Goal: Task Accomplishment & Management: Use online tool/utility

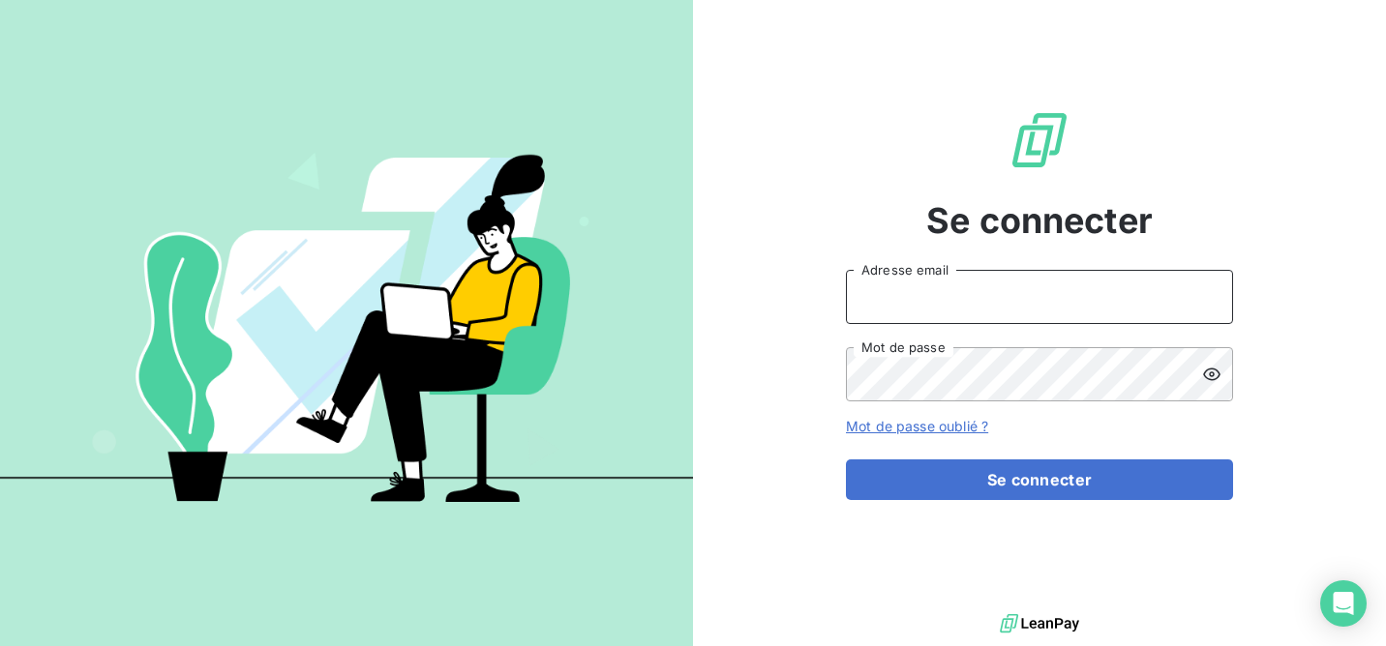
click at [913, 301] on input "Adresse email" at bounding box center [1039, 297] width 387 height 54
type input "ZOA FILS"
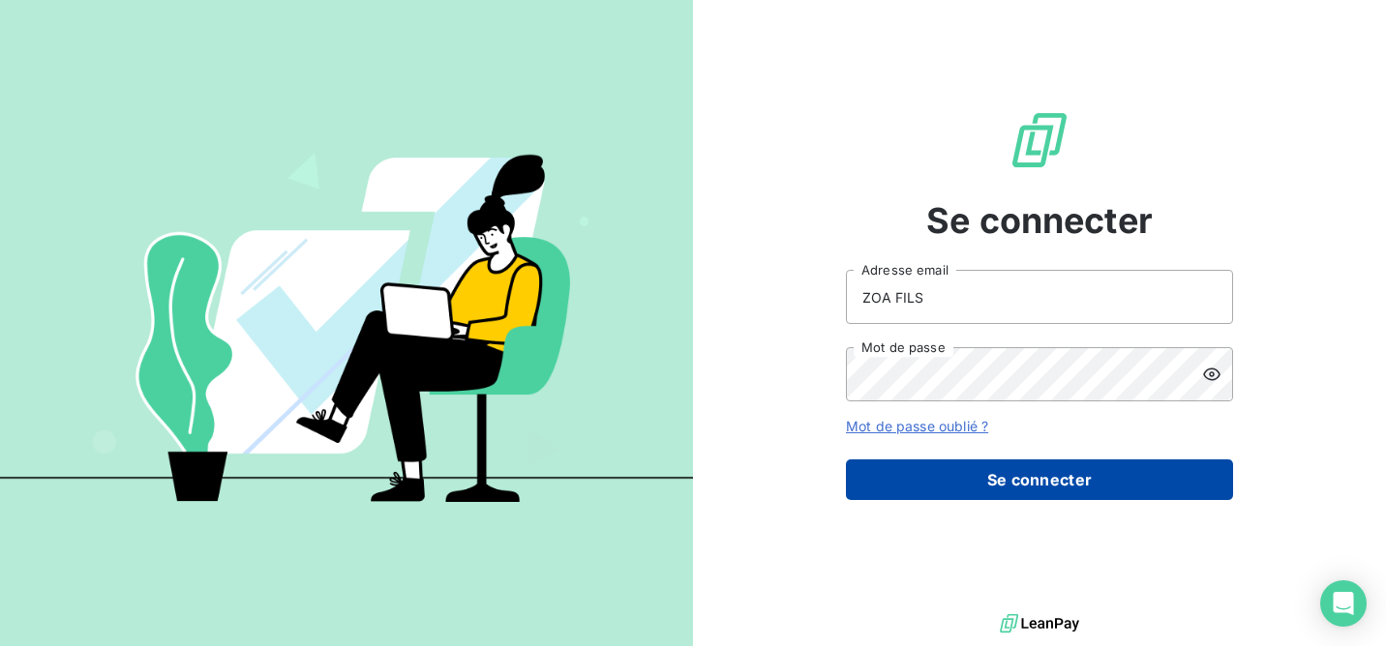
click at [1006, 477] on button "Se connecter" at bounding box center [1039, 480] width 387 height 41
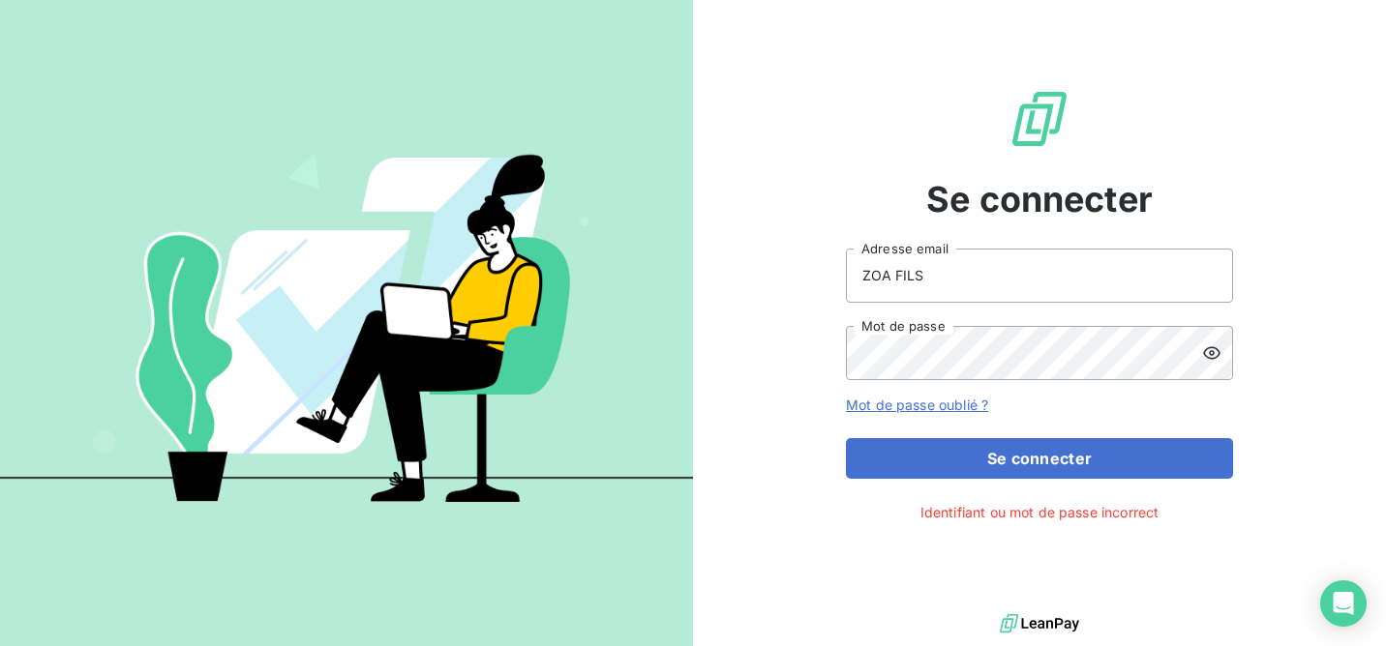
click at [1207, 358] on icon at bounding box center [1211, 353] width 19 height 19
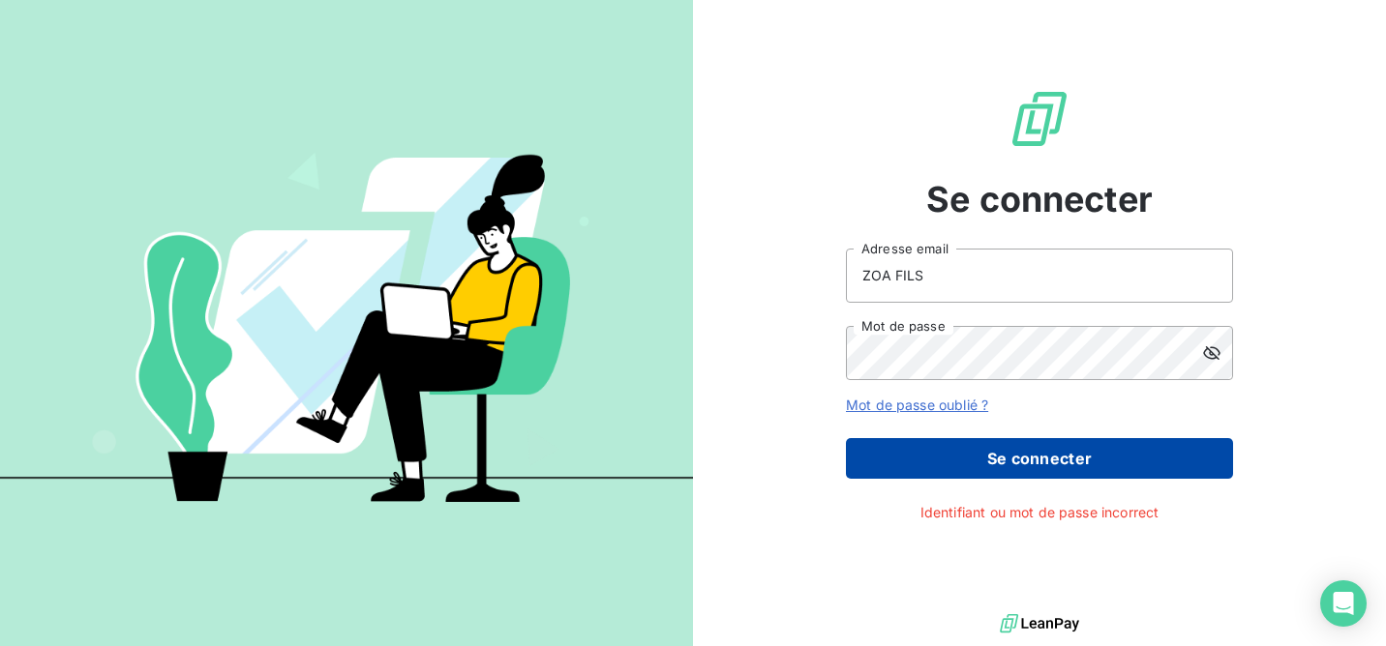
click at [1019, 455] on button "Se connecter" at bounding box center [1039, 458] width 387 height 41
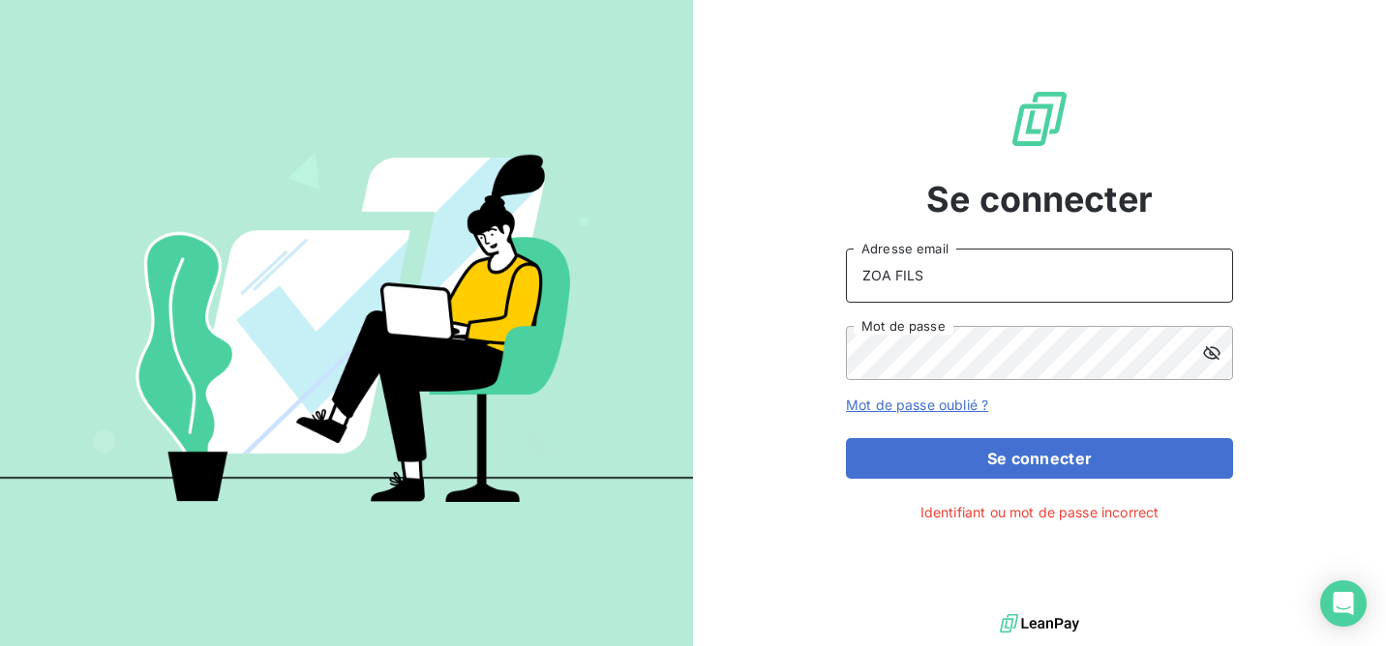
click at [940, 285] on input "ZOA FILS" at bounding box center [1039, 276] width 387 height 54
drag, startPoint x: 938, startPoint y: 285, endPoint x: 864, endPoint y: 280, distance: 73.8
click at [864, 280] on input "ZOA FILS" at bounding box center [1039, 276] width 387 height 54
type input "romaric.zoa@brut.media"
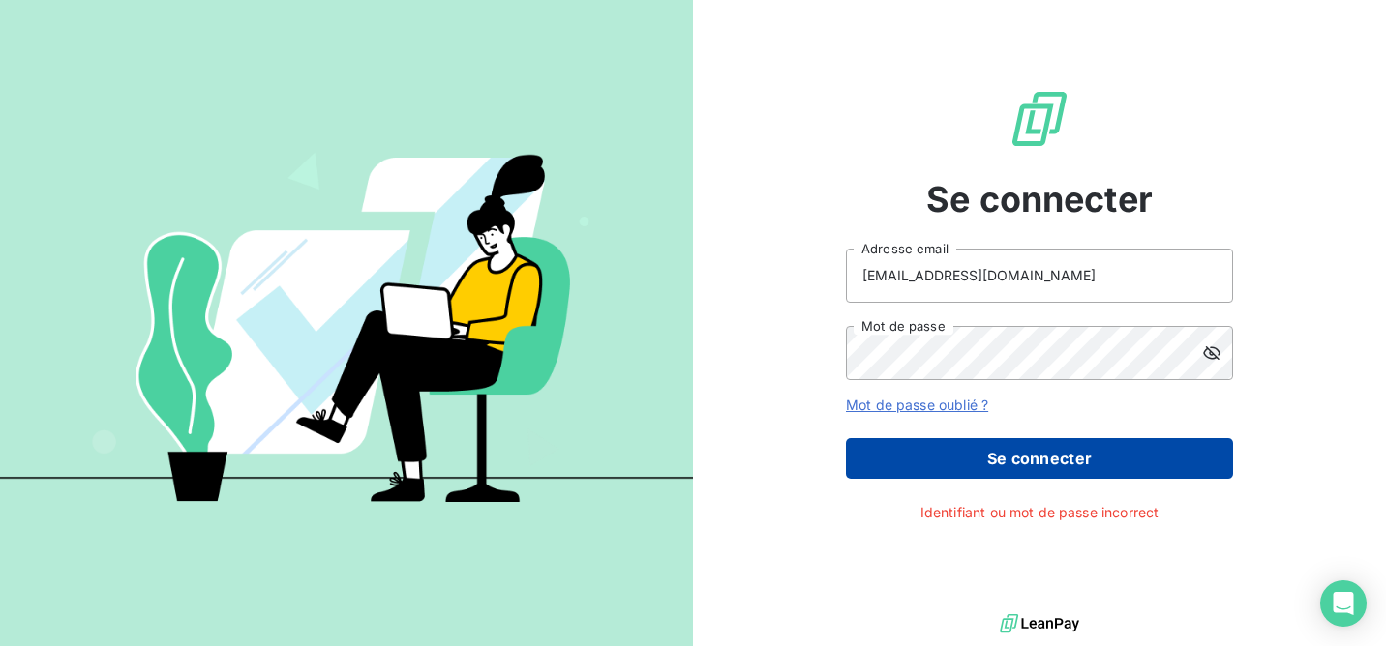
click at [1106, 458] on button "Se connecter" at bounding box center [1039, 458] width 387 height 41
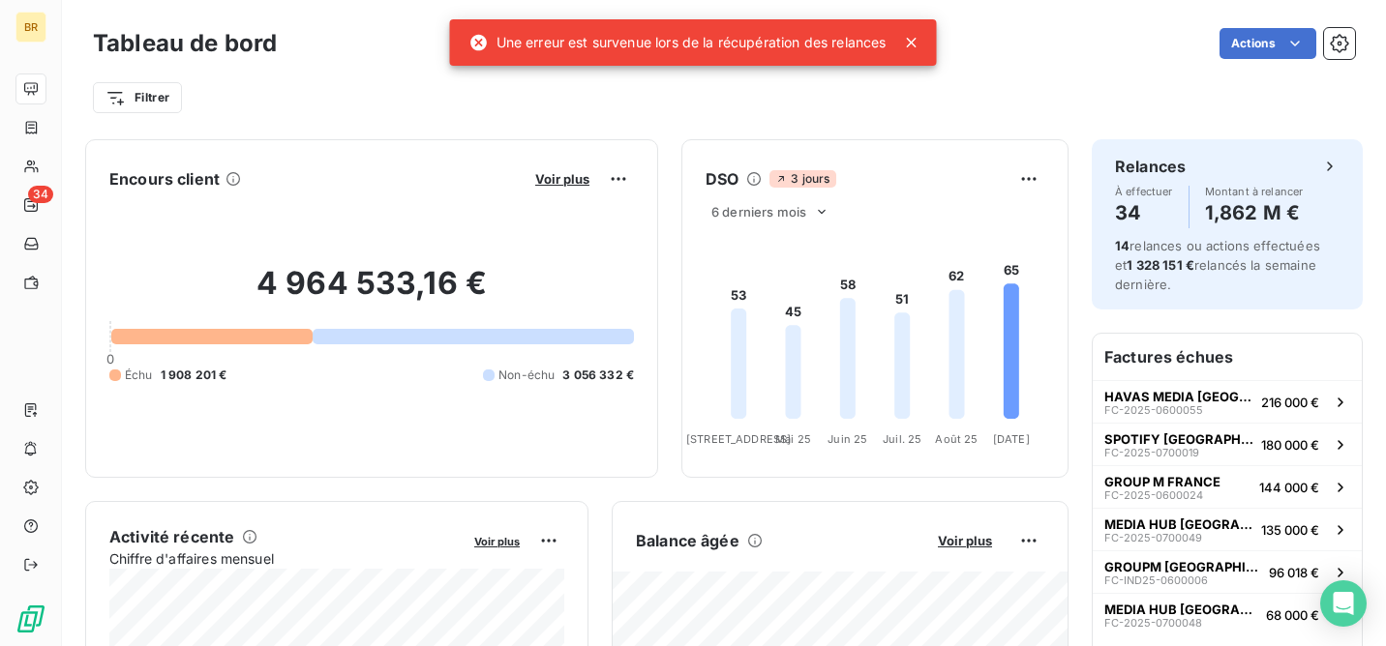
click at [913, 43] on icon at bounding box center [912, 43] width 10 height 10
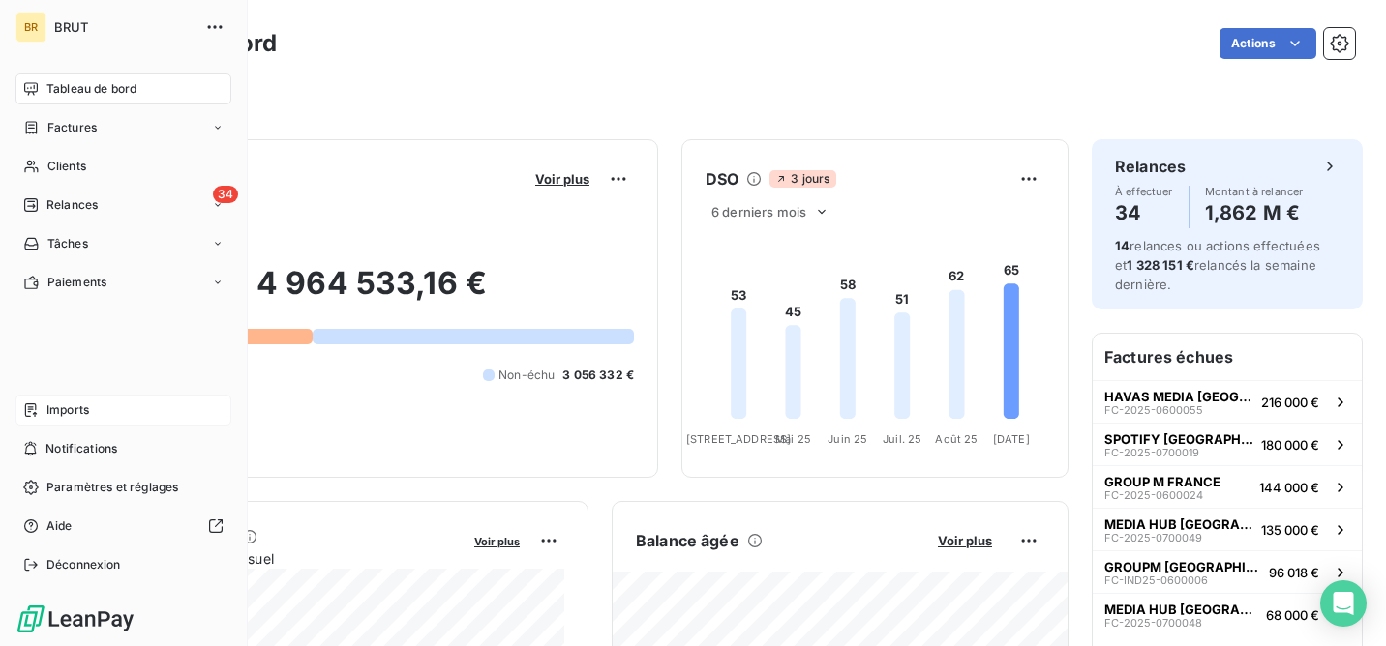
click at [91, 415] on div "Imports" at bounding box center [123, 410] width 216 height 31
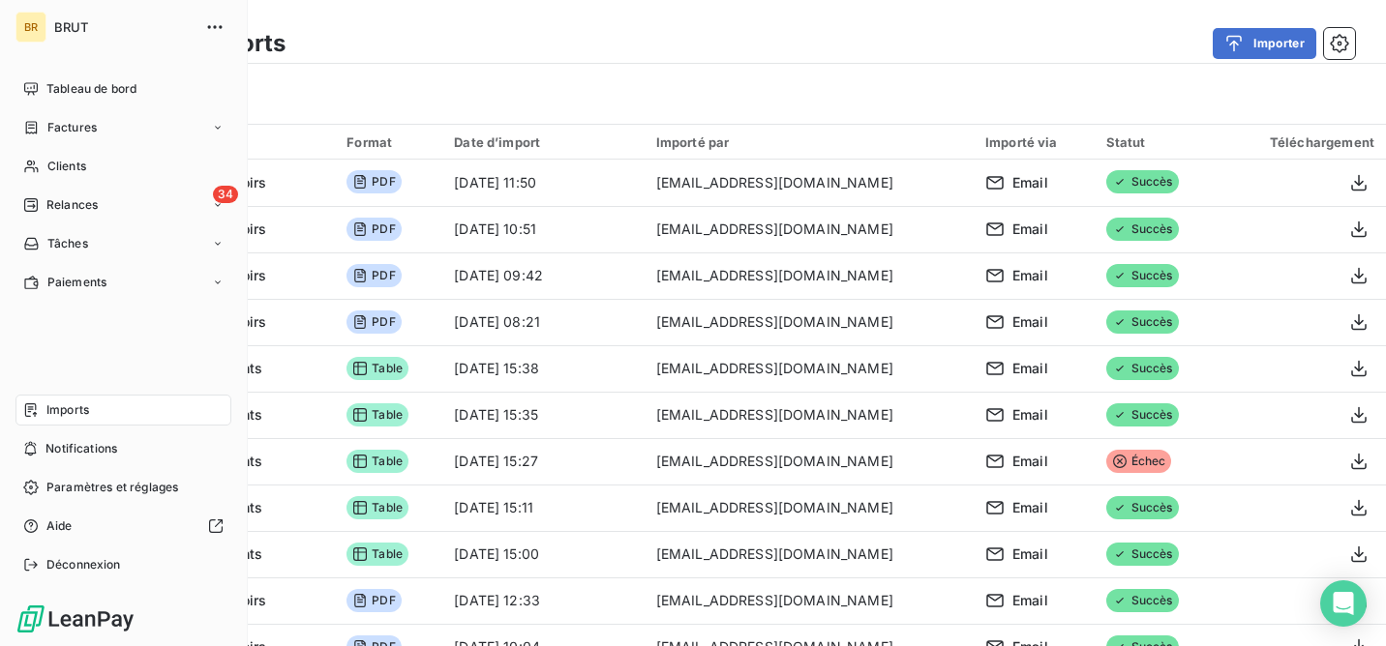
click at [72, 404] on span "Imports" at bounding box center [67, 410] width 43 height 17
click at [74, 447] on span "Notifications" at bounding box center [81, 448] width 72 height 17
click at [83, 409] on span "Imports" at bounding box center [67, 410] width 43 height 17
click at [79, 87] on span "Tableau de bord" at bounding box center [91, 88] width 90 height 17
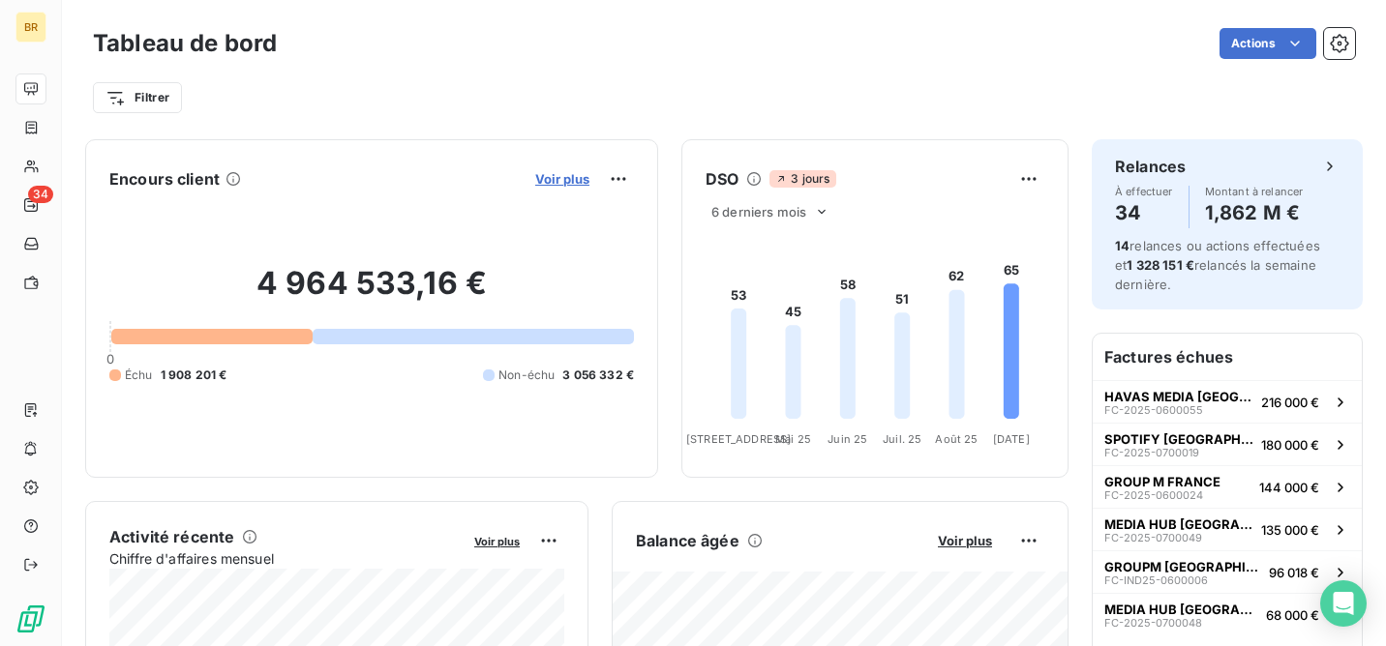
click at [569, 177] on span "Voir plus" at bounding box center [562, 178] width 54 height 15
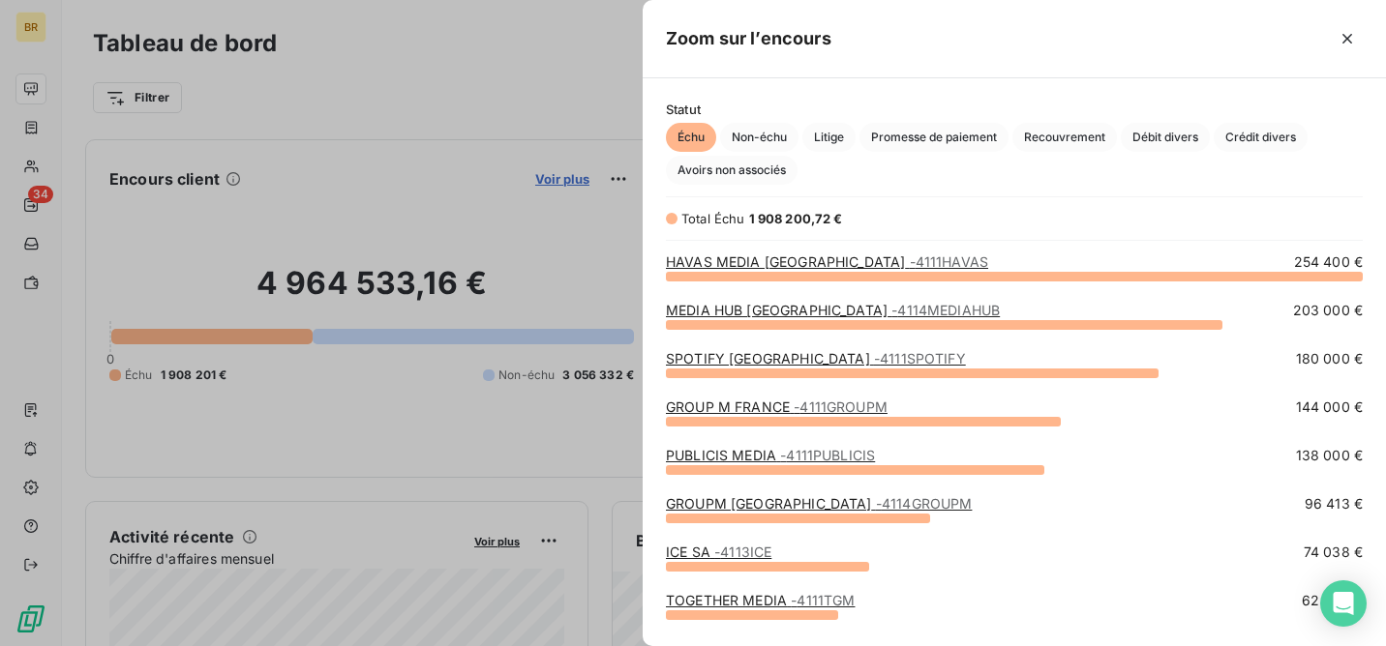
scroll to position [371, 743]
click at [1259, 138] on span "Crédit divers" at bounding box center [1261, 137] width 94 height 29
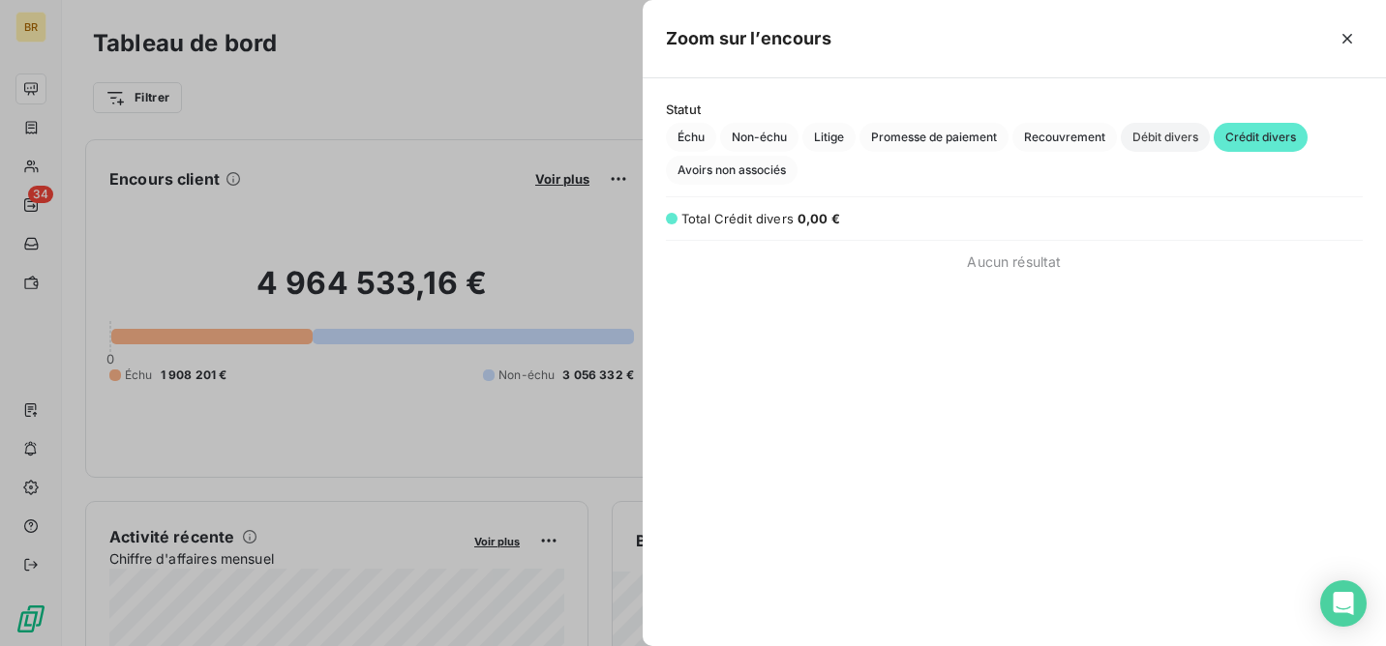
click at [1176, 132] on span "Débit divers" at bounding box center [1165, 137] width 89 height 29
click at [765, 167] on span "Avoirs non associés" at bounding box center [732, 170] width 132 height 29
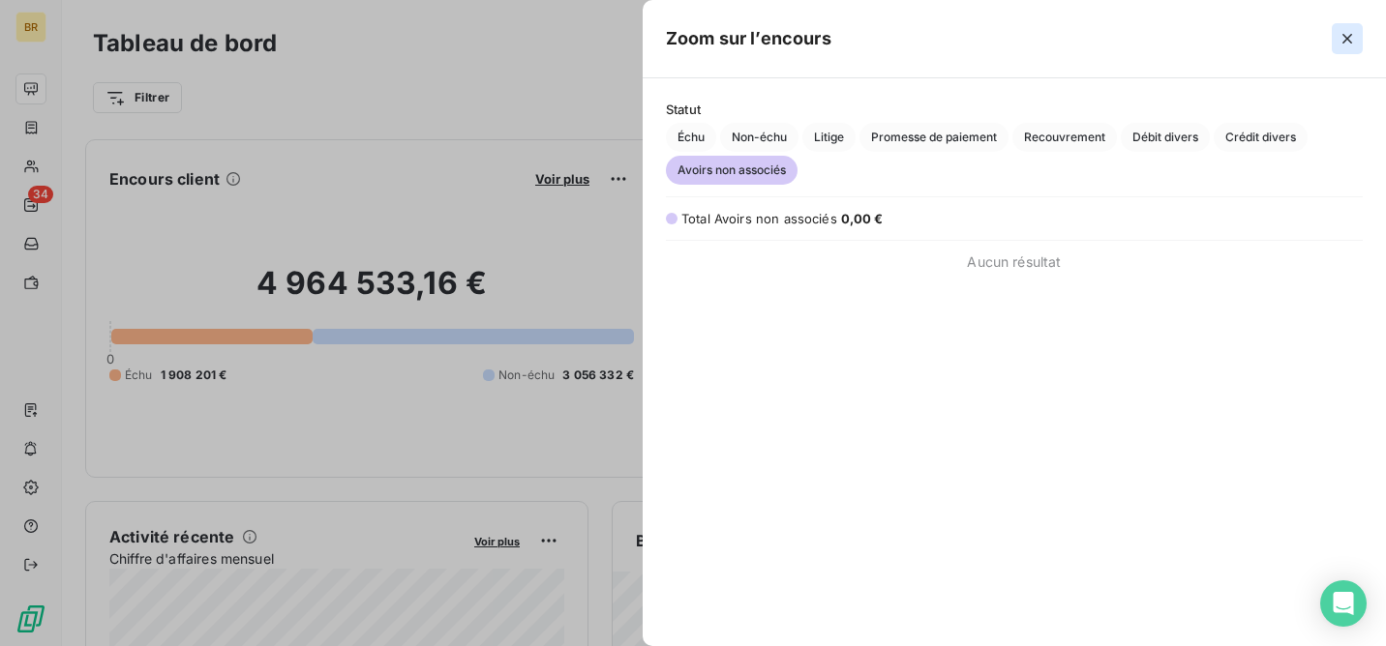
click at [1345, 43] on icon "button" at bounding box center [1346, 38] width 19 height 19
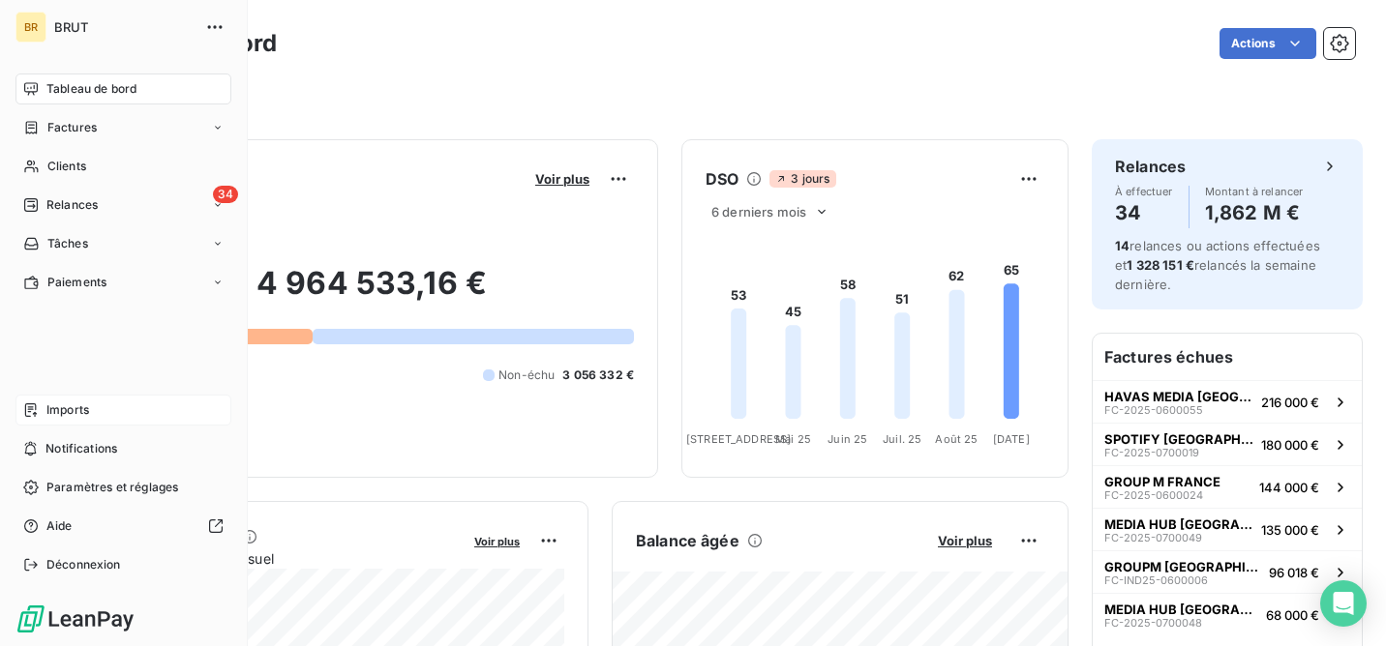
click at [72, 410] on span "Imports" at bounding box center [67, 410] width 43 height 17
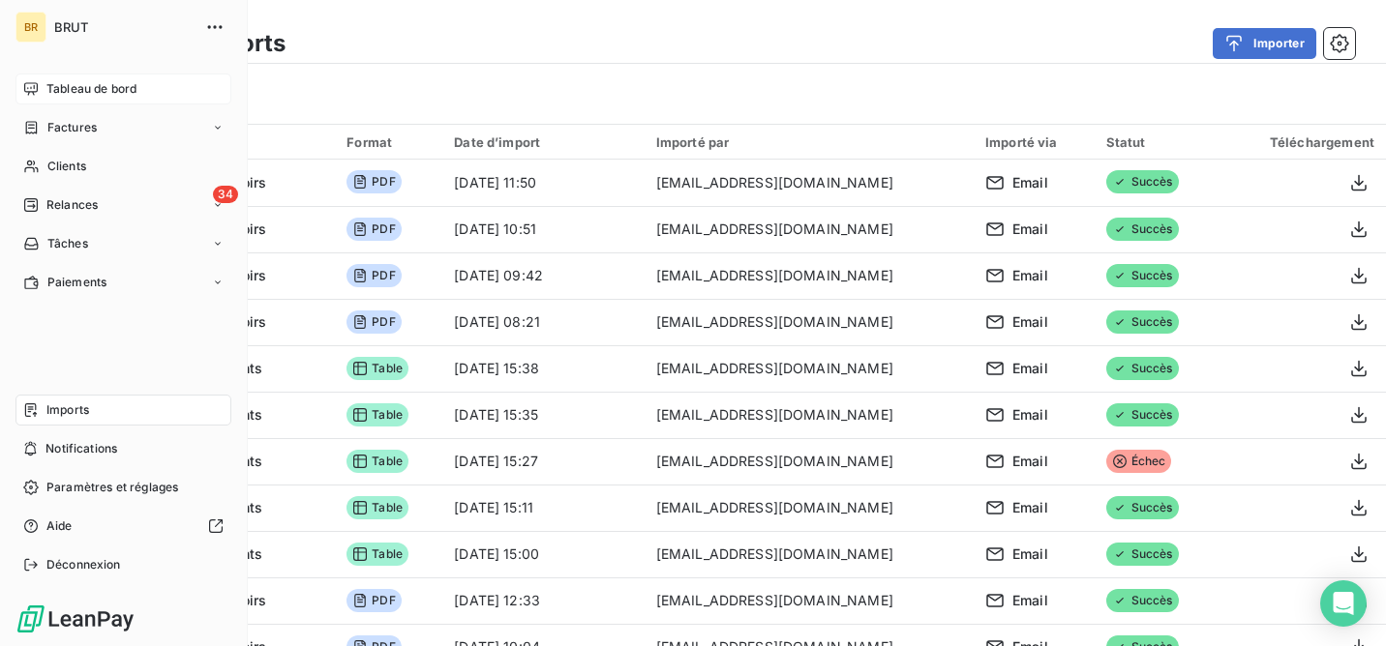
click at [77, 88] on span "Tableau de bord" at bounding box center [91, 88] width 90 height 17
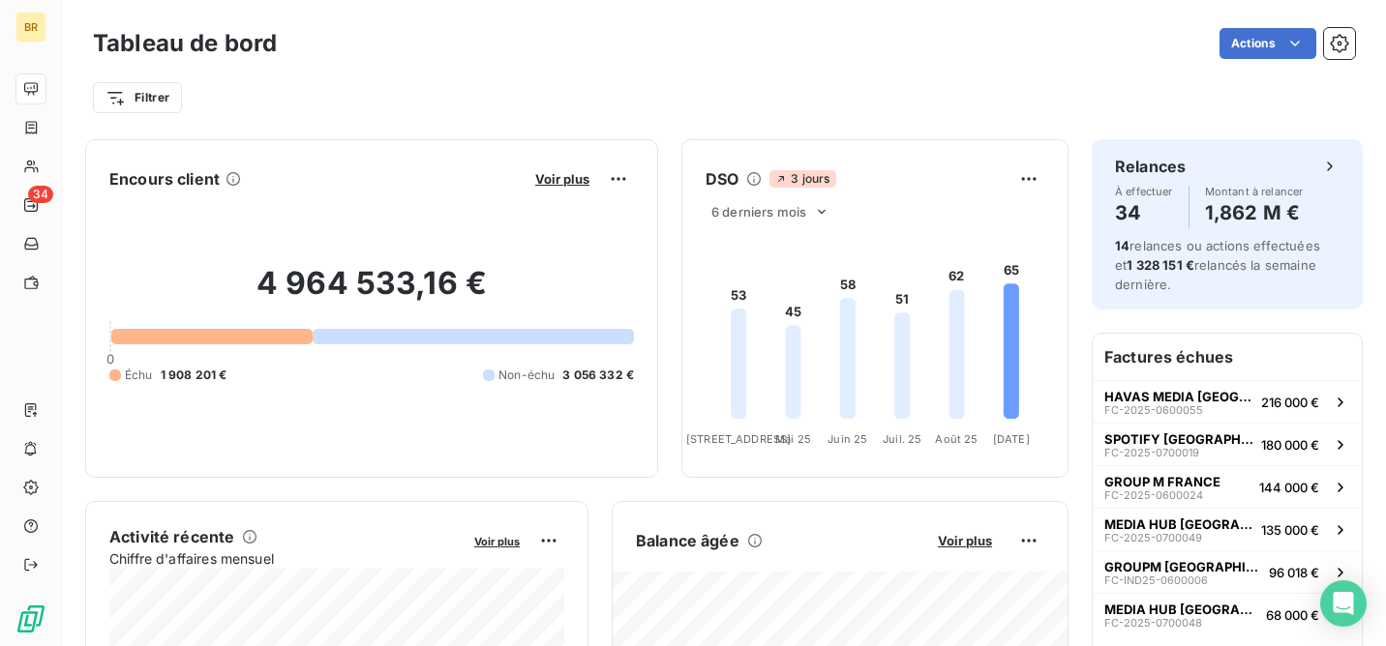
click at [373, 73] on div "Filtrer" at bounding box center [724, 90] width 1262 height 52
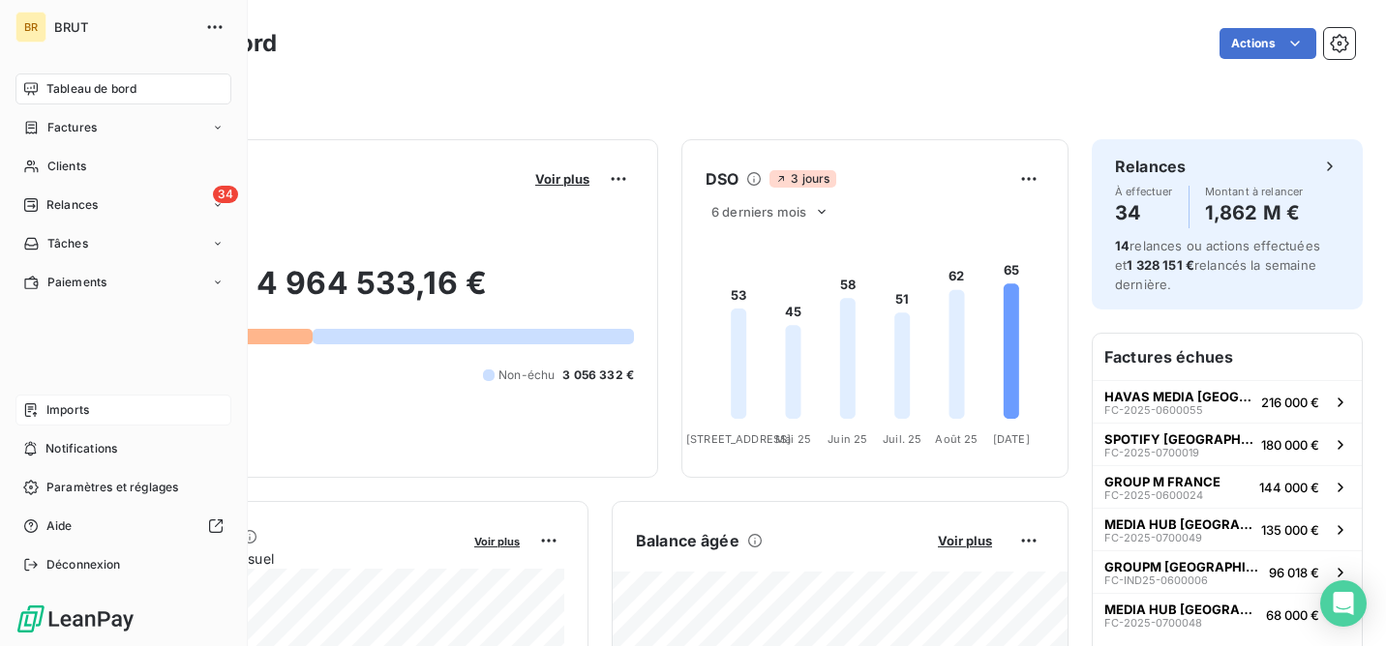
click at [84, 409] on span "Imports" at bounding box center [67, 410] width 43 height 17
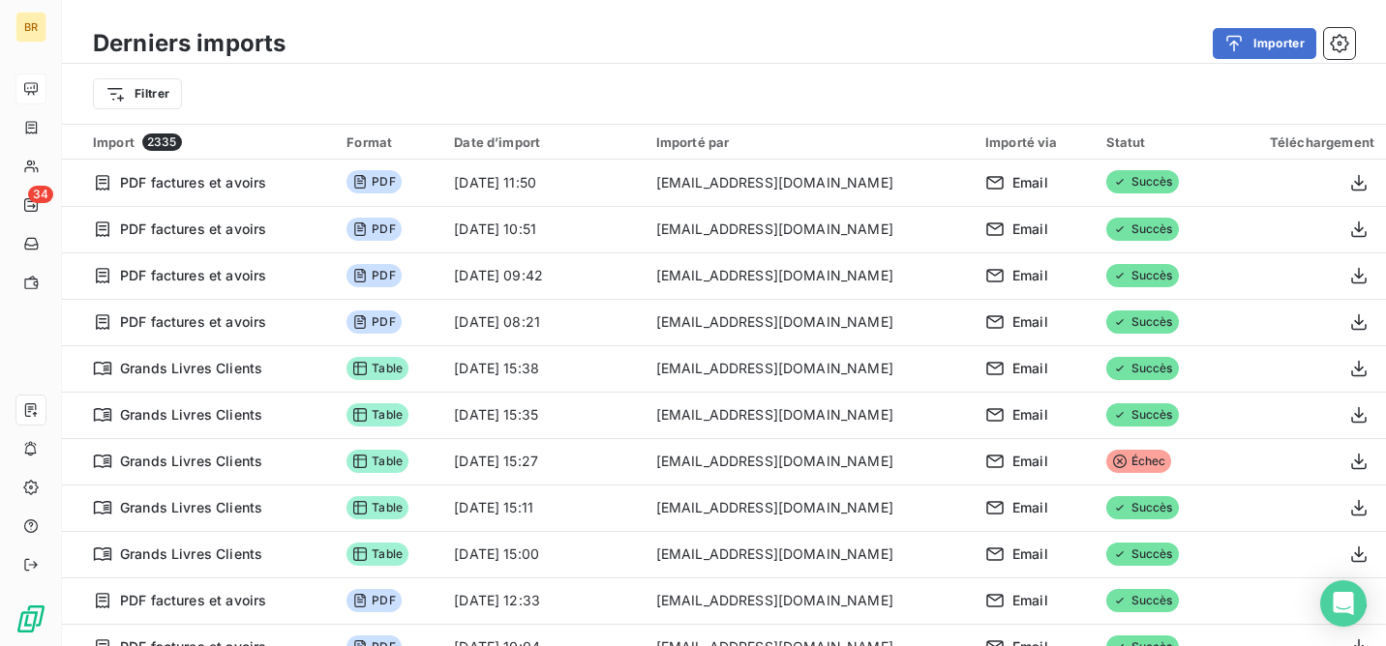
click at [114, 126] on th "Import 2335" at bounding box center [198, 142] width 273 height 35
click at [149, 143] on span "2335" at bounding box center [162, 142] width 40 height 17
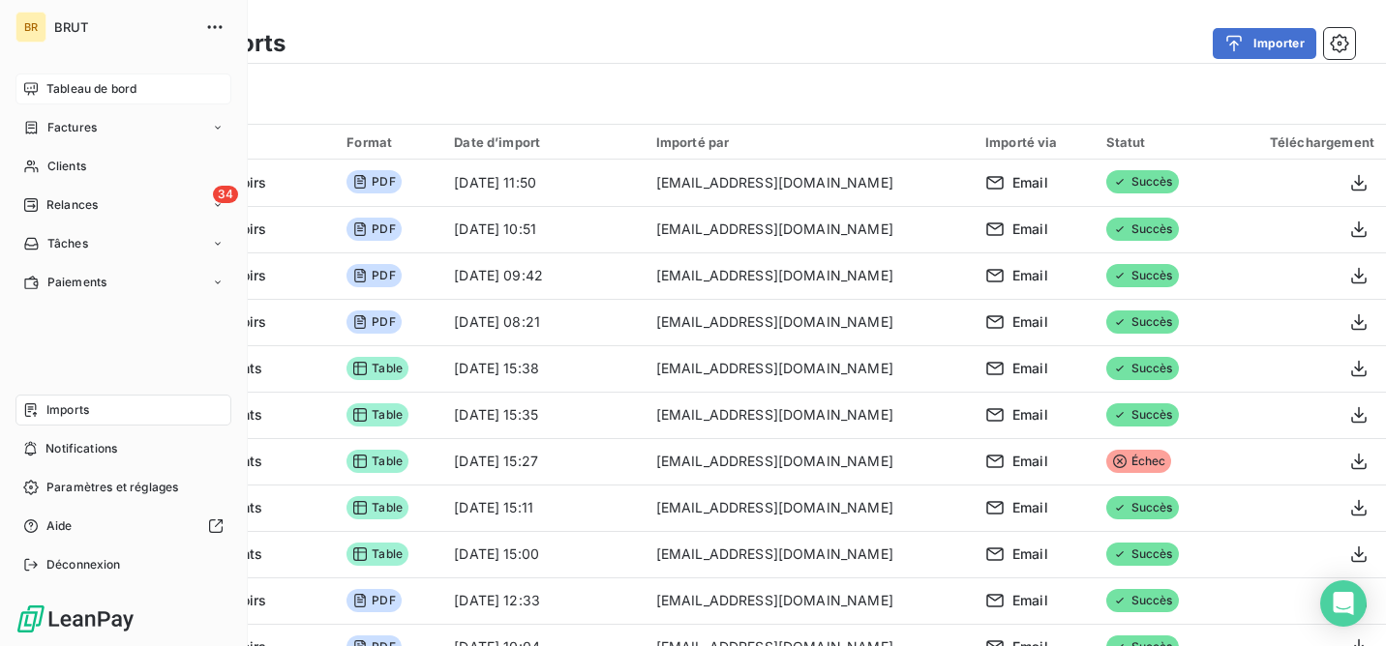
click at [104, 419] on div "Imports" at bounding box center [123, 410] width 216 height 31
click at [71, 405] on span "Imports" at bounding box center [67, 410] width 43 height 17
click at [80, 439] on div "Notifications" at bounding box center [123, 449] width 216 height 31
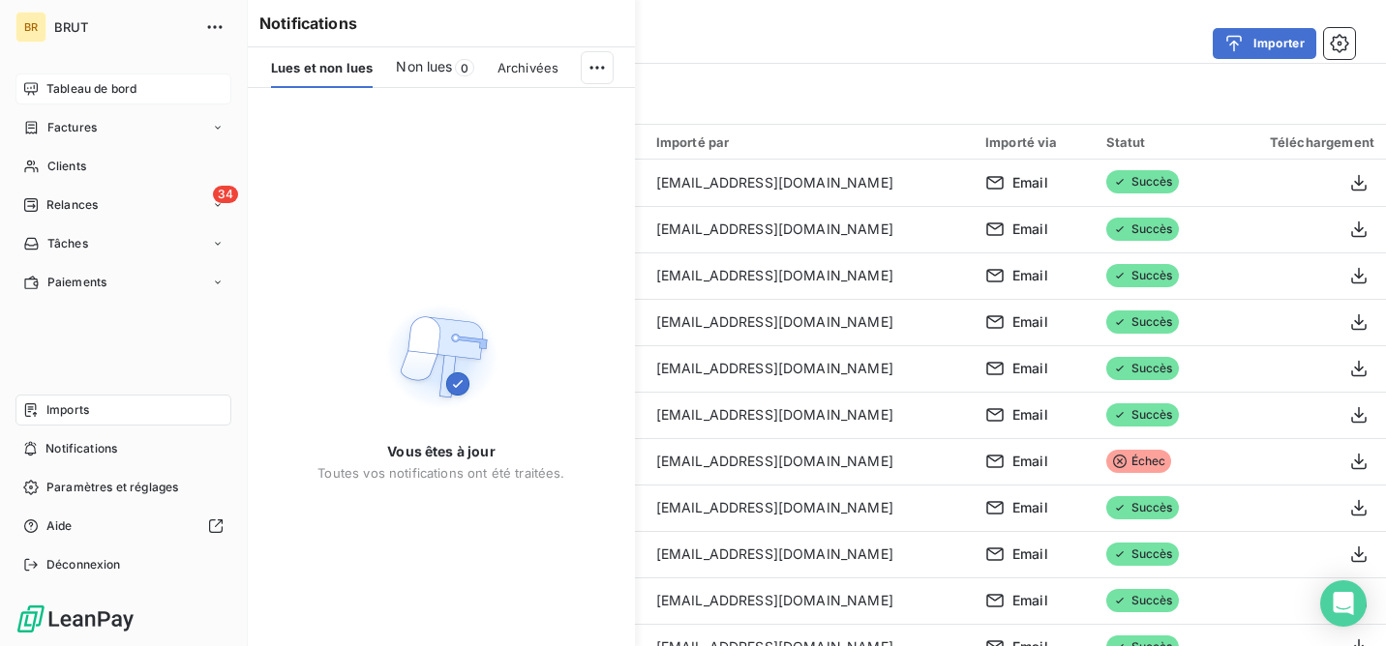
click at [81, 411] on span "Imports" at bounding box center [67, 410] width 43 height 17
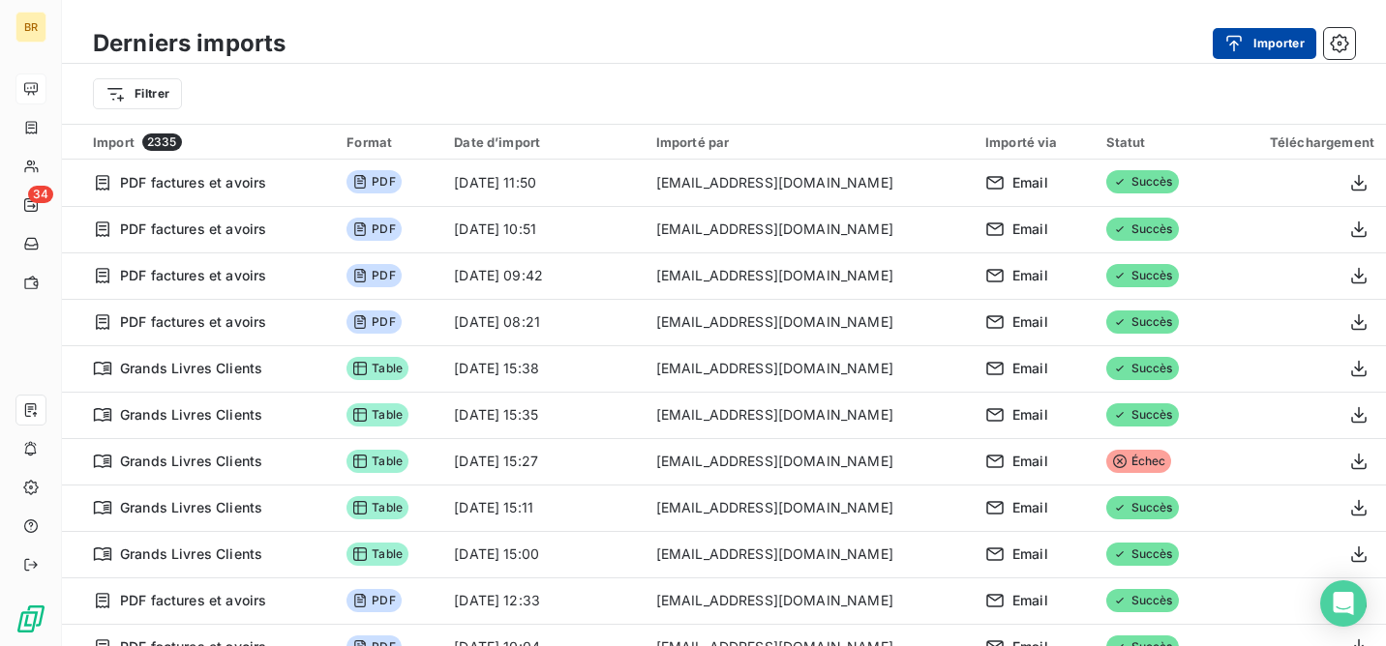
click at [1269, 45] on button "Importer" at bounding box center [1265, 43] width 104 height 31
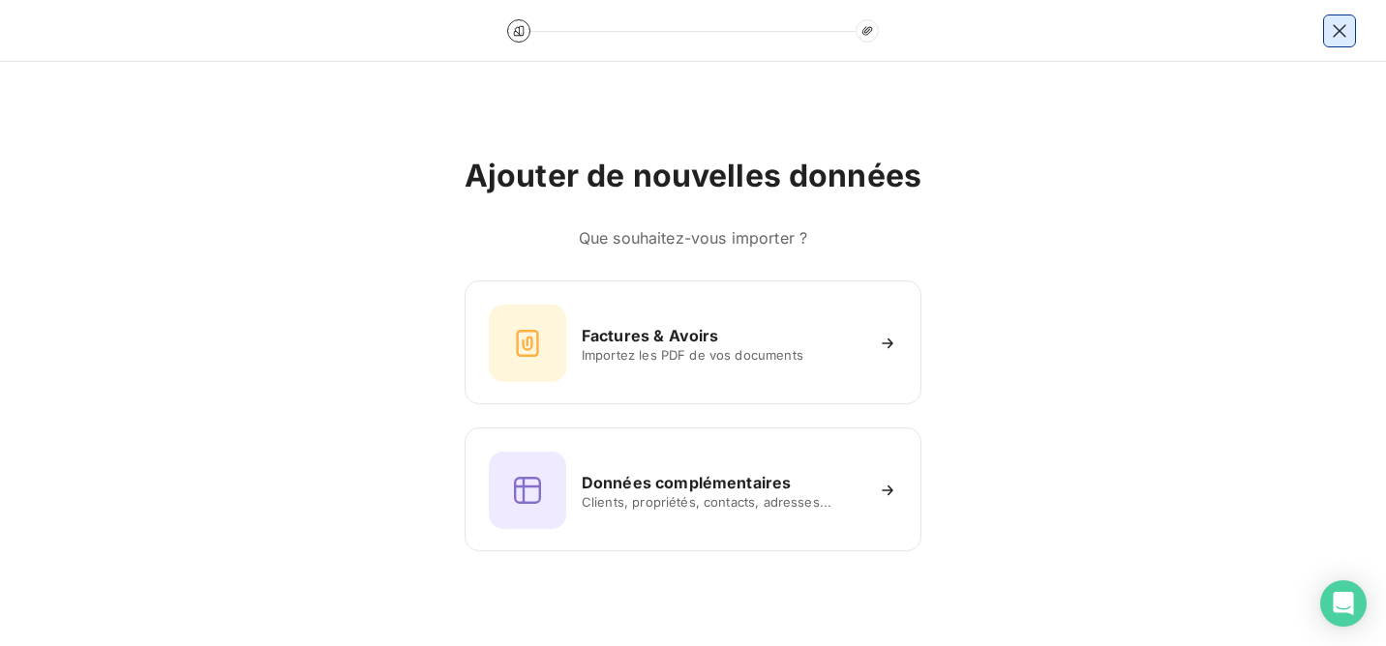
click at [1332, 29] on icon "button" at bounding box center [1339, 30] width 19 height 19
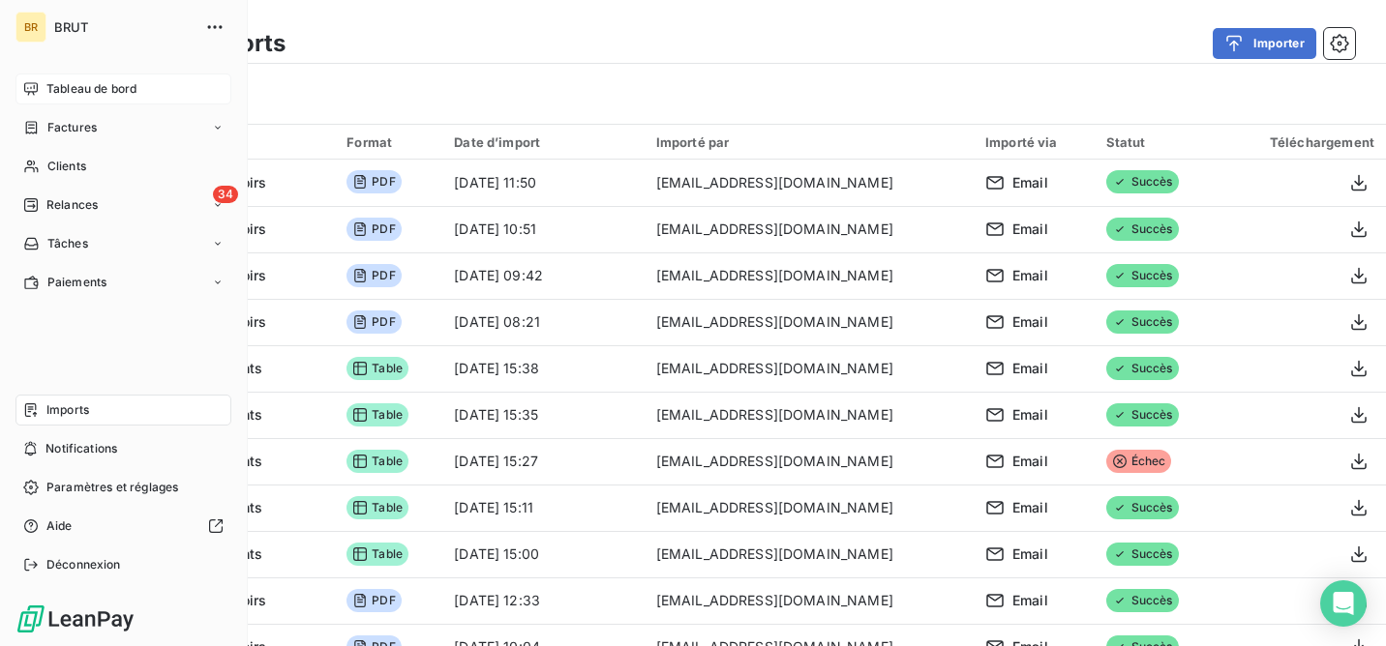
click at [90, 84] on span "Tableau de bord" at bounding box center [91, 88] width 90 height 17
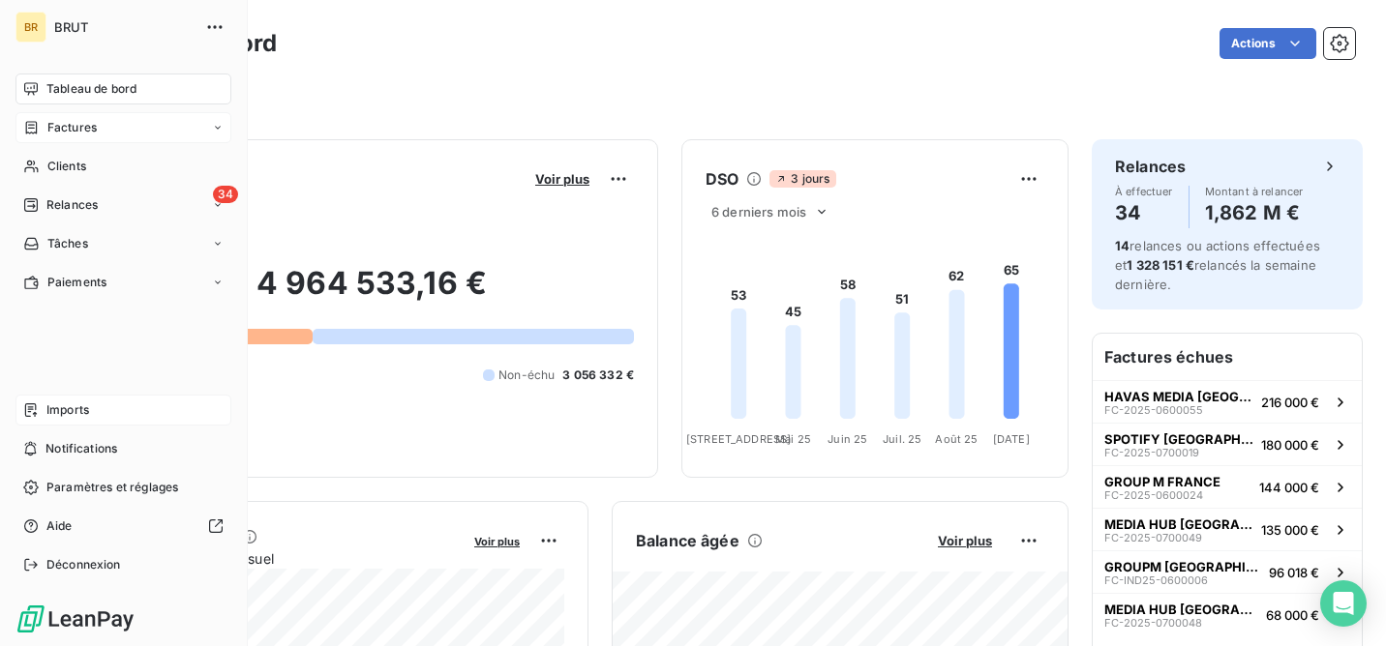
click at [71, 130] on span "Factures" at bounding box center [71, 127] width 49 height 17
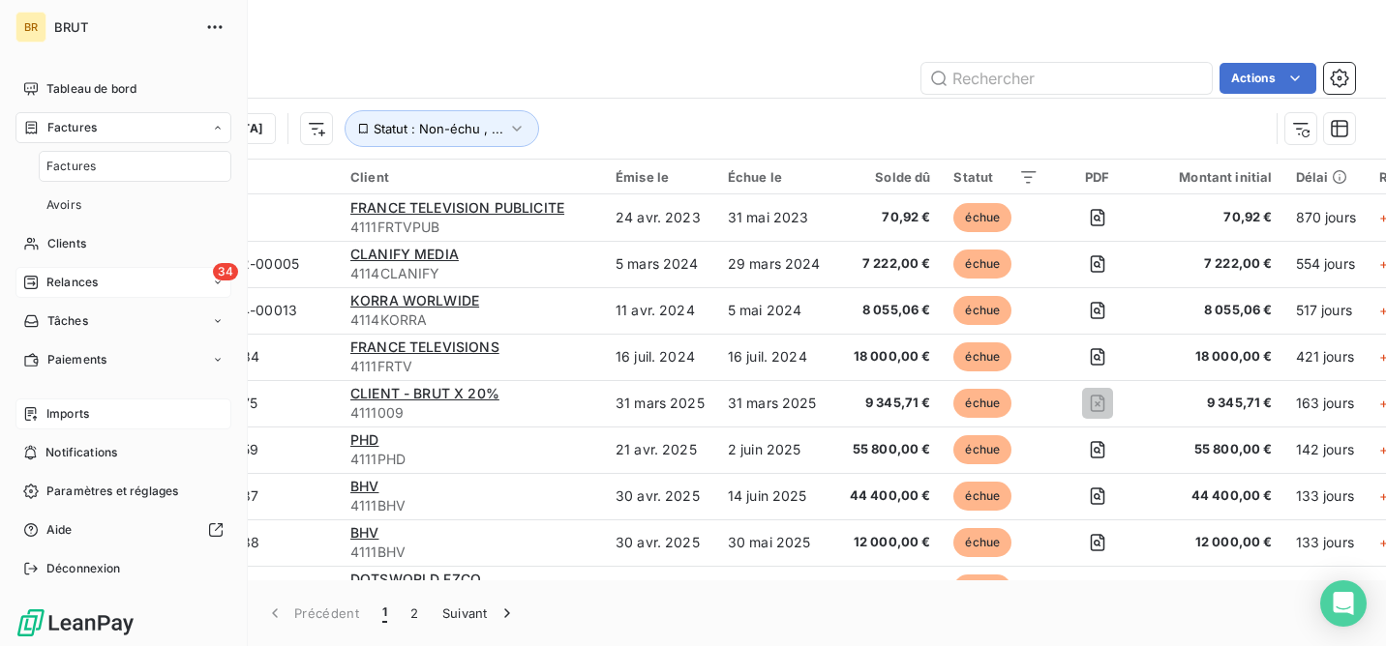
click at [101, 280] on div "34 Relances" at bounding box center [123, 282] width 216 height 31
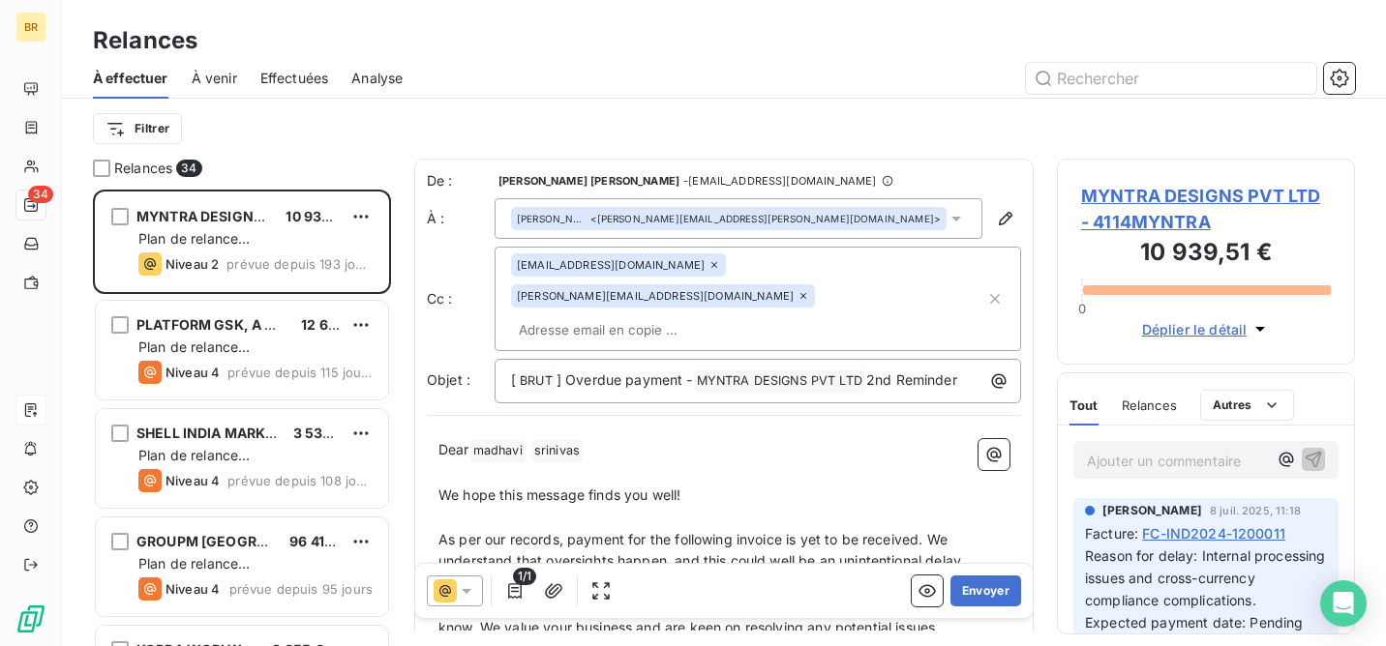
scroll to position [457, 298]
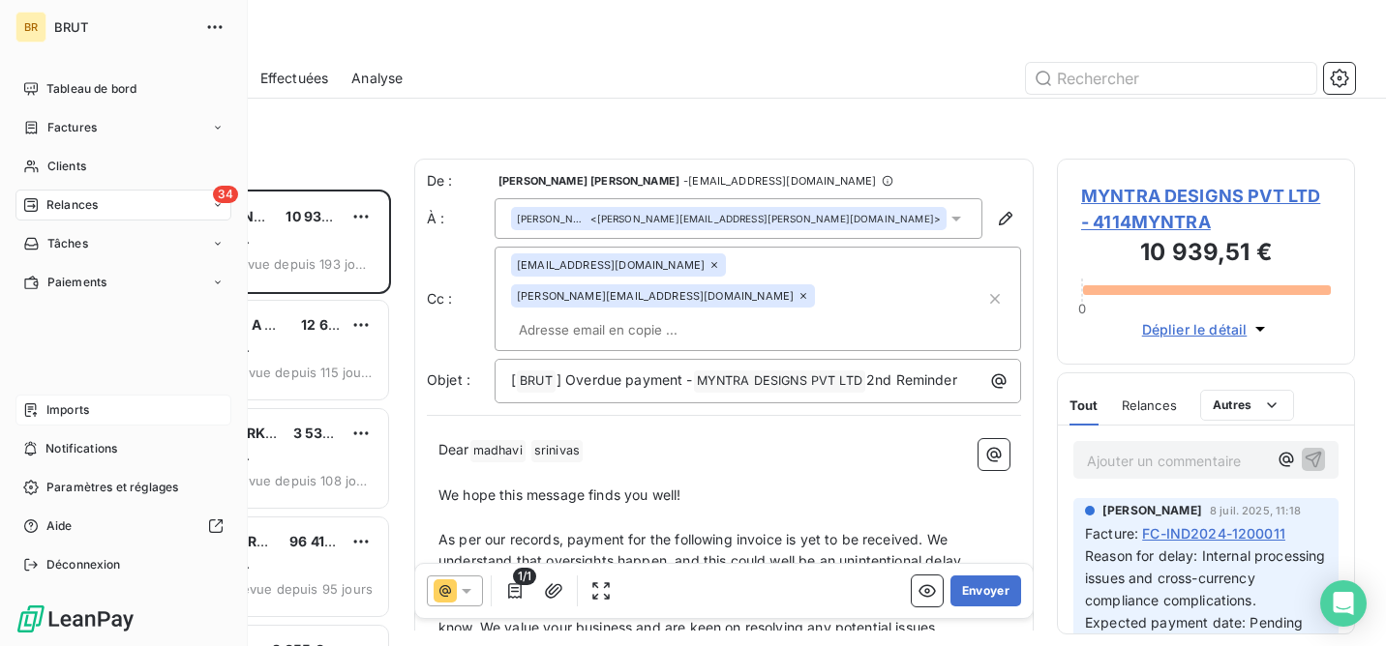
click at [73, 405] on span "Imports" at bounding box center [67, 410] width 43 height 17
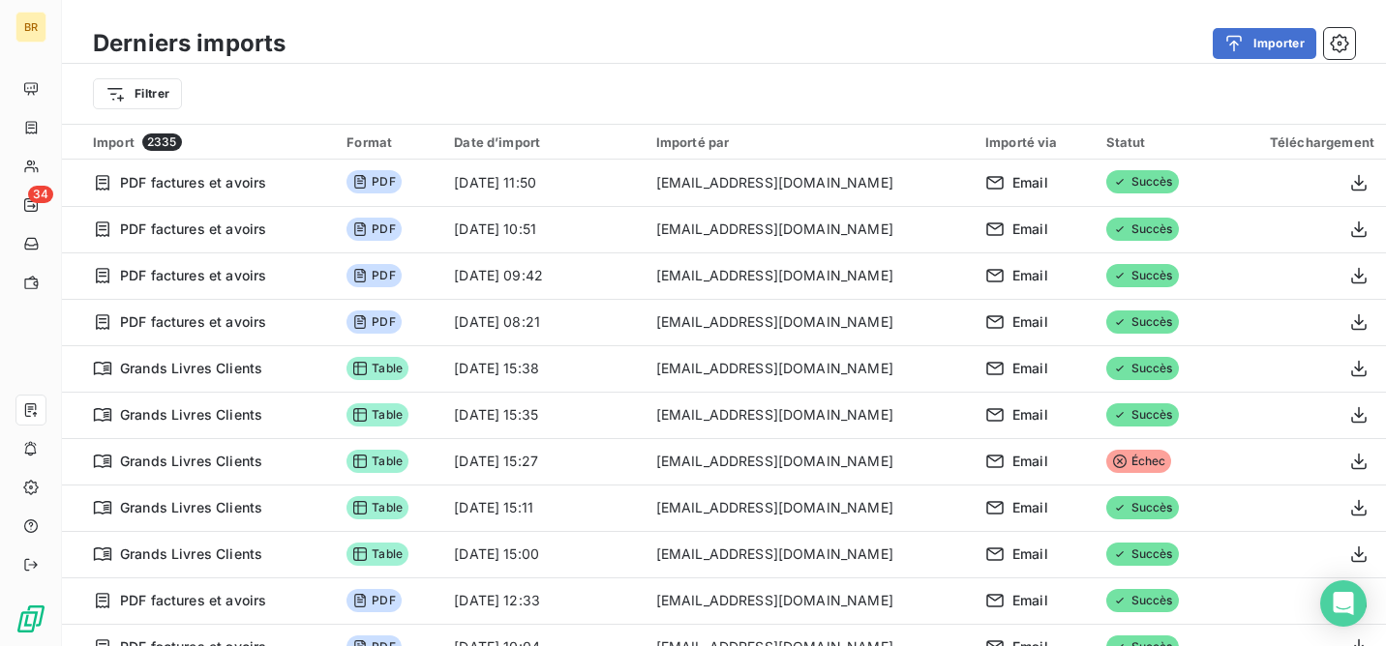
click at [459, 52] on div "Importer" at bounding box center [832, 43] width 1046 height 31
click at [134, 142] on div "Import 2335" at bounding box center [208, 142] width 230 height 17
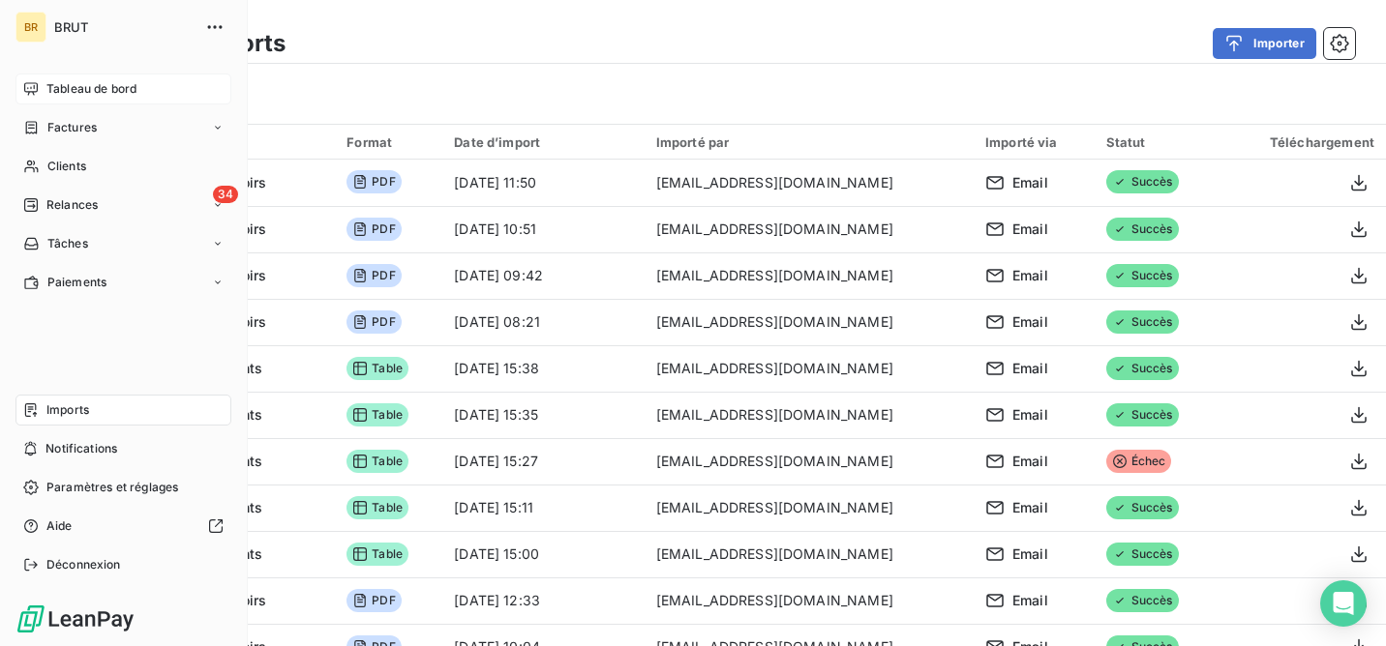
click at [86, 93] on span "Tableau de bord" at bounding box center [91, 88] width 90 height 17
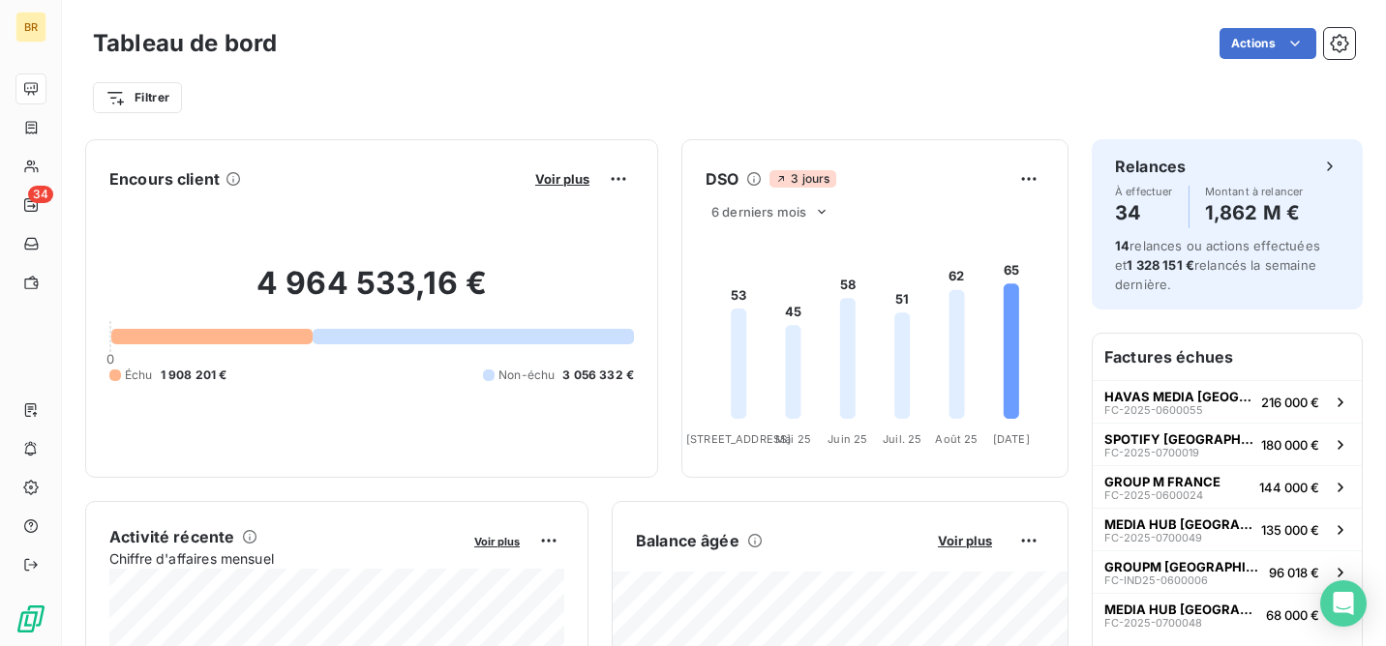
click at [467, 92] on div "Filtrer" at bounding box center [724, 97] width 1262 height 37
click at [1055, 44] on html "BR 34 Tableau de bord Actions Exporter le tableau de bord Filtrer Encours clien…" at bounding box center [693, 323] width 1386 height 646
click at [567, 179] on span "Voir plus" at bounding box center [562, 178] width 54 height 15
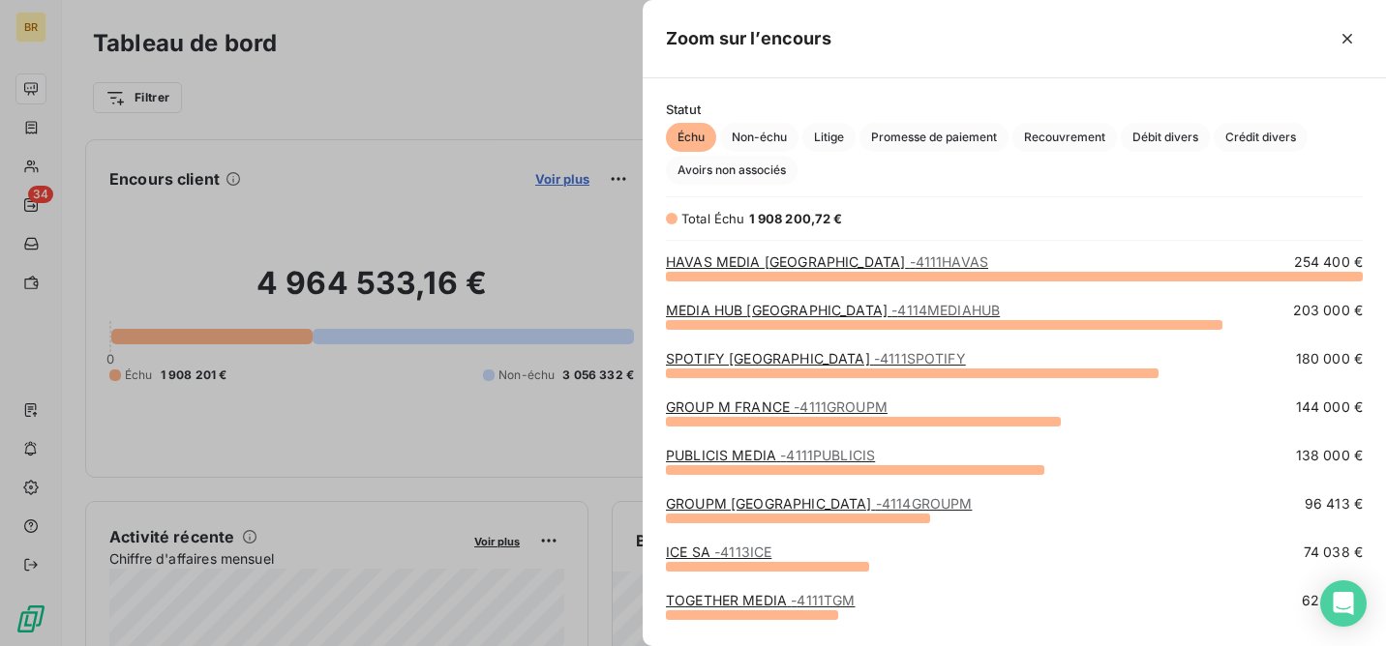
scroll to position [371, 743]
click at [763, 174] on span "Avoirs non associés" at bounding box center [732, 170] width 132 height 29
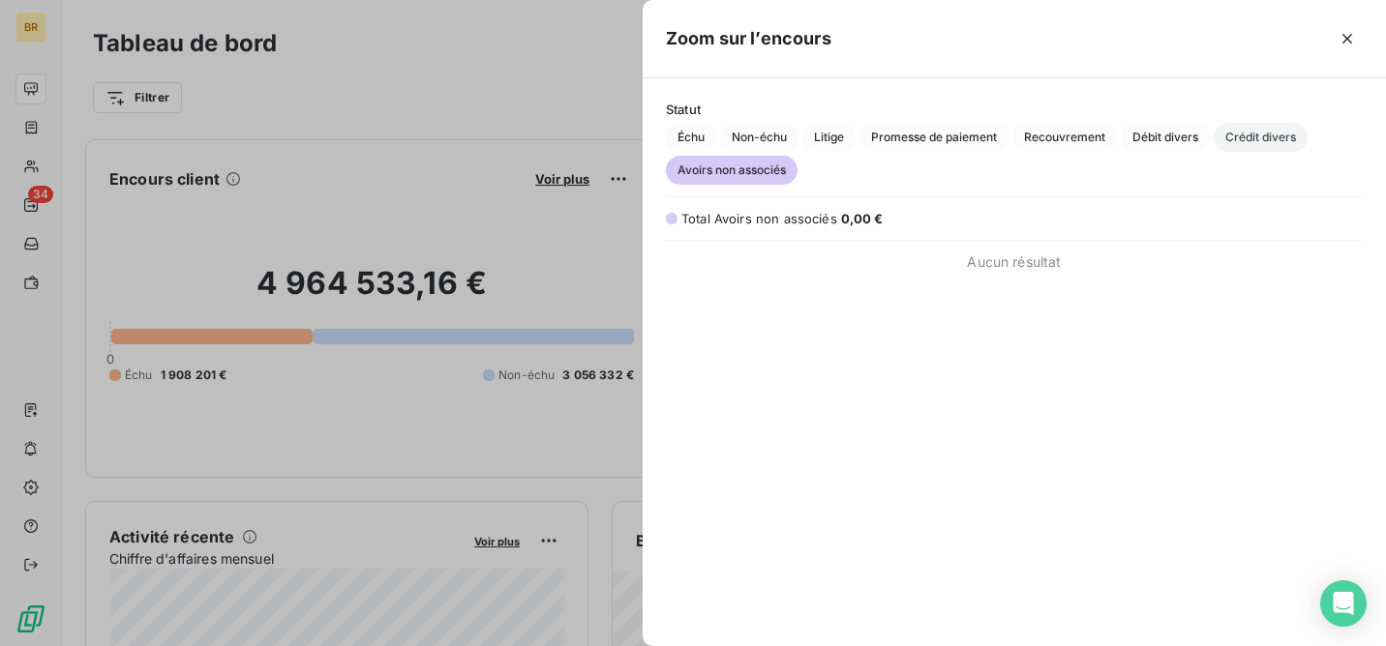
click at [1260, 134] on span "Crédit divers" at bounding box center [1261, 137] width 94 height 29
click at [1177, 144] on span "Débit divers" at bounding box center [1165, 137] width 89 height 29
click at [564, 61] on div at bounding box center [693, 323] width 1386 height 646
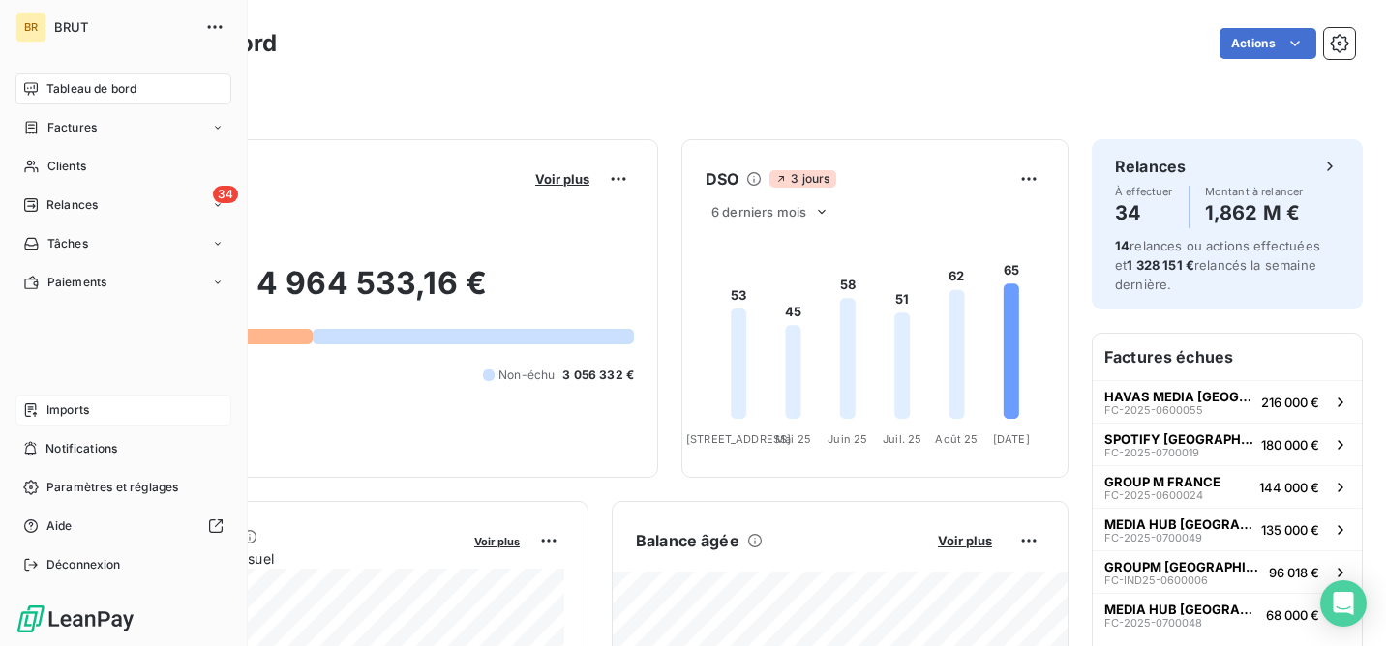
click at [95, 402] on div "Imports" at bounding box center [123, 410] width 216 height 31
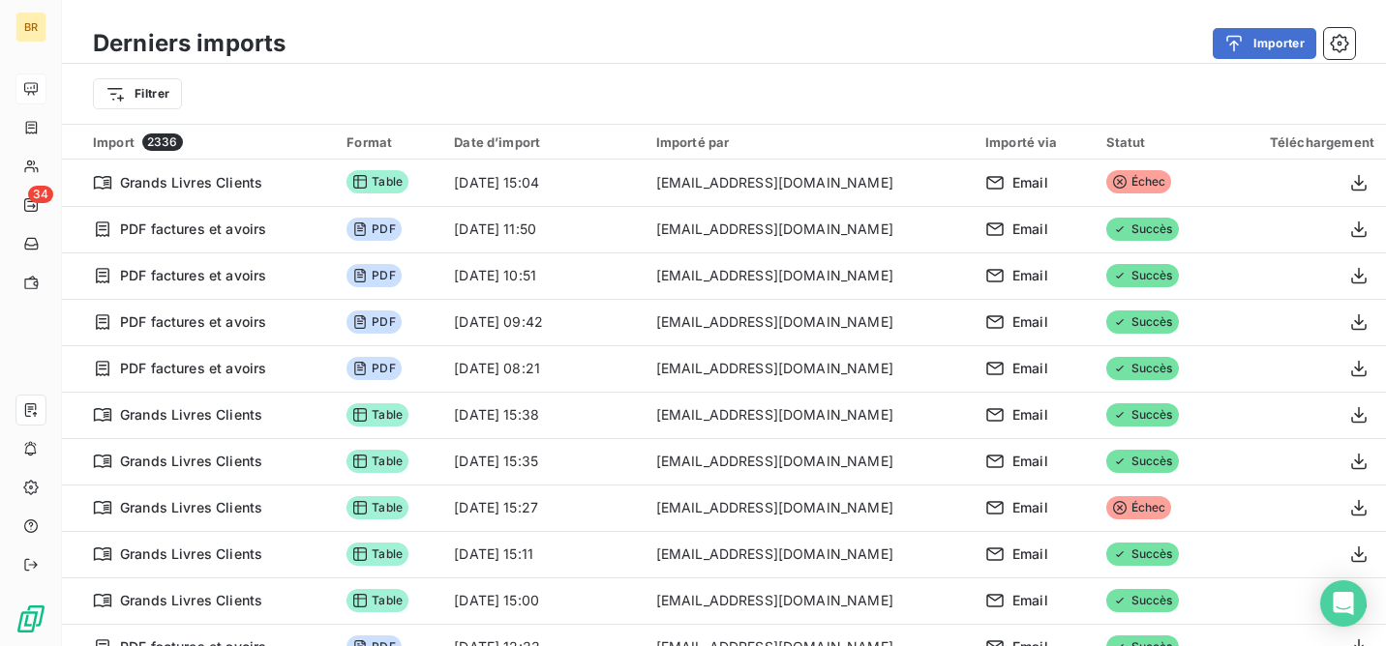
click at [1071, 100] on div "Filtrer" at bounding box center [724, 93] width 1262 height 37
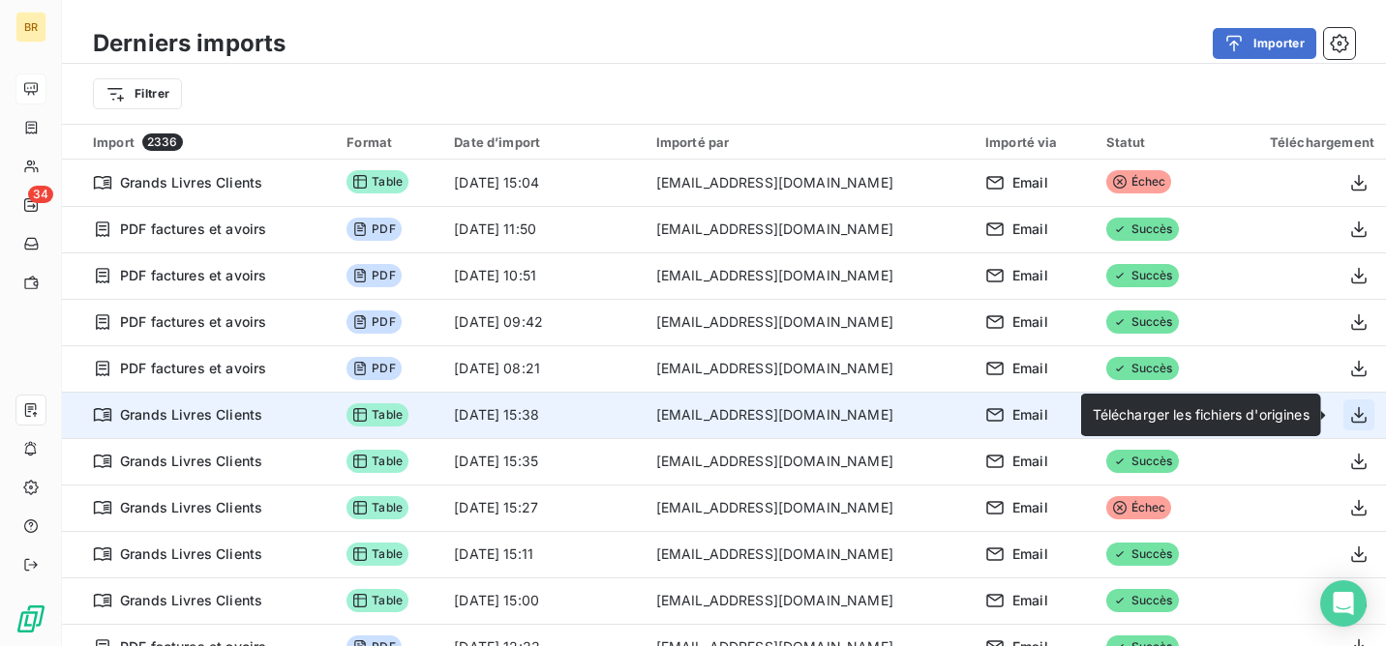
click at [1353, 415] on icon "button" at bounding box center [1358, 415] width 15 height 16
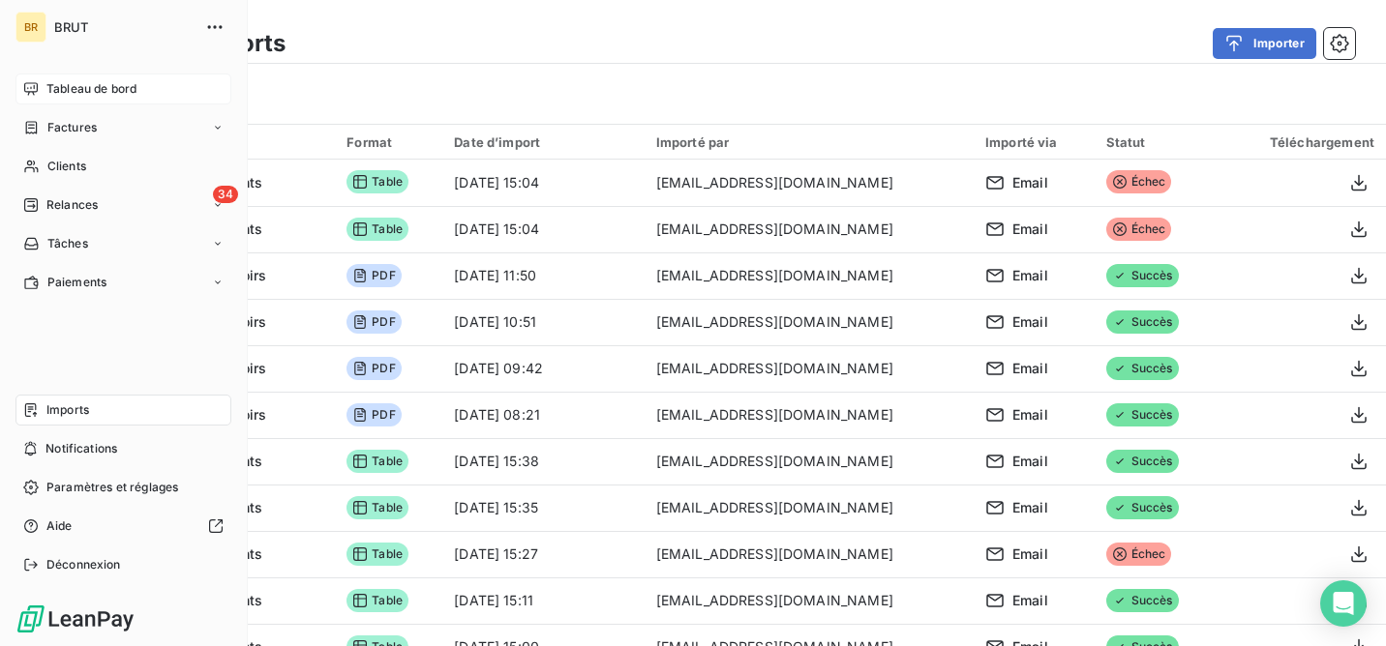
click at [104, 93] on span "Tableau de bord" at bounding box center [91, 88] width 90 height 17
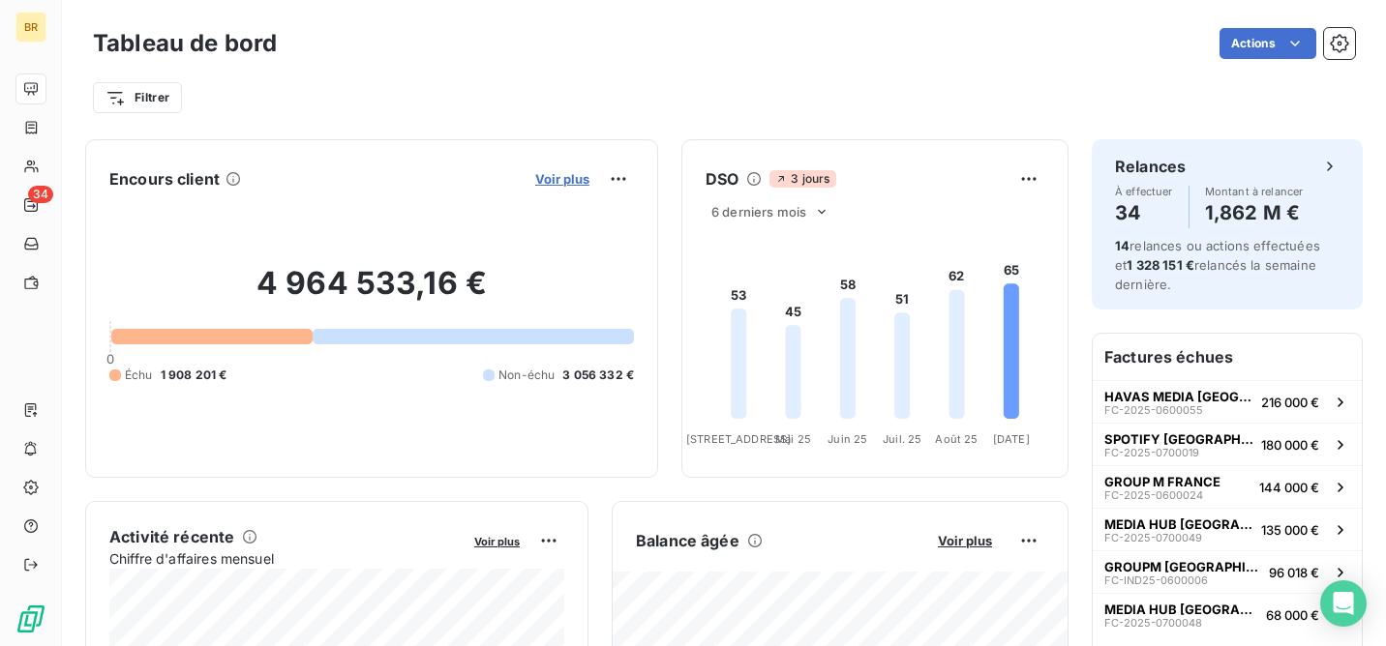
click at [573, 178] on span "Voir plus" at bounding box center [562, 178] width 54 height 15
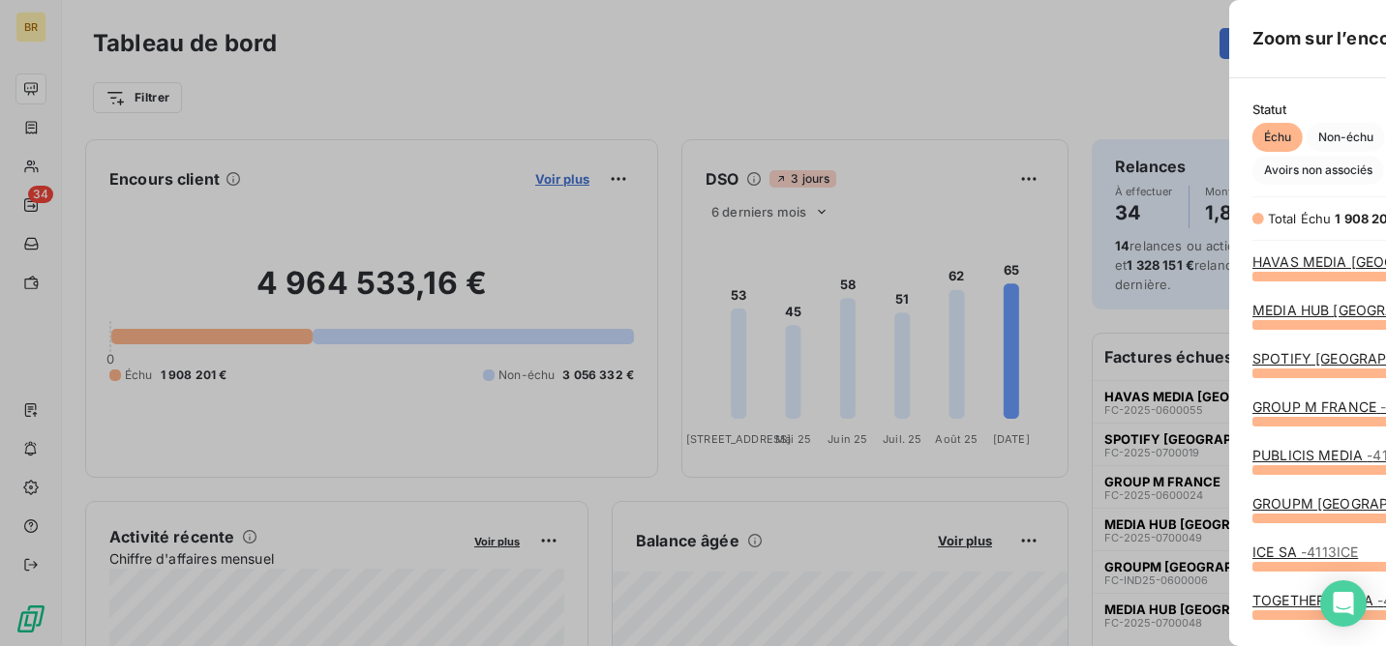
scroll to position [371, 743]
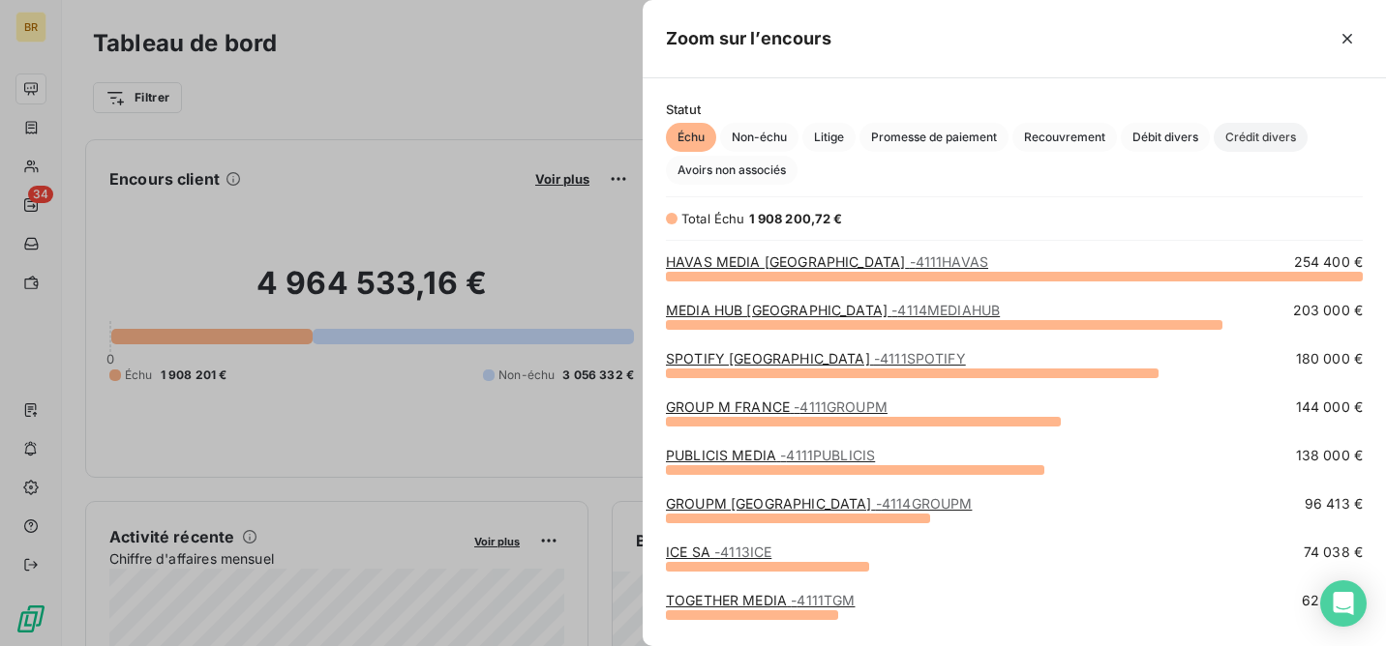
click at [1273, 144] on span "Crédit divers" at bounding box center [1261, 137] width 94 height 29
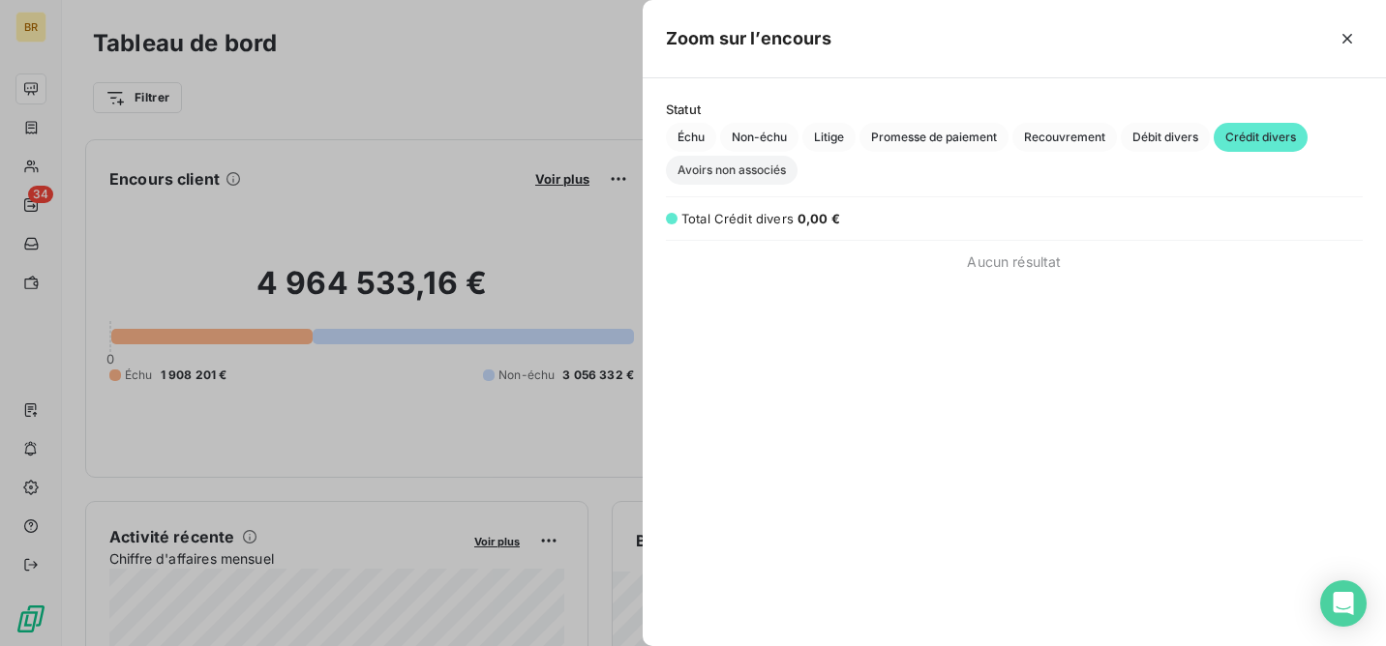
click at [761, 171] on span "Avoirs non associés" at bounding box center [732, 170] width 132 height 29
click at [1346, 41] on icon "button" at bounding box center [1346, 38] width 19 height 19
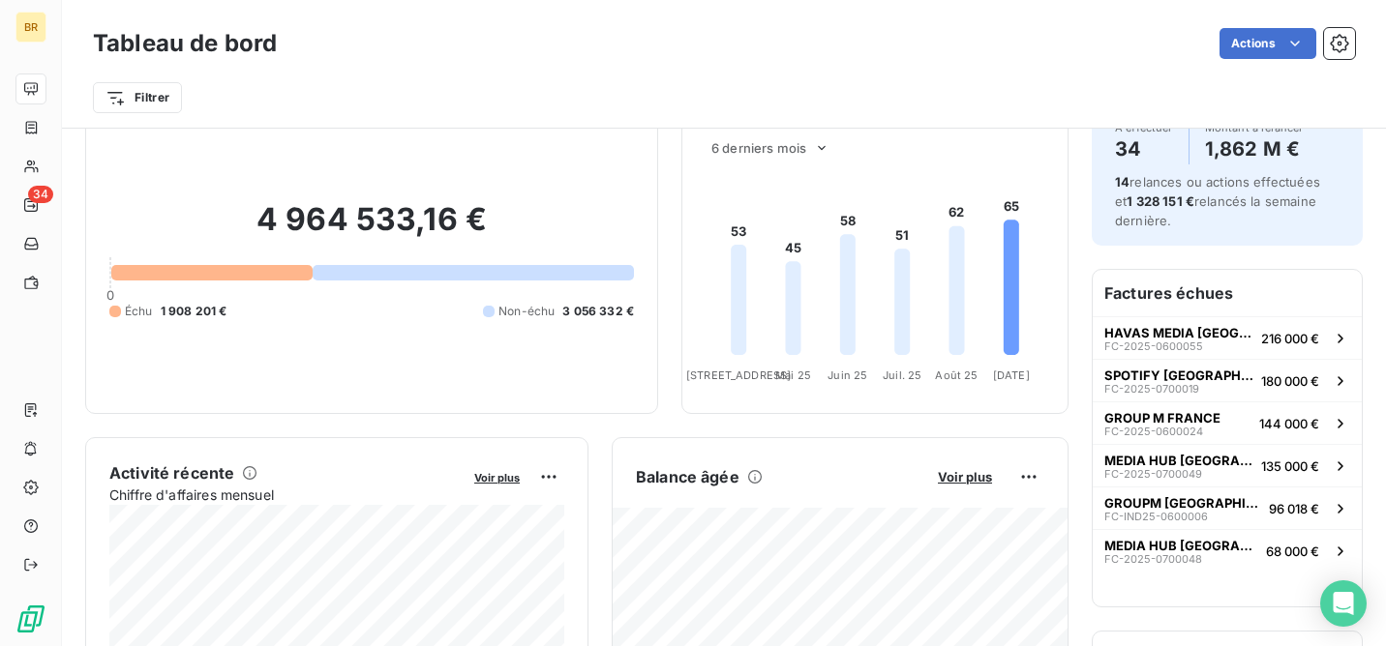
scroll to position [0, 0]
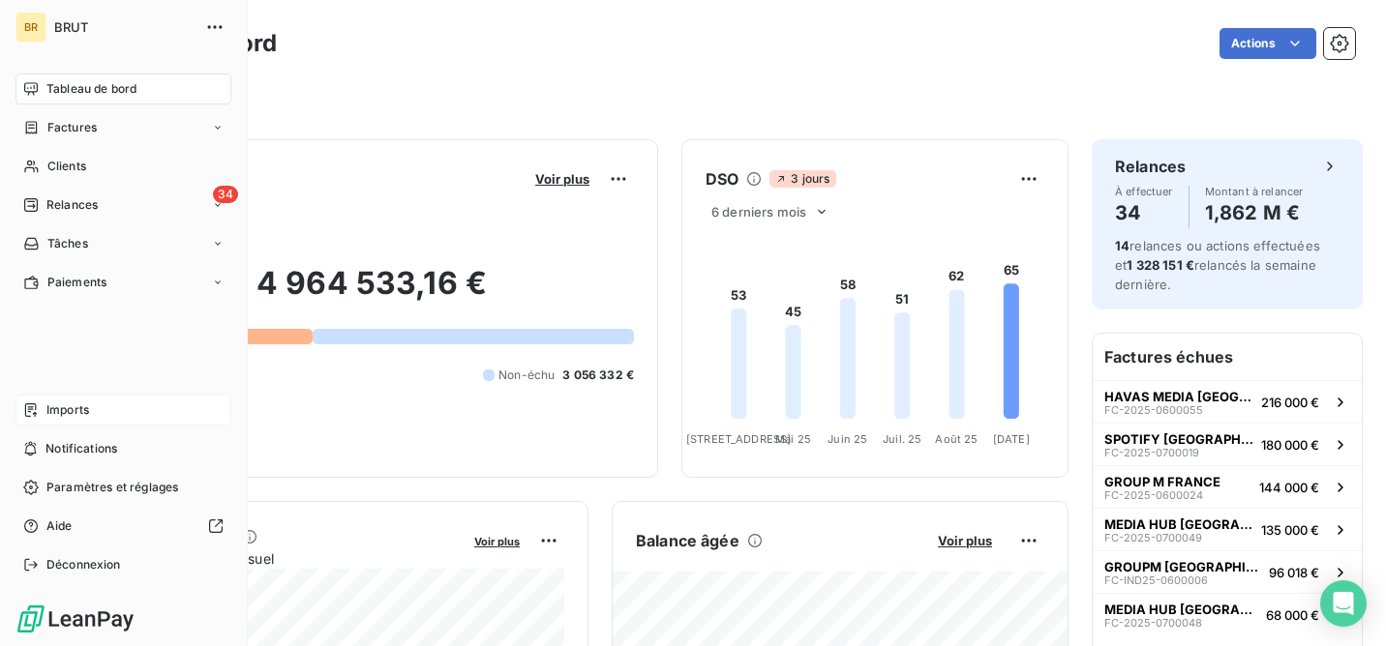
click at [79, 414] on span "Imports" at bounding box center [67, 410] width 43 height 17
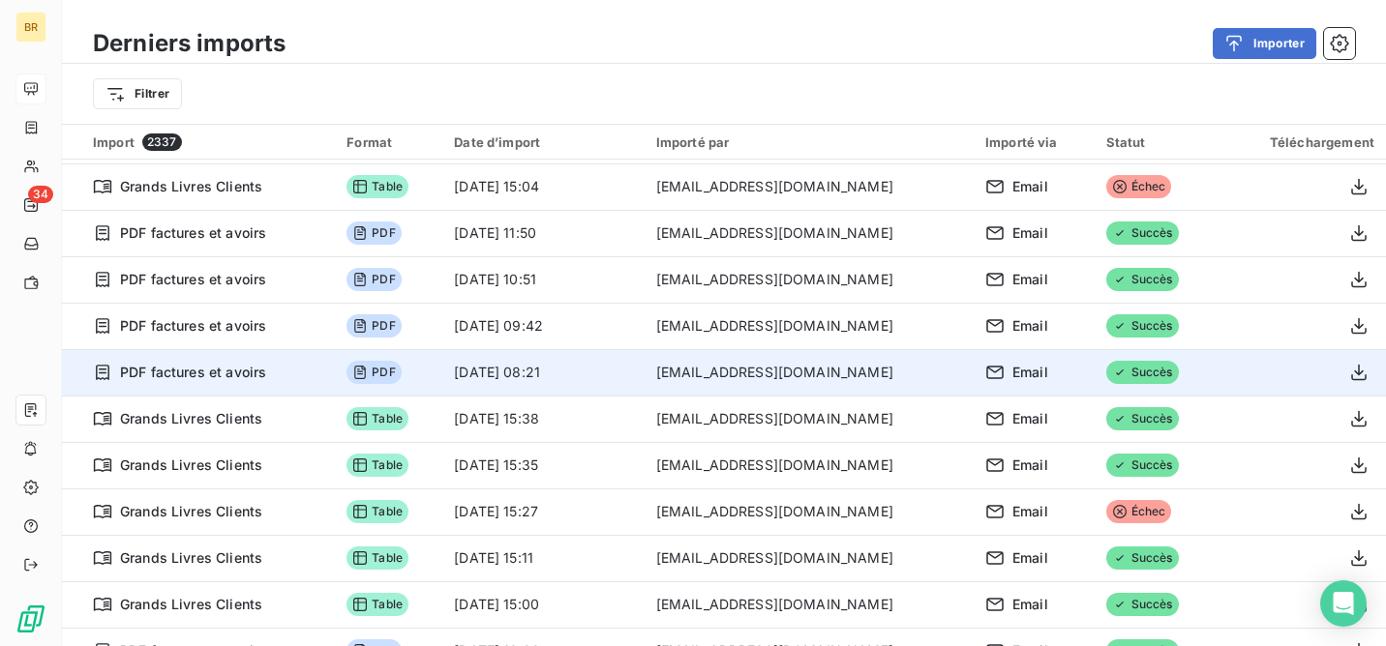
scroll to position [46, 0]
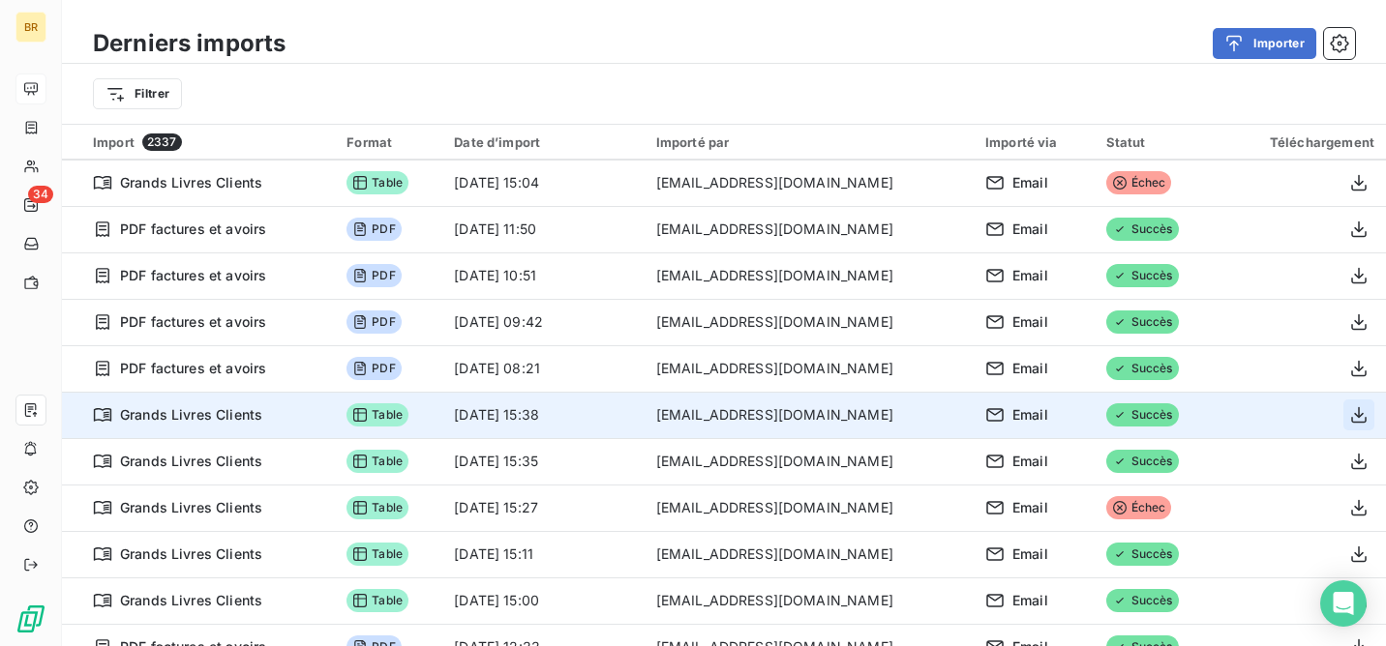
click at [1350, 411] on icon "button" at bounding box center [1358, 414] width 19 height 19
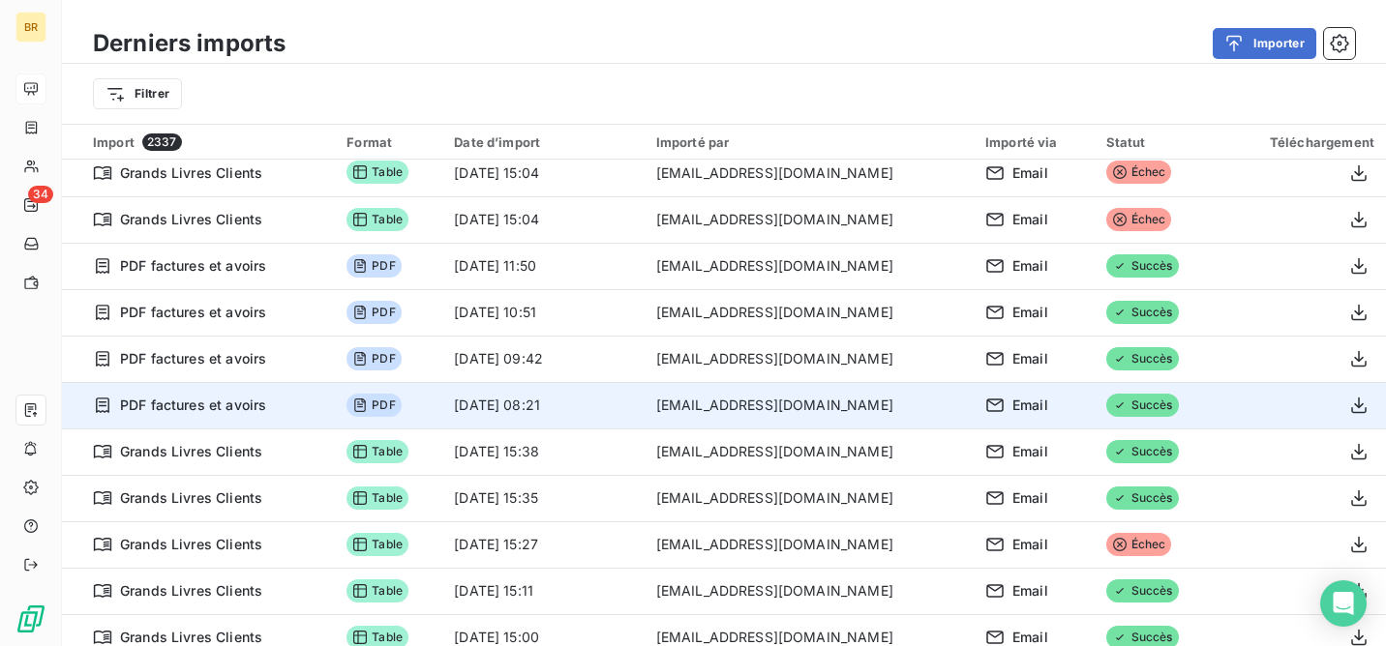
scroll to position [0, 0]
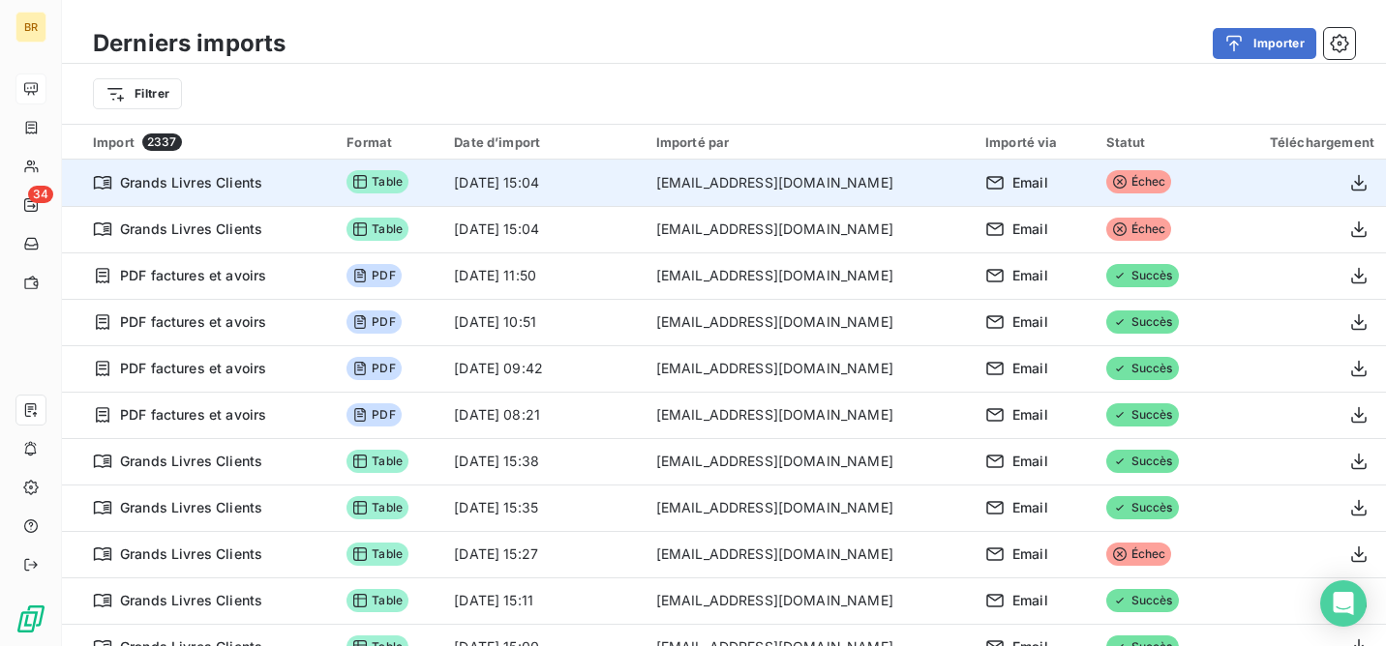
click at [1113, 181] on icon at bounding box center [1120, 182] width 14 height 14
click at [1113, 182] on icon at bounding box center [1120, 182] width 14 height 14
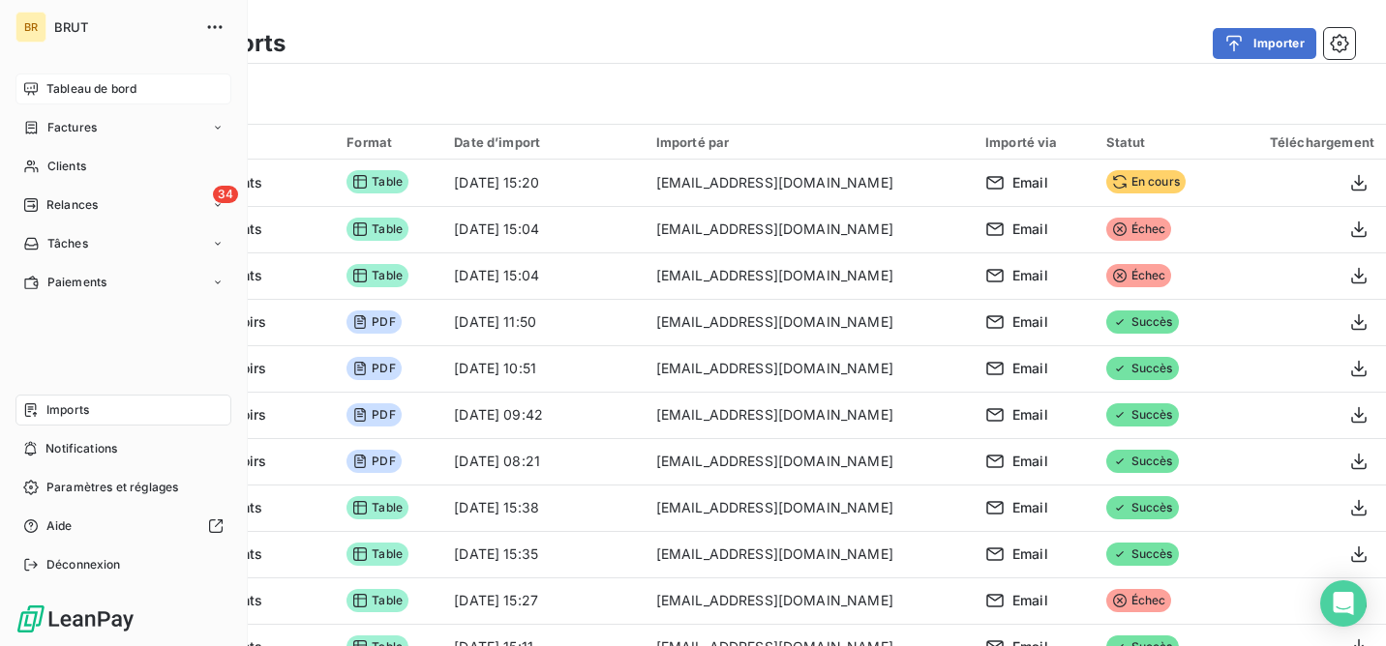
click at [88, 85] on span "Tableau de bord" at bounding box center [91, 88] width 90 height 17
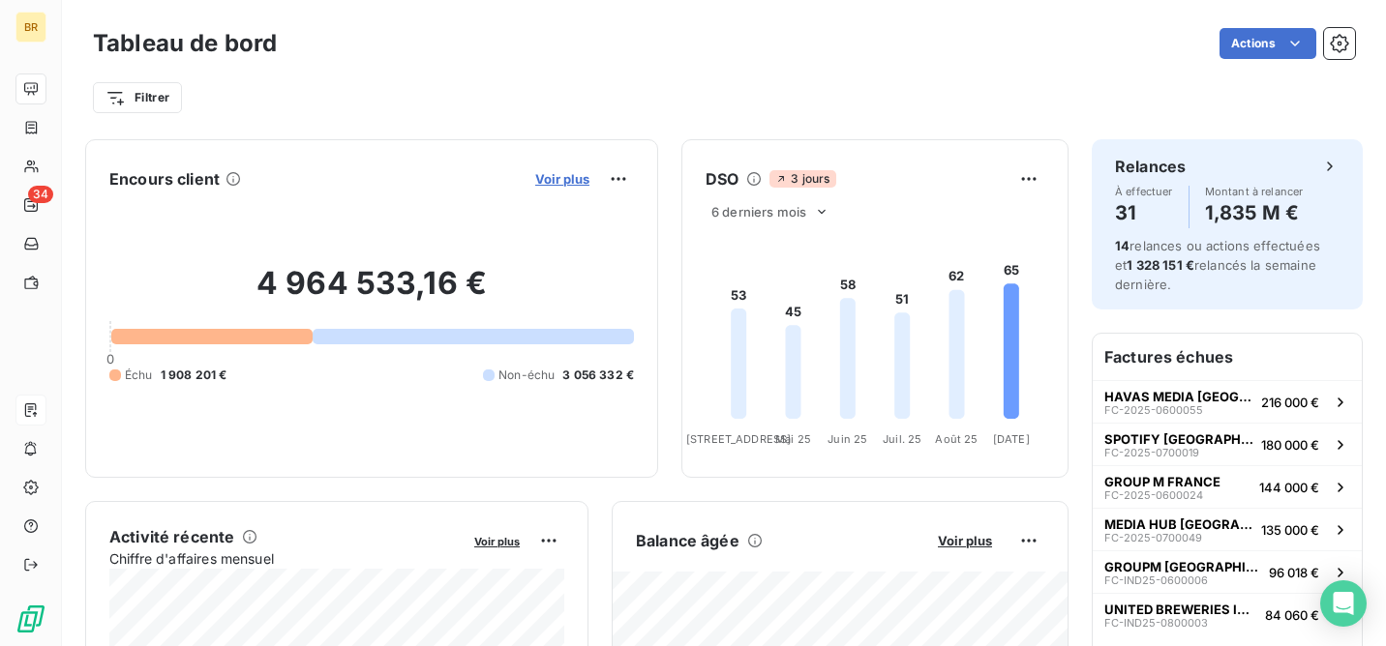
click at [547, 179] on span "Voir plus" at bounding box center [562, 178] width 54 height 15
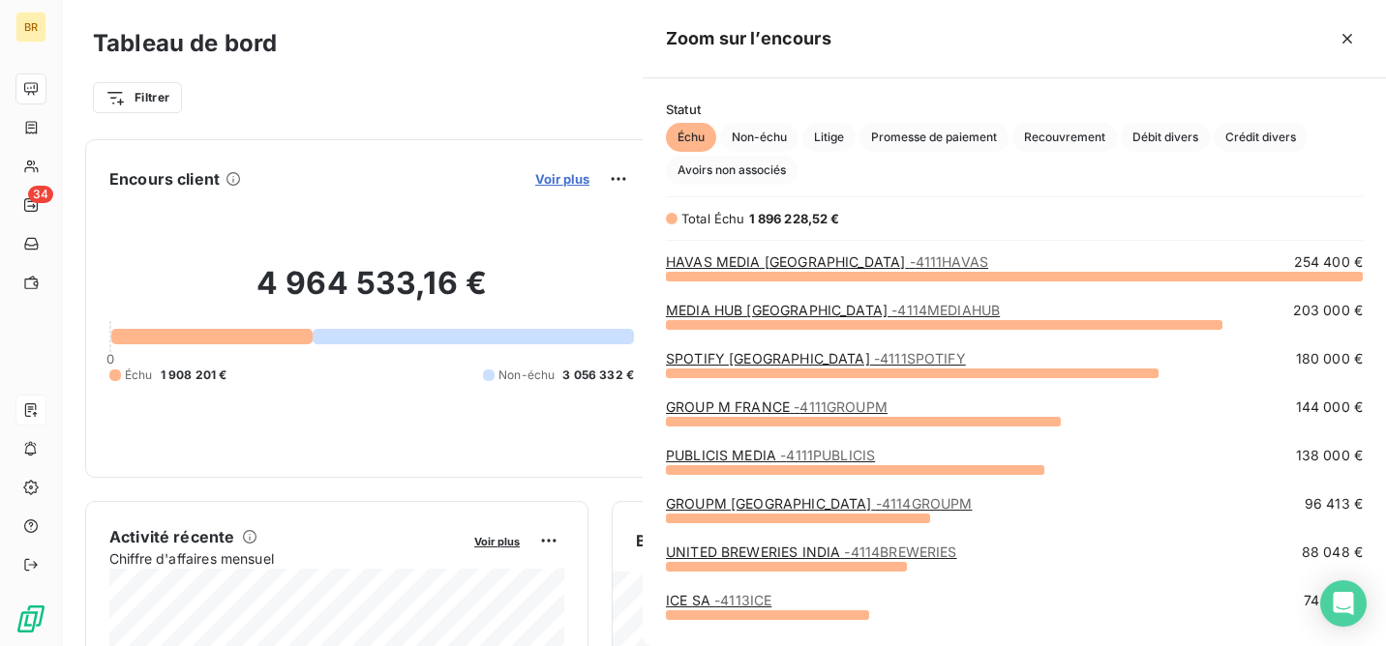
scroll to position [371, 743]
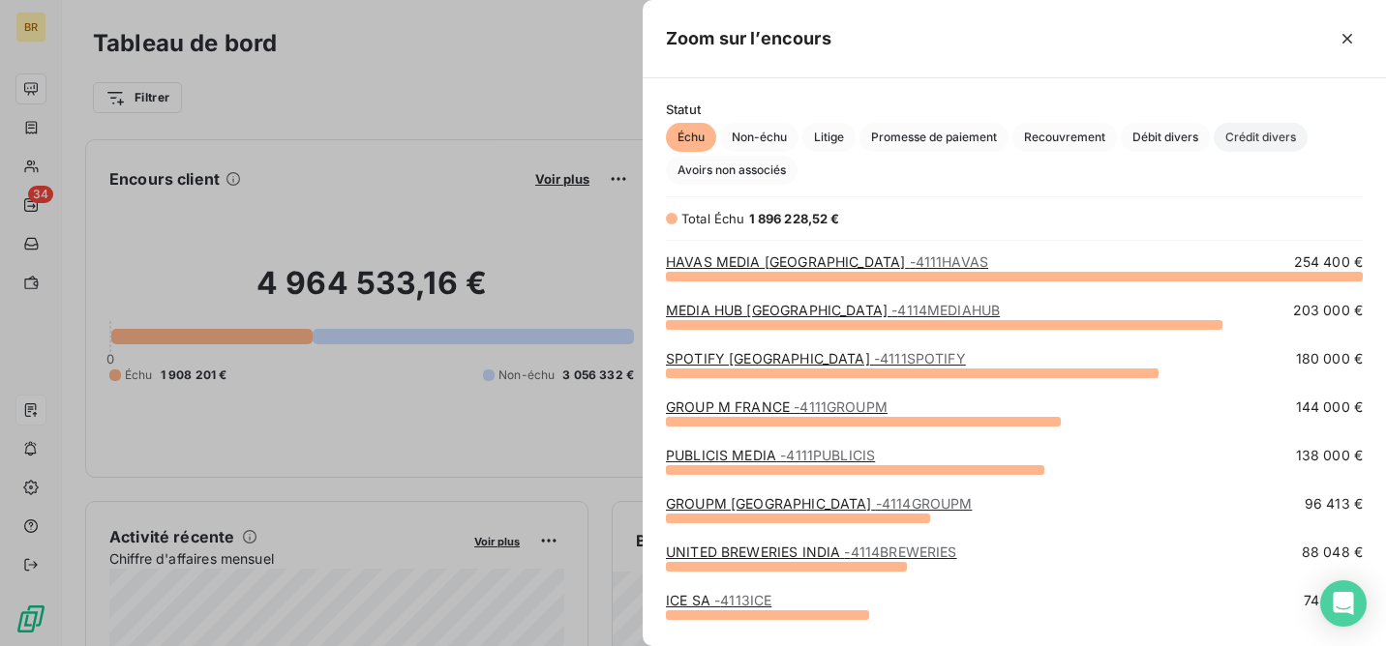
click at [1239, 144] on span "Crédit divers" at bounding box center [1261, 137] width 94 height 29
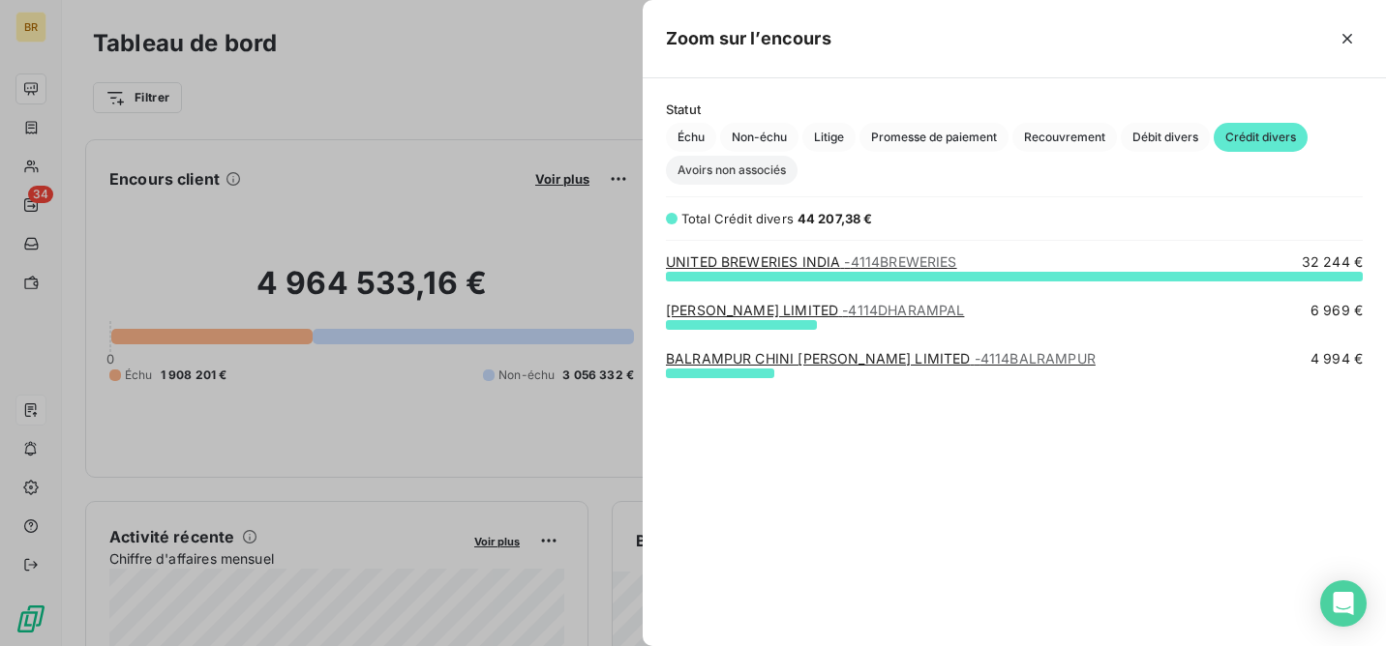
click at [763, 170] on span "Avoirs non associés" at bounding box center [732, 170] width 132 height 29
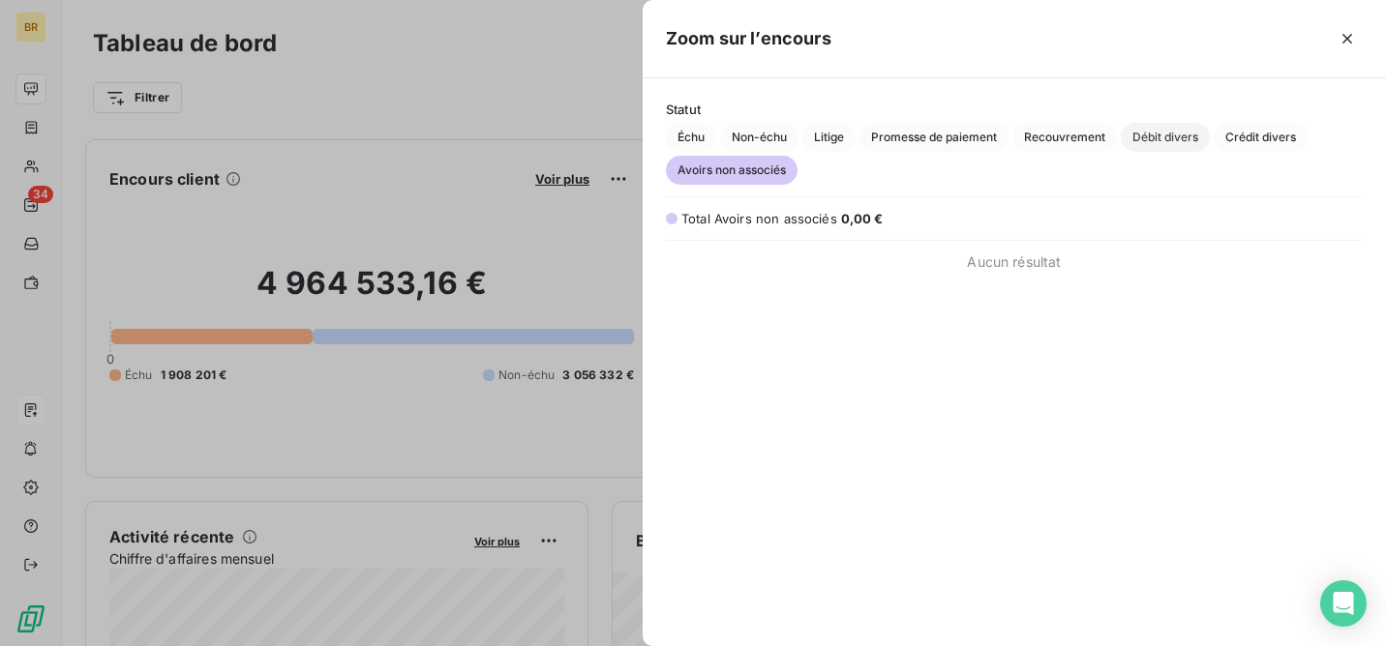
click at [1158, 135] on span "Débit divers" at bounding box center [1165, 137] width 89 height 29
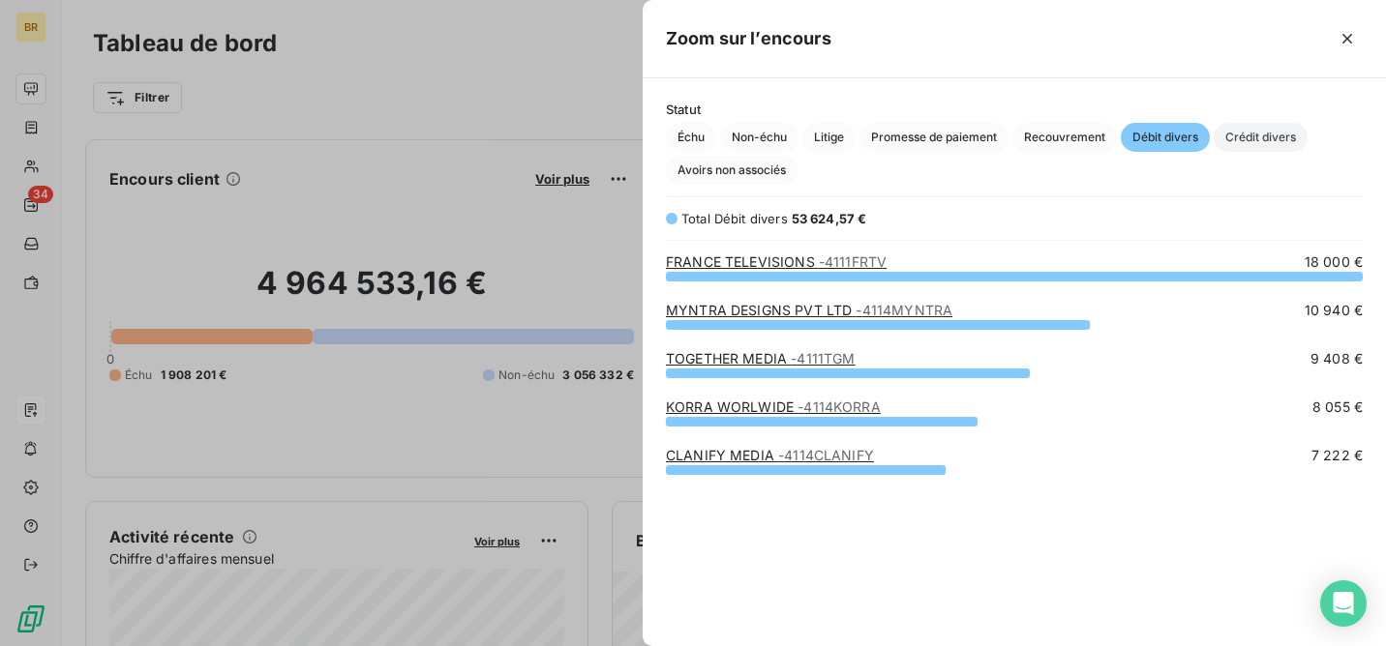
click at [1259, 141] on span "Crédit divers" at bounding box center [1261, 137] width 94 height 29
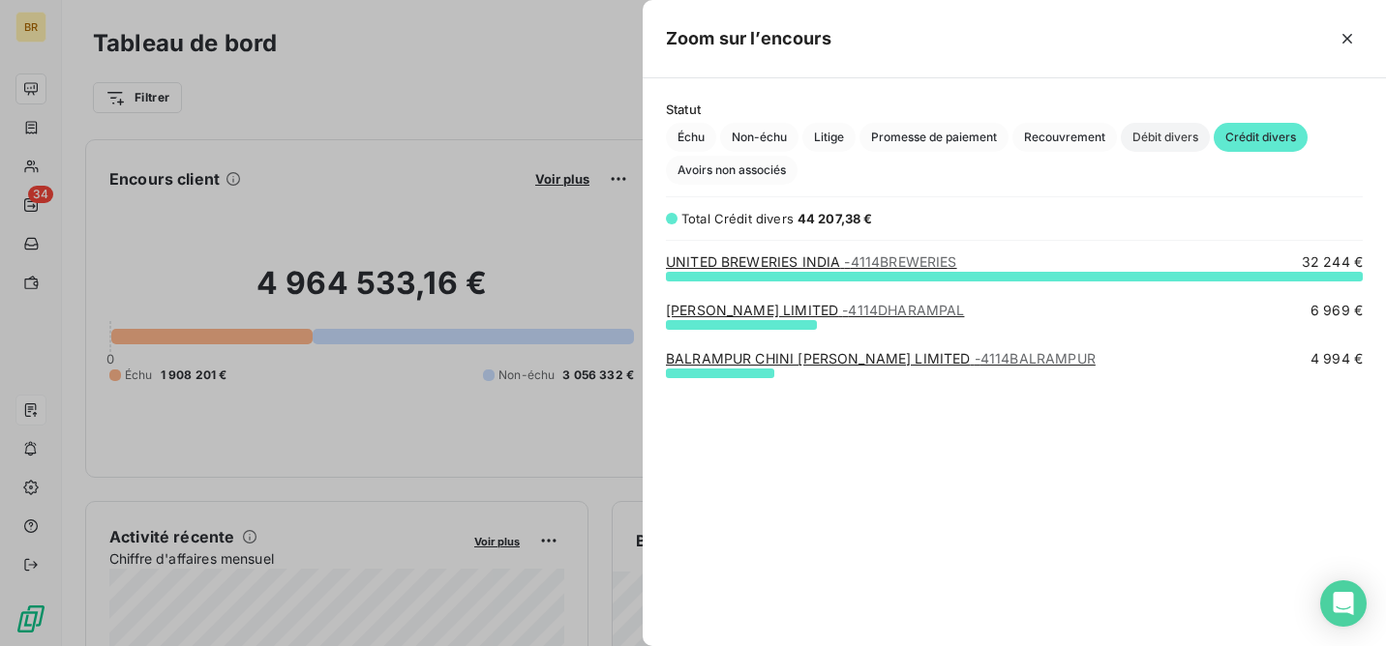
click at [1144, 135] on span "Débit divers" at bounding box center [1165, 137] width 89 height 29
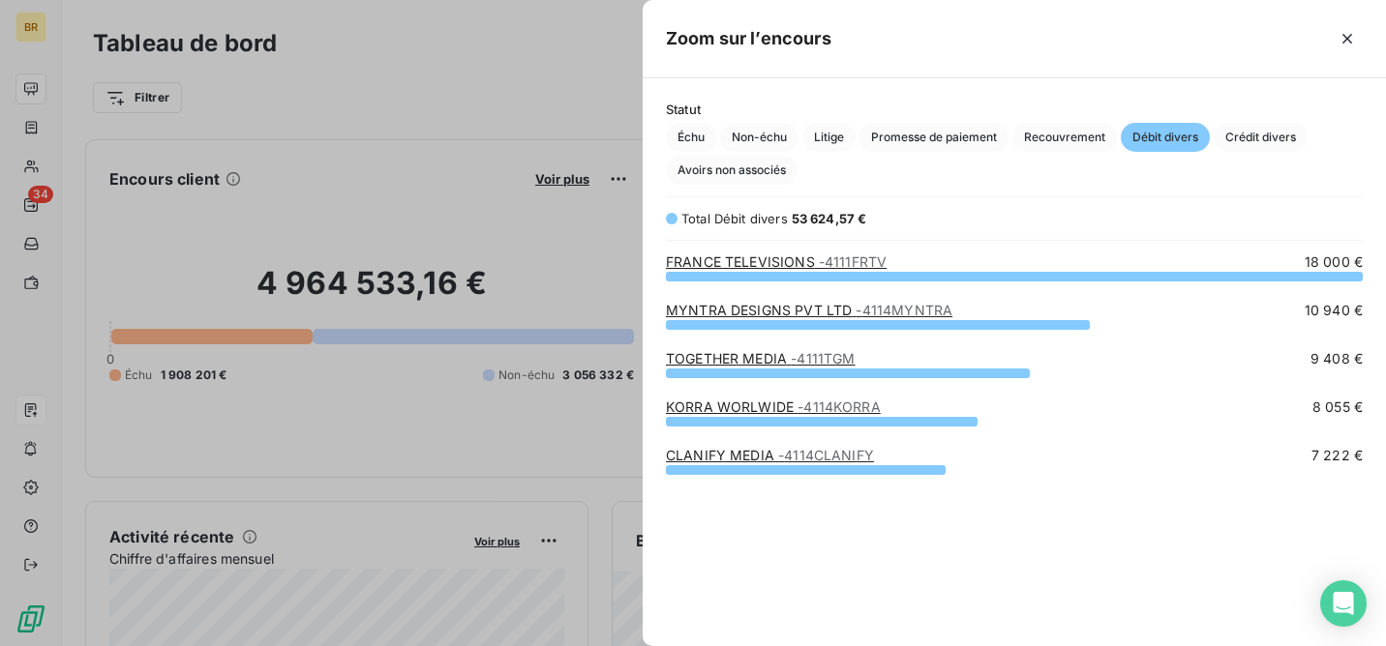
click at [523, 65] on div at bounding box center [693, 323] width 1386 height 646
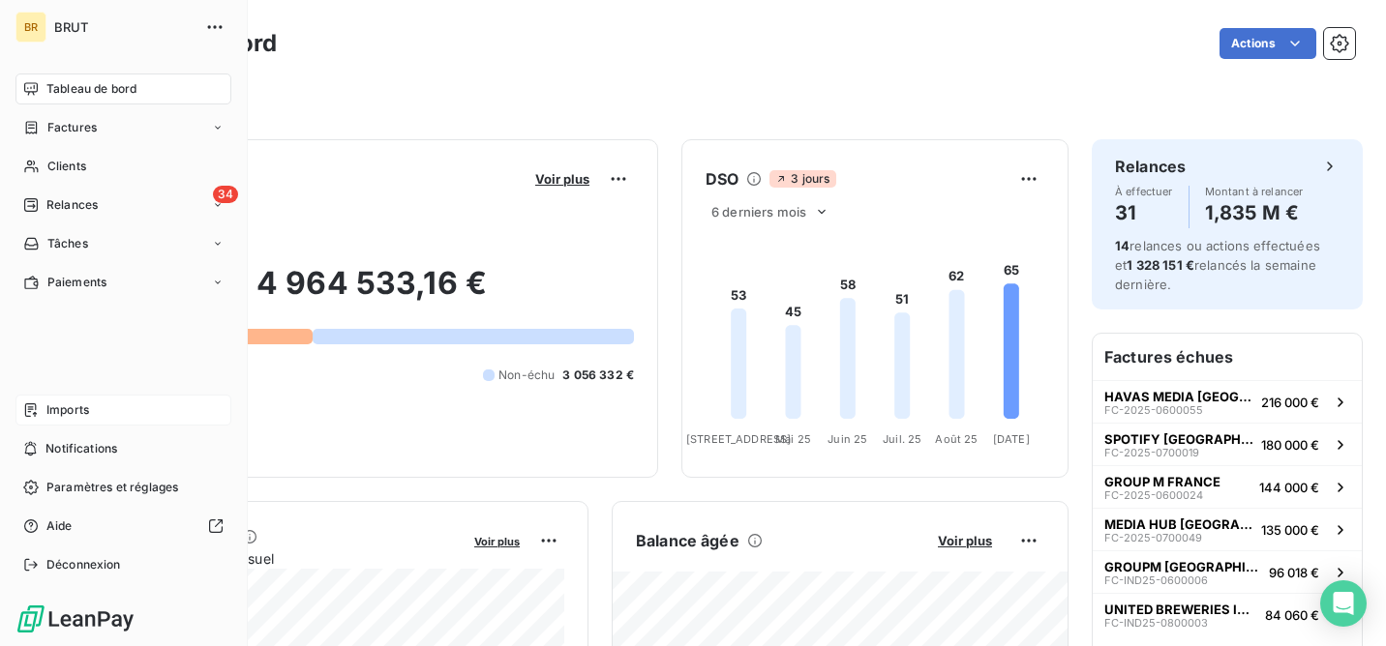
click at [69, 404] on span "Imports" at bounding box center [67, 410] width 43 height 17
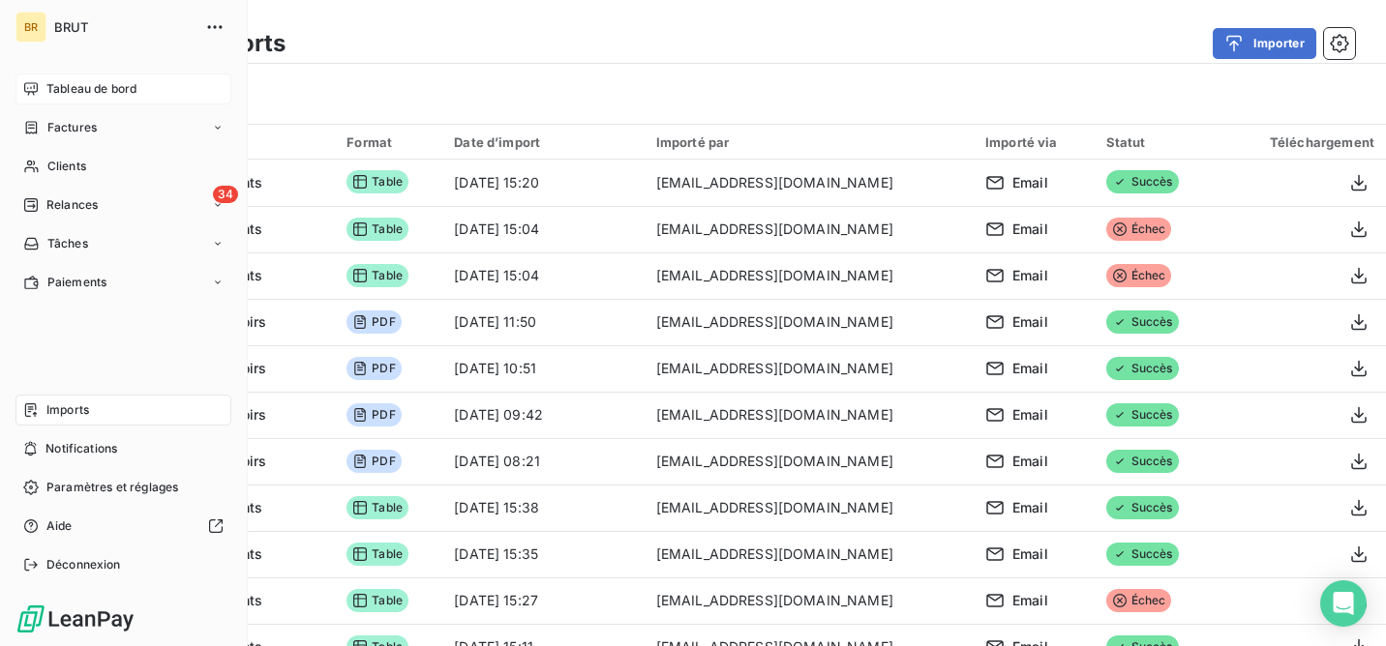
click at [123, 88] on span "Tableau de bord" at bounding box center [91, 88] width 90 height 17
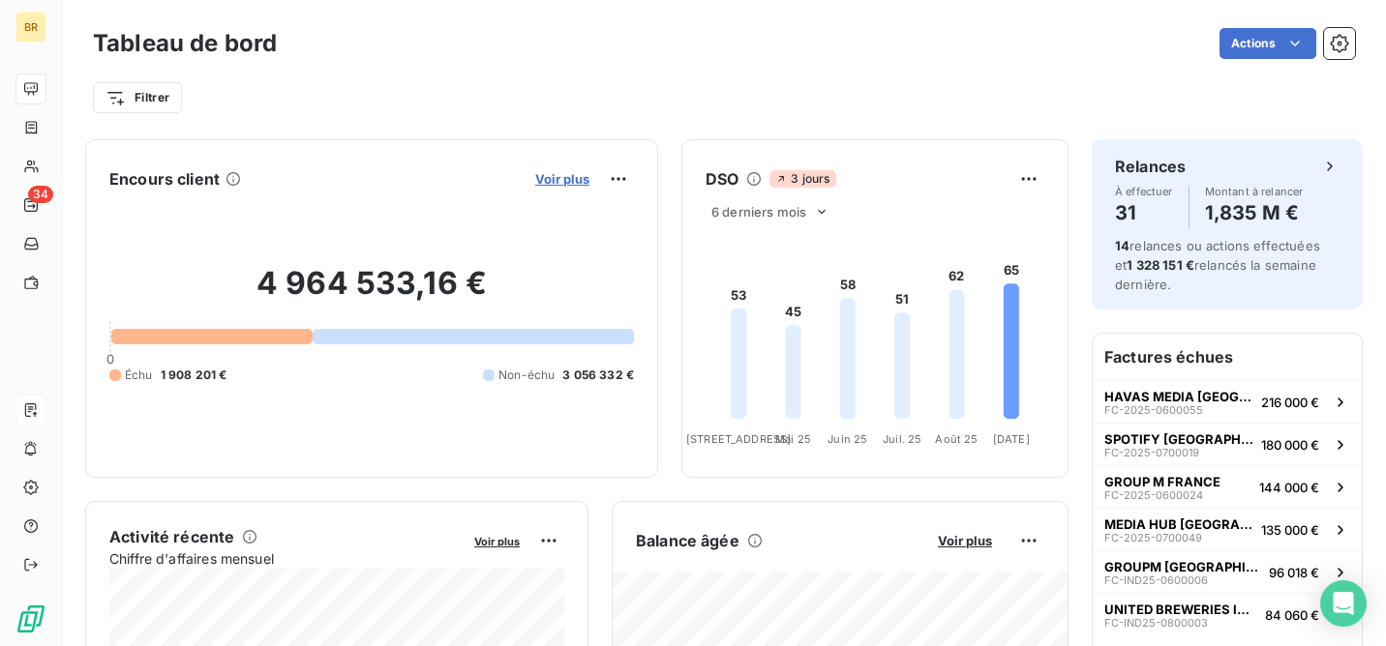
click at [555, 180] on span "Voir plus" at bounding box center [562, 178] width 54 height 15
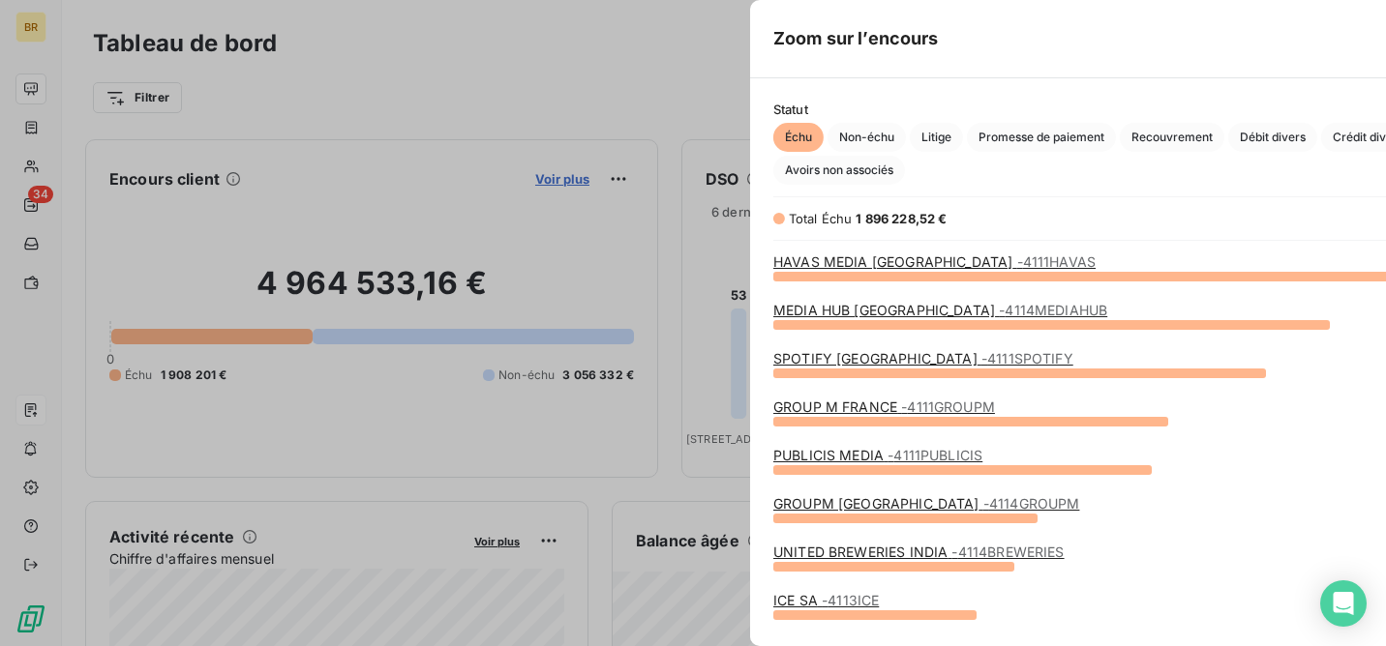
scroll to position [646, 743]
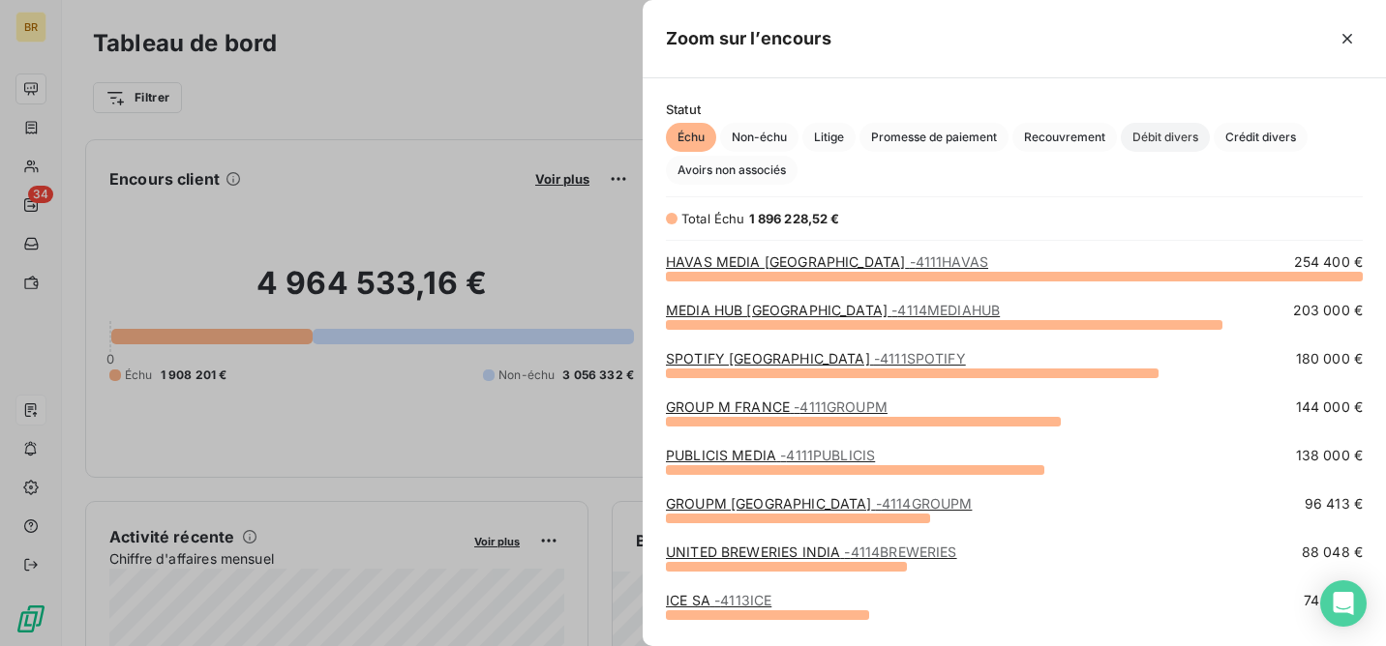
click at [1158, 137] on span "Débit divers" at bounding box center [1165, 137] width 89 height 29
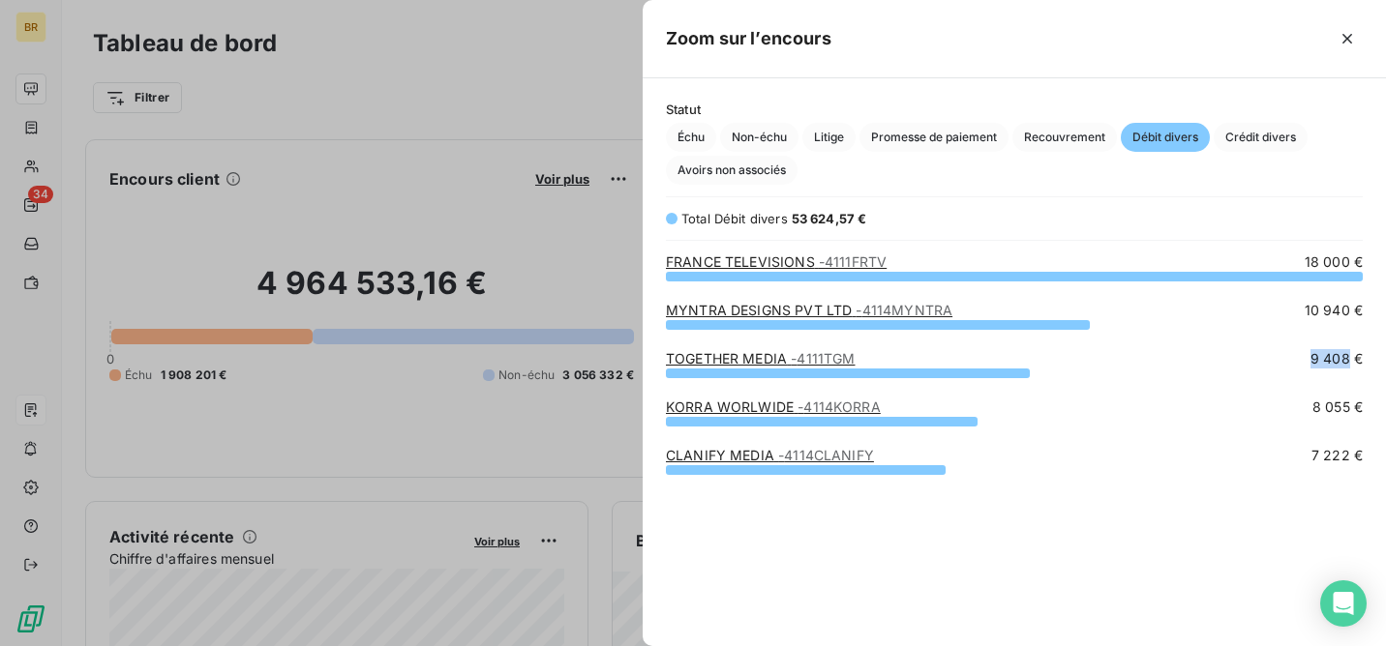
drag, startPoint x: 1310, startPoint y: 361, endPoint x: 1351, endPoint y: 360, distance: 40.7
click at [1351, 359] on span "9 408 €" at bounding box center [1336, 358] width 52 height 19
copy span "9 408"
click at [1254, 133] on span "Crédit divers" at bounding box center [1261, 137] width 94 height 29
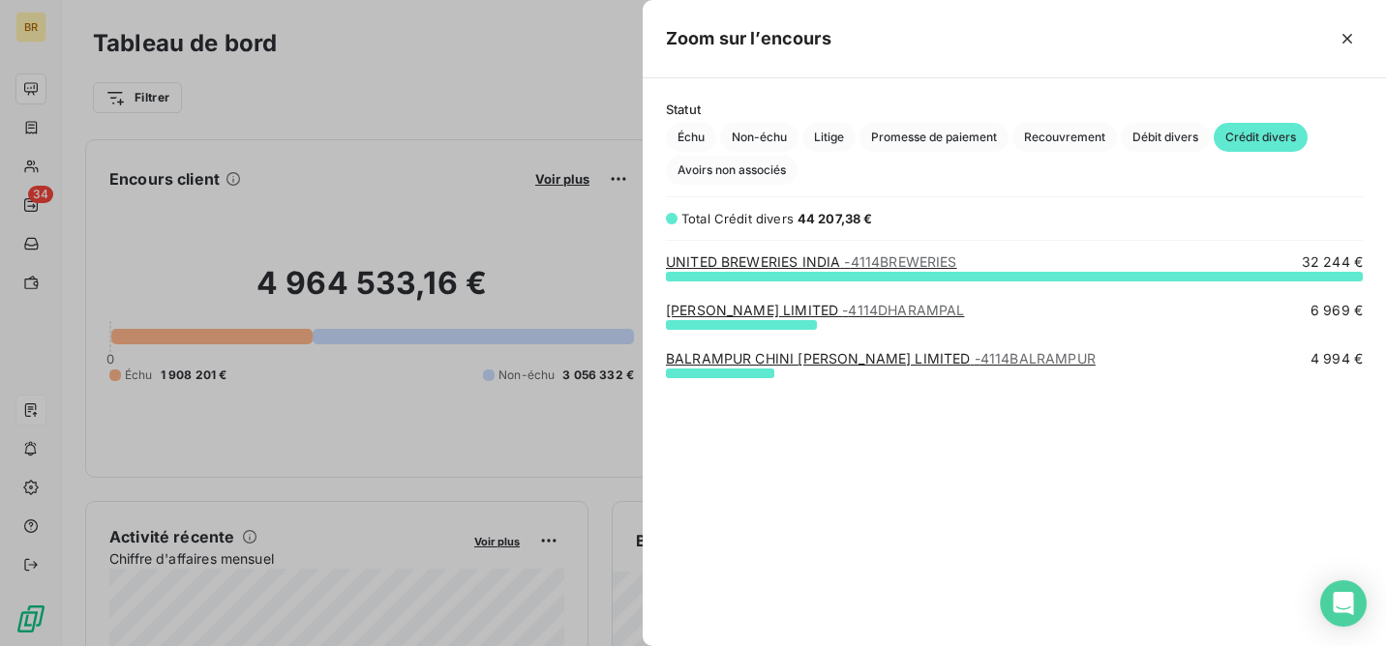
scroll to position [371, 743]
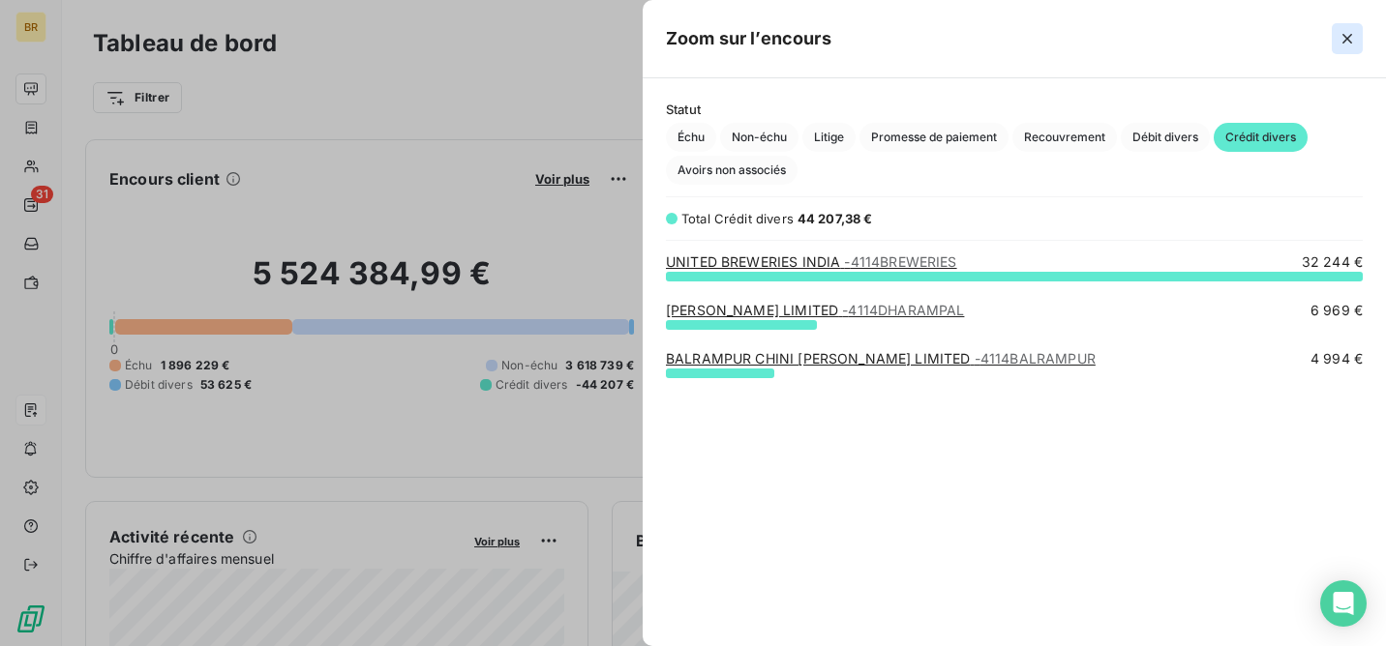
click at [1350, 42] on icon "button" at bounding box center [1347, 39] width 10 height 10
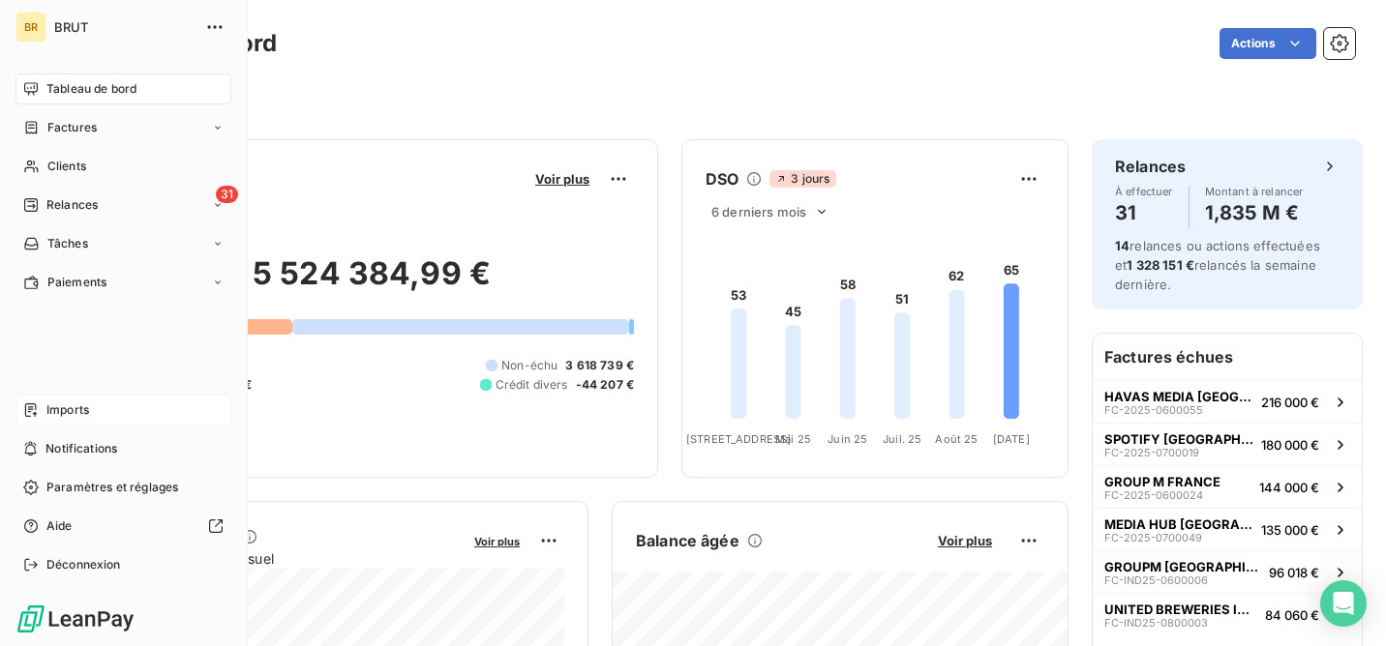
click at [69, 406] on span "Imports" at bounding box center [67, 410] width 43 height 17
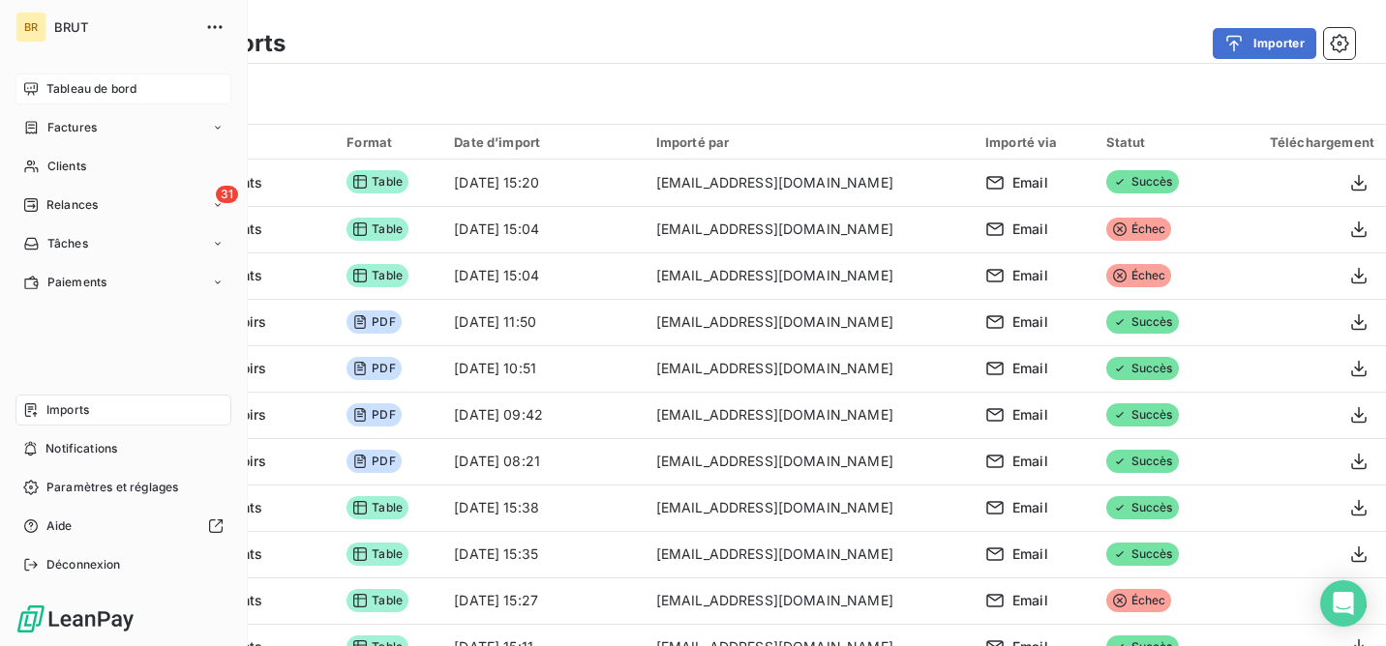
click at [106, 96] on span "Tableau de bord" at bounding box center [91, 88] width 90 height 17
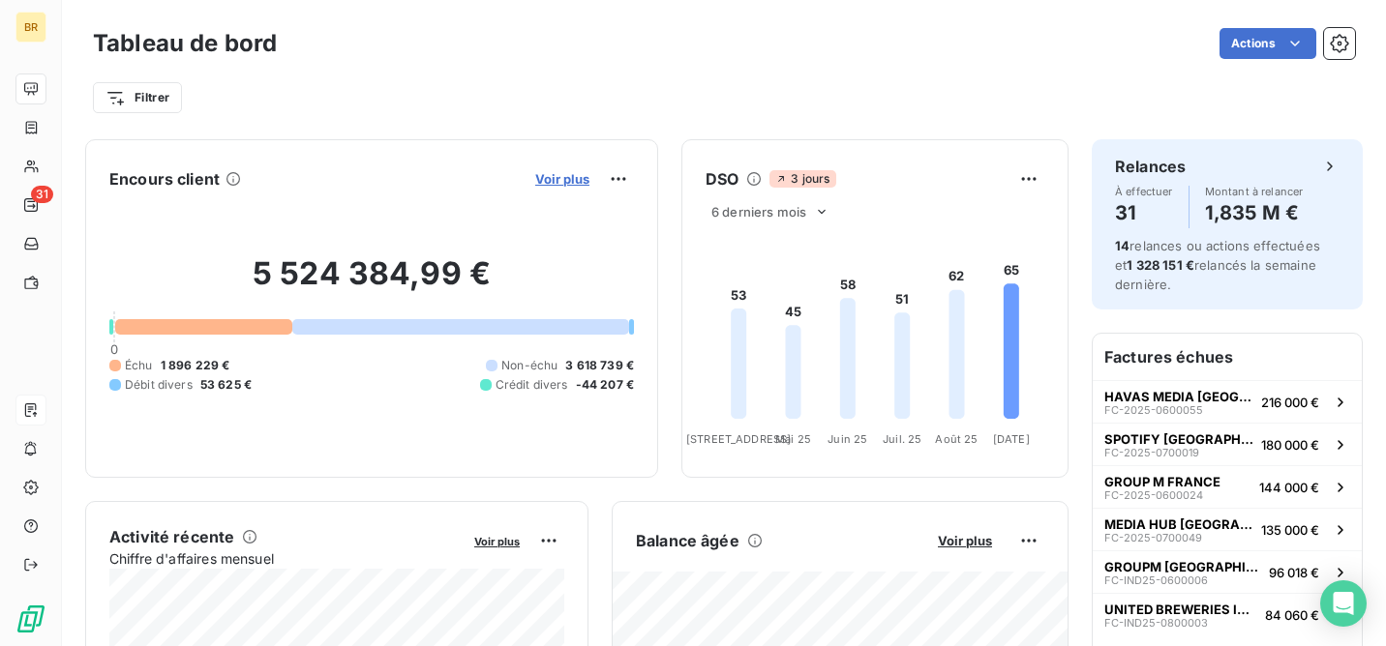
click at [564, 178] on span "Voir plus" at bounding box center [562, 178] width 54 height 15
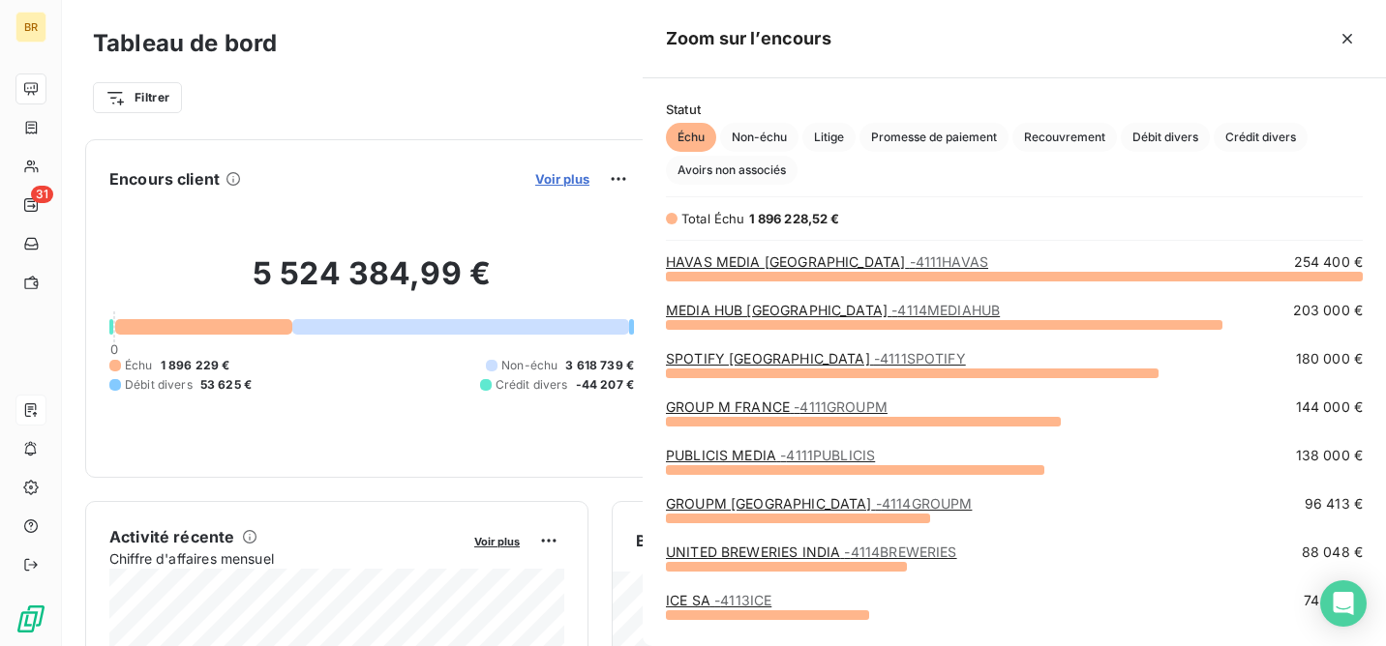
scroll to position [371, 743]
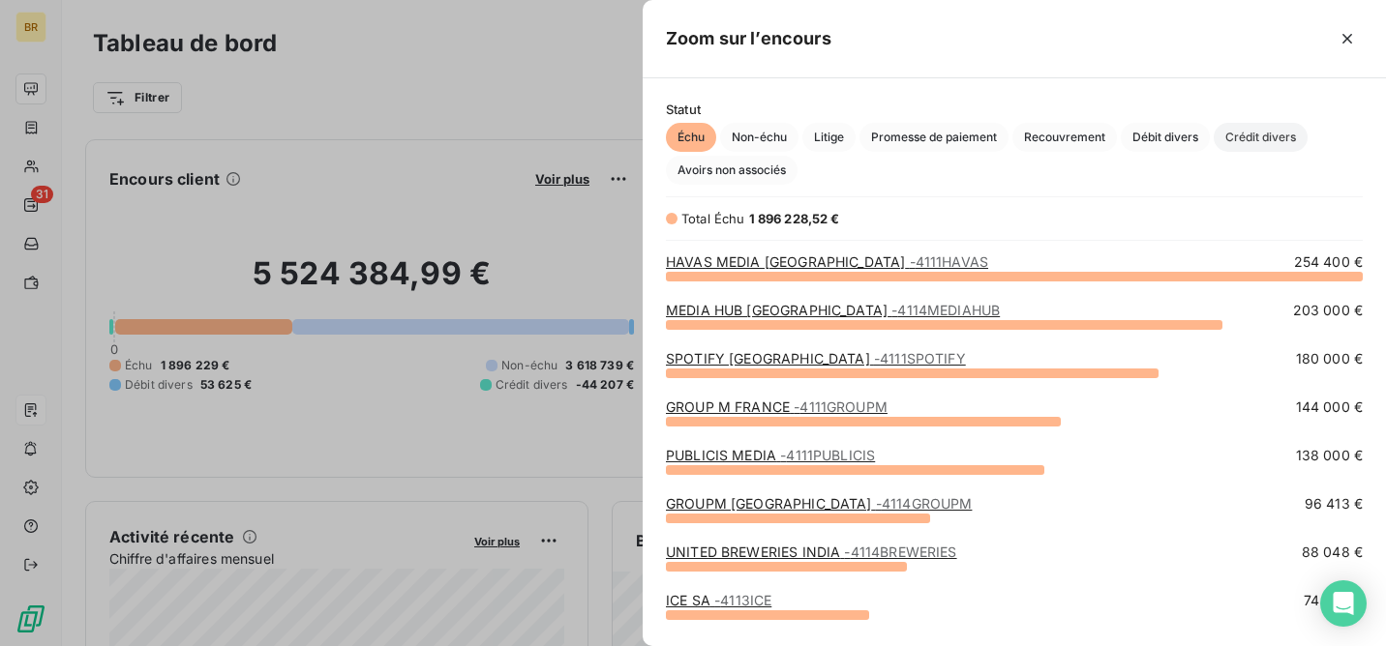
click at [1246, 140] on span "Crédit divers" at bounding box center [1261, 137] width 94 height 29
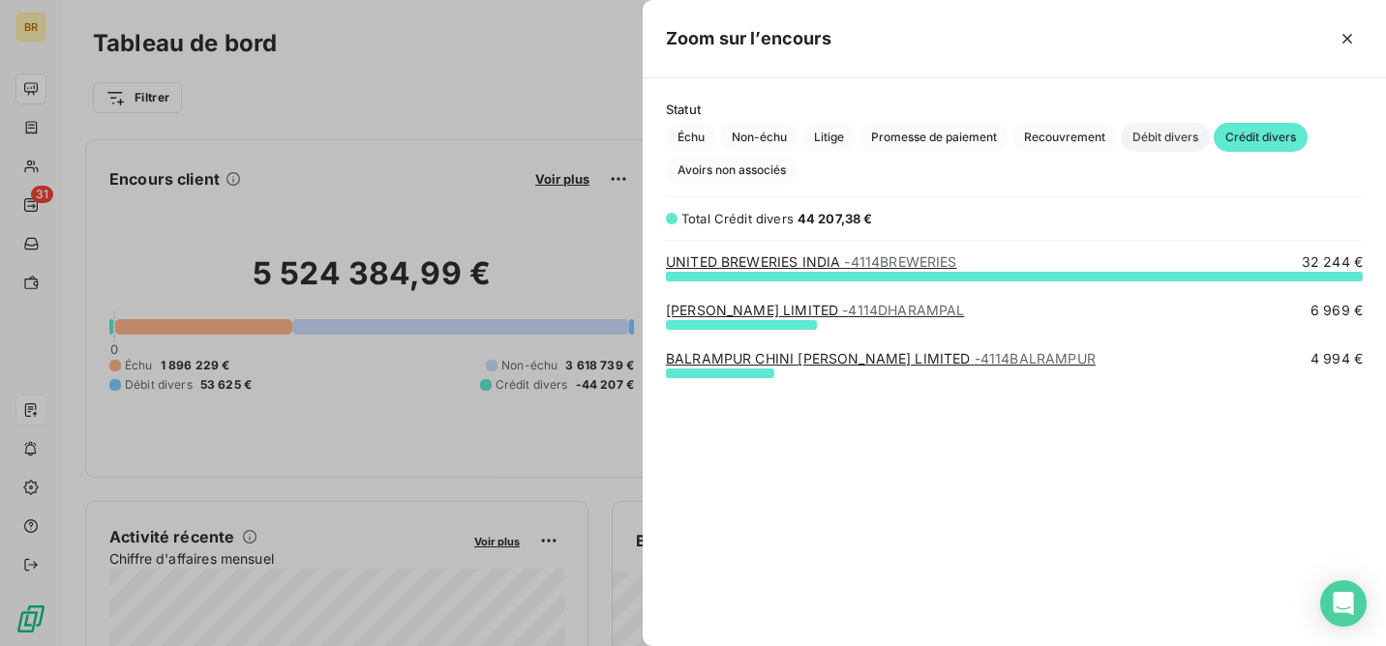
click at [1164, 135] on span "Débit divers" at bounding box center [1165, 137] width 89 height 29
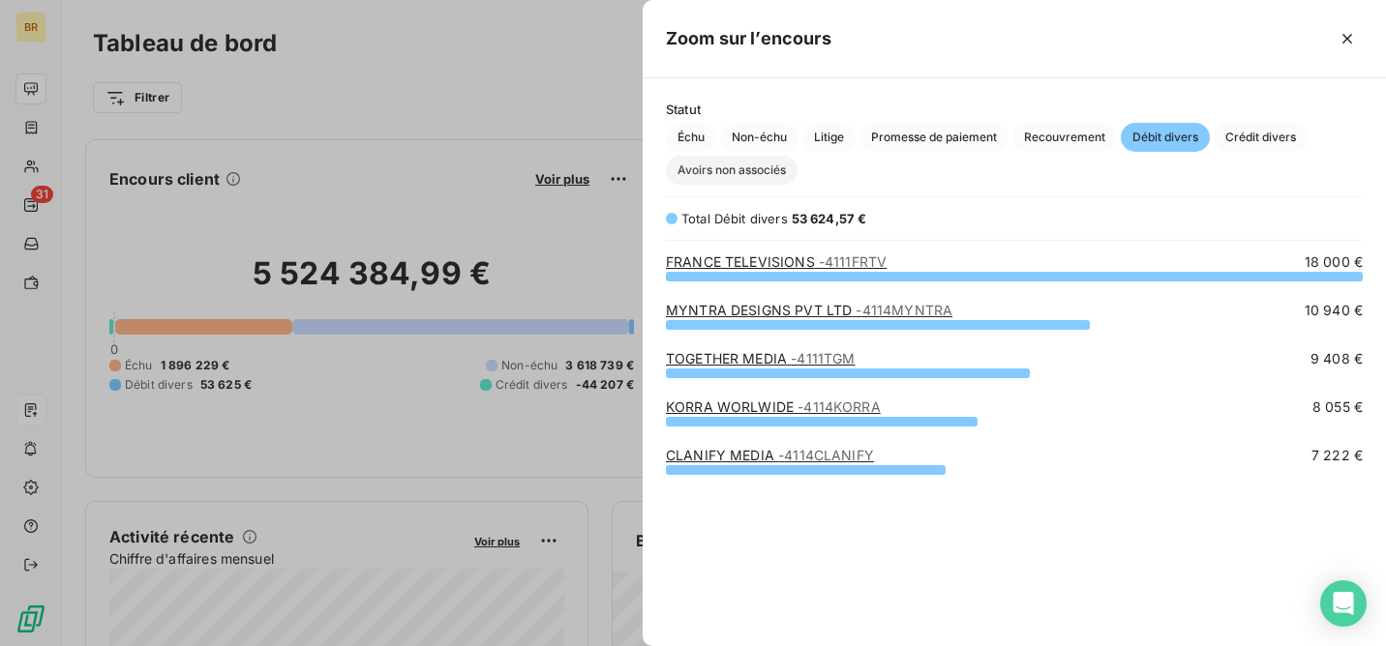
click at [733, 169] on span "Avoirs non associés" at bounding box center [732, 170] width 132 height 29
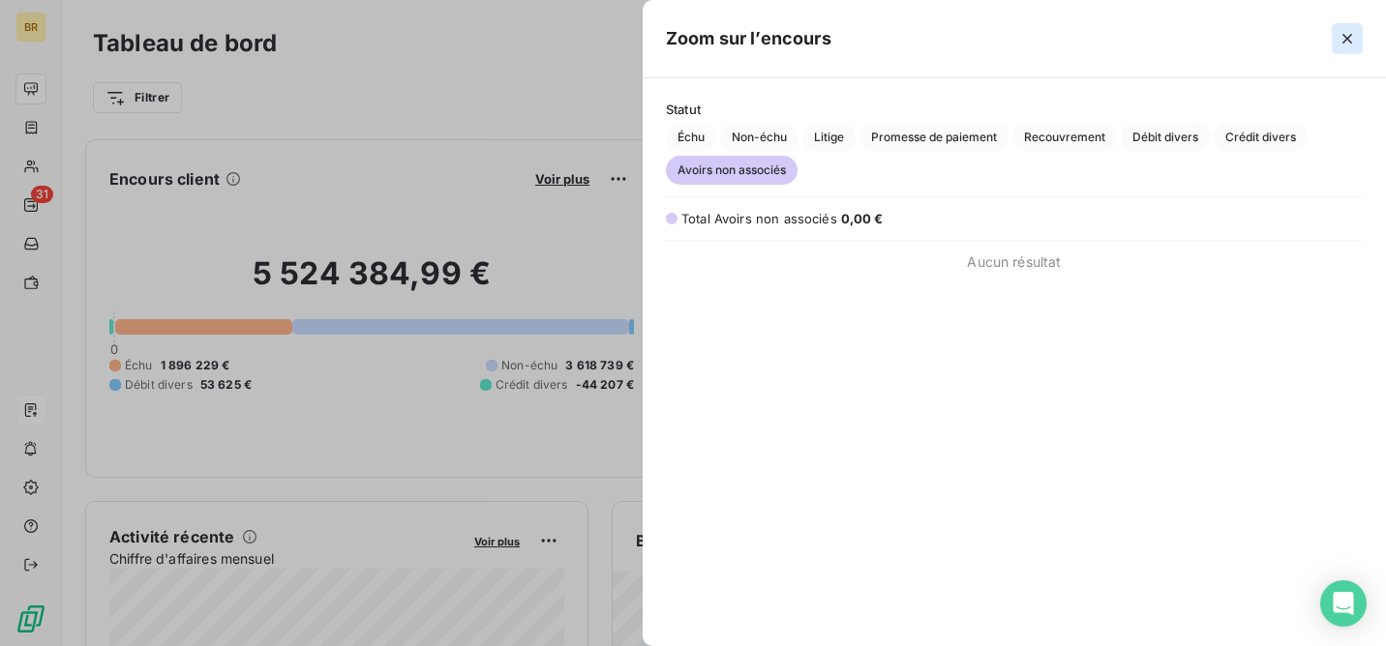
click at [1343, 48] on button "button" at bounding box center [1347, 38] width 31 height 31
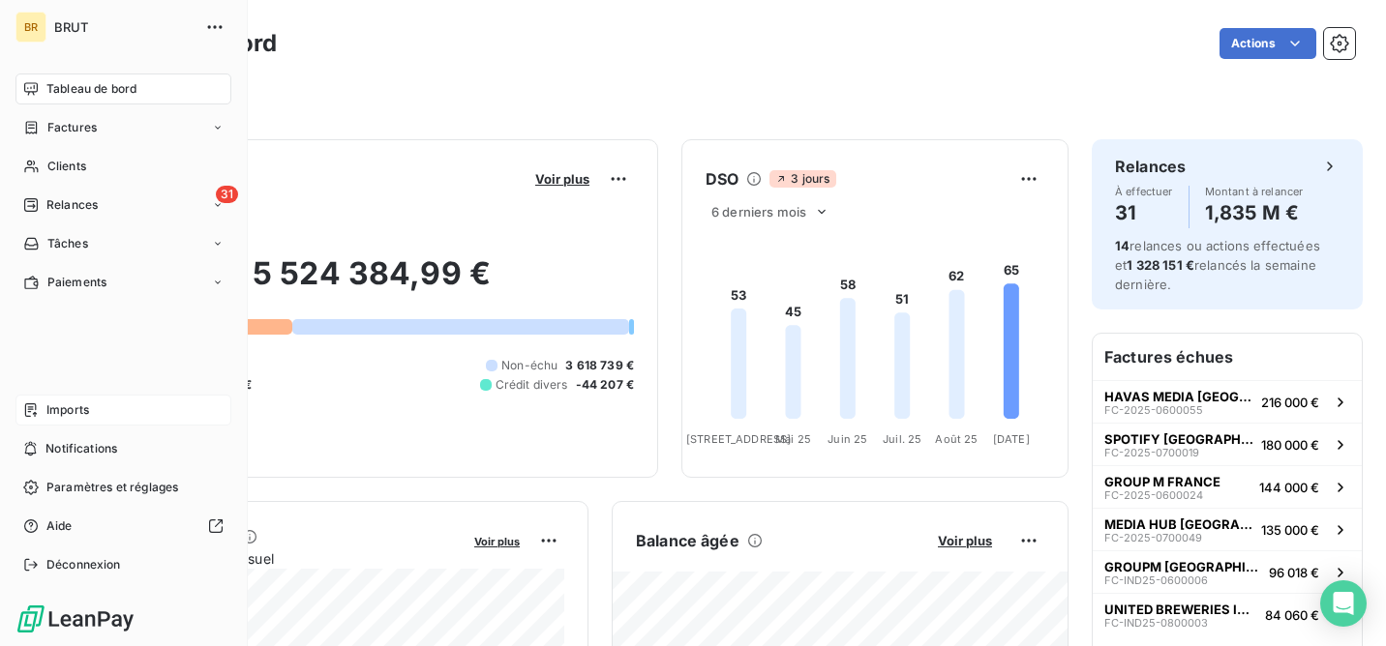
click at [82, 405] on span "Imports" at bounding box center [67, 410] width 43 height 17
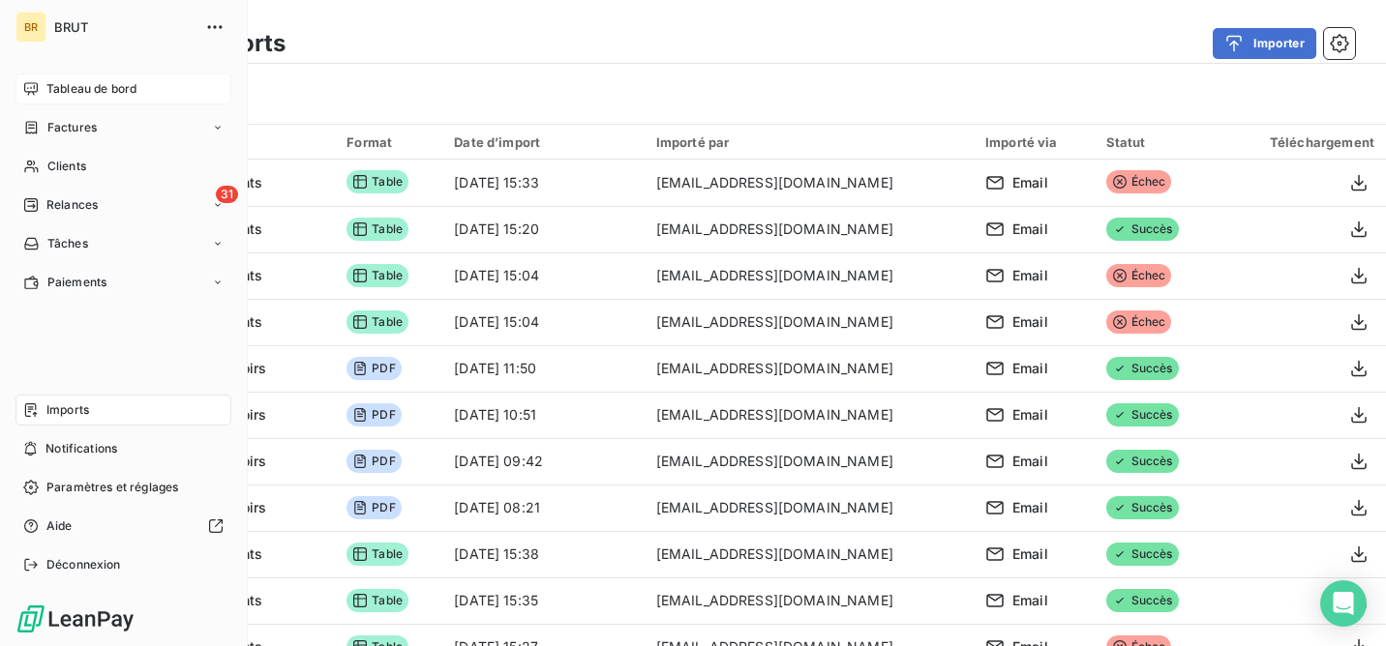
click at [98, 96] on span "Tableau de bord" at bounding box center [91, 88] width 90 height 17
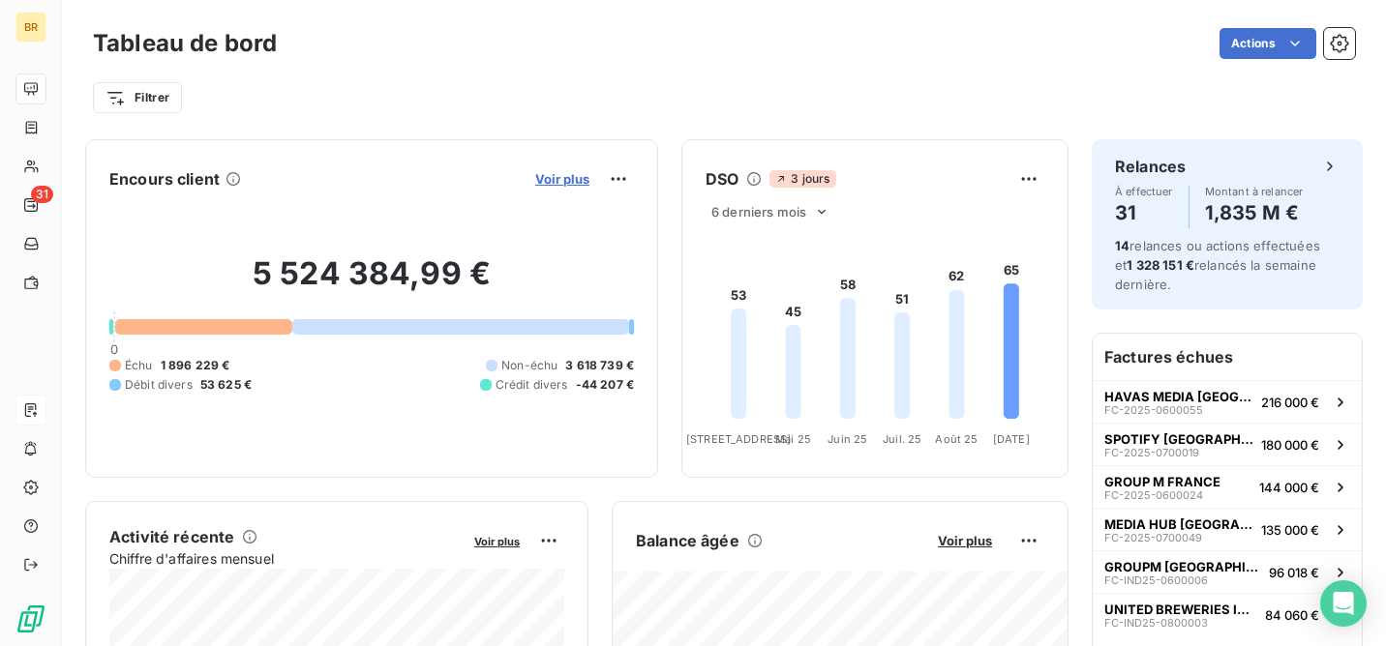
click at [569, 181] on span "Voir plus" at bounding box center [562, 178] width 54 height 15
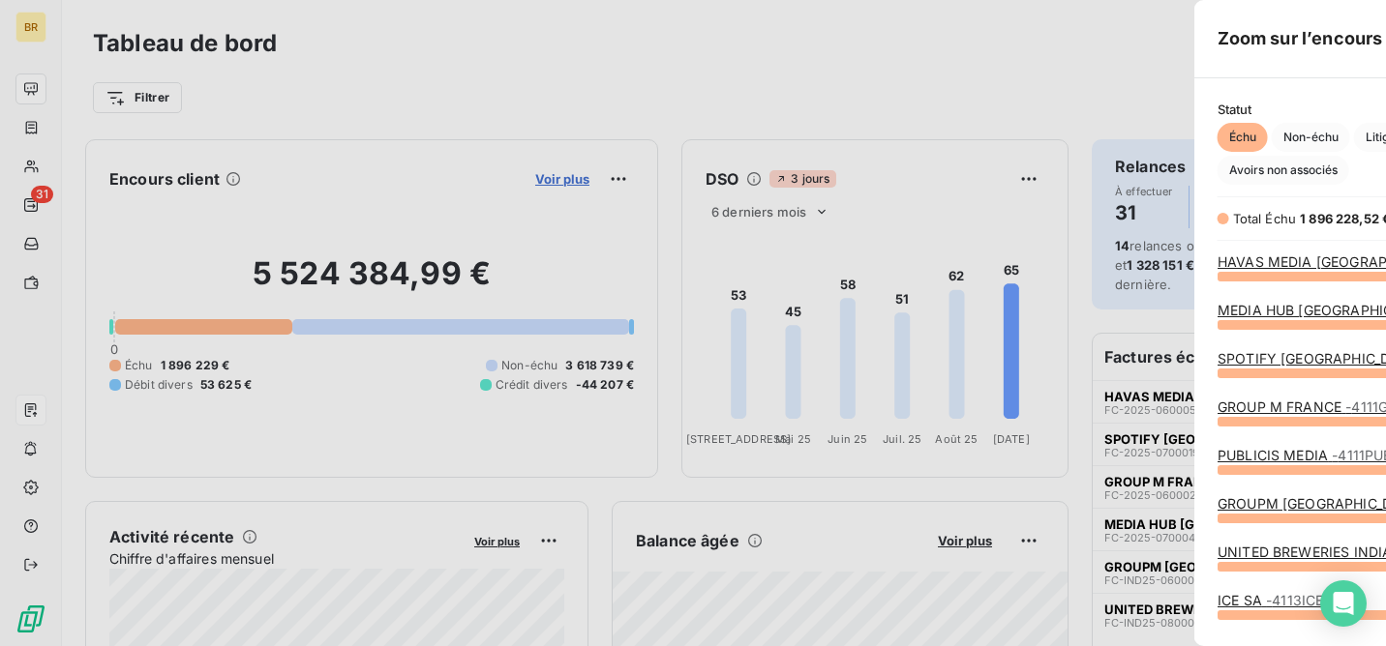
scroll to position [646, 743]
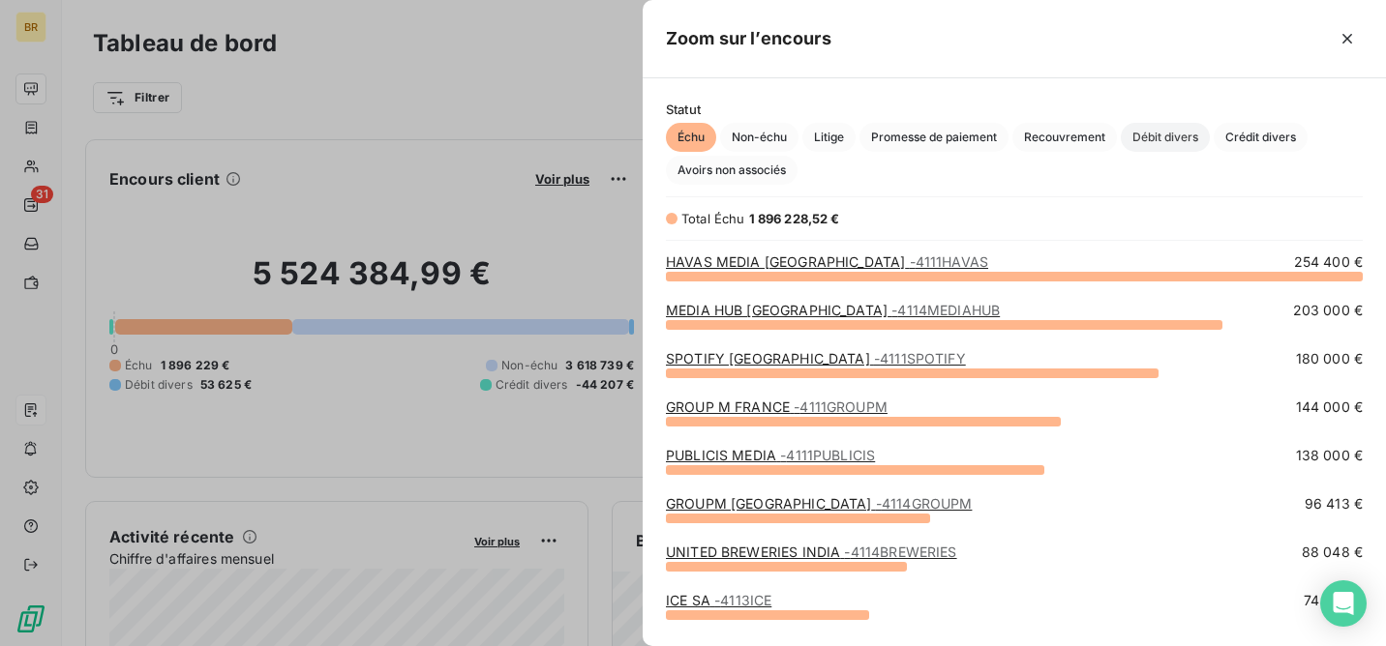
click at [1175, 140] on span "Débit divers" at bounding box center [1165, 137] width 89 height 29
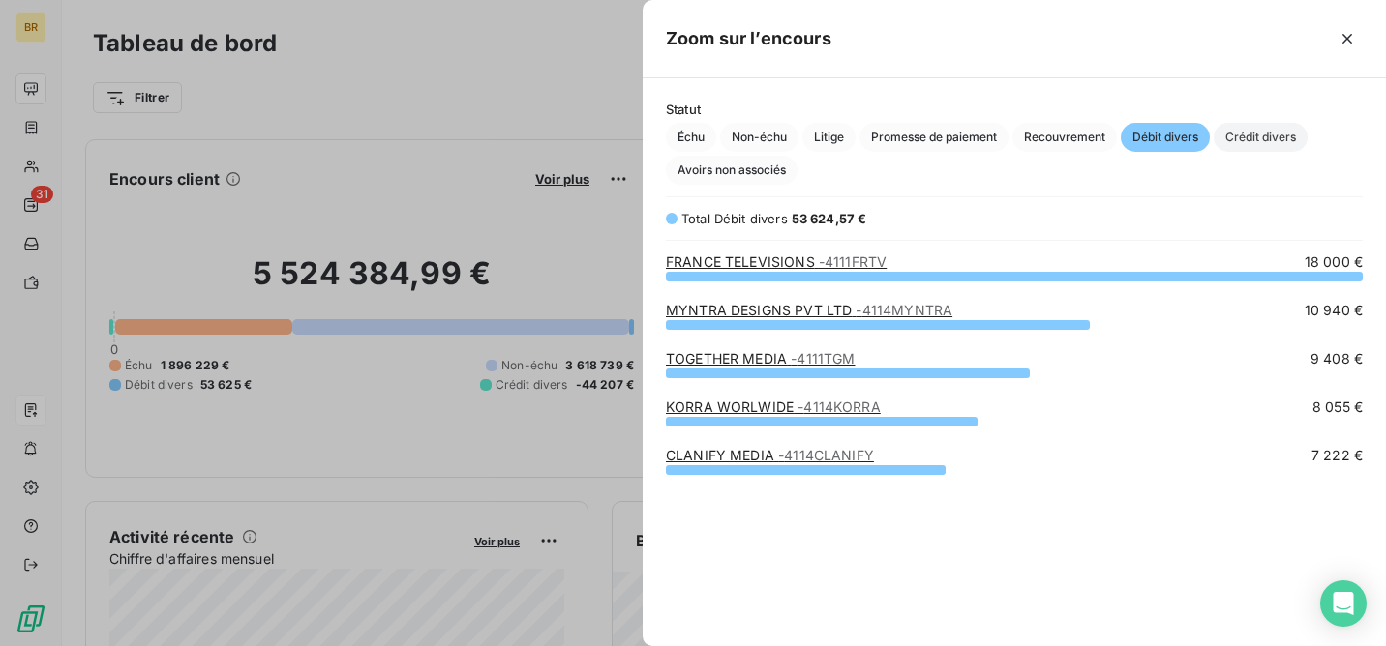
click at [1257, 134] on span "Crédit divers" at bounding box center [1261, 137] width 94 height 29
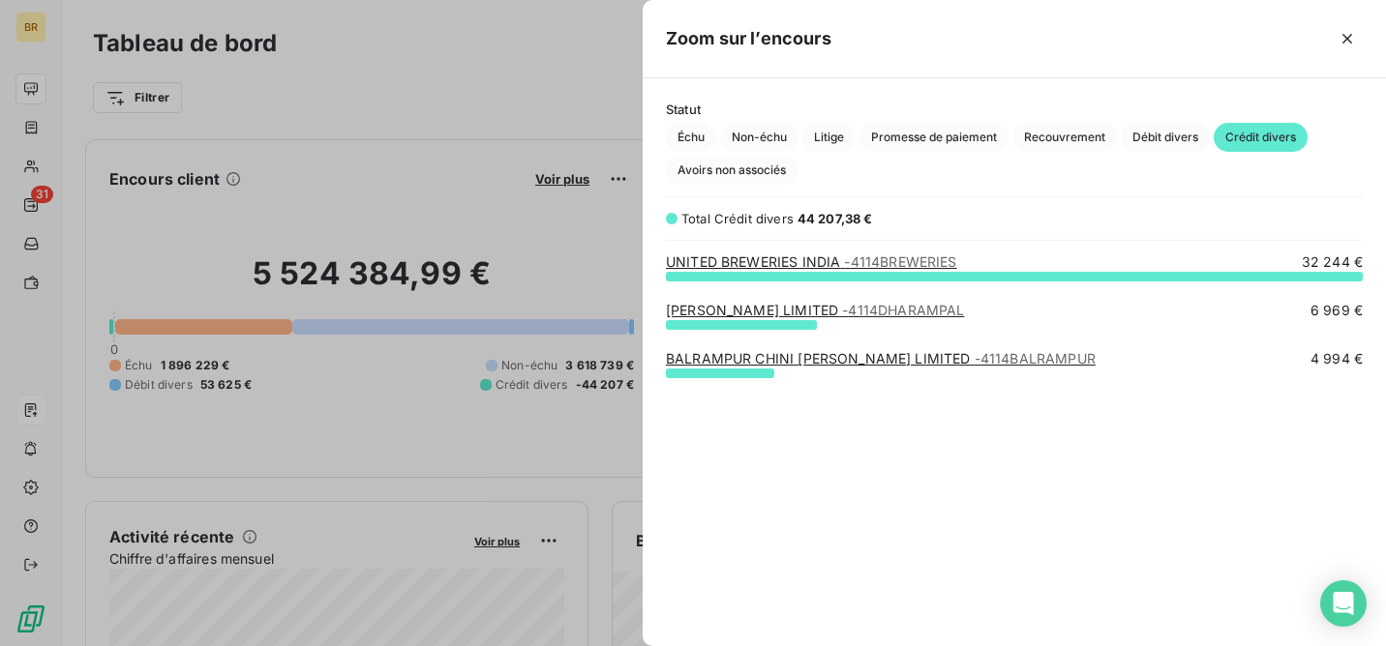
scroll to position [371, 743]
click at [1353, 40] on icon "button" at bounding box center [1346, 38] width 19 height 19
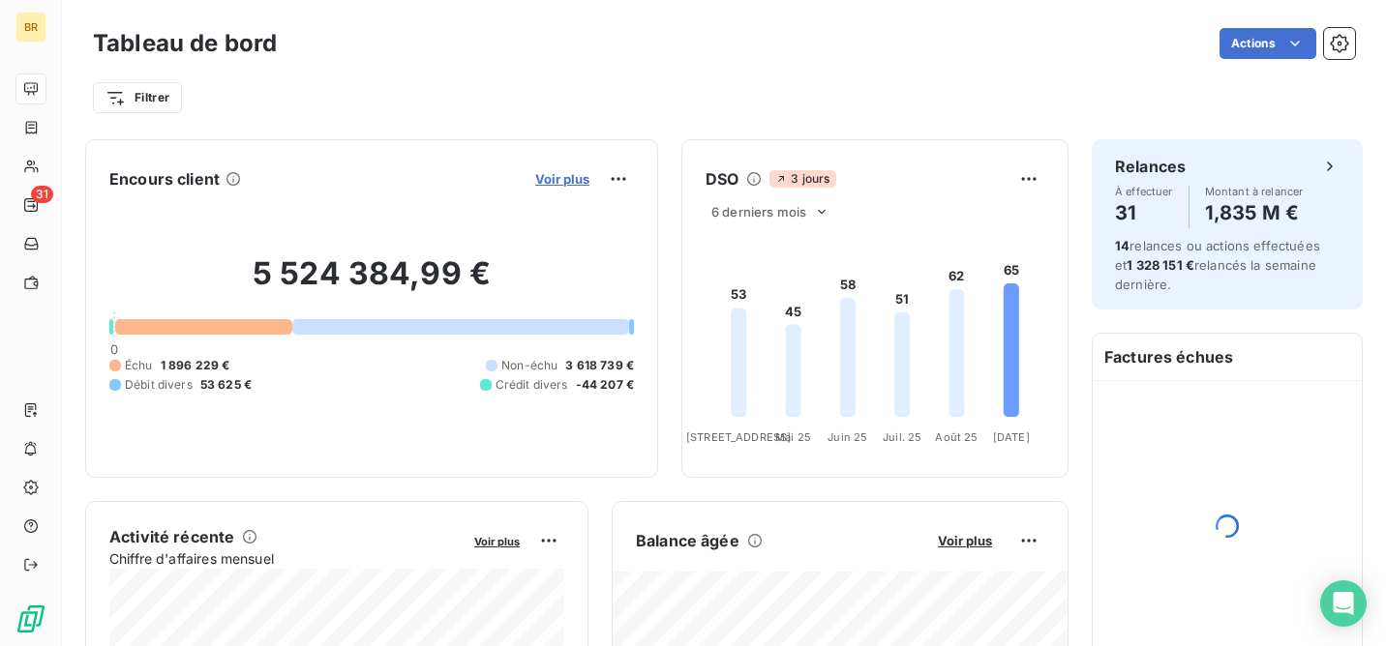
click at [562, 177] on span "Voir plus" at bounding box center [562, 178] width 54 height 15
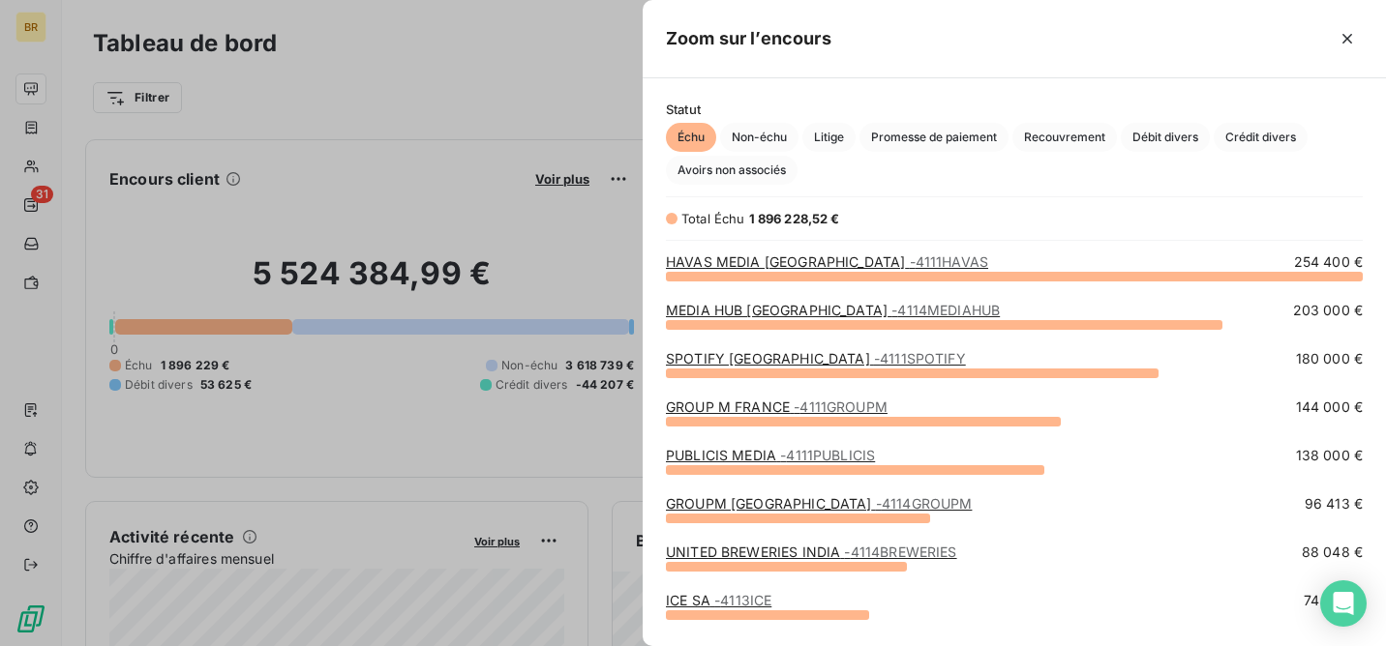
scroll to position [371, 743]
click at [1173, 134] on span "Débit divers" at bounding box center [1165, 137] width 89 height 29
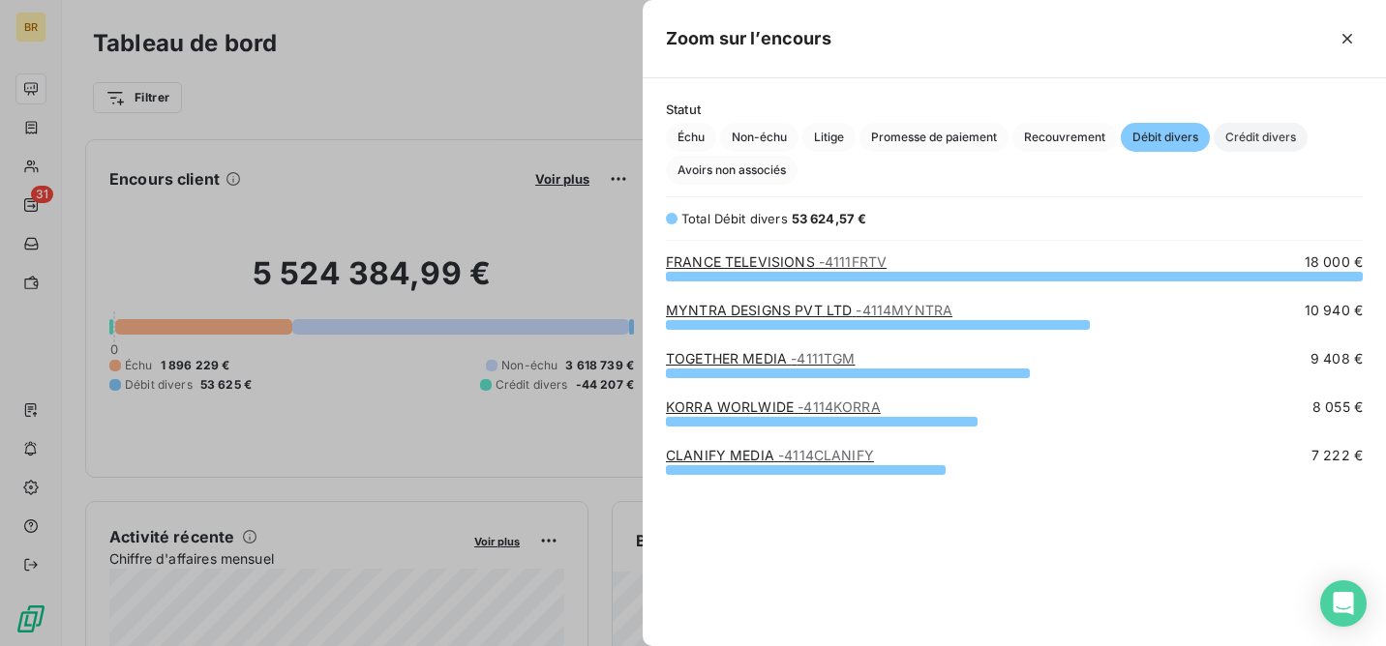
click at [1265, 135] on span "Crédit divers" at bounding box center [1261, 137] width 94 height 29
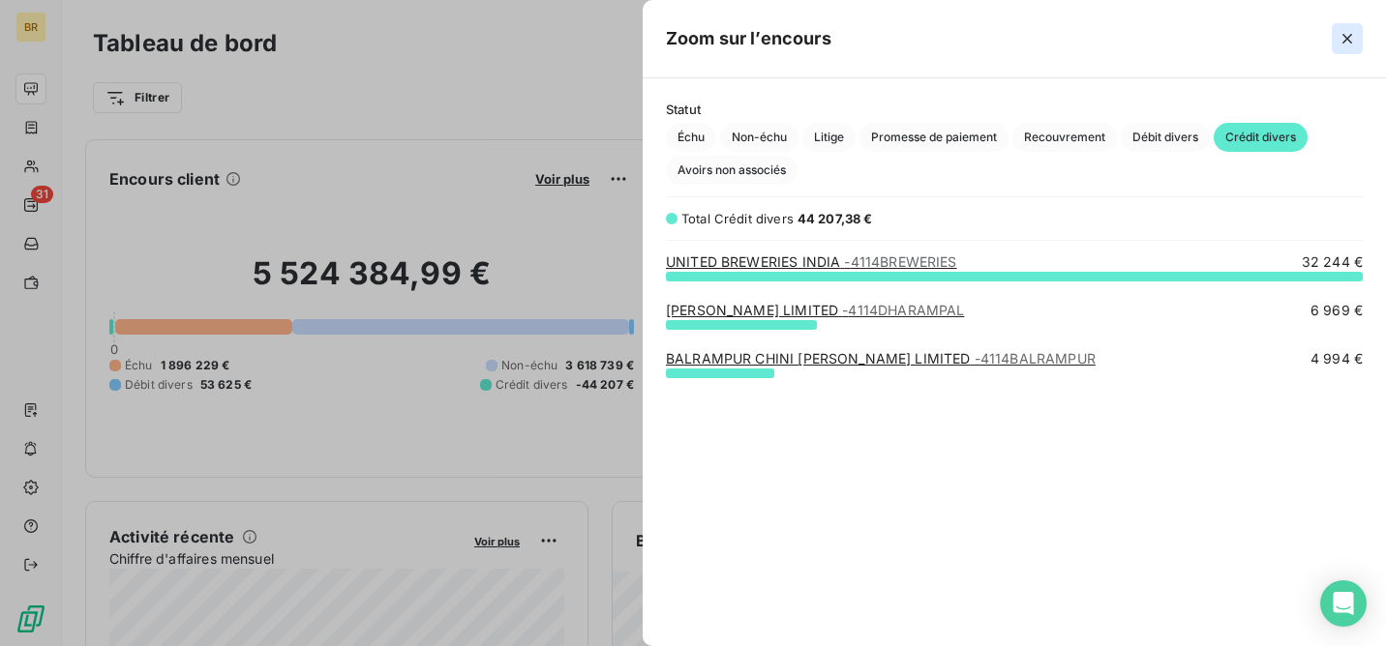
click at [1345, 32] on icon "button" at bounding box center [1346, 38] width 19 height 19
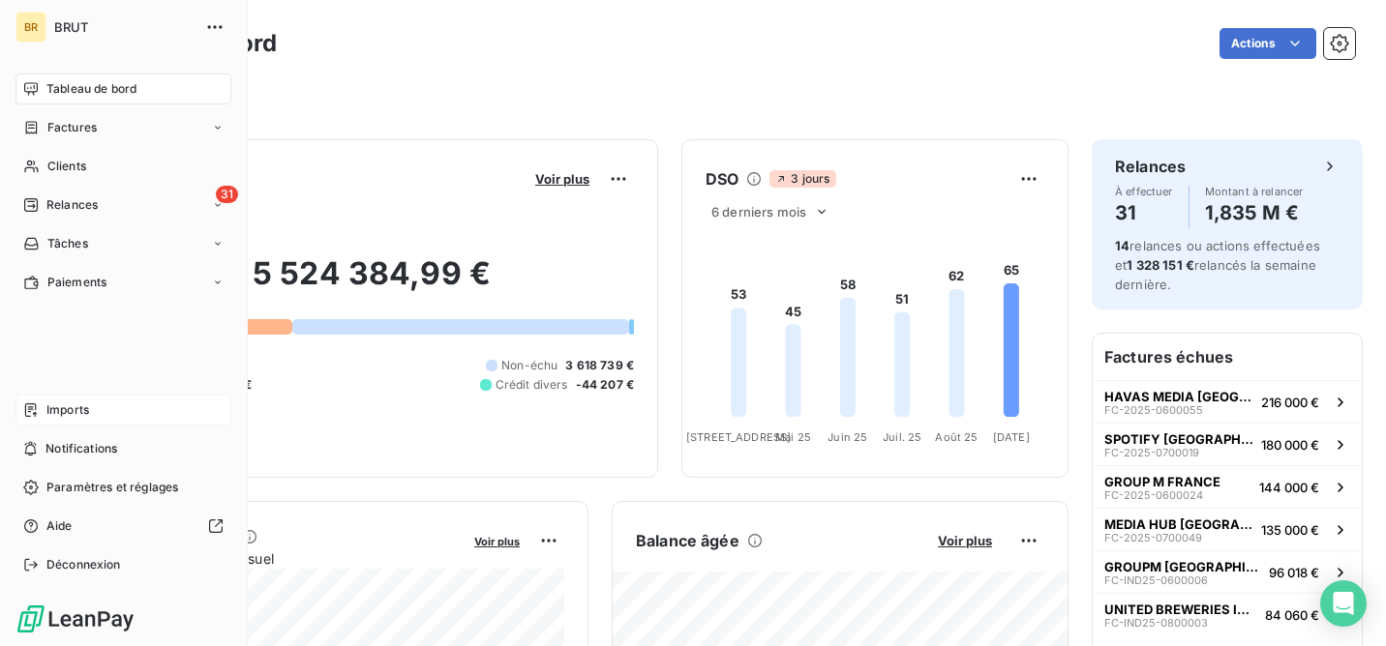
click at [73, 403] on span "Imports" at bounding box center [67, 410] width 43 height 17
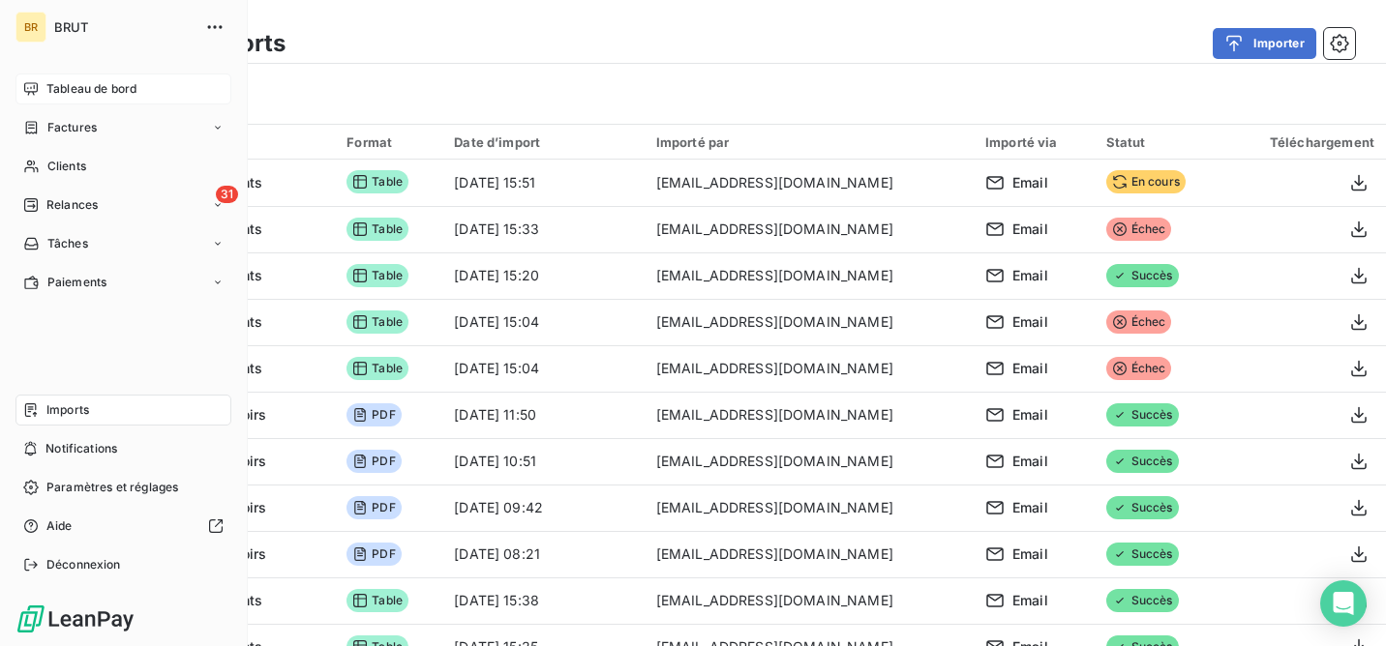
click at [91, 82] on span "Tableau de bord" at bounding box center [91, 88] width 90 height 17
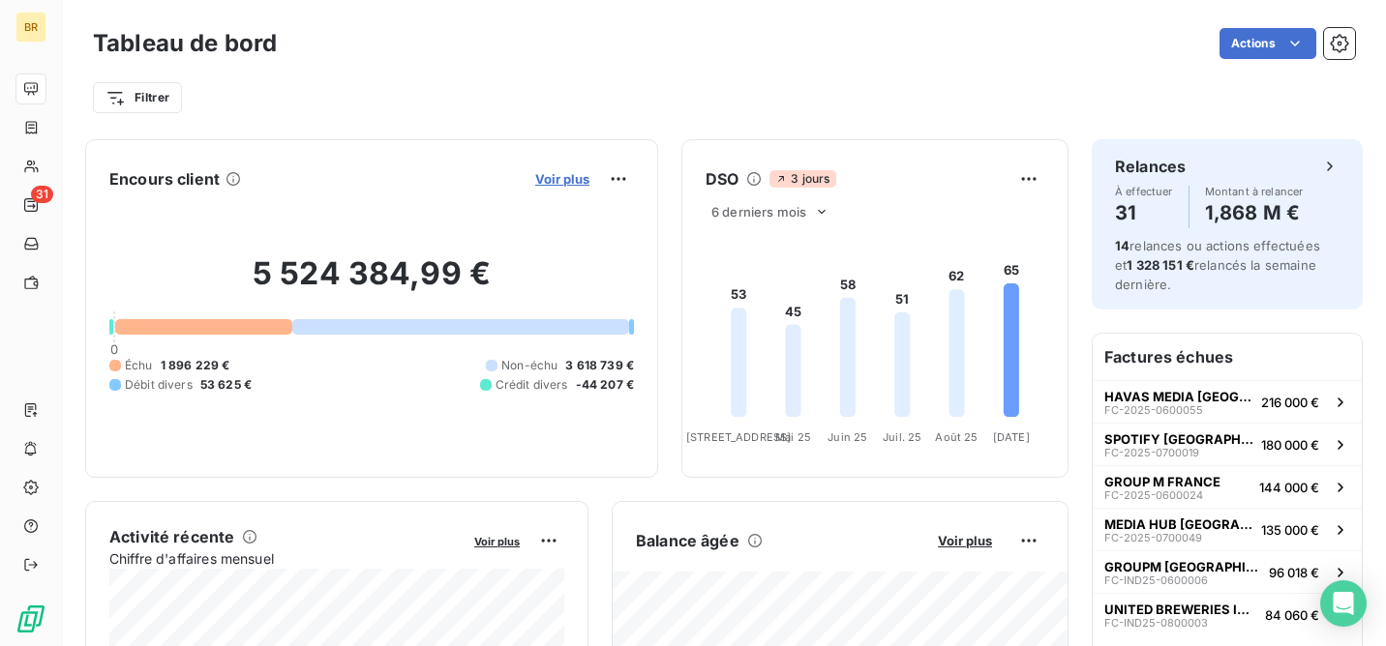
click at [566, 182] on span "Voir plus" at bounding box center [562, 178] width 54 height 15
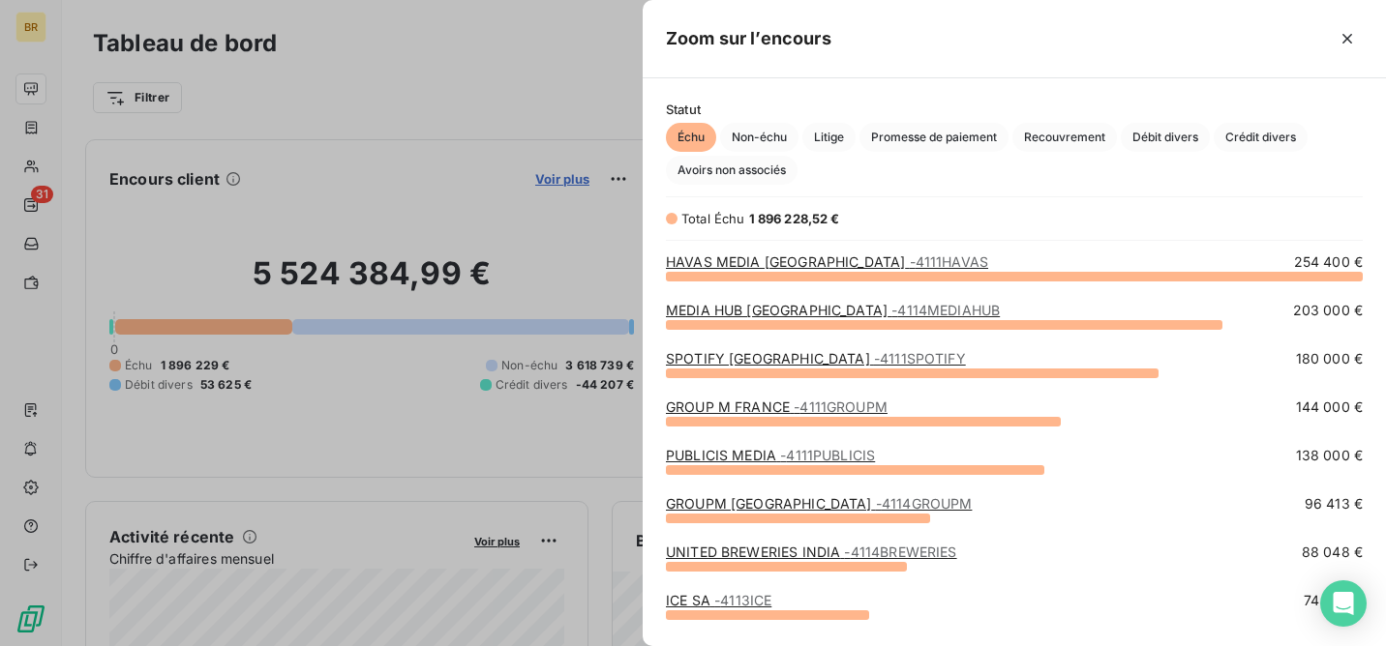
scroll to position [371, 743]
click at [1160, 135] on span "Débit divers" at bounding box center [1165, 137] width 89 height 29
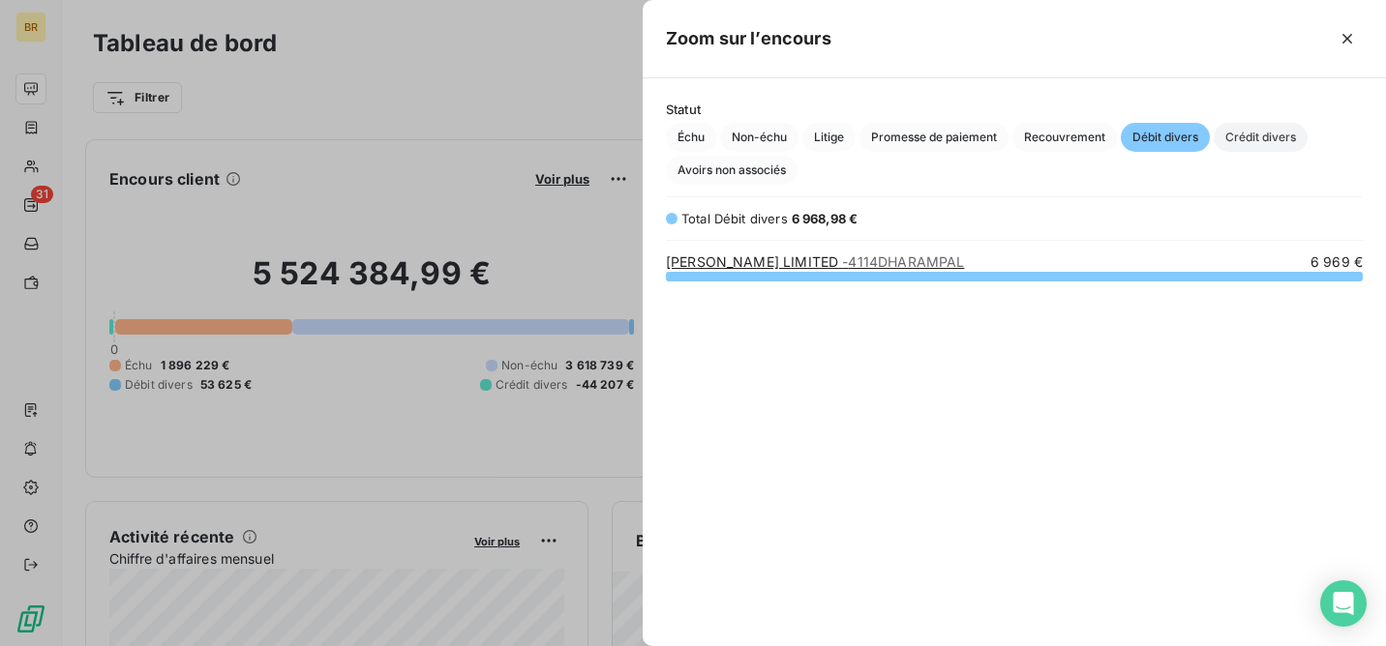
click at [1250, 133] on span "Crédit divers" at bounding box center [1261, 137] width 94 height 29
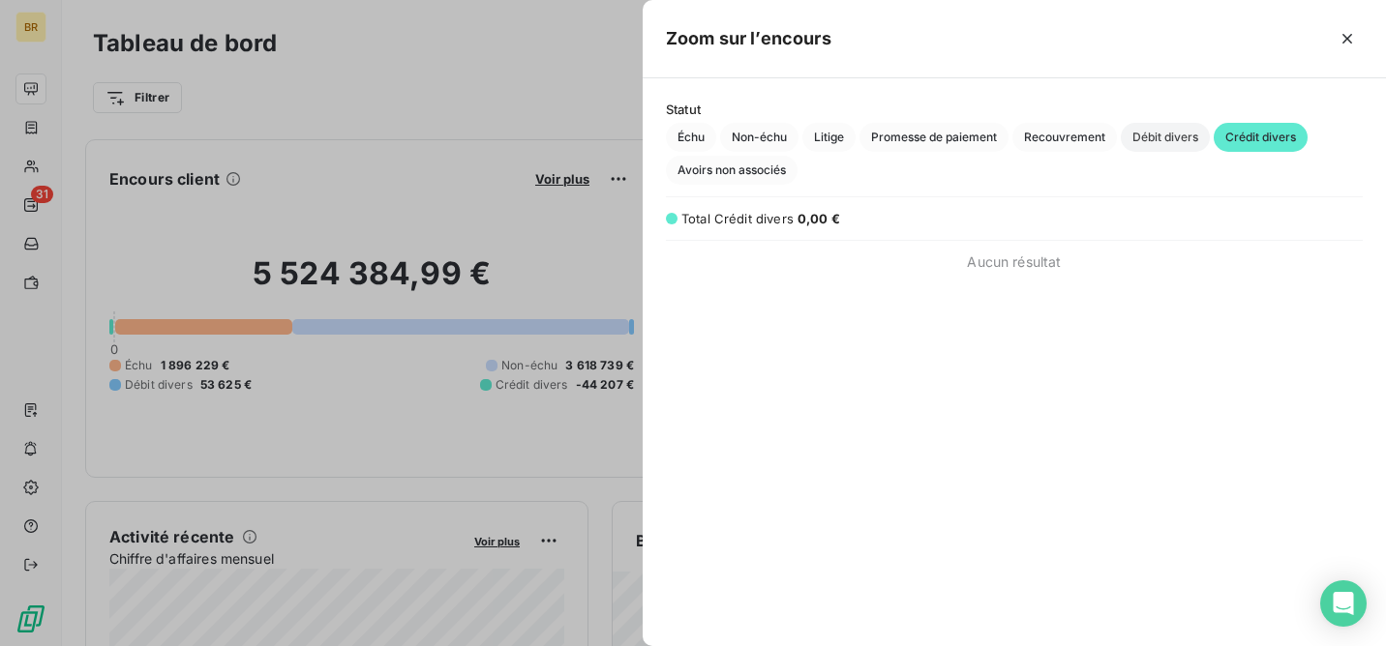
click at [1183, 134] on span "Débit divers" at bounding box center [1165, 137] width 89 height 29
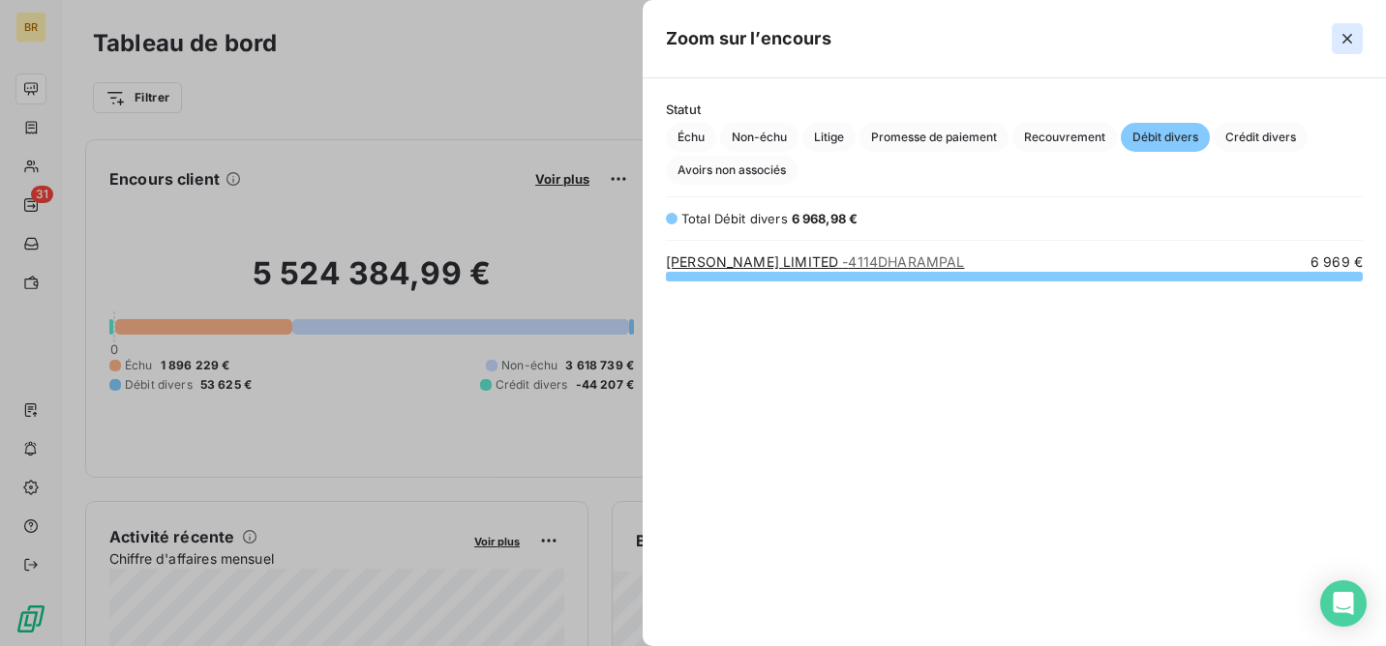
click at [1349, 41] on icon "button" at bounding box center [1347, 39] width 10 height 10
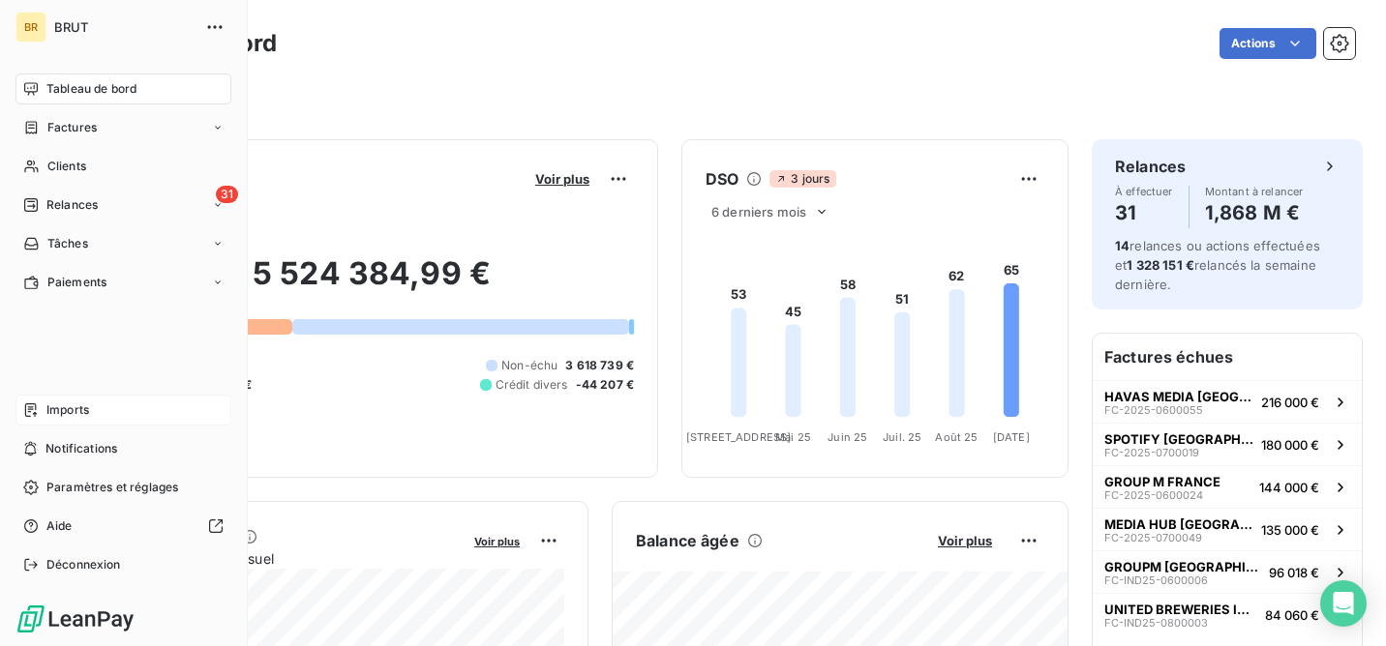
click at [87, 415] on span "Imports" at bounding box center [67, 410] width 43 height 17
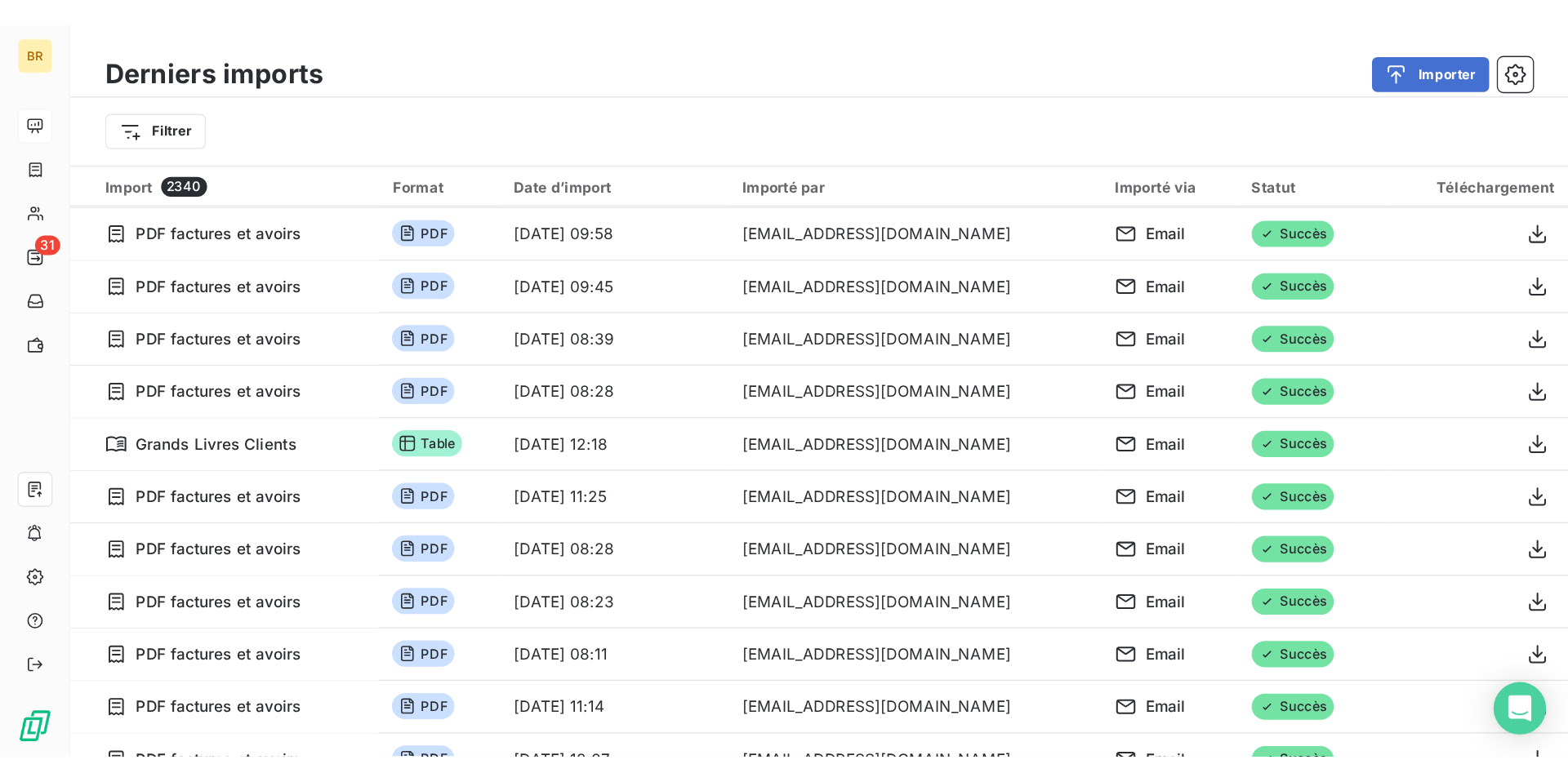
scroll to position [670, 0]
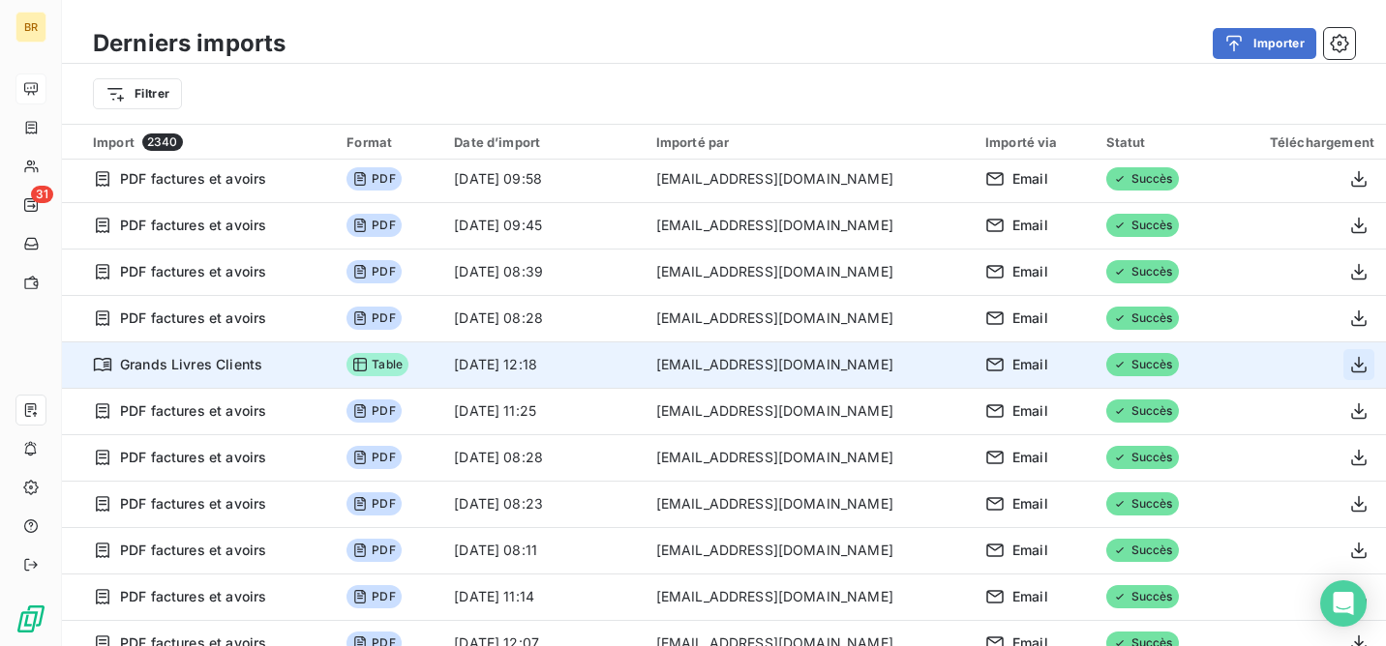
click at [1351, 362] on icon "button" at bounding box center [1358, 365] width 15 height 16
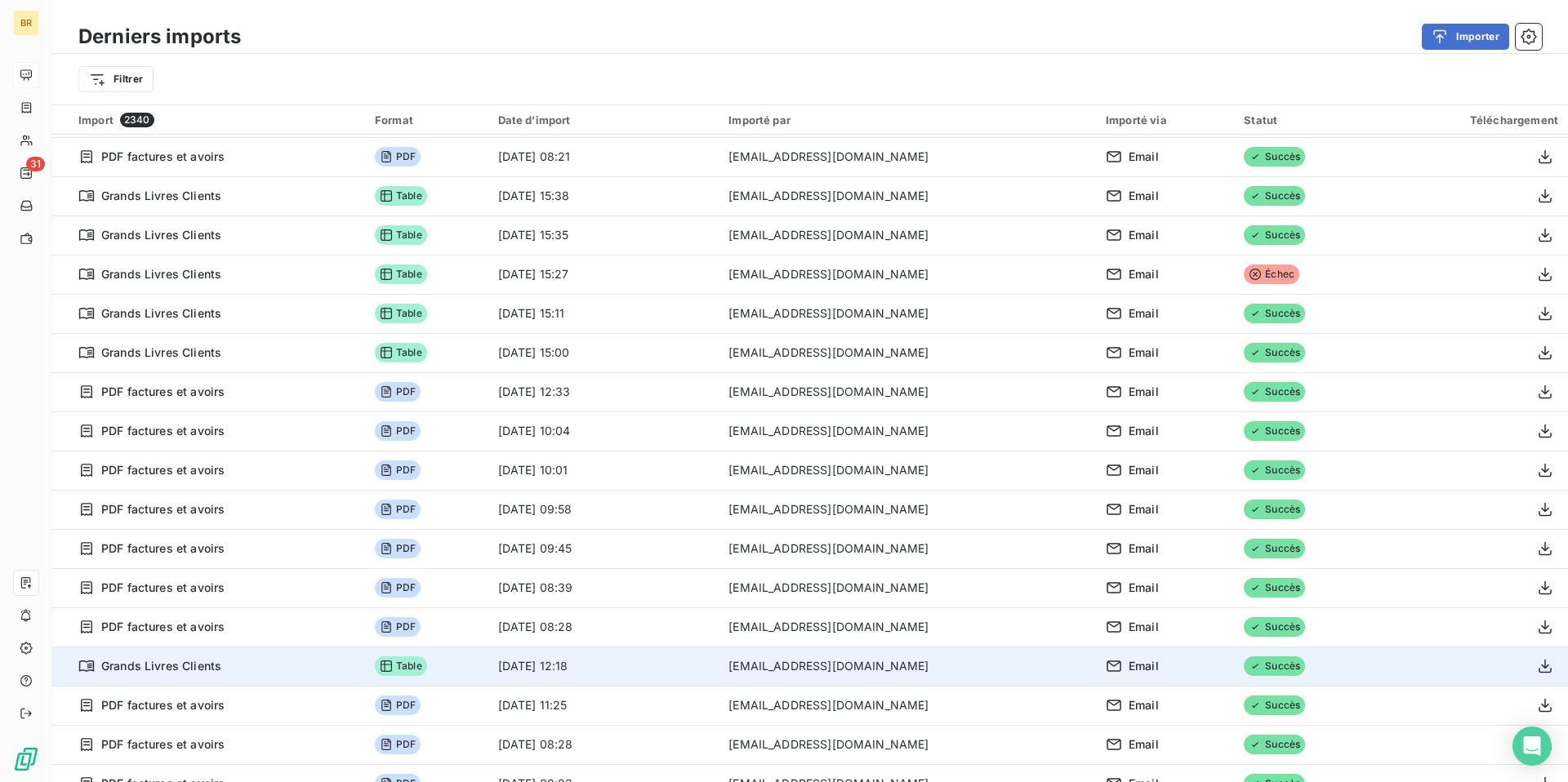
scroll to position [0, 0]
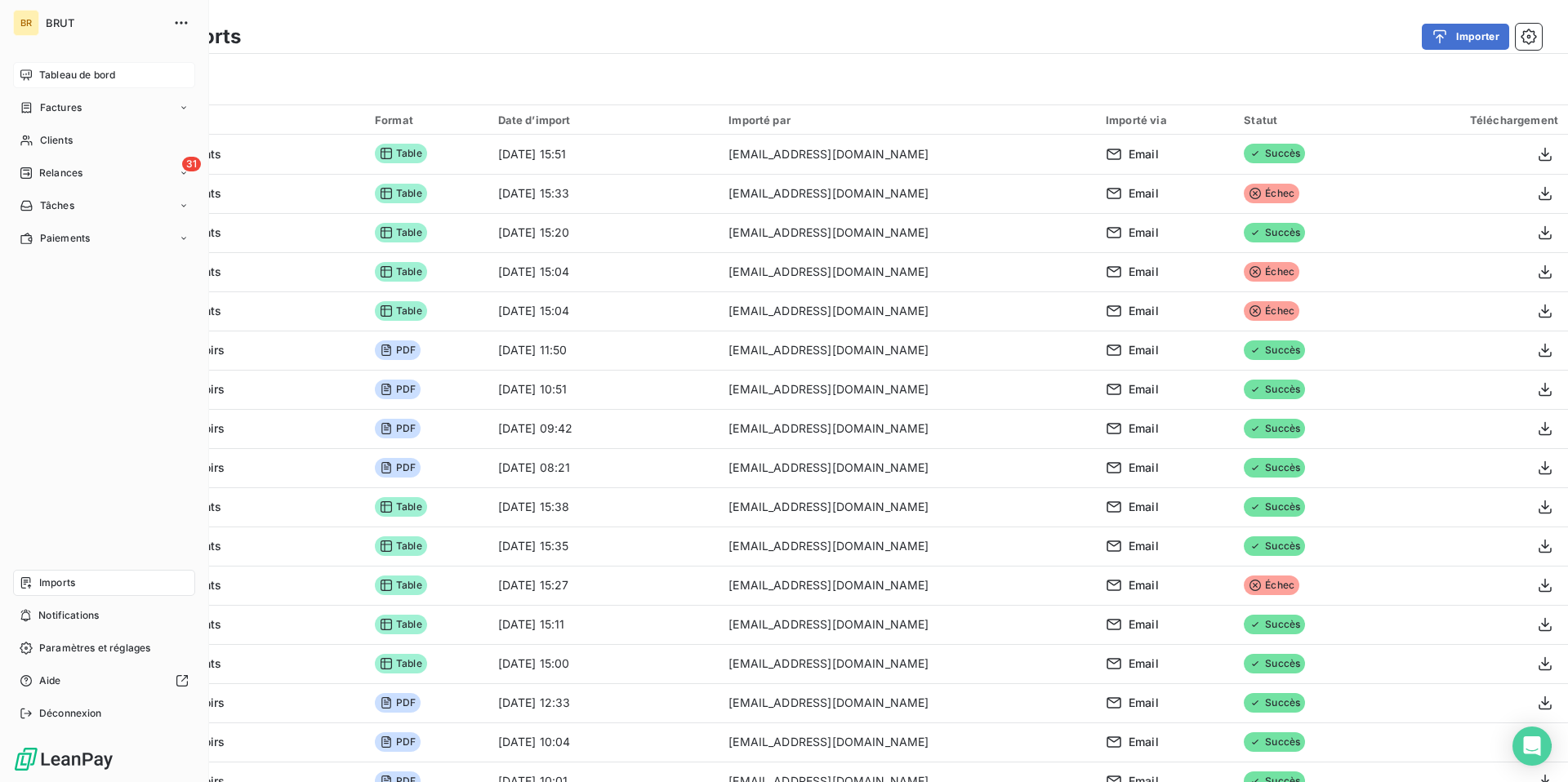
click at [68, 66] on div "Tableau de bord" at bounding box center [104, 75] width 182 height 26
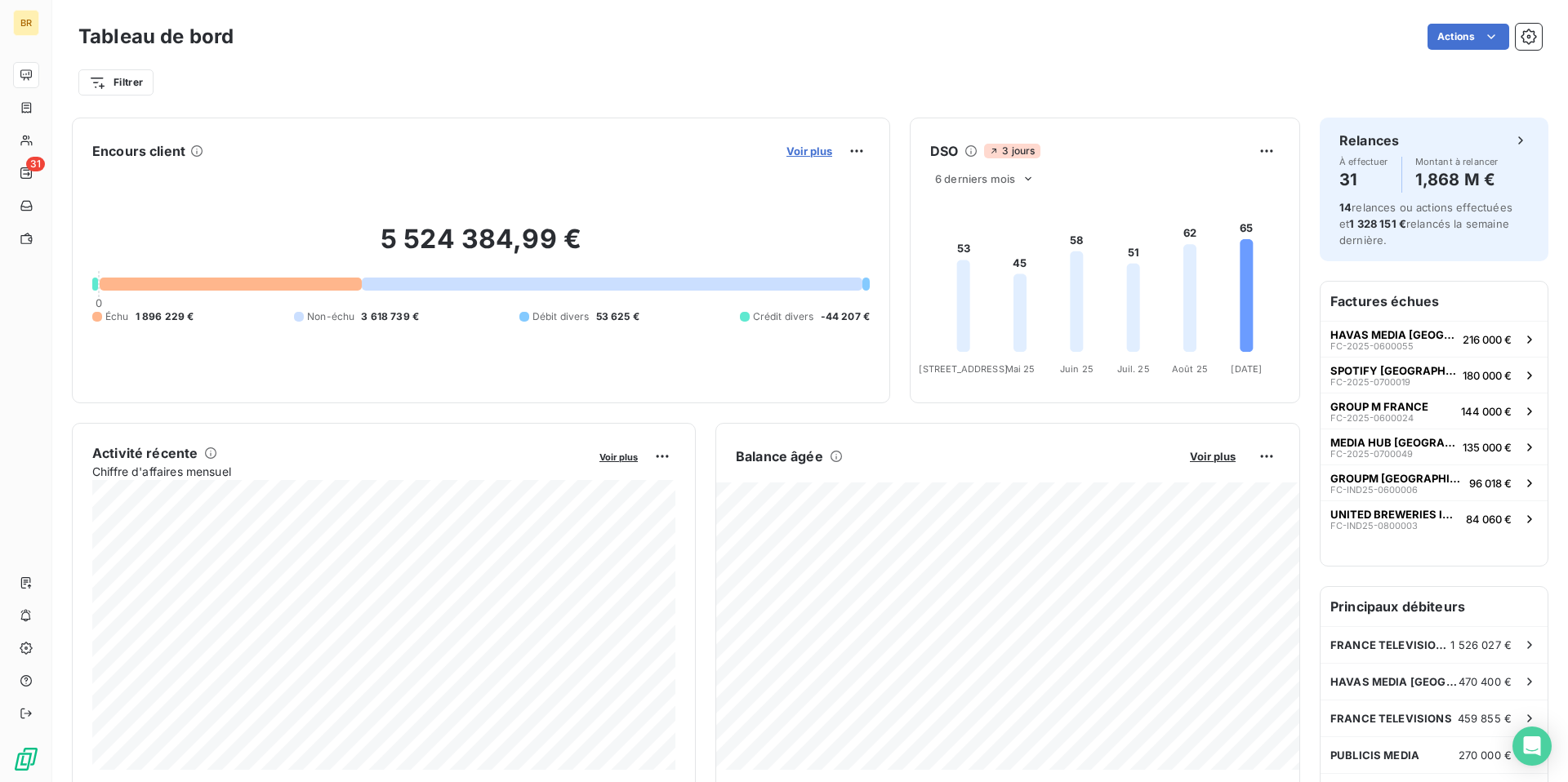
click at [806, 156] on span "Voir plus" at bounding box center [809, 150] width 46 height 13
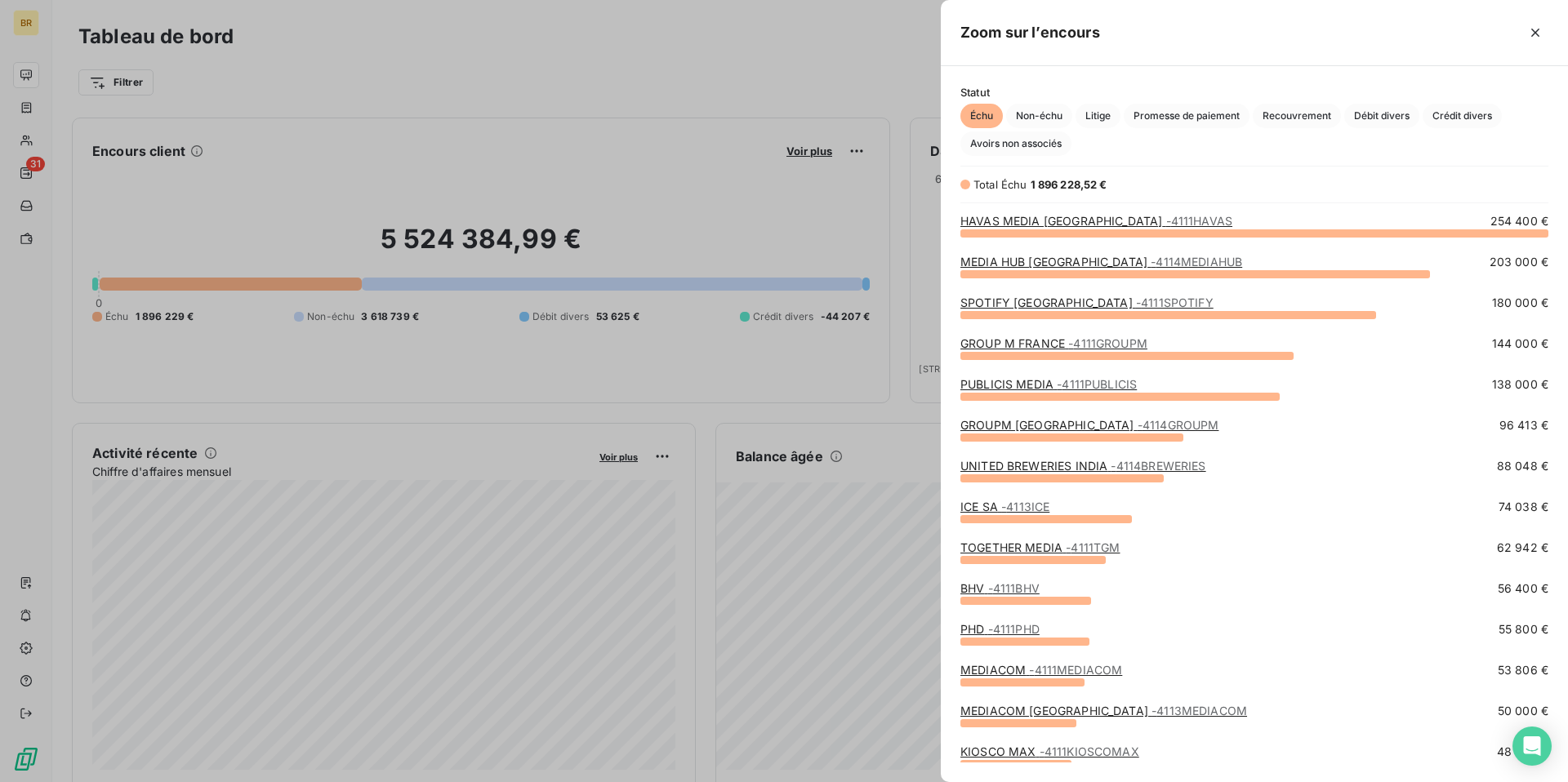
scroll to position [549, 627]
click at [1374, 125] on span "Débit divers" at bounding box center [1381, 116] width 75 height 24
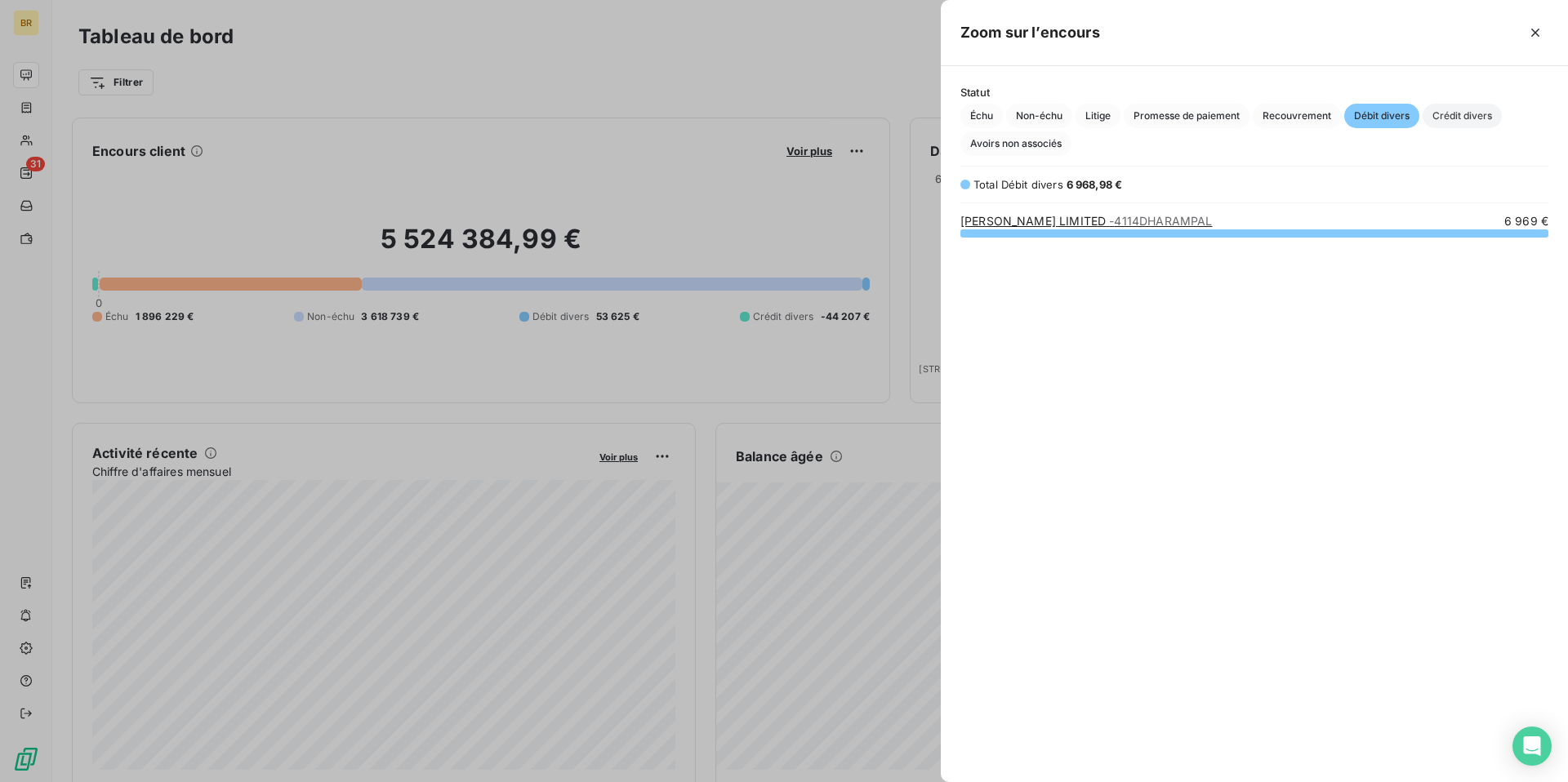
click at [1468, 116] on span "Crédit divers" at bounding box center [1463, 116] width 79 height 24
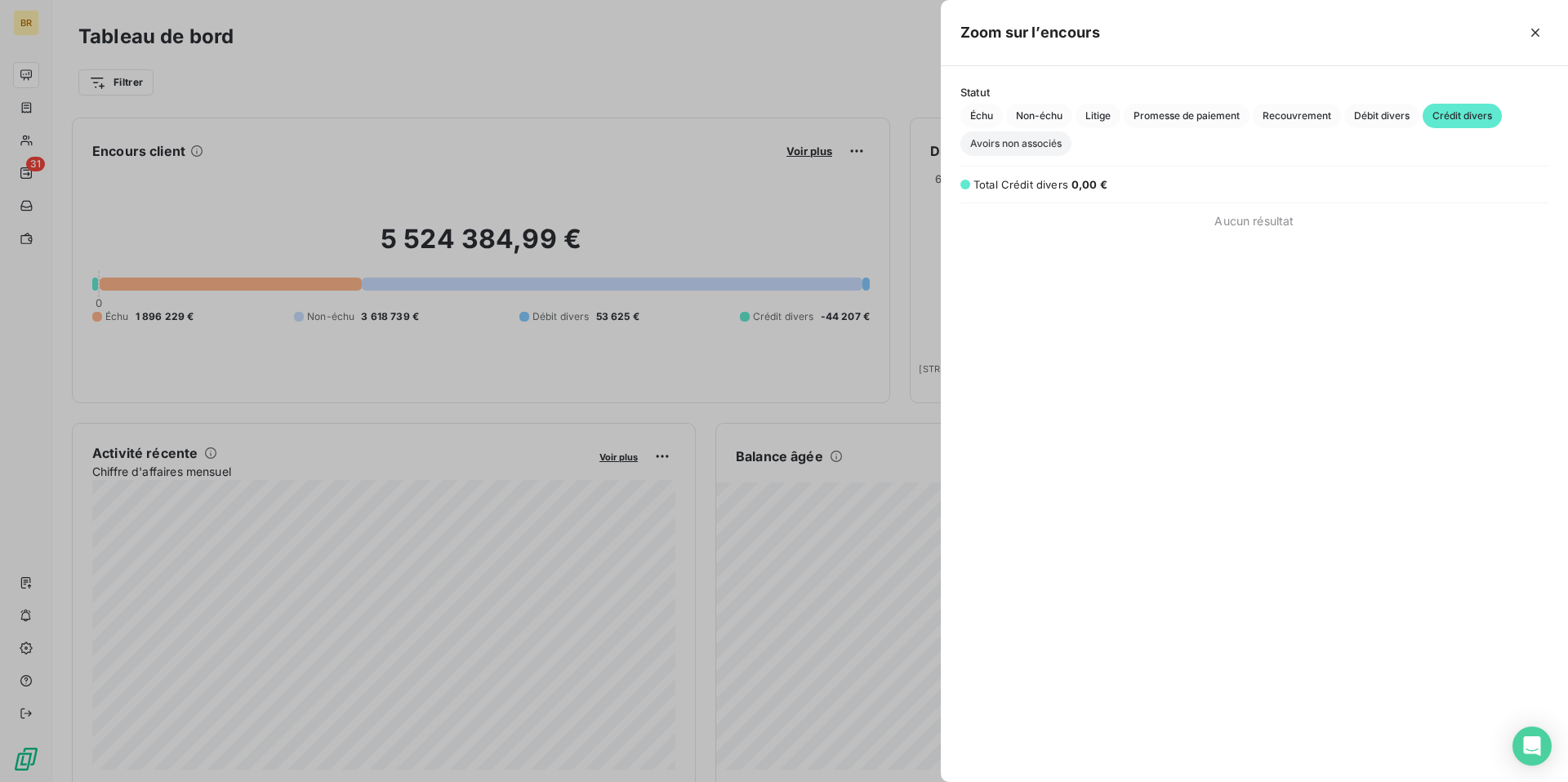
click at [1032, 147] on span "Avoirs non associés" at bounding box center [1016, 143] width 111 height 24
click at [1391, 118] on span "Débit divers" at bounding box center [1381, 116] width 75 height 24
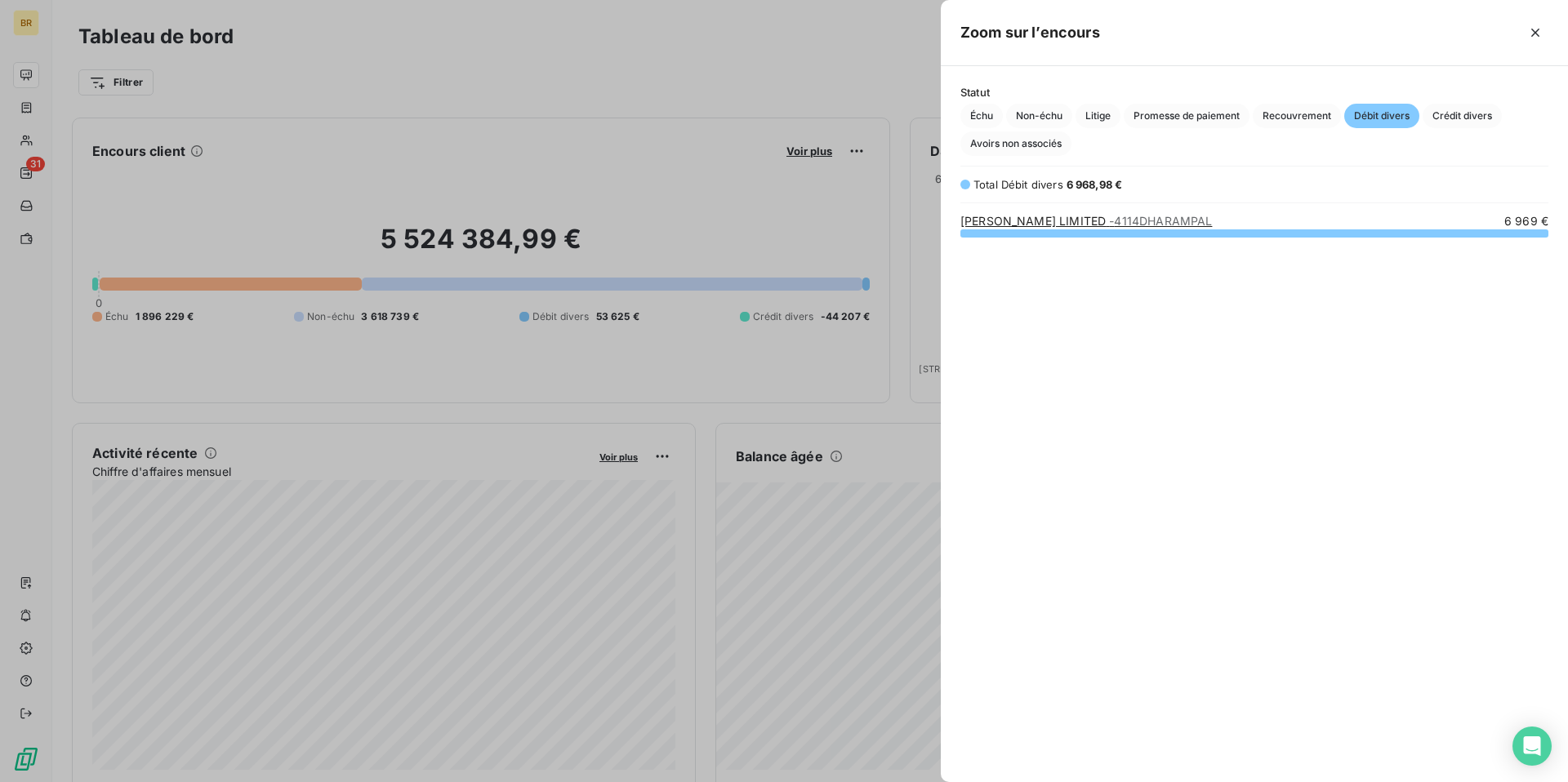
click at [874, 62] on div at bounding box center [784, 391] width 1568 height 782
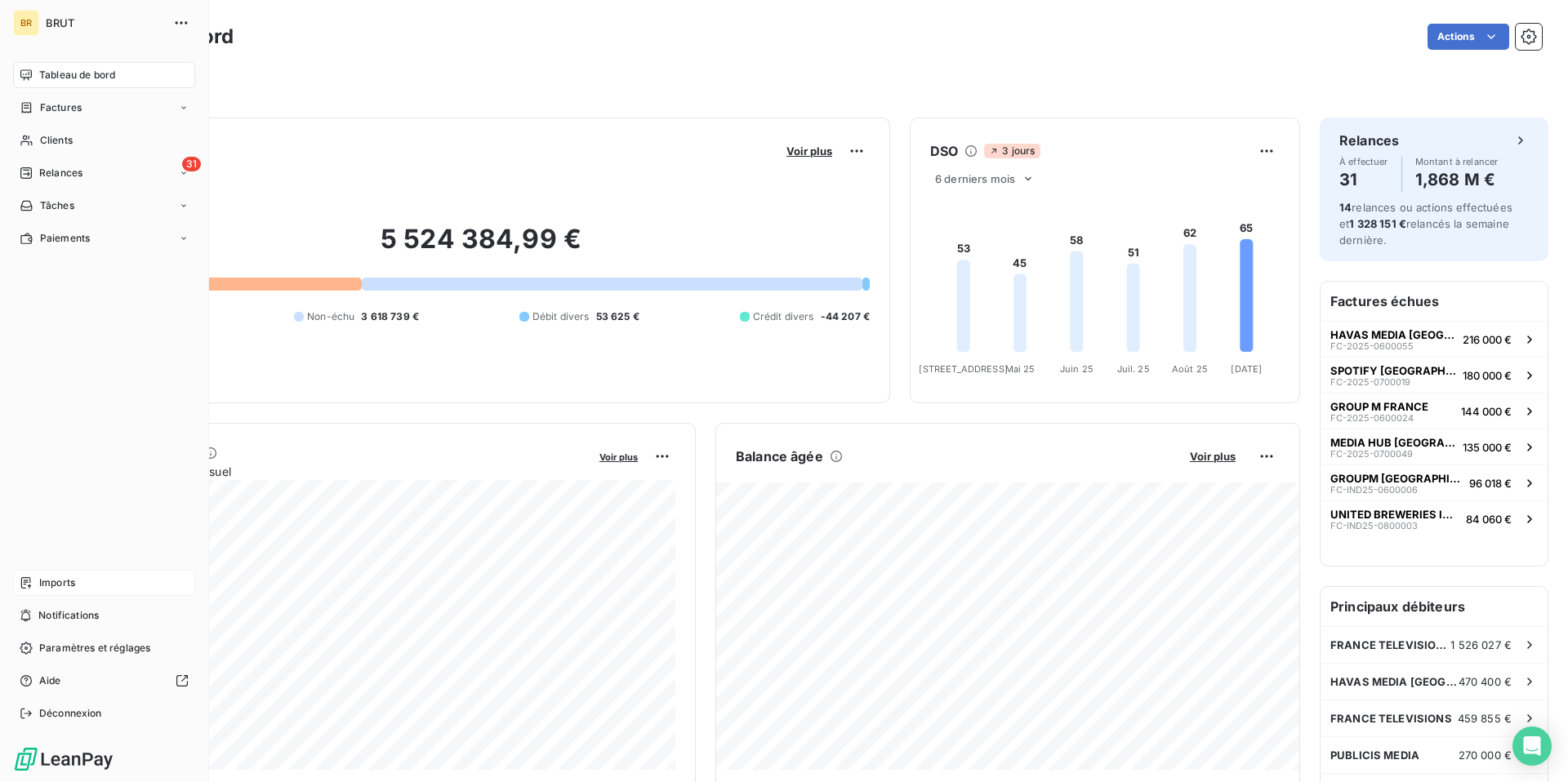
click at [66, 584] on span "Imports" at bounding box center [57, 582] width 36 height 14
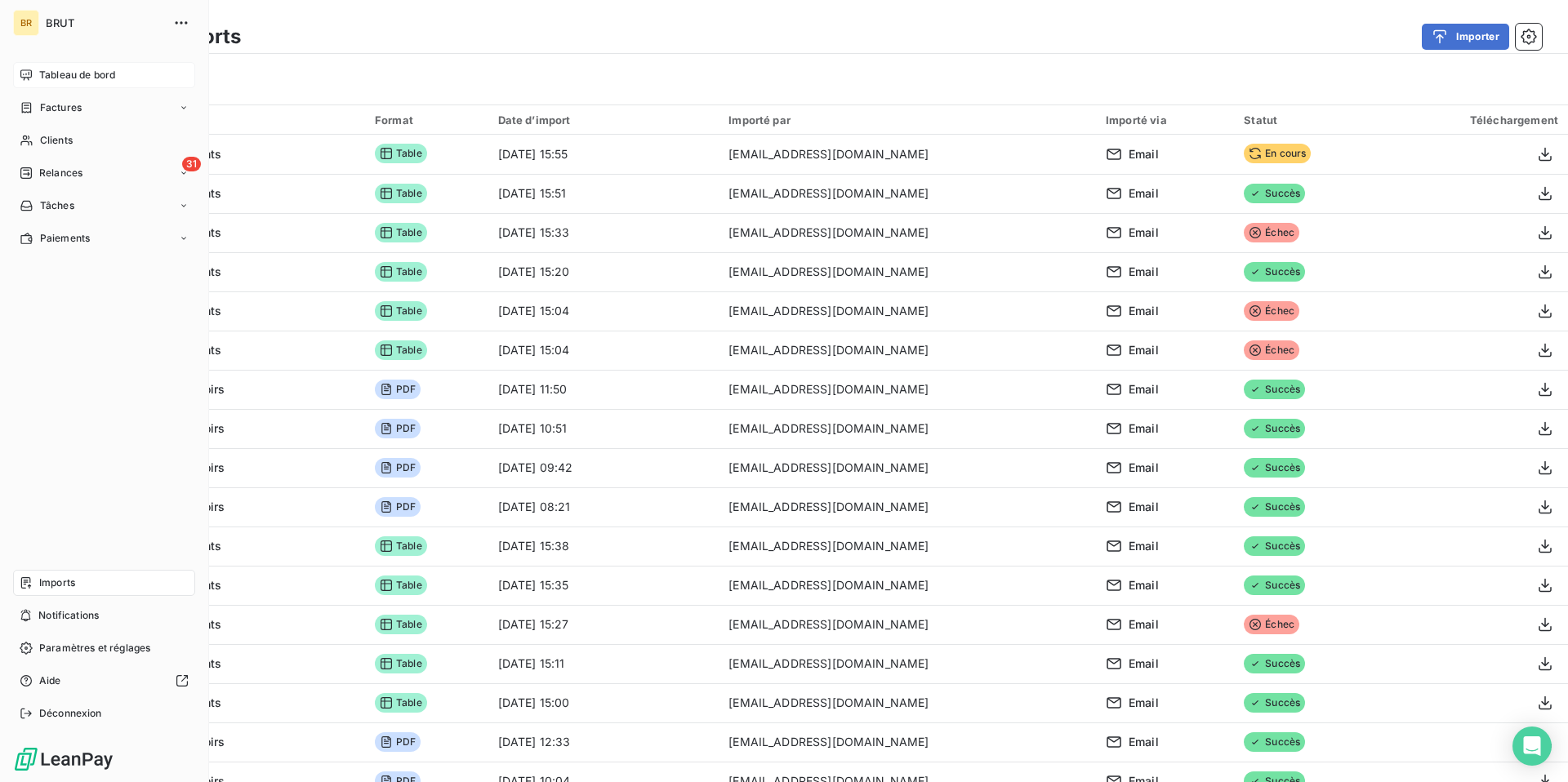
click at [85, 76] on span "Tableau de bord" at bounding box center [77, 74] width 76 height 14
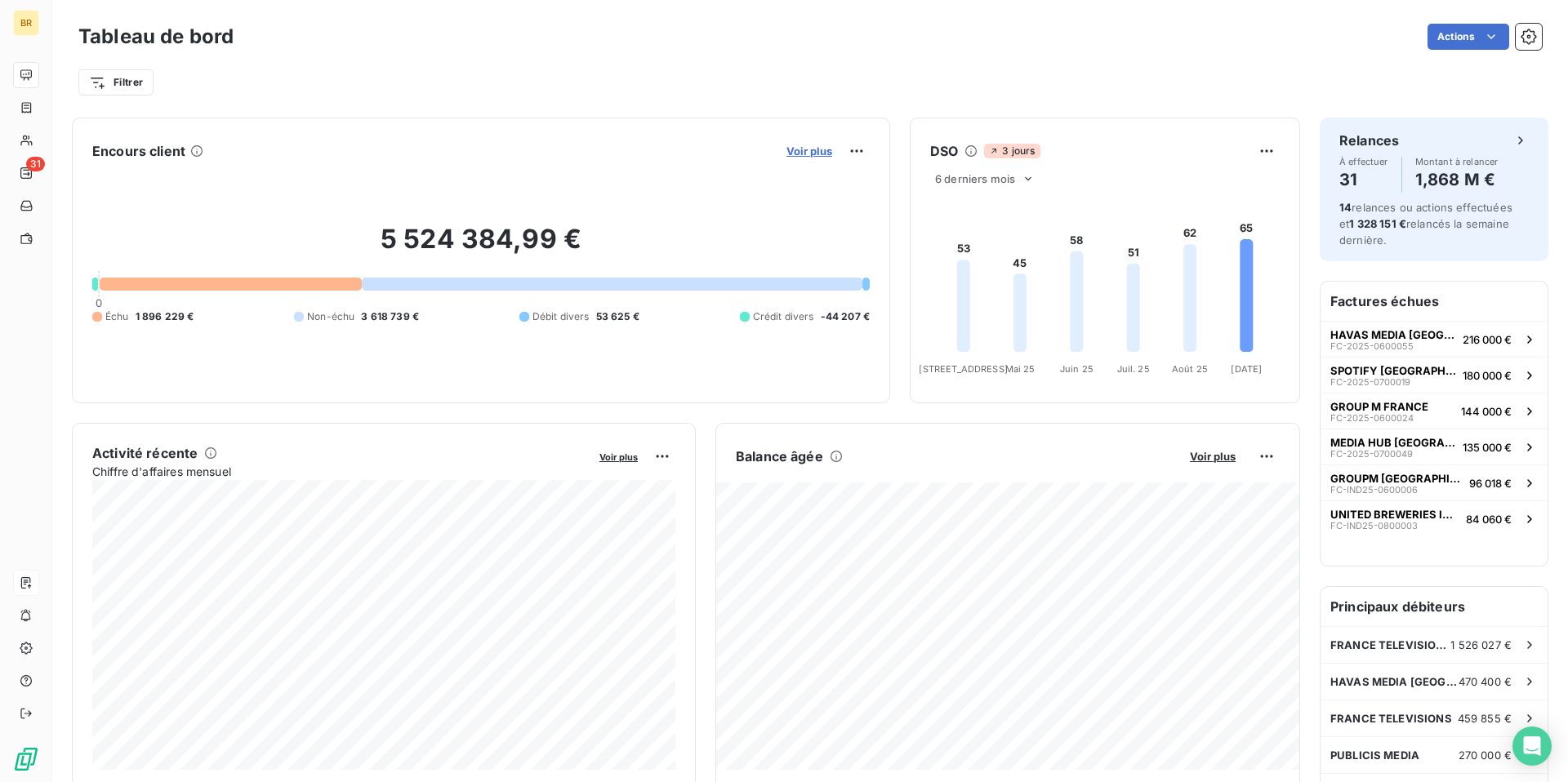
click at [810, 147] on span "Voir plus" at bounding box center [809, 150] width 46 height 13
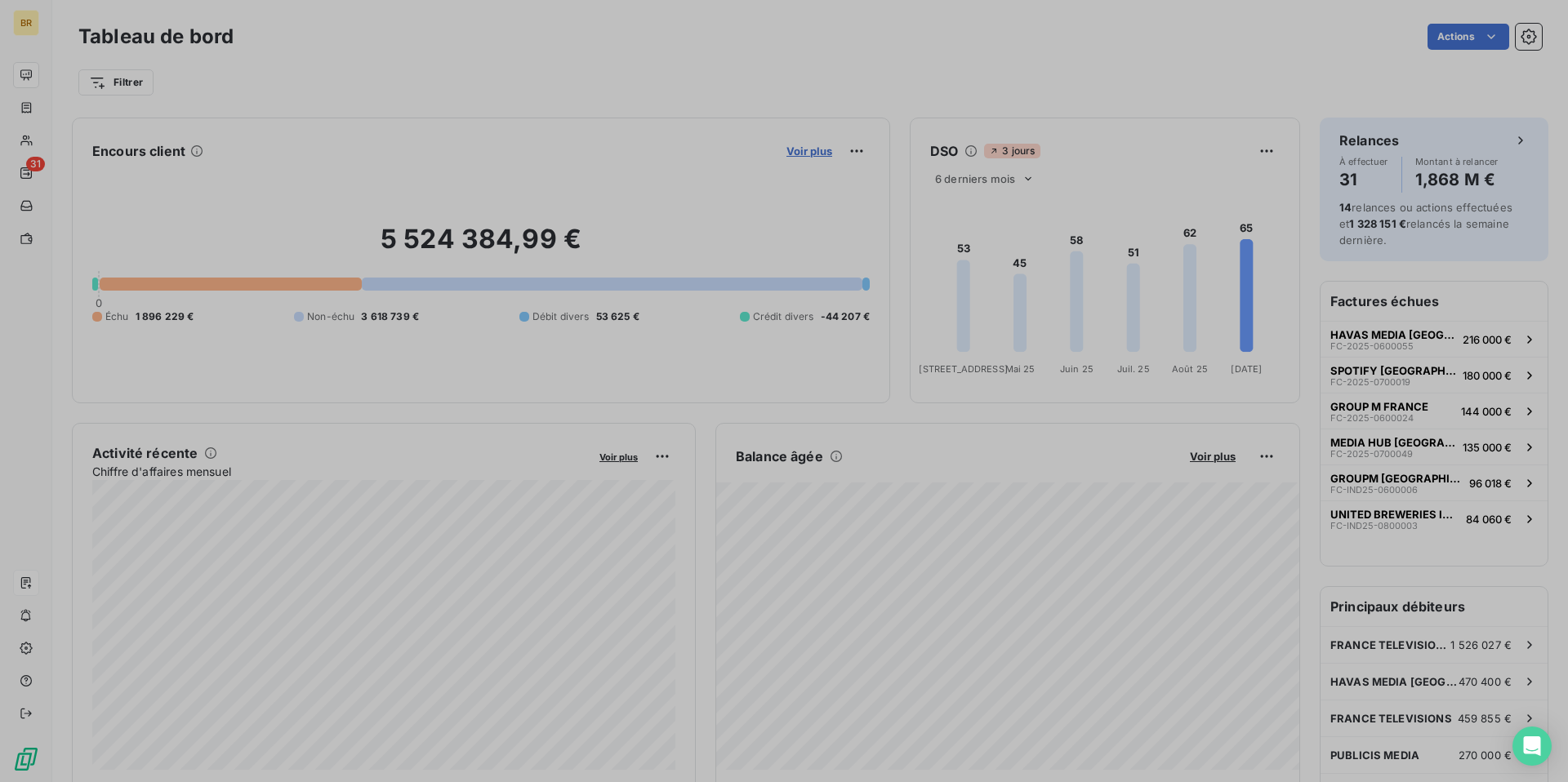
scroll to position [782, 627]
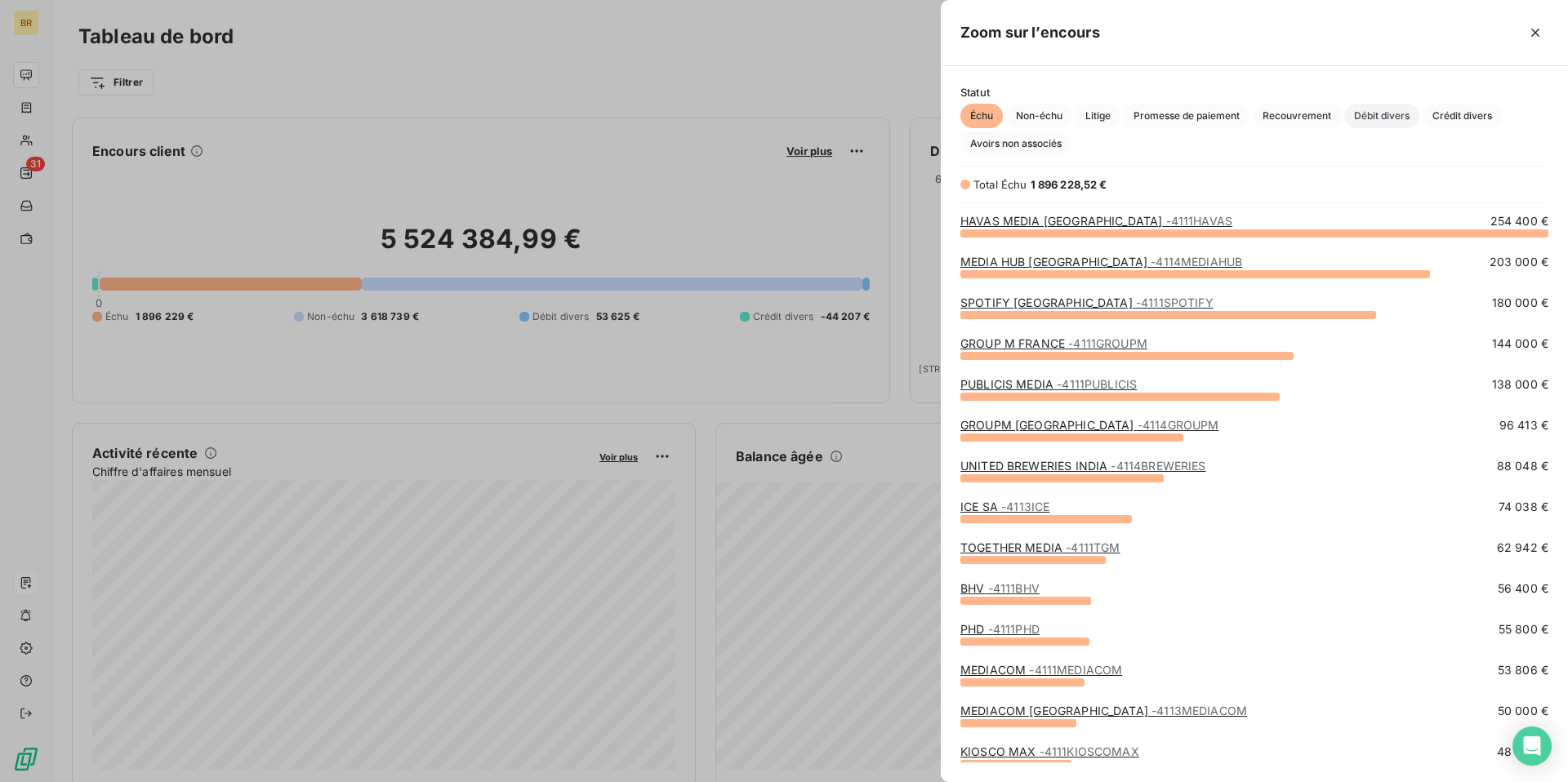
click at [1389, 114] on span "Débit divers" at bounding box center [1381, 116] width 75 height 24
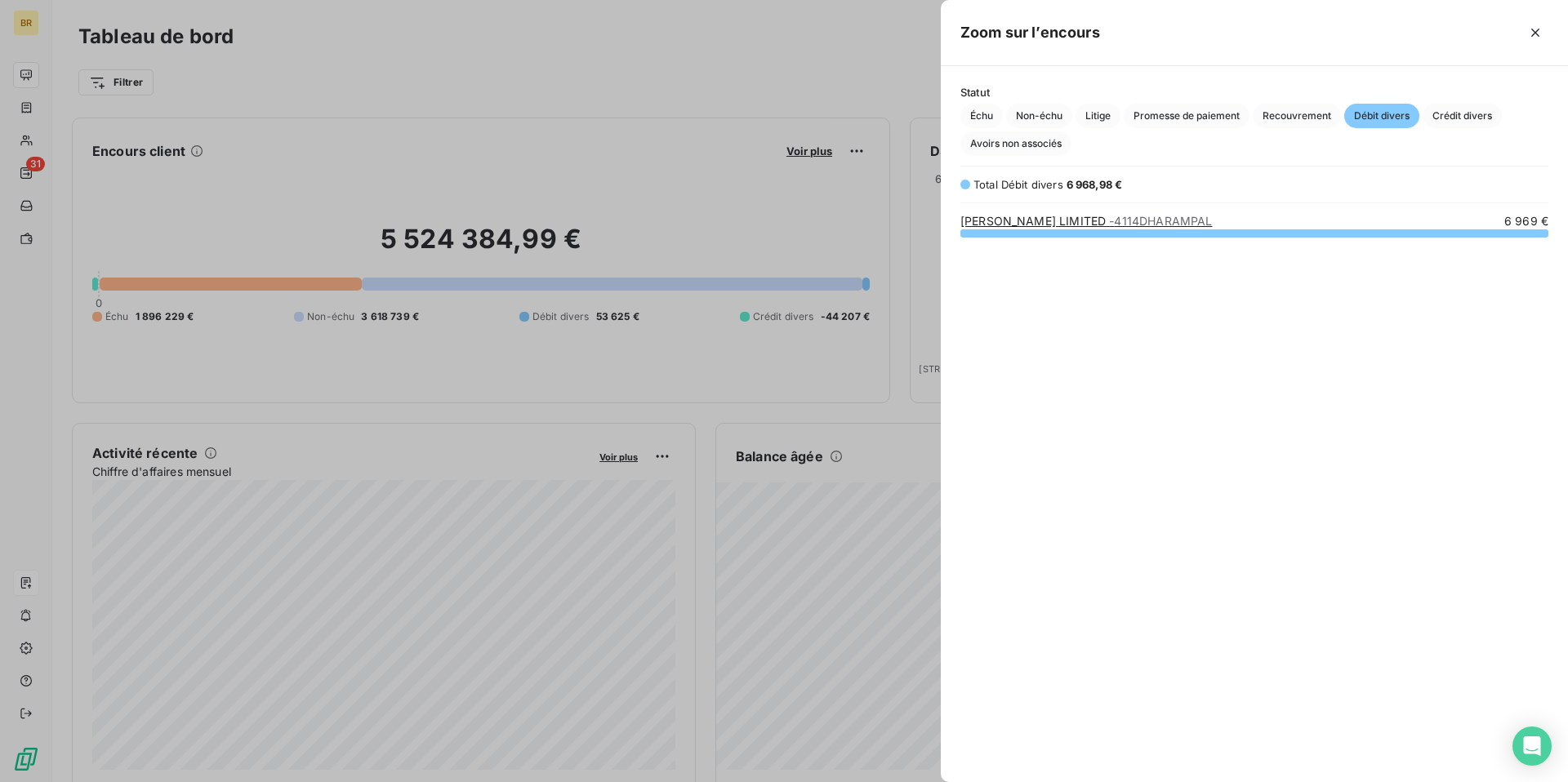
click at [1348, 386] on div "[PERSON_NAME] LIMITED - 4114DHARAMPAL 6 969 €" at bounding box center [1254, 488] width 627 height 549
click at [1457, 112] on span "Crédit divers" at bounding box center [1463, 116] width 79 height 24
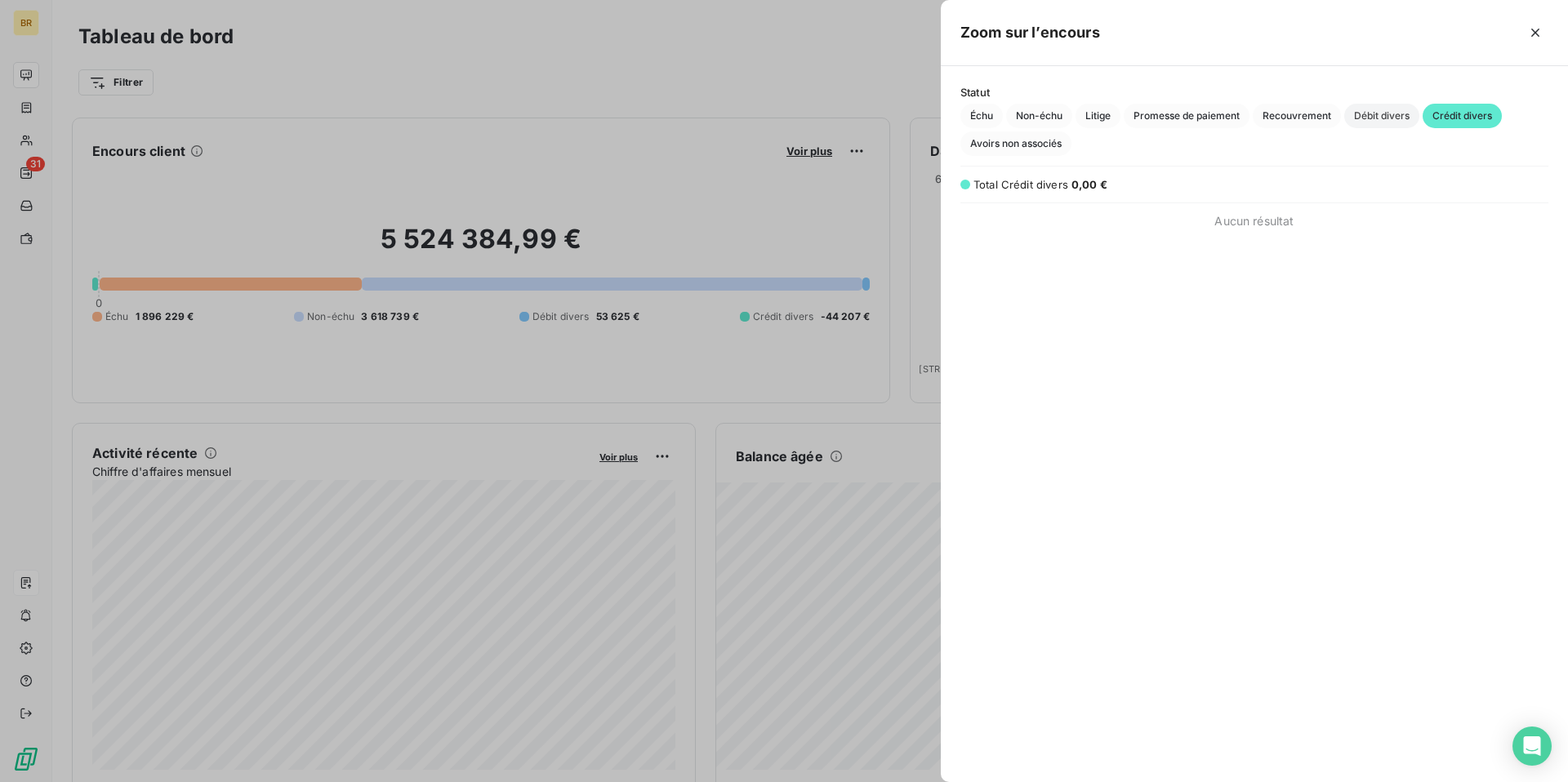
click at [1381, 114] on span "Débit divers" at bounding box center [1381, 116] width 75 height 24
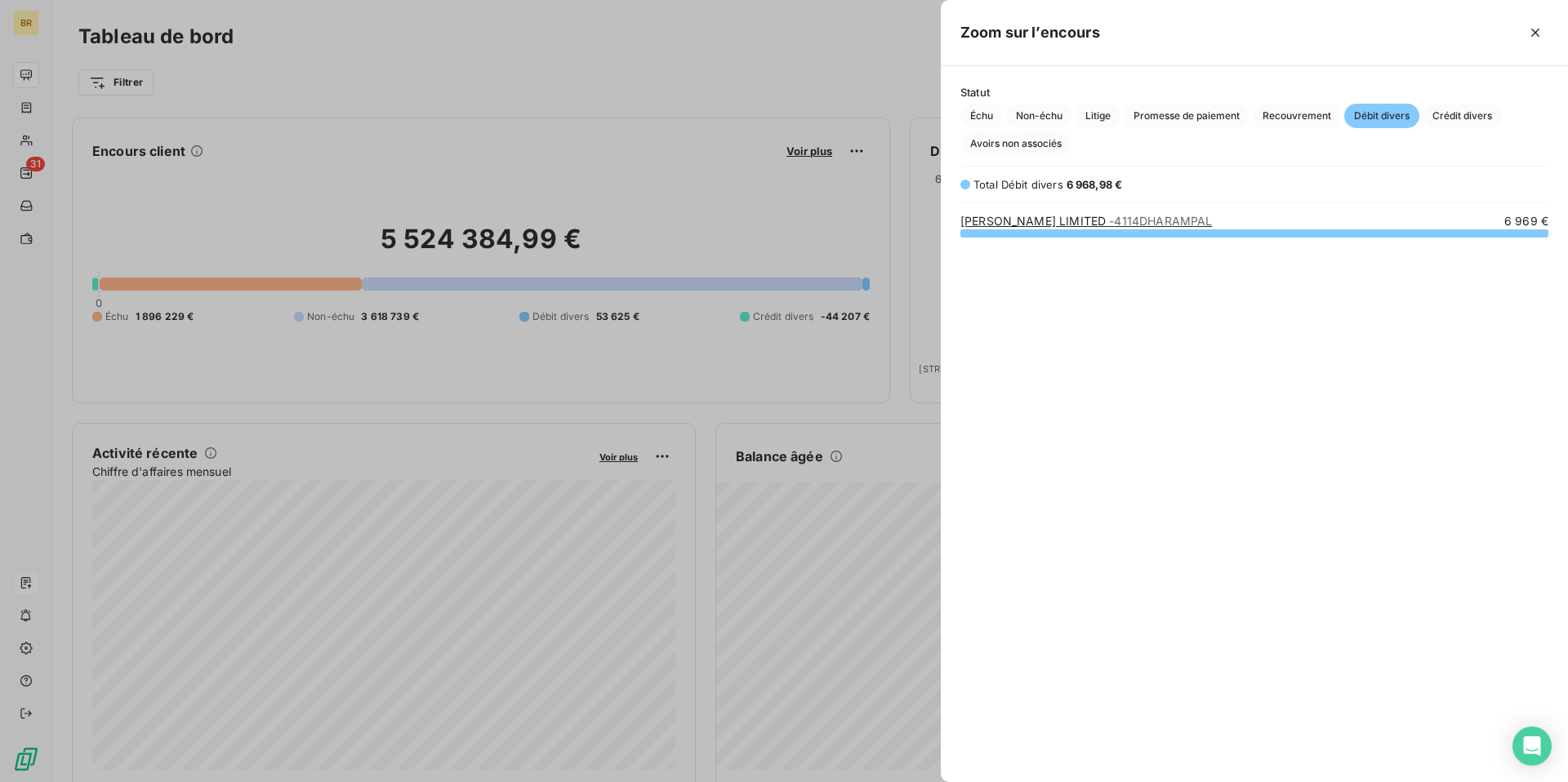
scroll to position [549, 627]
click at [546, 89] on div at bounding box center [784, 391] width 1568 height 782
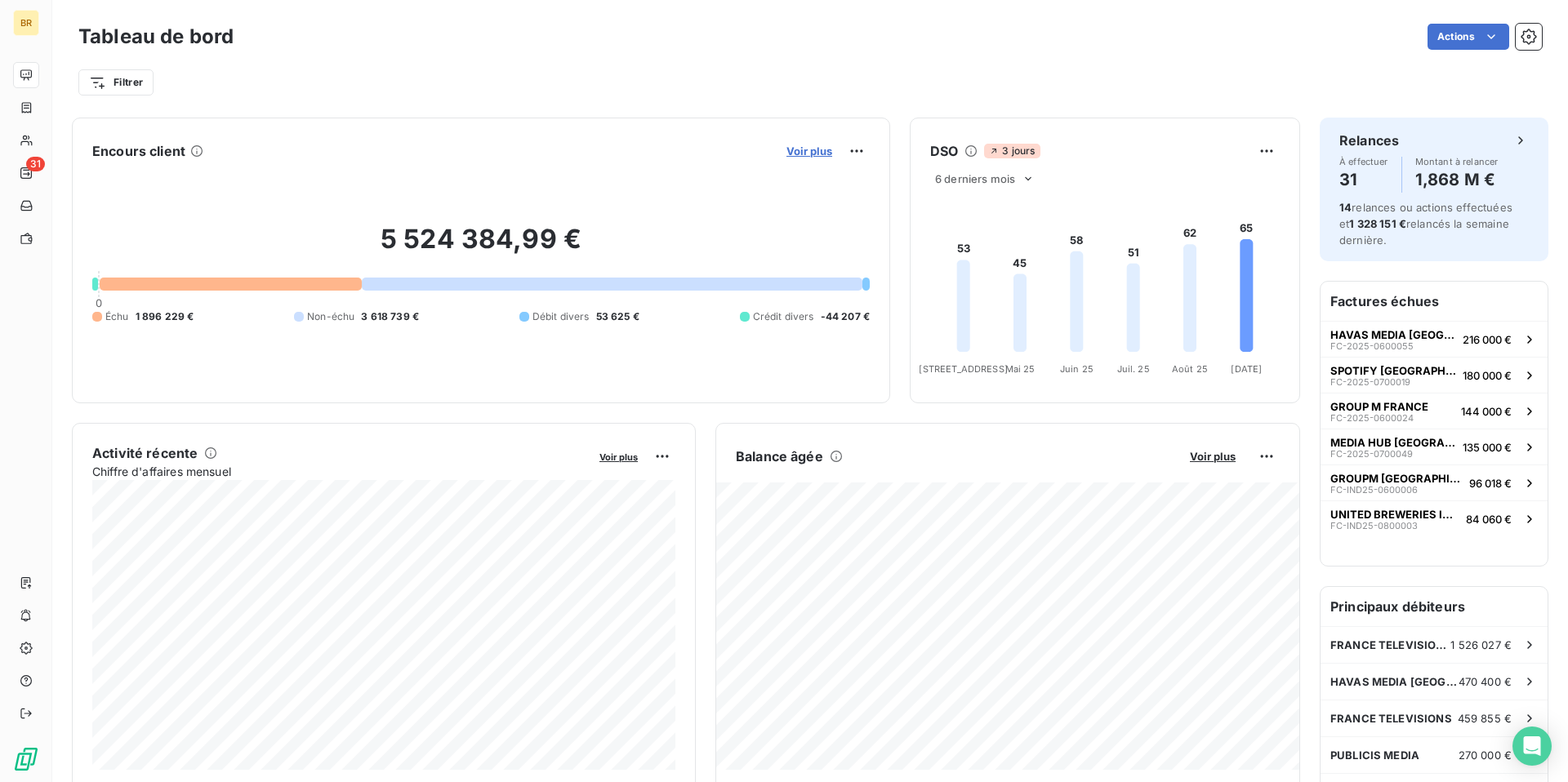
click at [803, 152] on span "Voir plus" at bounding box center [809, 150] width 46 height 13
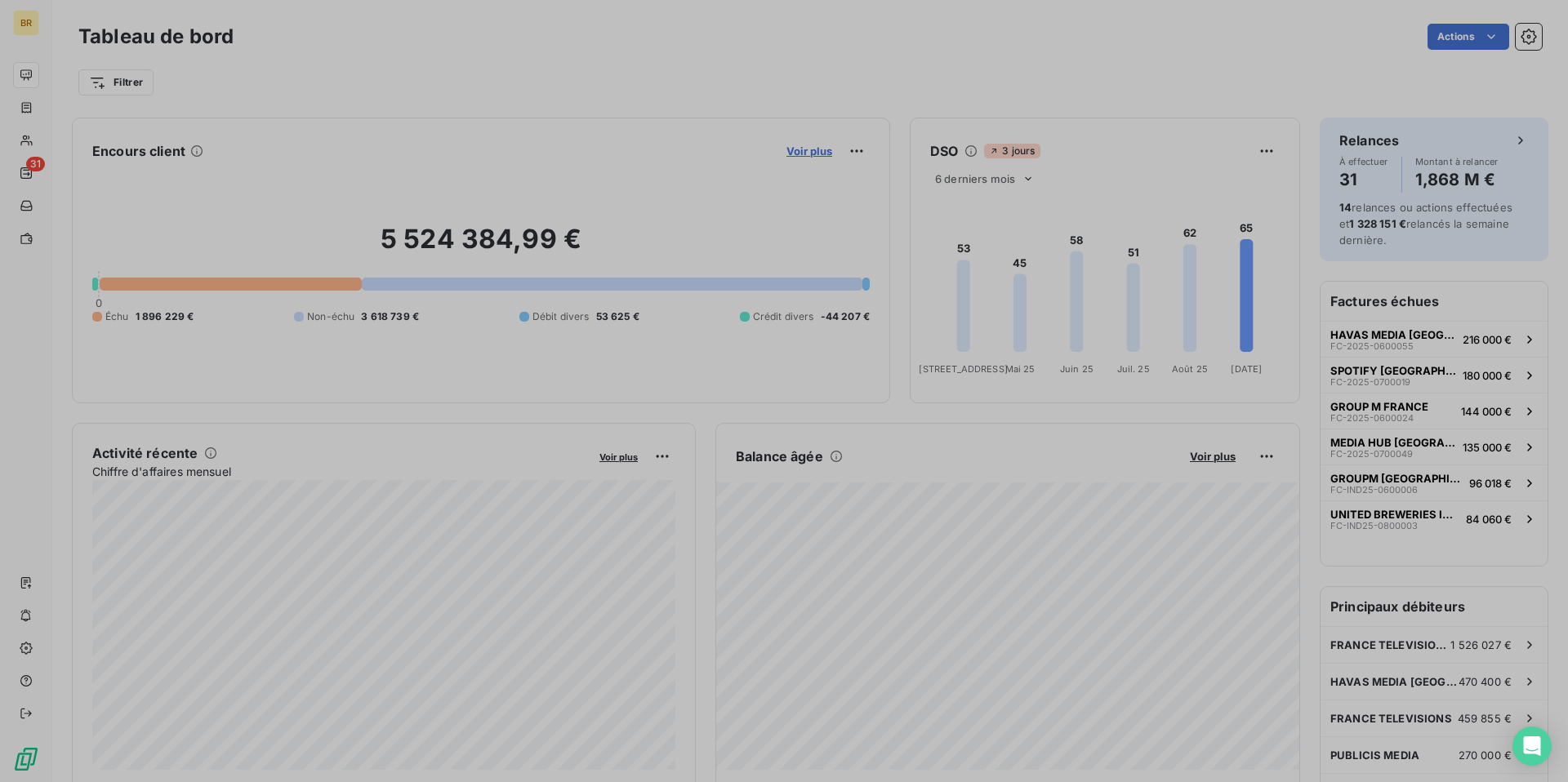
scroll to position [549, 627]
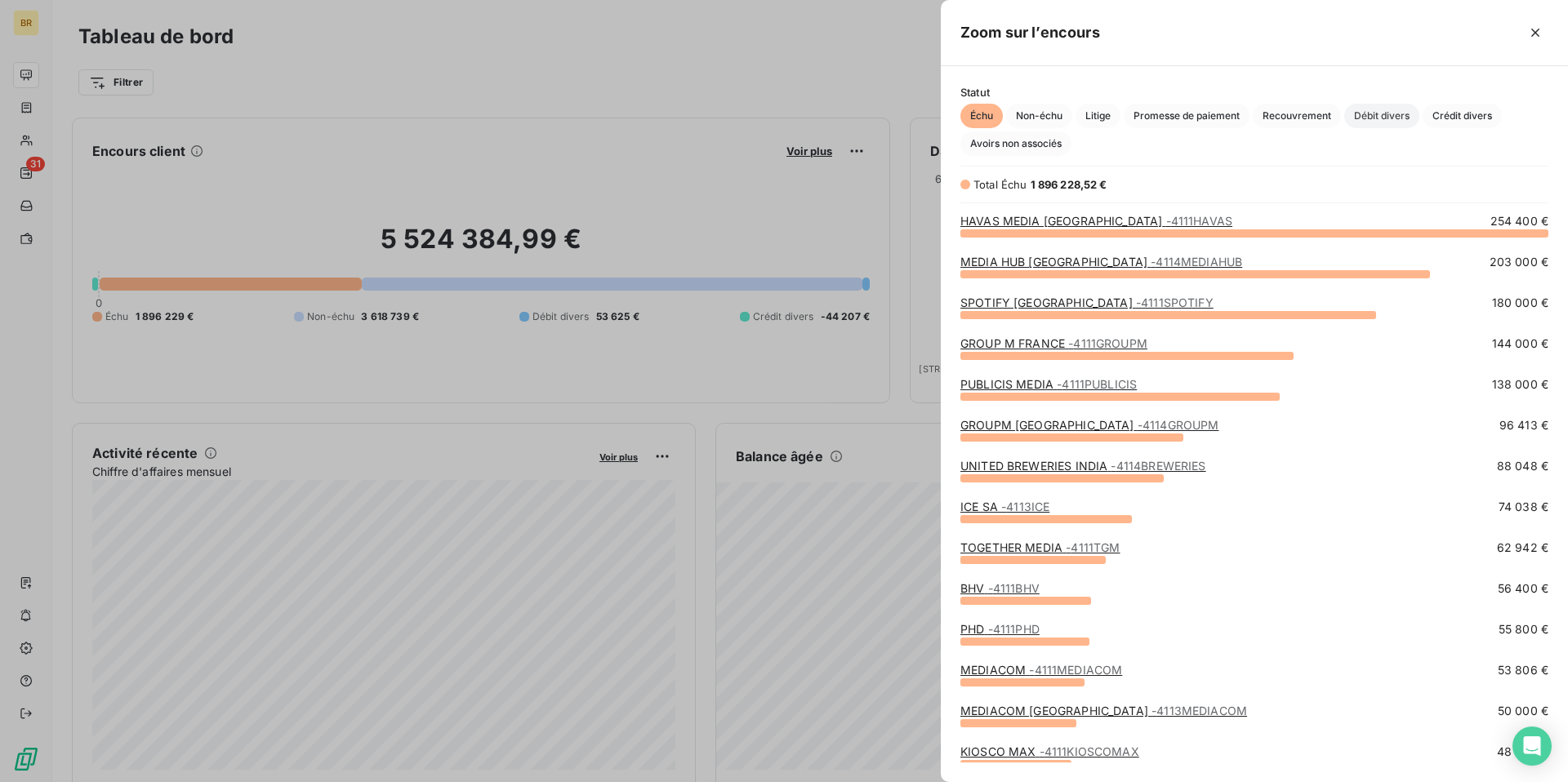
click at [1381, 115] on span "Débit divers" at bounding box center [1381, 116] width 75 height 24
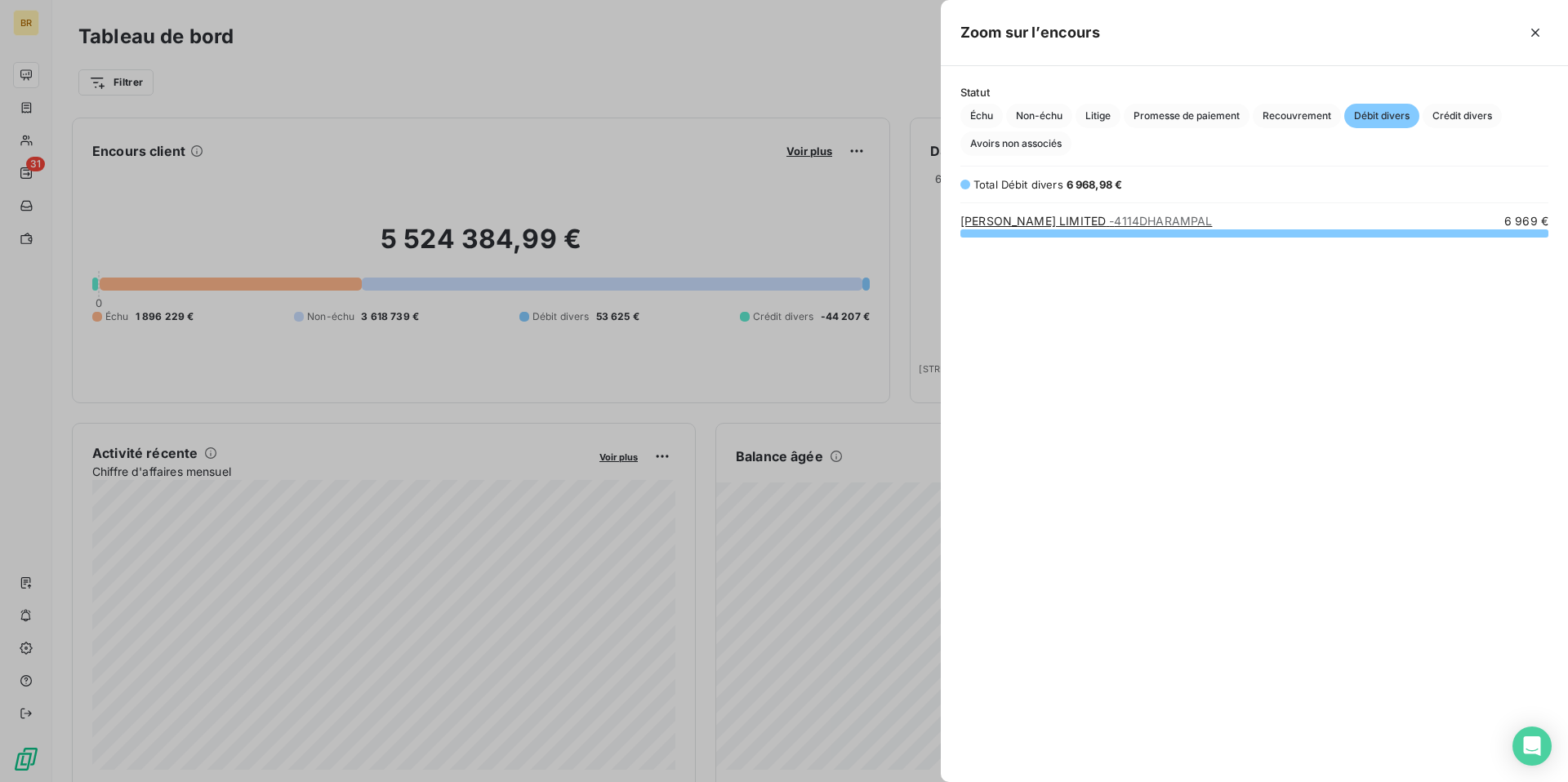
click at [655, 130] on div at bounding box center [784, 391] width 1568 height 782
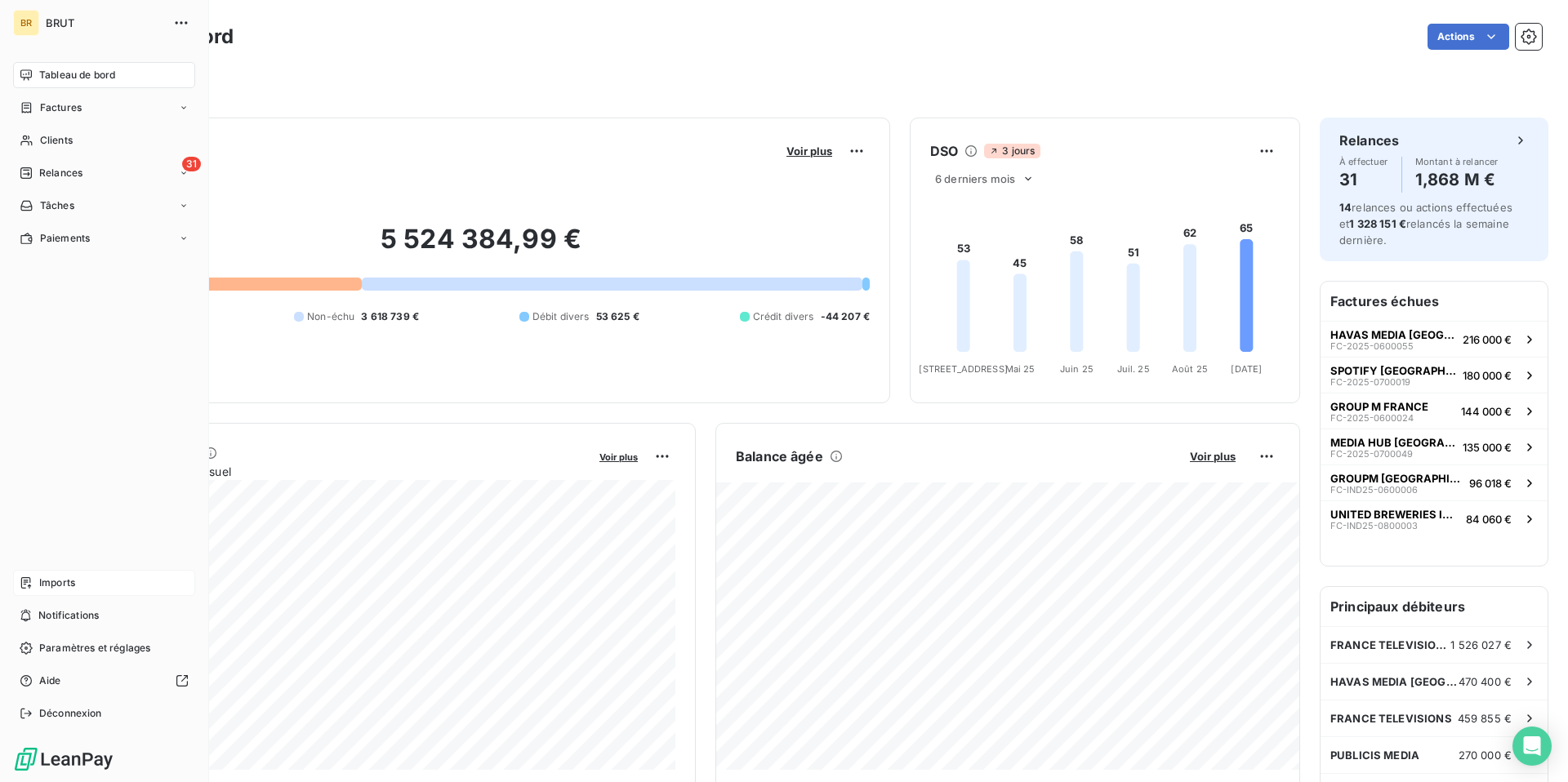
click at [54, 582] on span "Imports" at bounding box center [57, 582] width 36 height 14
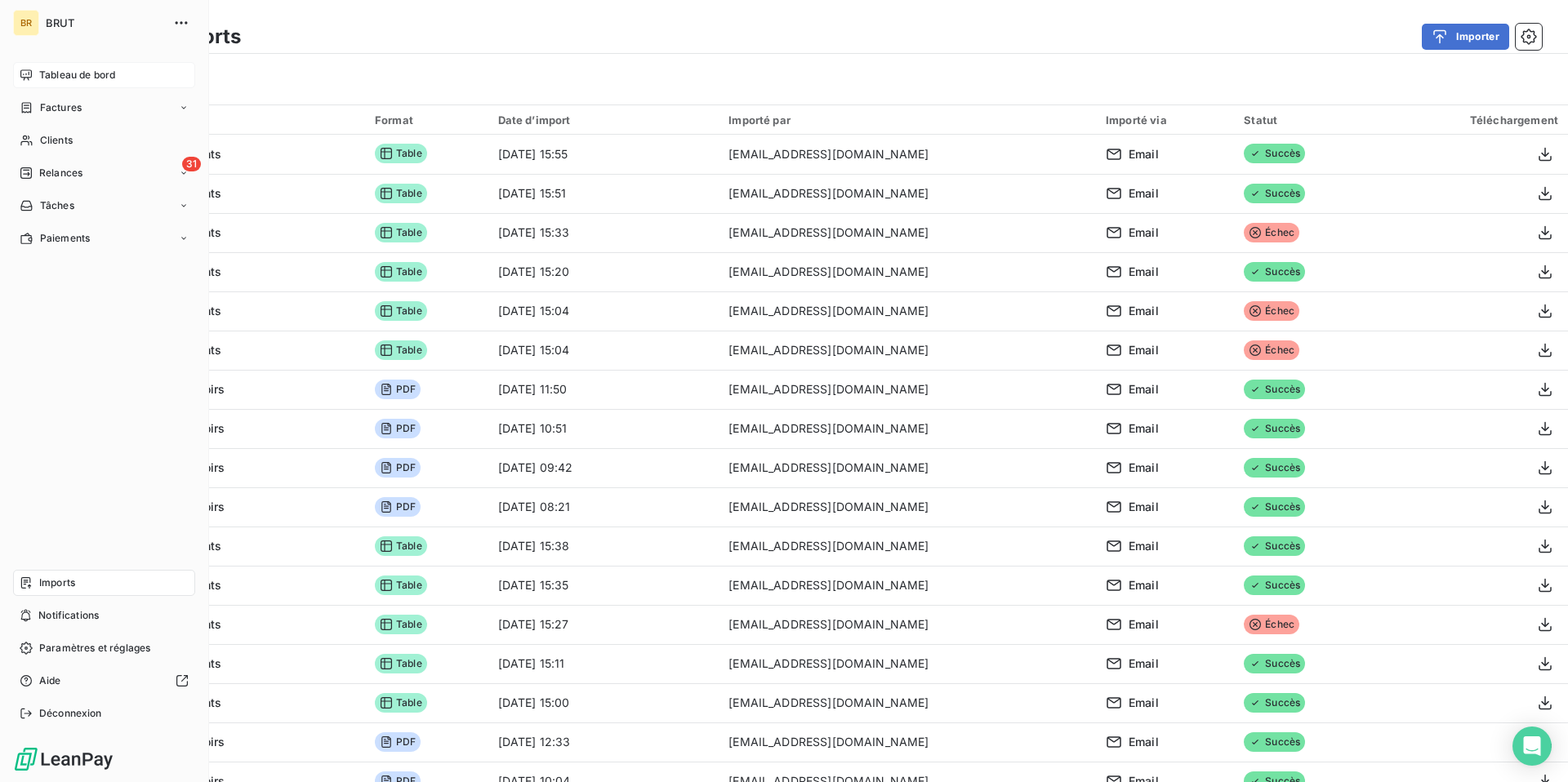
click at [74, 78] on span "Tableau de bord" at bounding box center [77, 74] width 76 height 14
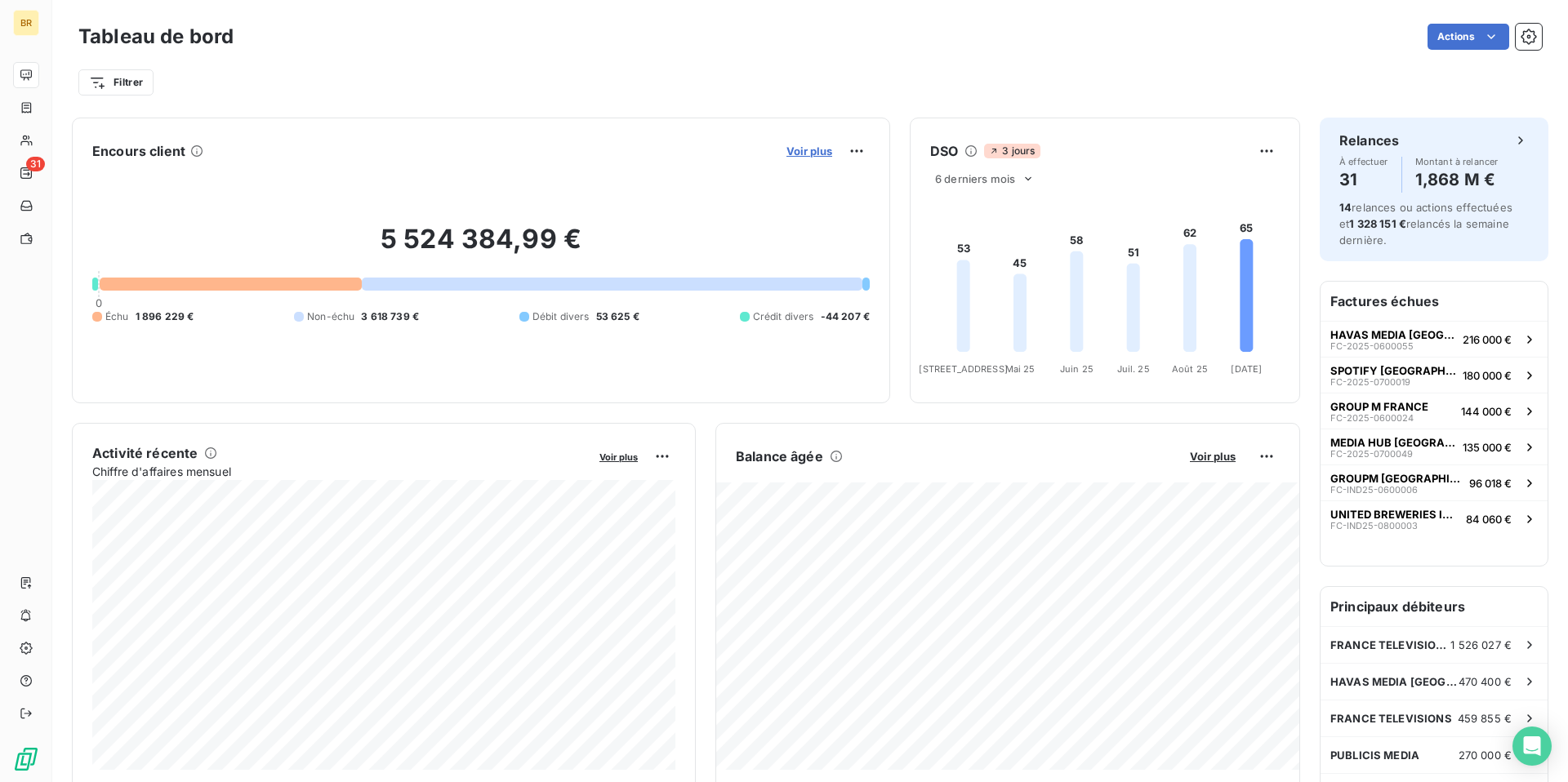
click at [807, 148] on span "Voir plus" at bounding box center [809, 150] width 46 height 13
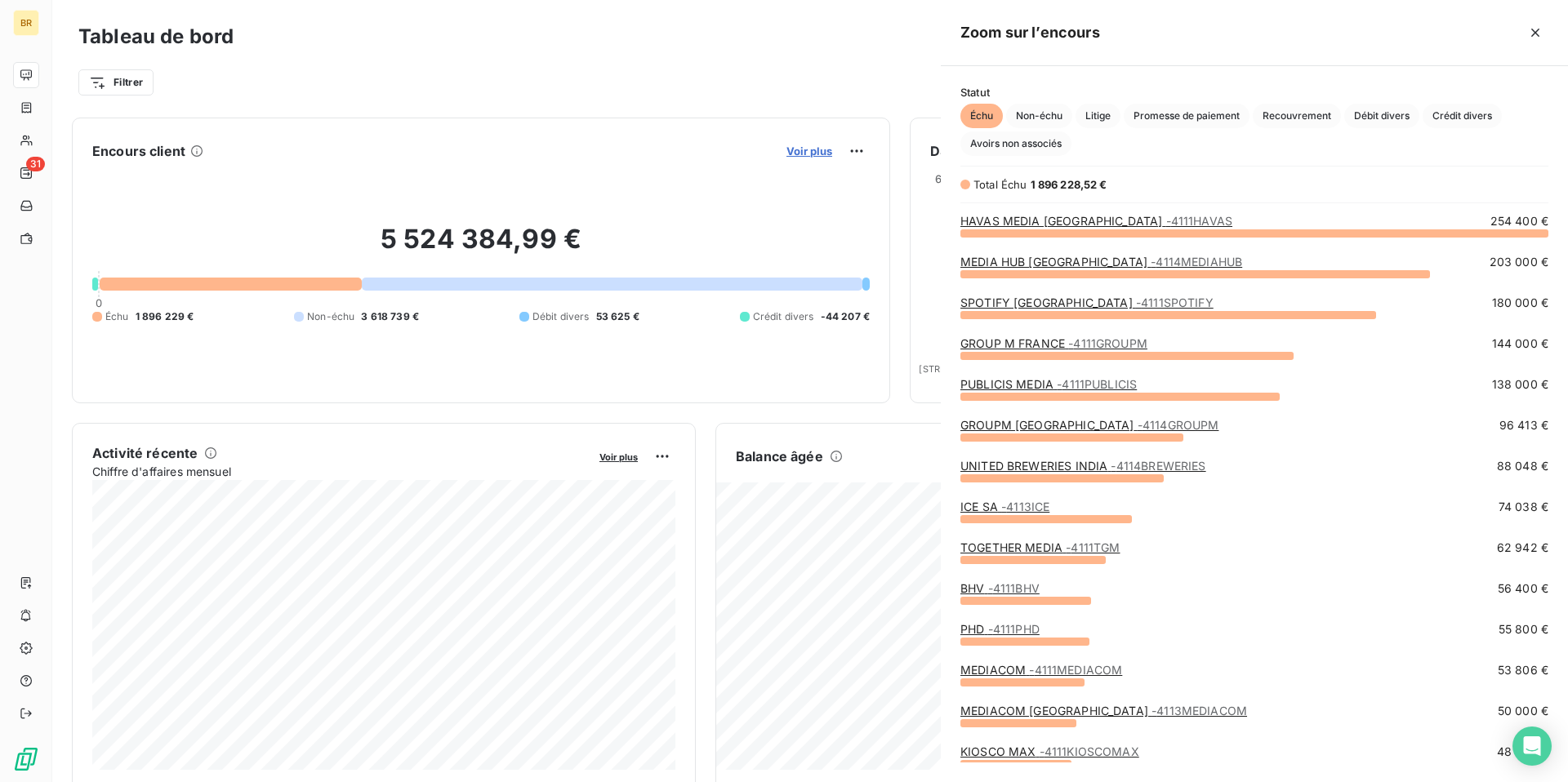
scroll to position [549, 627]
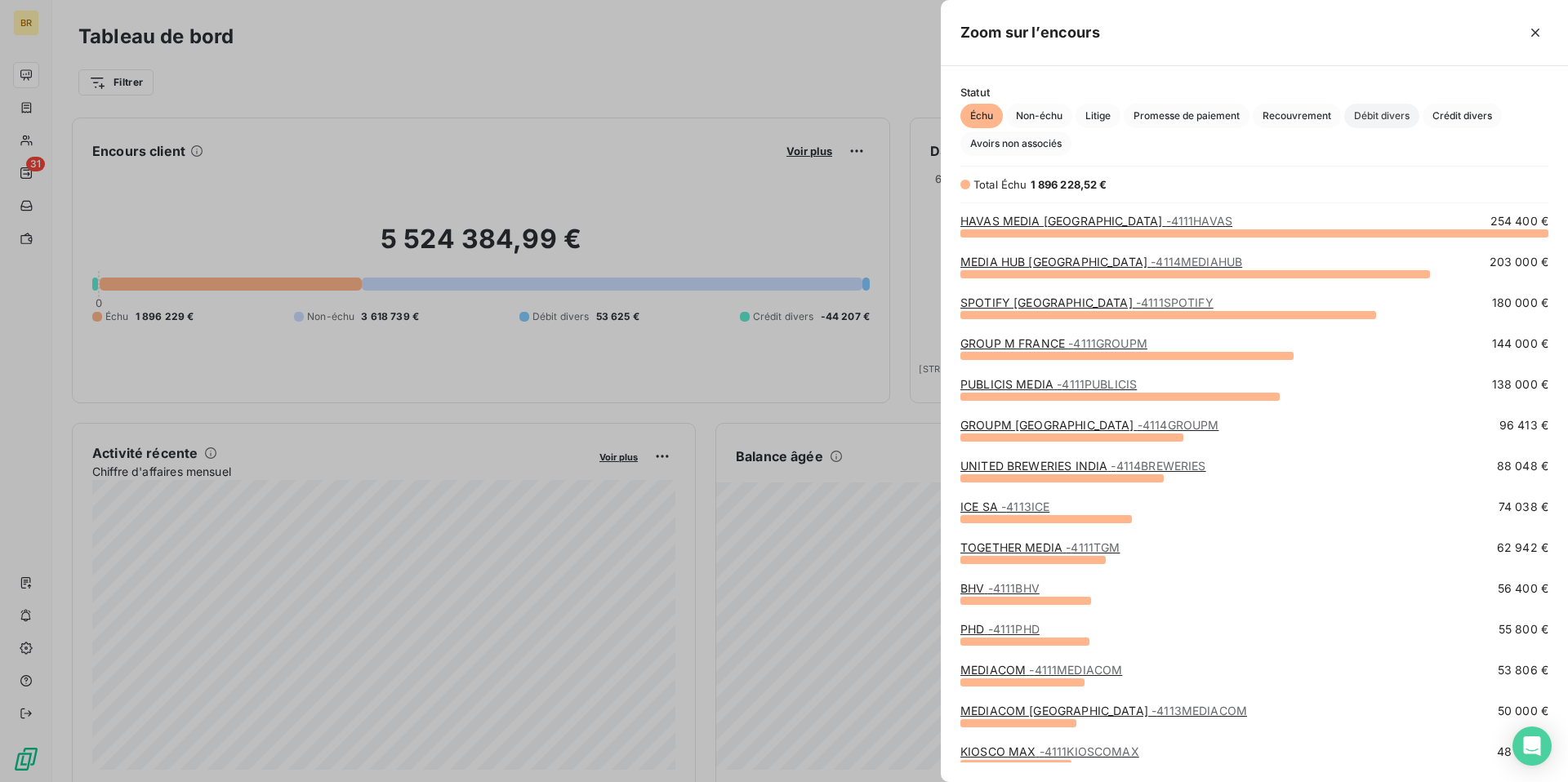
click at [1390, 114] on span "Débit divers" at bounding box center [1381, 116] width 75 height 24
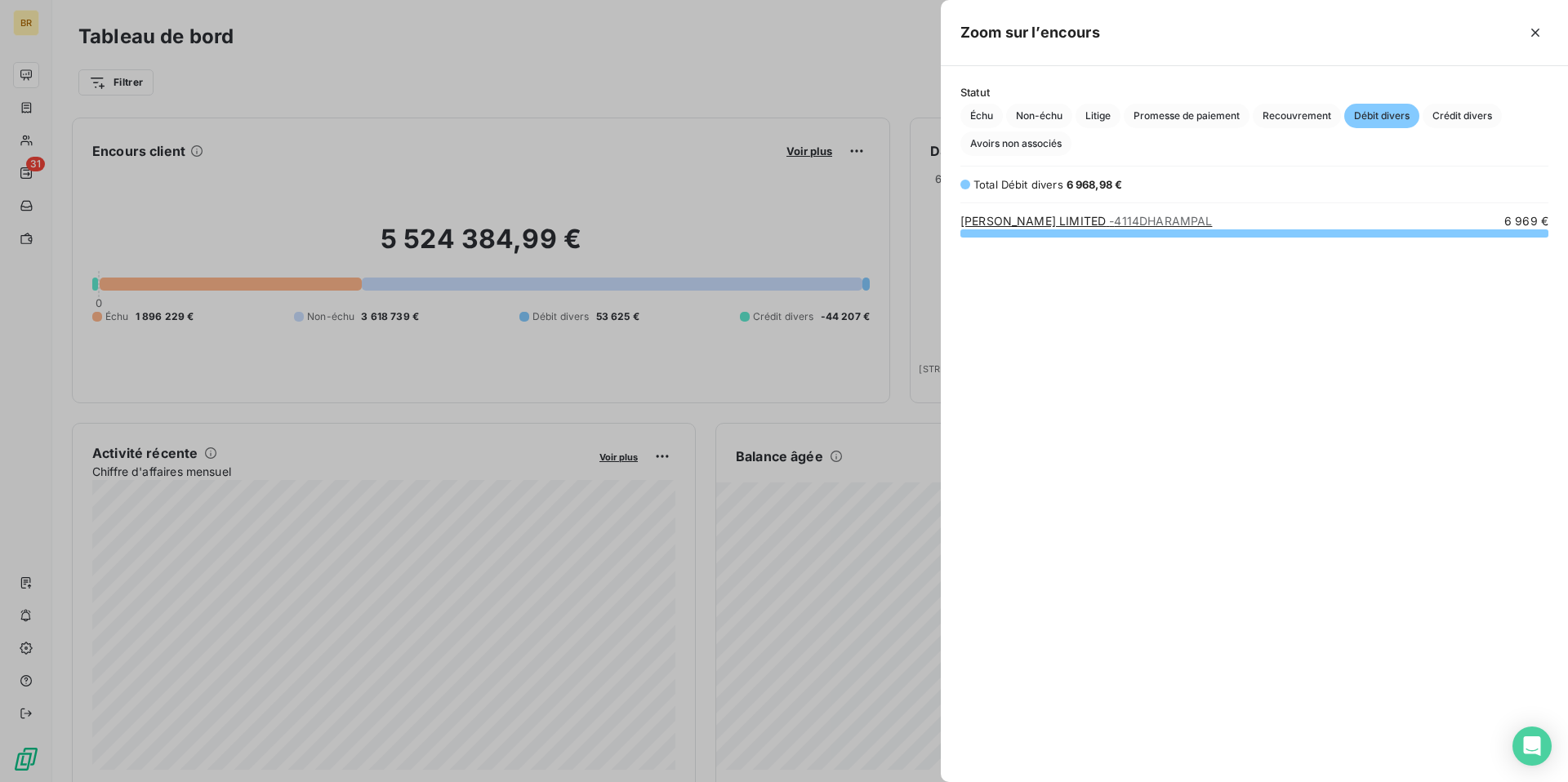
click at [1338, 328] on div "DHARAMPAL SATYAPAL LIMITED - 4114DHARAMPAL 6 969 €" at bounding box center [1254, 488] width 627 height 549
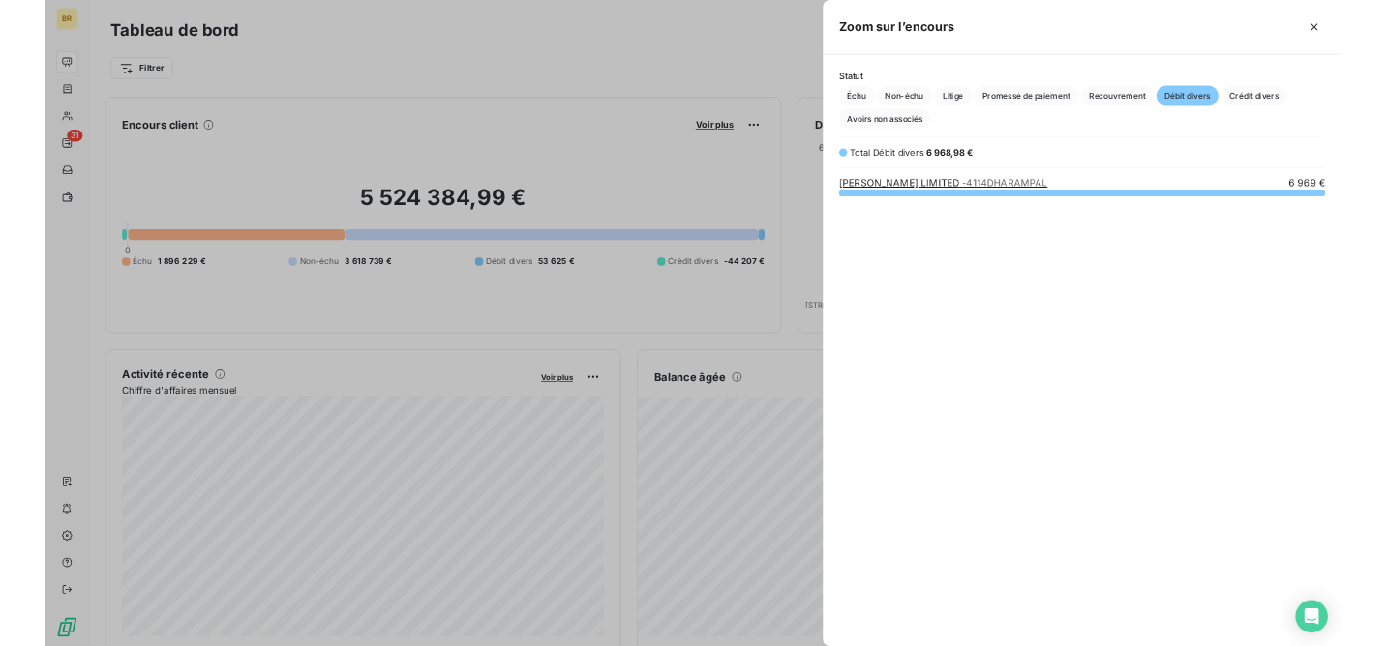
scroll to position [371, 743]
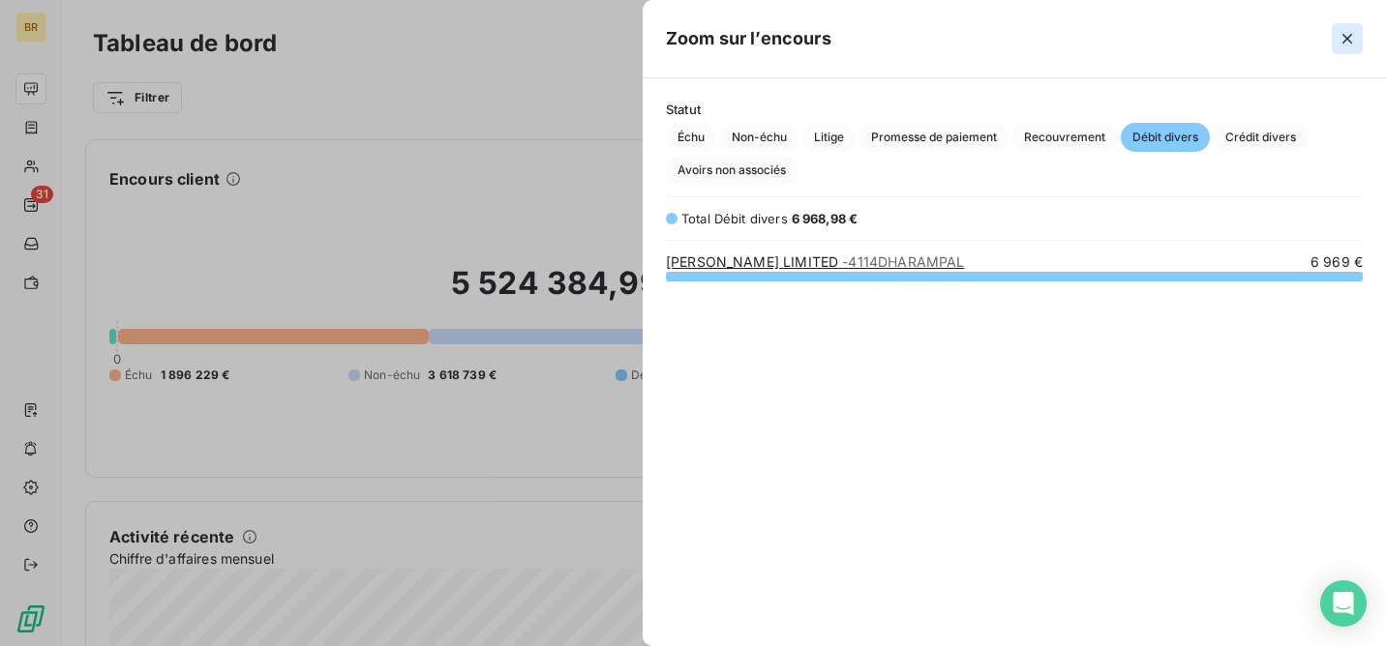
click at [1345, 38] on icon "button" at bounding box center [1346, 38] width 19 height 19
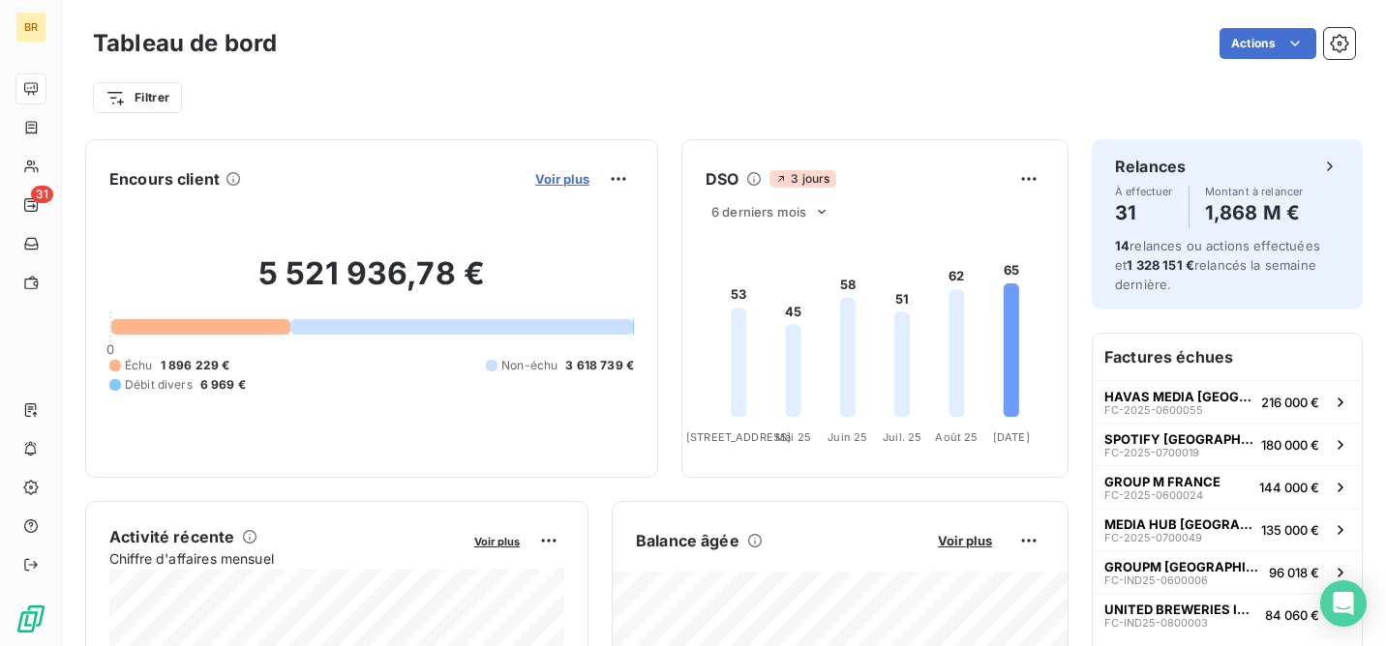
click at [552, 177] on span "Voir plus" at bounding box center [562, 178] width 54 height 15
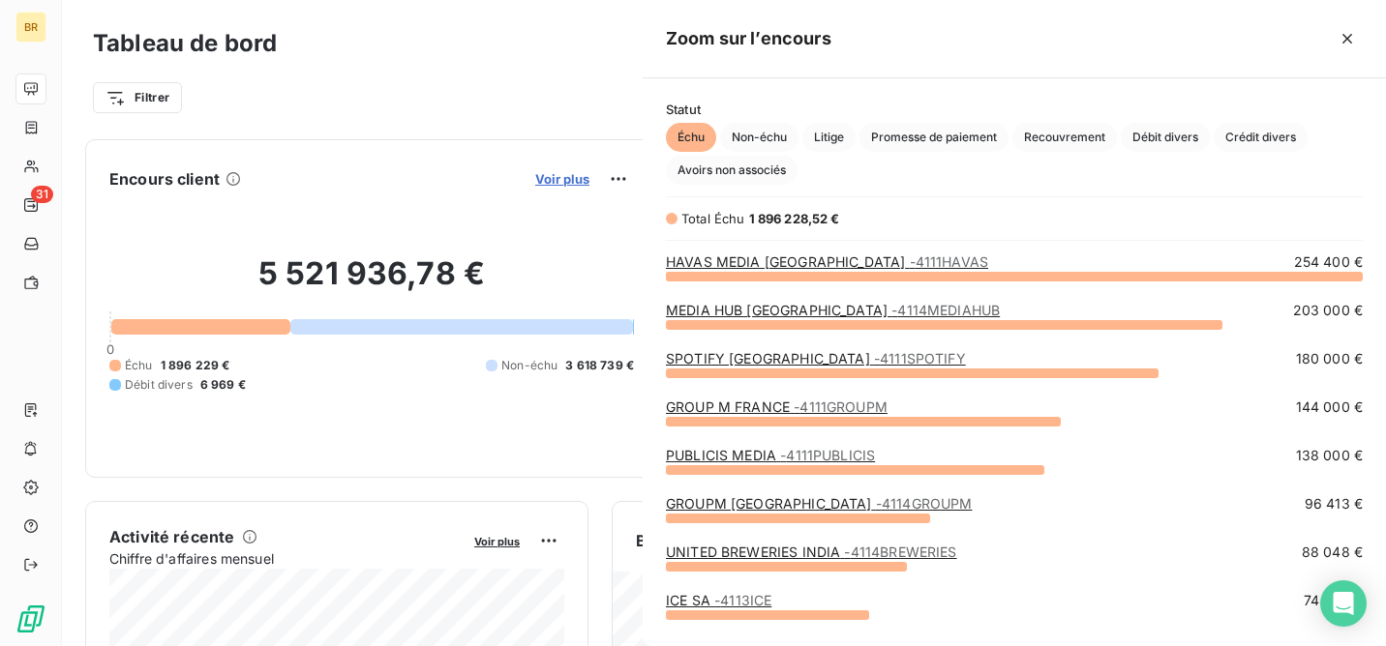
scroll to position [371, 743]
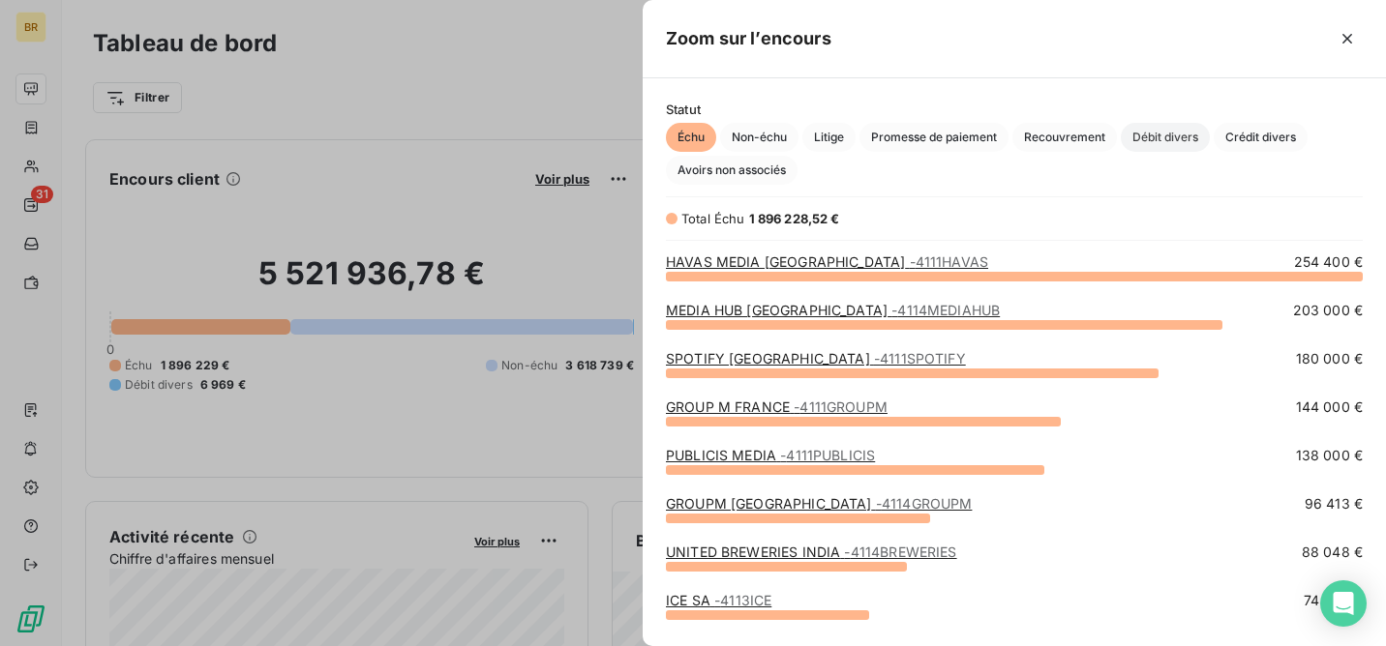
click at [1169, 138] on span "Débit divers" at bounding box center [1165, 137] width 89 height 29
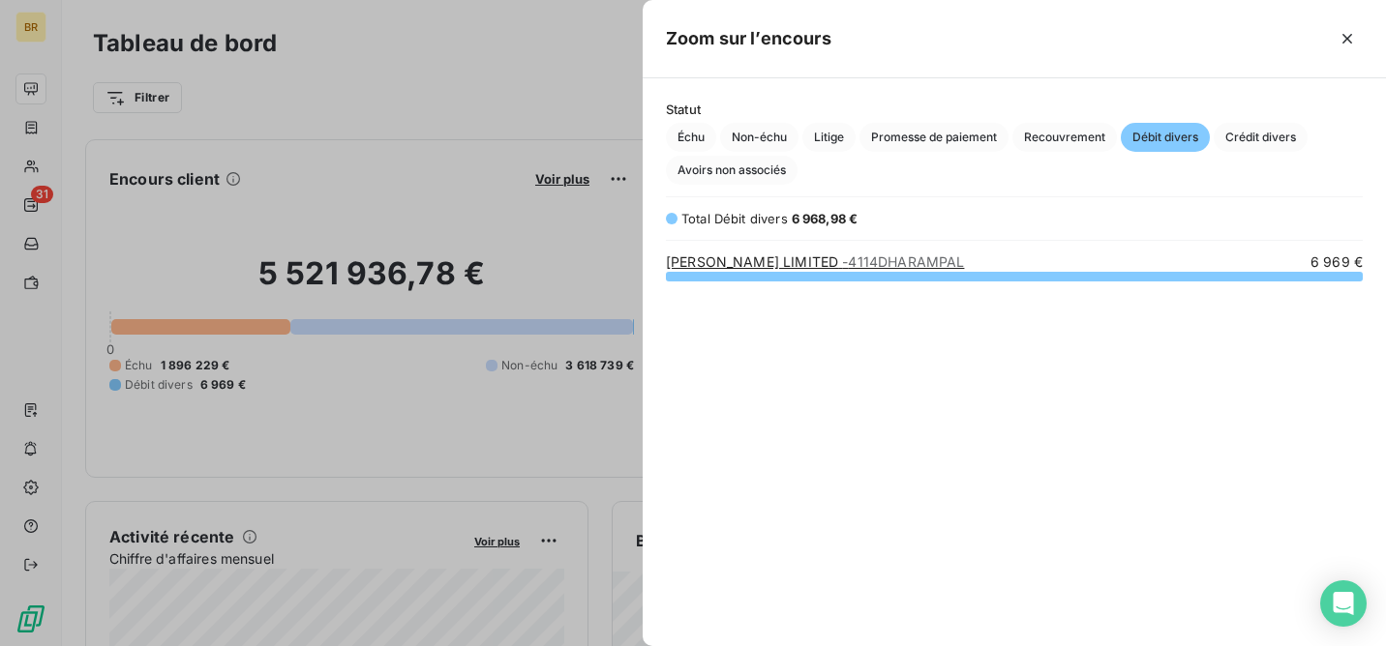
click at [1262, 121] on div "Statut Échu Non-échu Litige Promesse de paiement Recouvrement Débit divers Créd…" at bounding box center [1014, 143] width 743 height 83
click at [1260, 138] on span "Crédit divers" at bounding box center [1261, 137] width 94 height 29
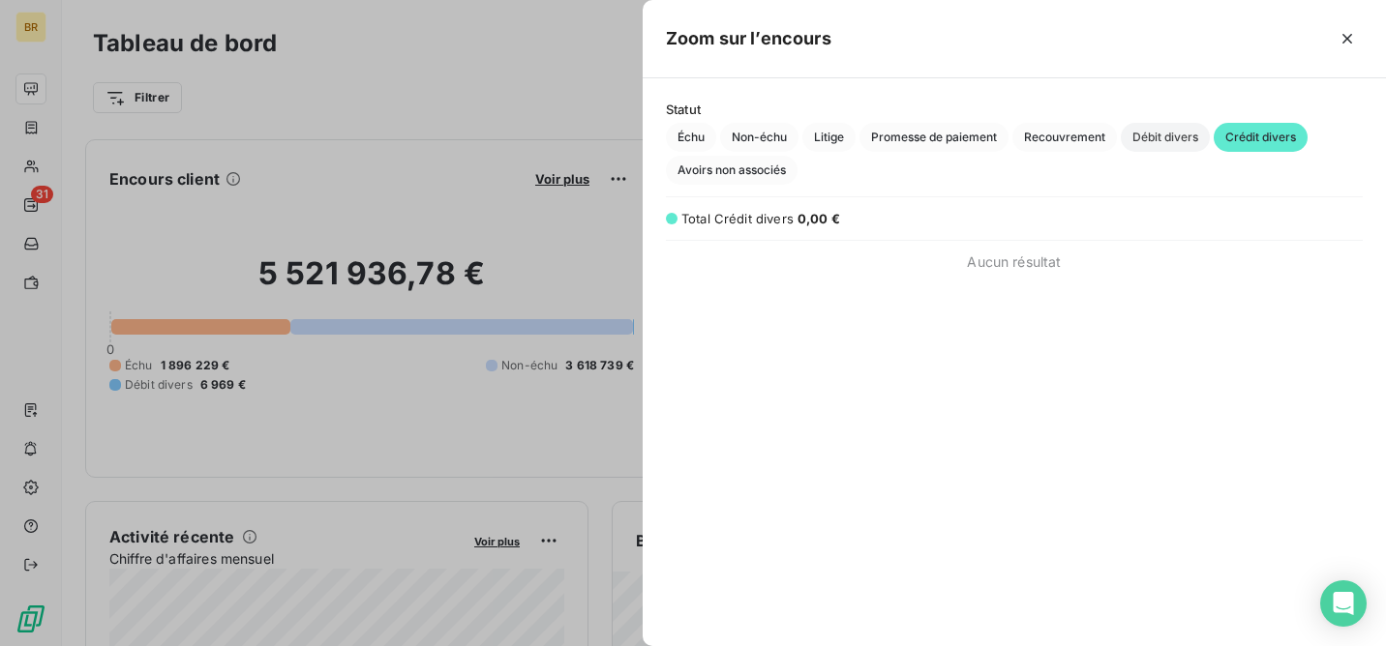
click at [1160, 135] on span "Débit divers" at bounding box center [1165, 137] width 89 height 29
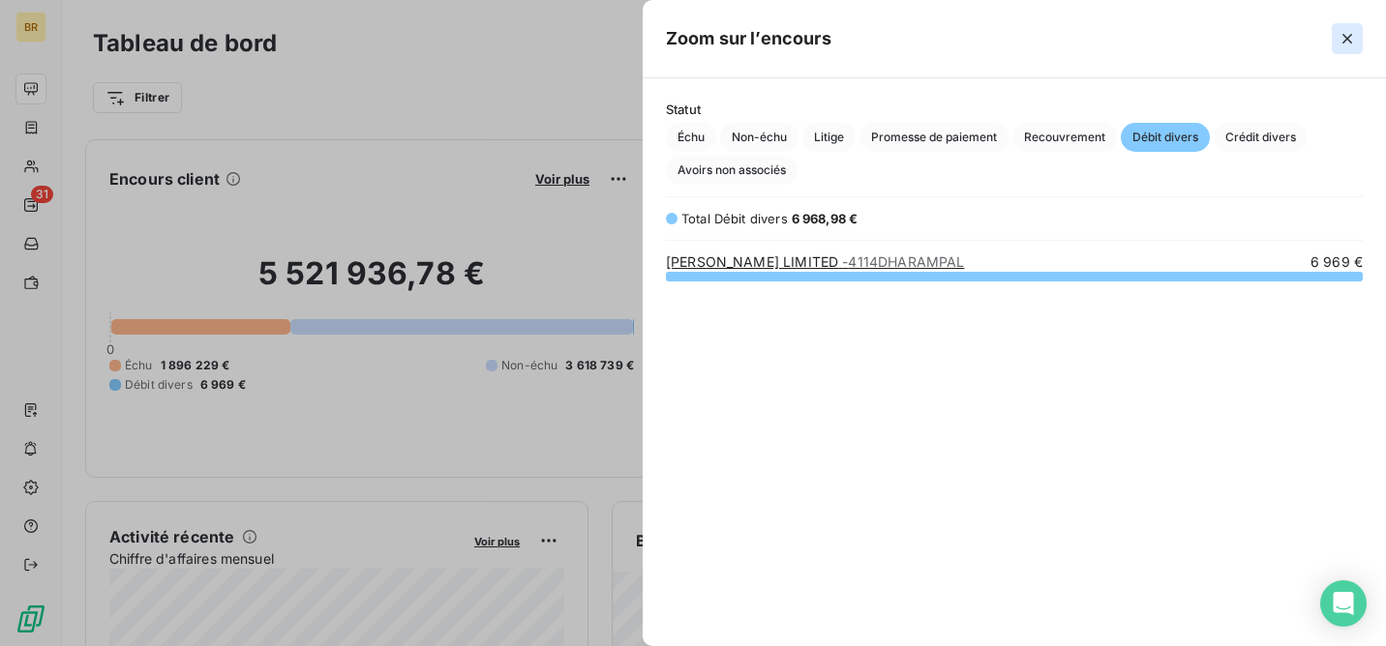
click at [1343, 30] on icon "button" at bounding box center [1346, 38] width 19 height 19
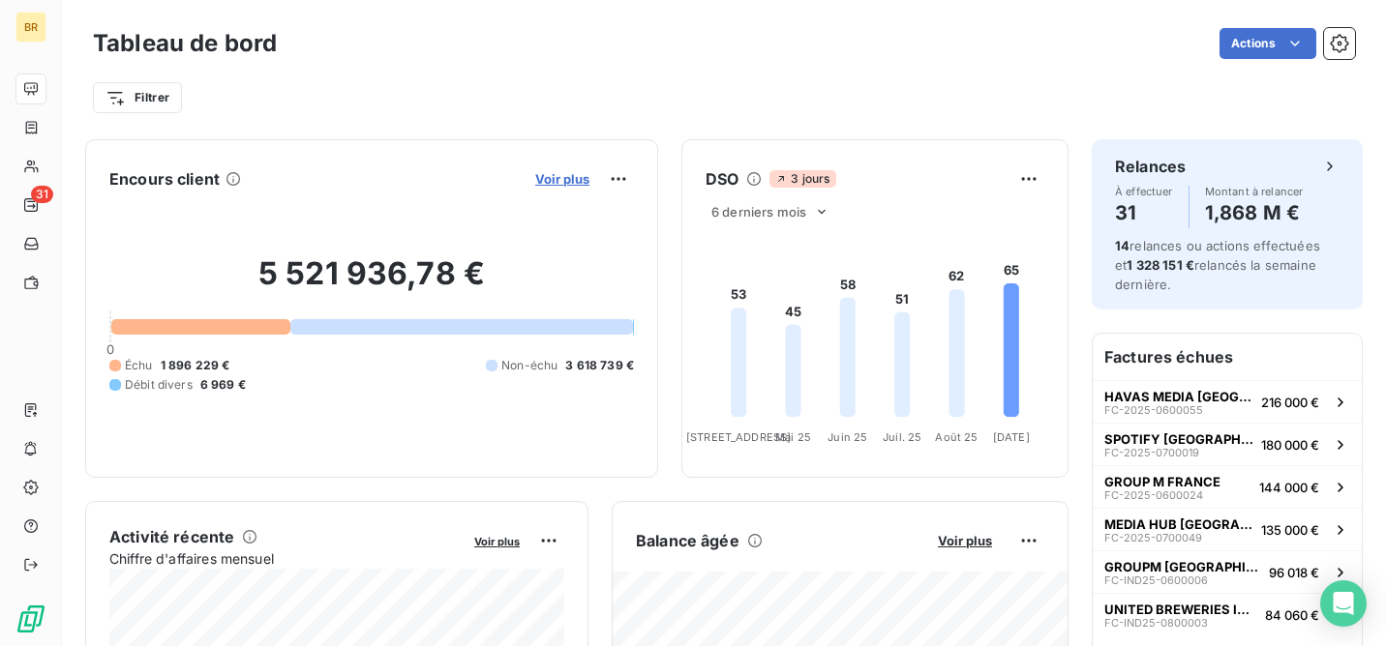
click at [570, 182] on span "Voir plus" at bounding box center [562, 178] width 54 height 15
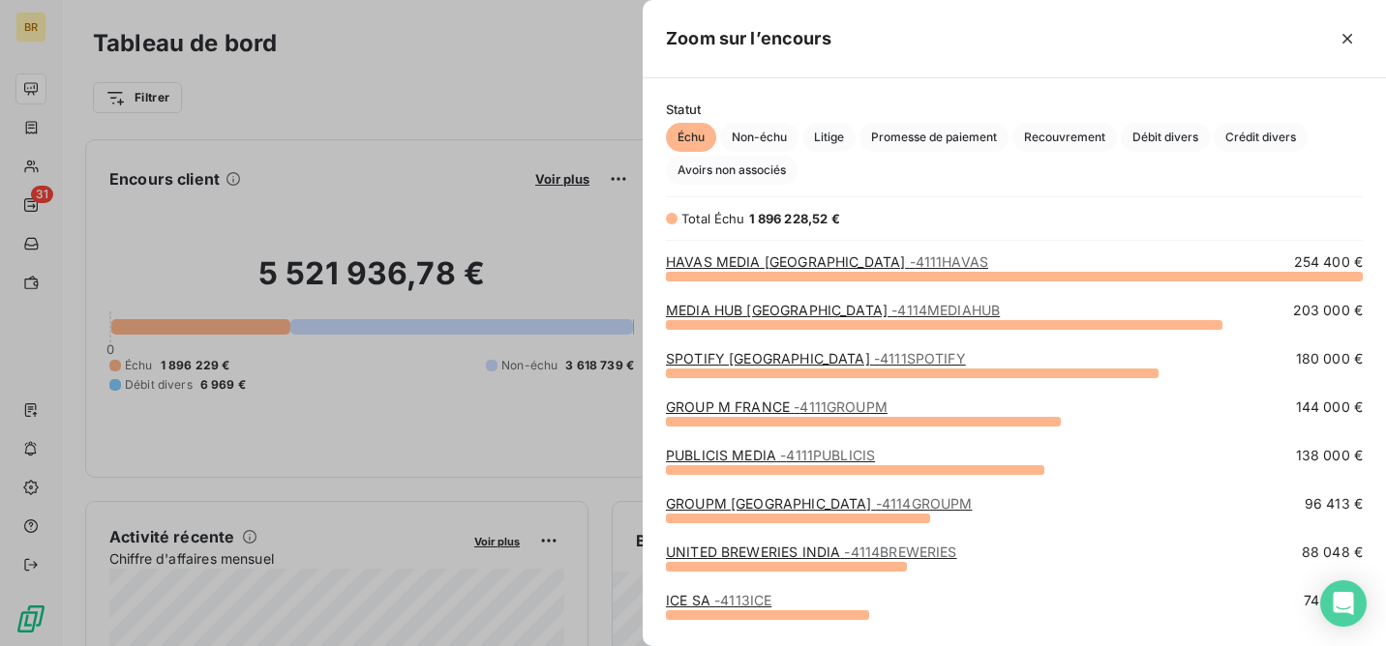
scroll to position [371, 743]
click at [1167, 135] on span "Débit divers" at bounding box center [1165, 137] width 89 height 29
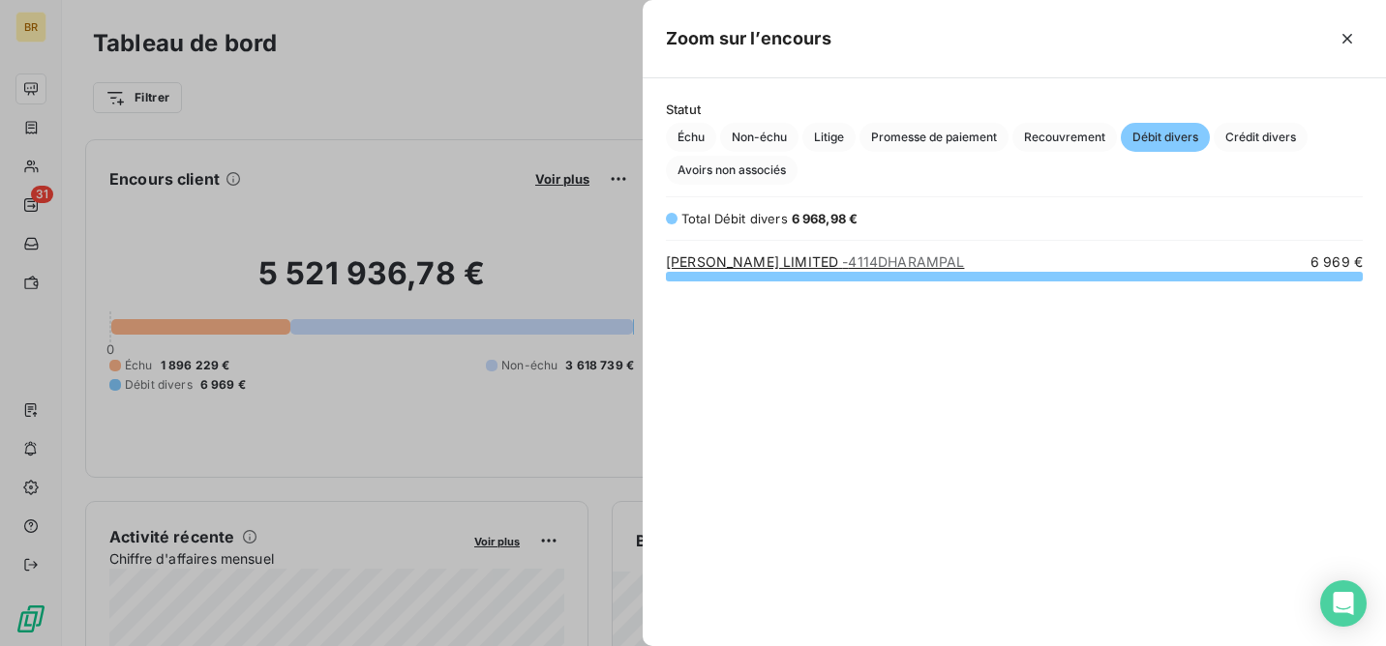
click at [456, 285] on div at bounding box center [693, 323] width 1386 height 646
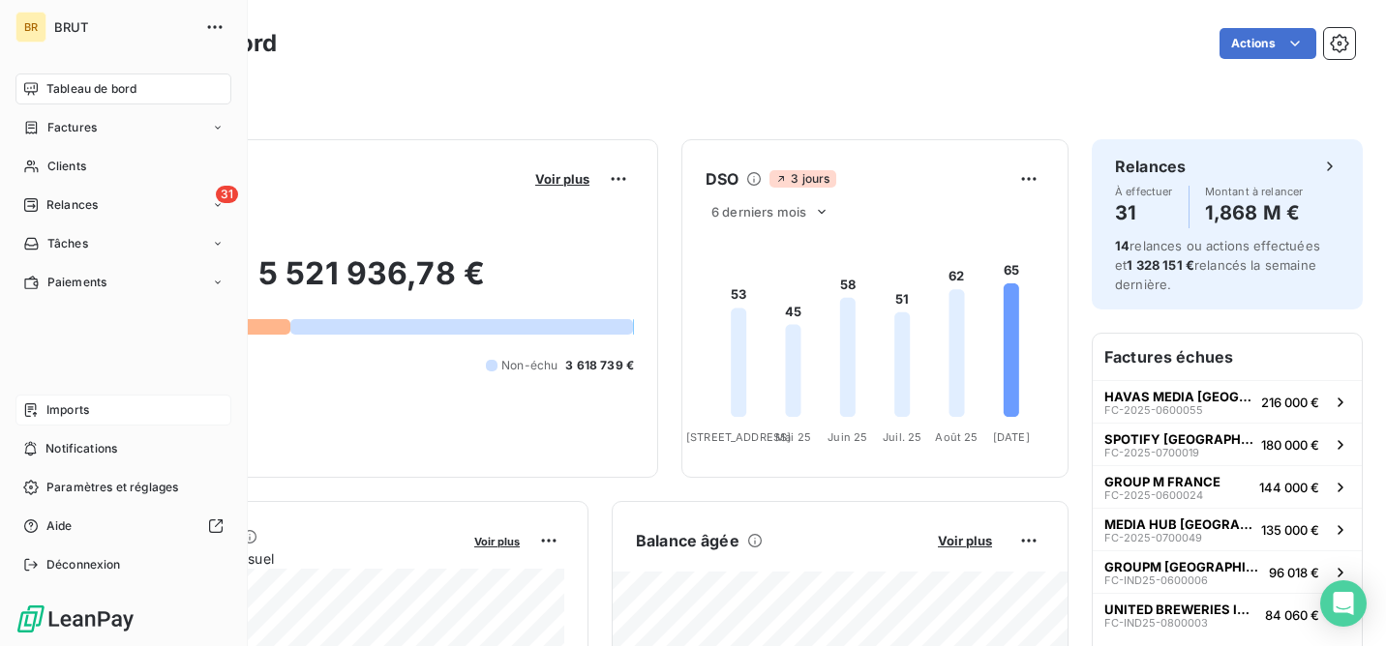
click at [75, 400] on div "Imports" at bounding box center [123, 410] width 216 height 31
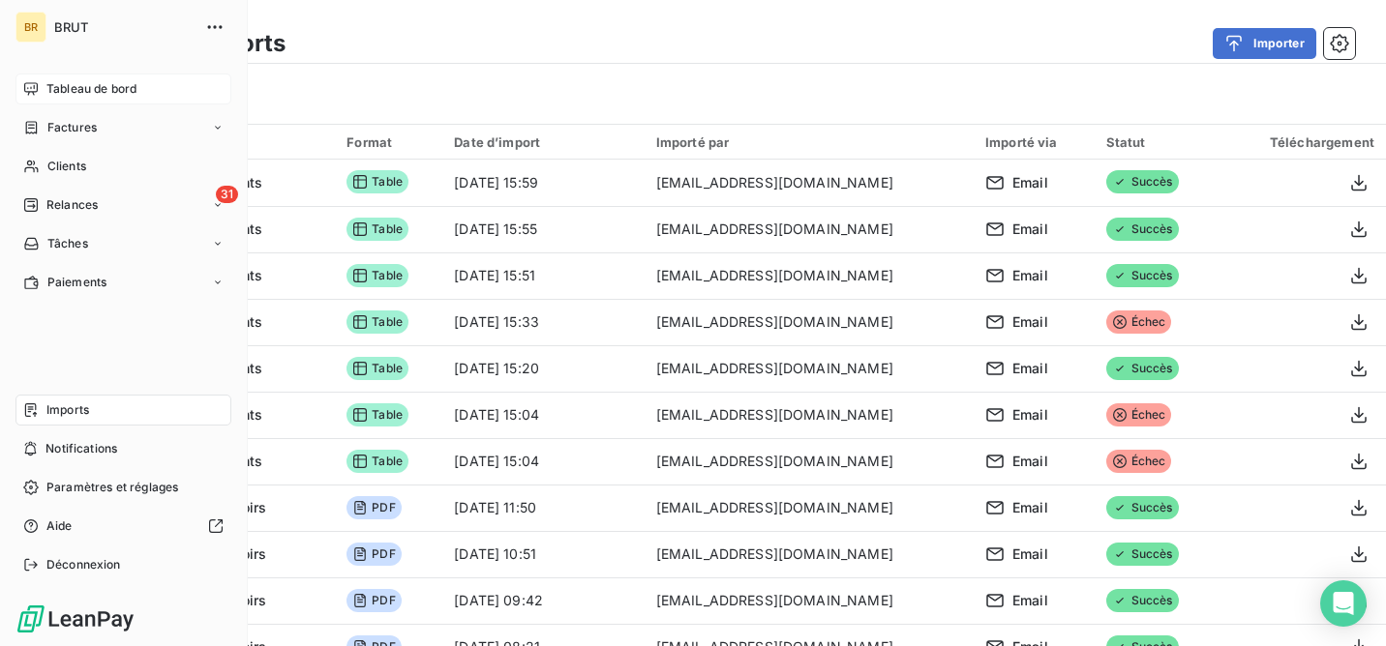
click at [118, 89] on span "Tableau de bord" at bounding box center [91, 88] width 90 height 17
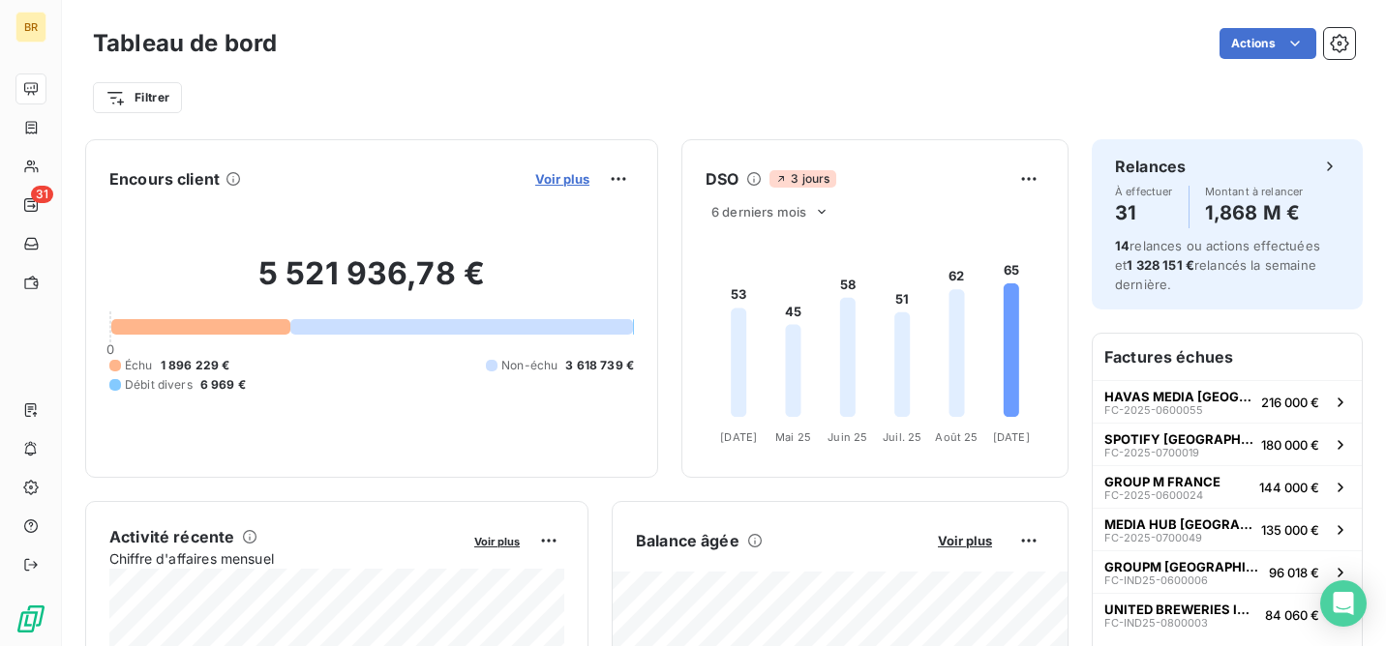
click at [554, 178] on span "Voir plus" at bounding box center [562, 178] width 54 height 15
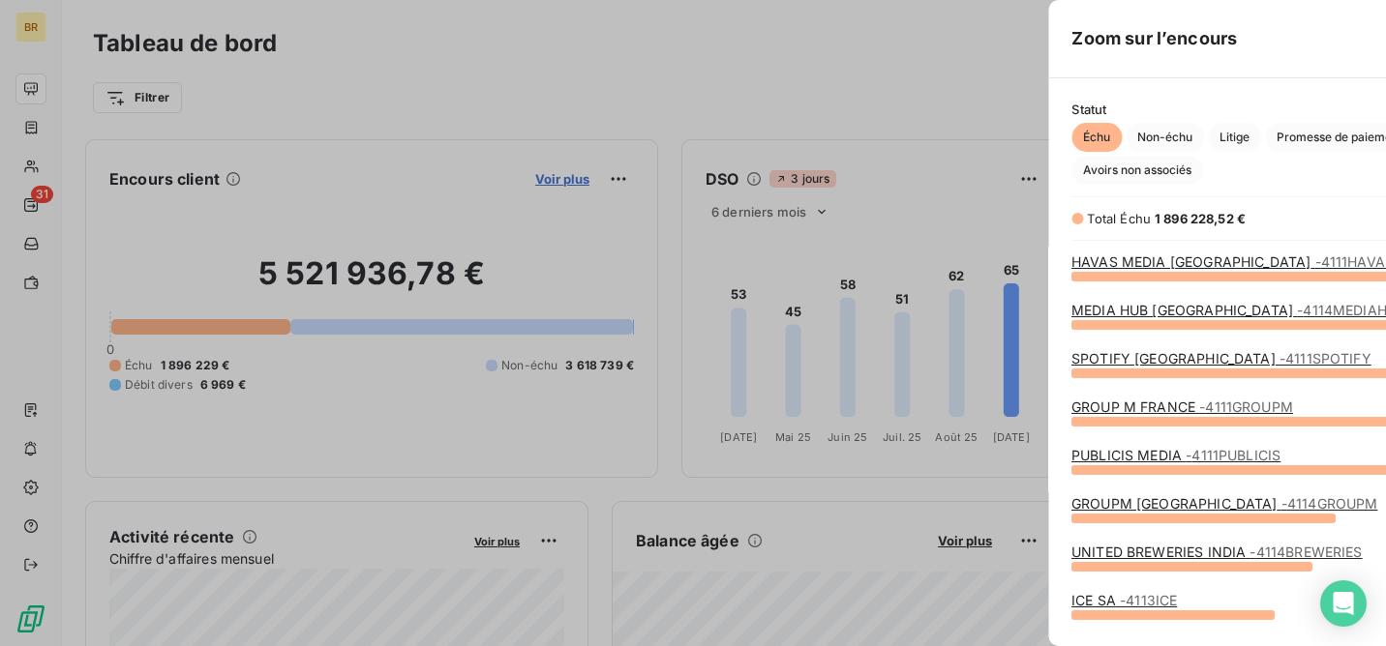
scroll to position [371, 743]
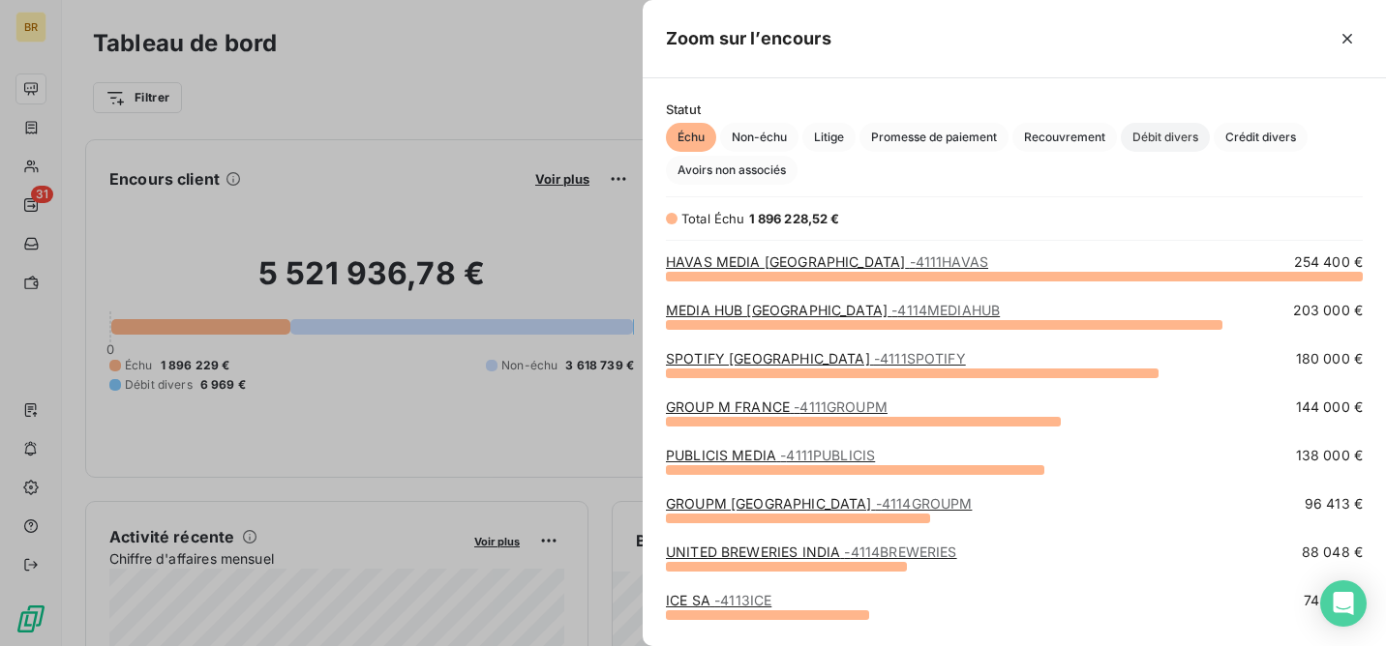
click at [1167, 139] on span "Débit divers" at bounding box center [1165, 137] width 89 height 29
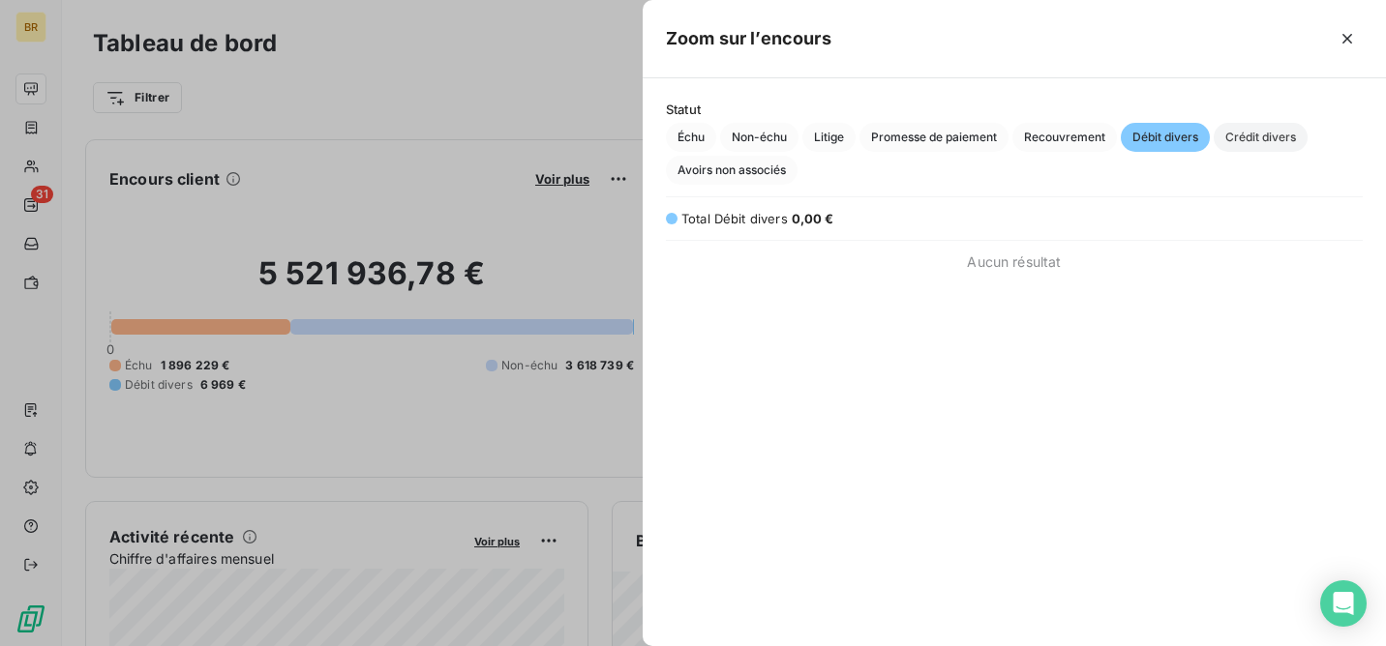
click at [1260, 130] on span "Crédit divers" at bounding box center [1261, 137] width 94 height 29
click at [735, 170] on span "Avoirs non associés" at bounding box center [732, 170] width 132 height 29
click at [428, 158] on div at bounding box center [693, 323] width 1386 height 646
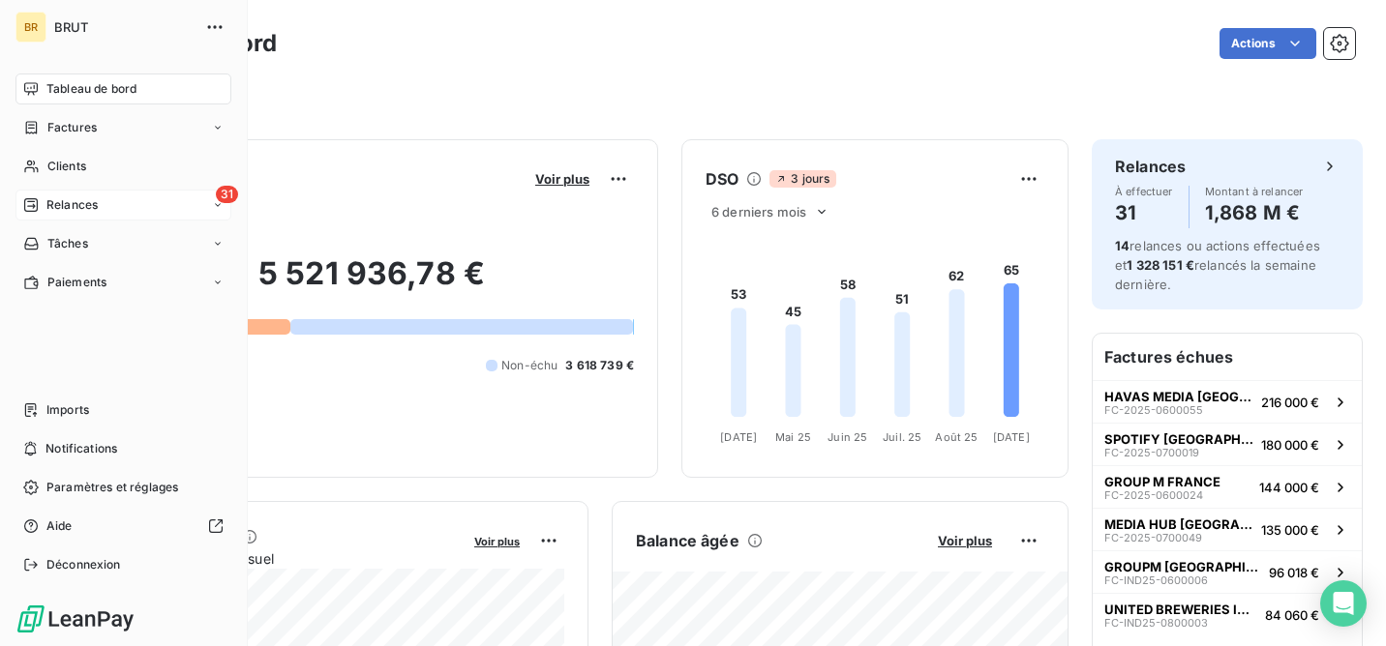
click at [95, 203] on span "Relances" at bounding box center [71, 204] width 51 height 17
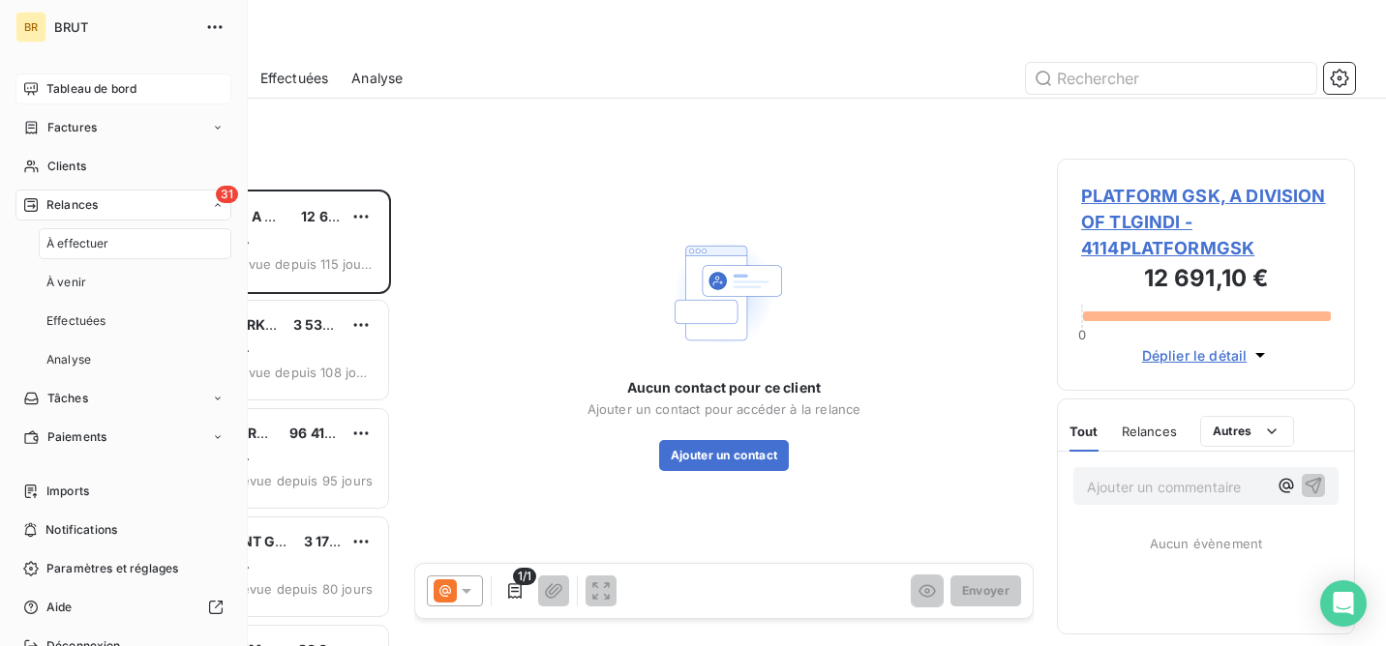
scroll to position [457, 298]
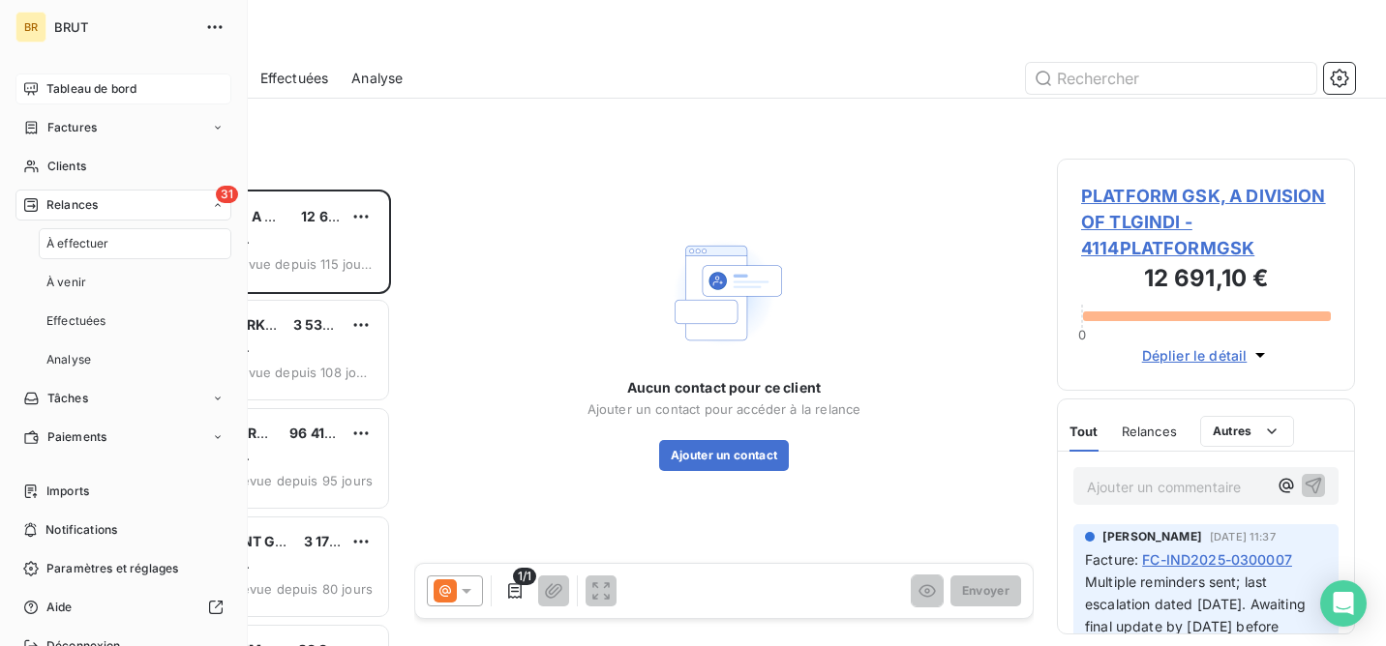
click at [208, 195] on div "31 Relances" at bounding box center [123, 205] width 216 height 31
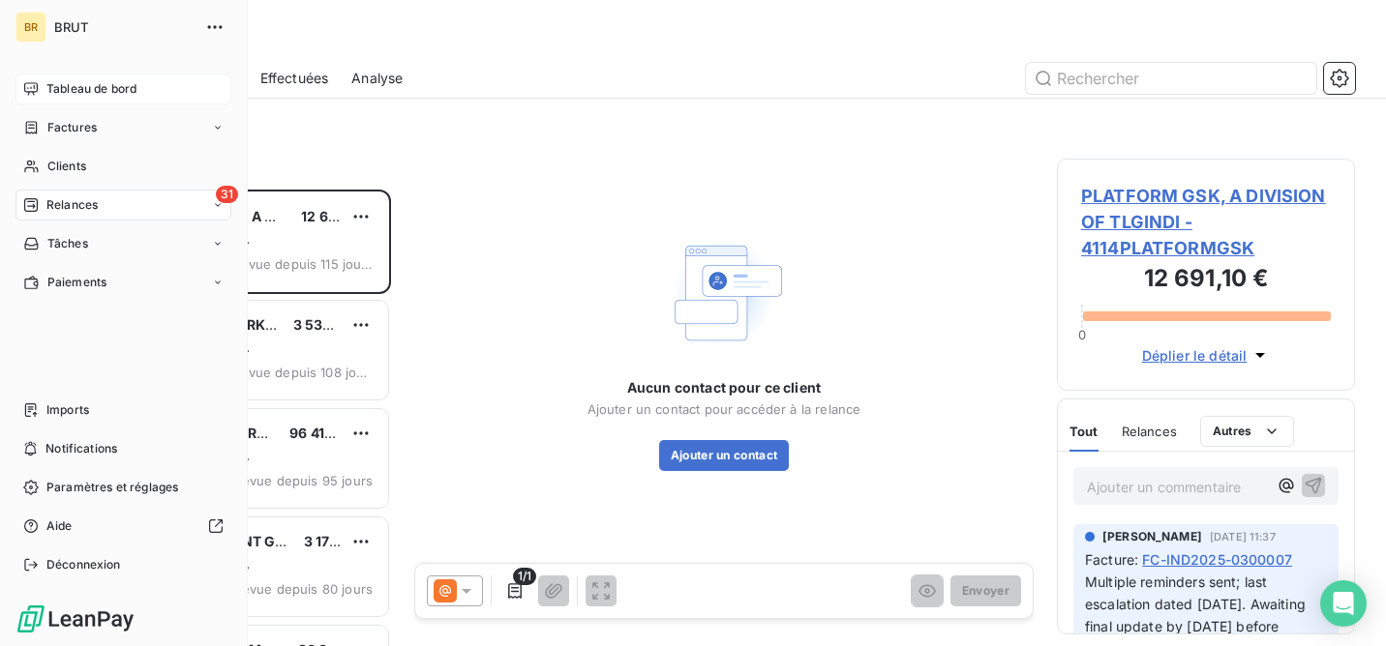
click at [83, 204] on span "Relances" at bounding box center [71, 204] width 51 height 17
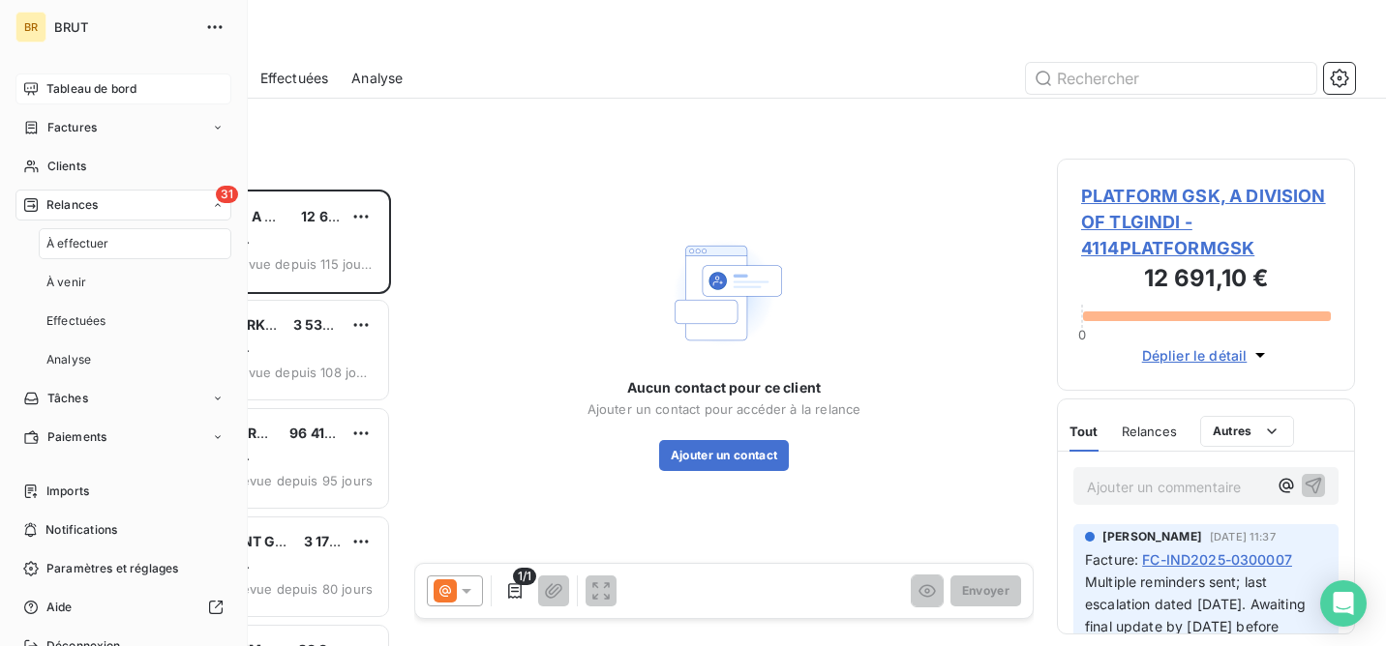
click at [164, 201] on div "31 Relances" at bounding box center [123, 205] width 216 height 31
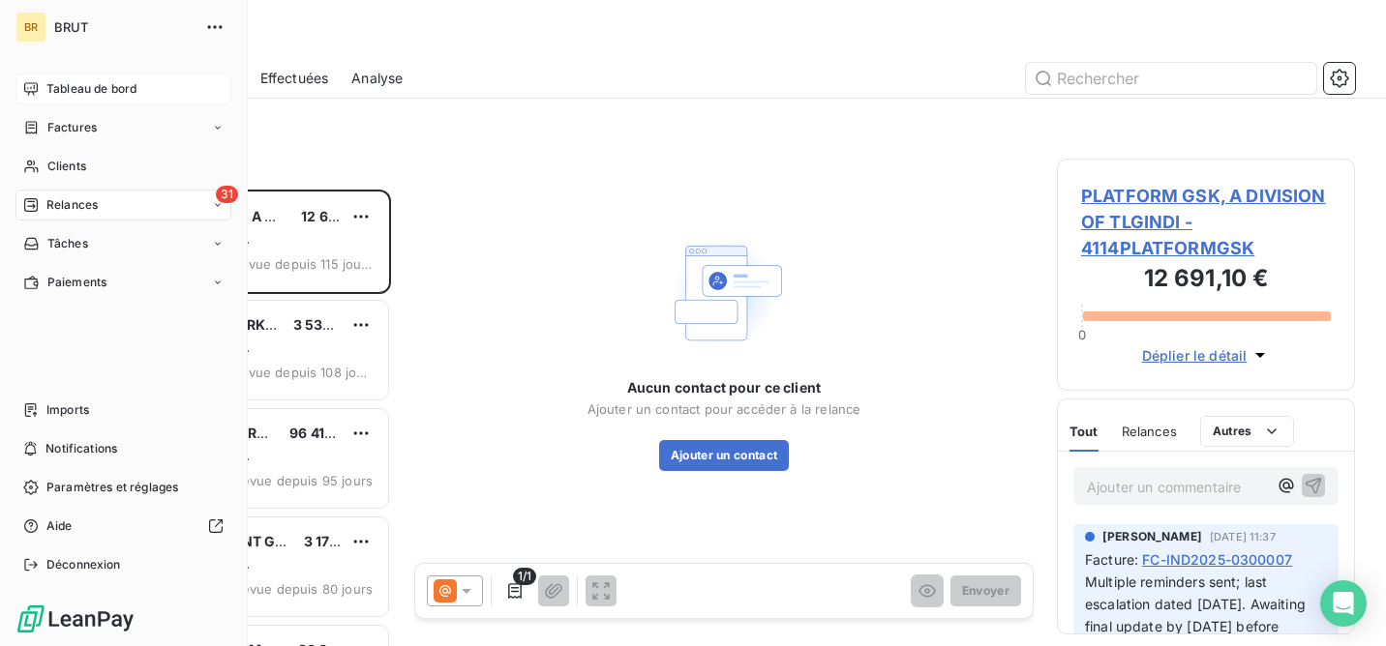
click at [164, 201] on div "31 Relances" at bounding box center [123, 205] width 216 height 31
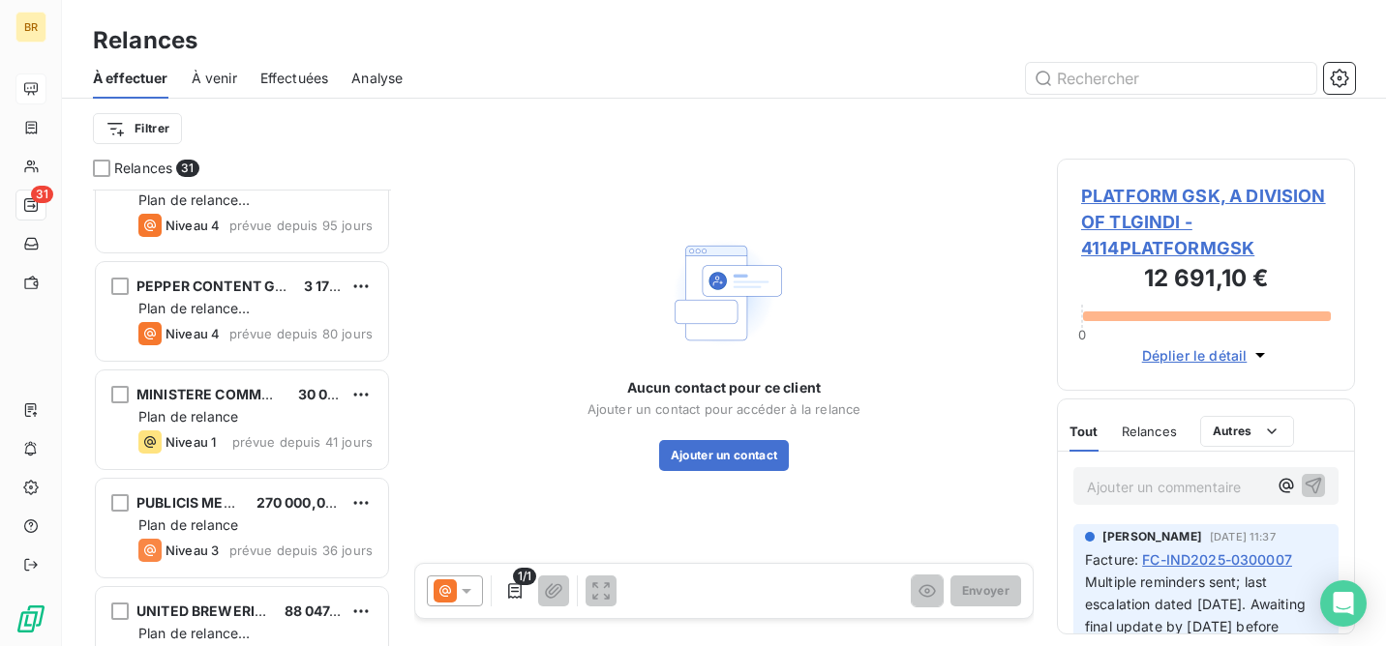
scroll to position [0, 0]
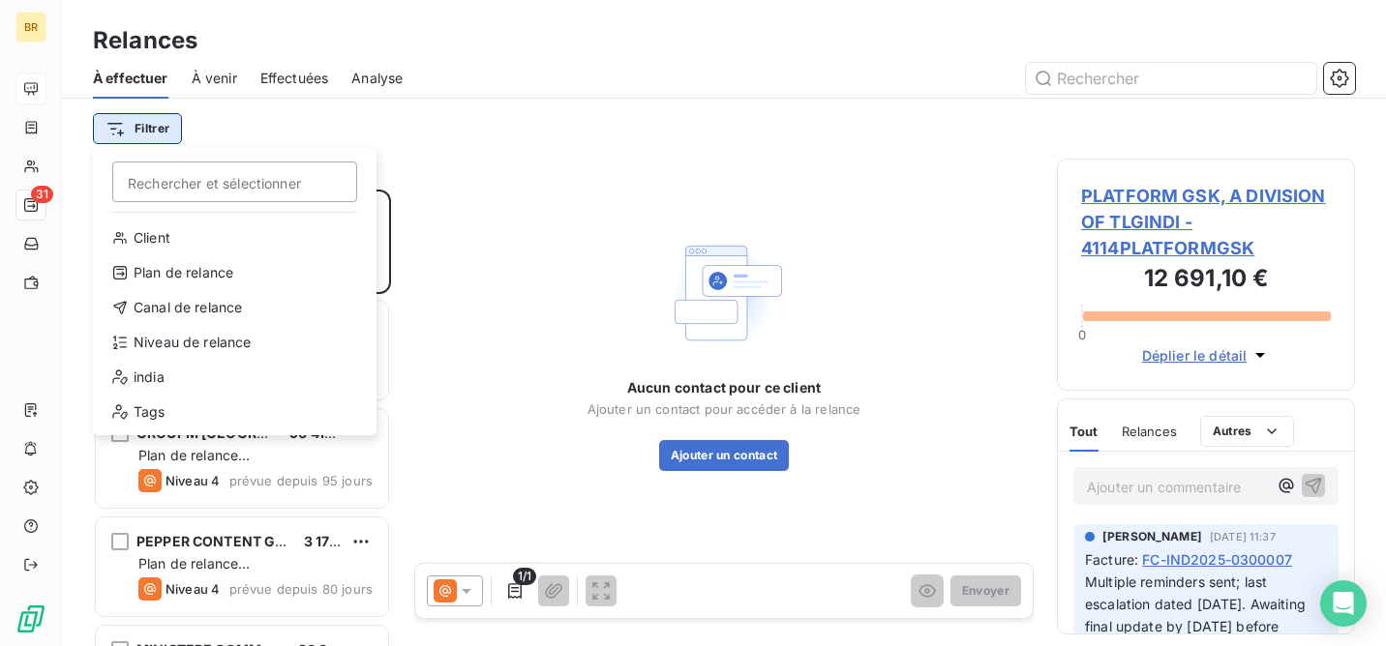
click at [147, 130] on html "BR 31 Relances À effectuer À venir Effectuées Analyse Filtrer Rechercher et sél…" at bounding box center [693, 323] width 1386 height 646
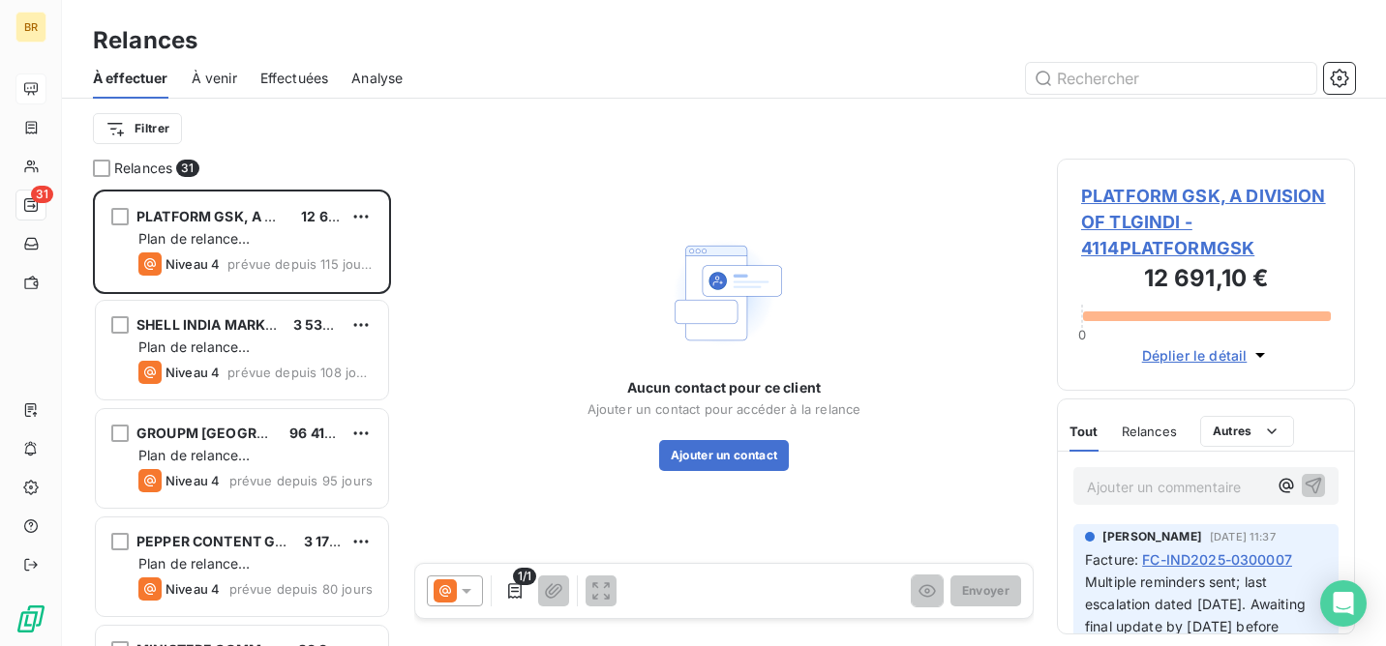
click at [378, 152] on html "BR 31 Relances À effectuer À venir Effectuées Analyse Filtrer Relances 31 PLATF…" at bounding box center [693, 323] width 1386 height 646
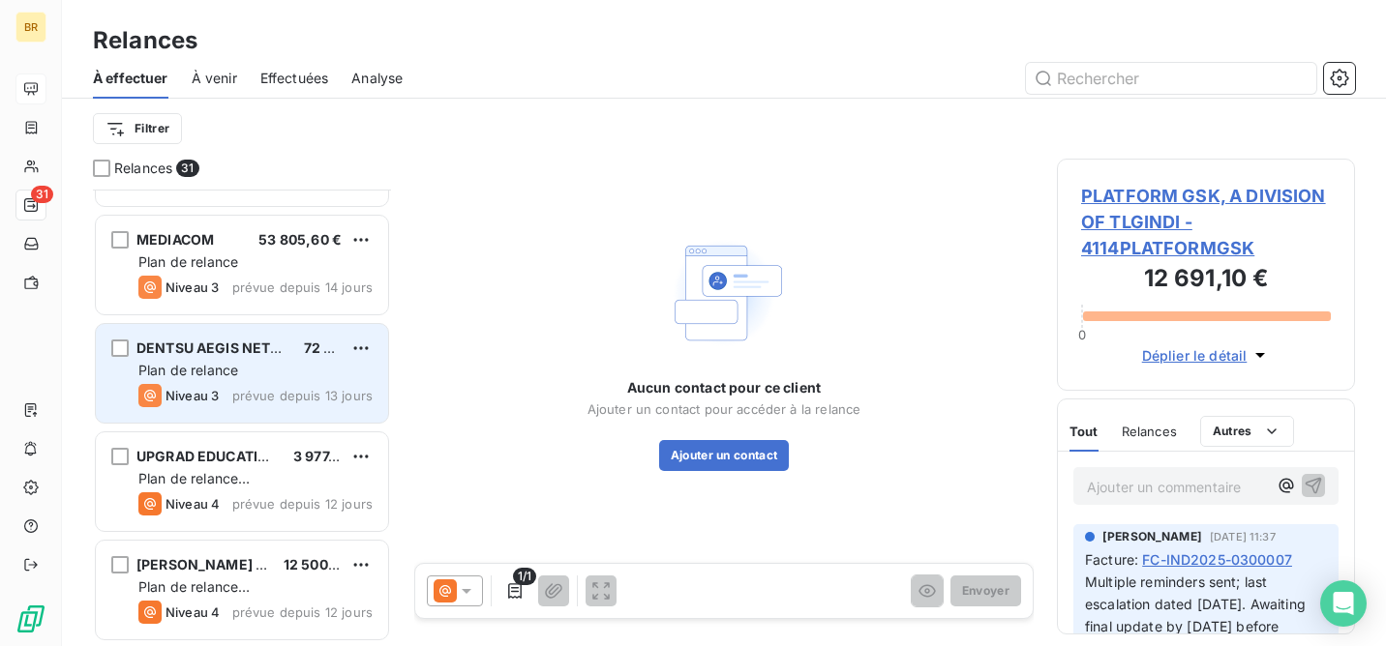
scroll to position [867, 0]
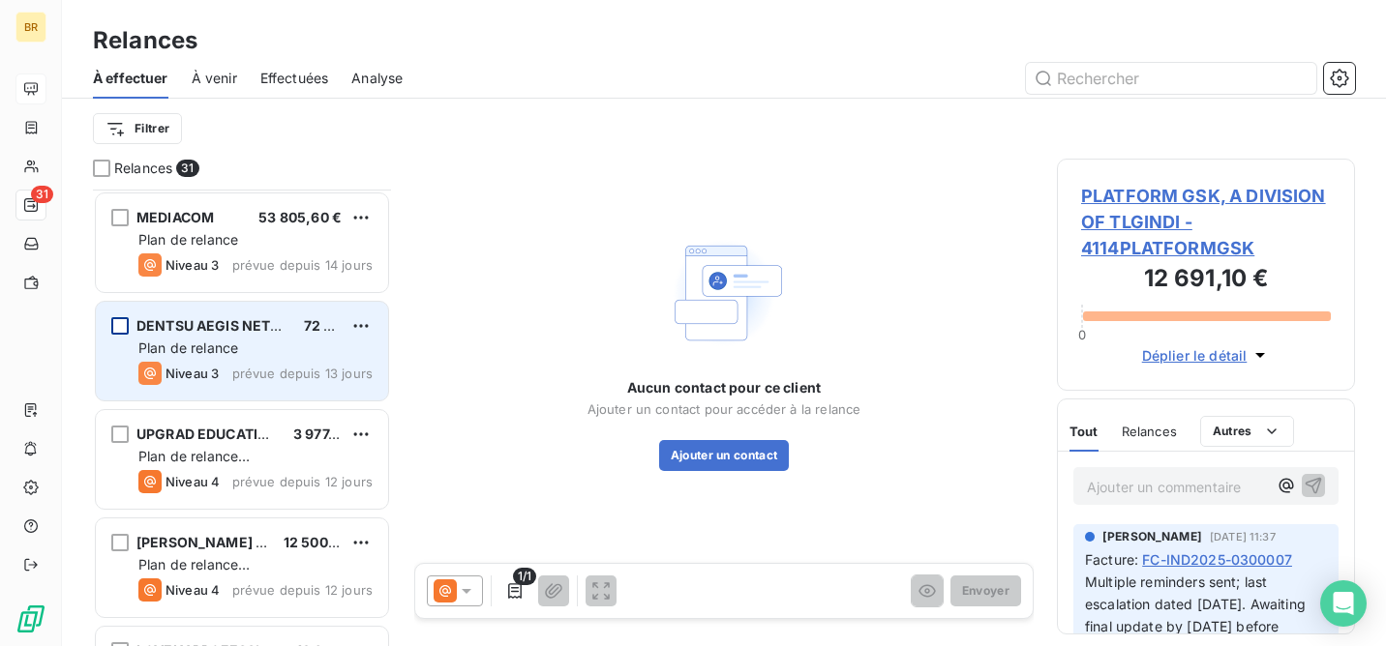
click at [115, 323] on div "grid" at bounding box center [119, 325] width 17 height 17
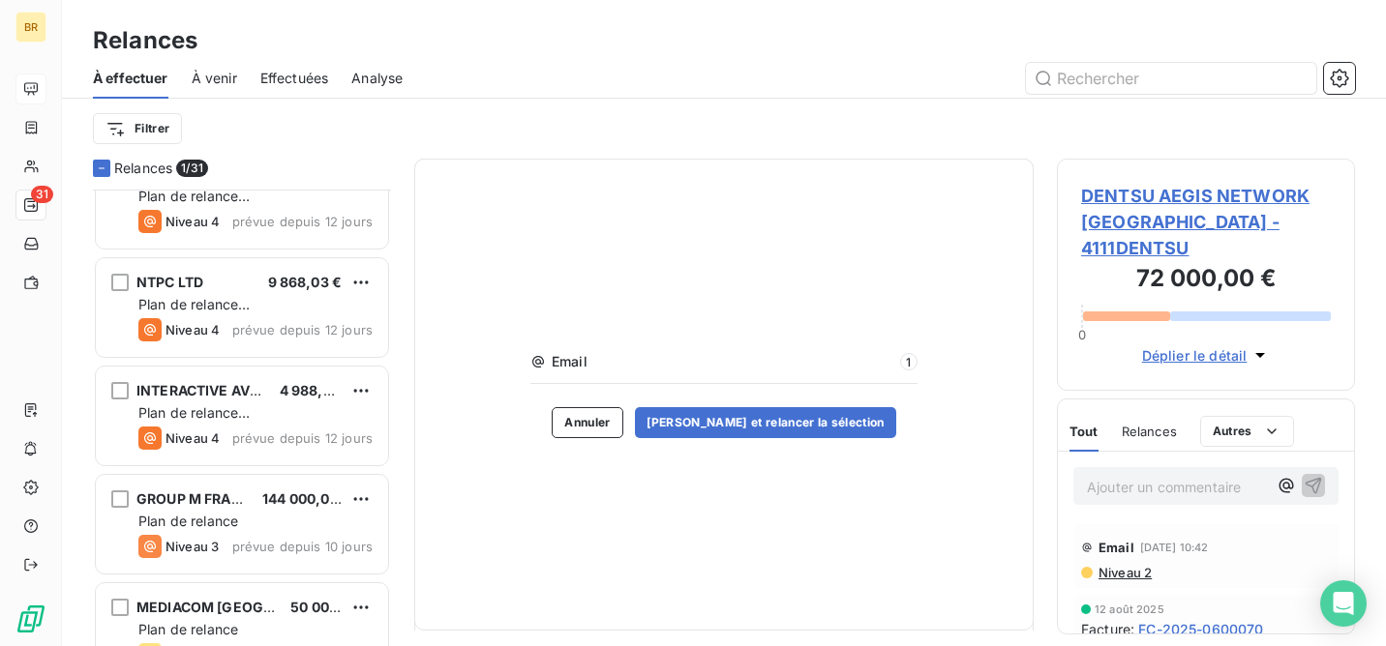
scroll to position [1346, 0]
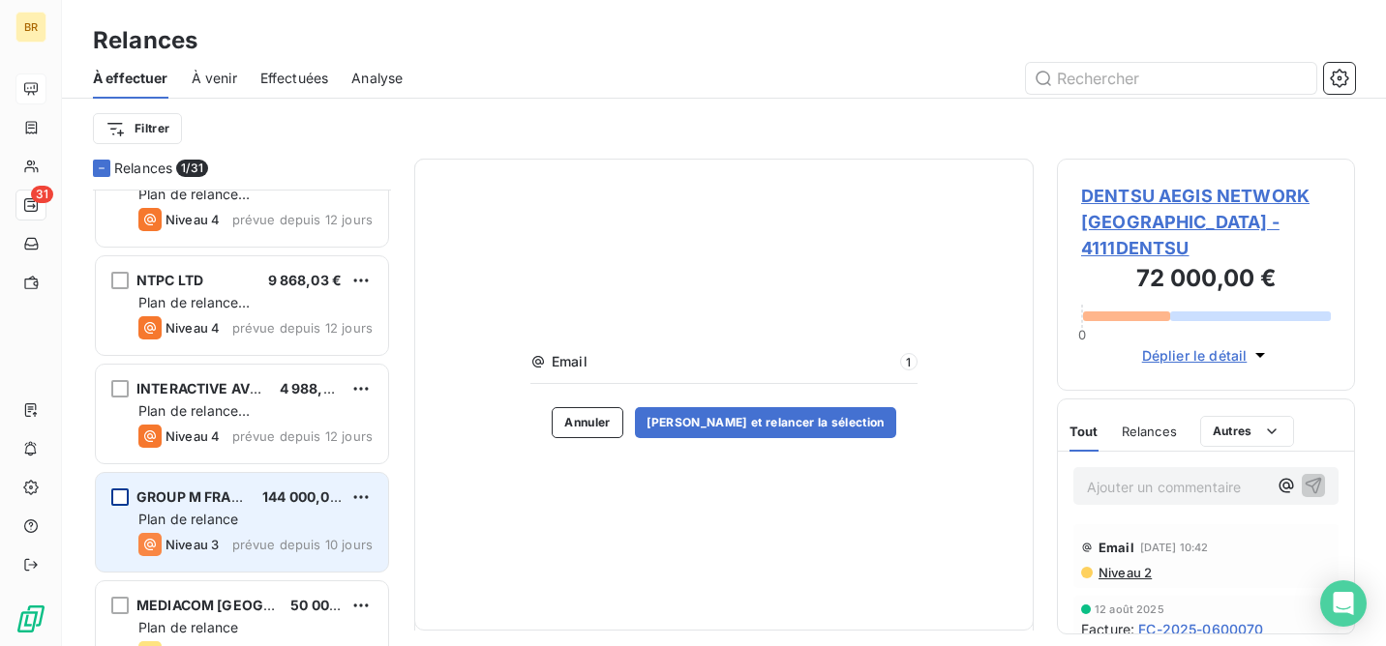
click at [120, 496] on div "grid" at bounding box center [119, 497] width 17 height 17
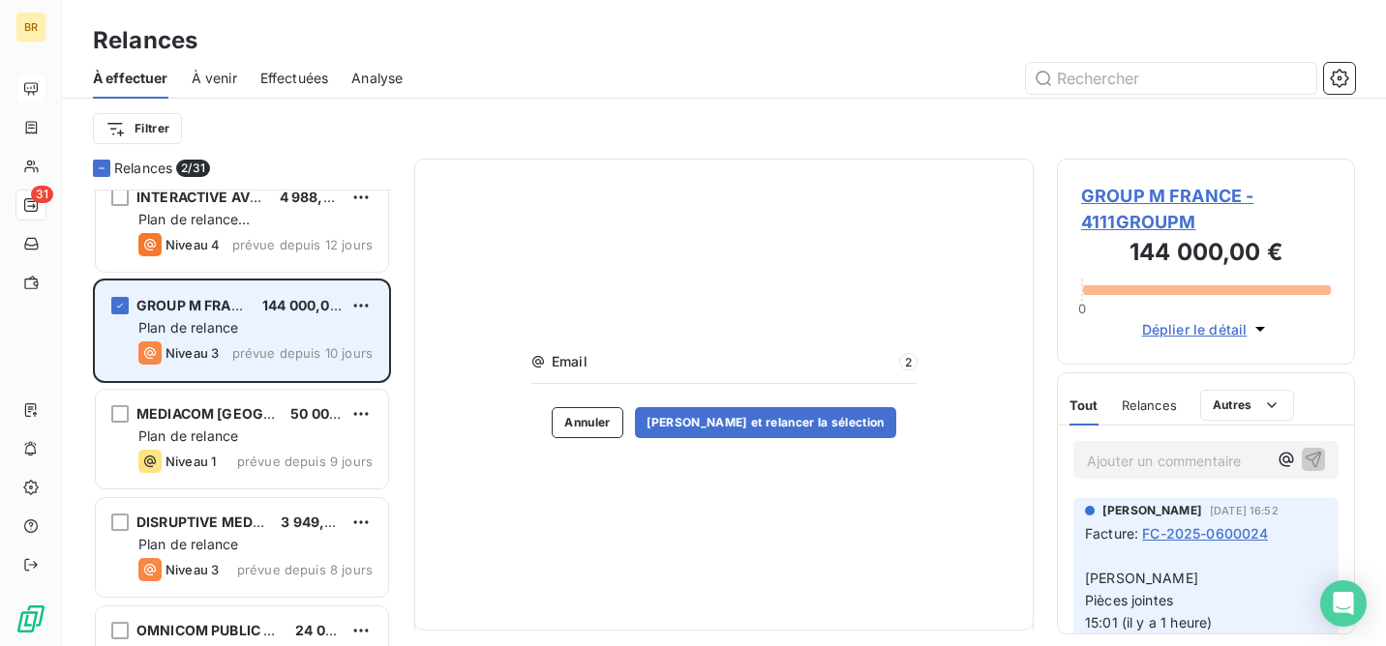
scroll to position [1539, 0]
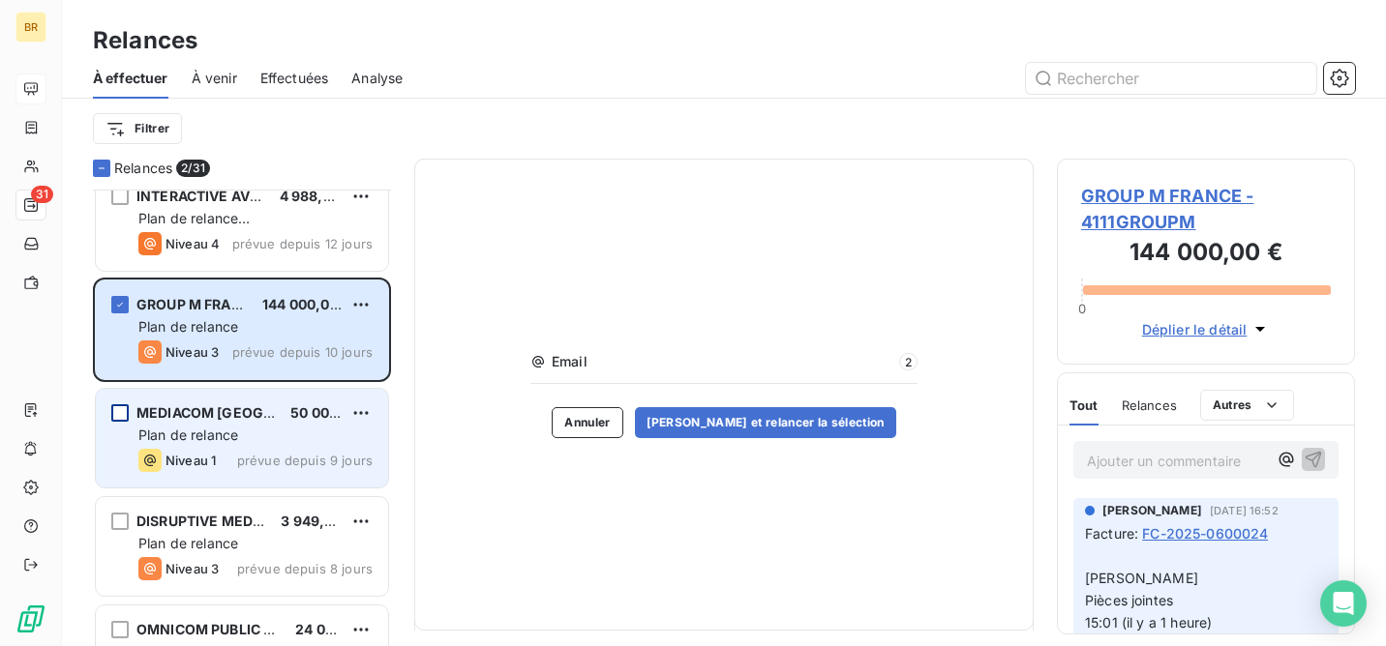
click at [121, 411] on div "grid" at bounding box center [119, 413] width 17 height 17
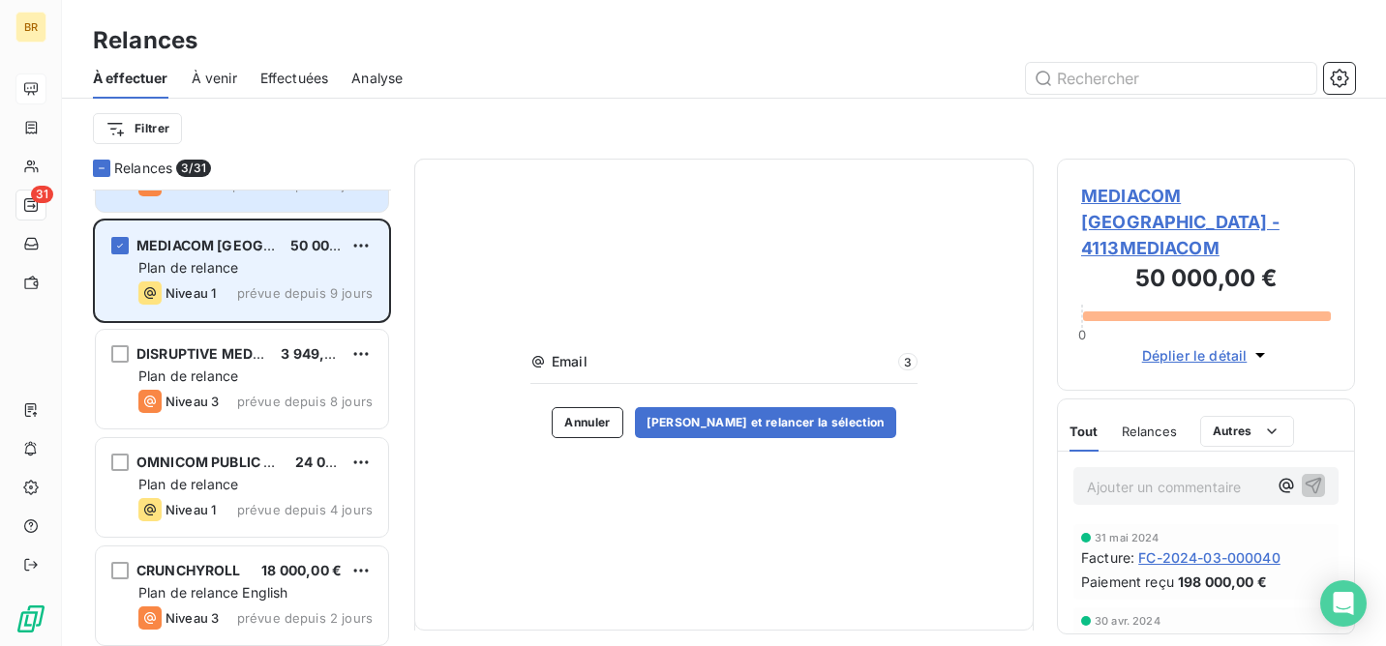
scroll to position [1707, 0]
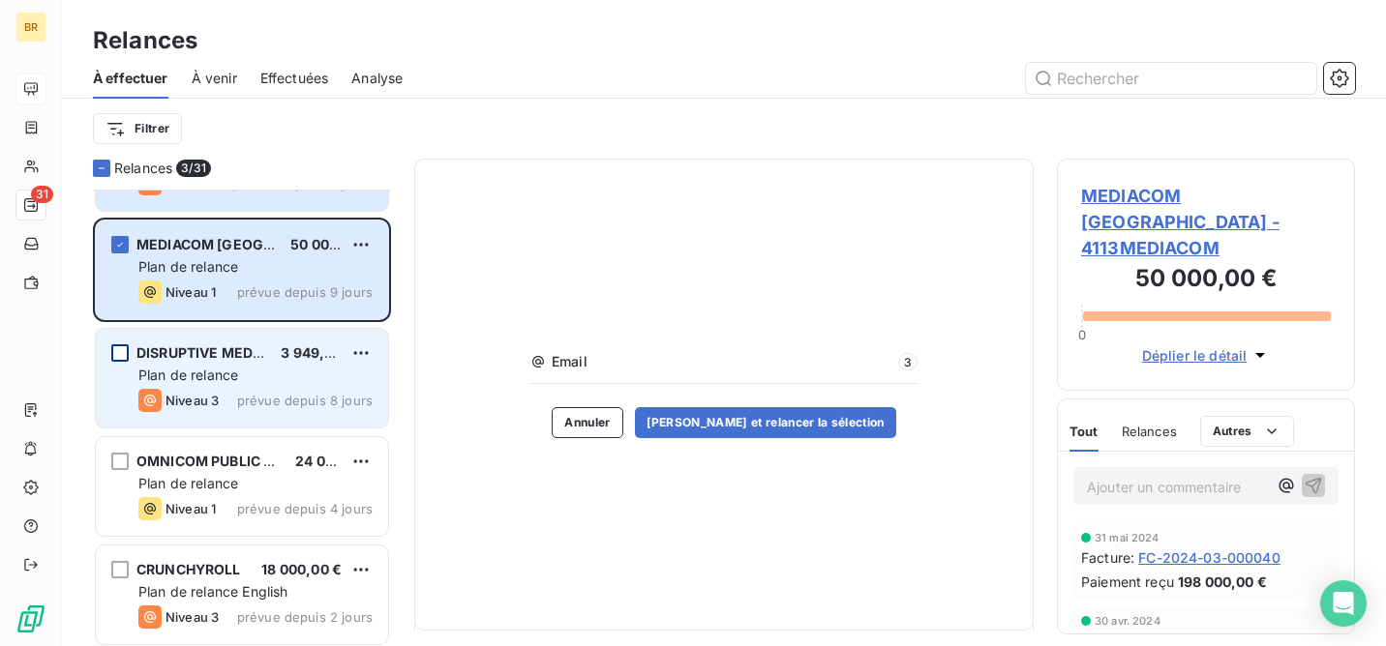
click at [124, 351] on div "grid" at bounding box center [119, 353] width 17 height 17
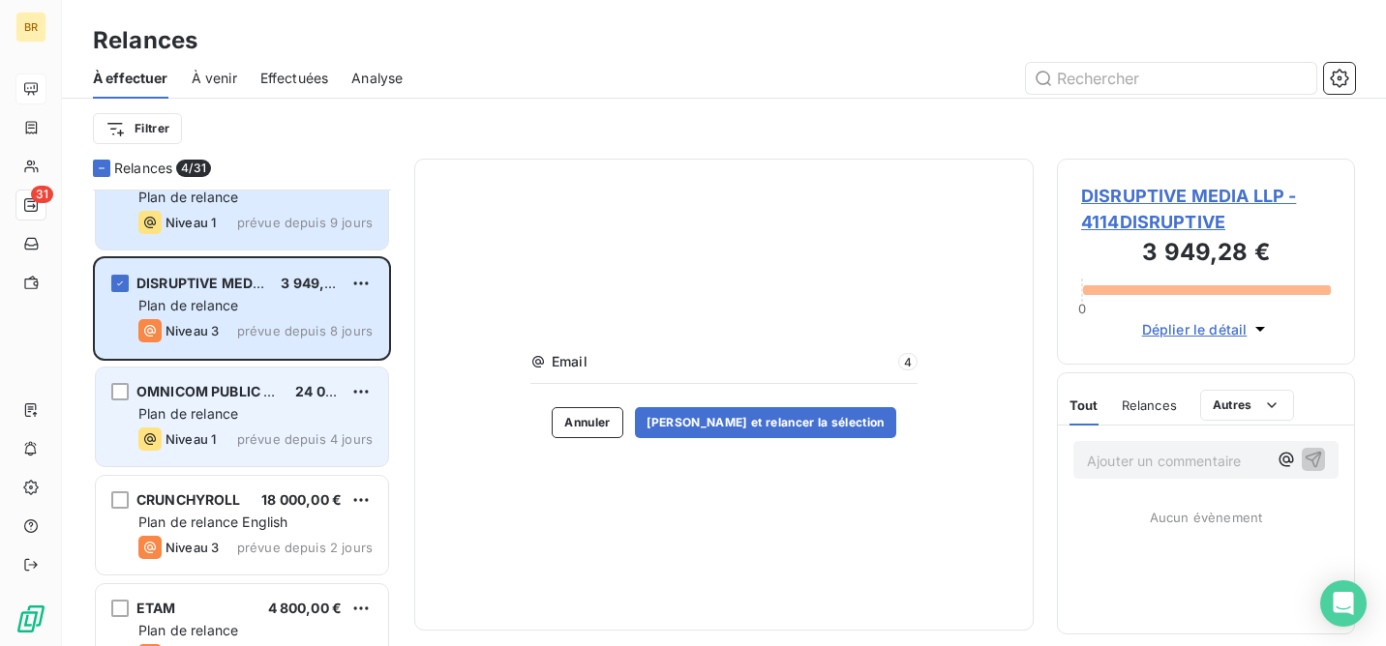
scroll to position [1781, 0]
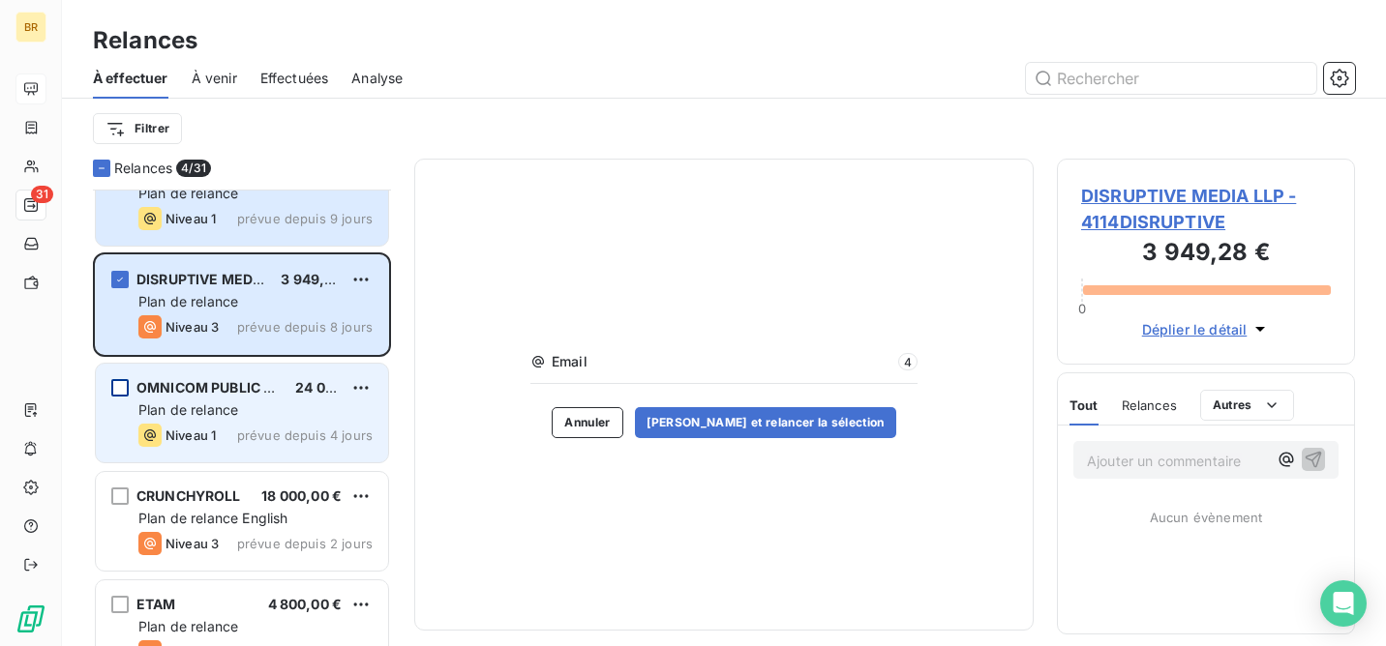
click at [120, 384] on div "grid" at bounding box center [119, 387] width 17 height 17
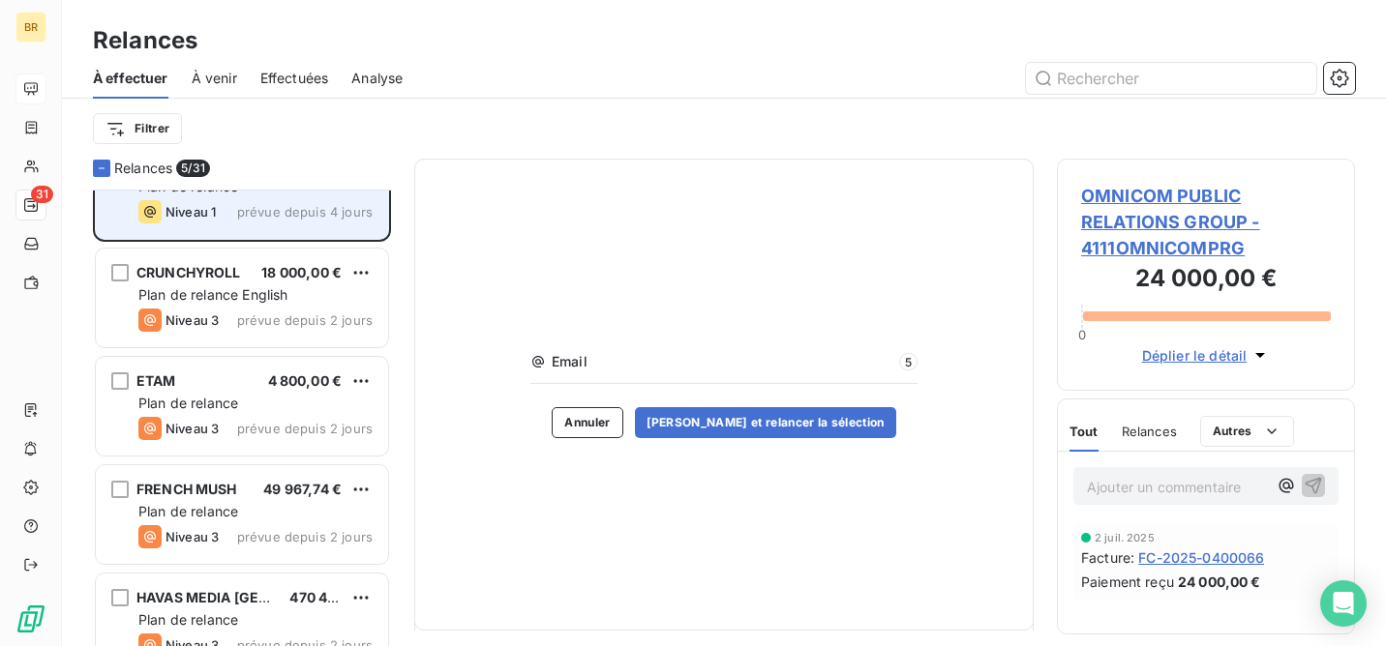
scroll to position [2005, 0]
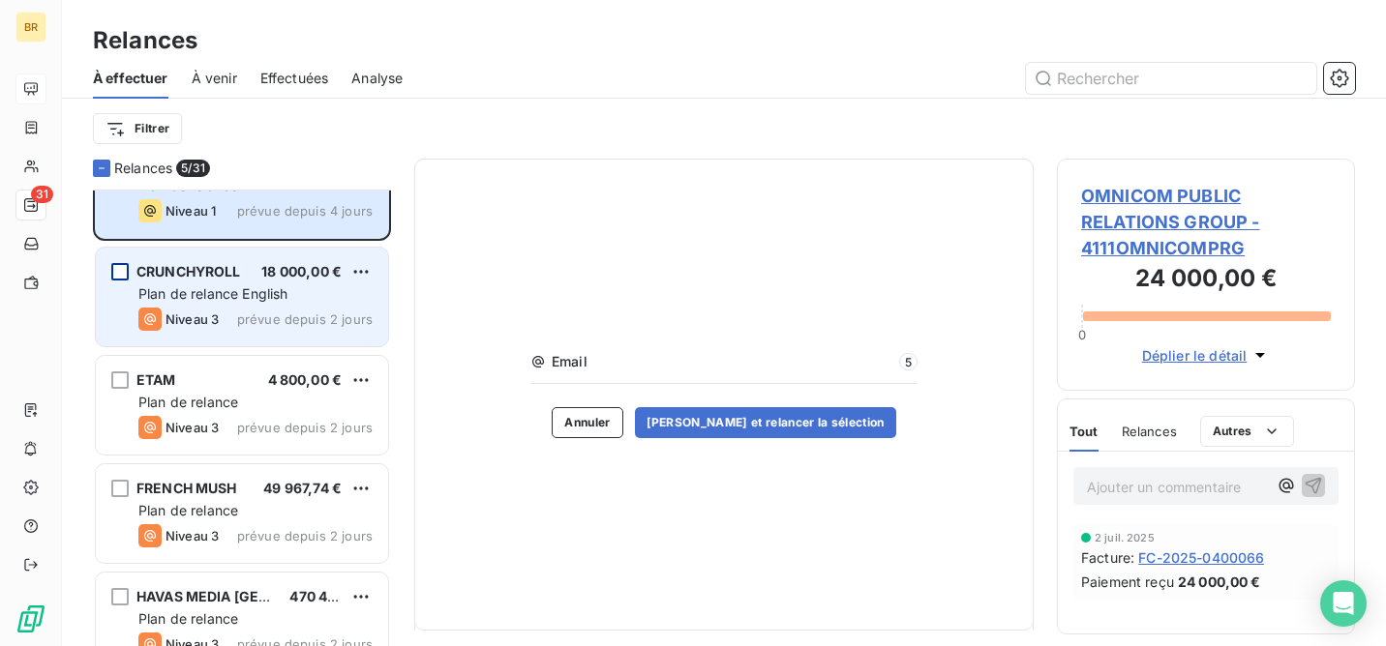
click at [118, 271] on div "grid" at bounding box center [119, 271] width 17 height 17
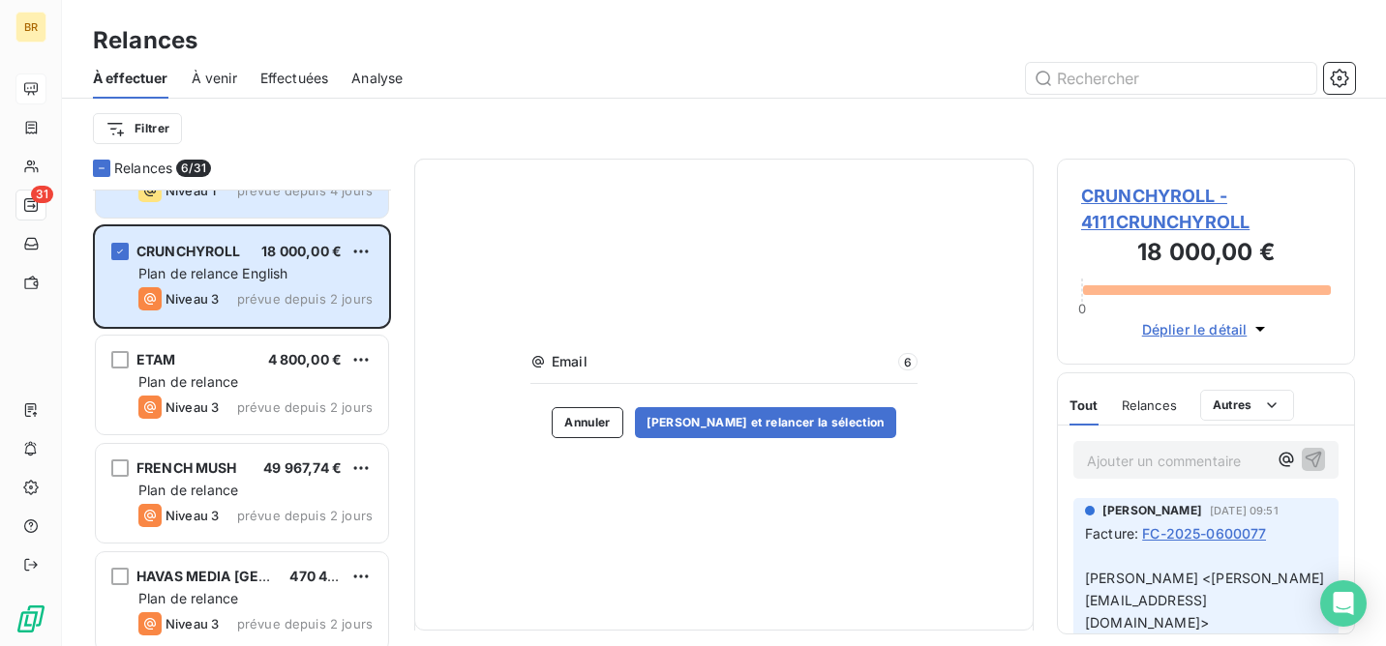
scroll to position [2032, 0]
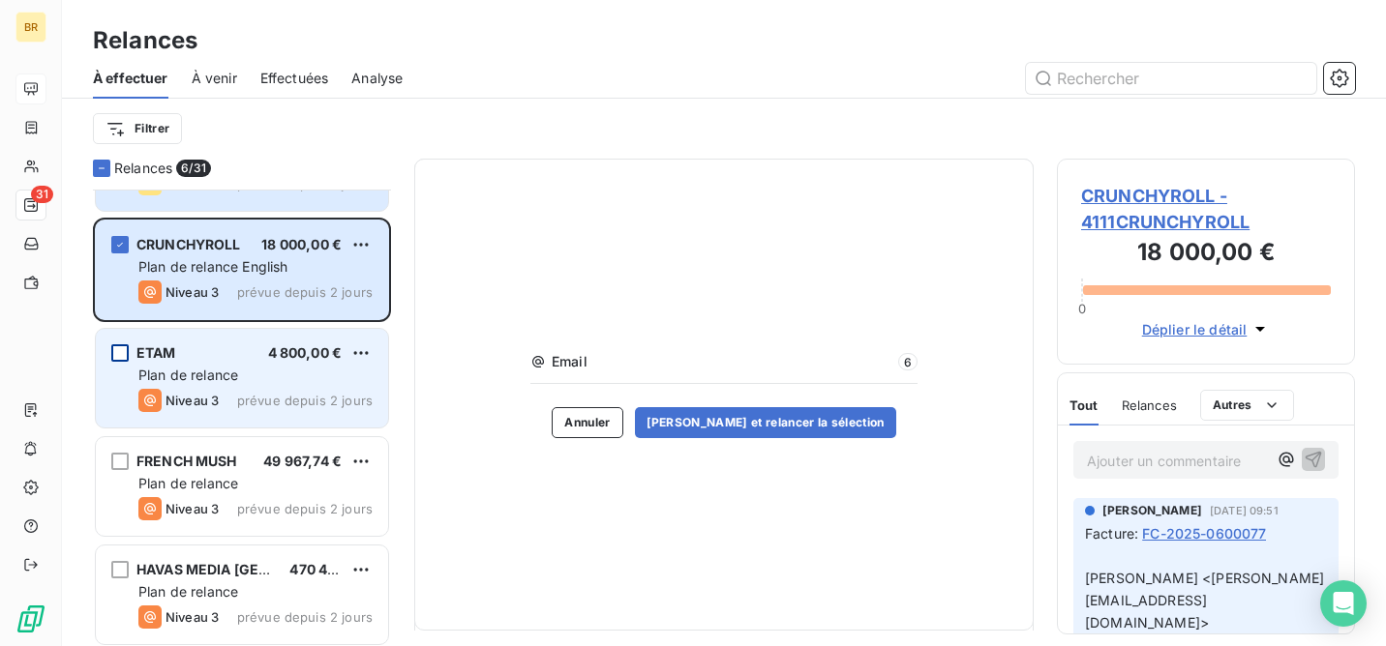
click at [119, 350] on div "grid" at bounding box center [119, 353] width 17 height 17
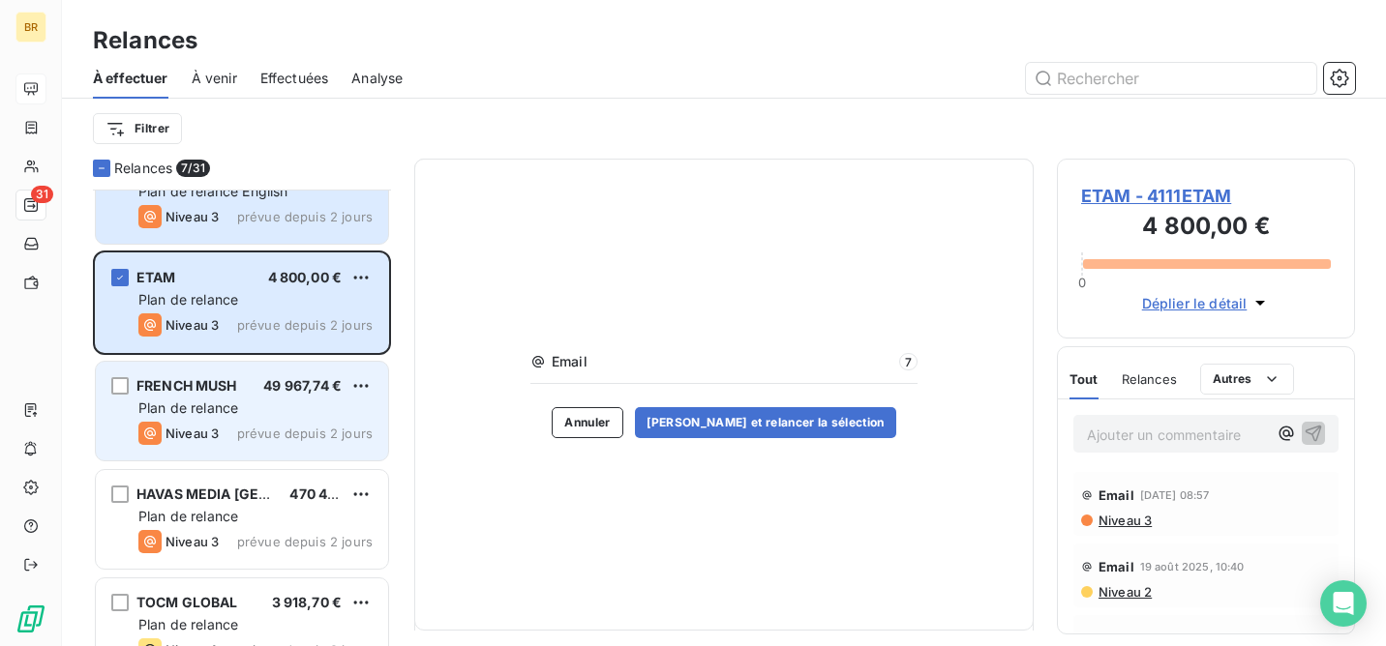
scroll to position [2116, 0]
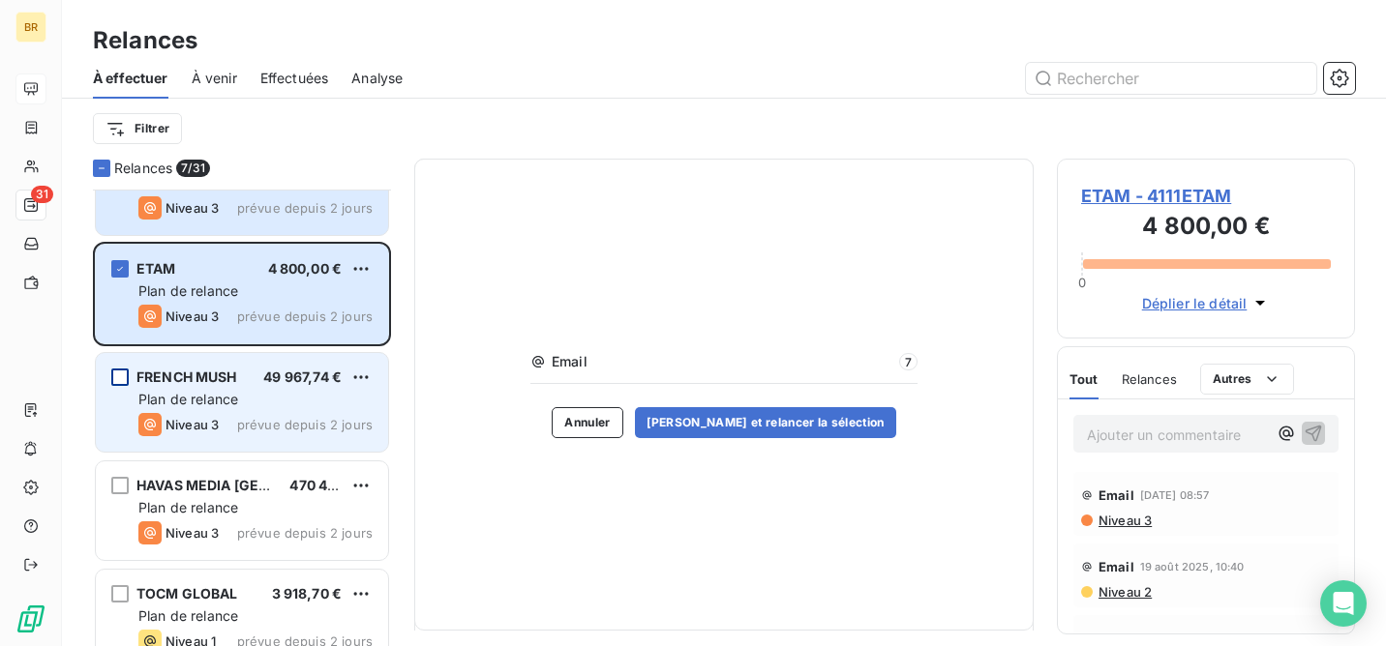
click at [119, 377] on div "grid" at bounding box center [119, 377] width 17 height 17
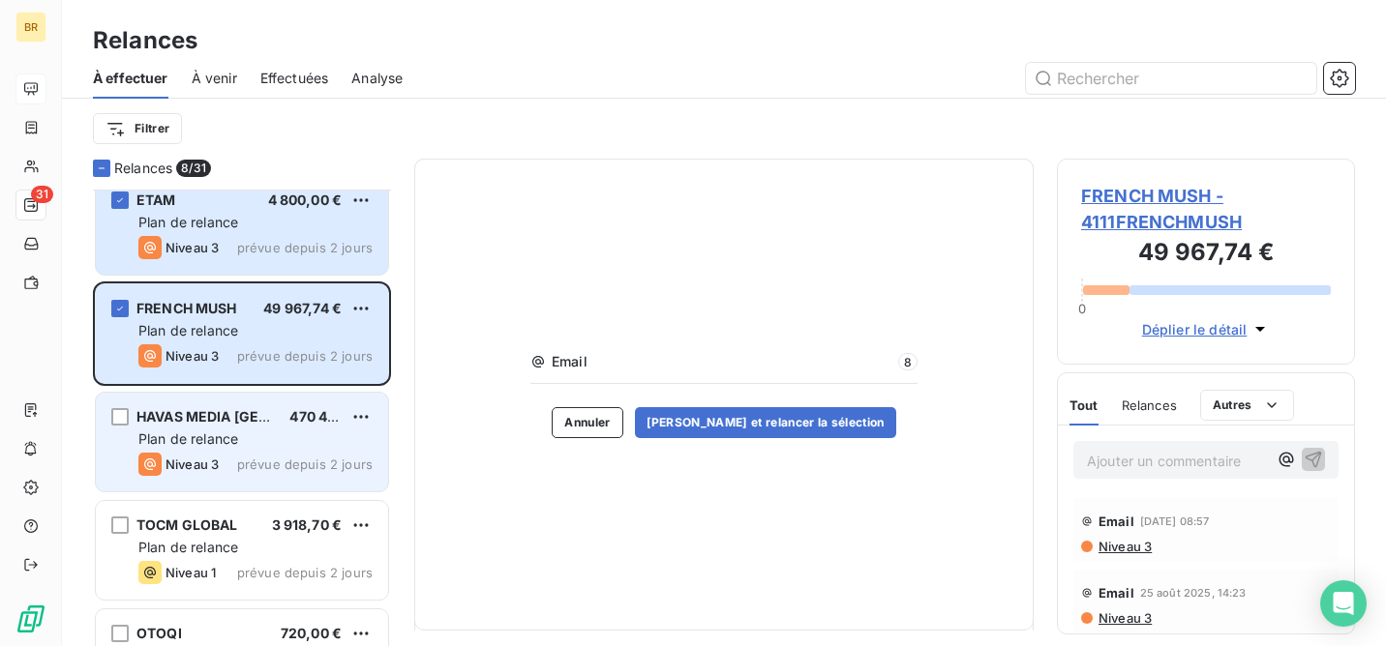
scroll to position [2187, 0]
click at [119, 413] on div "grid" at bounding box center [119, 414] width 17 height 17
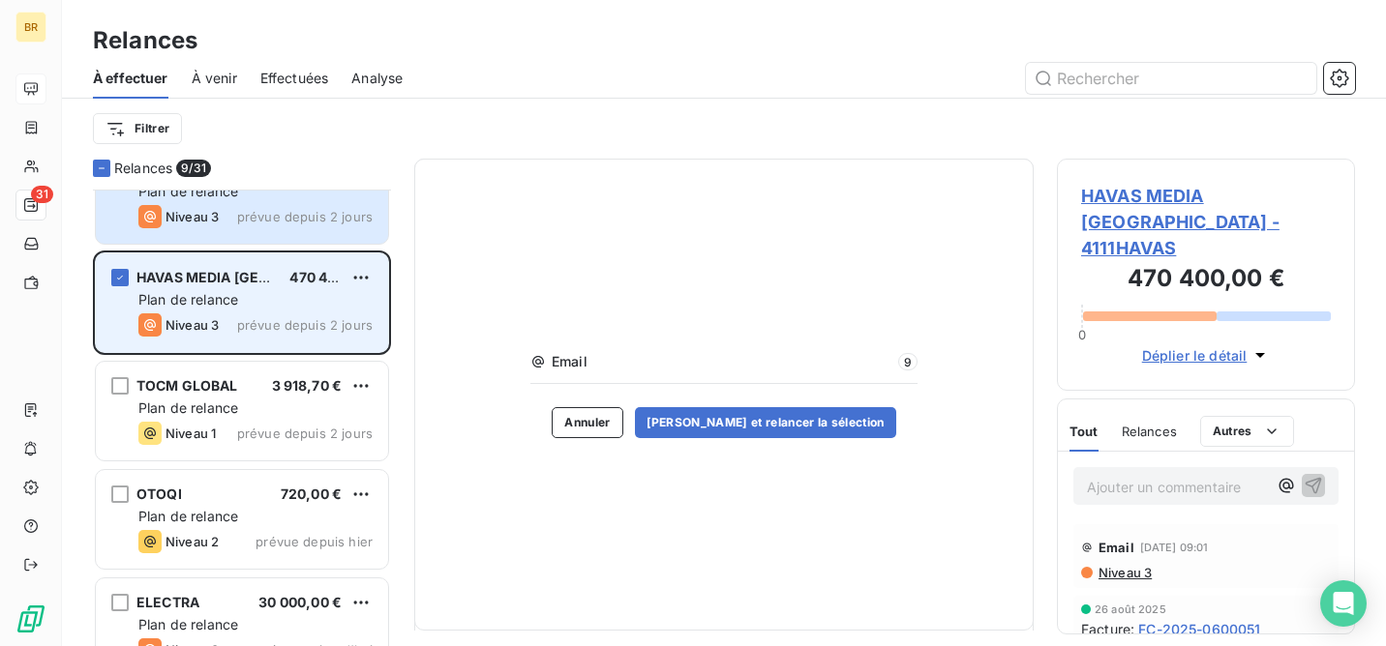
scroll to position [2326, 0]
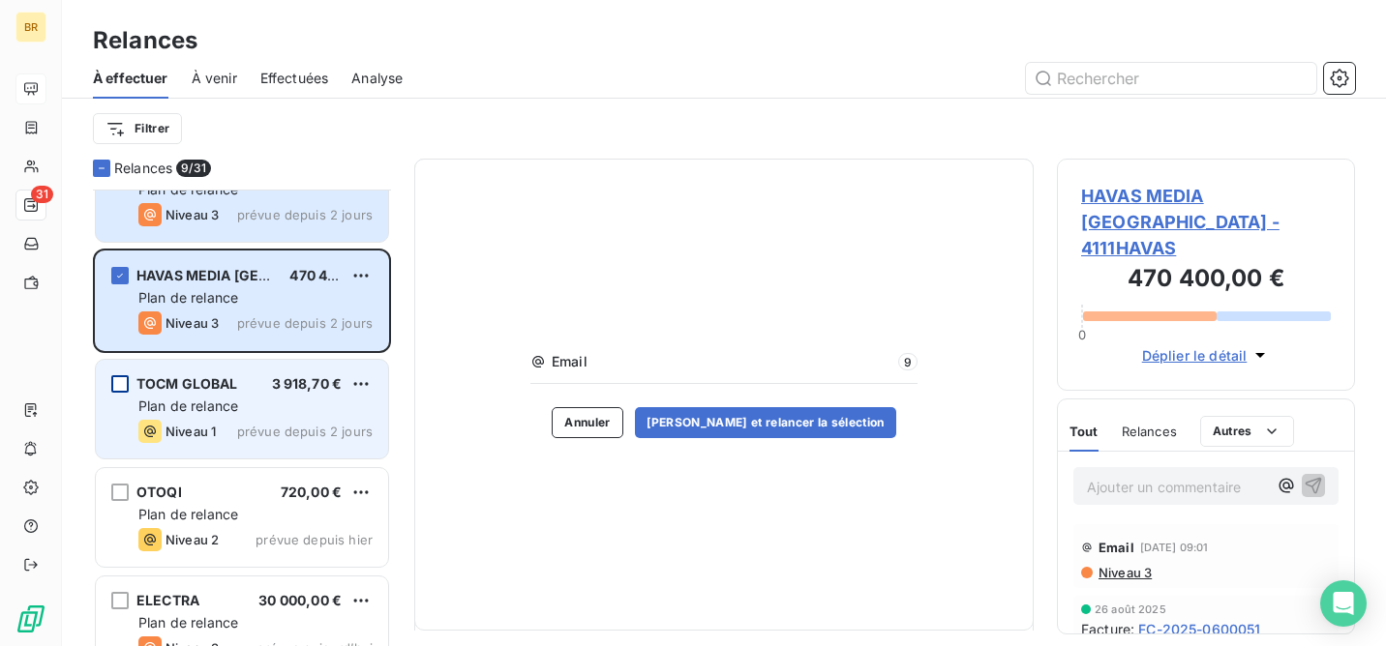
click at [119, 383] on div "grid" at bounding box center [119, 383] width 17 height 17
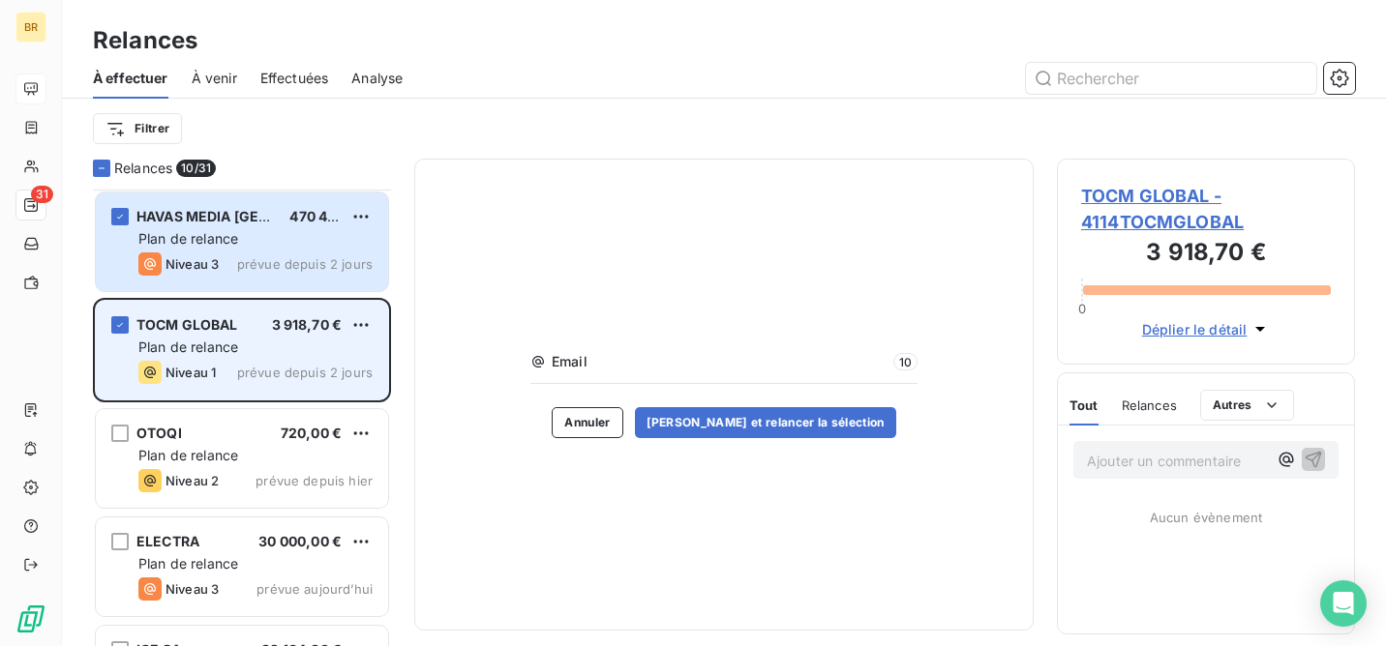
scroll to position [2386, 0]
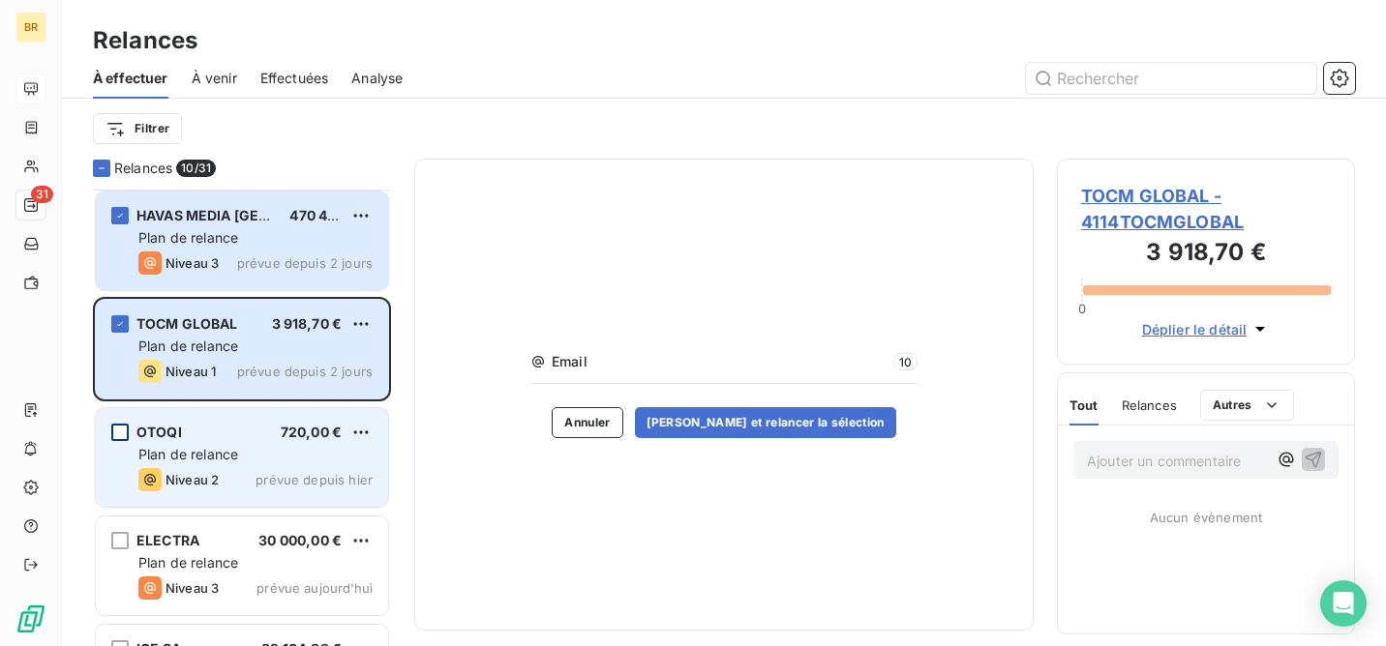
click at [123, 433] on div "grid" at bounding box center [119, 432] width 17 height 17
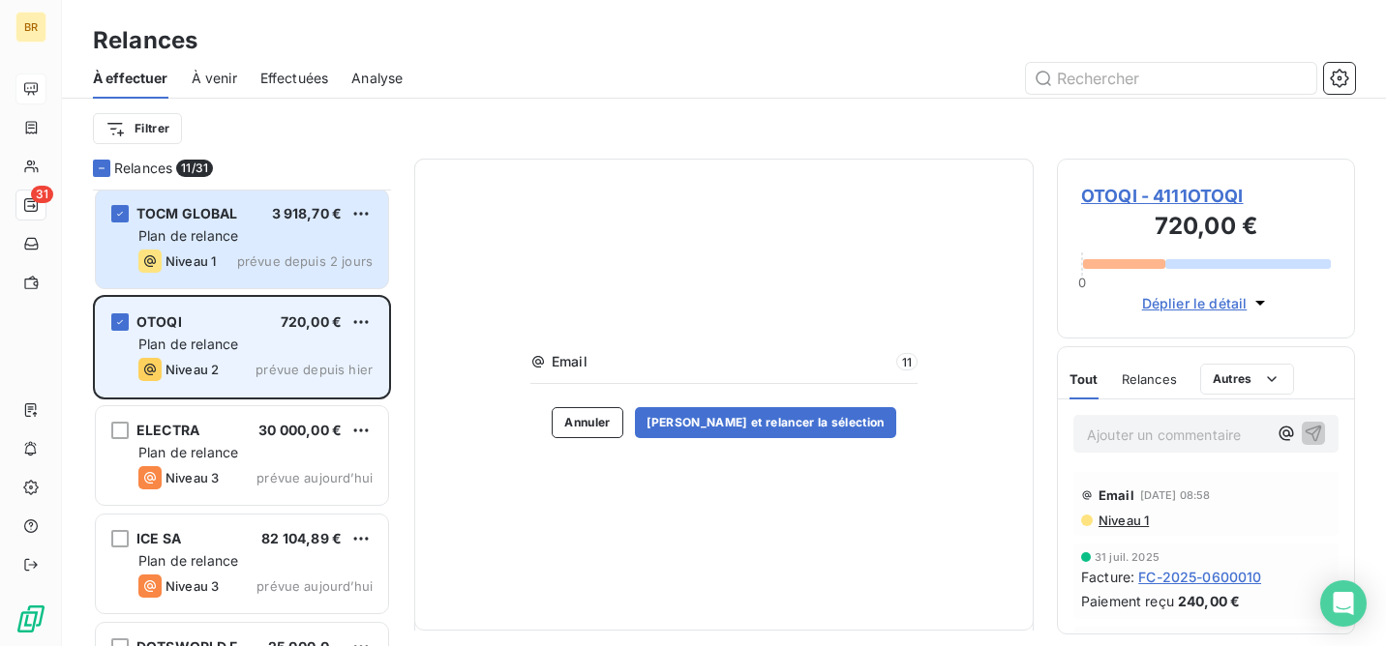
scroll to position [2502, 0]
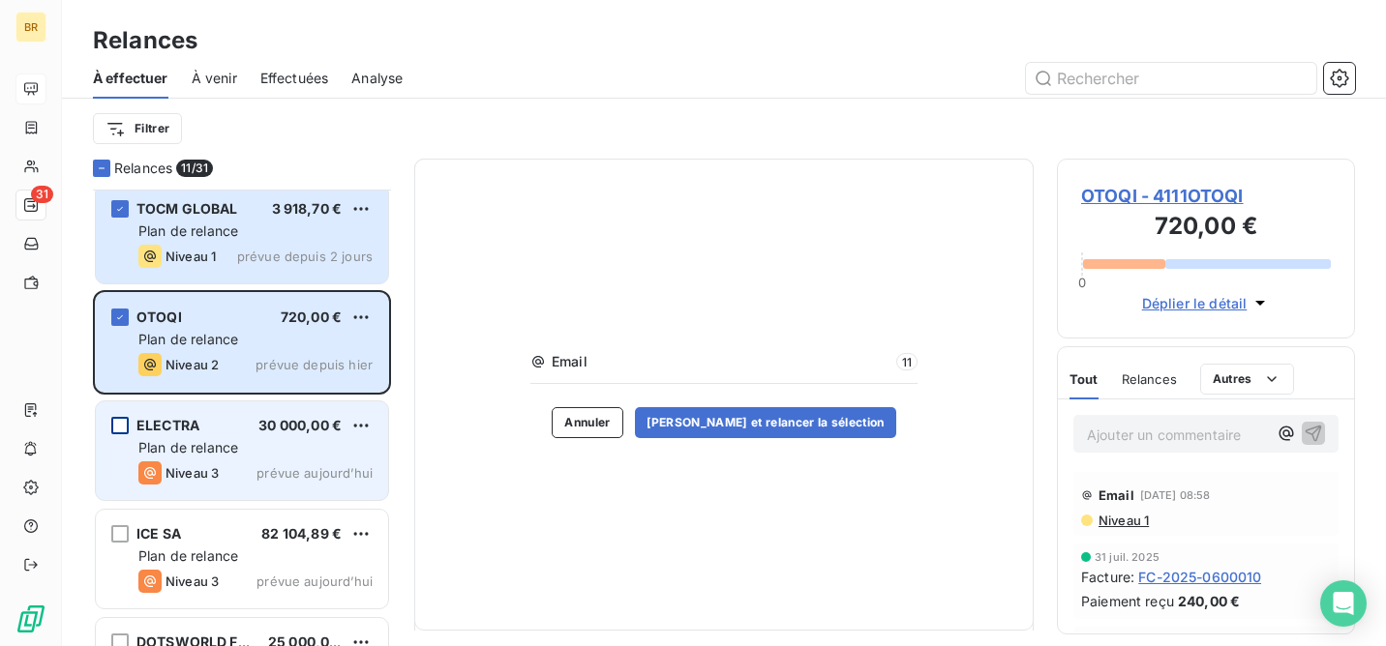
click at [121, 424] on div "grid" at bounding box center [119, 425] width 17 height 17
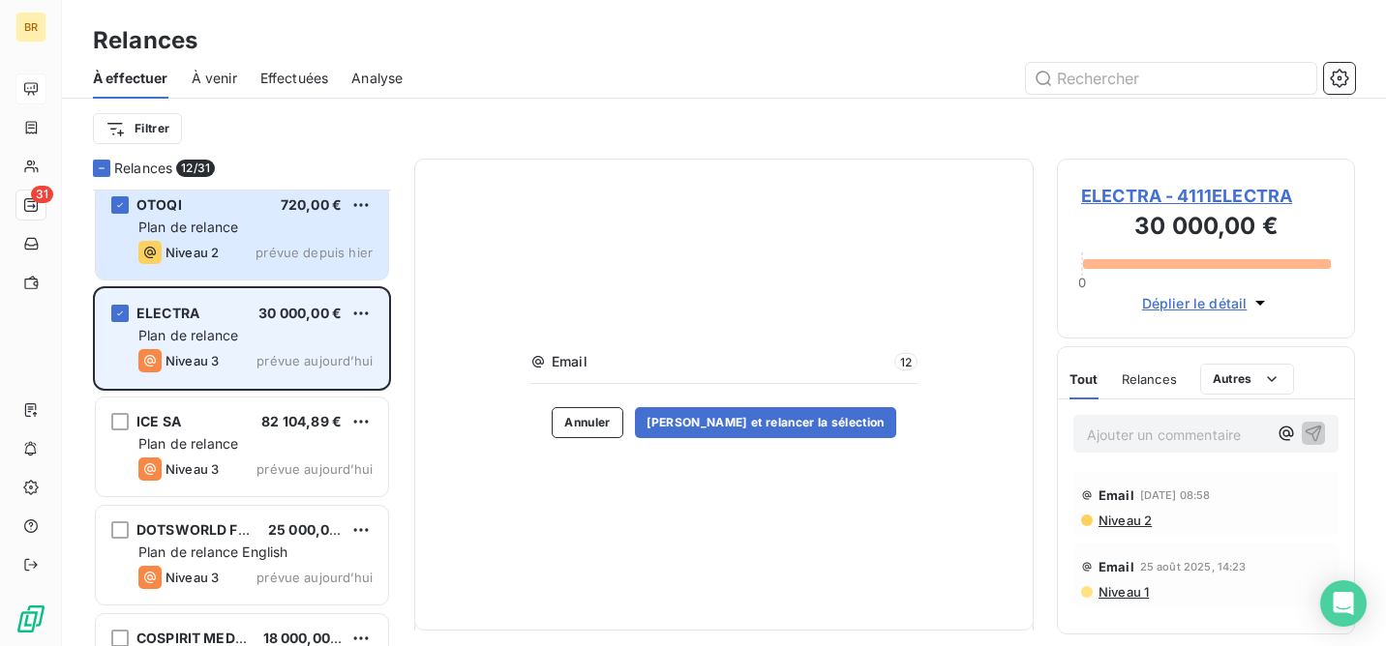
scroll to position [2616, 0]
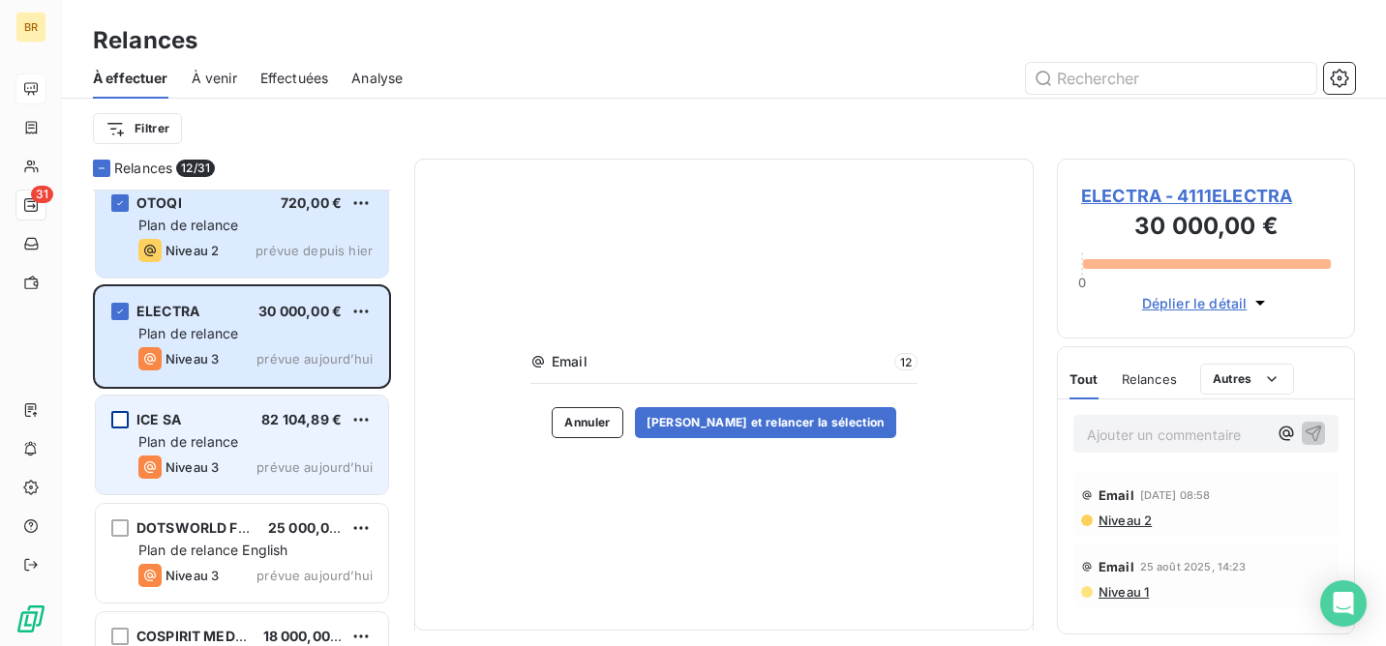
click at [119, 415] on div "grid" at bounding box center [119, 419] width 17 height 17
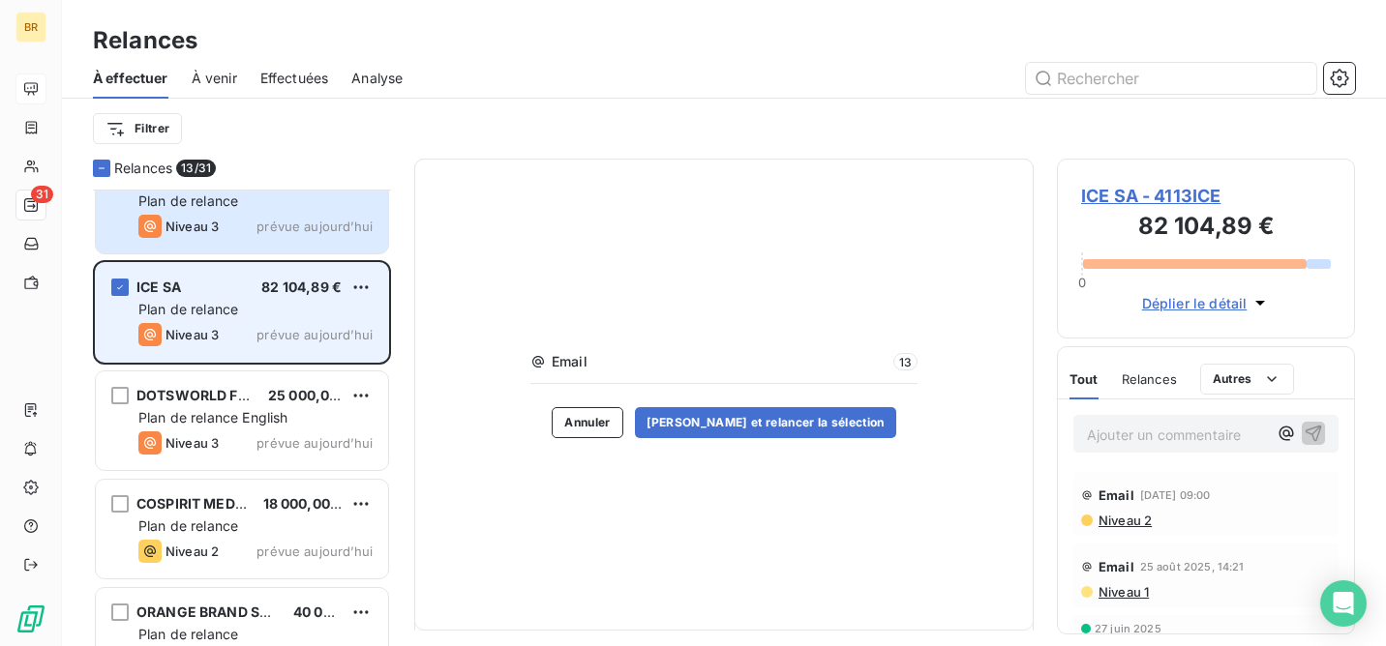
scroll to position [2750, 0]
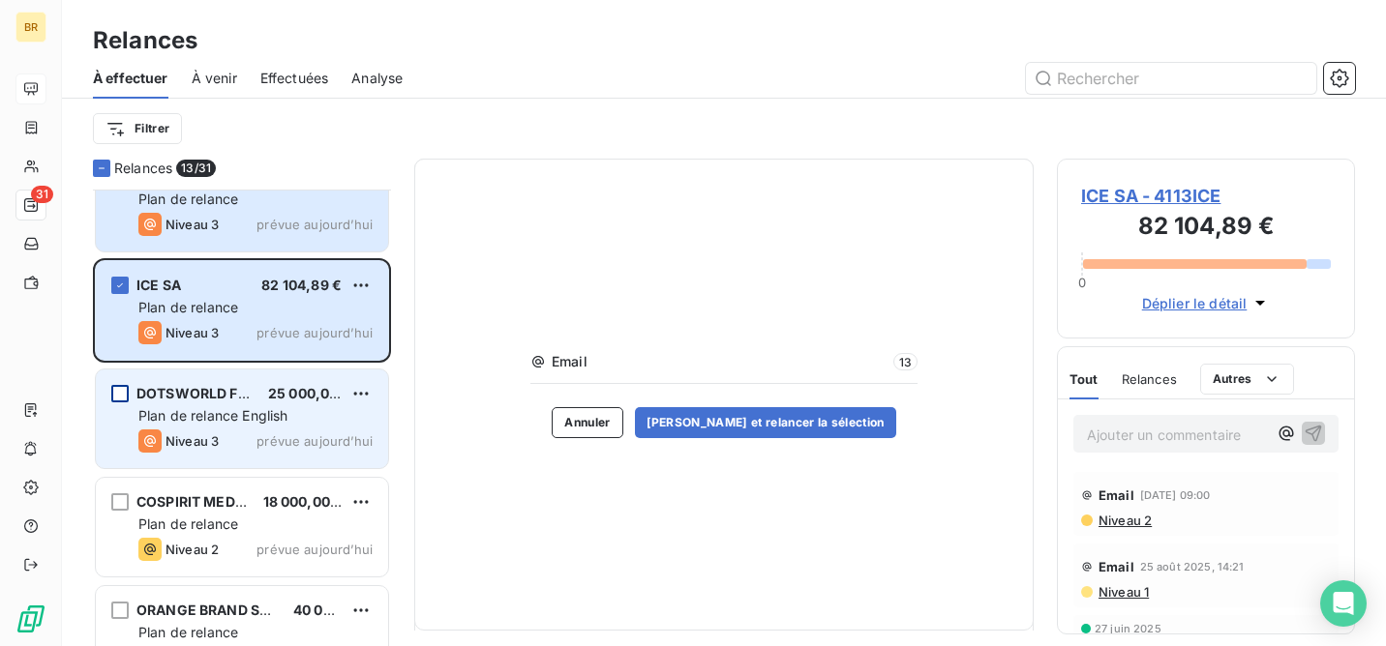
click at [116, 392] on div "grid" at bounding box center [119, 393] width 17 height 17
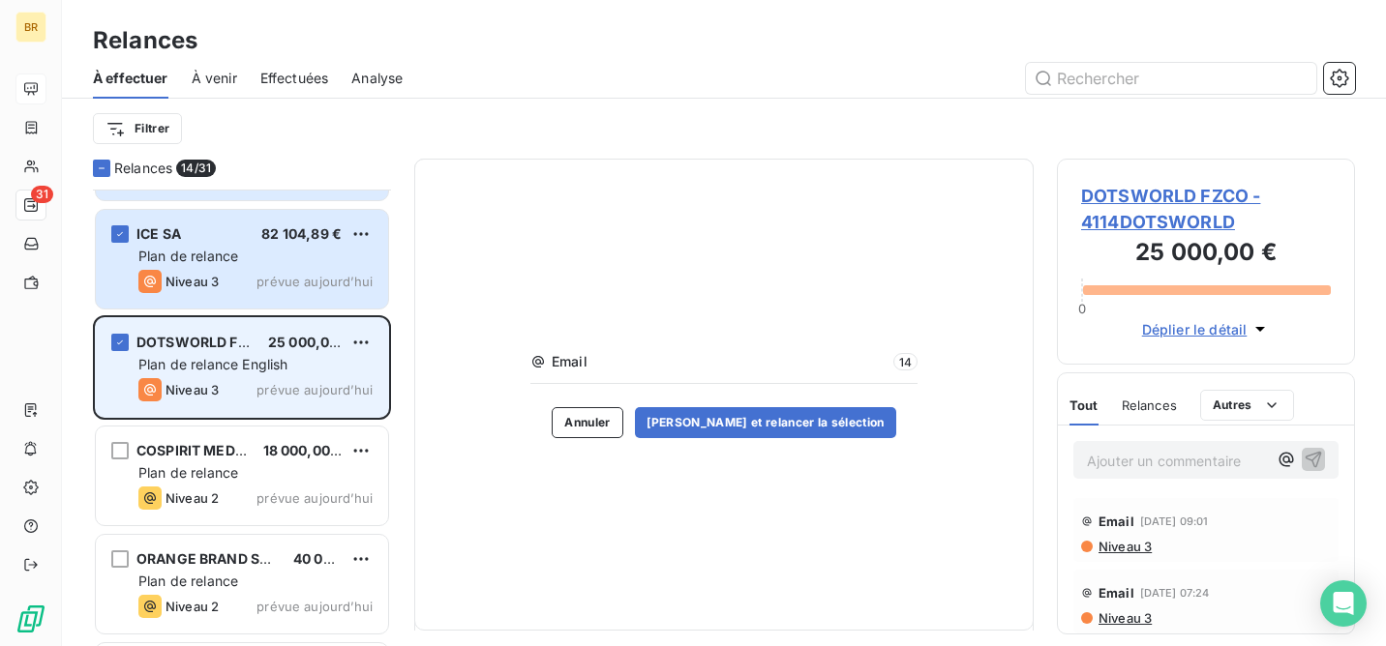
scroll to position [2812, 0]
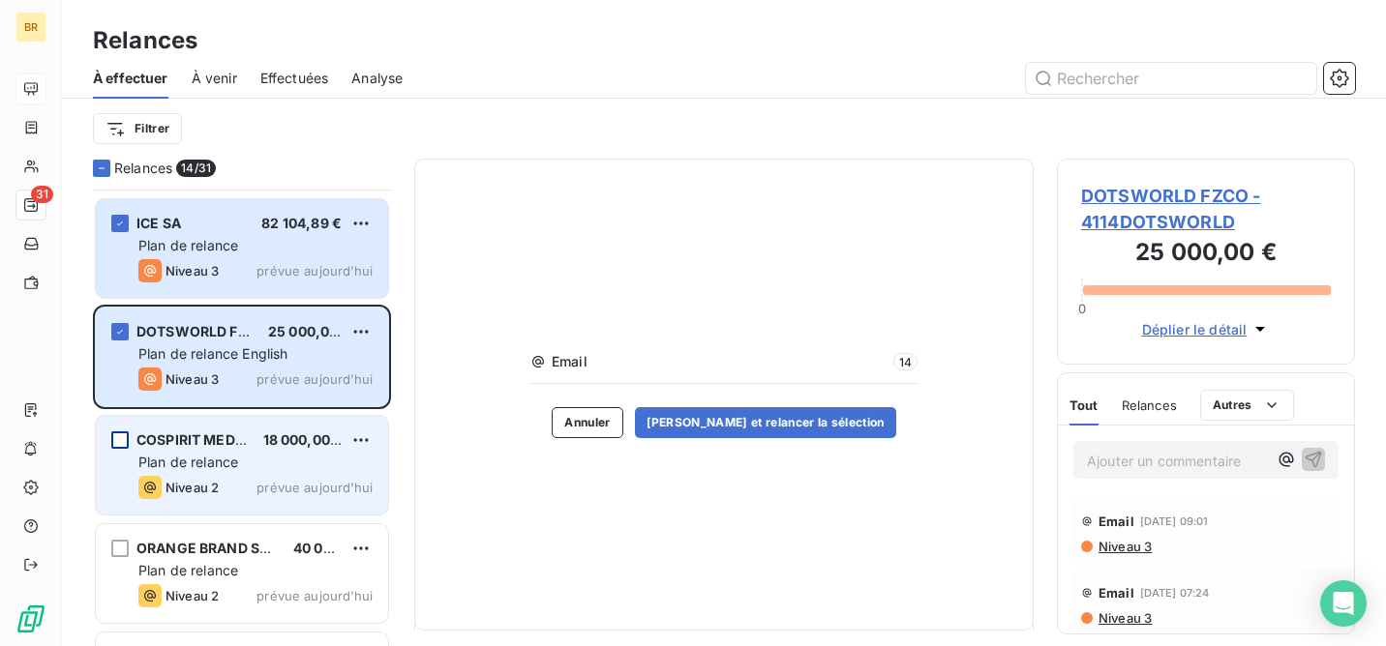
click at [119, 437] on div "grid" at bounding box center [119, 440] width 17 height 17
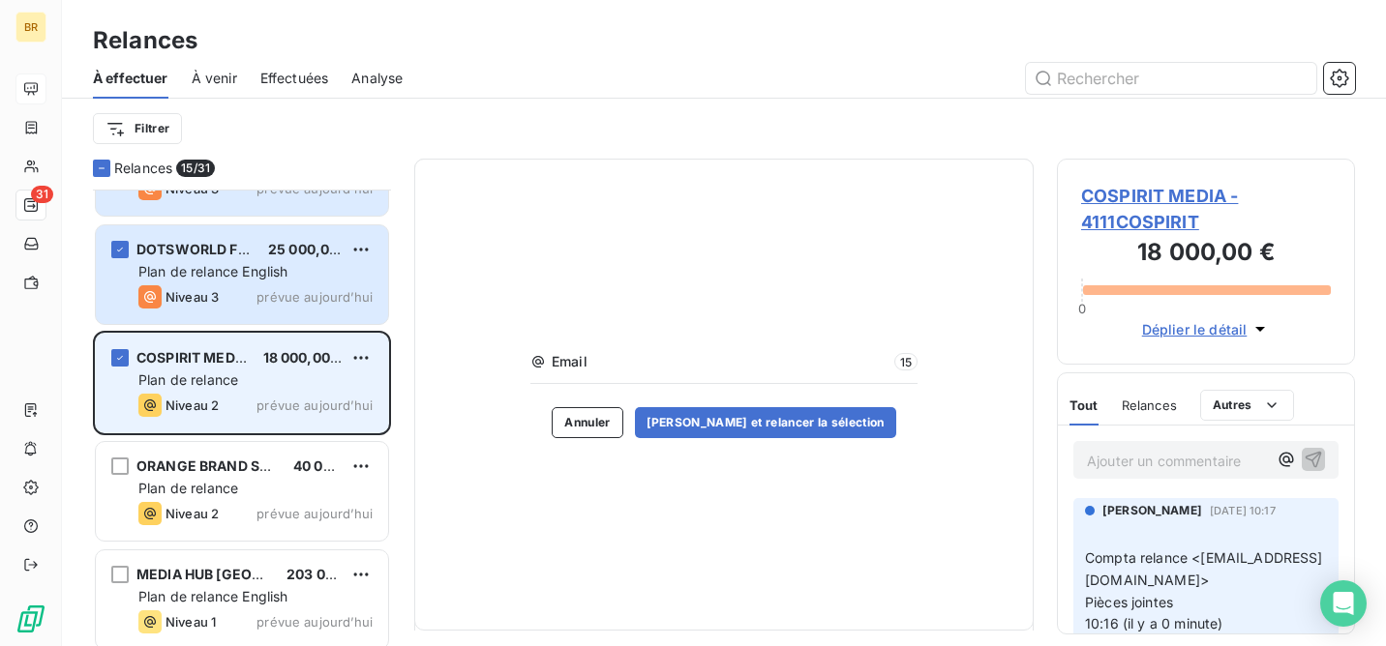
scroll to position [2904, 0]
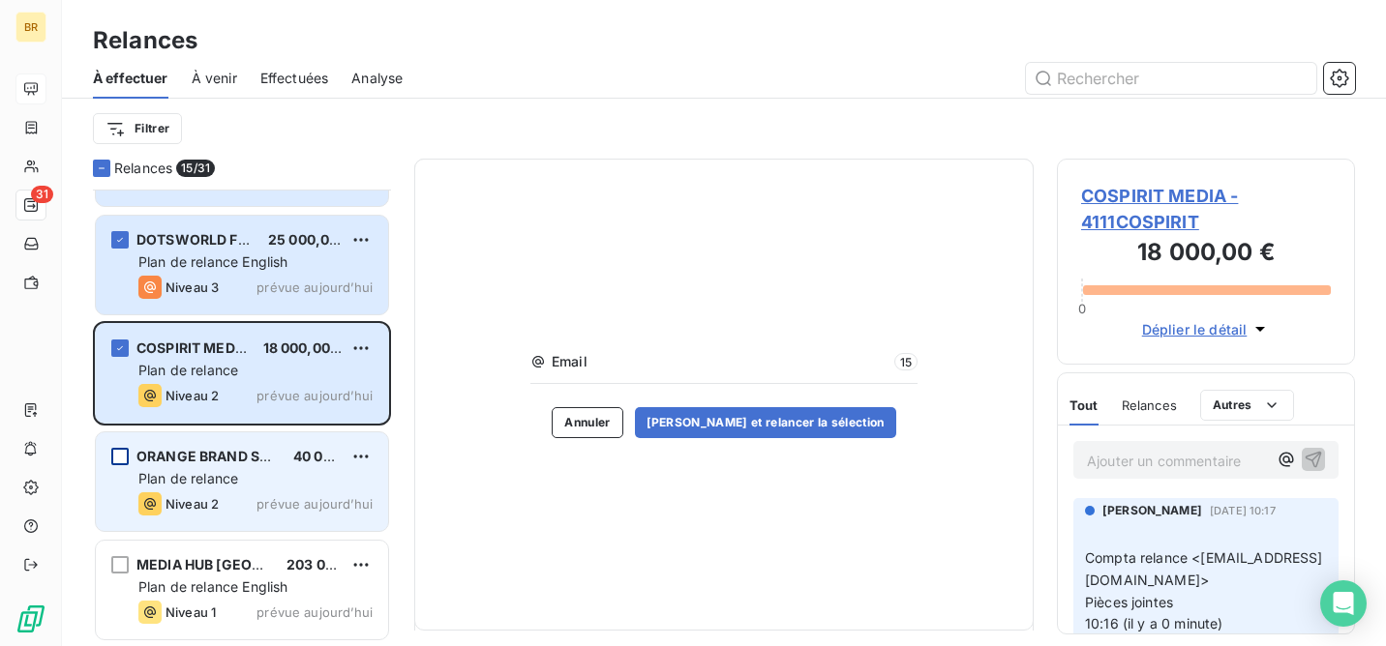
click at [117, 452] on div "grid" at bounding box center [119, 456] width 17 height 17
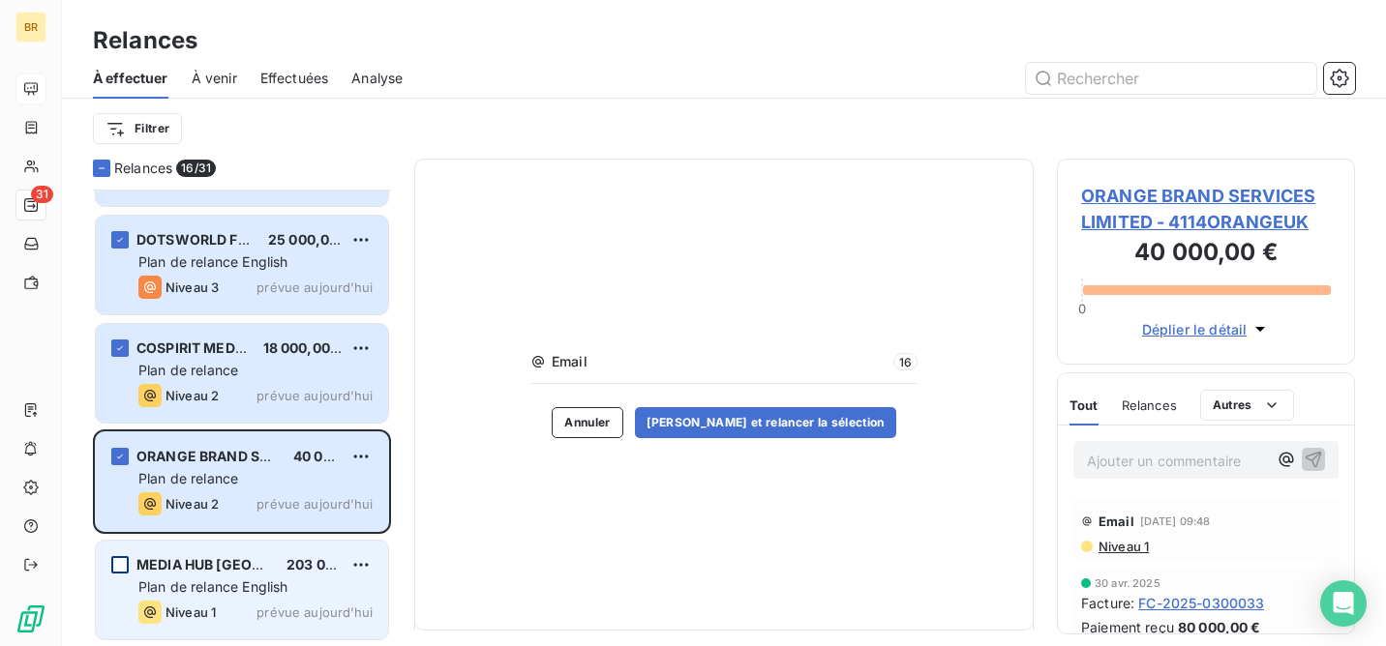
click at [119, 561] on div "grid" at bounding box center [119, 564] width 17 height 17
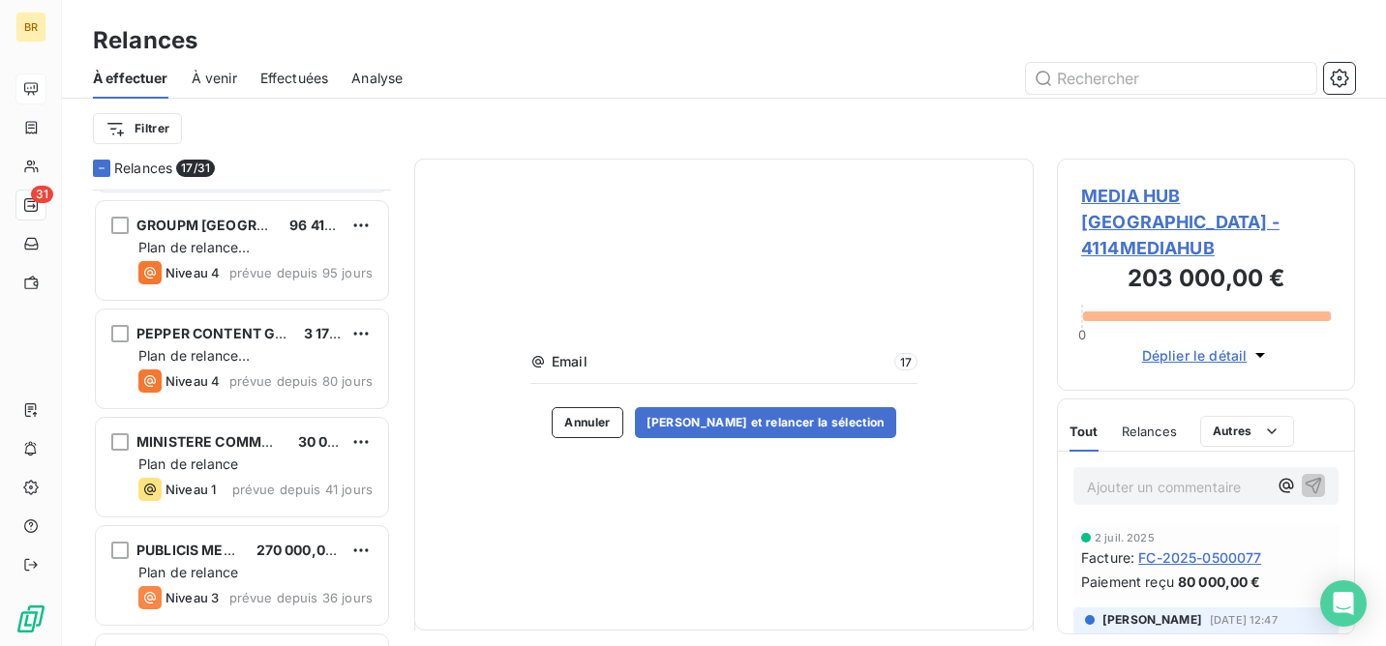
scroll to position [210, 0]
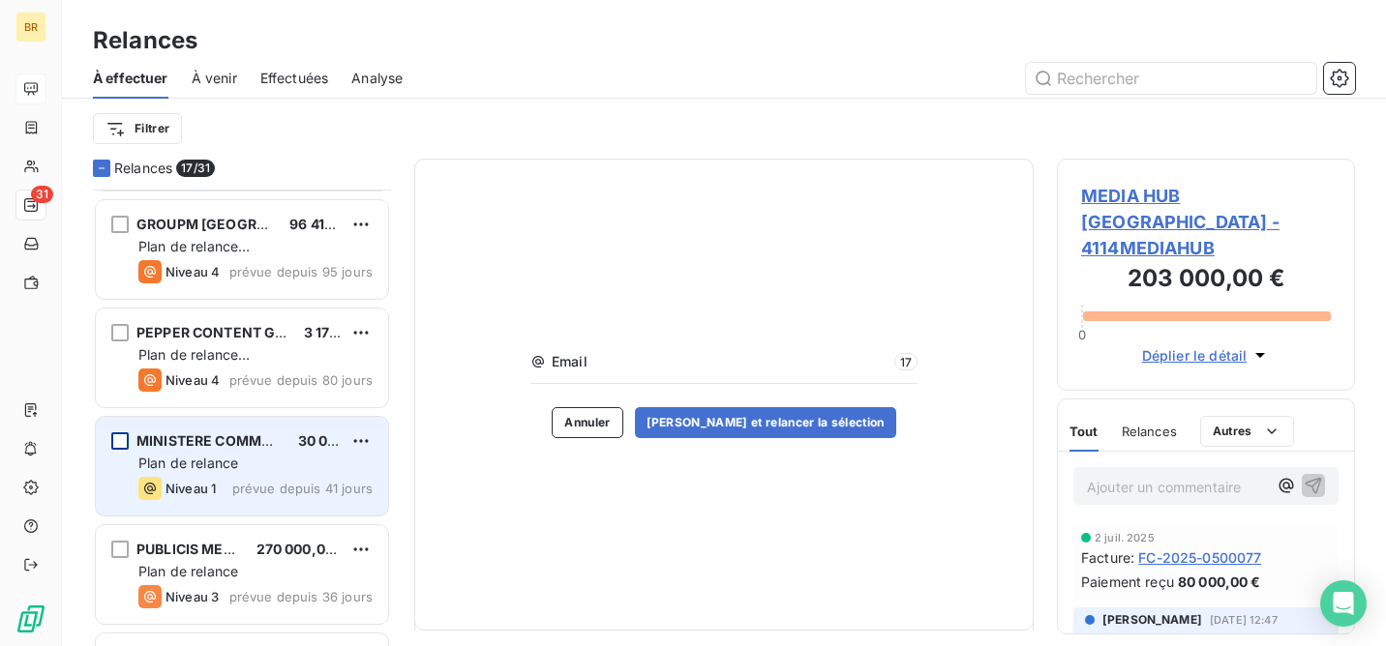
click at [123, 448] on div "grid" at bounding box center [119, 441] width 17 height 17
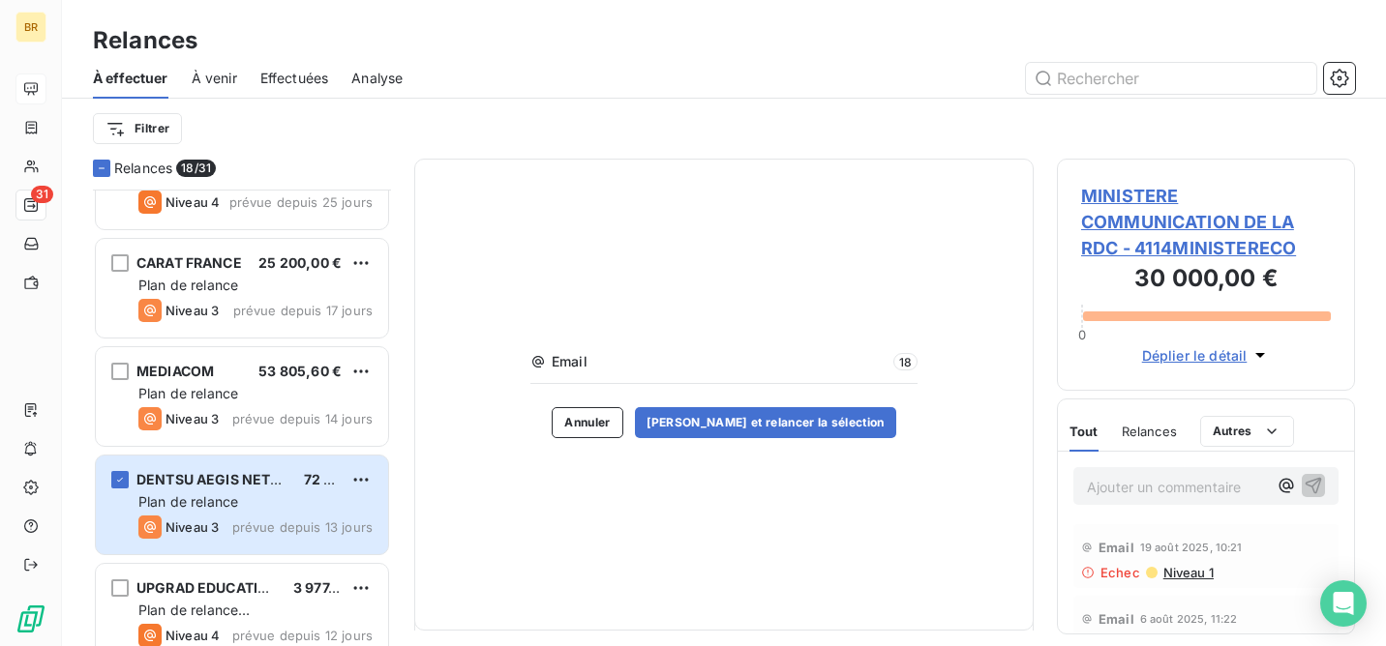
scroll to position [715, 0]
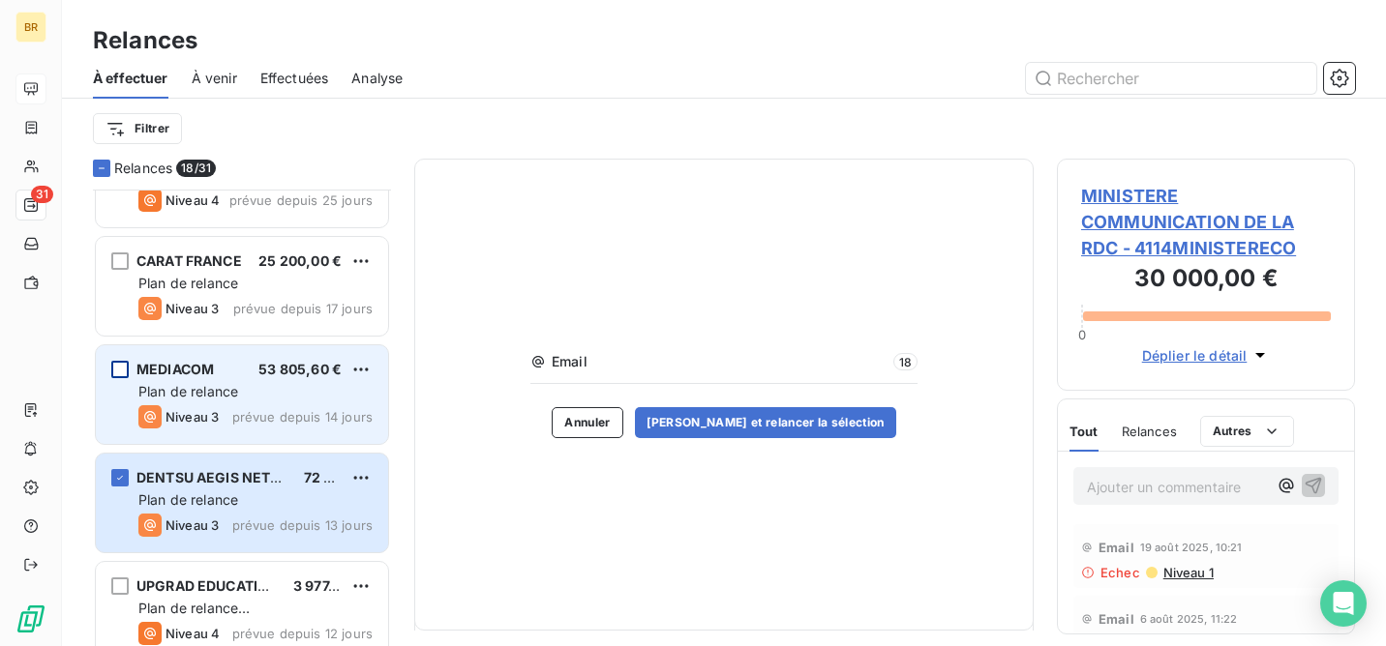
click at [118, 367] on div "grid" at bounding box center [119, 369] width 17 height 17
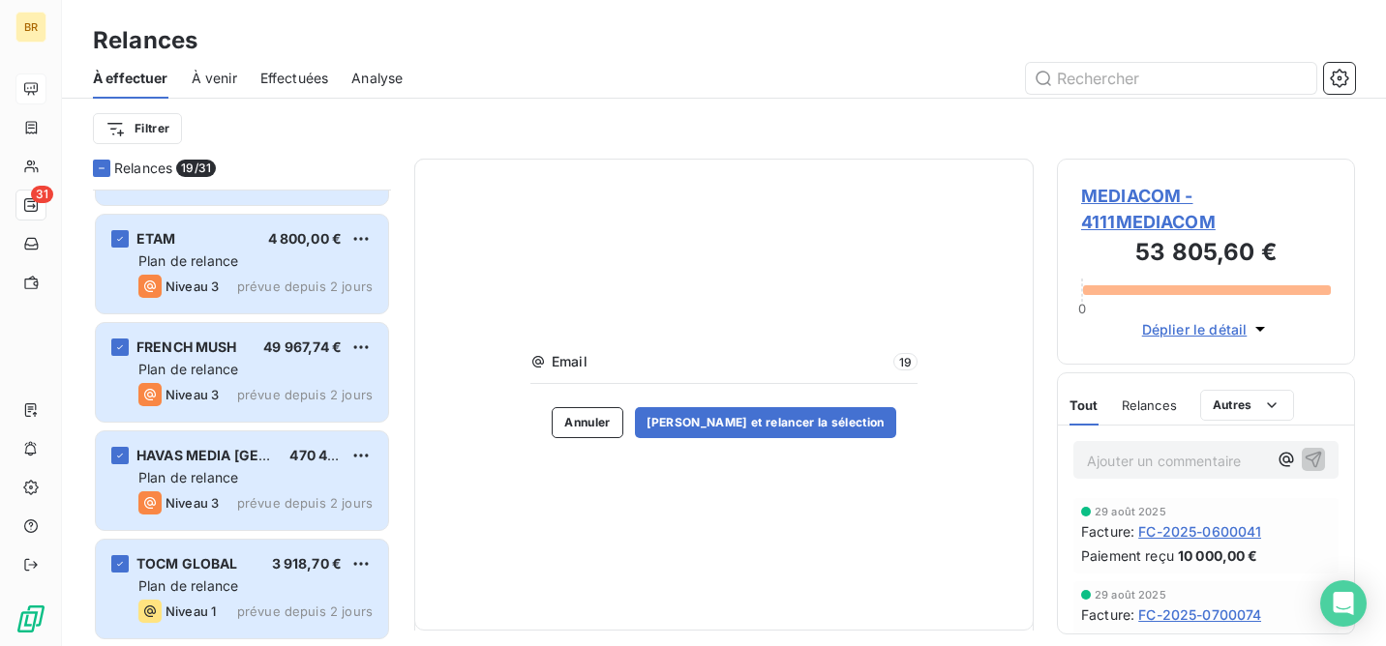
scroll to position [2904, 0]
click at [617, 349] on div "Email 19 Annuler [PERSON_NAME] et relancer la sélection" at bounding box center [723, 395] width 619 height 472
click at [597, 371] on span "Email" at bounding box center [720, 361] width 336 height 19
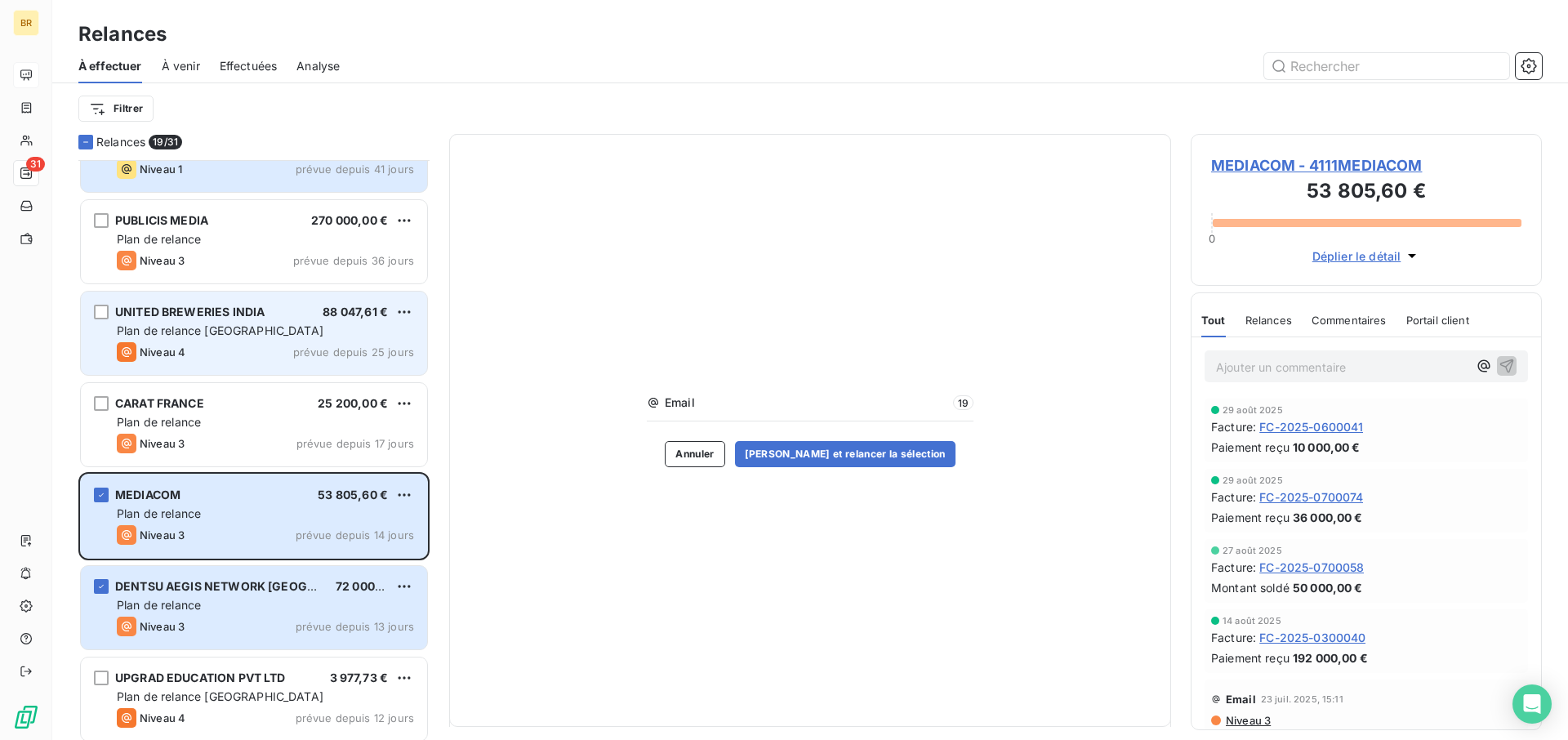
scroll to position [0, 0]
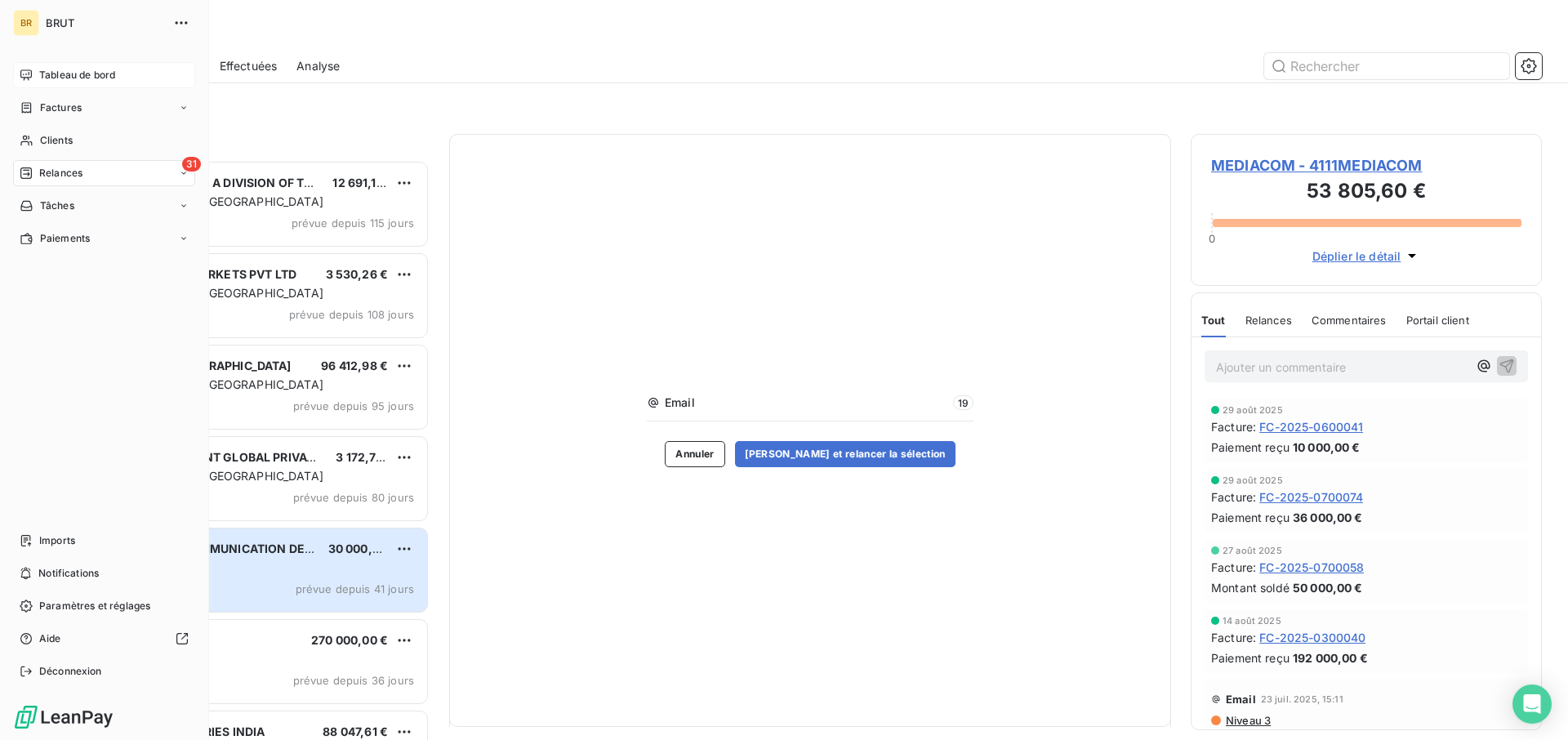
click at [77, 73] on span "Tableau de bord" at bounding box center [77, 74] width 76 height 14
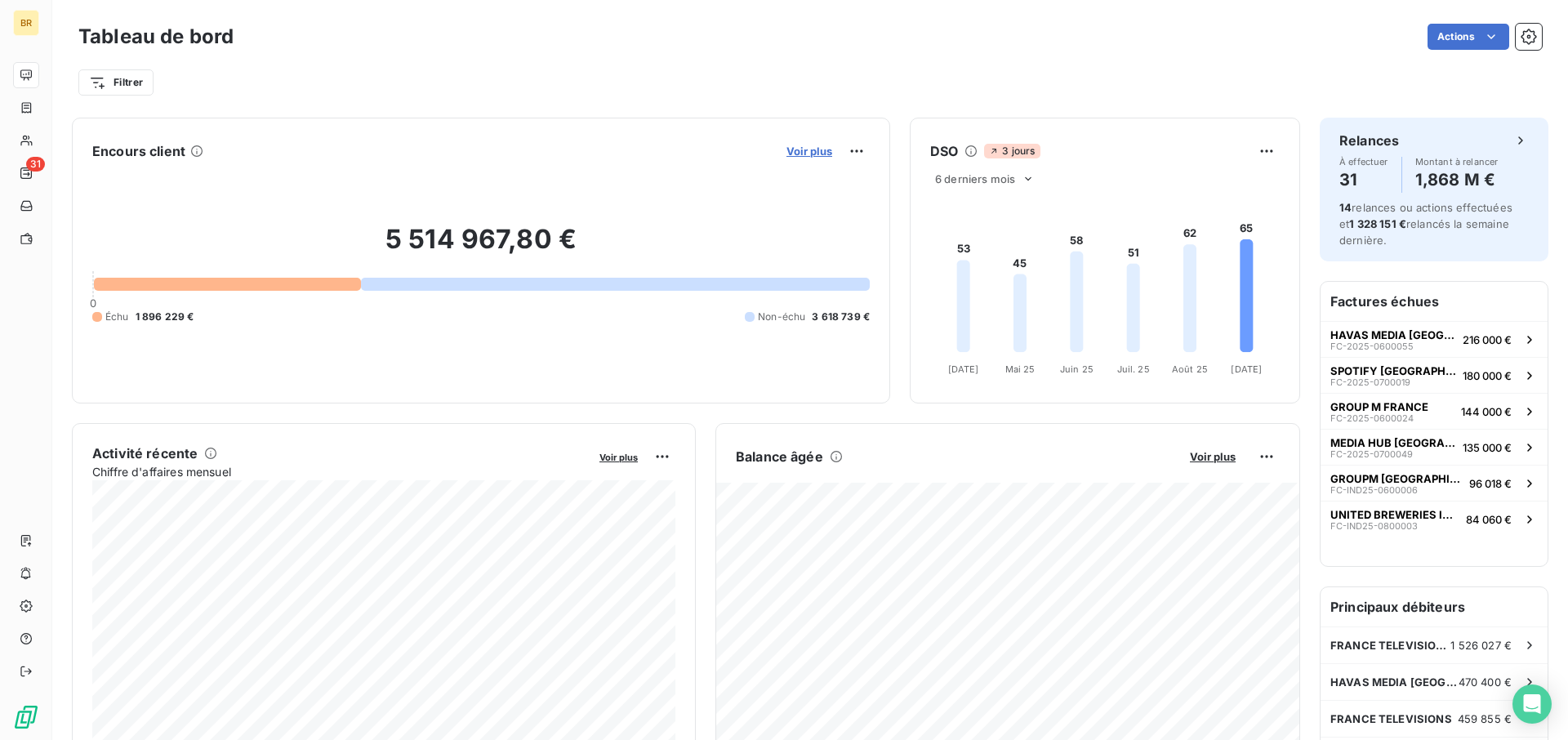
click at [800, 149] on span "Voir plus" at bounding box center [809, 150] width 46 height 13
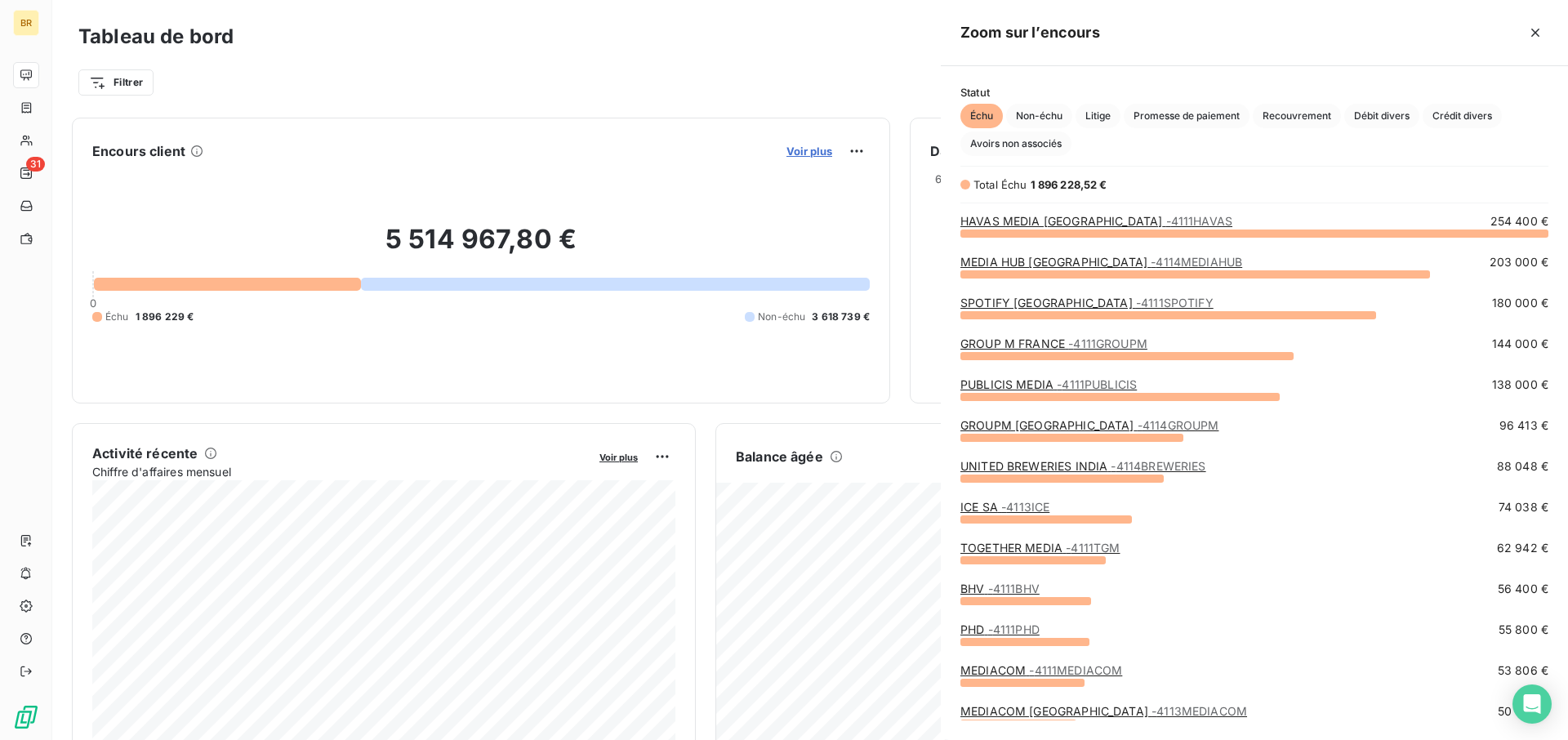
scroll to position [507, 627]
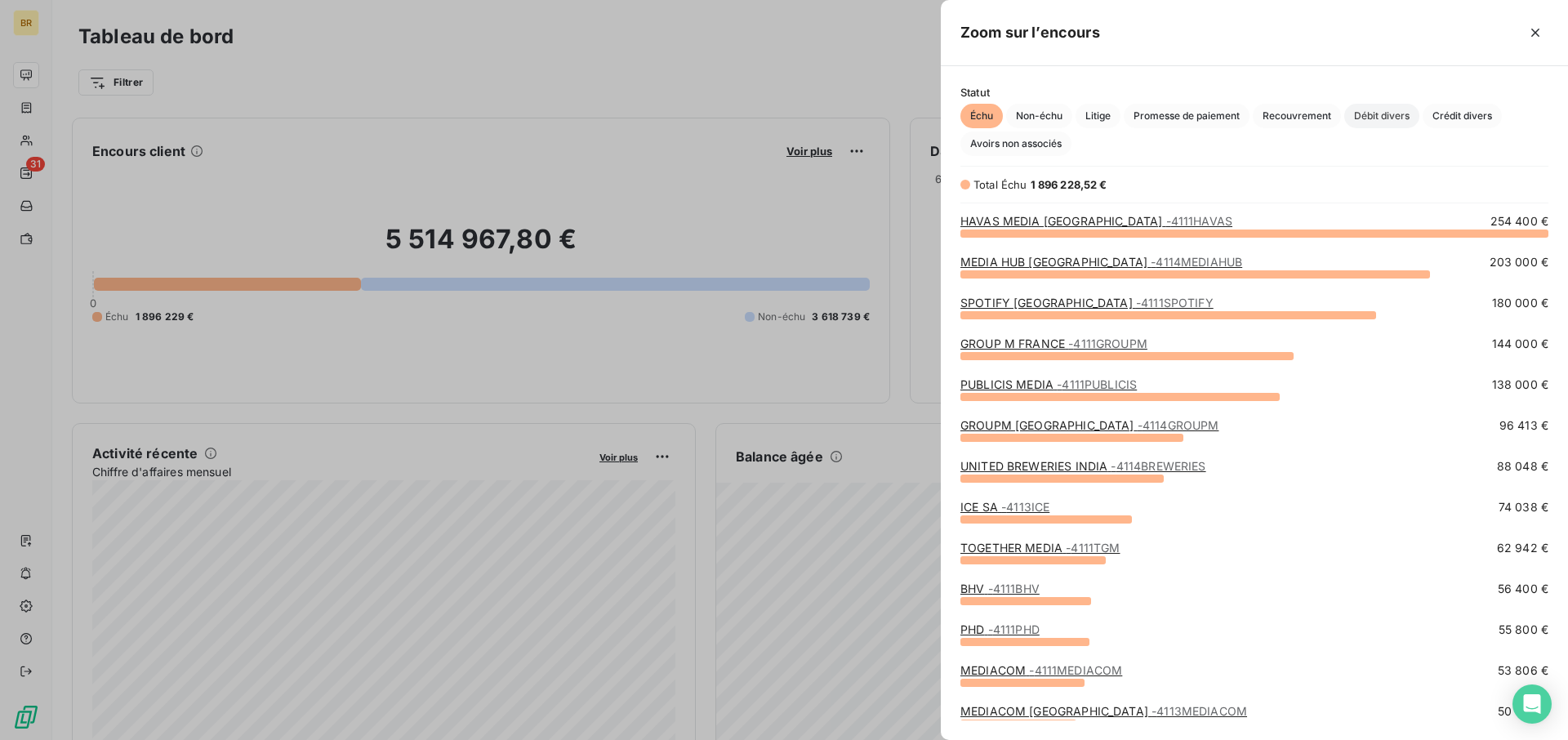
click at [1169, 114] on span "Débit divers" at bounding box center [1381, 116] width 75 height 24
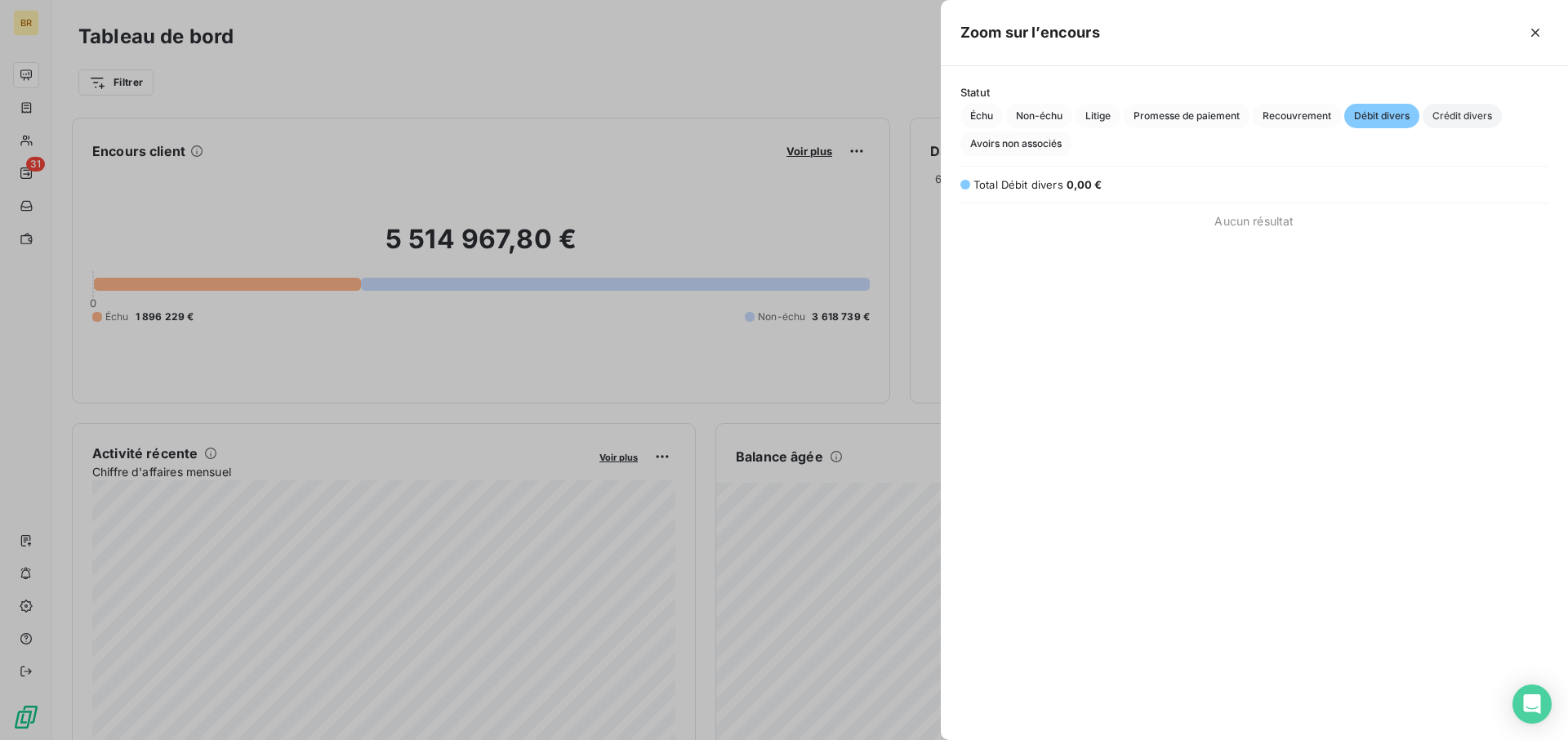
click at [1169, 116] on span "Crédit divers" at bounding box center [1463, 116] width 79 height 24
click at [1045, 144] on span "Avoirs non associés" at bounding box center [1016, 143] width 111 height 24
click at [1169, 115] on span "Recouvrement" at bounding box center [1297, 116] width 89 height 24
click at [1169, 116] on span "Promesse de paiement" at bounding box center [1187, 116] width 126 height 24
click at [1098, 112] on span "Litige" at bounding box center [1098, 116] width 45 height 24
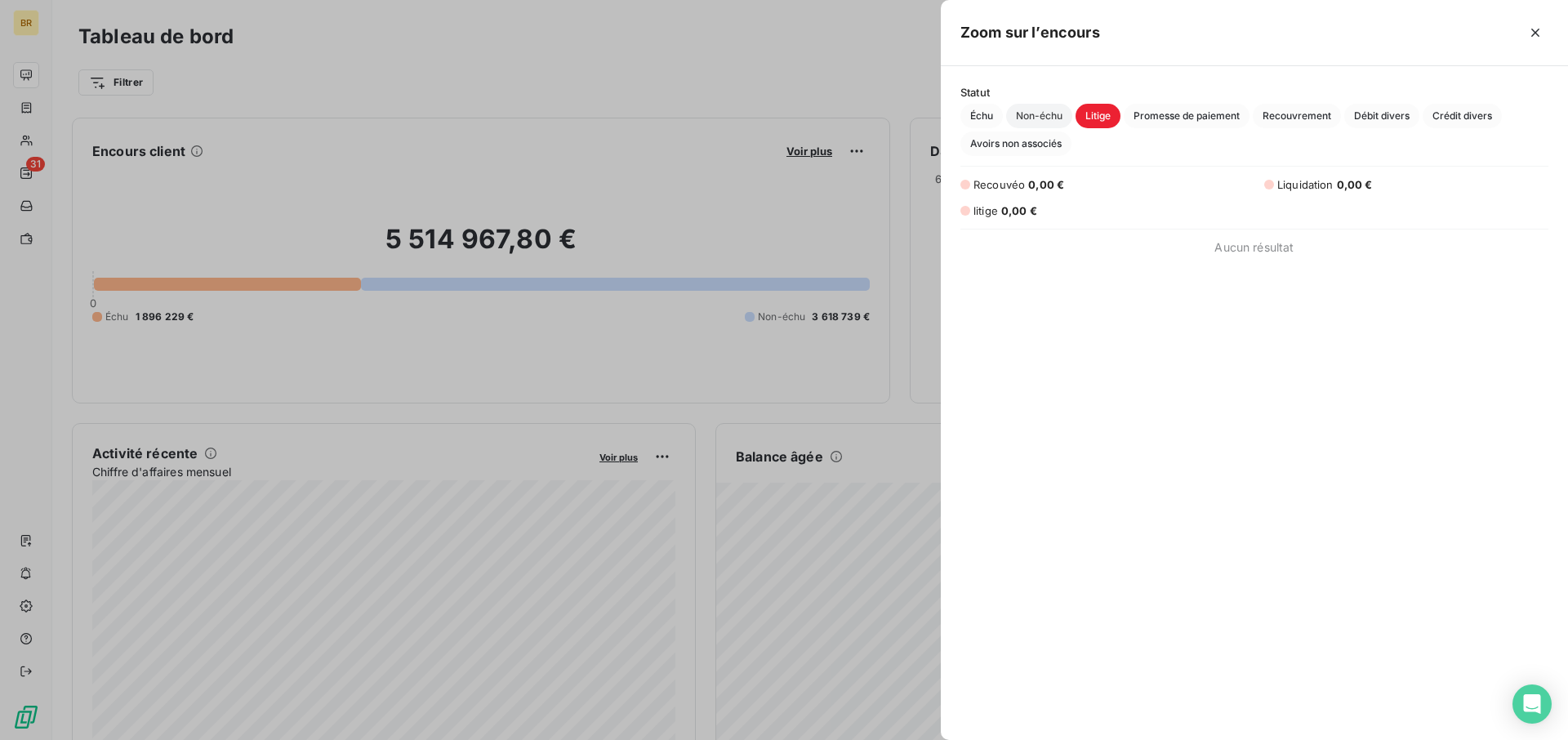
click at [1041, 114] on span "Non-échu" at bounding box center [1039, 116] width 66 height 24
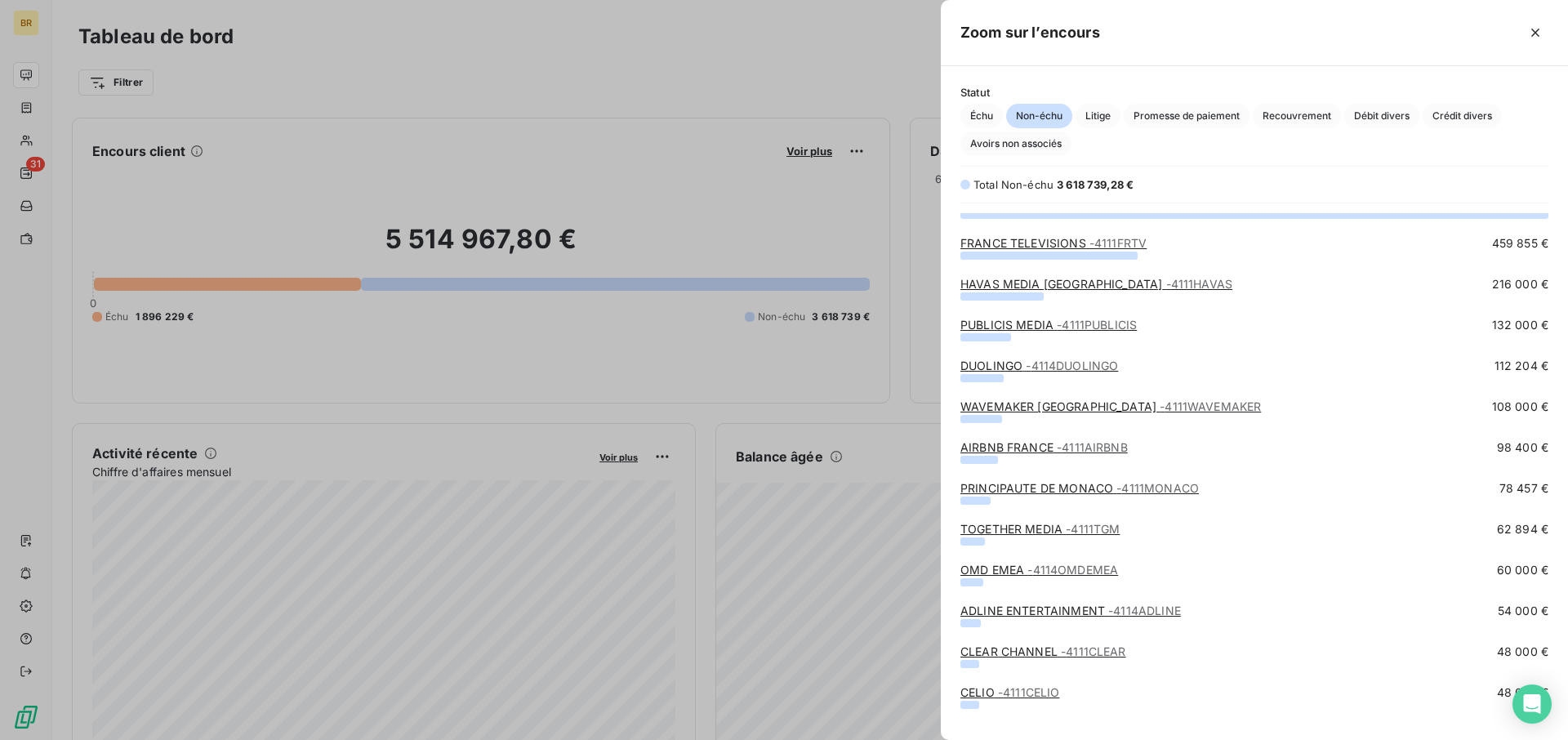
scroll to position [0, 0]
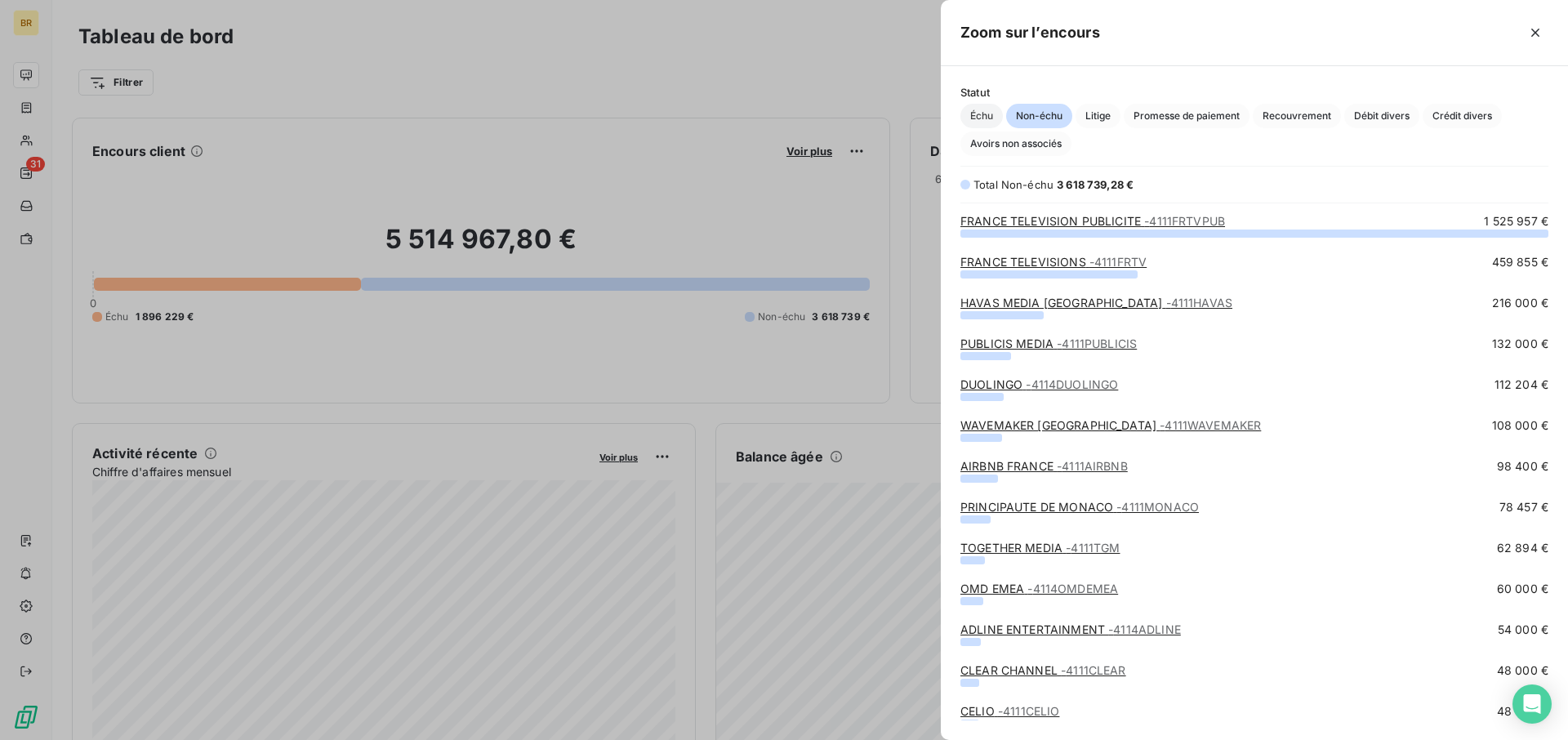
click at [989, 117] on span "Échu" at bounding box center [981, 116] width 42 height 24
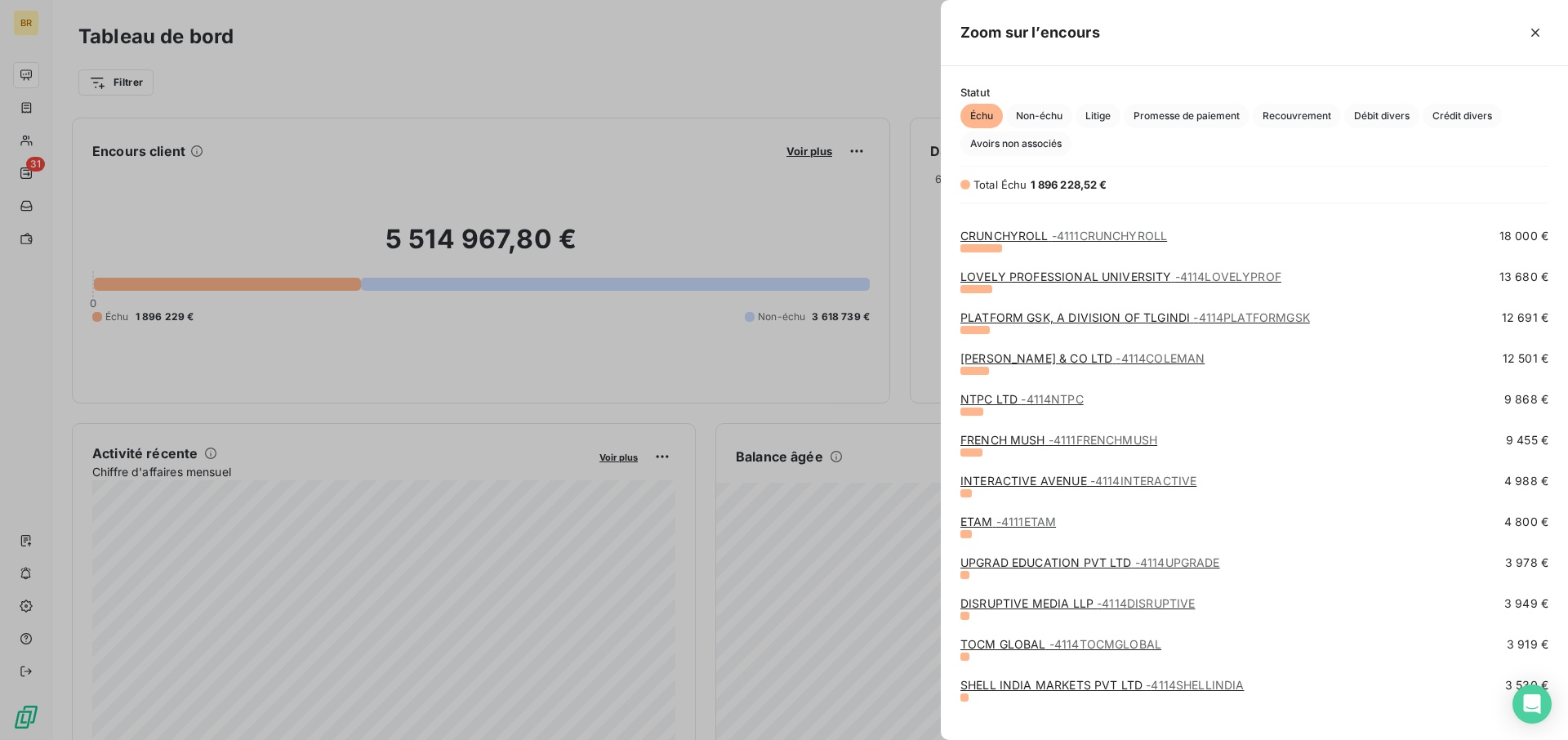
scroll to position [399, 0]
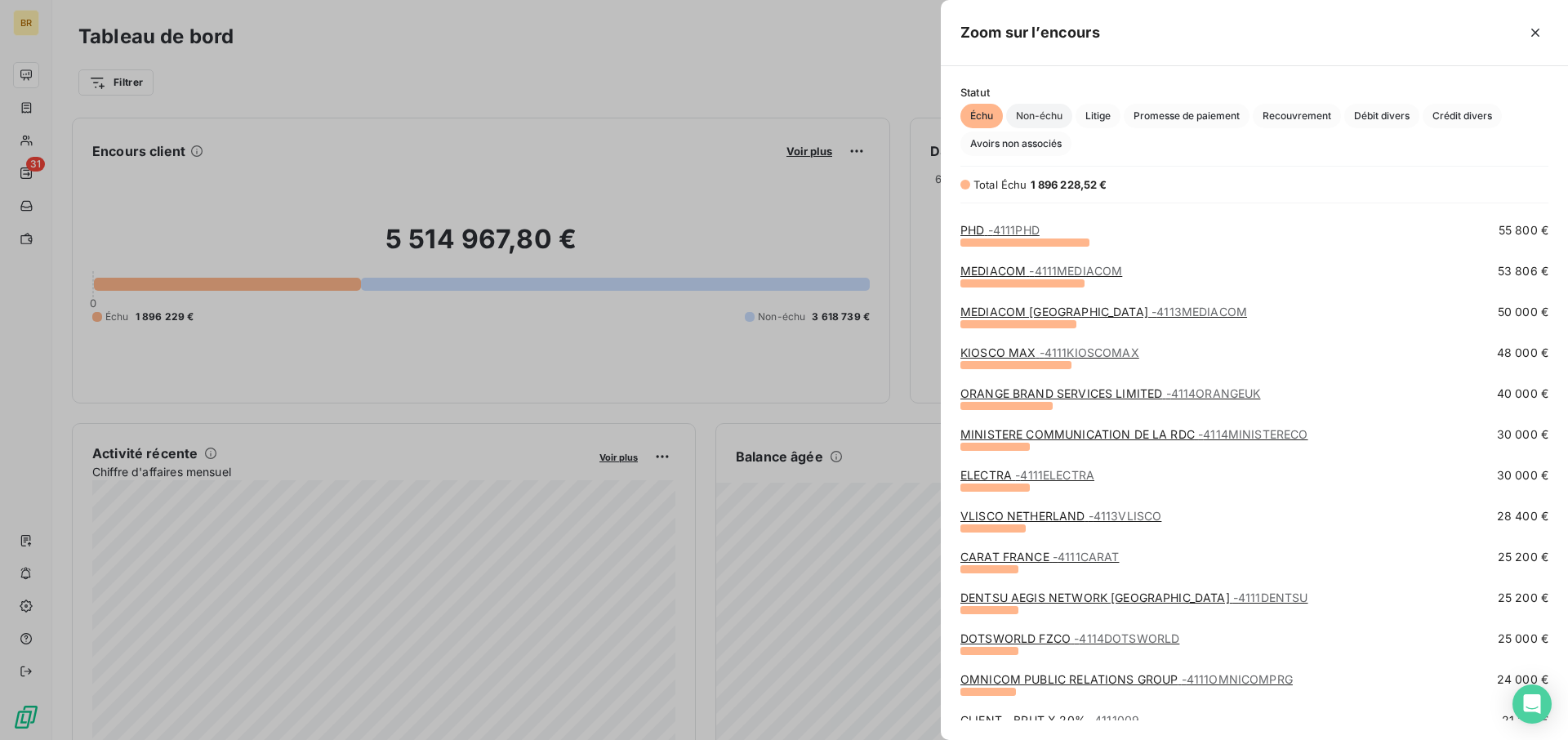
click at [1037, 116] on span "Non-échu" at bounding box center [1039, 116] width 66 height 24
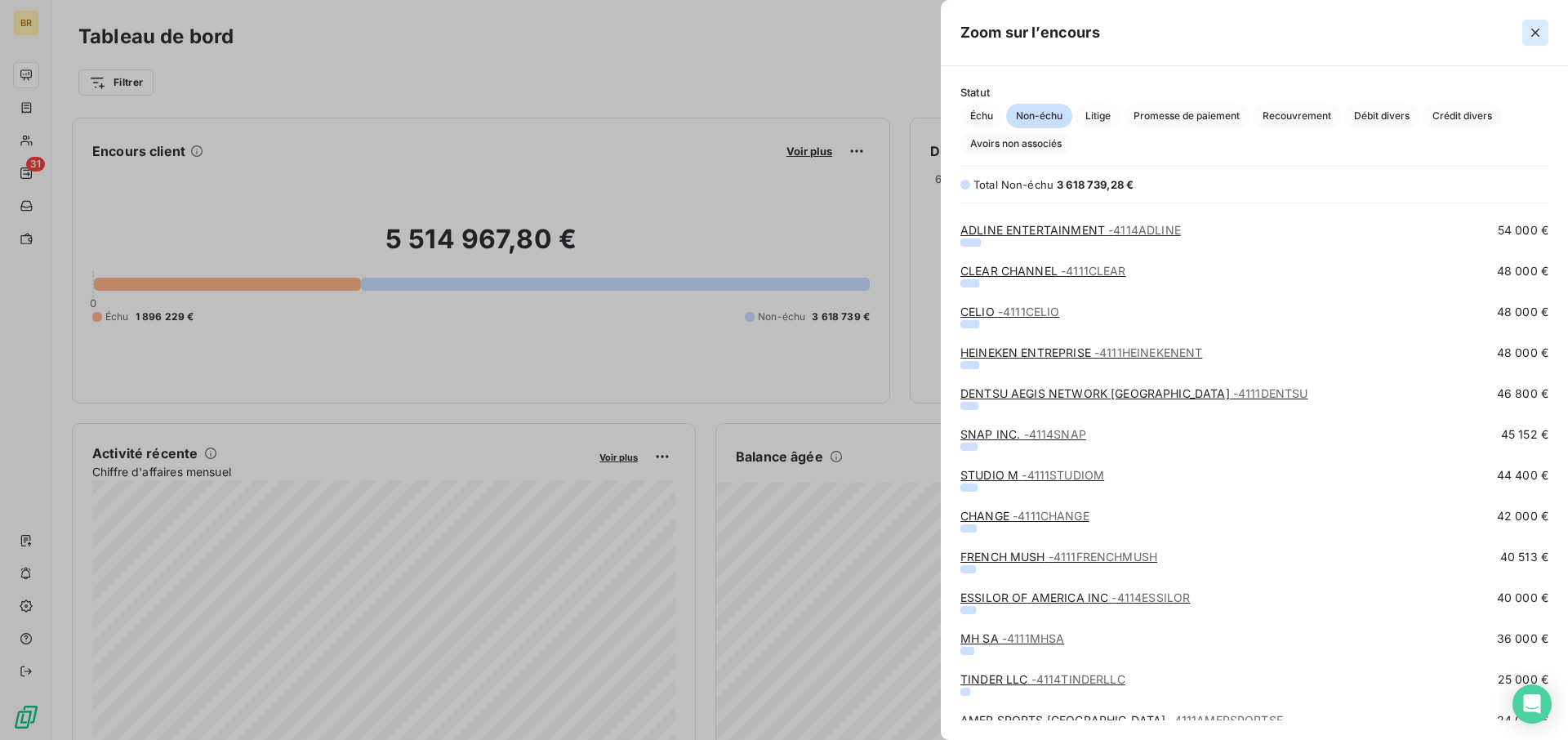
click at [1169, 31] on icon "button" at bounding box center [1536, 33] width 8 height 8
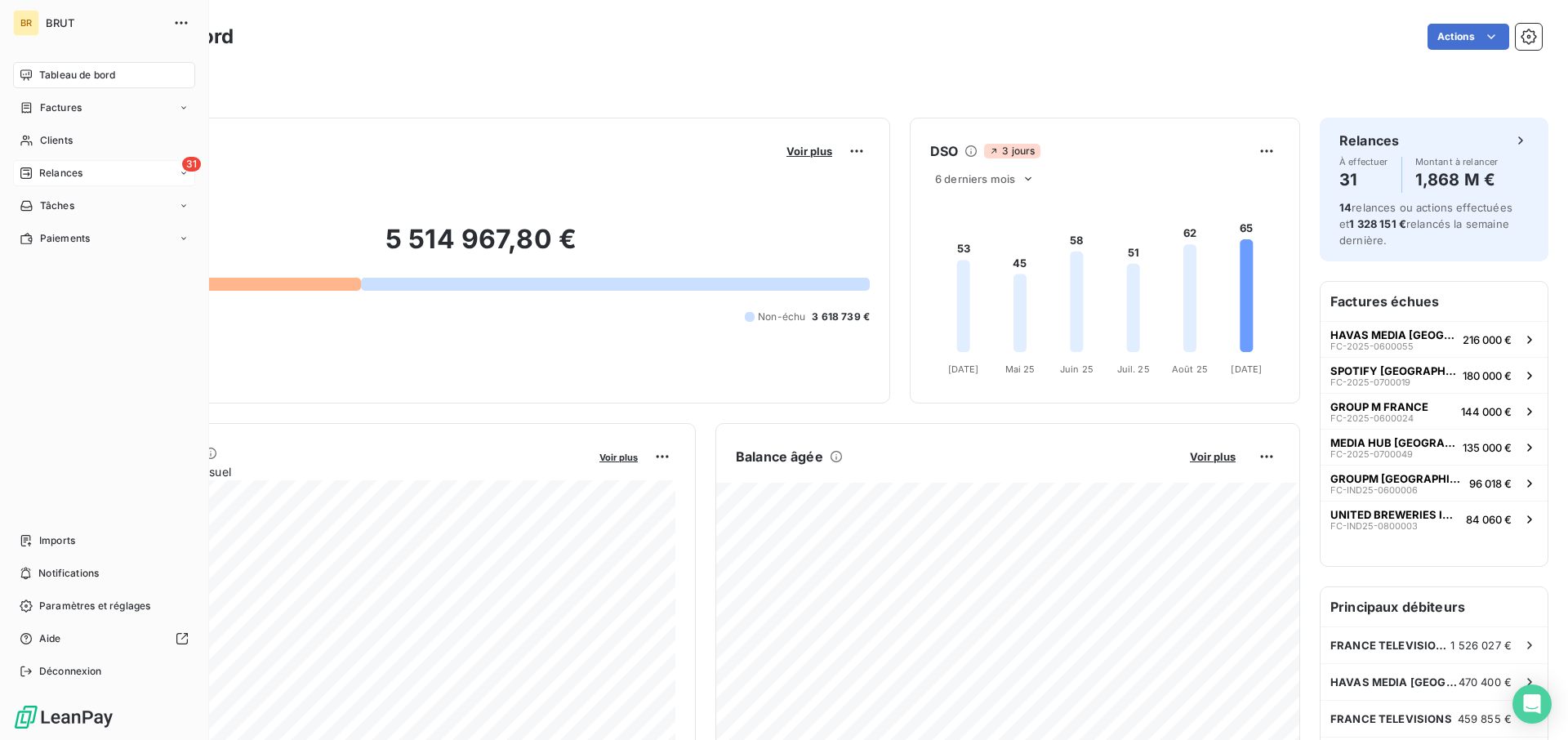
click at [65, 168] on span "Relances" at bounding box center [60, 172] width 43 height 14
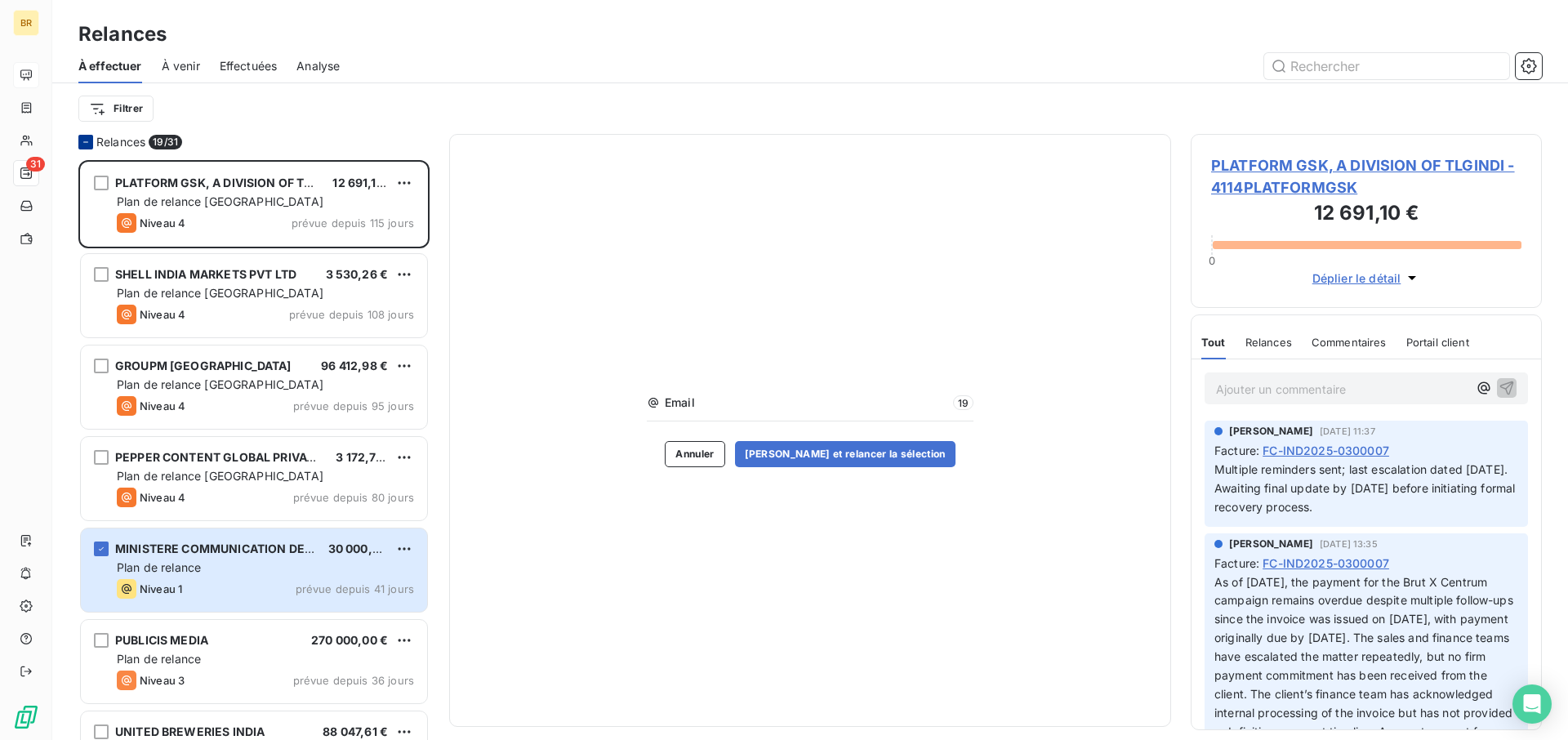
click at [82, 143] on icon at bounding box center [86, 143] width 10 height 10
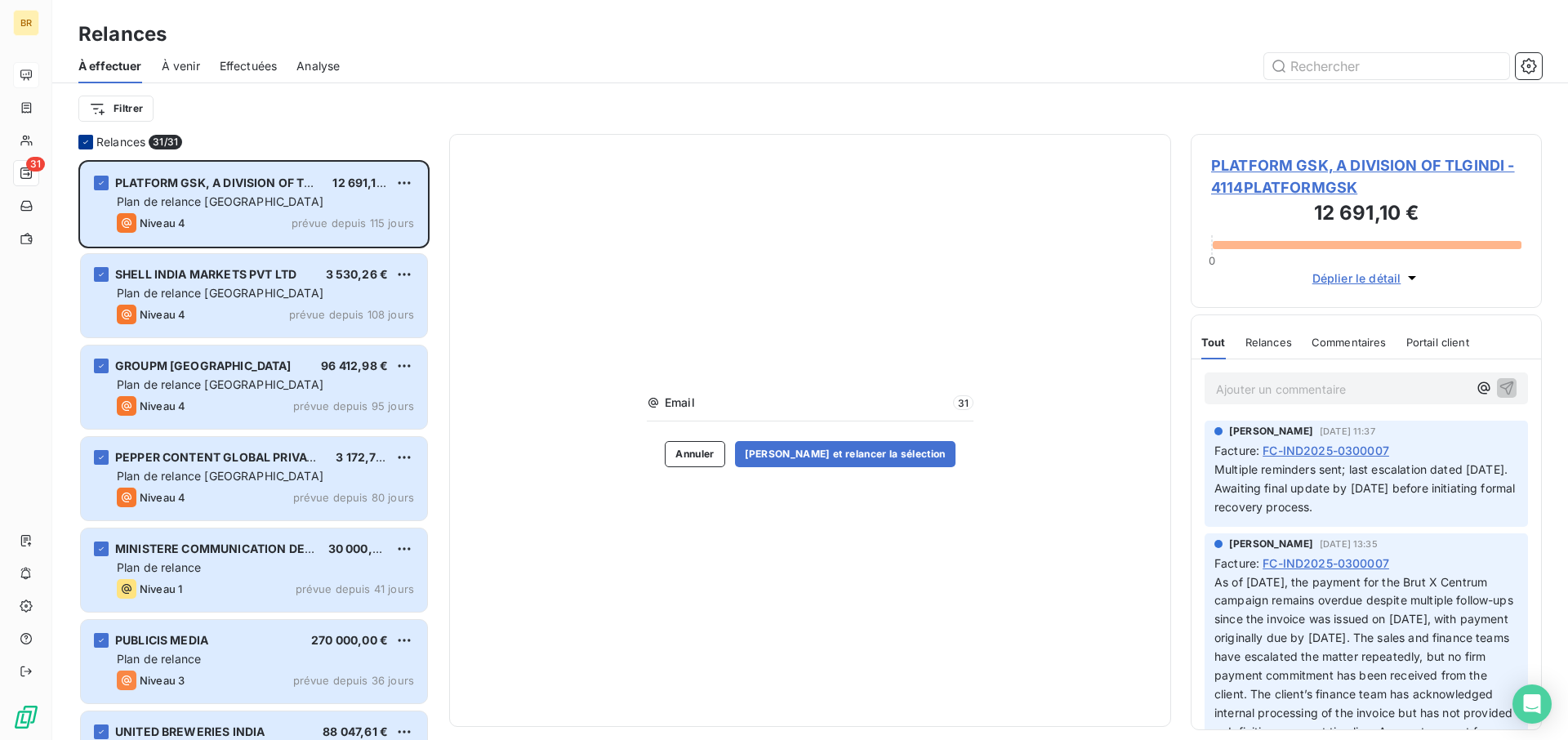
click at [82, 143] on icon at bounding box center [86, 143] width 10 height 10
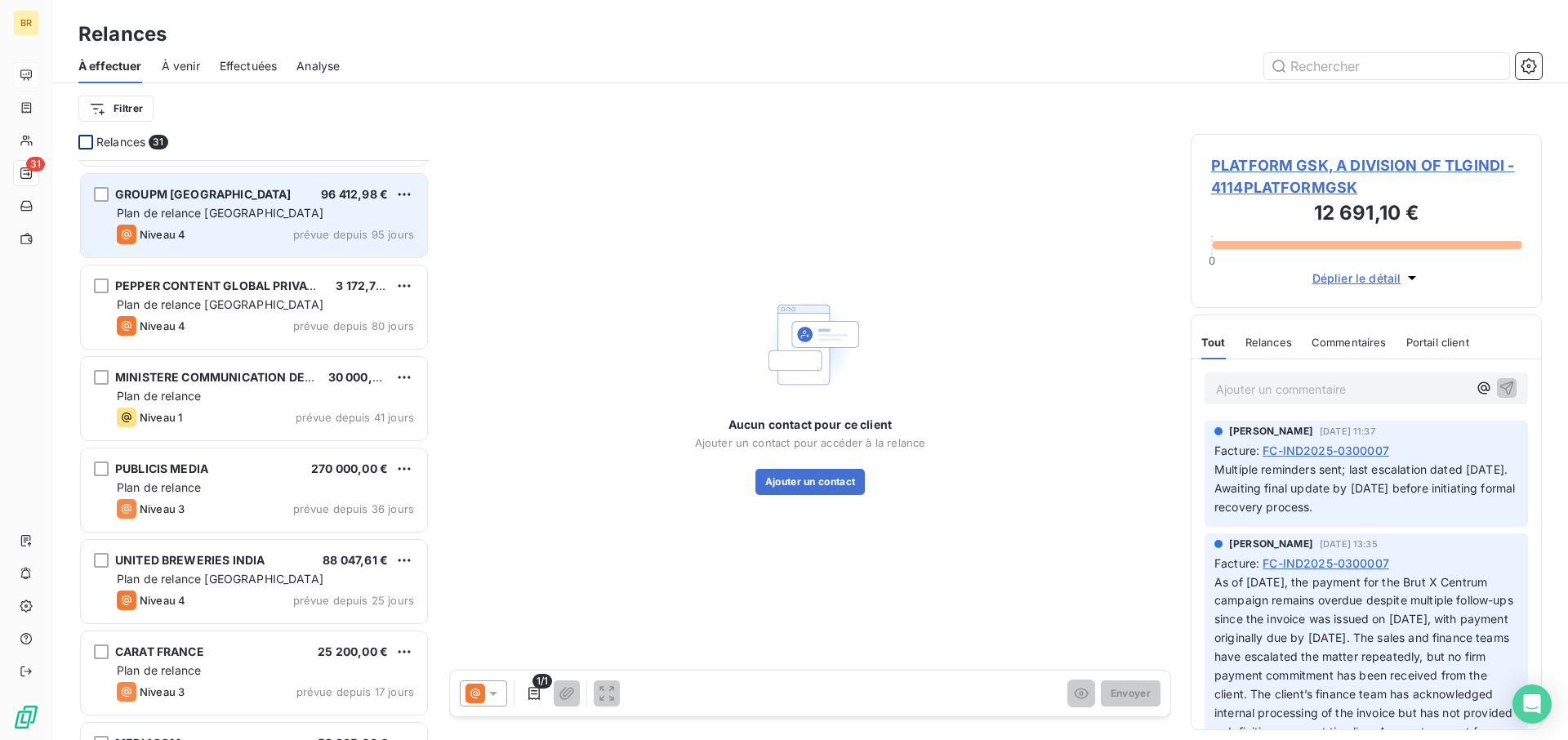
scroll to position [173, 0]
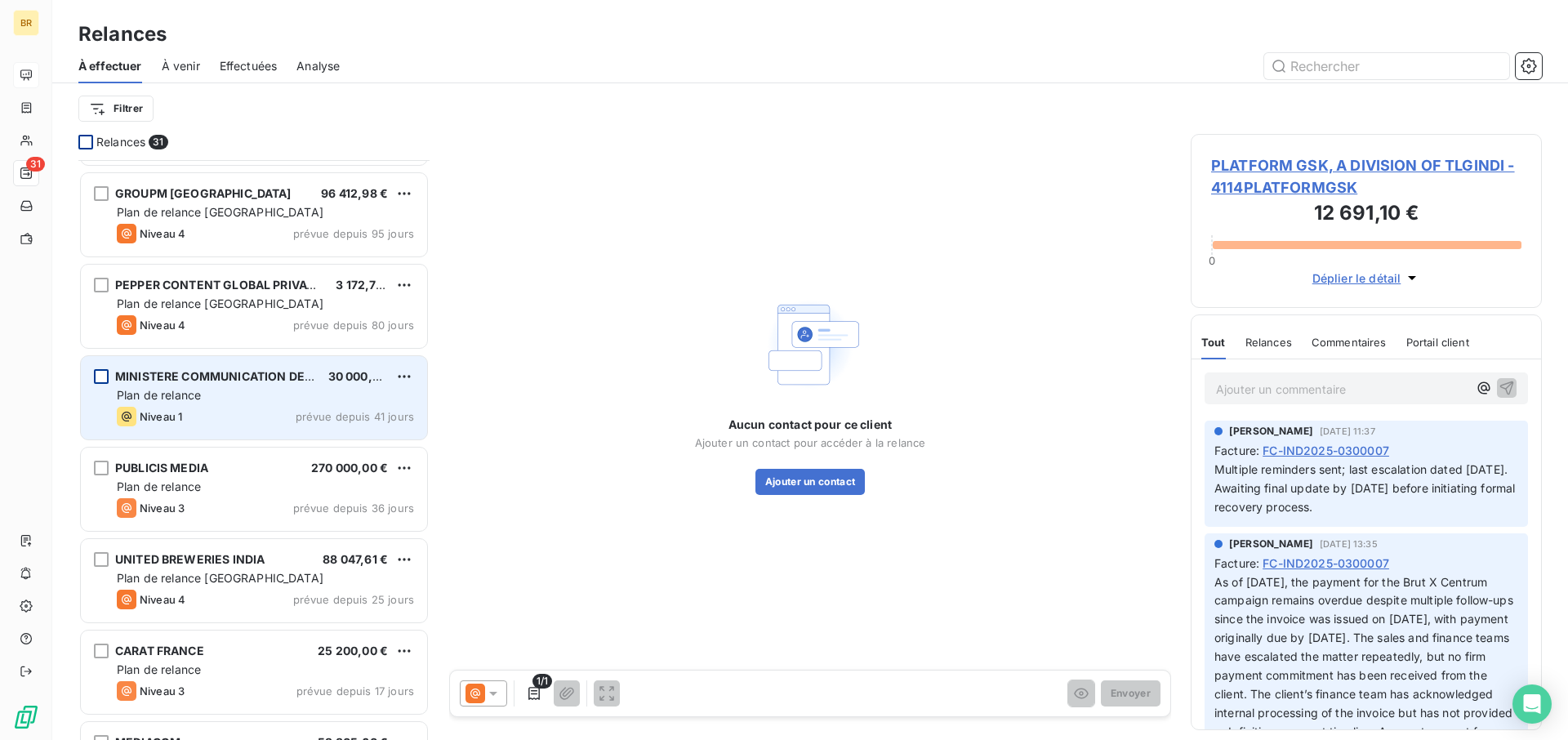
click at [102, 377] on div "grid" at bounding box center [100, 375] width 14 height 14
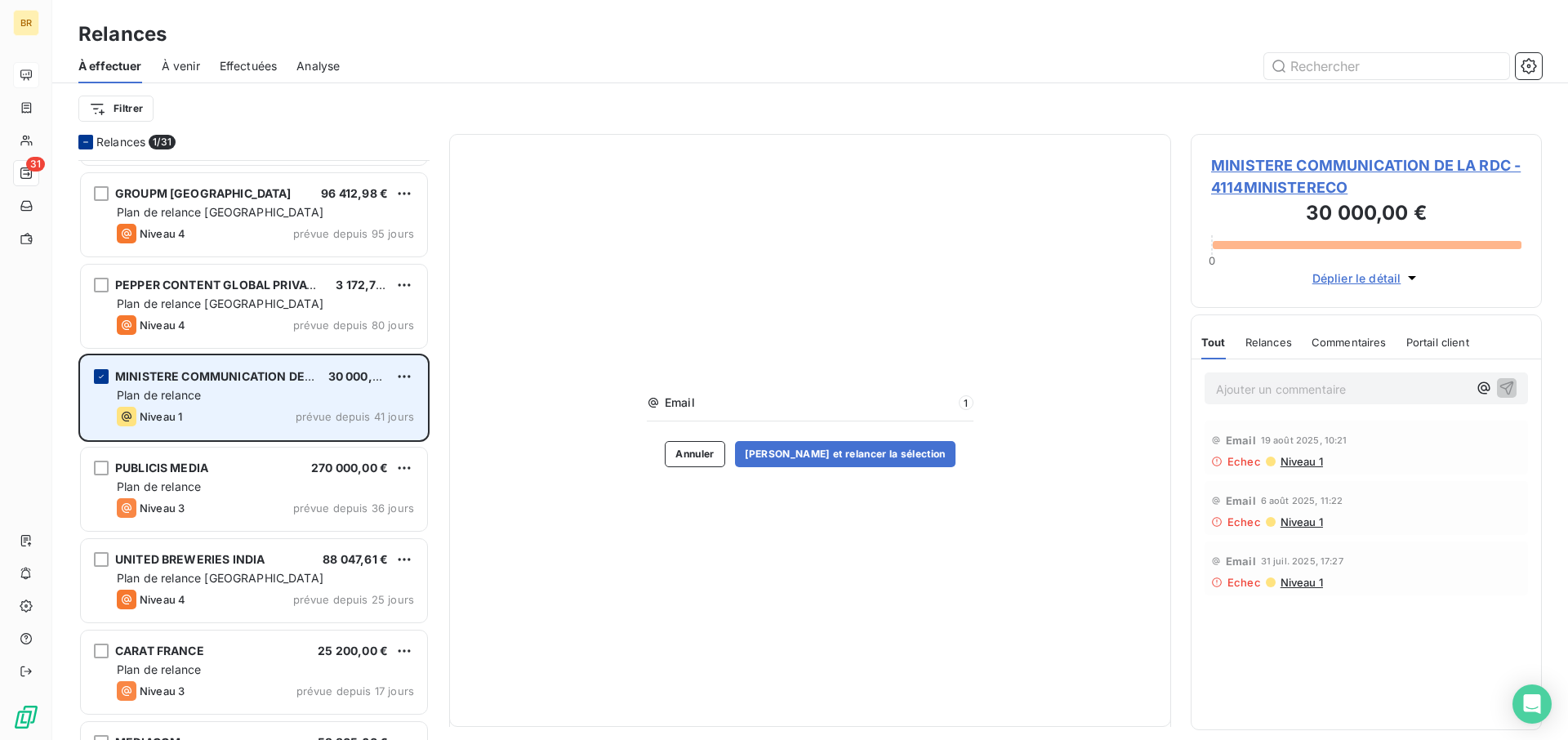
click at [105, 375] on icon "grid" at bounding box center [101, 376] width 10 height 10
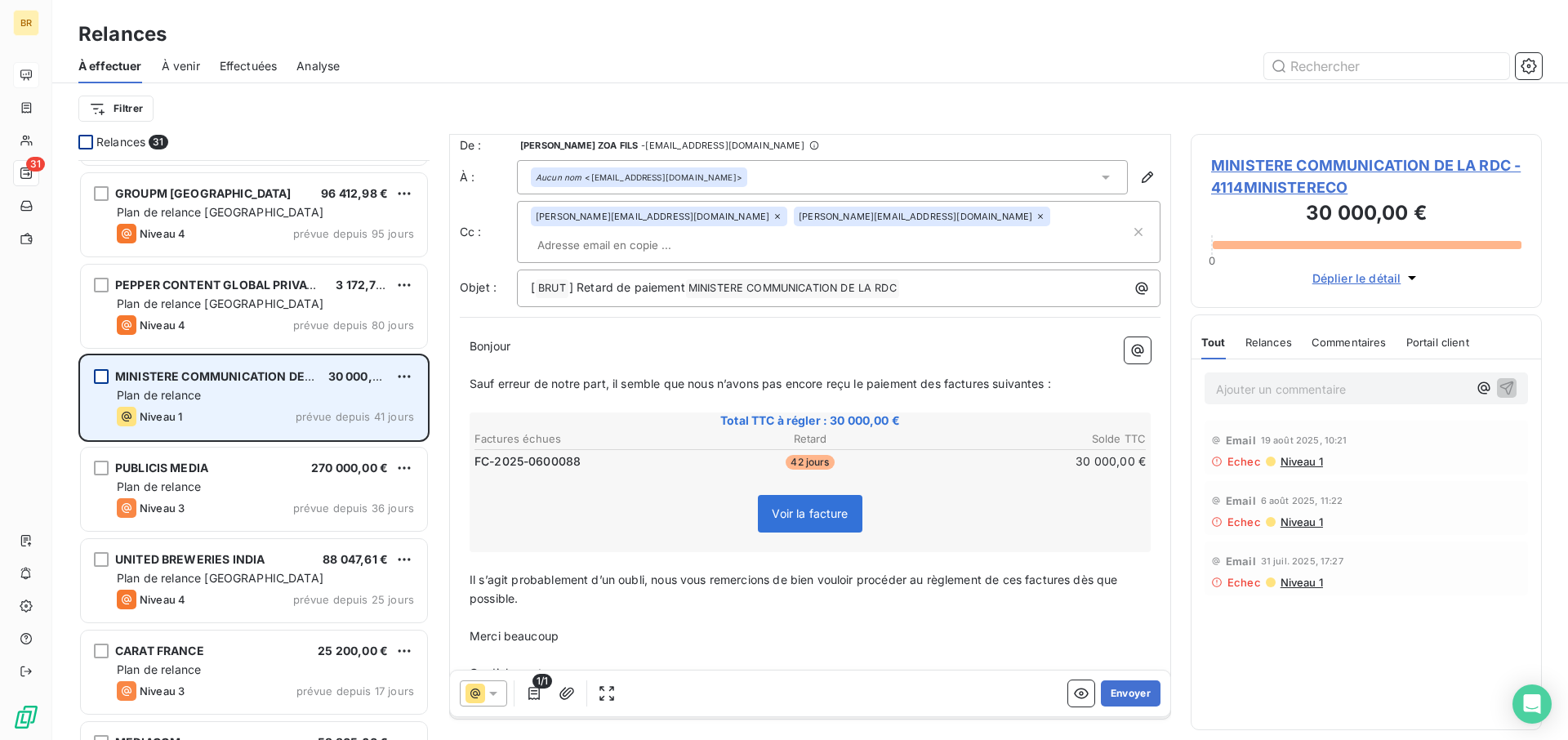
scroll to position [101, 0]
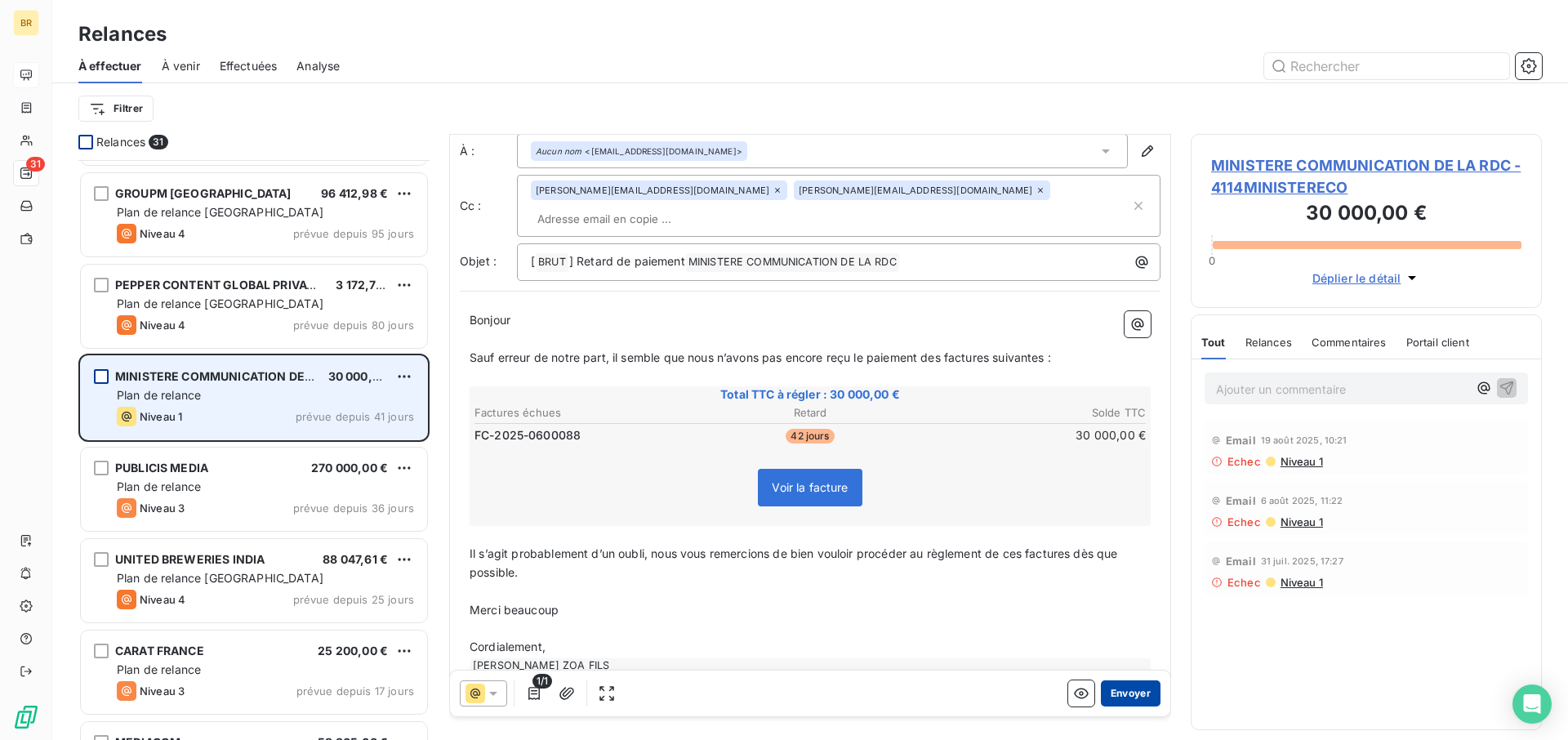
click at [1133, 544] on button "Envoyer" at bounding box center [1131, 693] width 60 height 26
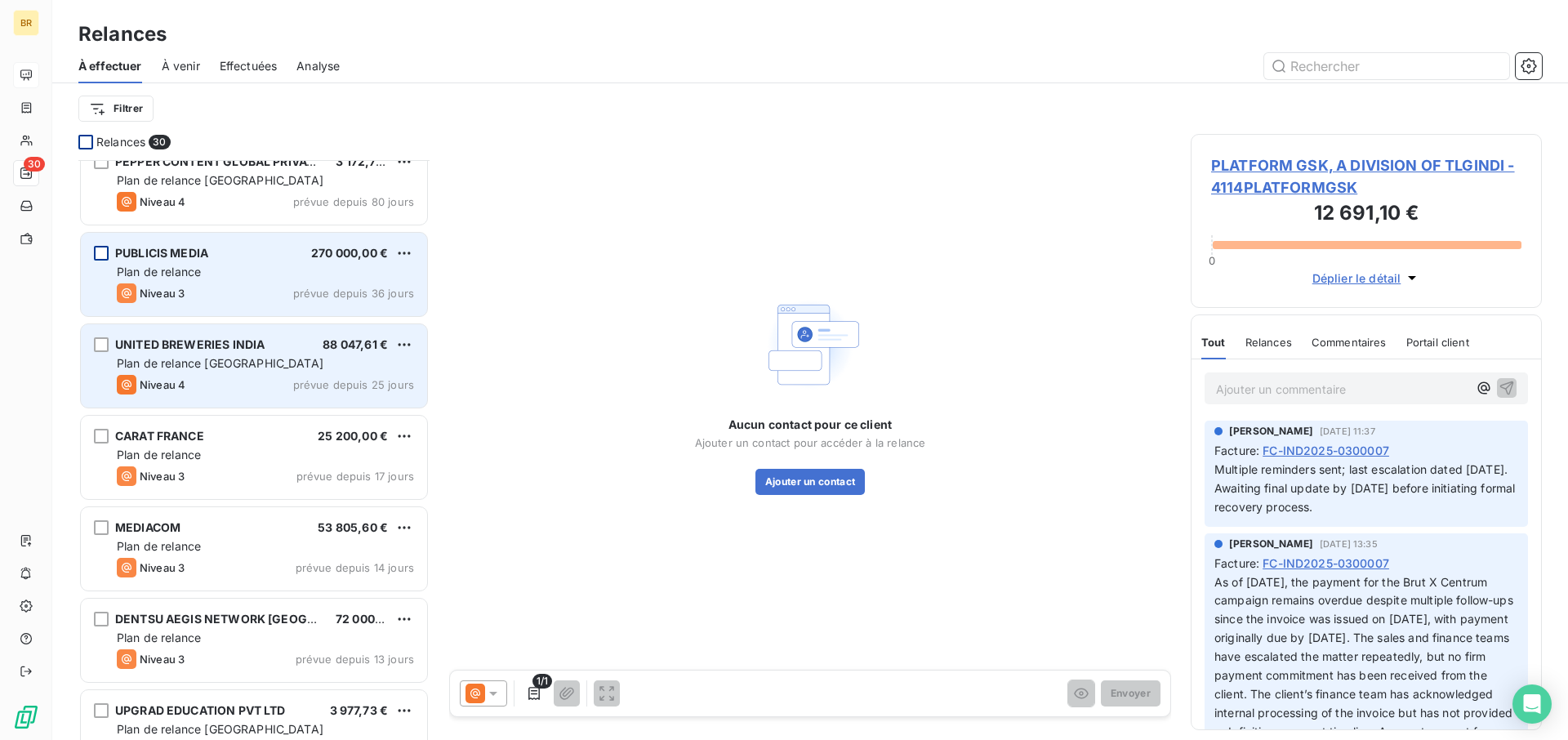
scroll to position [299, 0]
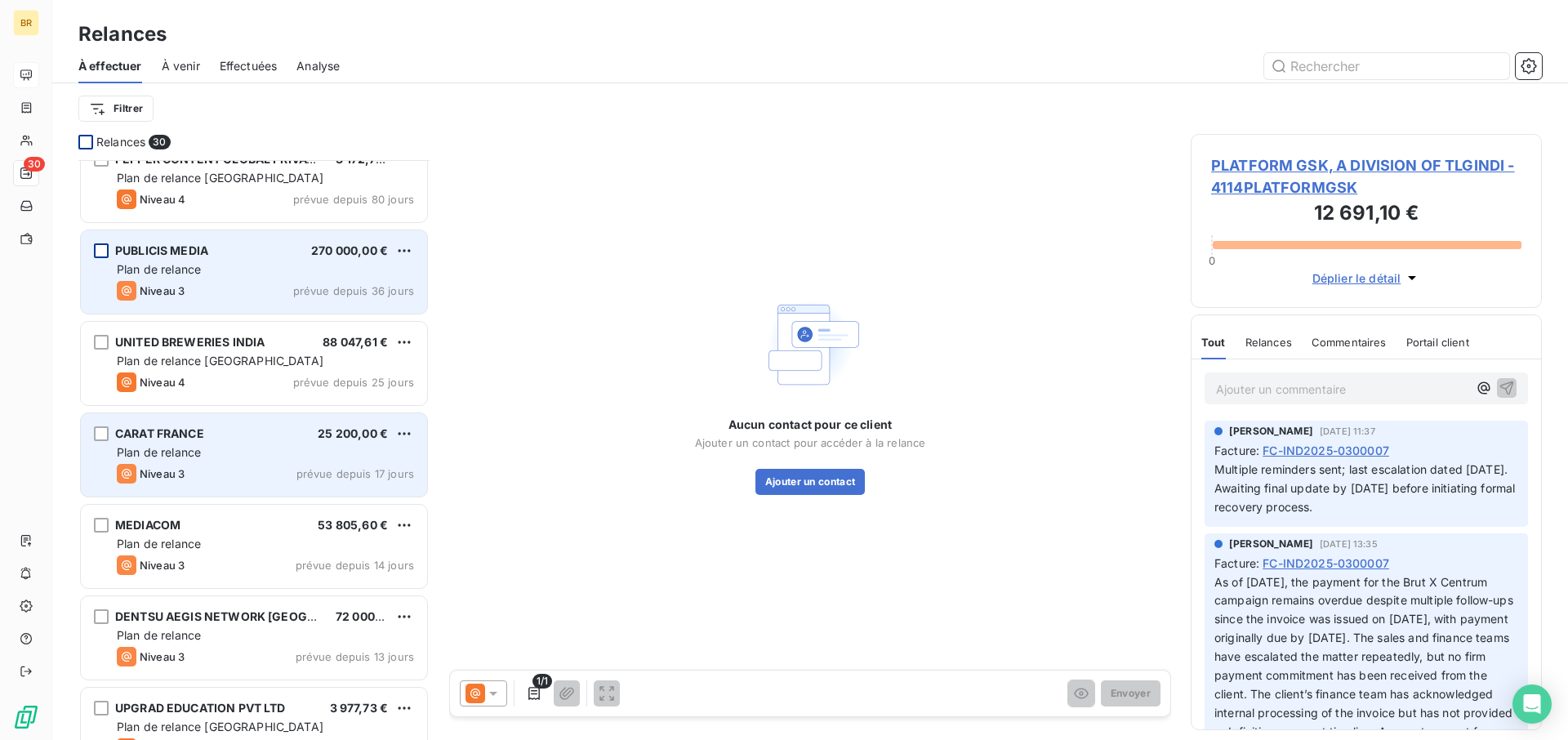
click at [157, 435] on span "CARAT FRANCE" at bounding box center [159, 433] width 89 height 14
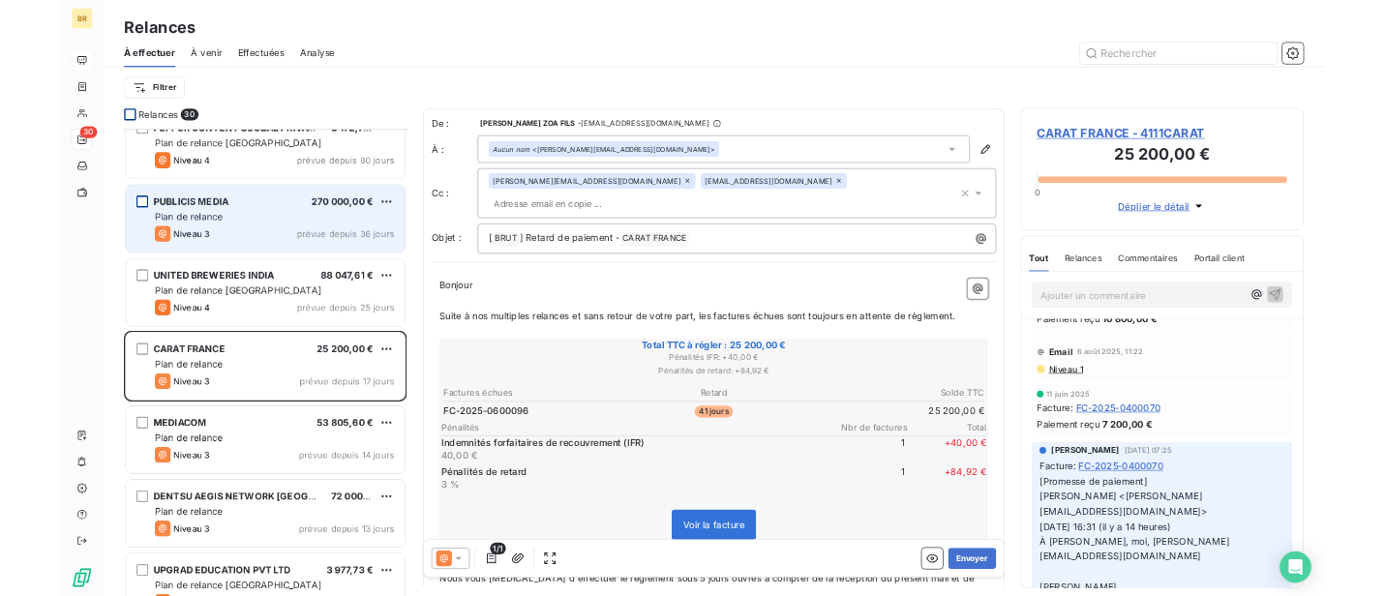
scroll to position [127, 0]
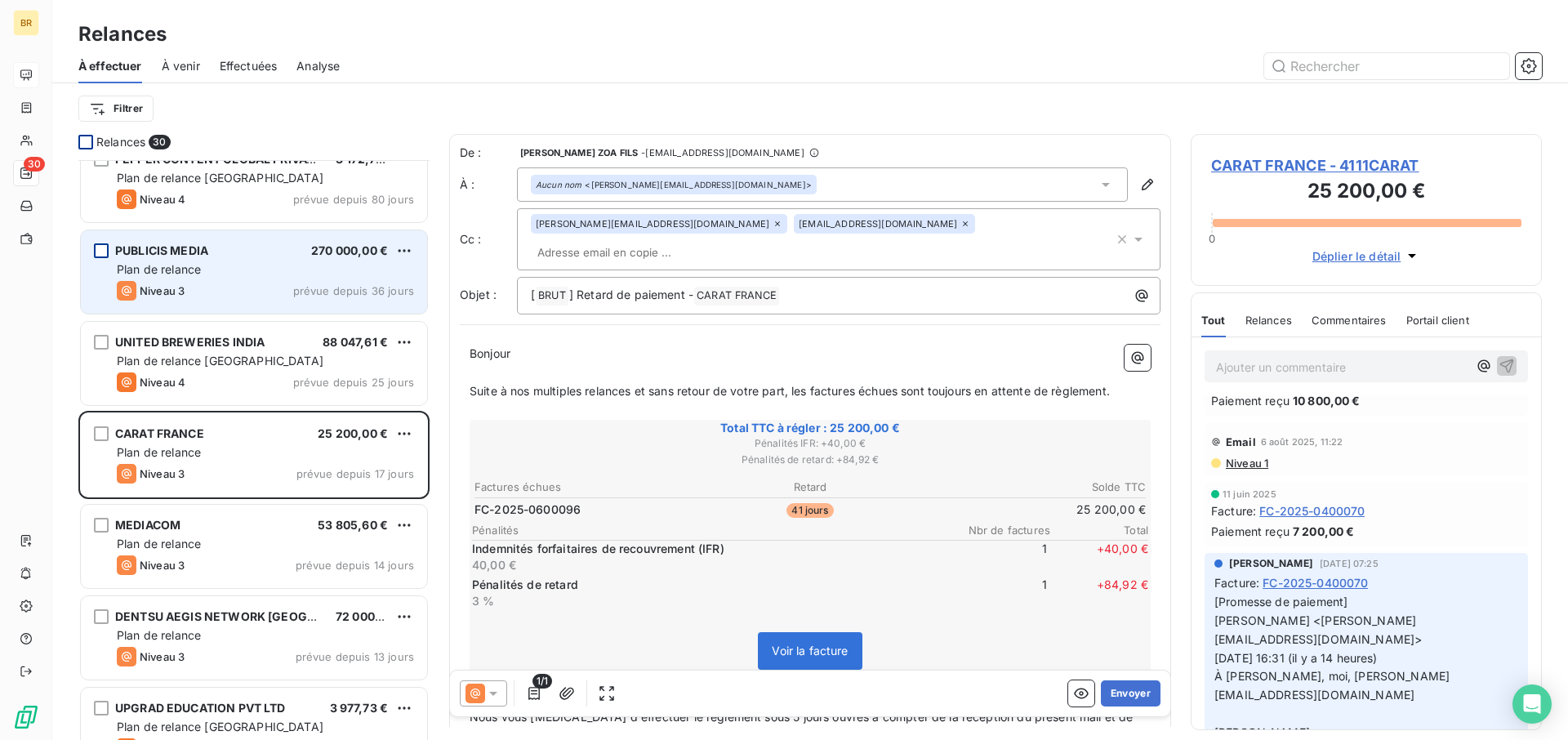
click at [720, 240] on input "text" at bounding box center [625, 252] width 189 height 24
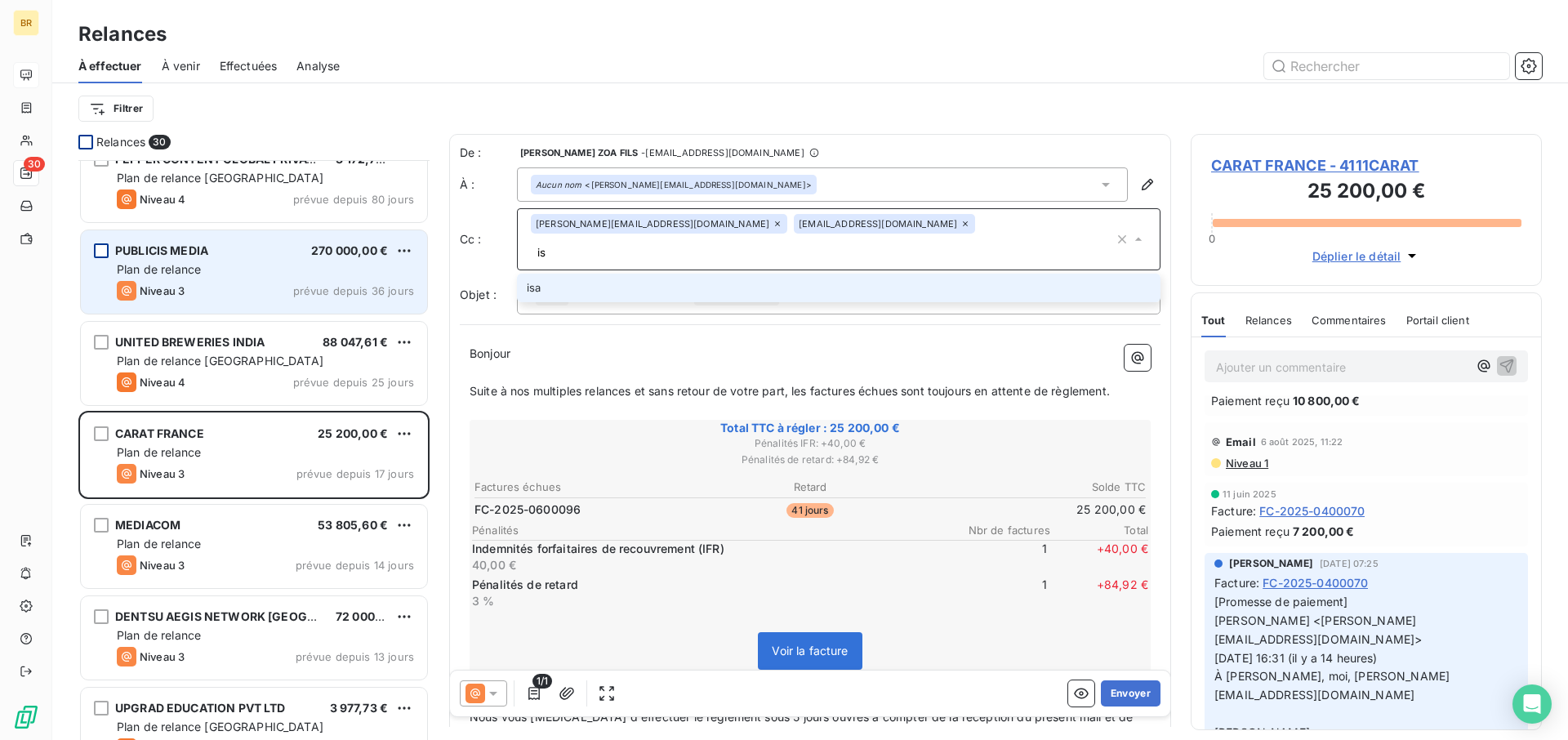
type input "i"
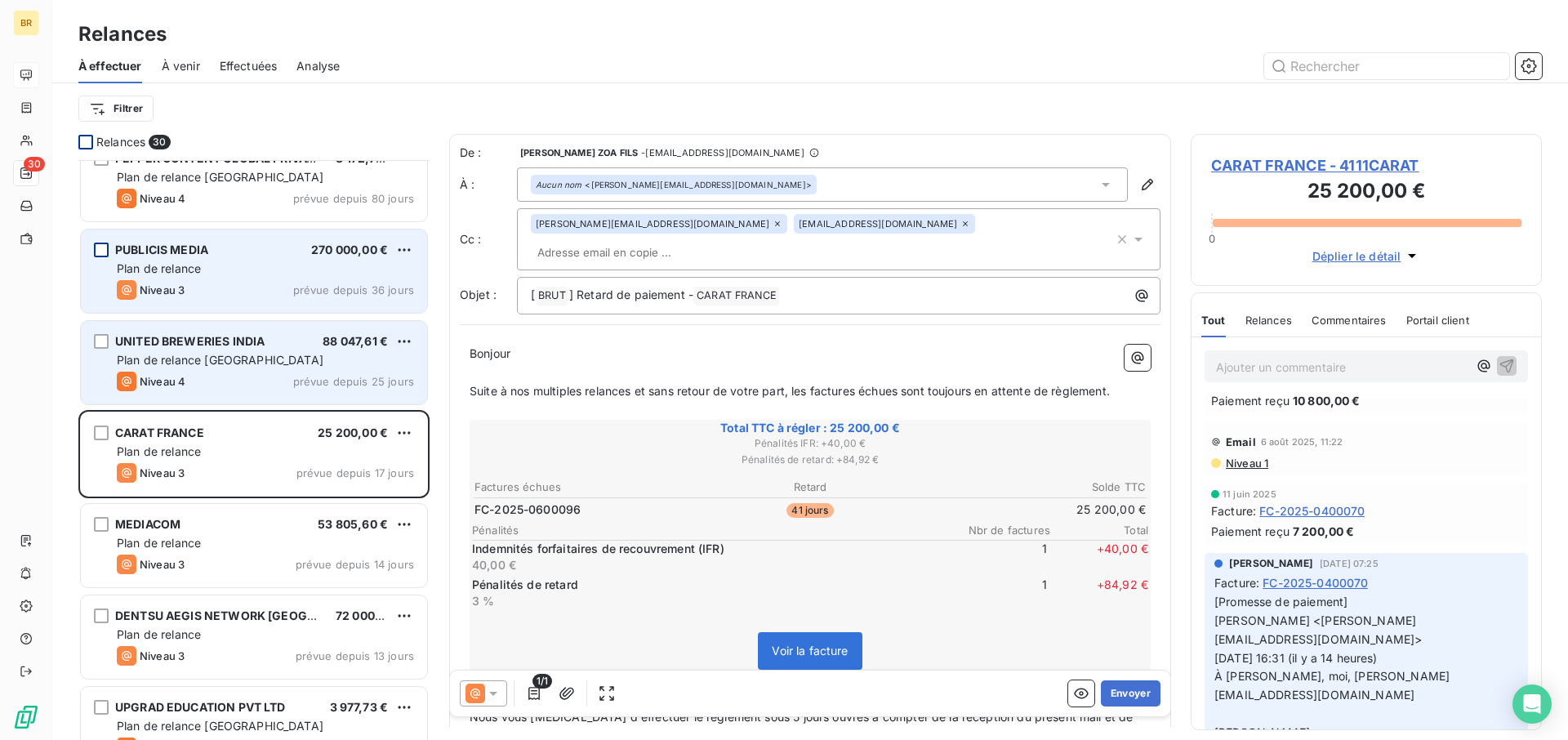
click at [170, 353] on span "Plan de relance [GEOGRAPHIC_DATA]" at bounding box center [219, 359] width 207 height 14
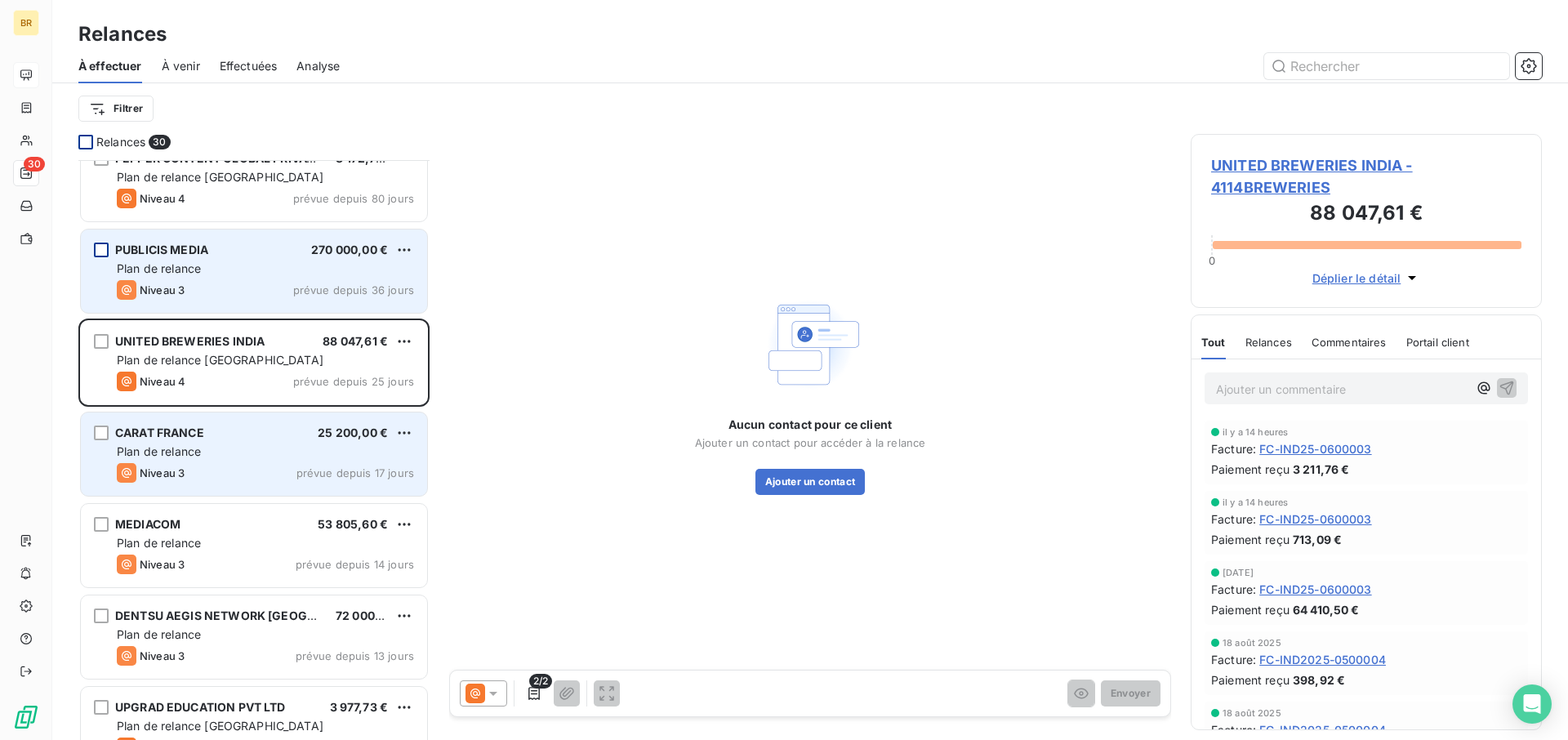
click at [168, 448] on span "Plan de relance" at bounding box center [159, 451] width 84 height 14
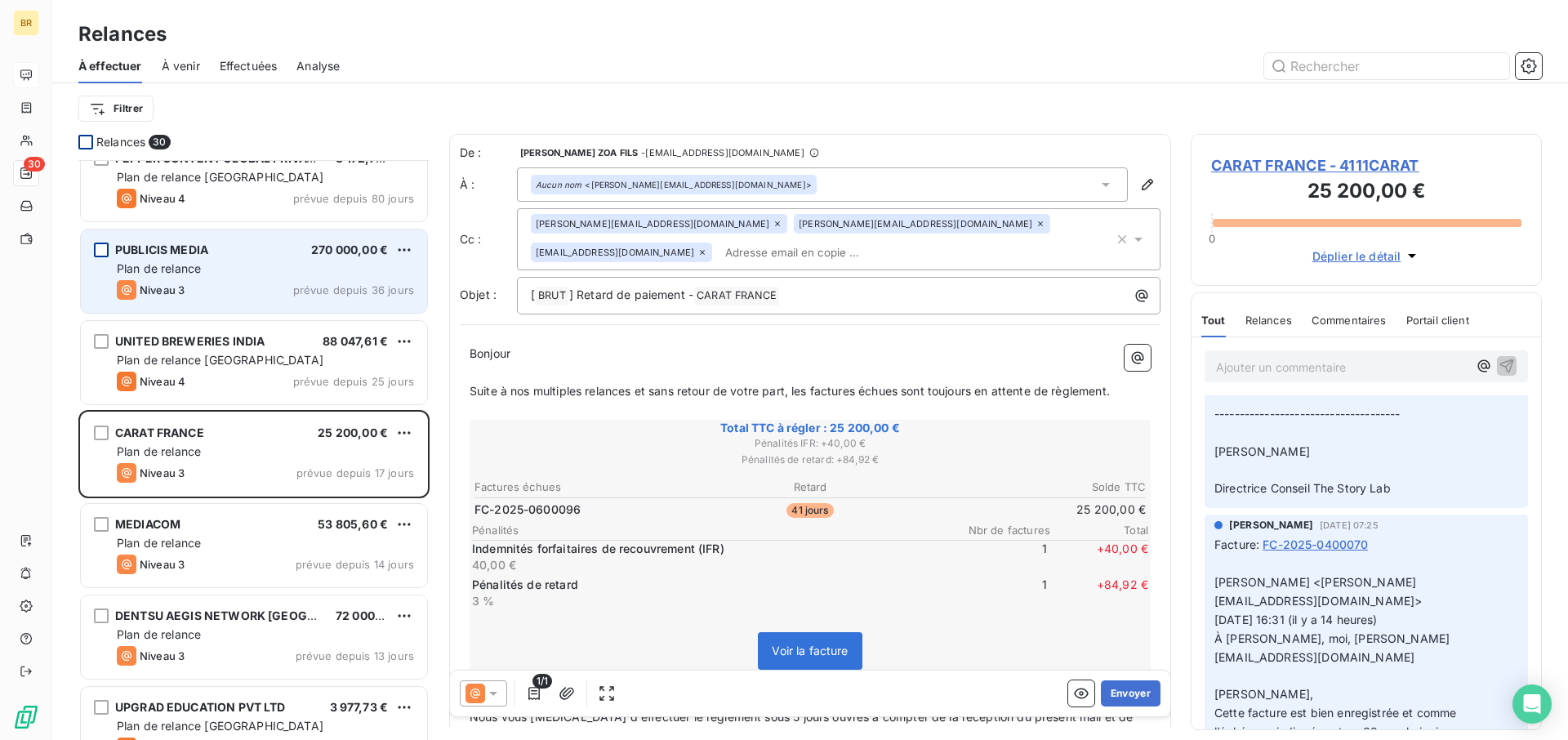
scroll to position [494, 0]
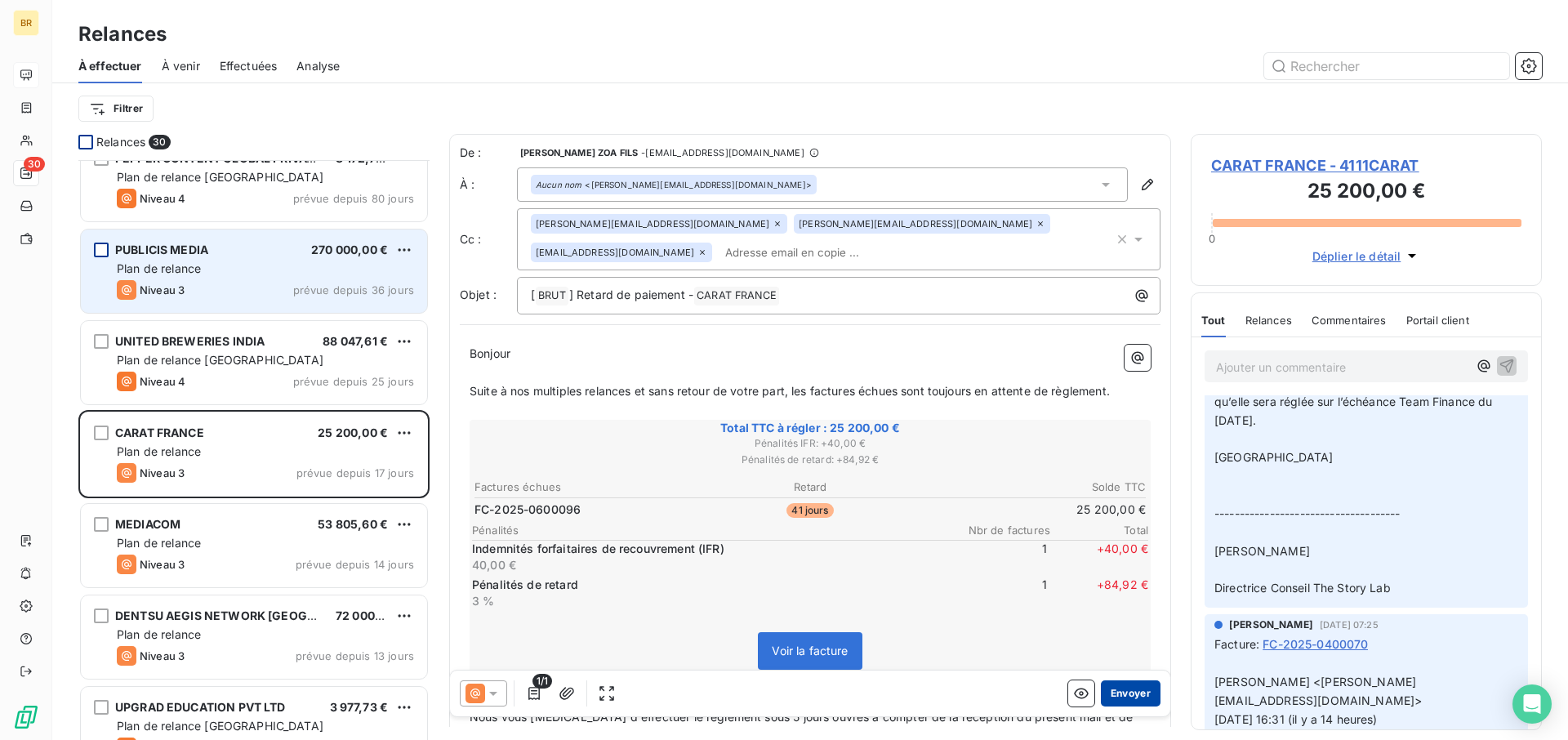
click at [1132, 544] on button "Envoyer" at bounding box center [1131, 693] width 60 height 26
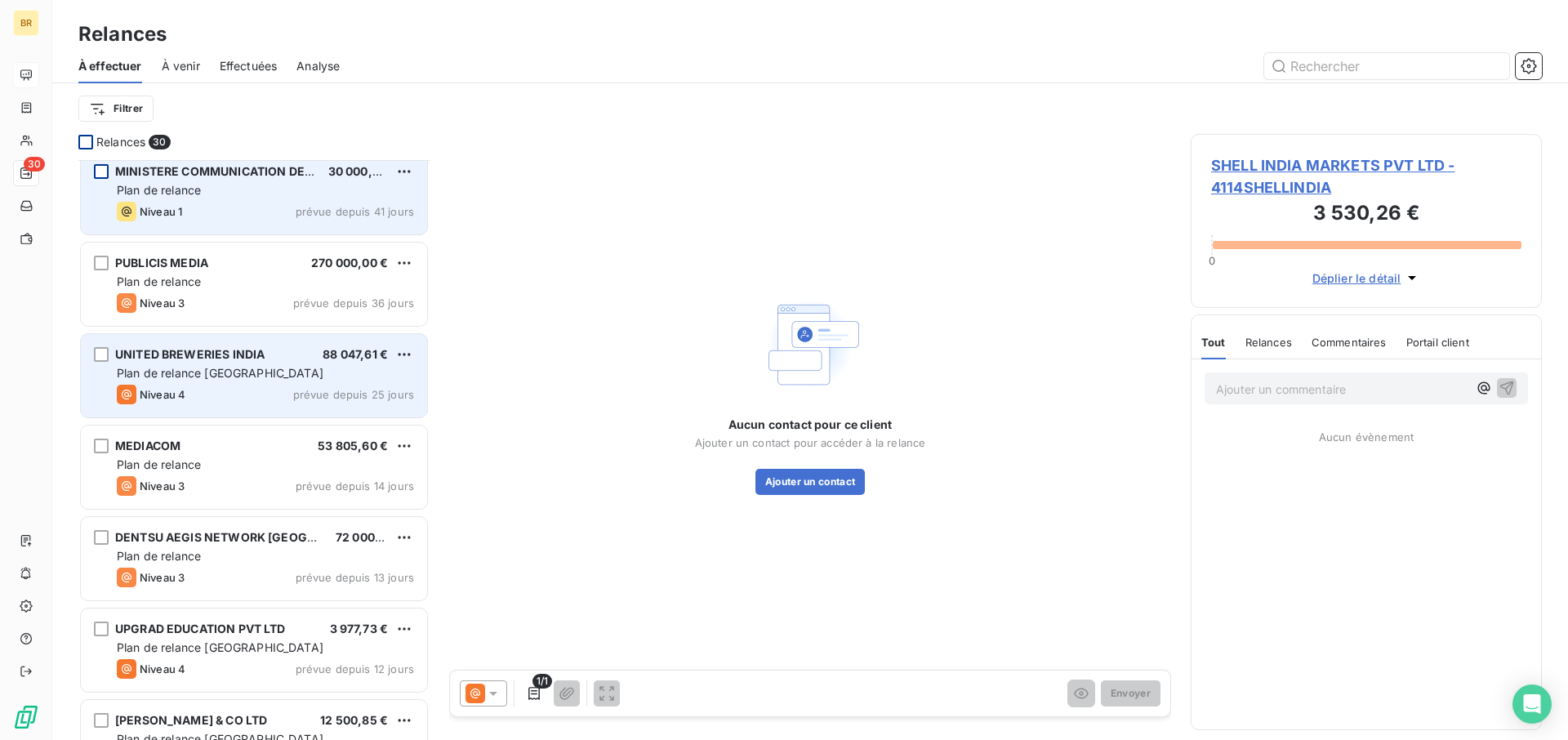
scroll to position [380, 0]
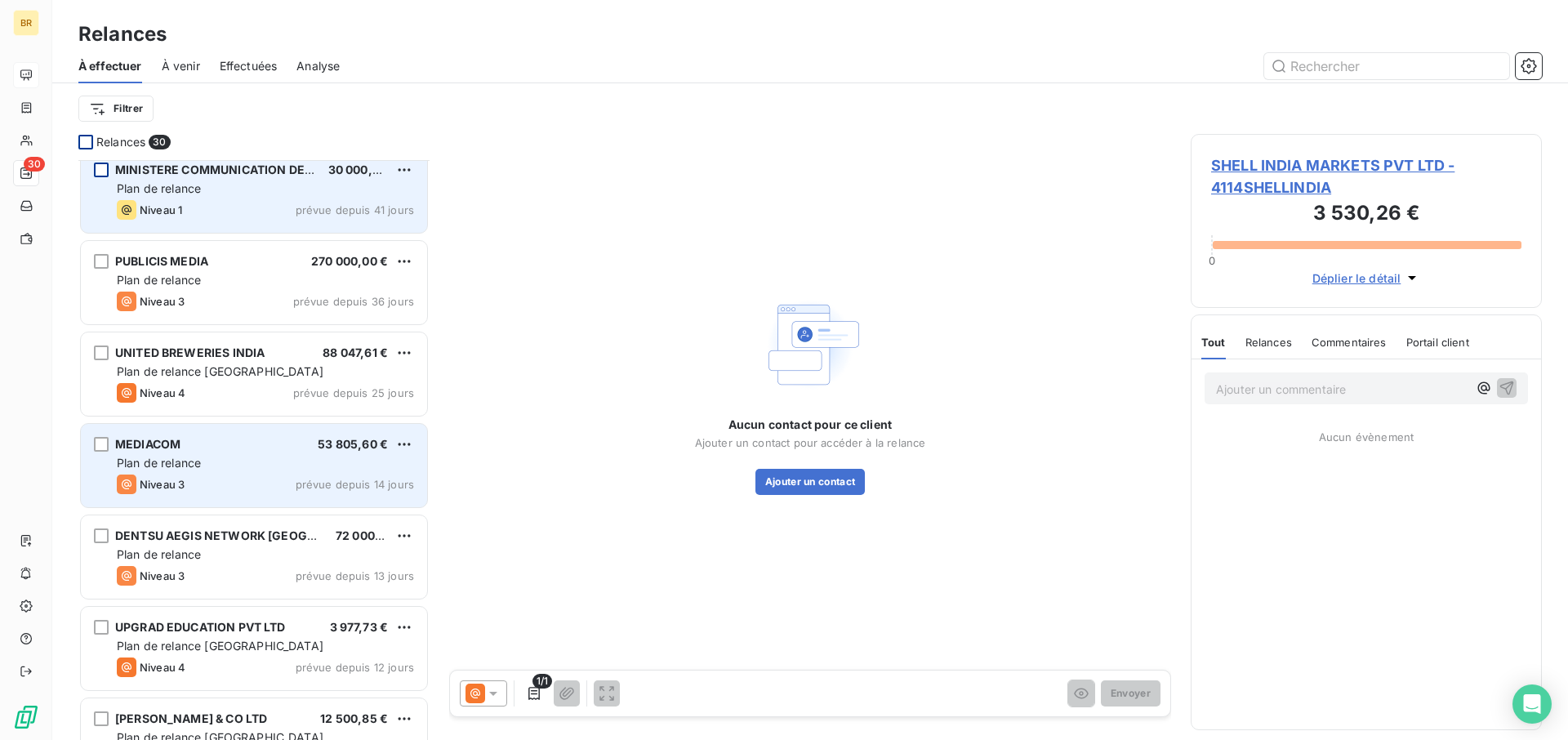
click at [241, 459] on div "Plan de relance" at bounding box center [265, 462] width 297 height 16
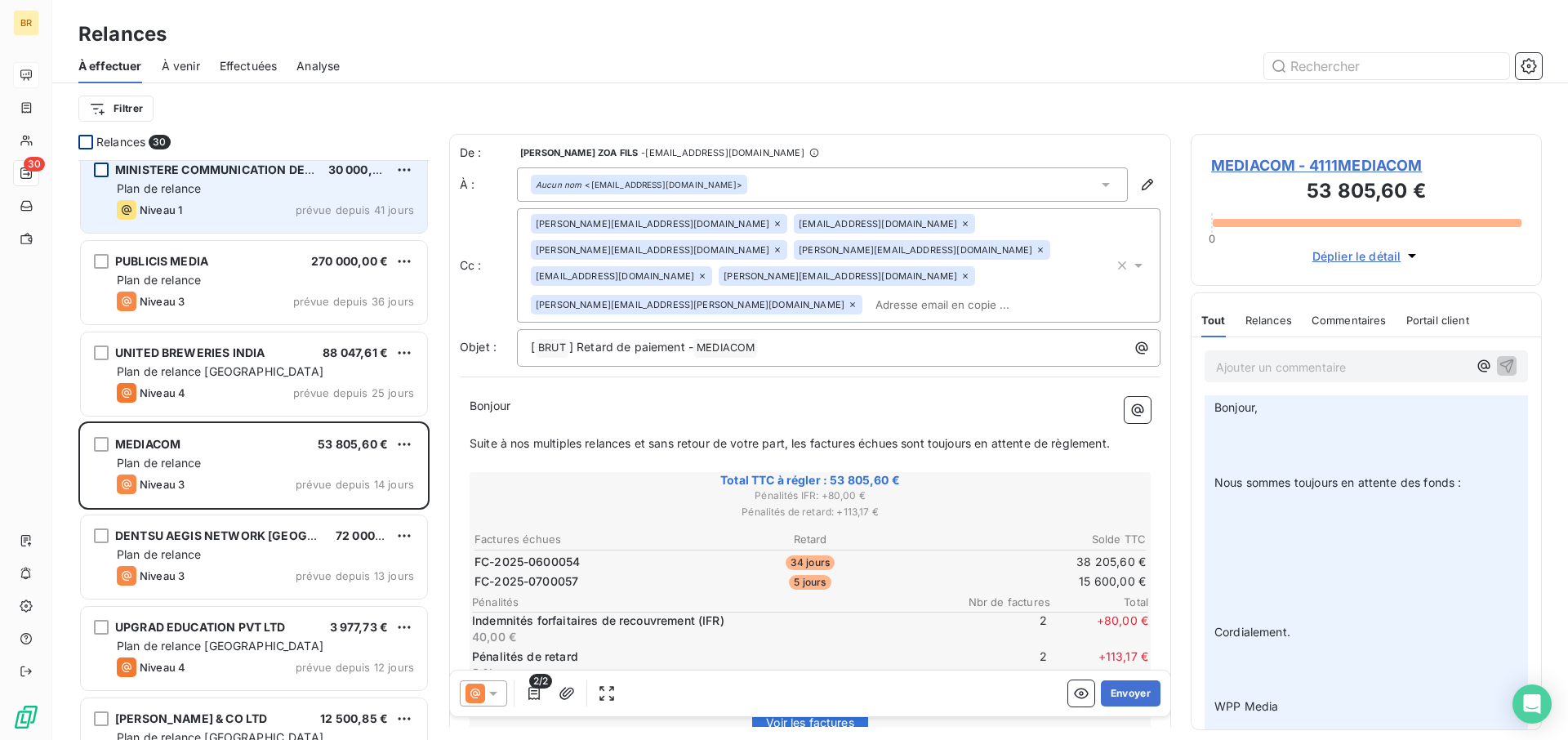
scroll to position [656, 0]
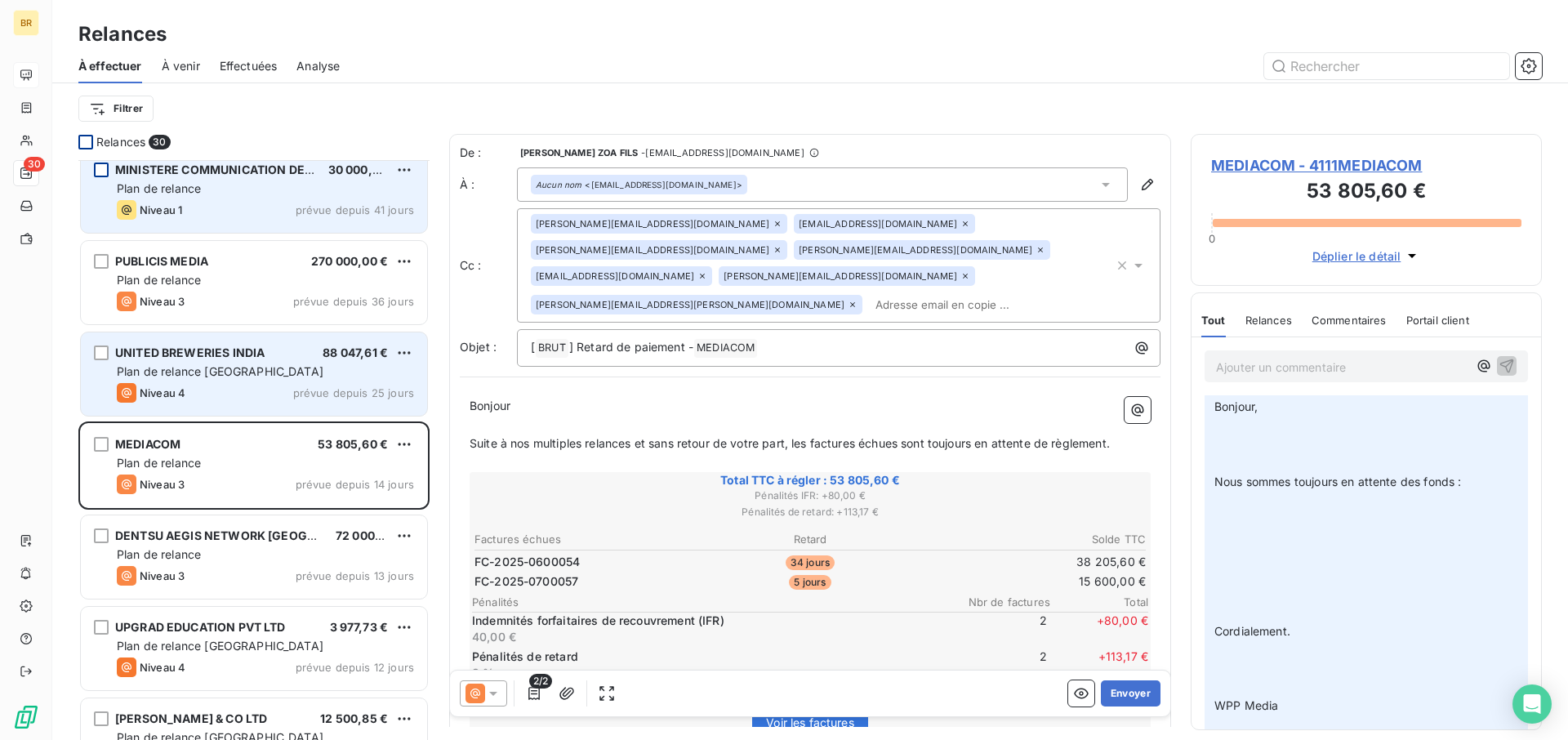
click at [250, 386] on div "Niveau 4 prévue depuis 25 jours" at bounding box center [265, 392] width 297 height 19
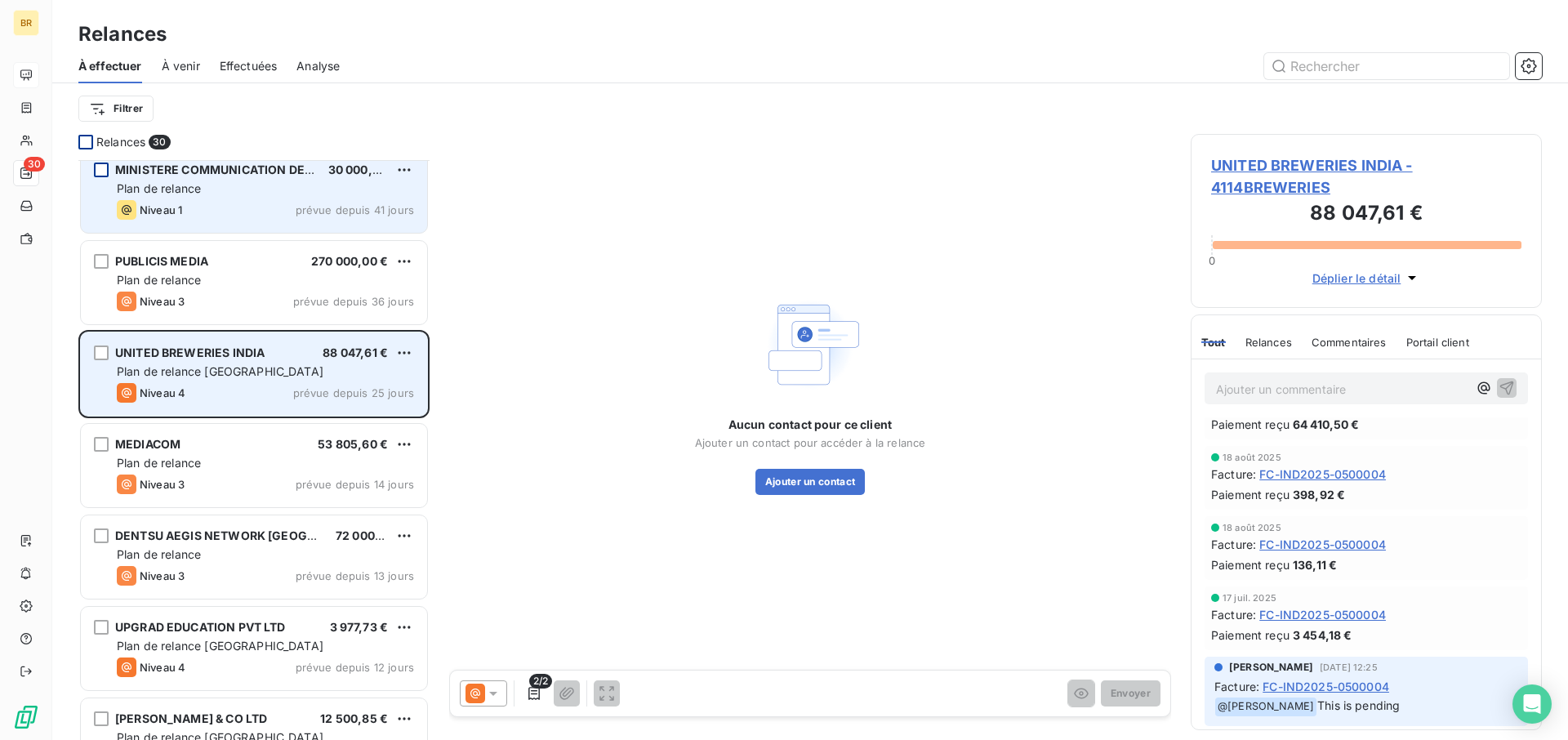
scroll to position [186, 0]
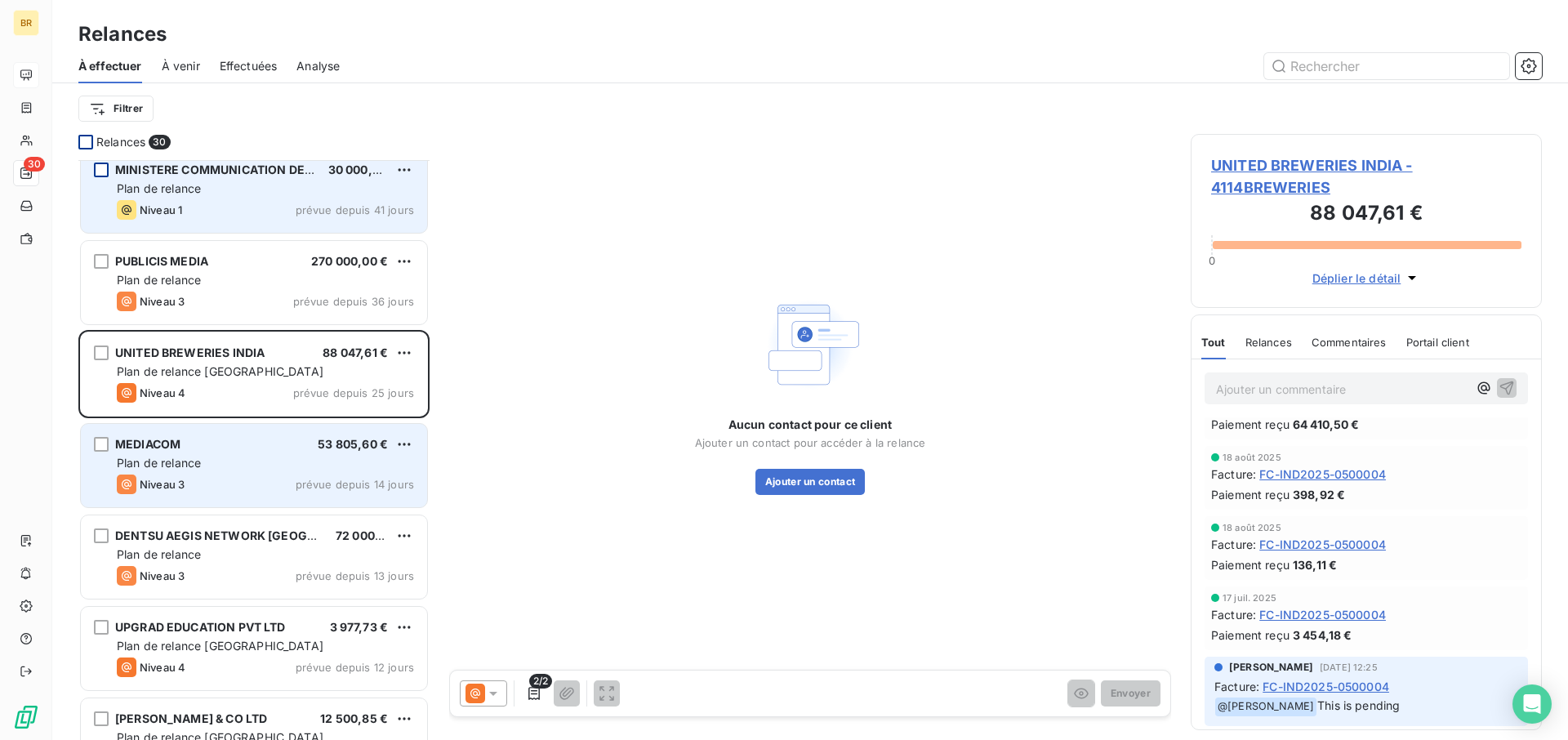
click at [236, 456] on div "Plan de relance" at bounding box center [265, 462] width 297 height 16
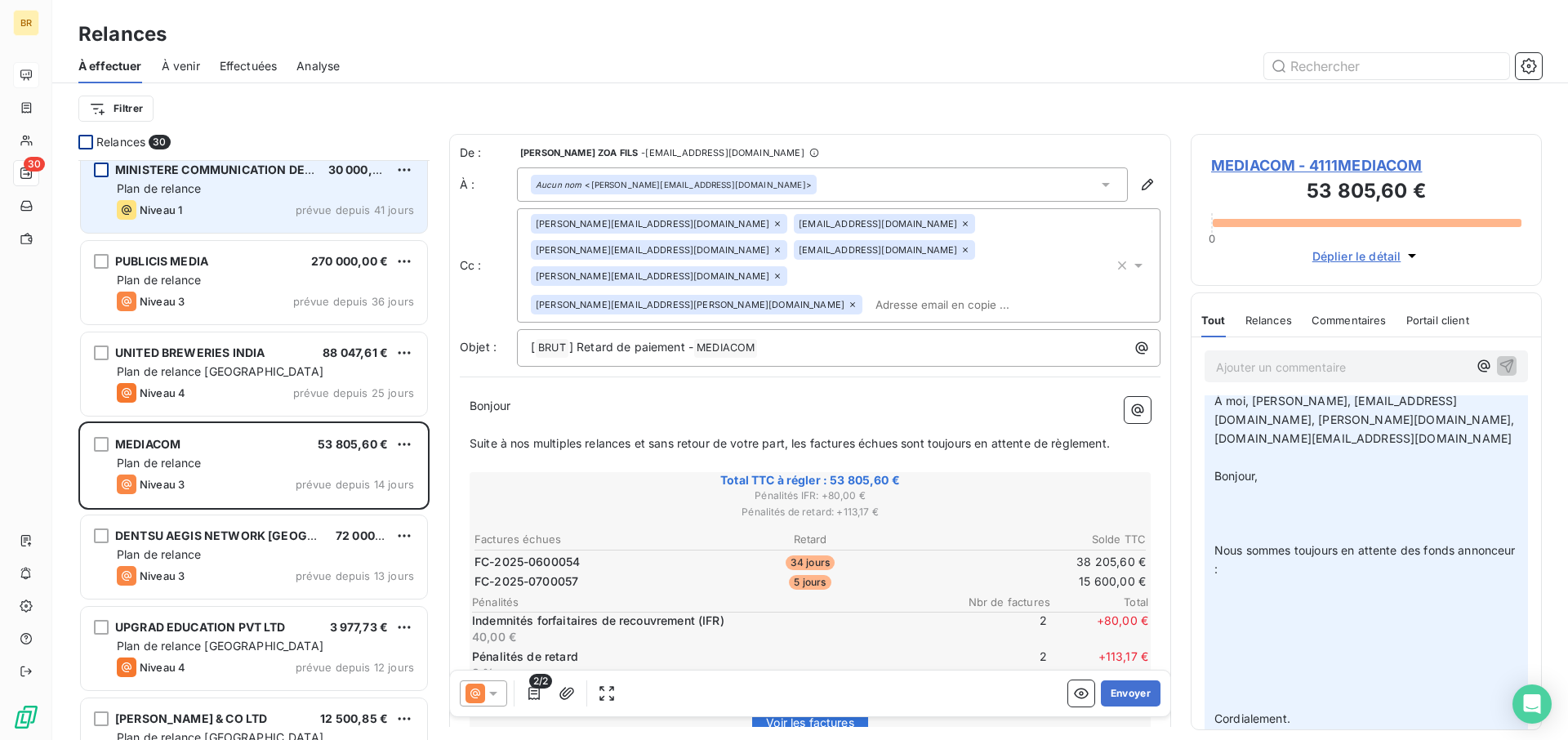
scroll to position [1358, 0]
click at [1132, 544] on button "Envoyer" at bounding box center [1131, 693] width 60 height 26
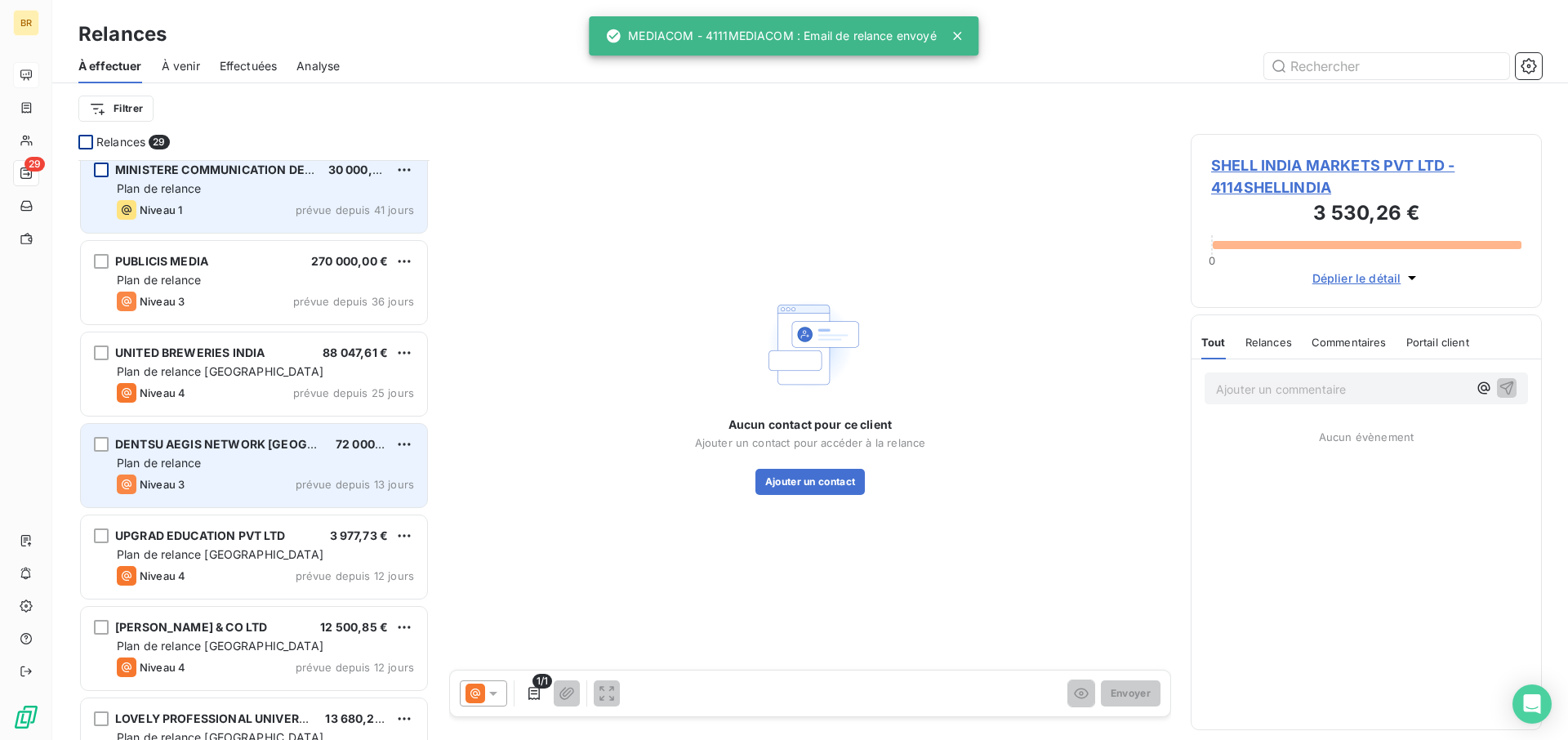
click at [225, 476] on div "Niveau 3 prévue depuis 13 jours" at bounding box center [265, 483] width 297 height 19
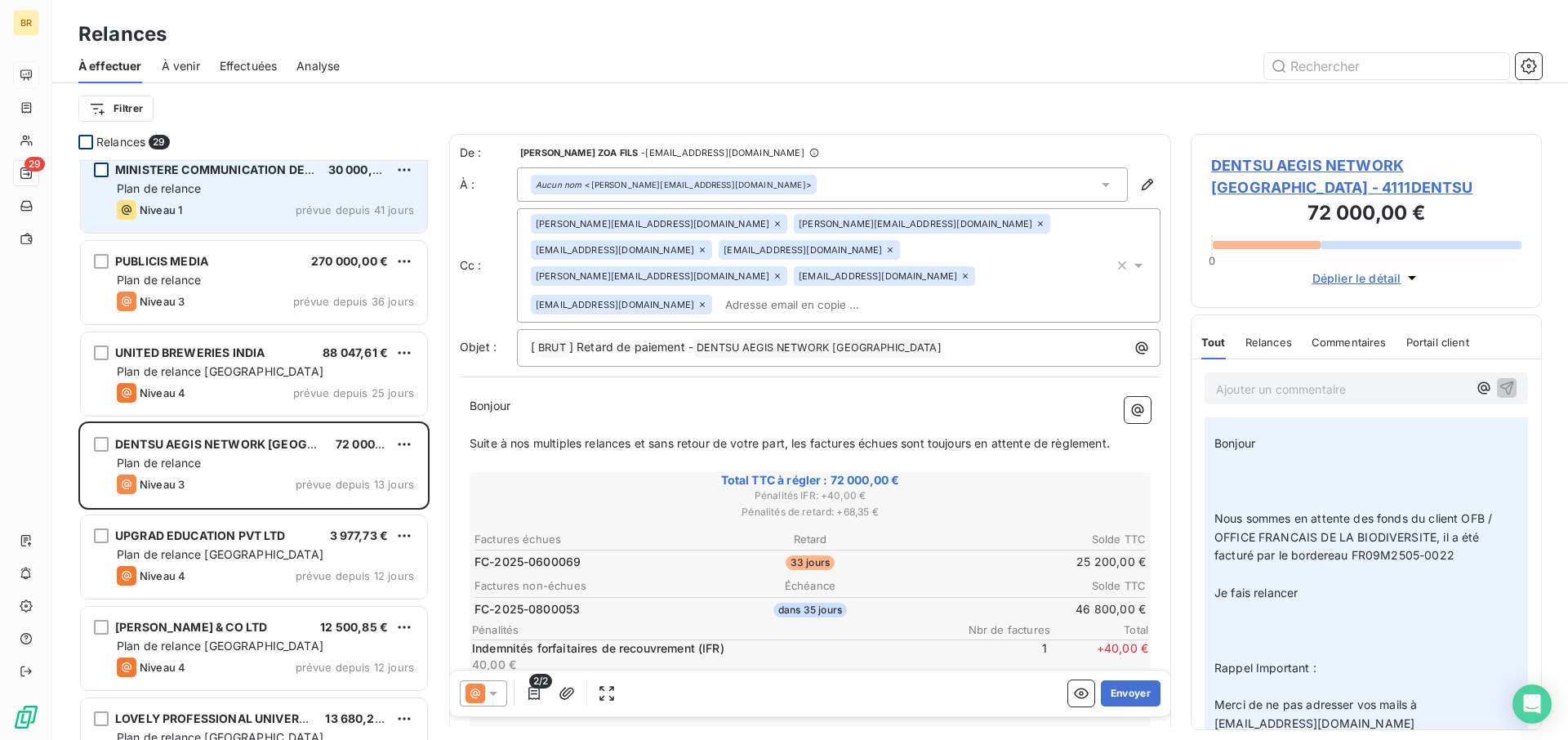
scroll to position [338, 0]
click at [705, 302] on icon at bounding box center [702, 305] width 5 height 5
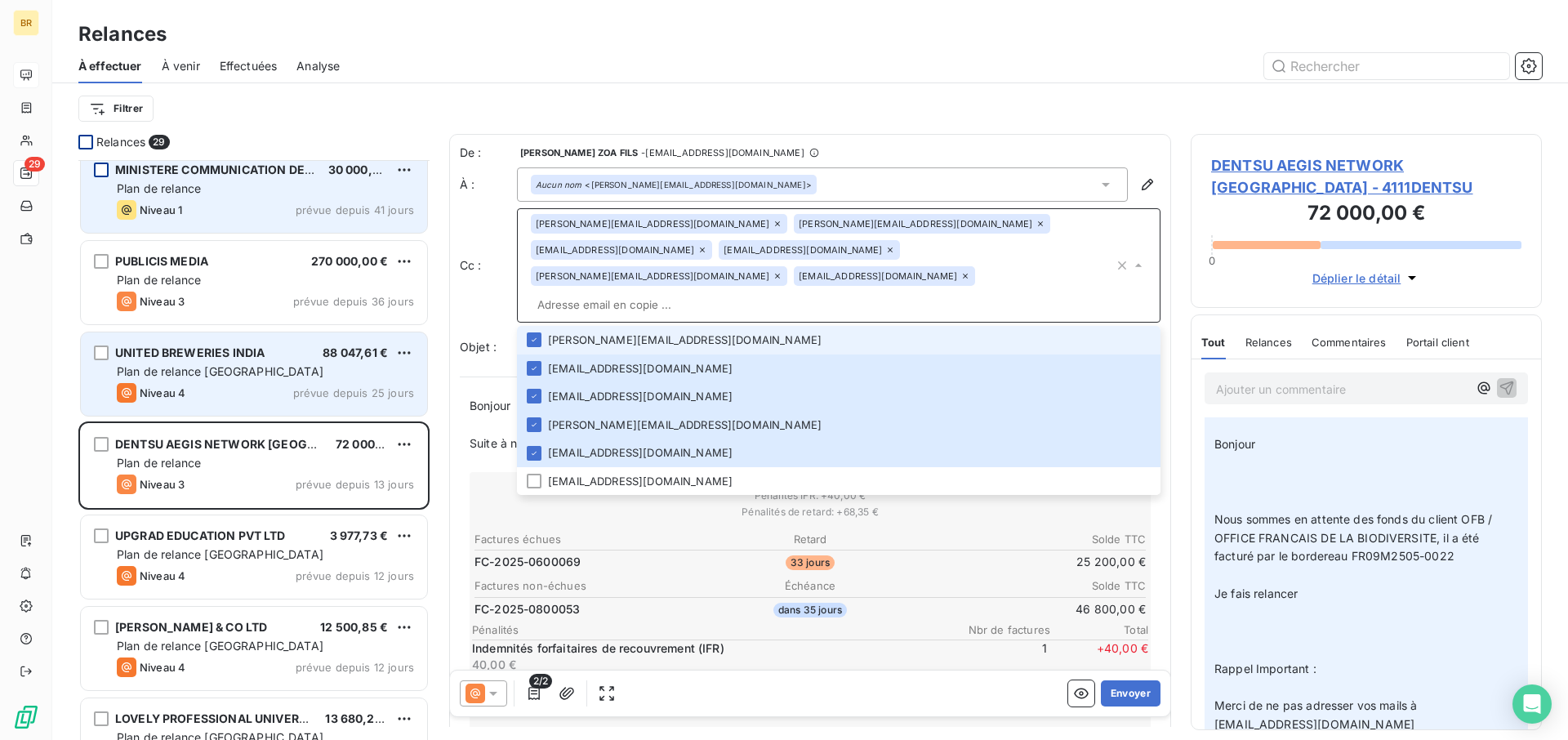
click at [230, 383] on div "Niveau 4 prévue depuis 25 jours" at bounding box center [265, 392] width 297 height 19
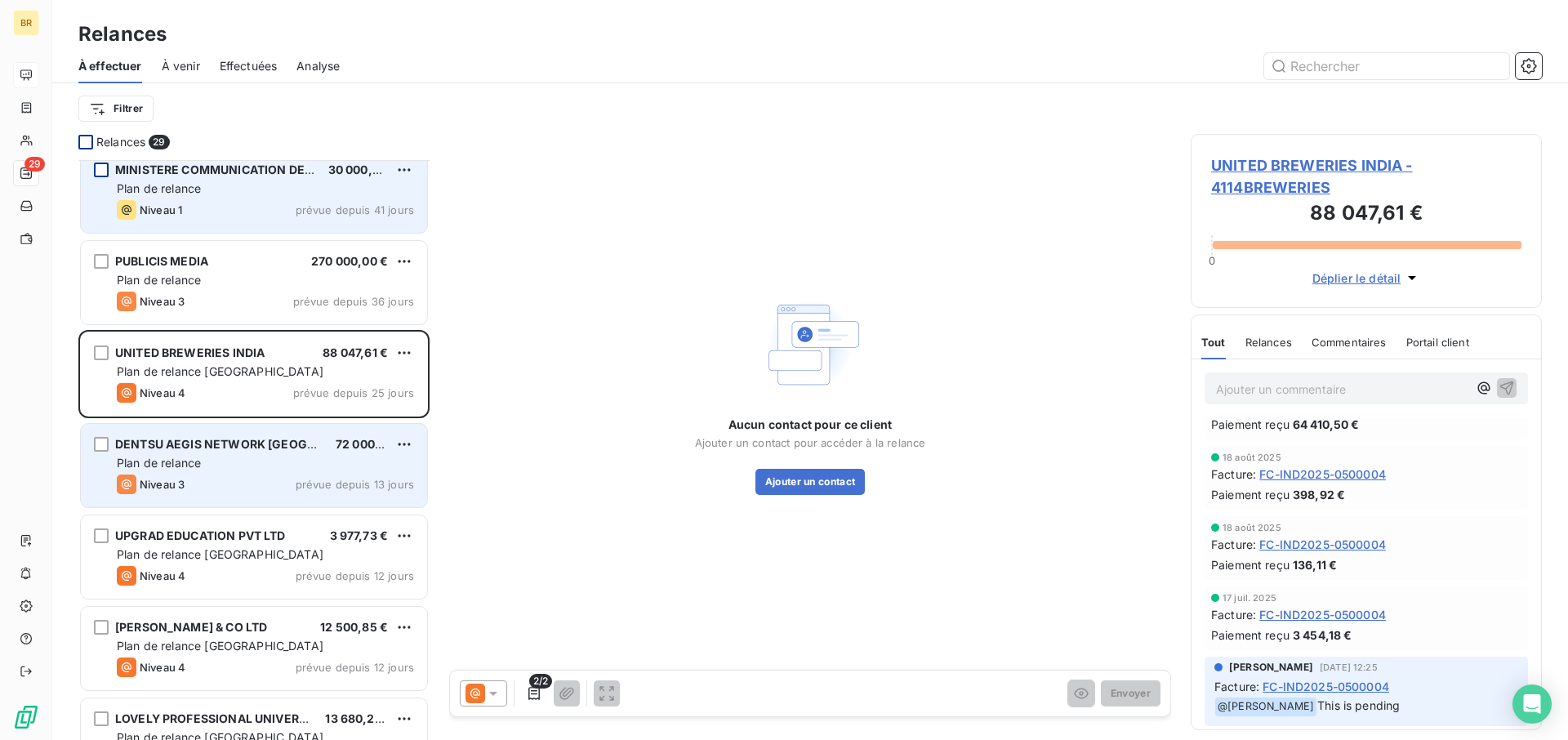
click at [214, 462] on div "Plan de relance" at bounding box center [265, 462] width 297 height 16
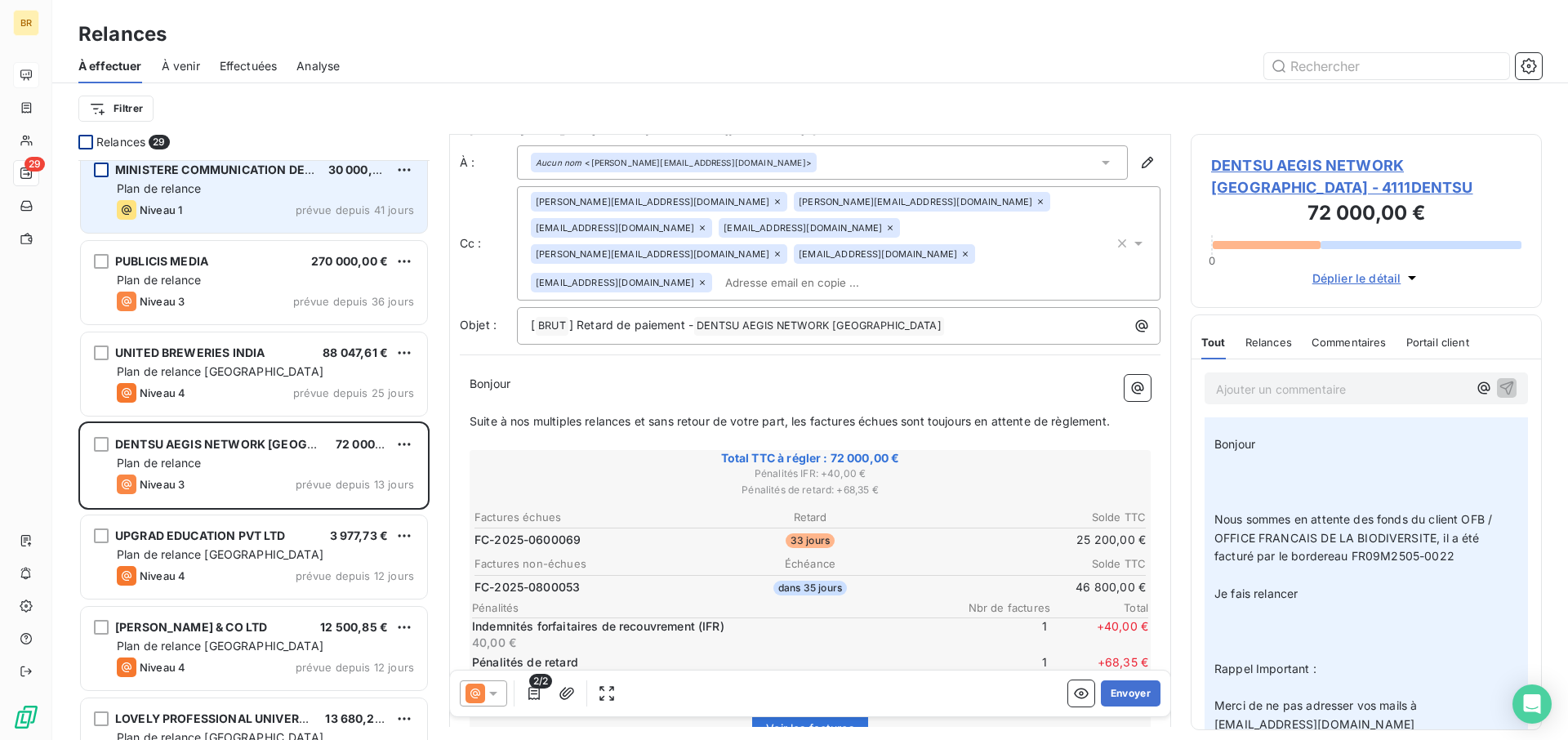
scroll to position [22, 0]
click at [707, 278] on icon at bounding box center [702, 284] width 10 height 10
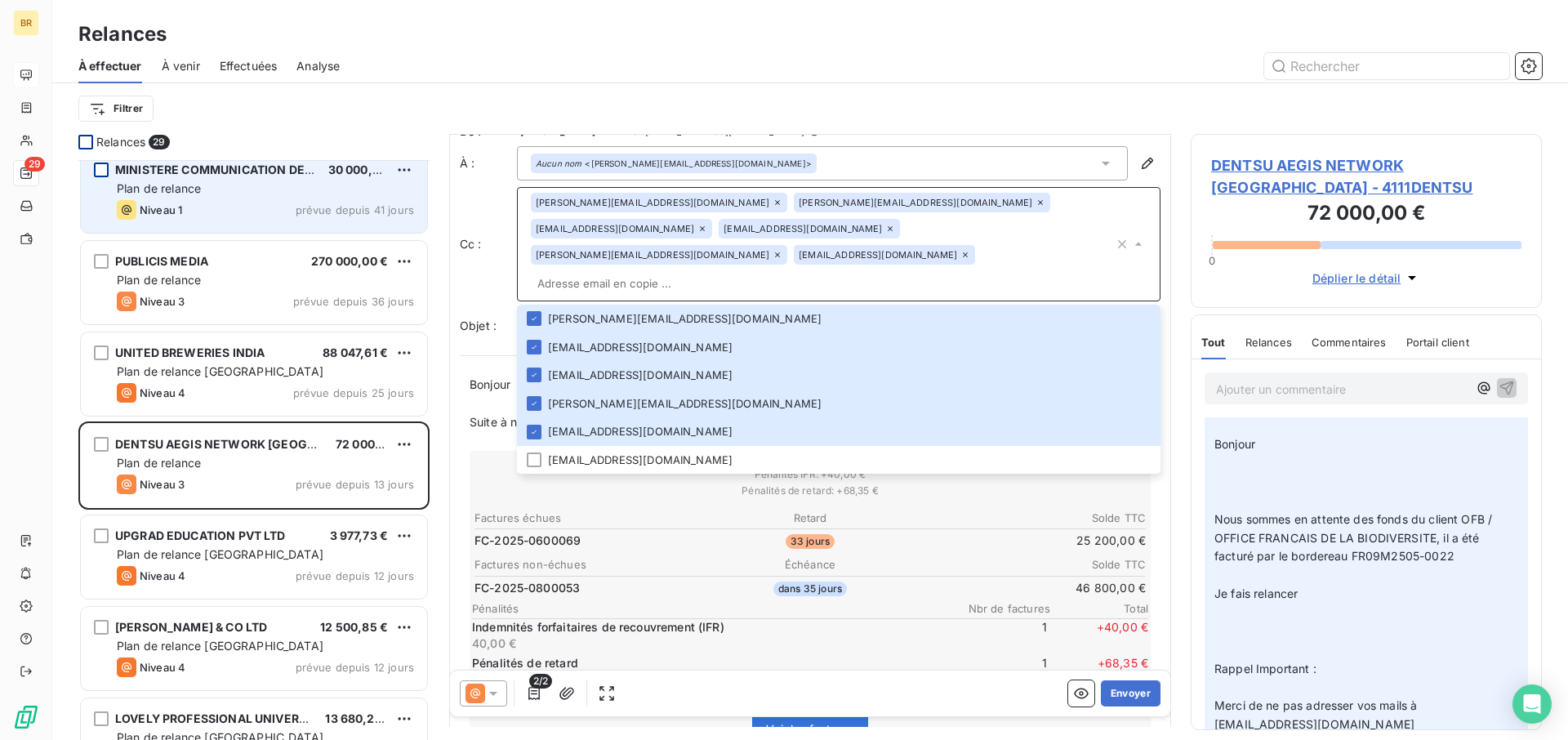
click at [958, 453] on div "Total TTC à régler : 72 000,00 € Pénalités IFR : + 40,00 € Pénalités de retard …" at bounding box center [809, 608] width 681 height 316
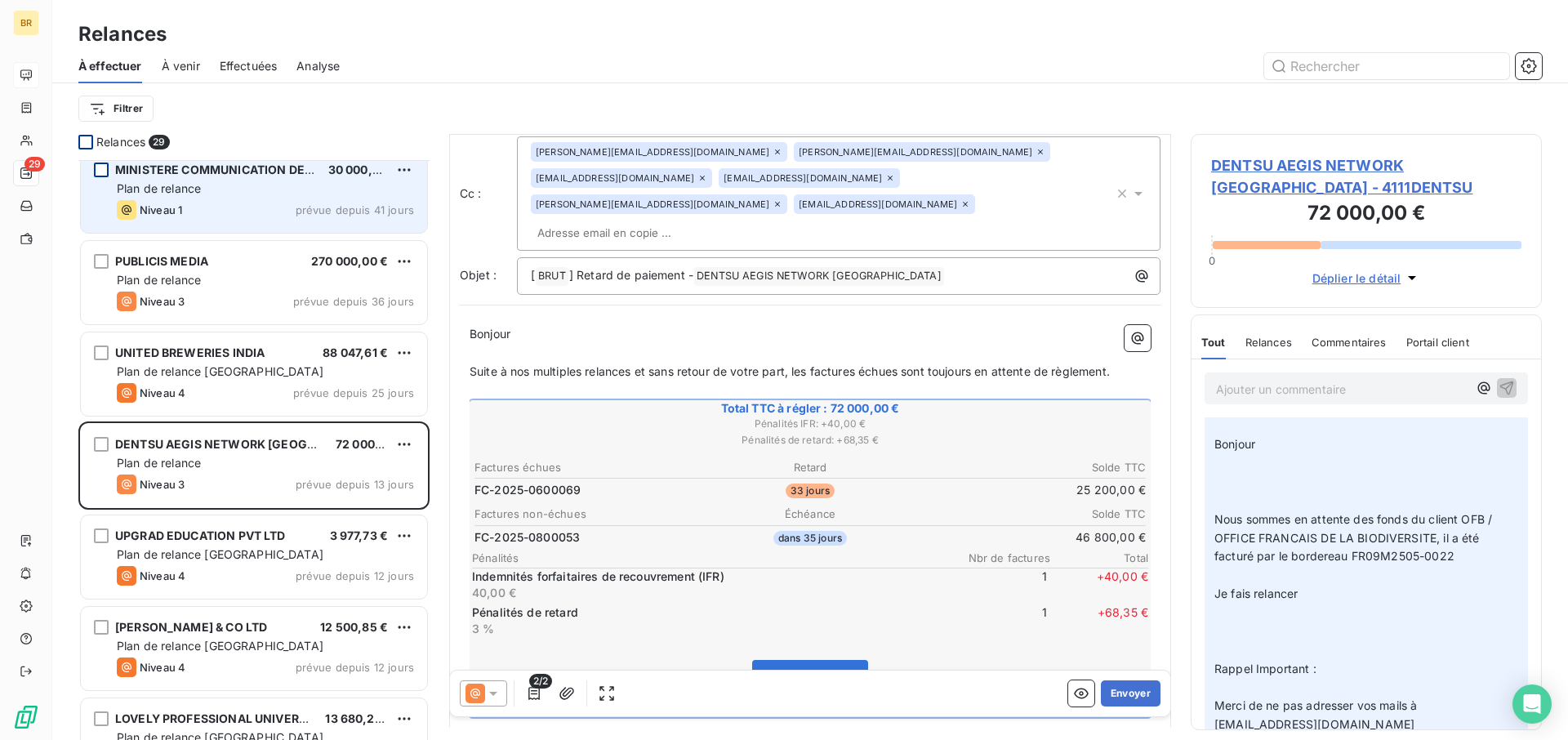
scroll to position [76, 0]
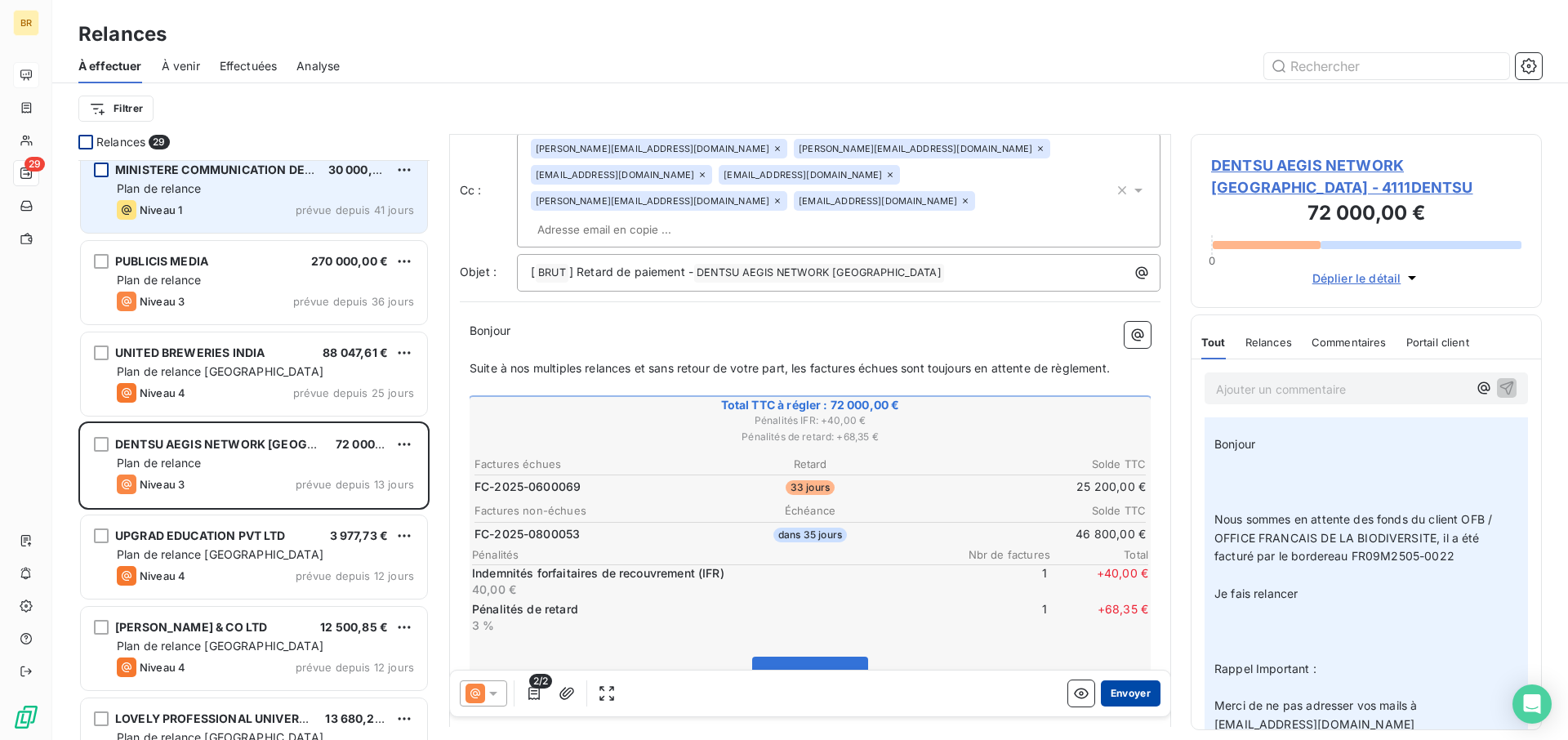
click at [1131, 544] on button "Envoyer" at bounding box center [1131, 693] width 60 height 26
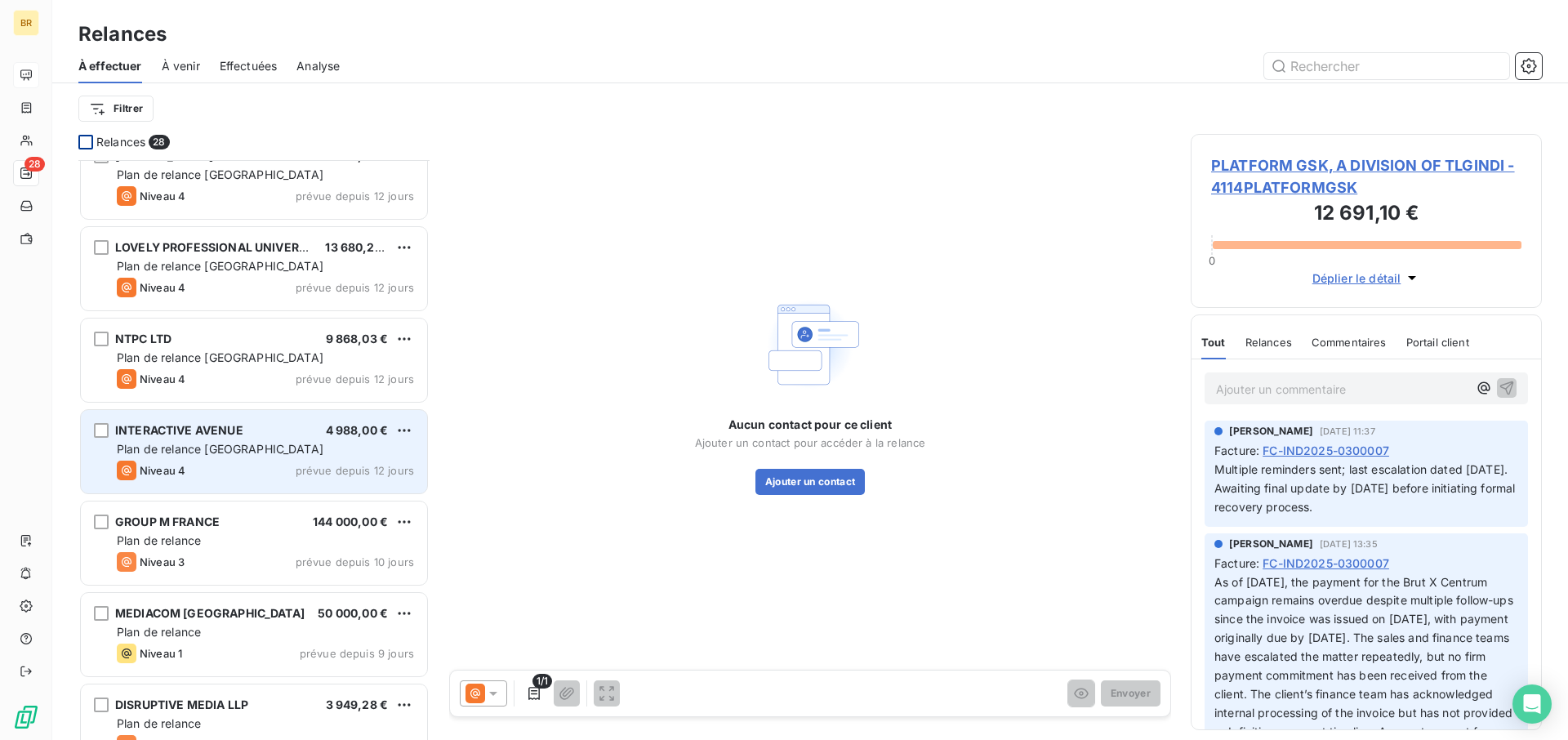
scroll to position [778, 0]
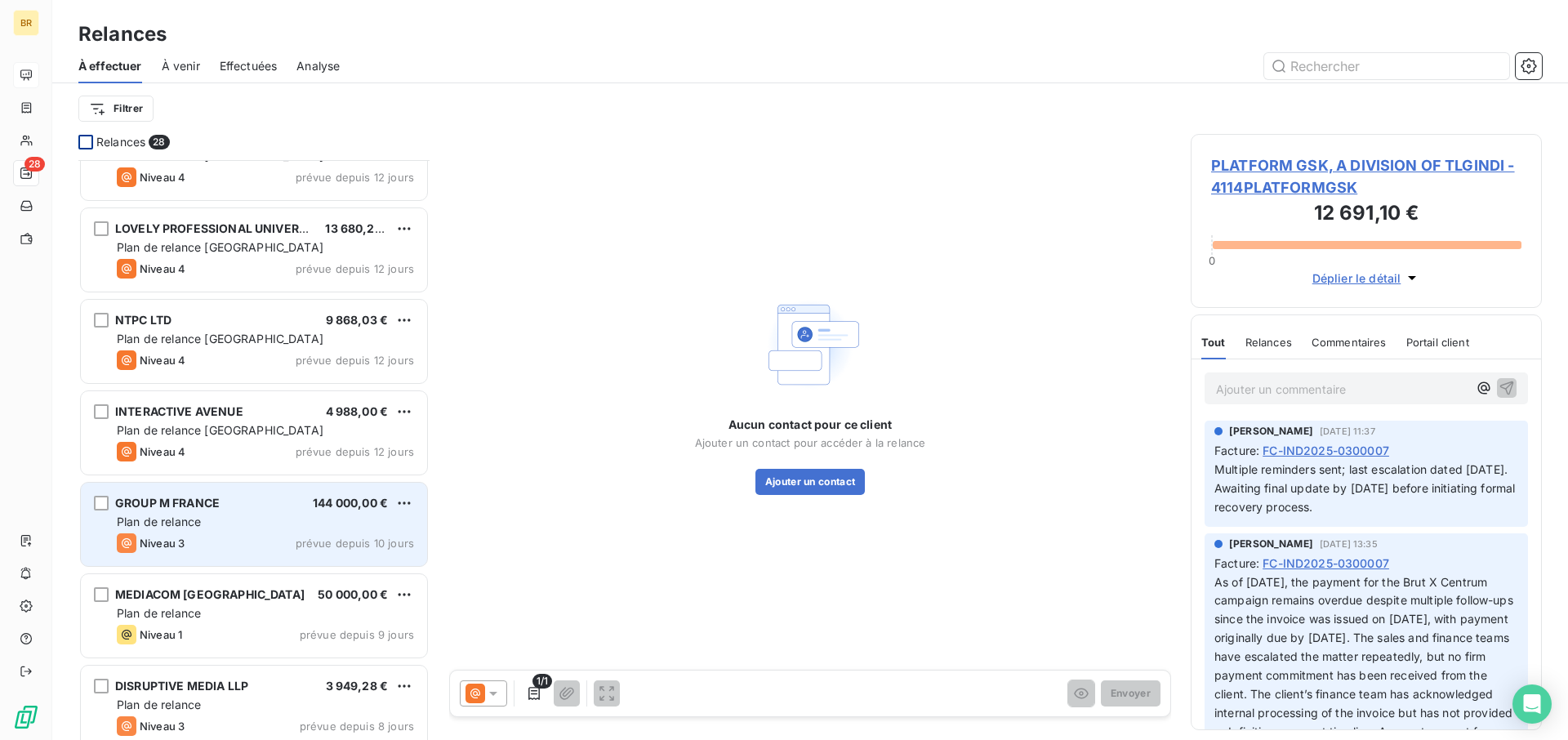
click at [230, 527] on div "Plan de relance" at bounding box center [265, 521] width 297 height 16
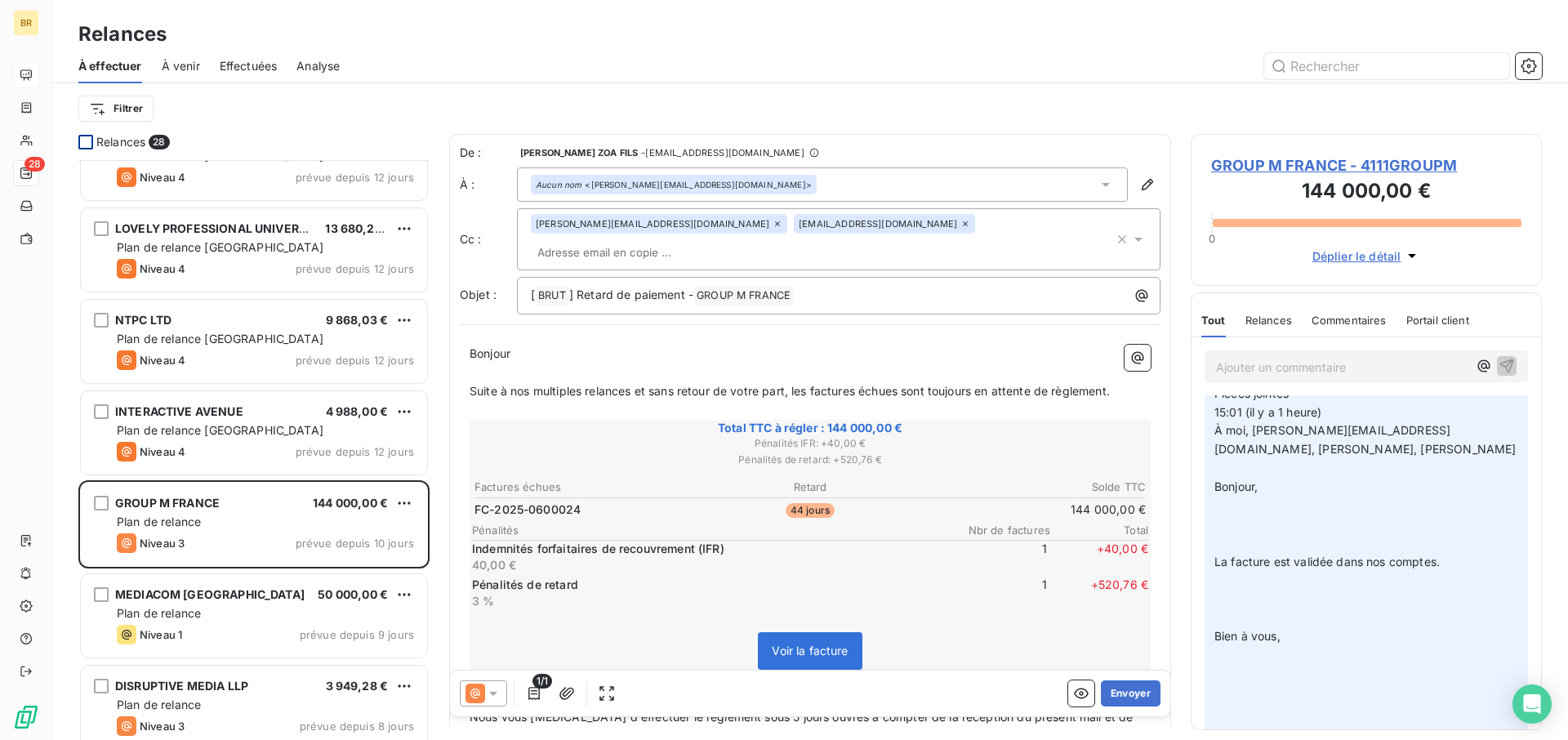
scroll to position [92, 0]
click at [963, 226] on icon at bounding box center [965, 224] width 5 height 5
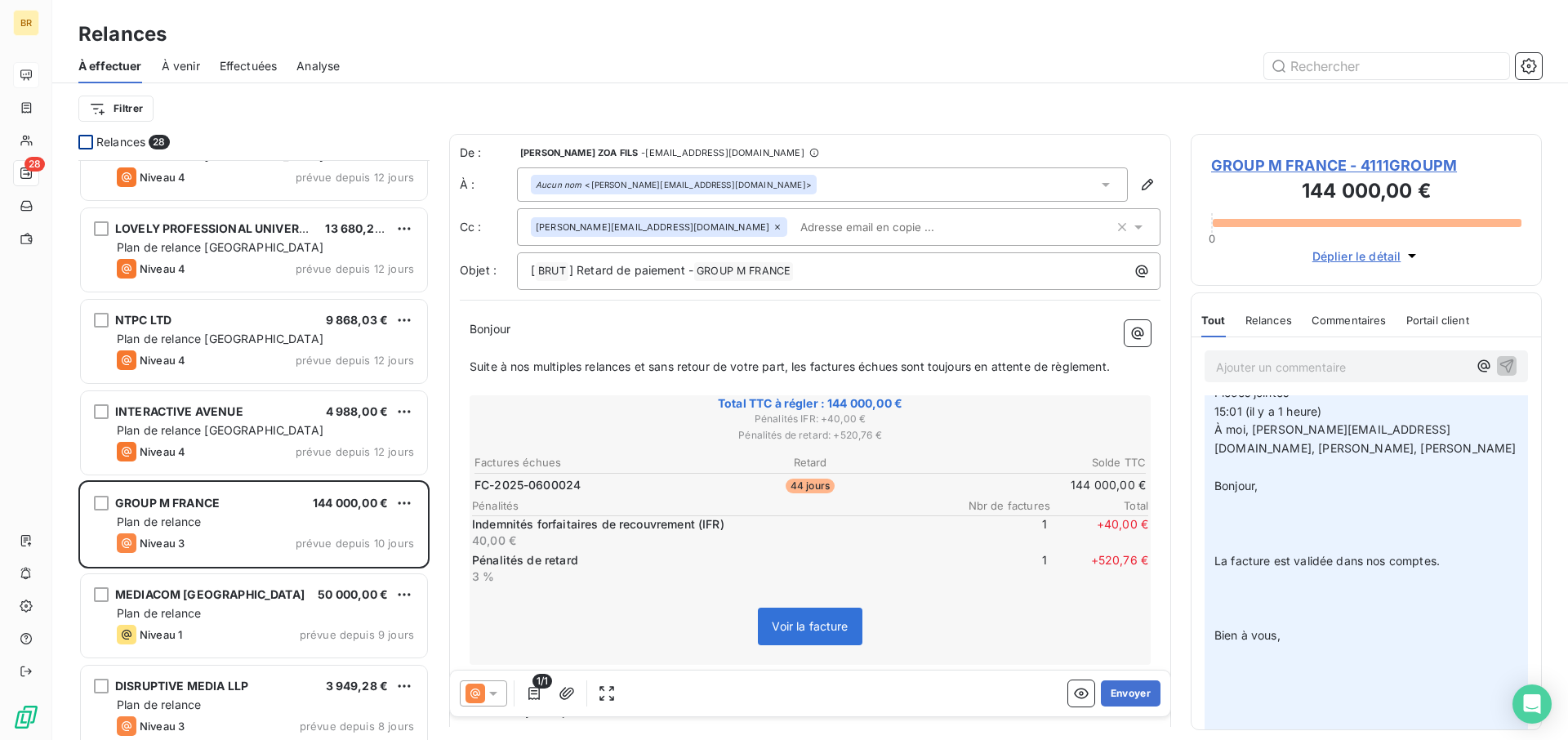
click at [751, 94] on div "Filtrer" at bounding box center [810, 108] width 1463 height 31
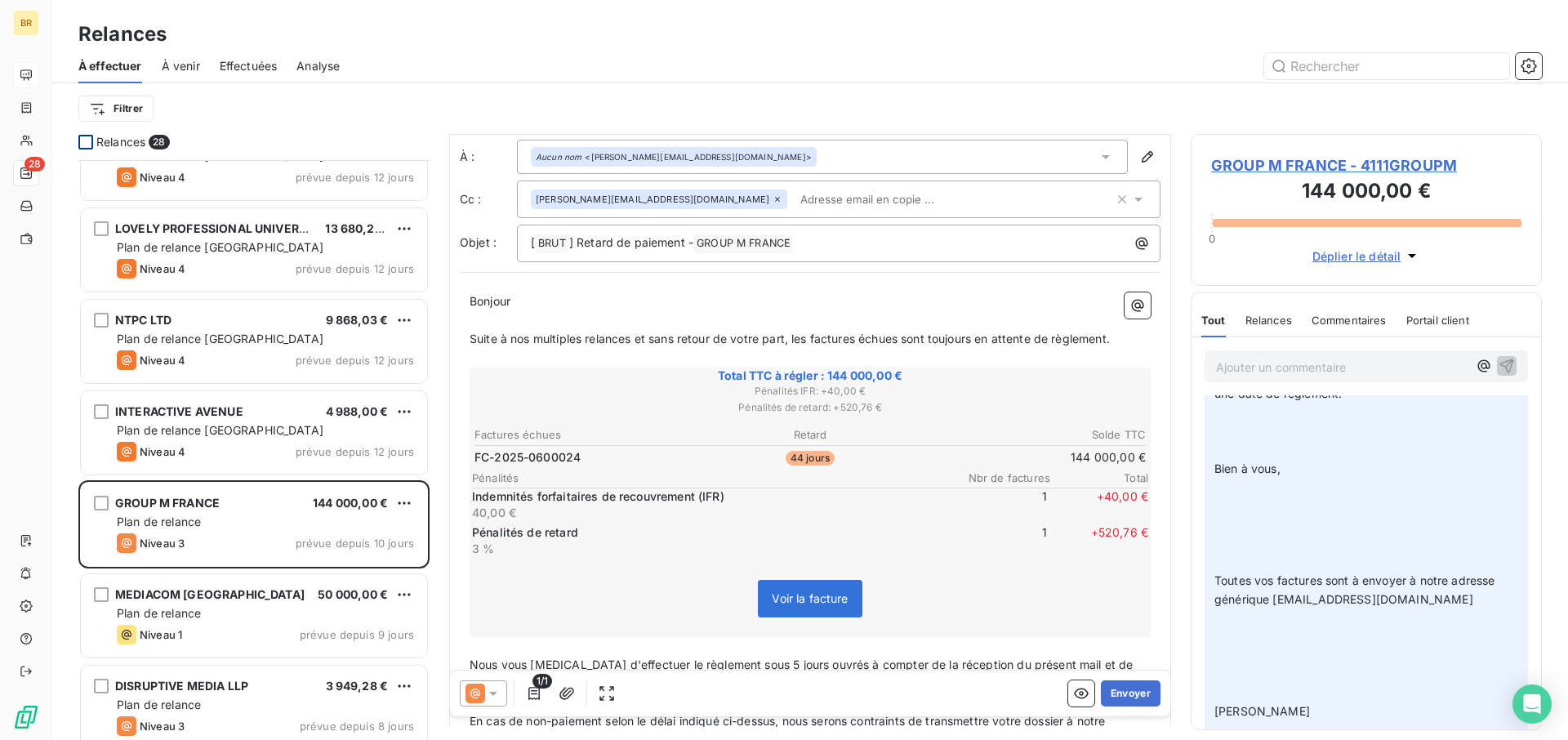
scroll to position [32, 0]
click at [1132, 544] on button "Envoyer" at bounding box center [1131, 693] width 60 height 26
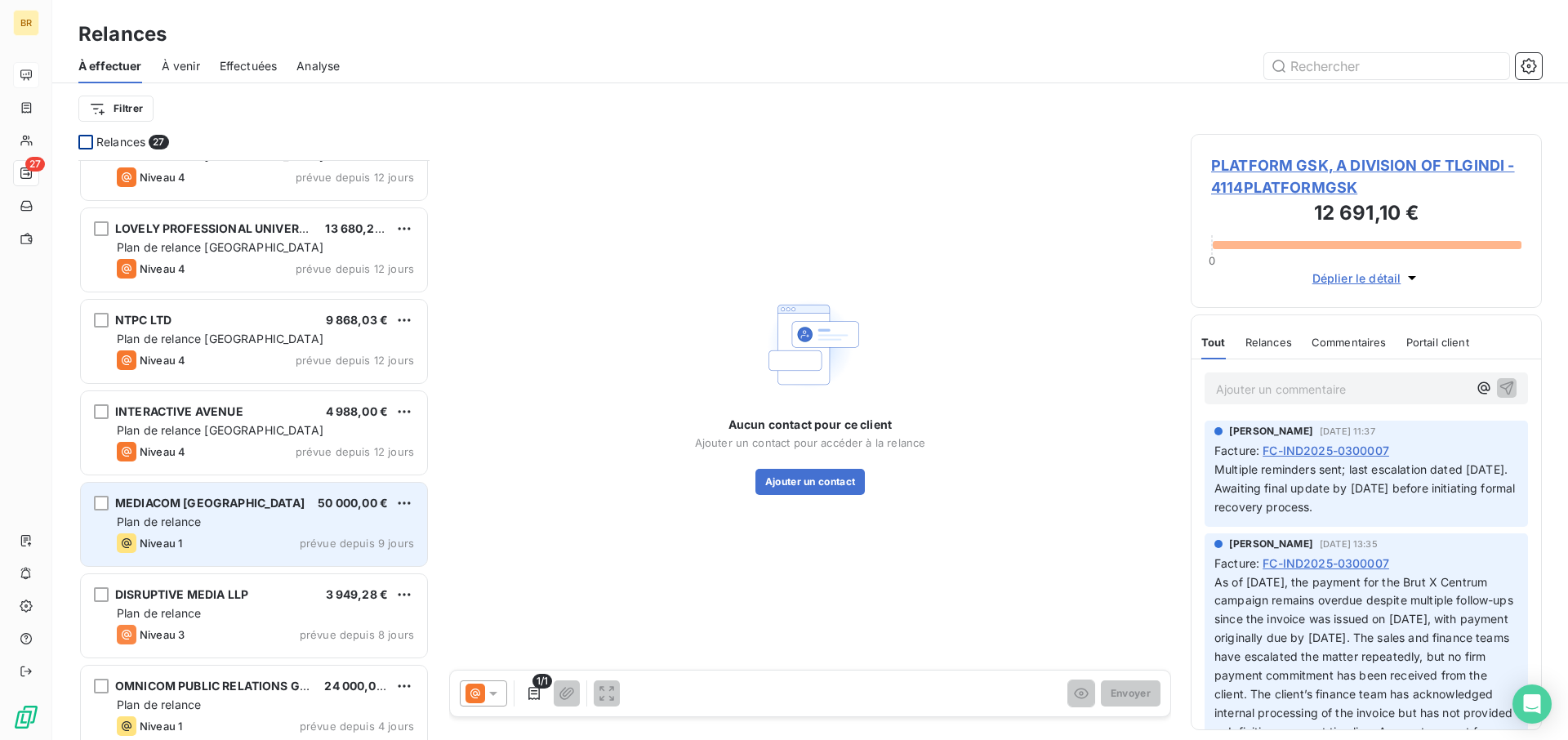
click at [257, 519] on div "Plan de relance" at bounding box center [265, 521] width 297 height 16
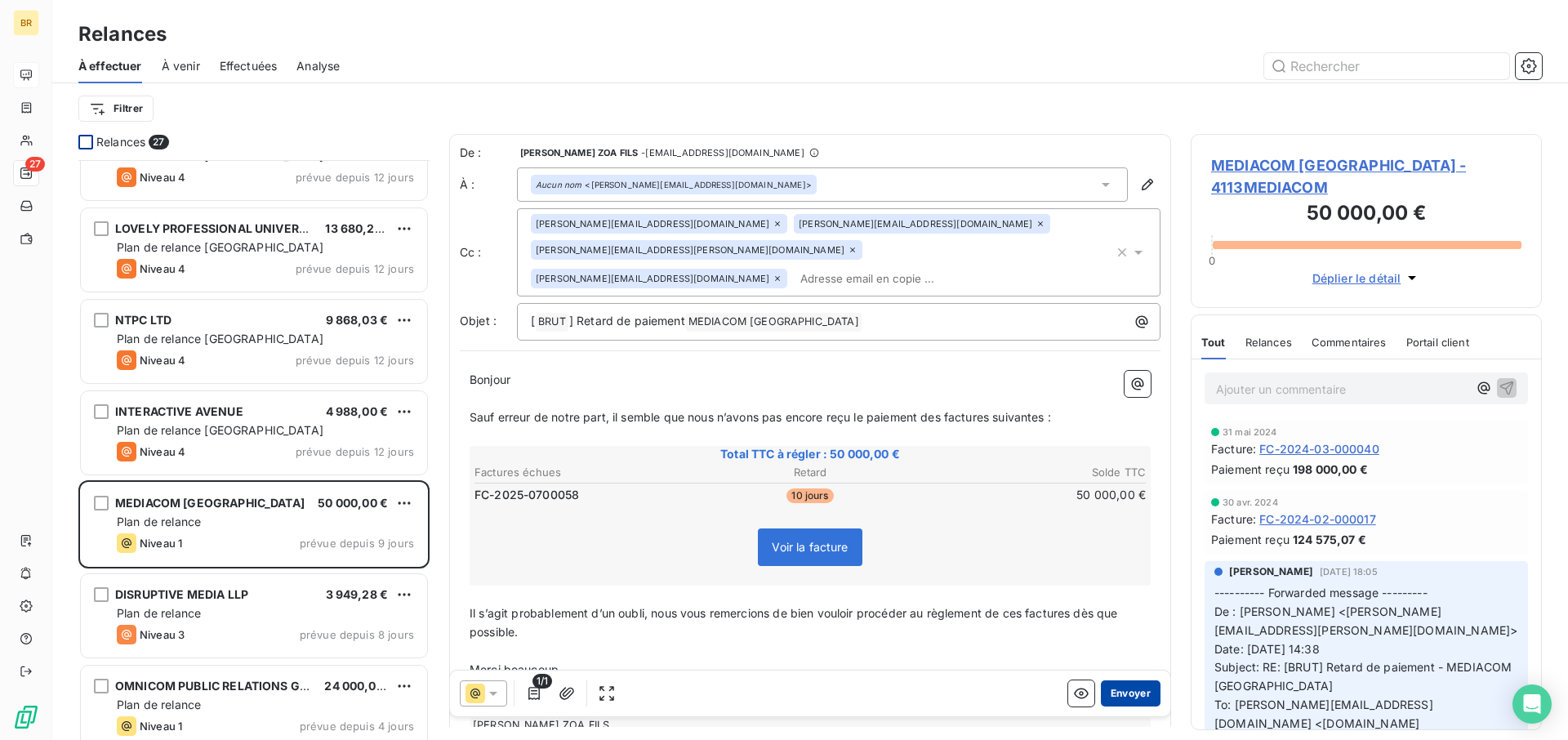
click at [1137, 544] on button "Envoyer" at bounding box center [1131, 693] width 60 height 26
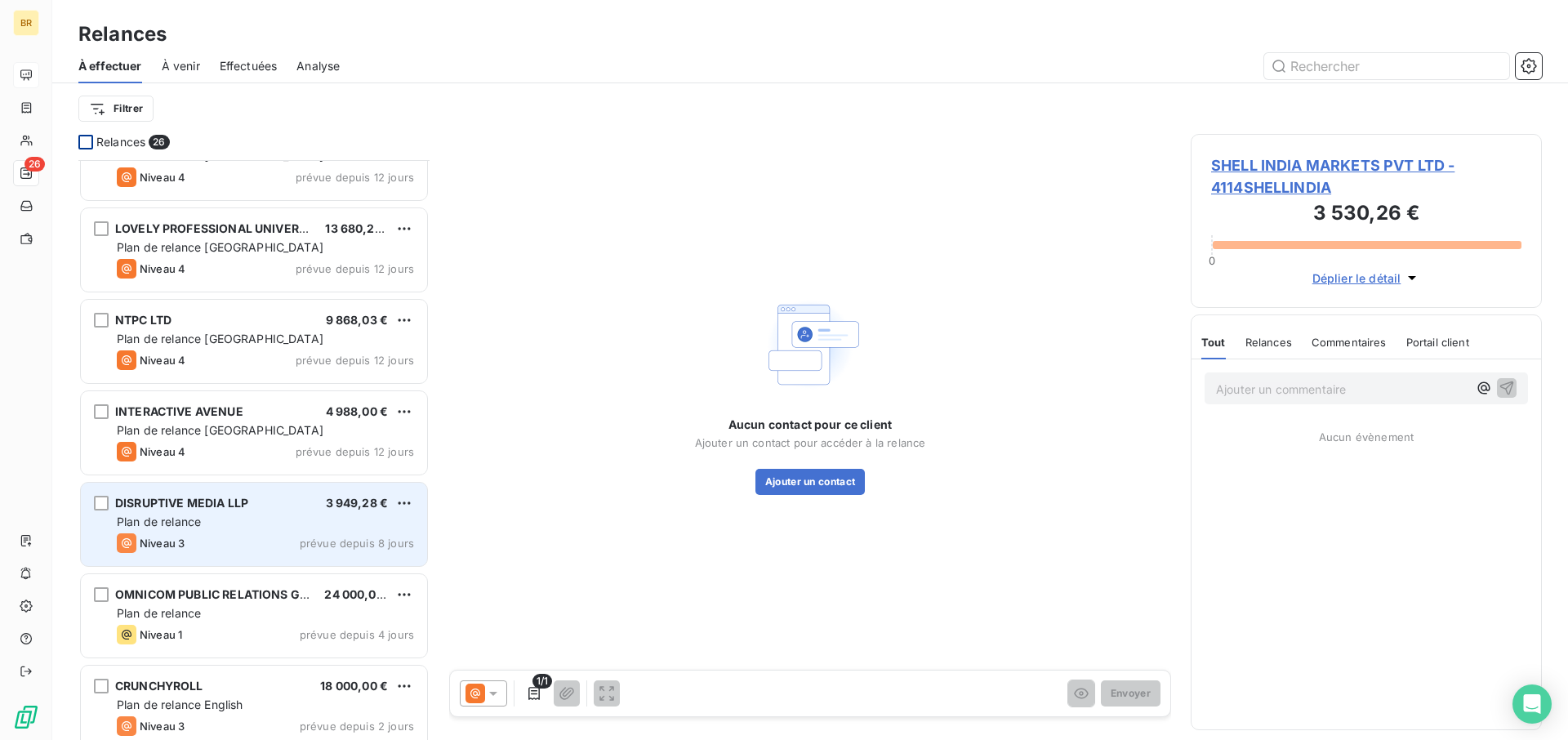
click at [230, 529] on div "Plan de relance" at bounding box center [265, 521] width 297 height 16
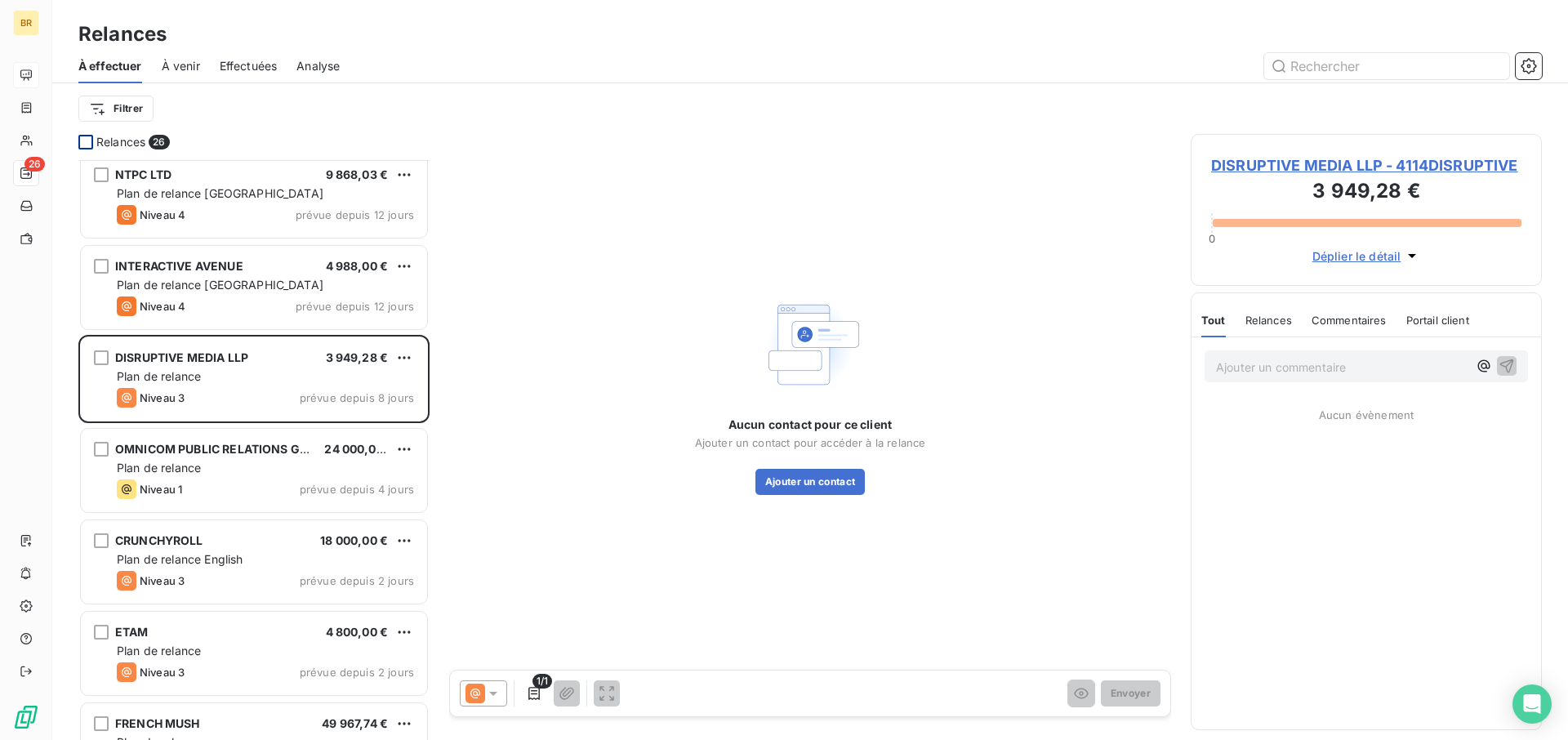
scroll to position [926, 0]
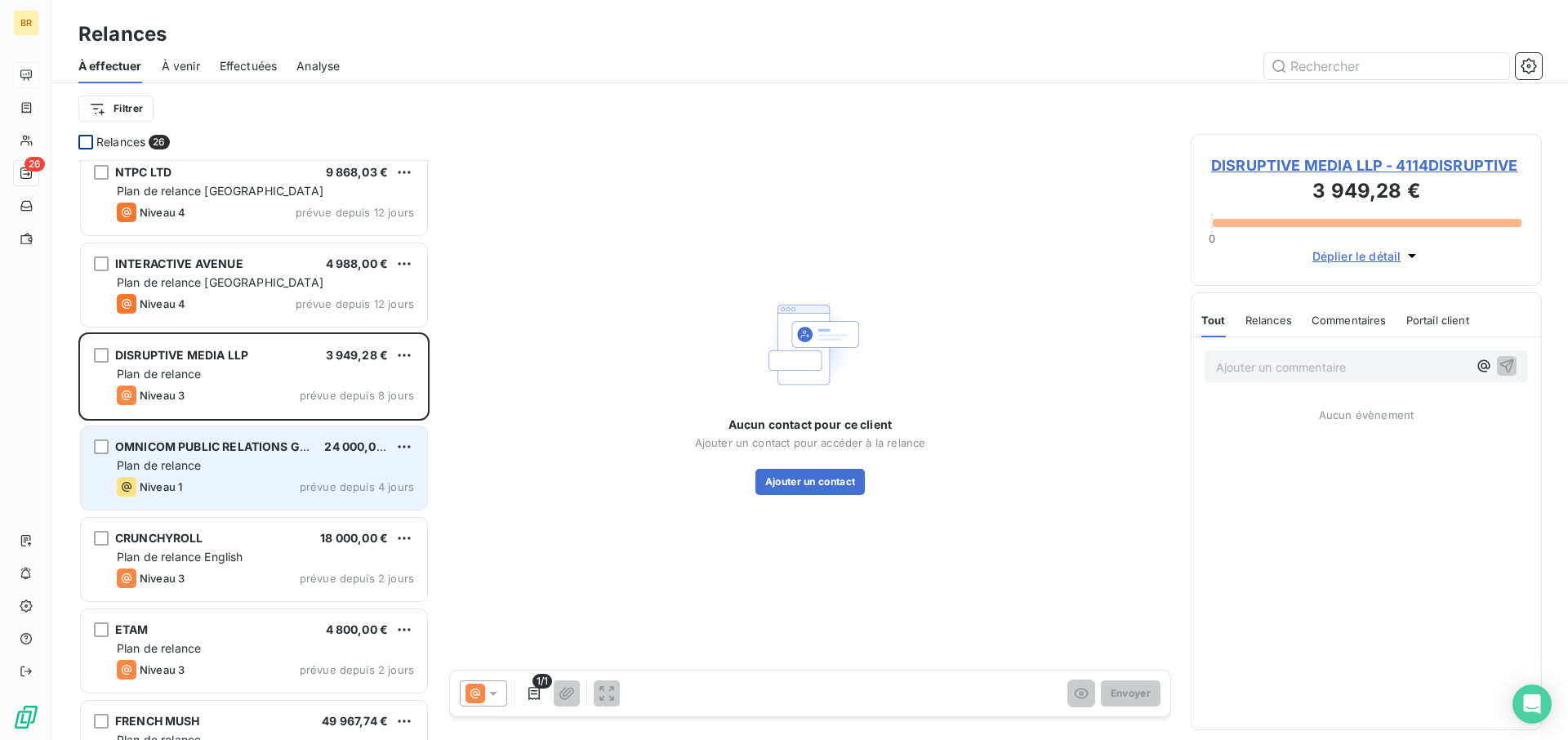
click at [233, 473] on div "OMNICOM PUBLIC RELATIONS GROUP 24 000,00 € Plan de relance Niveau 1 prévue depu…" at bounding box center [254, 467] width 346 height 84
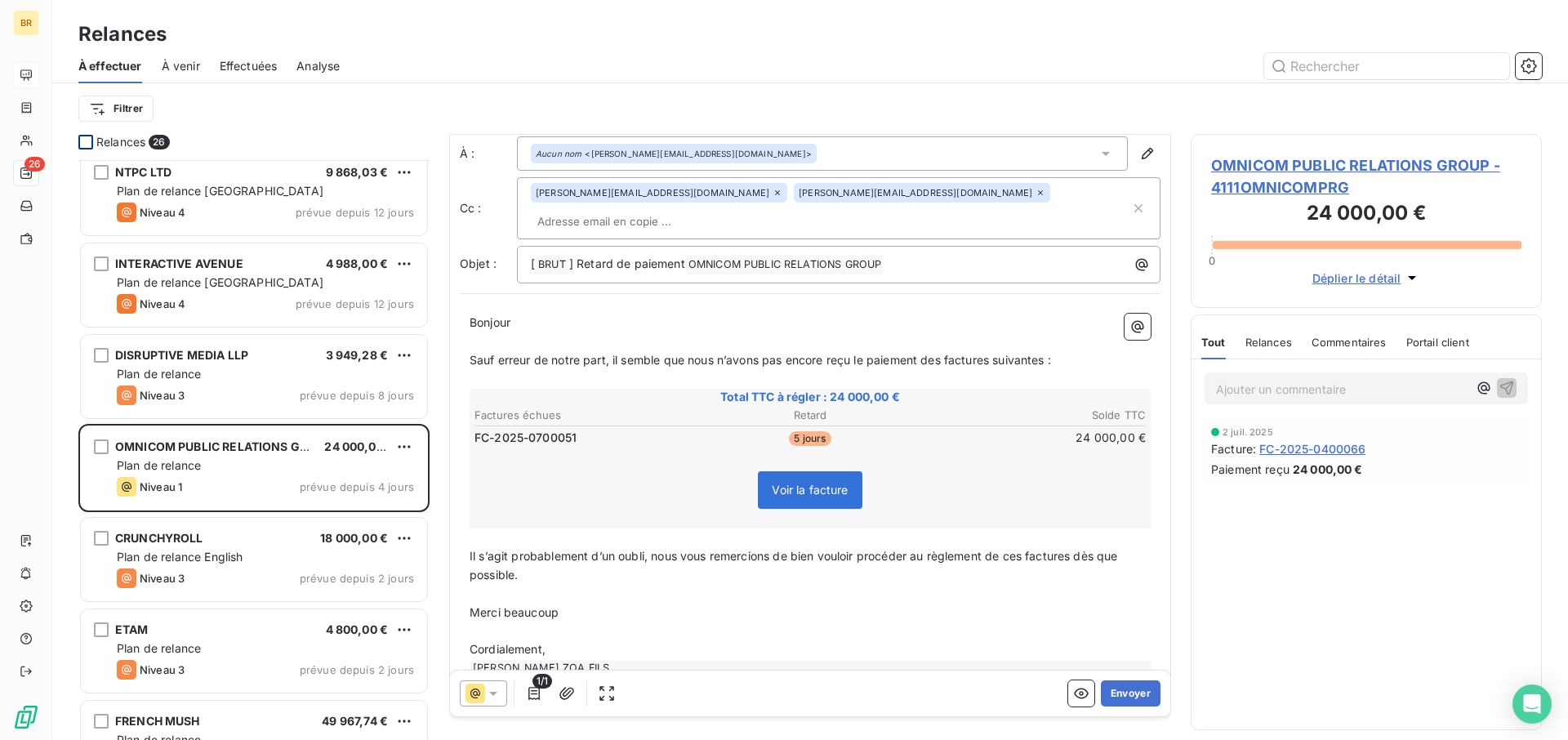
scroll to position [43, 0]
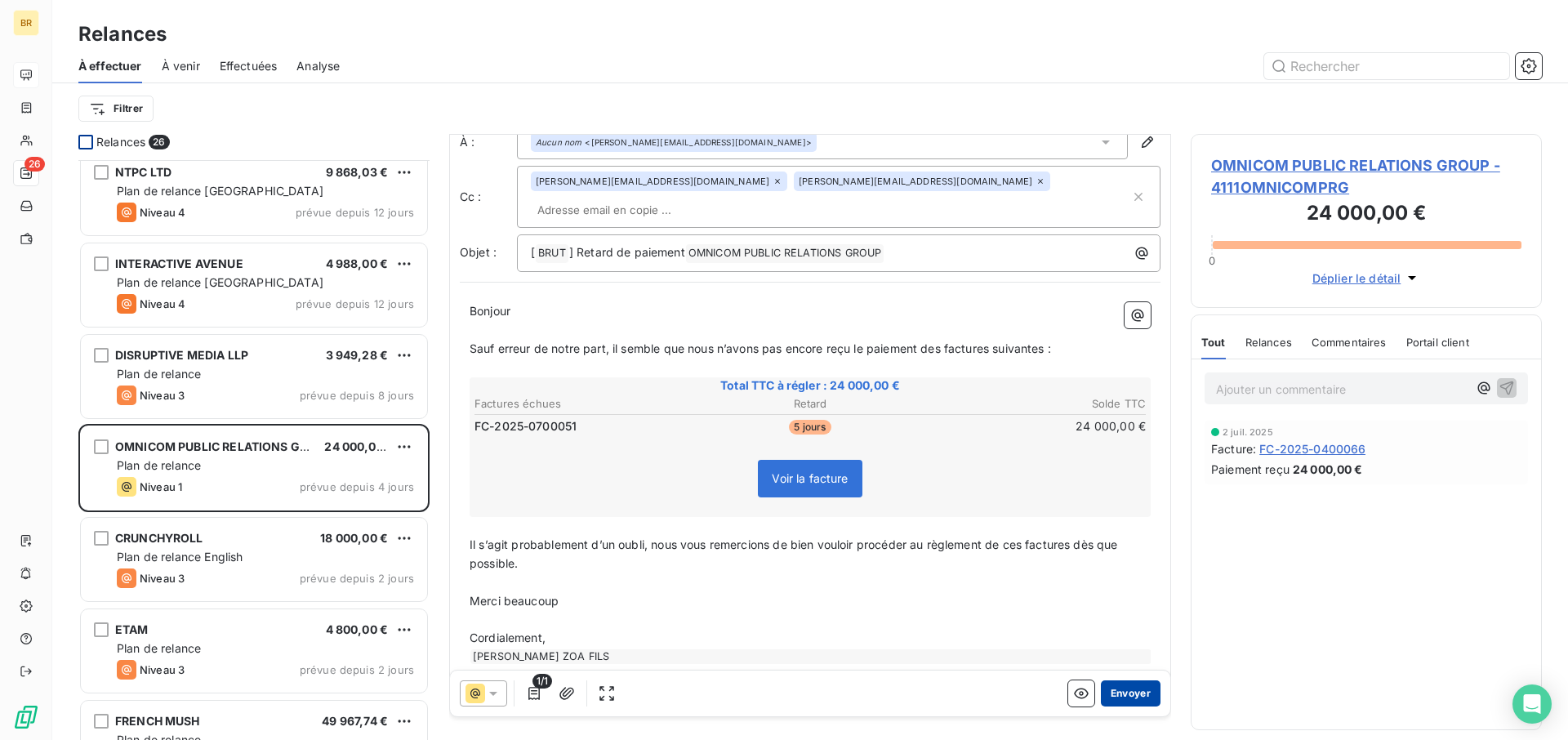
click at [1127, 544] on button "Envoyer" at bounding box center [1131, 693] width 60 height 26
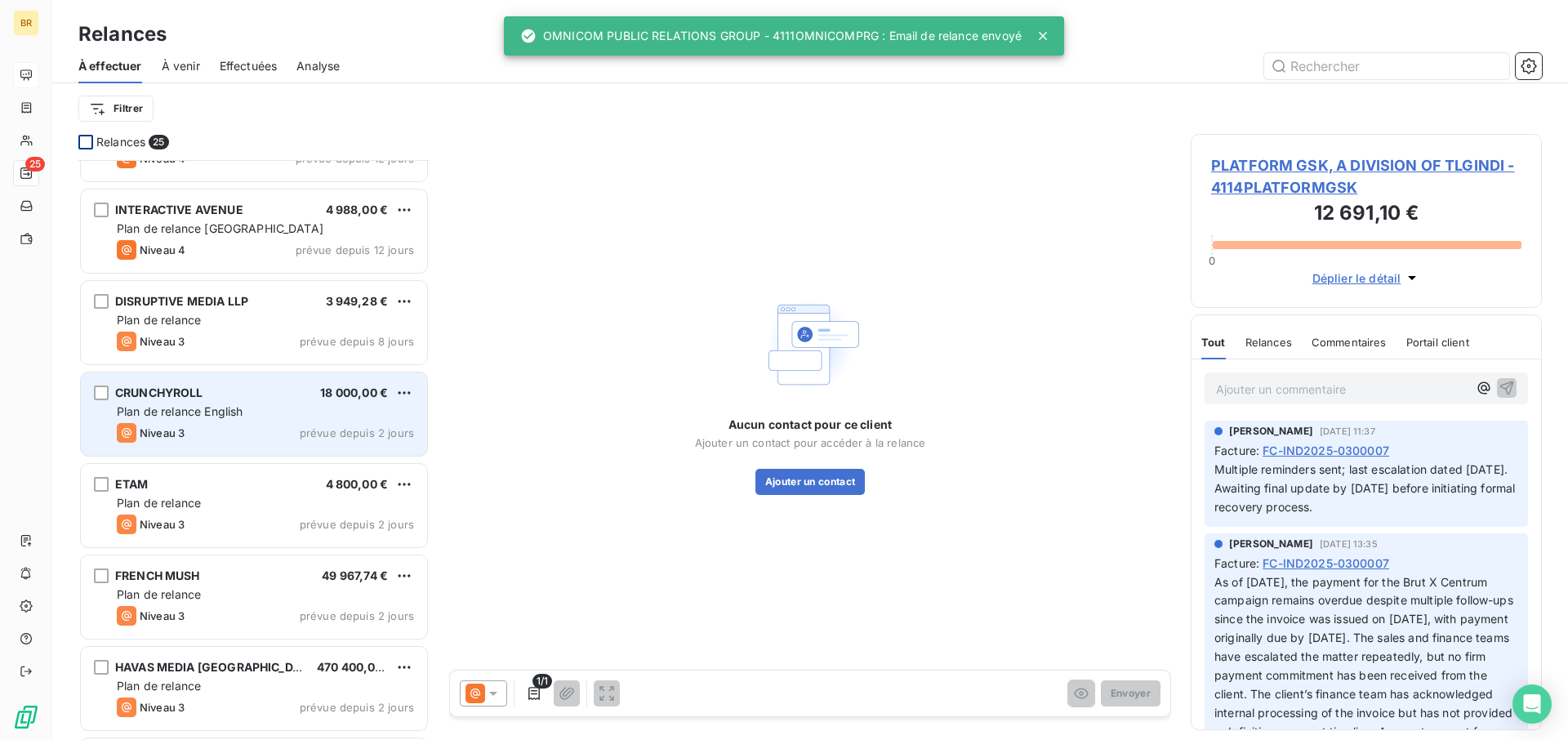
scroll to position [995, 0]
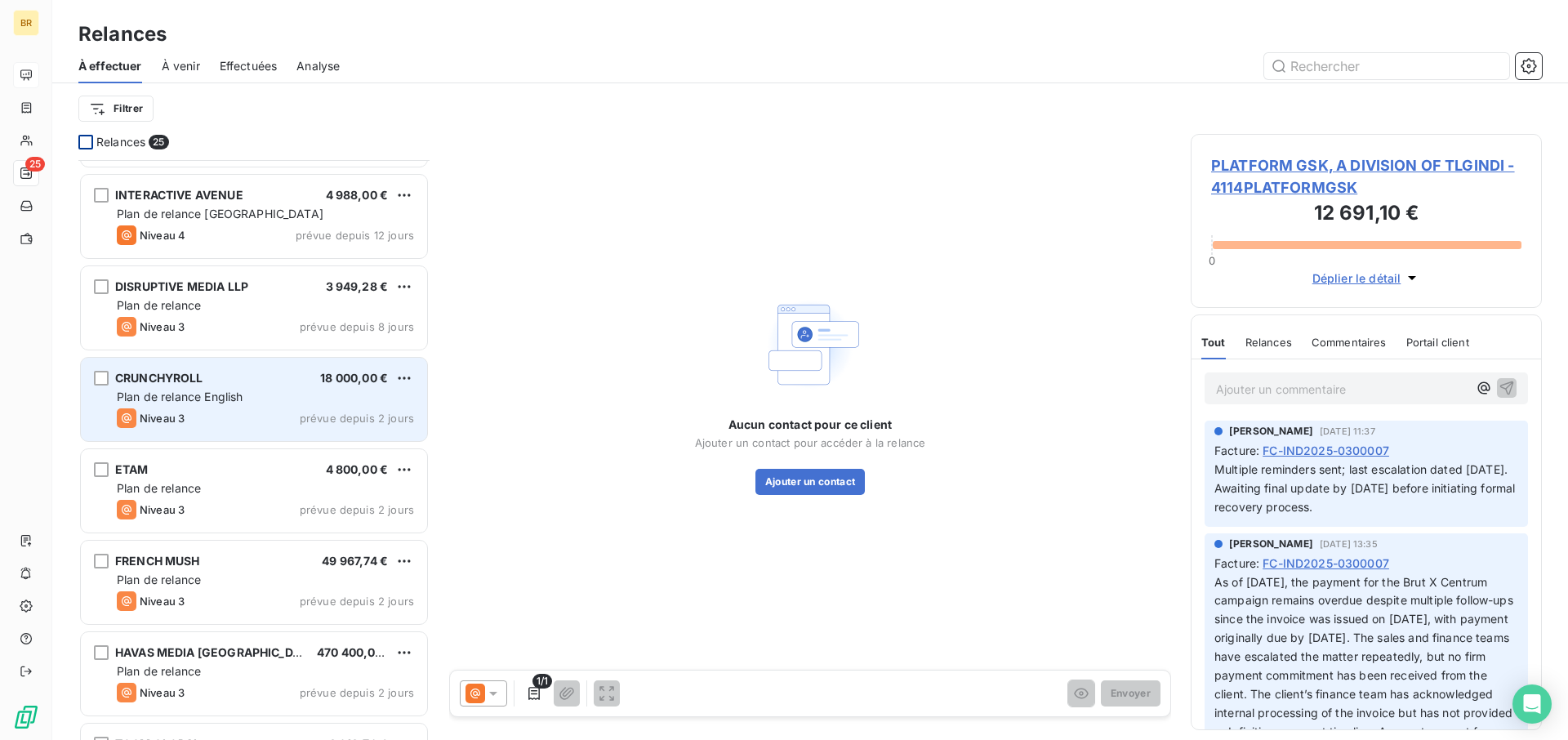
click at [218, 415] on div "Niveau 3 prévue depuis 2 jours" at bounding box center [265, 418] width 297 height 19
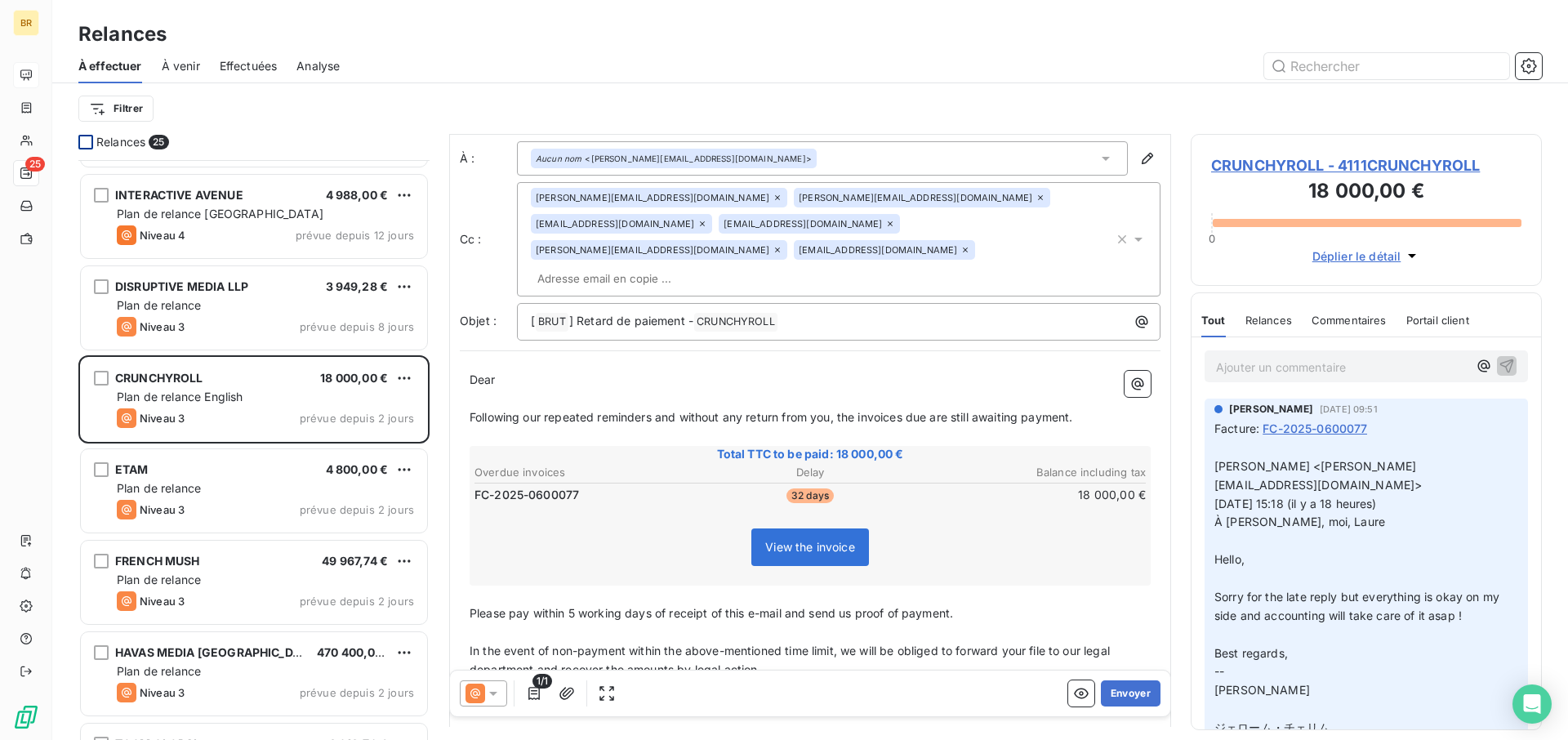
scroll to position [51, 0]
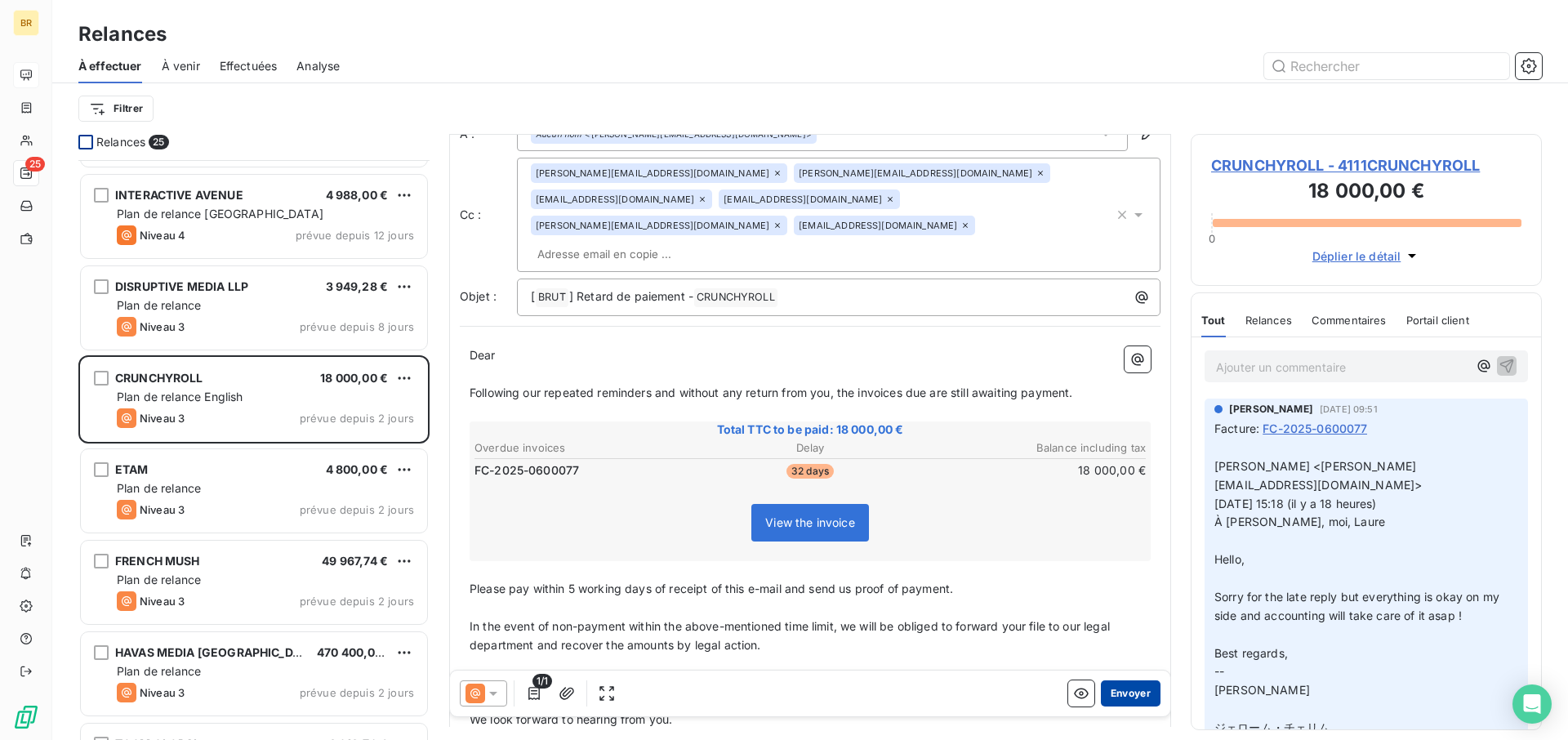
click at [1134, 544] on button "Envoyer" at bounding box center [1131, 693] width 60 height 26
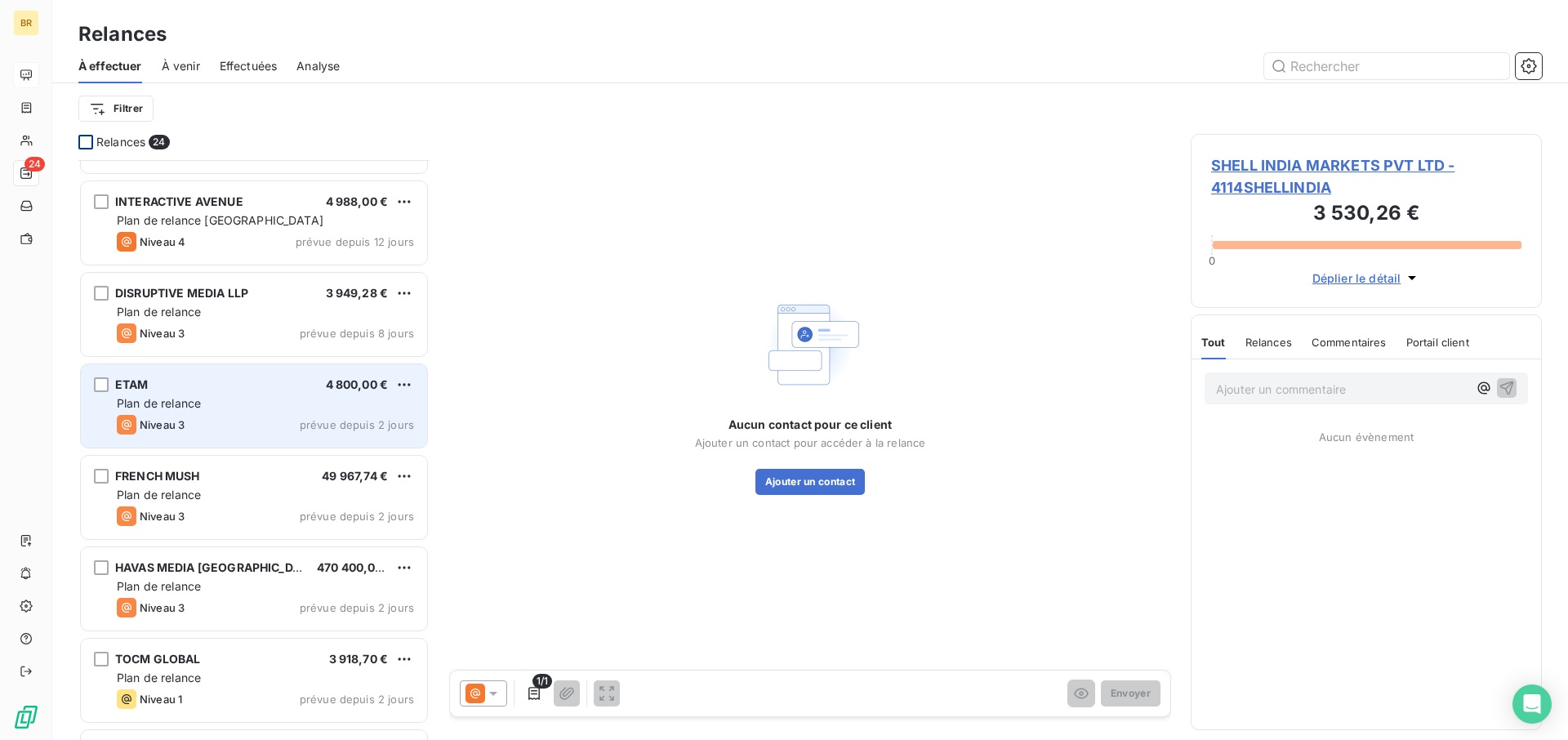
scroll to position [991, 0]
click at [201, 385] on div "ETAM 4 800,00 €" at bounding box center [265, 381] width 297 height 14
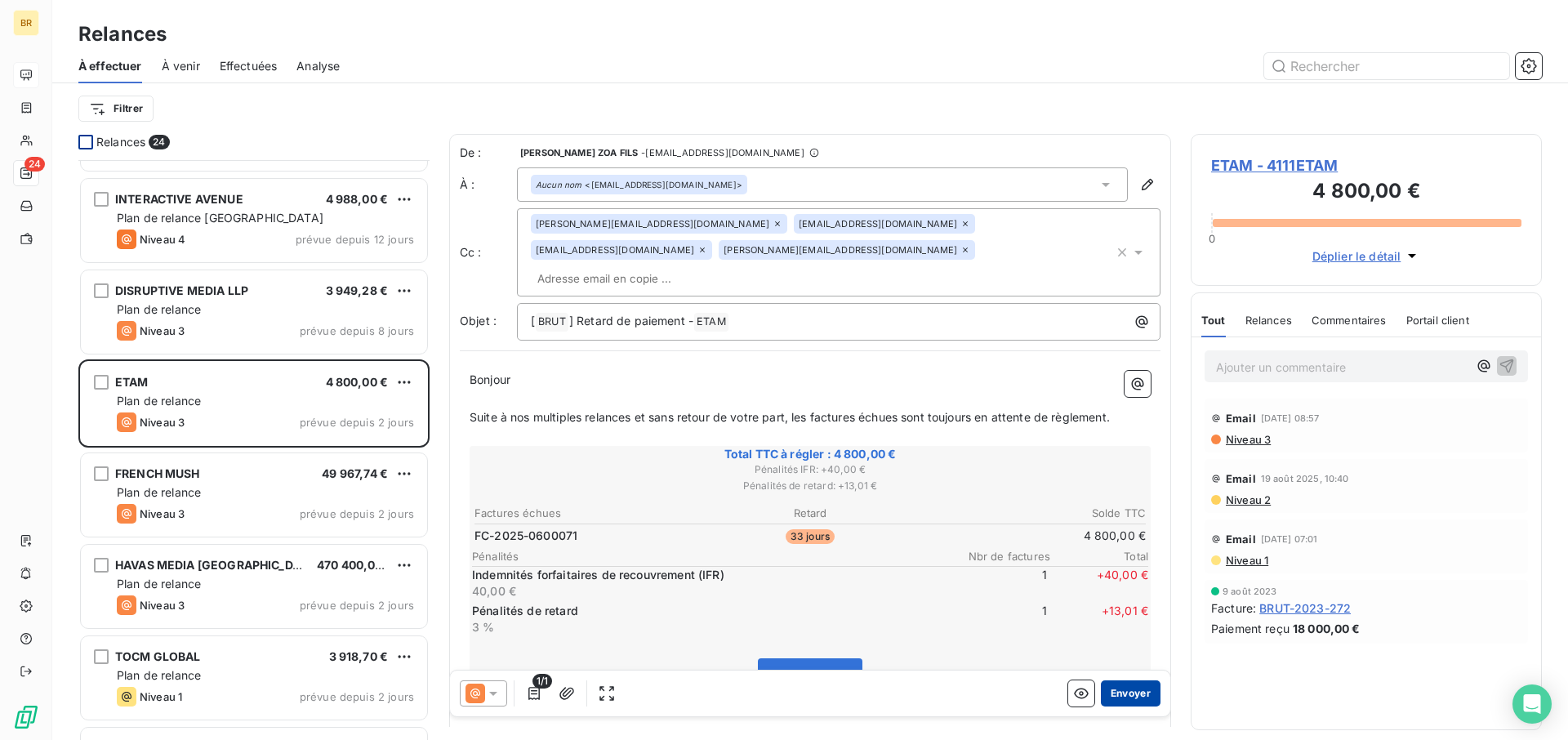
click at [1132, 544] on button "Envoyer" at bounding box center [1131, 693] width 60 height 26
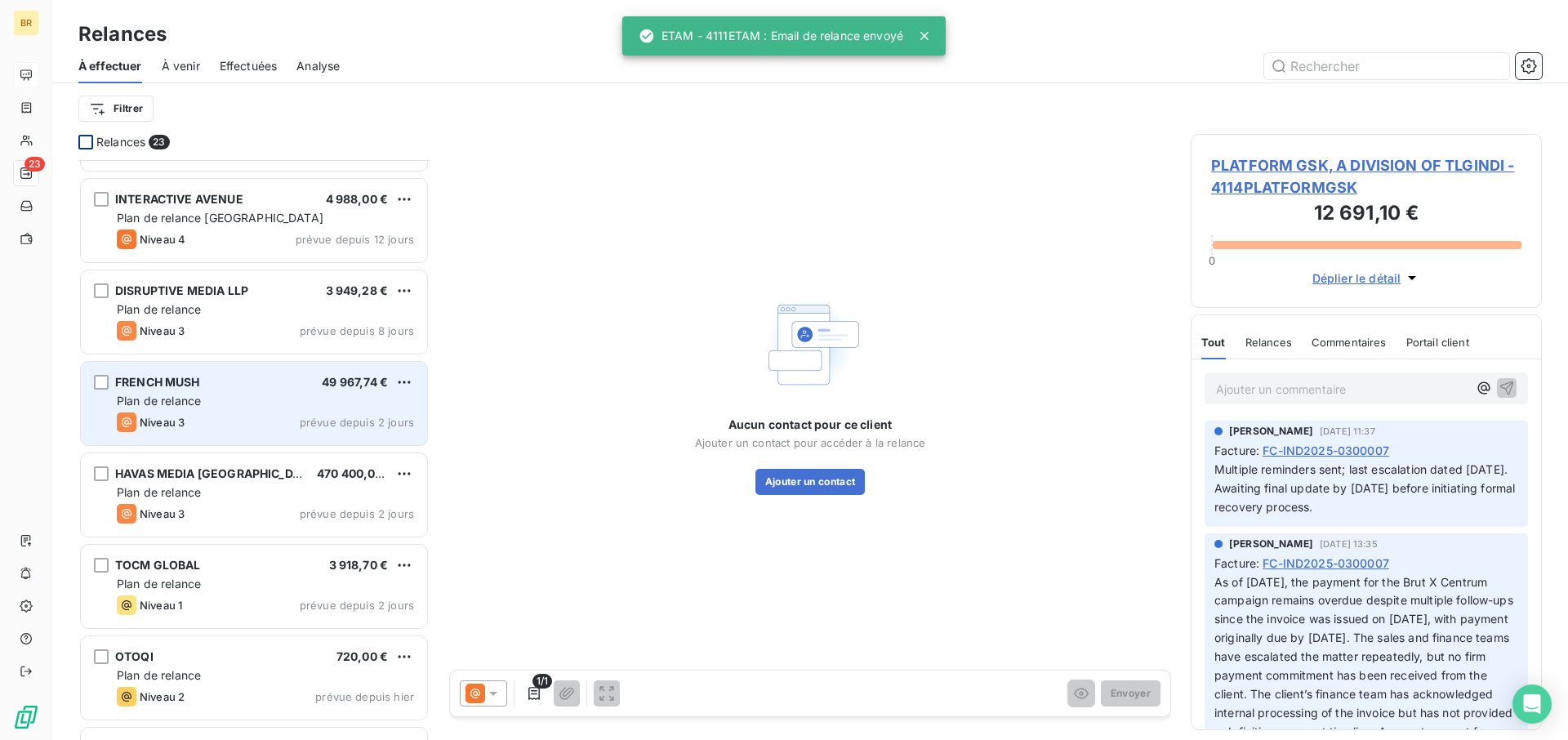
click at [244, 411] on div "FRENCH MUSH 49 967,74 € Plan de relance Niveau 3 prévue depuis 2 jours" at bounding box center [254, 403] width 346 height 84
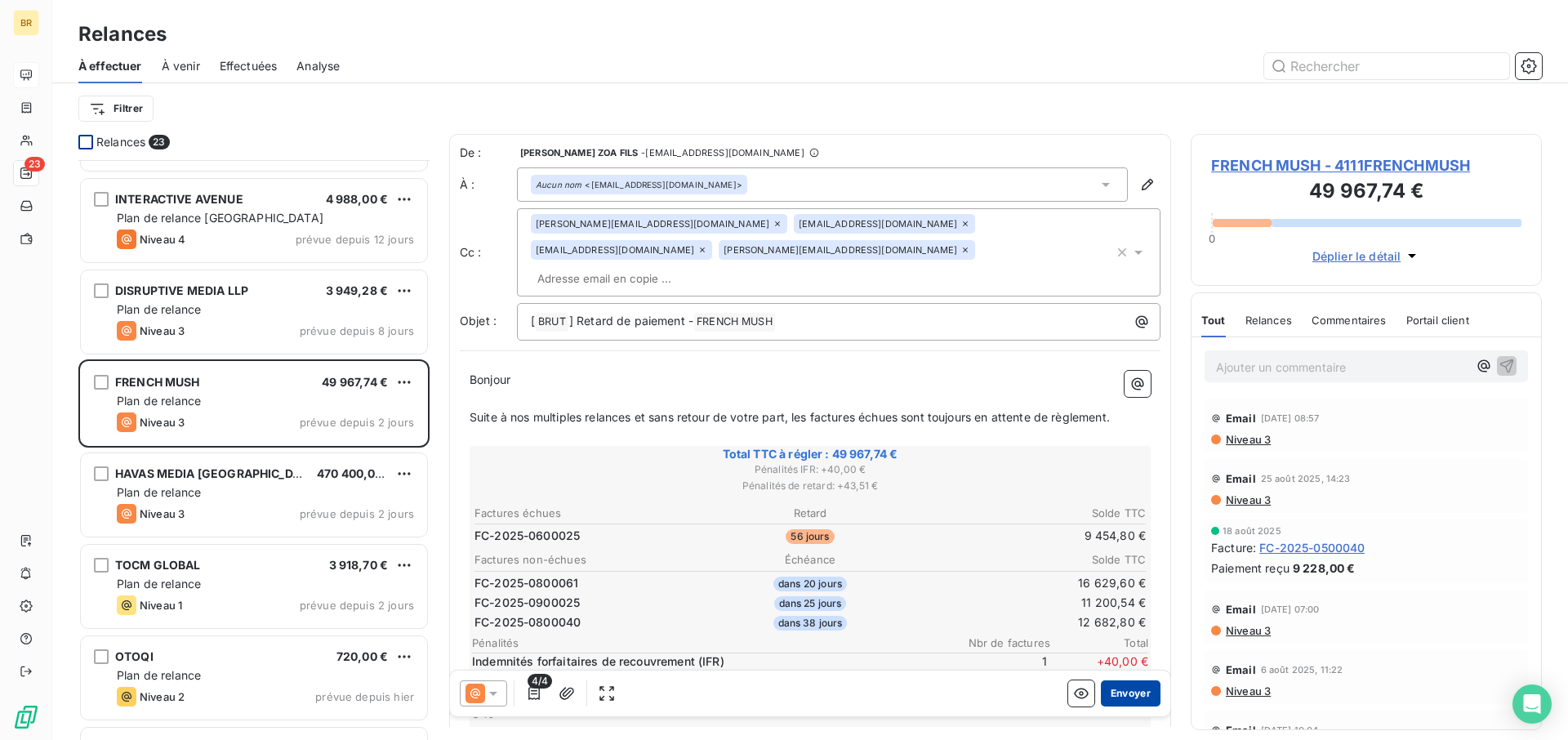
click at [1127, 544] on button "Envoyer" at bounding box center [1131, 693] width 60 height 26
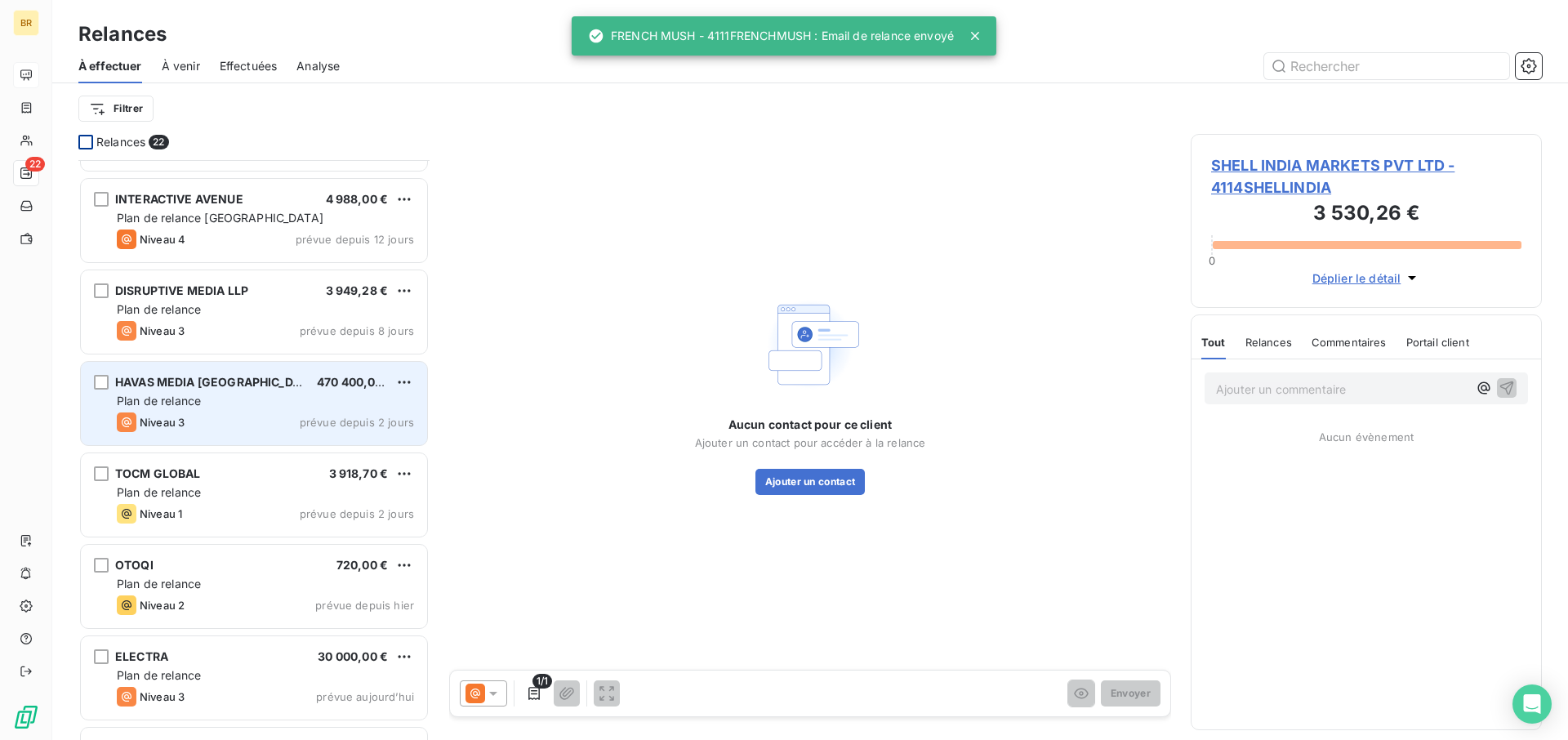
click at [235, 413] on div "Niveau 3 prévue depuis 2 jours" at bounding box center [265, 422] width 297 height 19
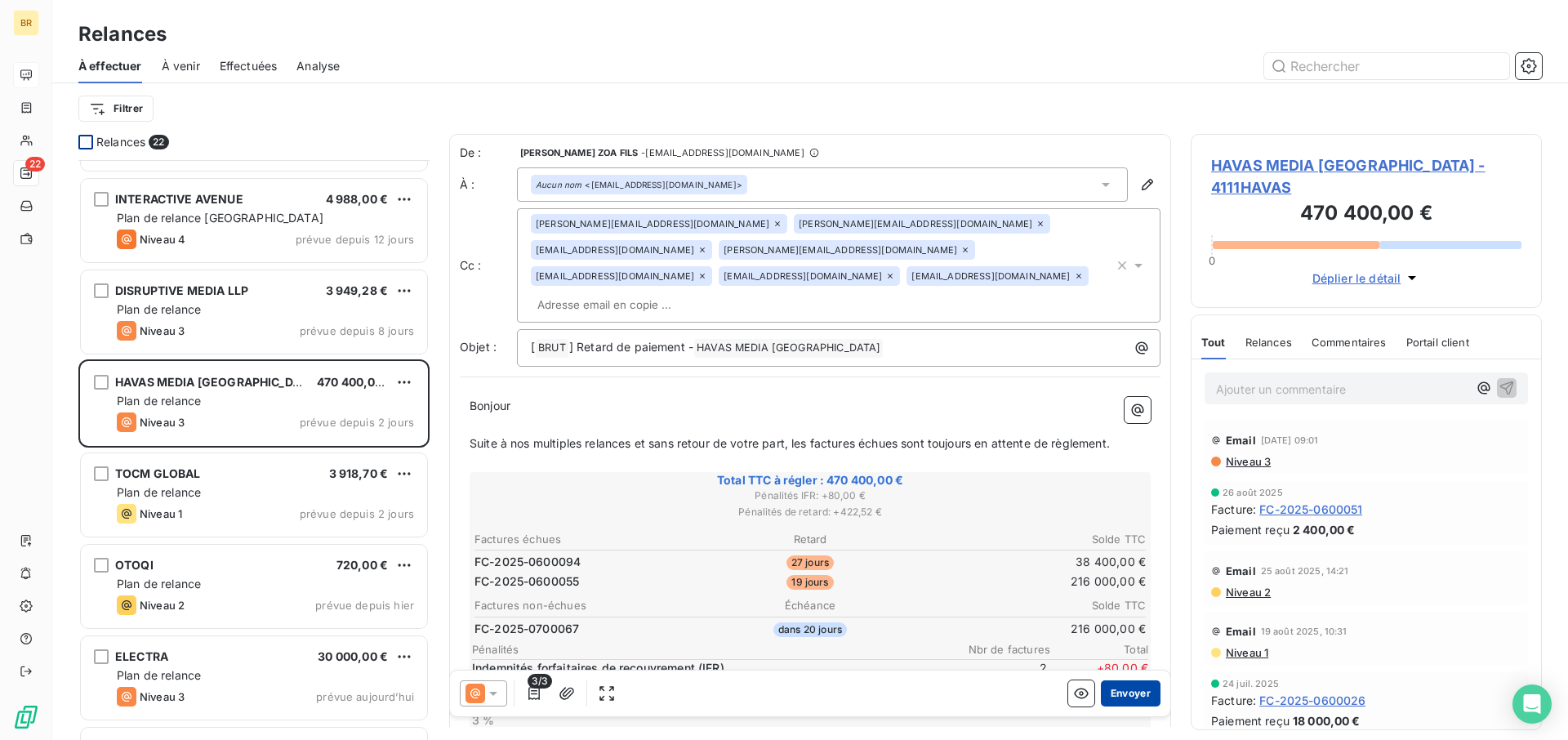
click at [1138, 544] on button "Envoyer" at bounding box center [1131, 693] width 60 height 26
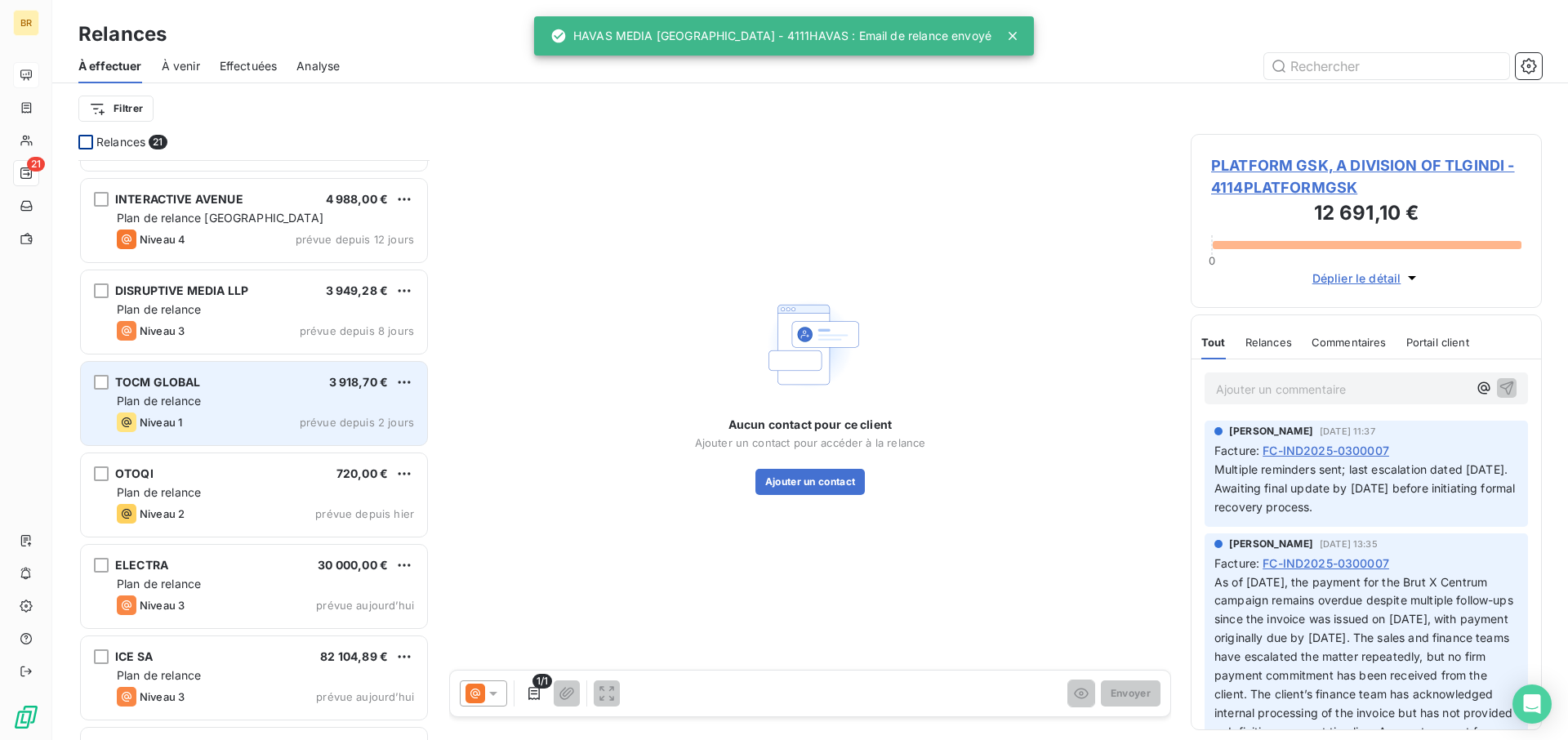
click at [224, 408] on div "Plan de relance" at bounding box center [265, 400] width 297 height 16
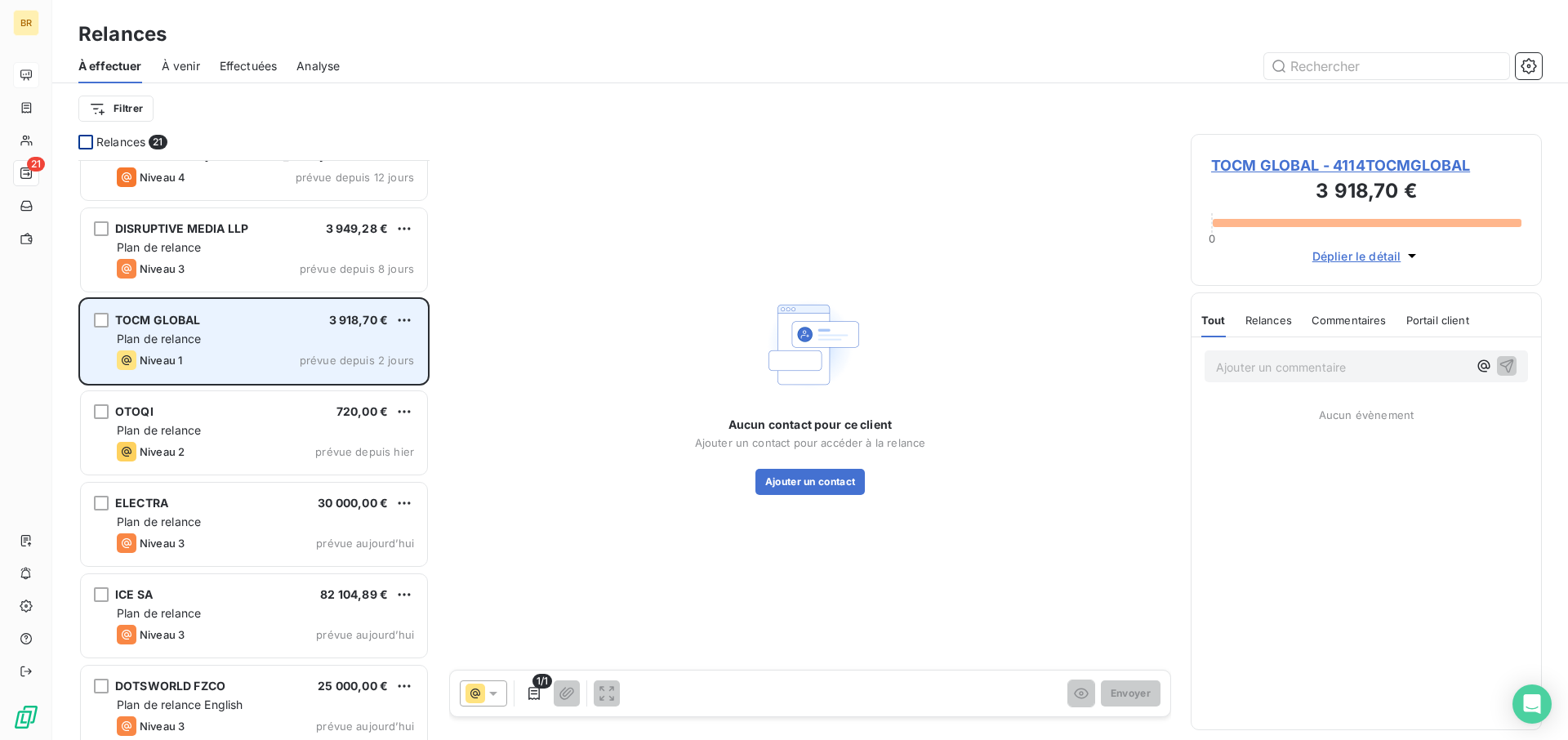
scroll to position [1053, 0]
click at [254, 334] on div "Plan de relance" at bounding box center [265, 338] width 297 height 16
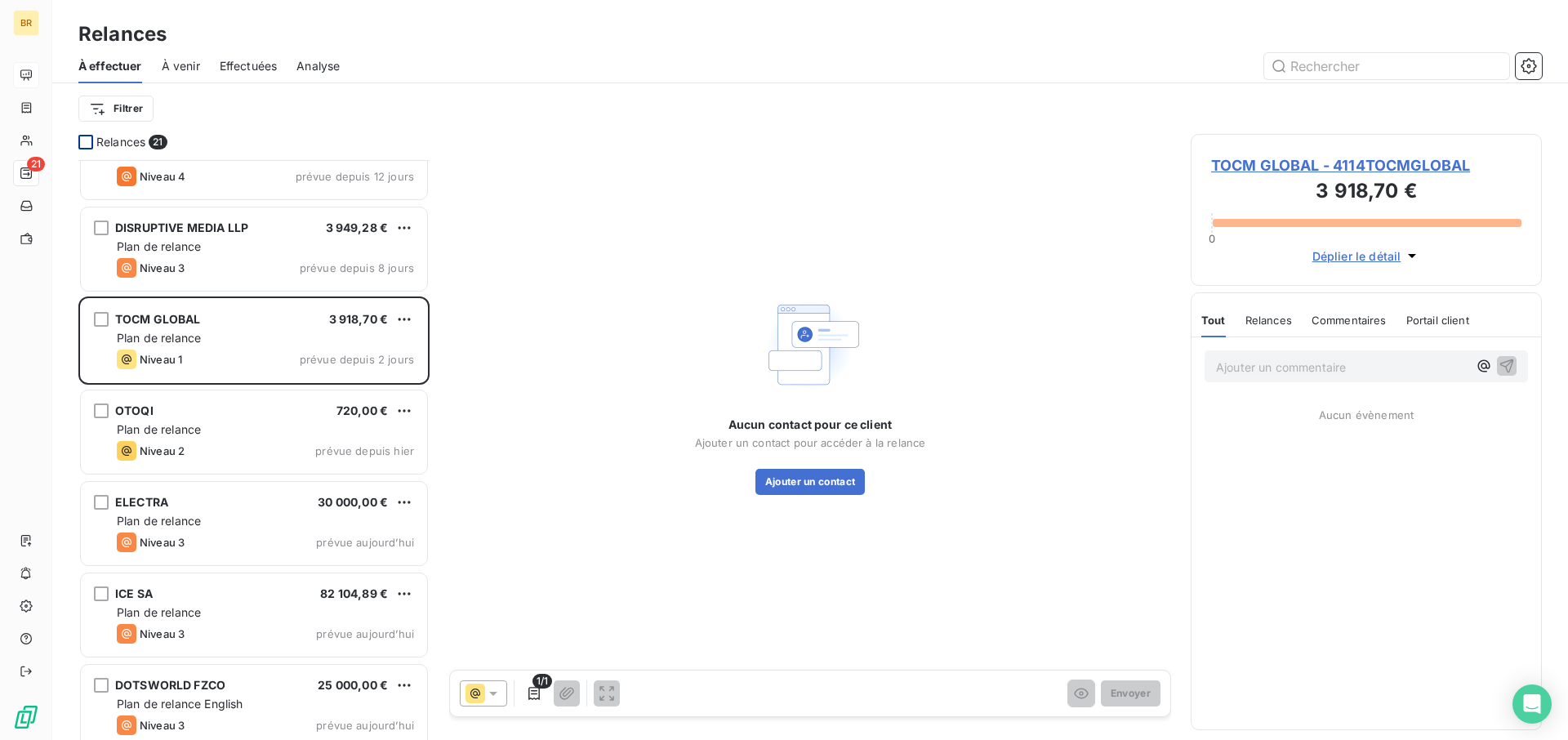
click at [1169, 165] on span "TOCM GLOBAL - 4114TOCMGLOBAL" at bounding box center [1366, 165] width 311 height 22
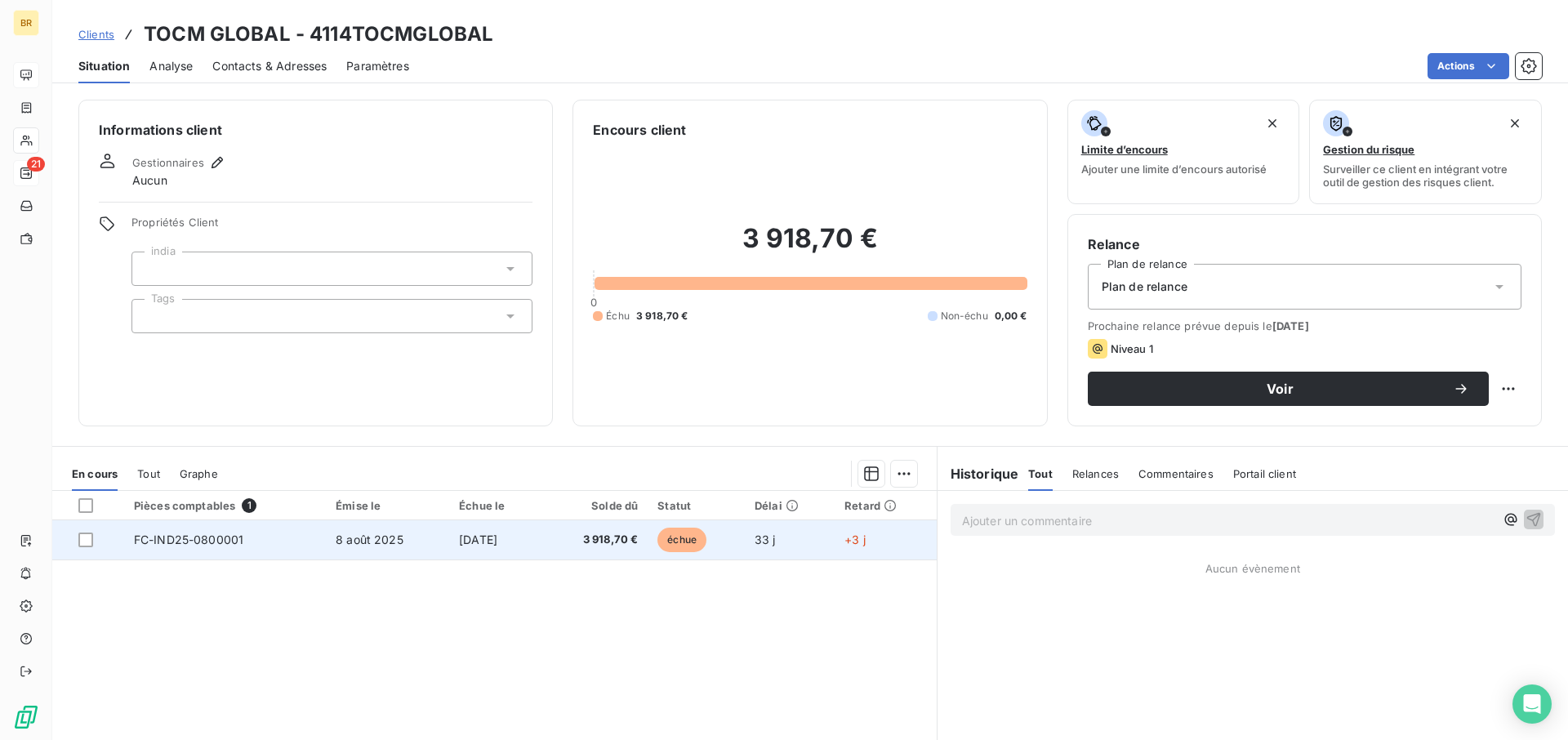
click at [188, 543] on span "FC-IND25-0800001" at bounding box center [189, 539] width 110 height 14
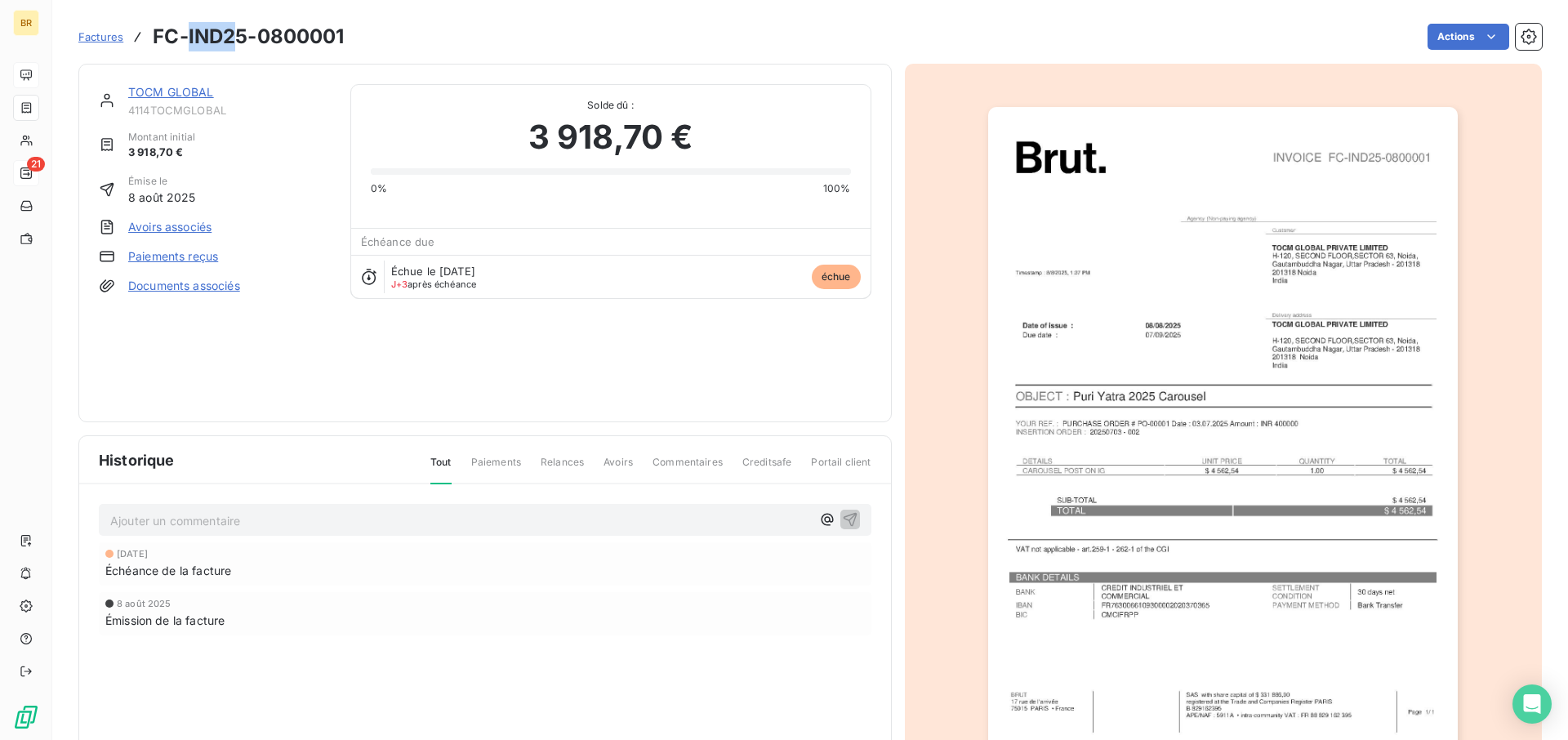
drag, startPoint x: 185, startPoint y: 35, endPoint x: 230, endPoint y: 35, distance: 45.0
click at [230, 35] on h3 "FC-IND25-0800001" at bounding box center [248, 36] width 191 height 30
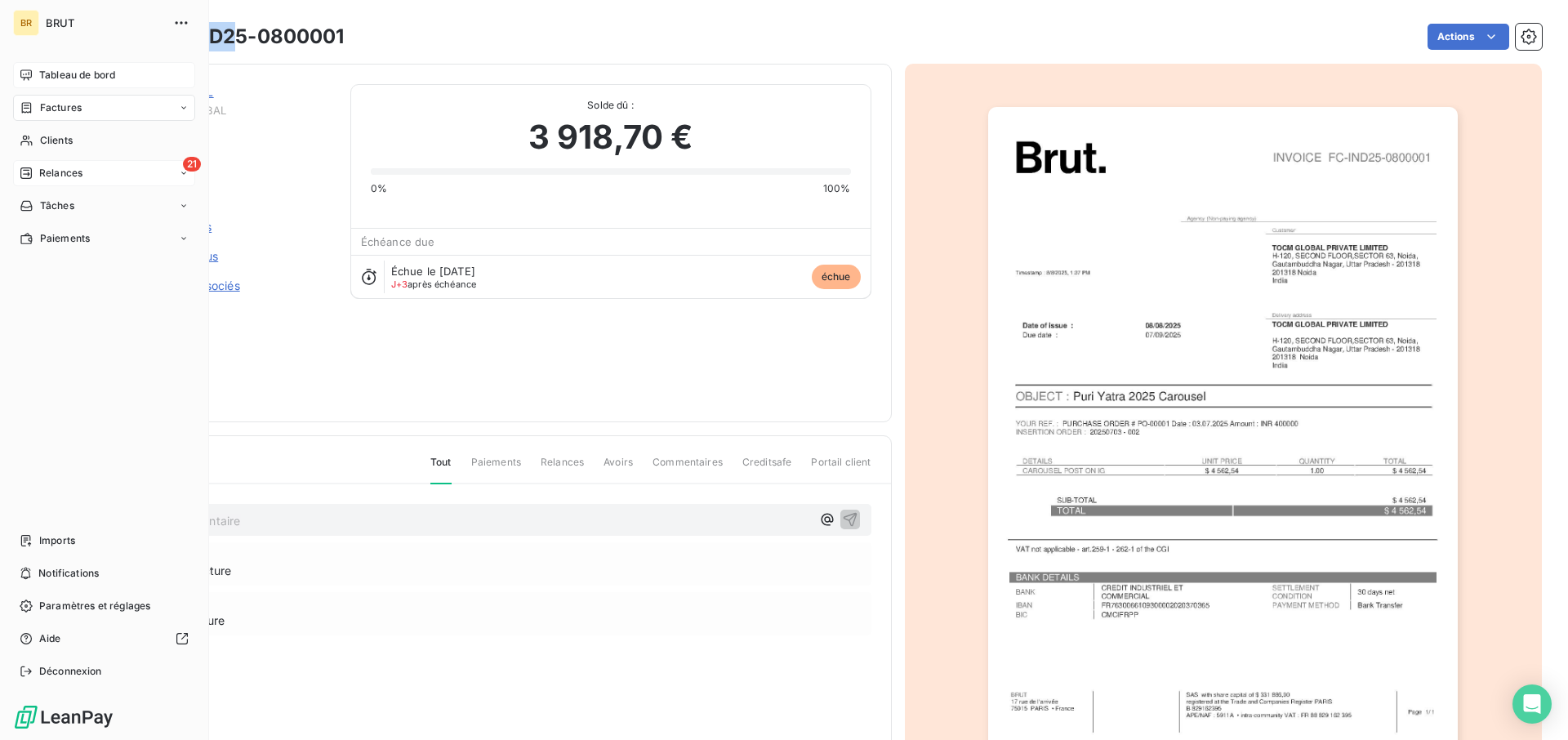
click at [77, 167] on span "Relances" at bounding box center [60, 172] width 43 height 14
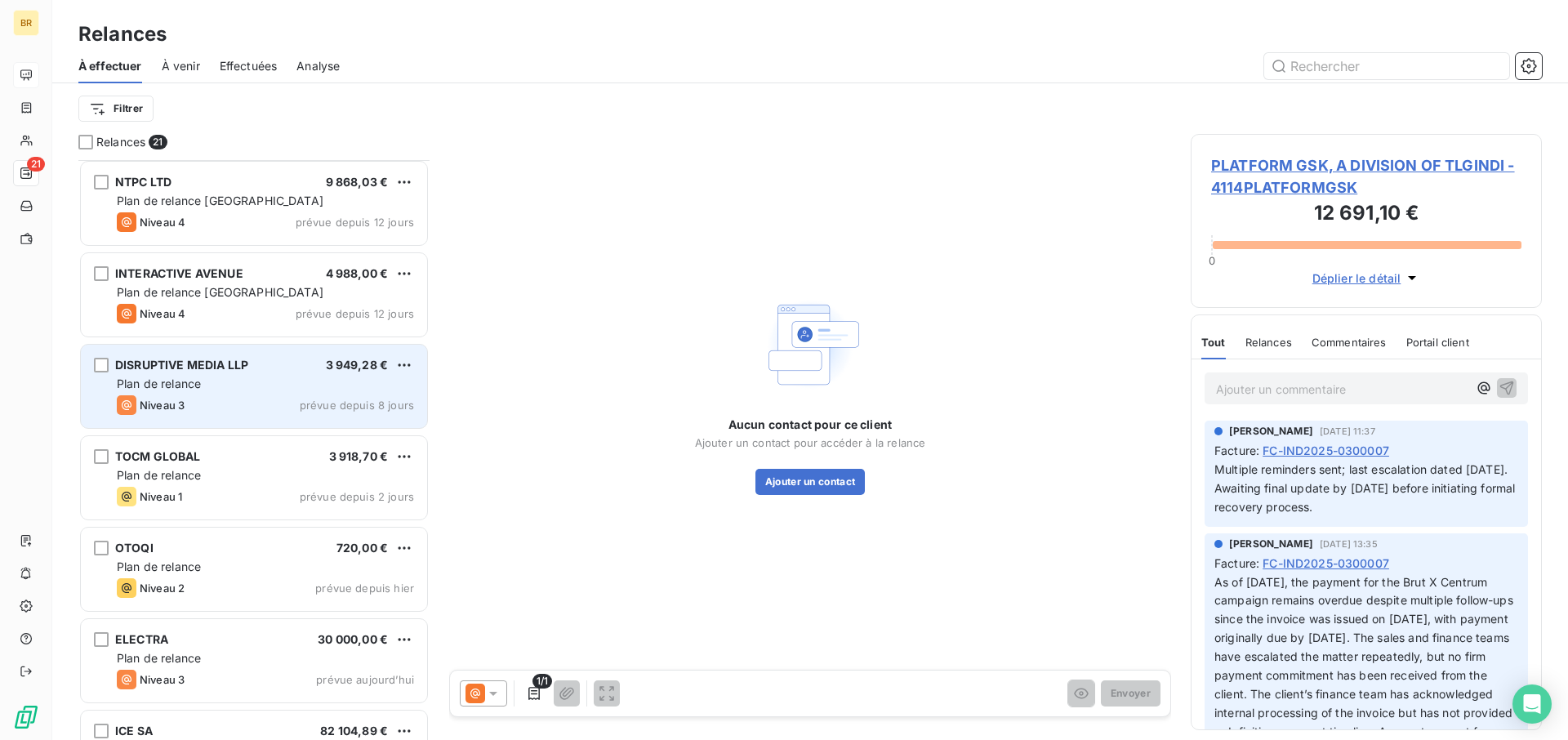
scroll to position [922, 0]
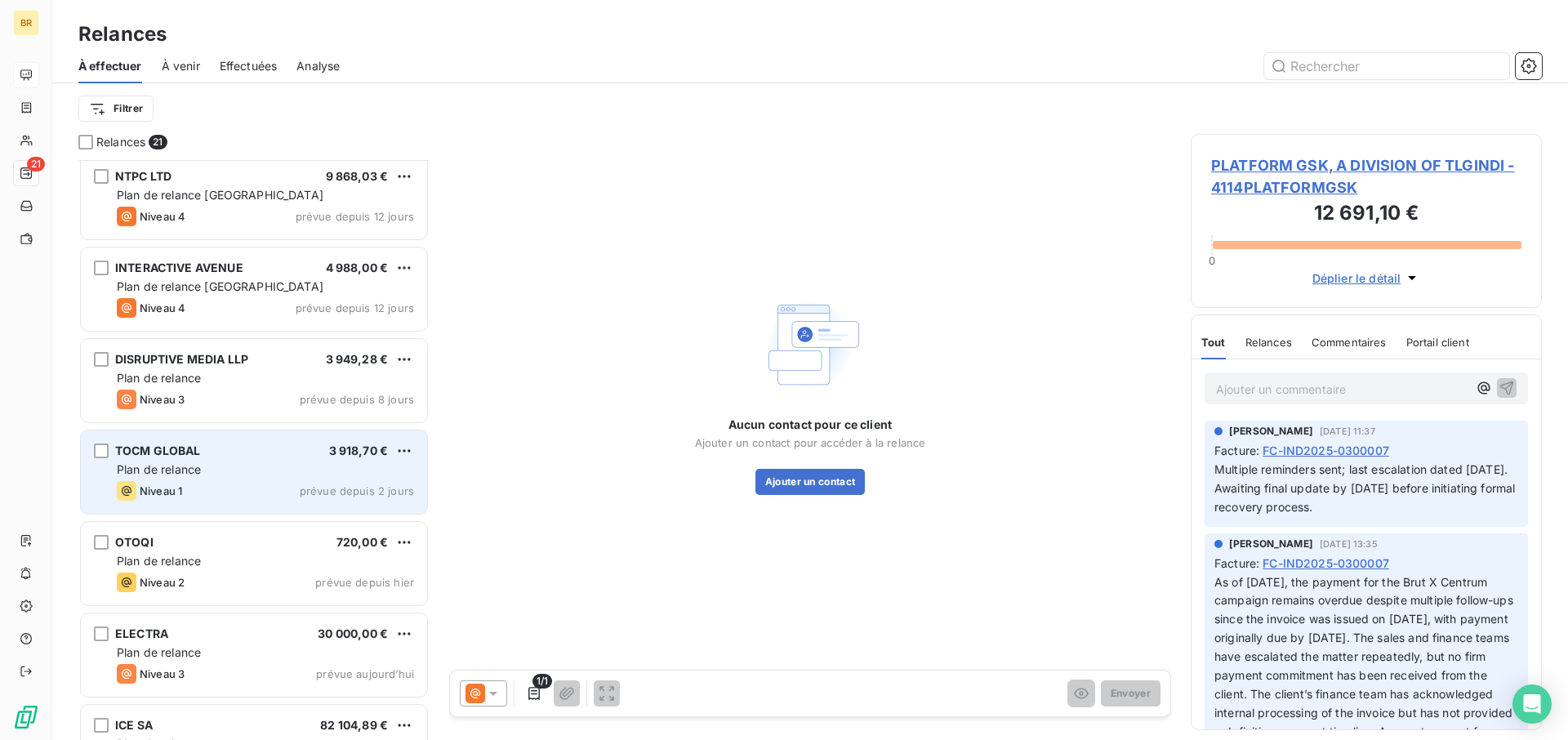
click at [230, 473] on div "Plan de relance" at bounding box center [265, 469] width 297 height 16
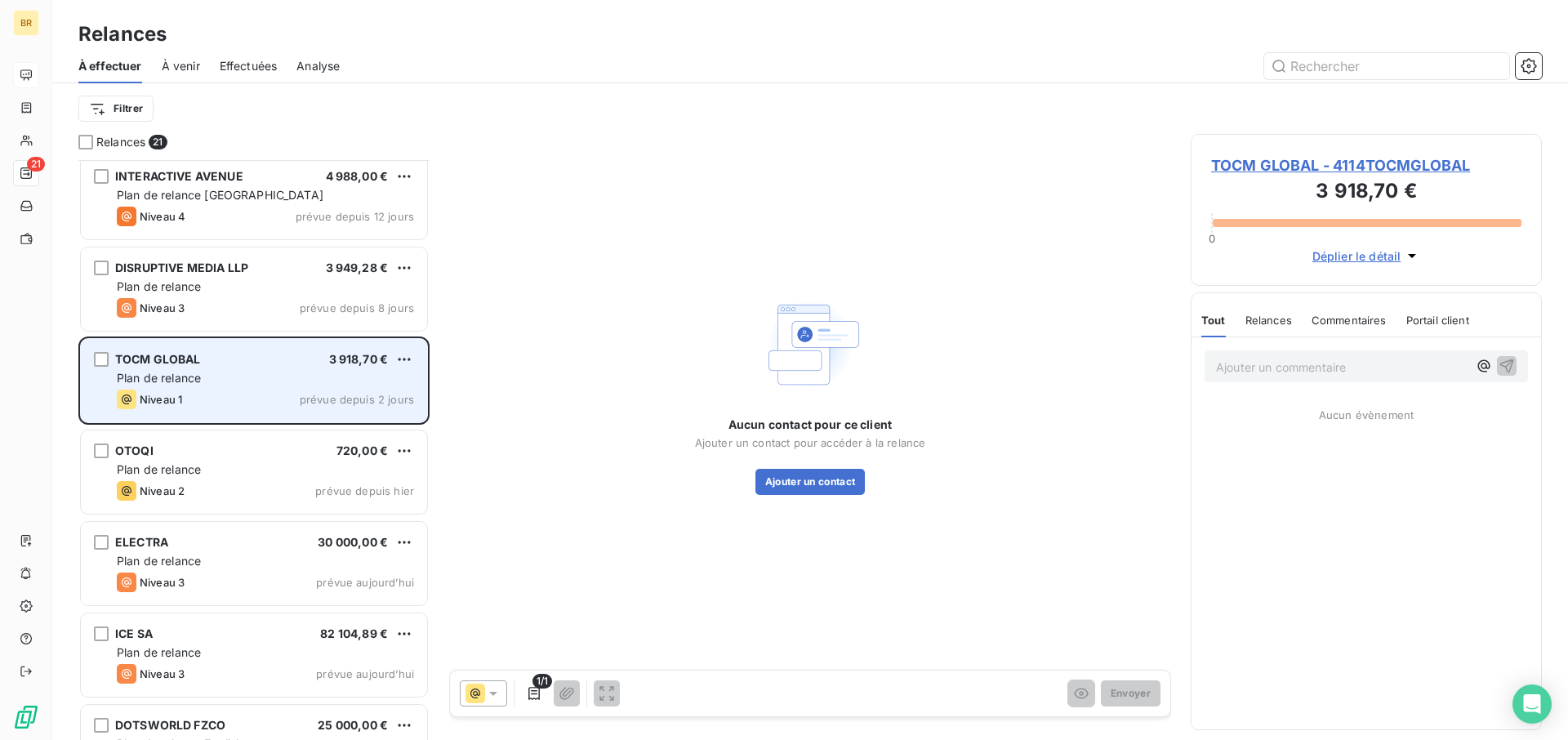
scroll to position [1014, 0]
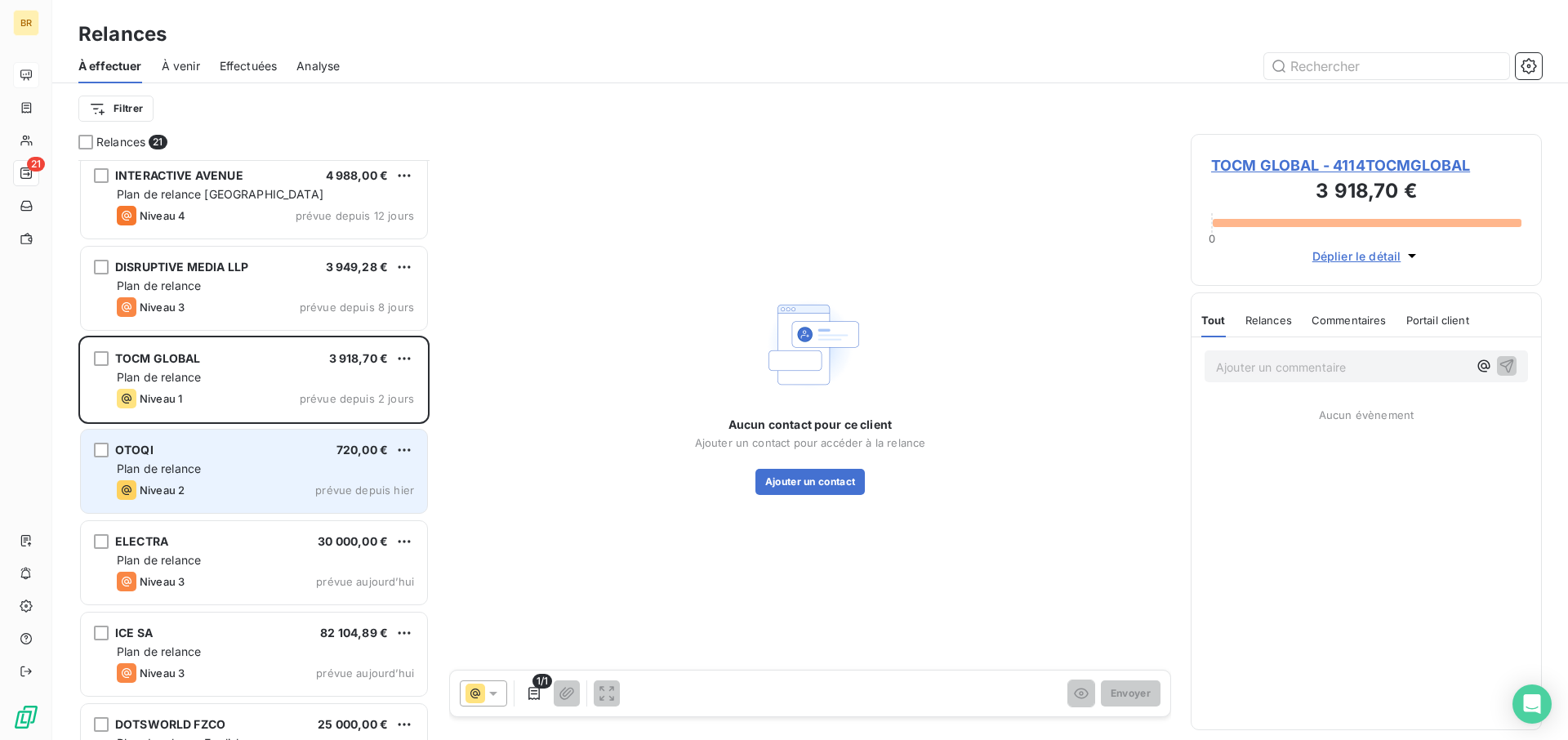
click at [217, 451] on div "OTOQI 720,00 €" at bounding box center [265, 450] width 297 height 14
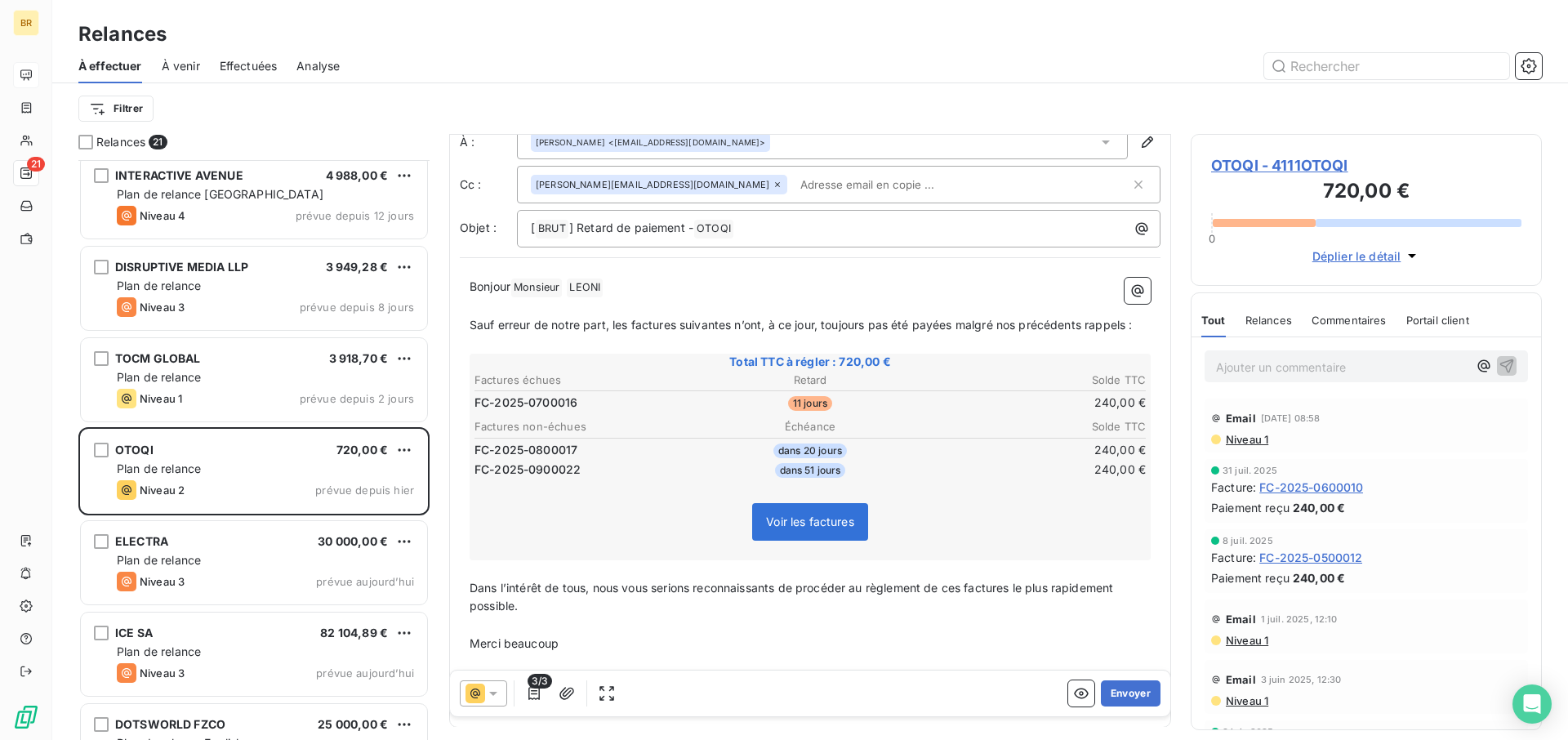
scroll to position [44, 0]
click at [1136, 544] on button "Envoyer" at bounding box center [1131, 693] width 60 height 26
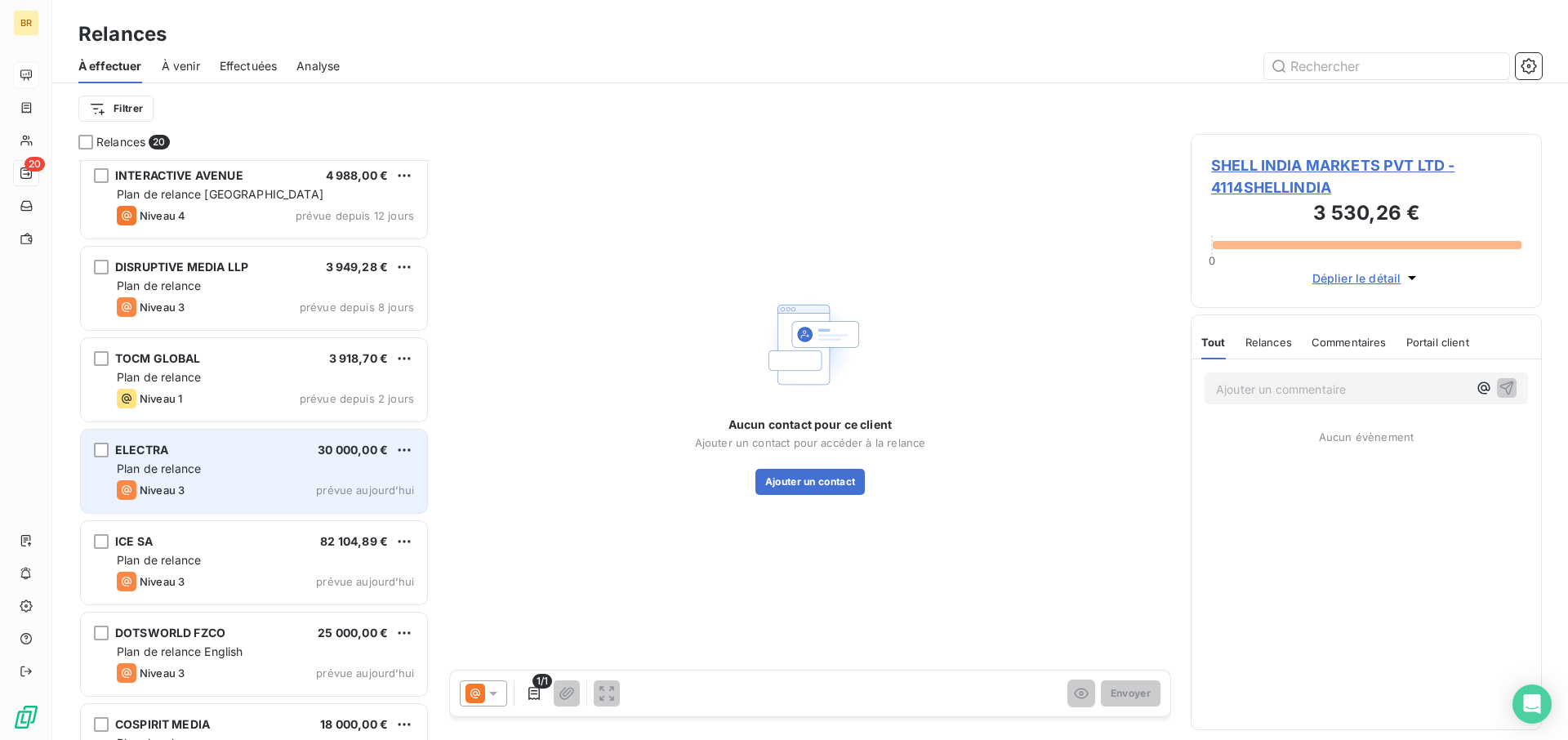
click at [226, 486] on div "Niveau 3 prévue aujourd’hui" at bounding box center [265, 489] width 297 height 19
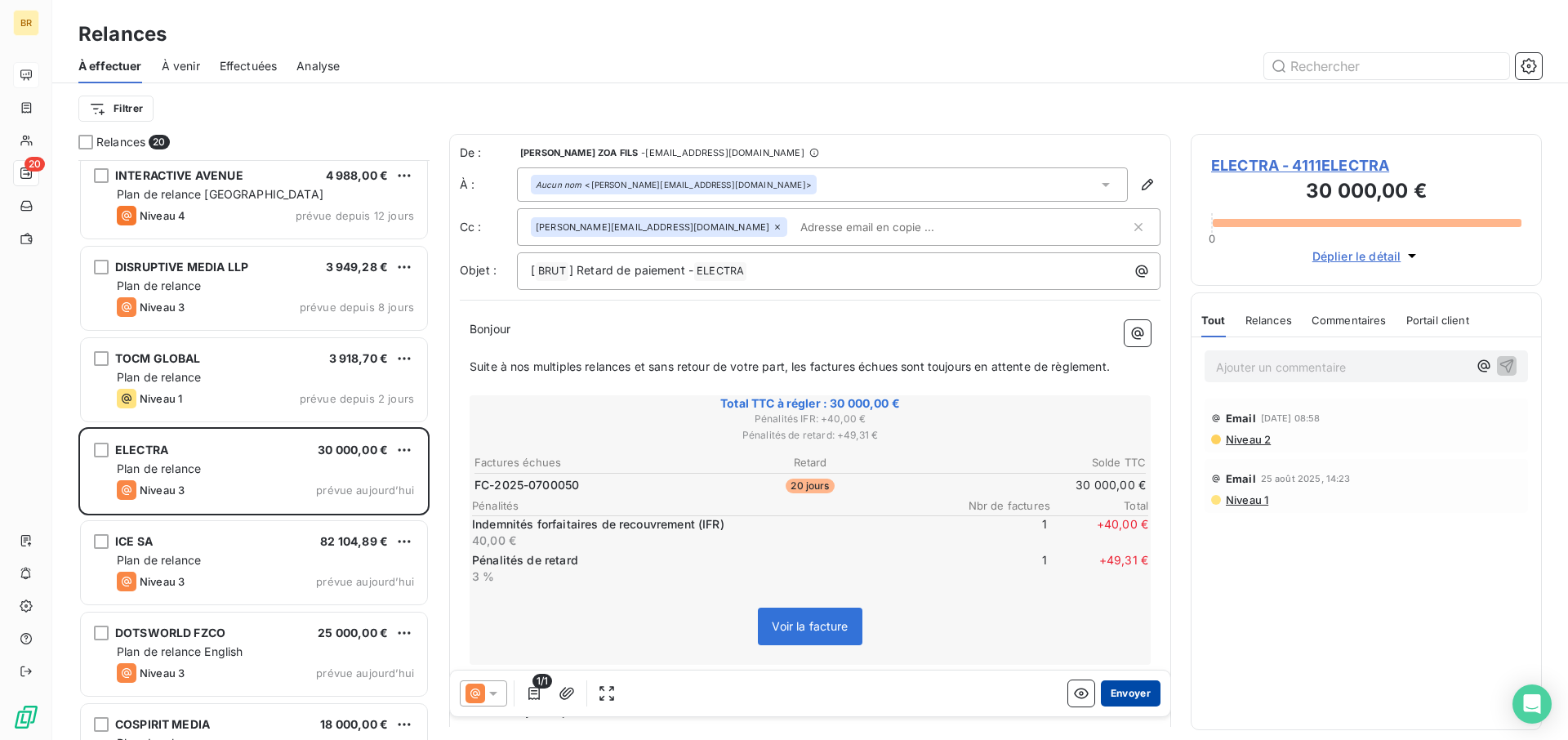
click at [1137, 544] on button "Envoyer" at bounding box center [1131, 693] width 60 height 26
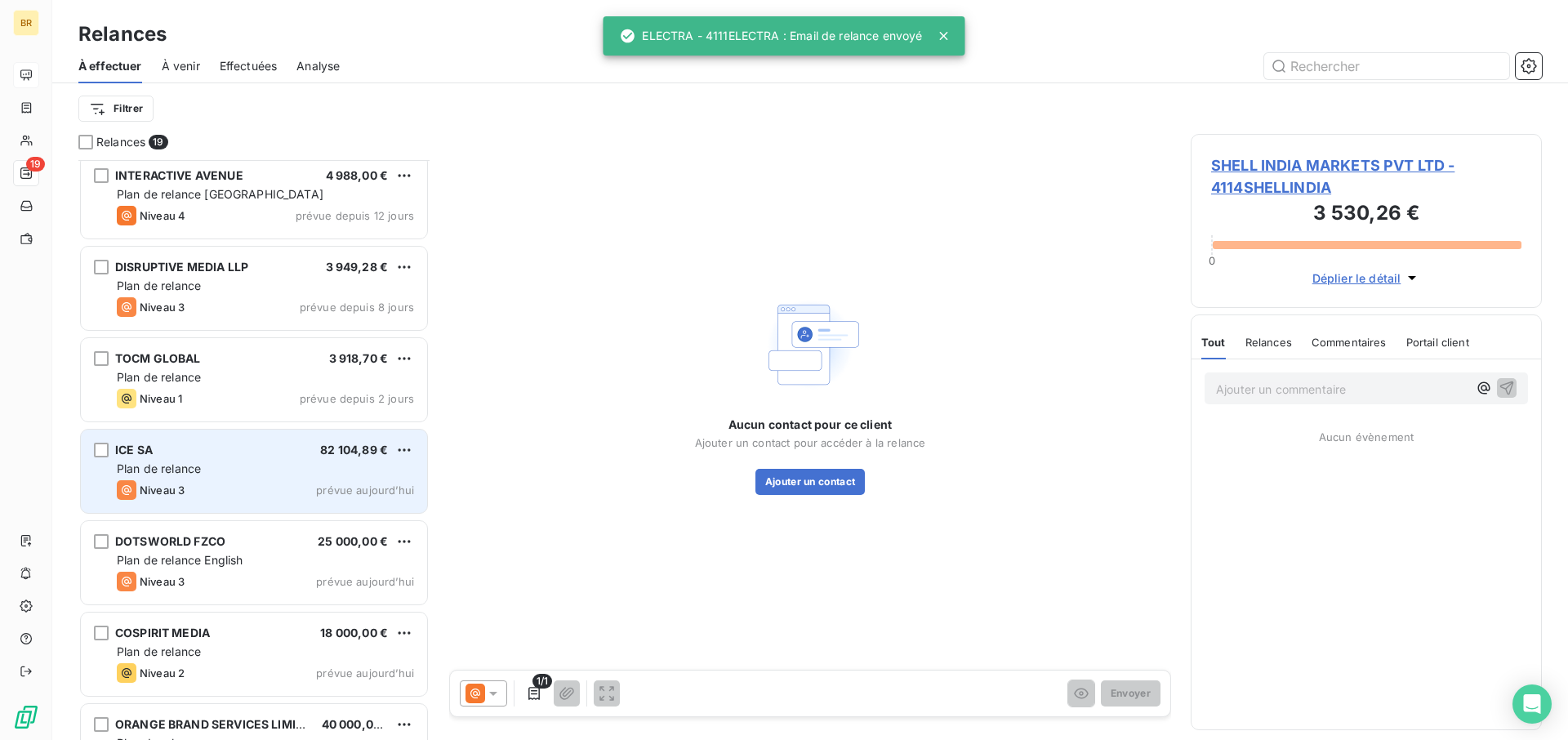
click at [232, 474] on div "Plan de relance" at bounding box center [265, 468] width 297 height 16
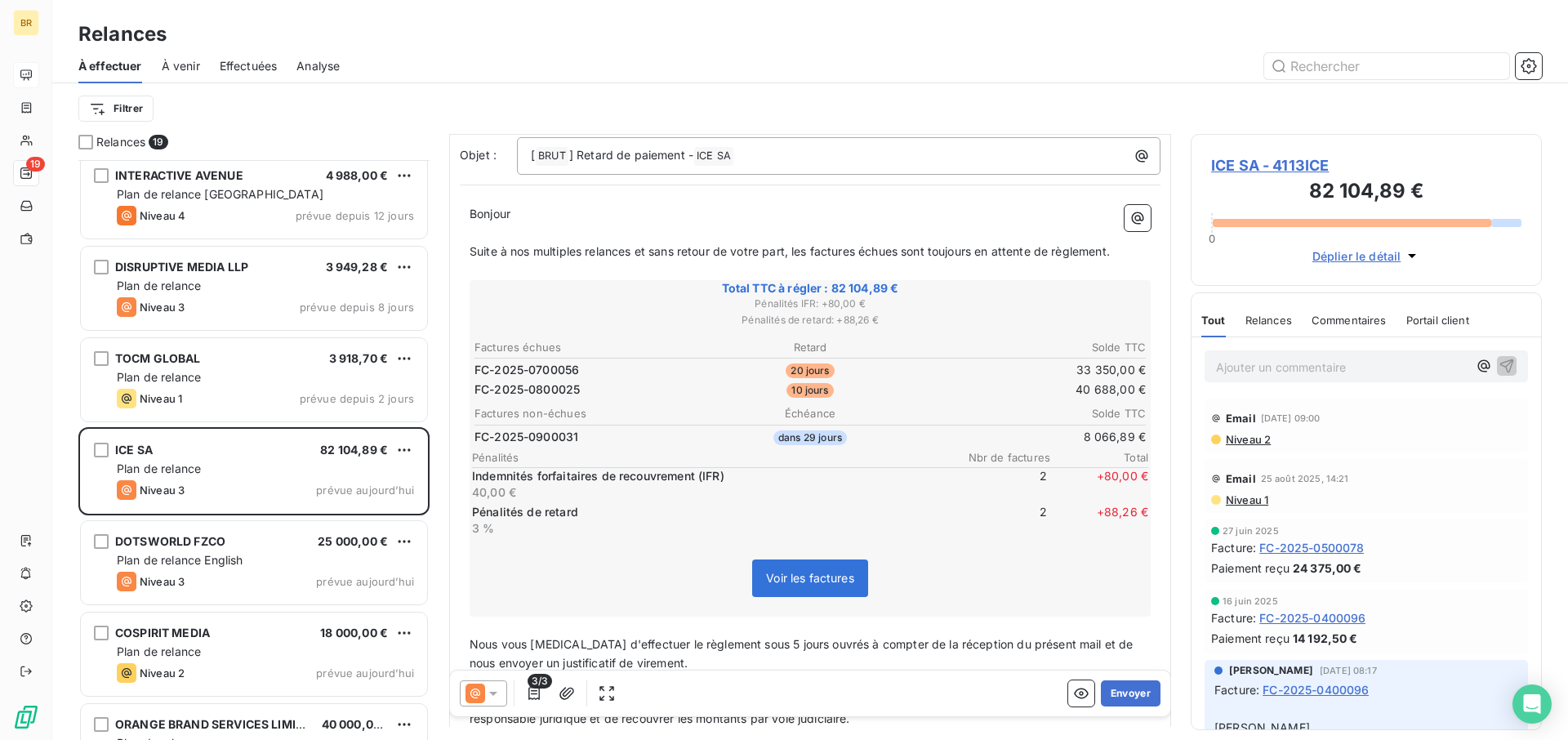
scroll to position [167, 0]
click at [1135, 544] on button "Envoyer" at bounding box center [1131, 693] width 60 height 26
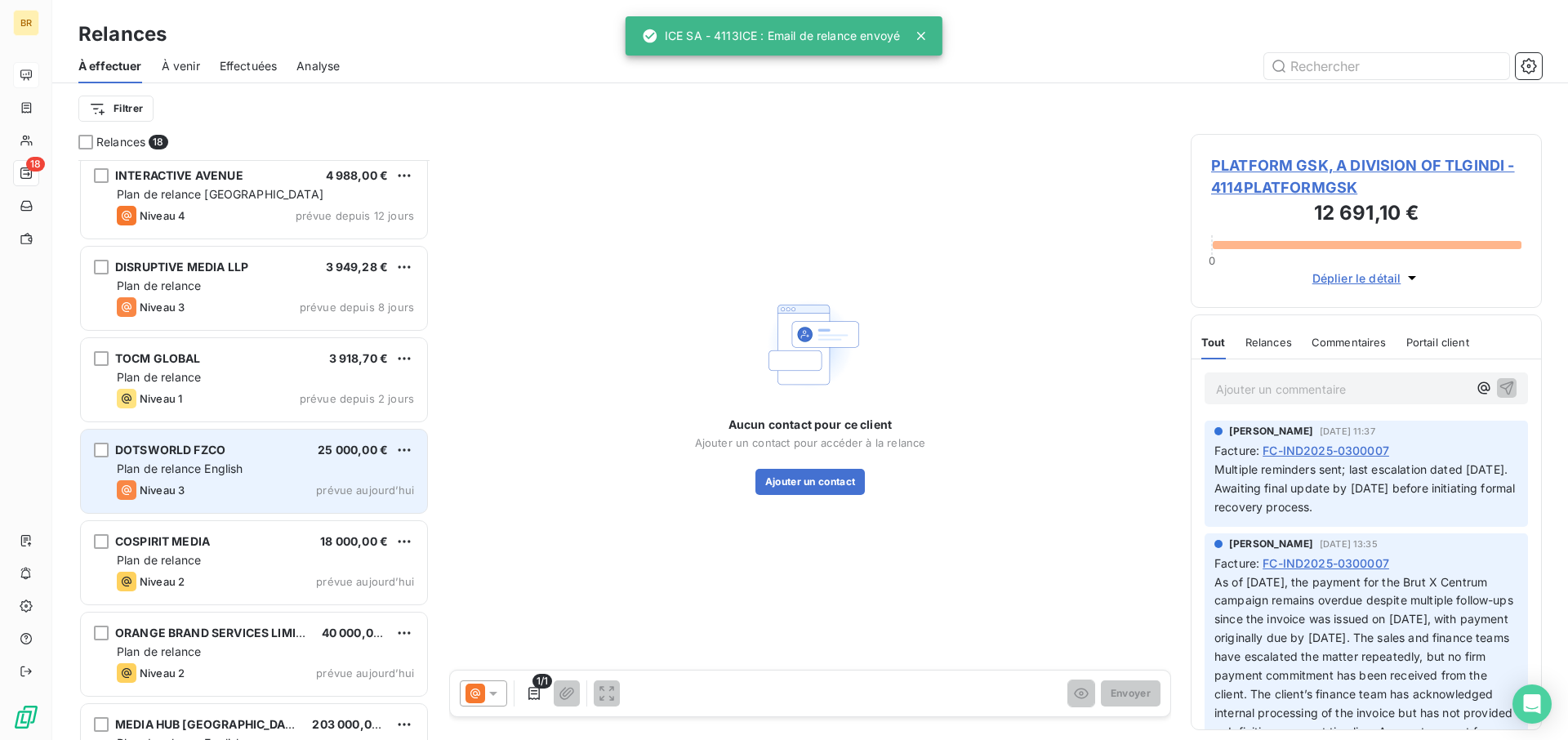
click at [229, 489] on div "Niveau 3 prévue aujourd’hui" at bounding box center [265, 489] width 297 height 19
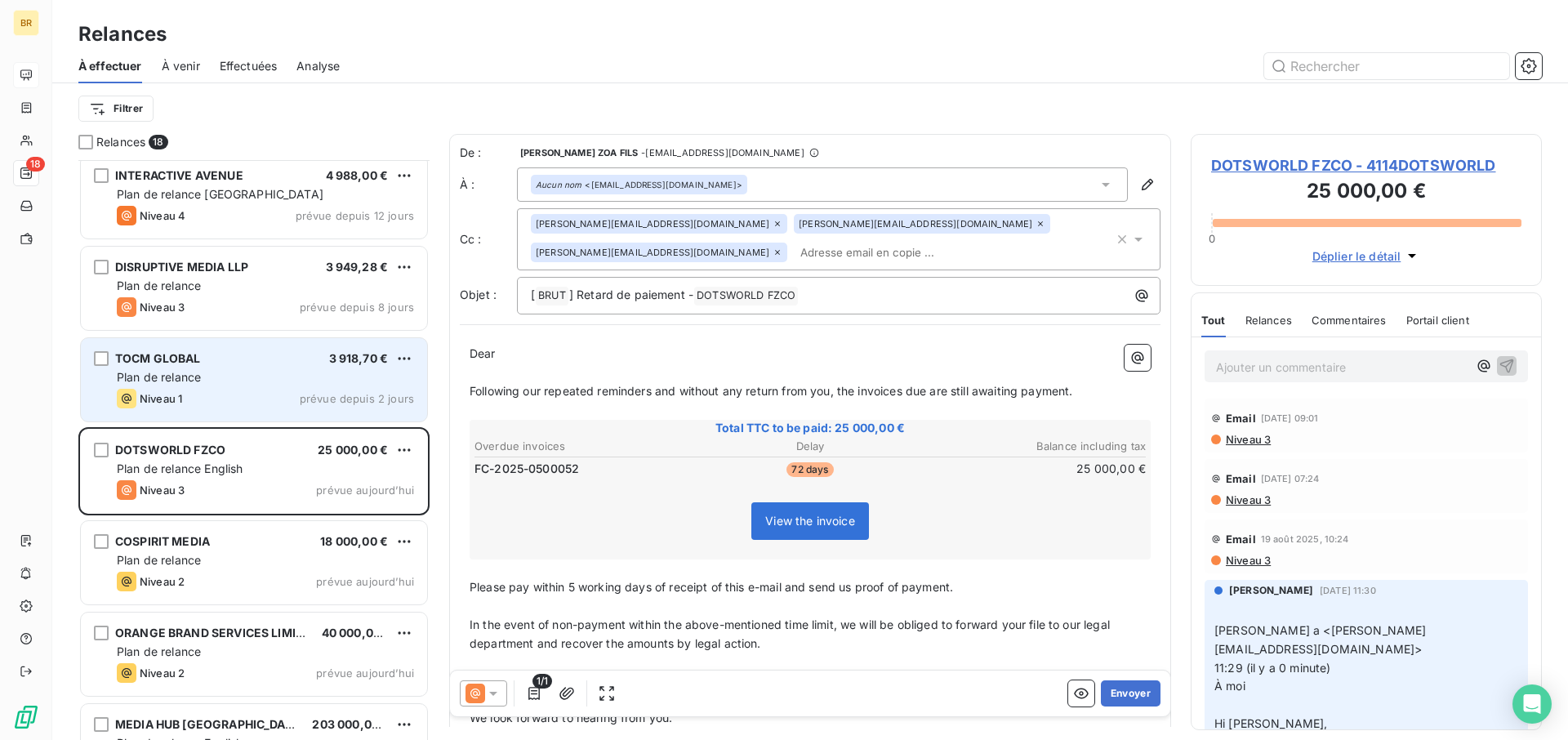
click at [236, 389] on div "Niveau 1 prévue depuis 2 jours" at bounding box center [265, 398] width 297 height 19
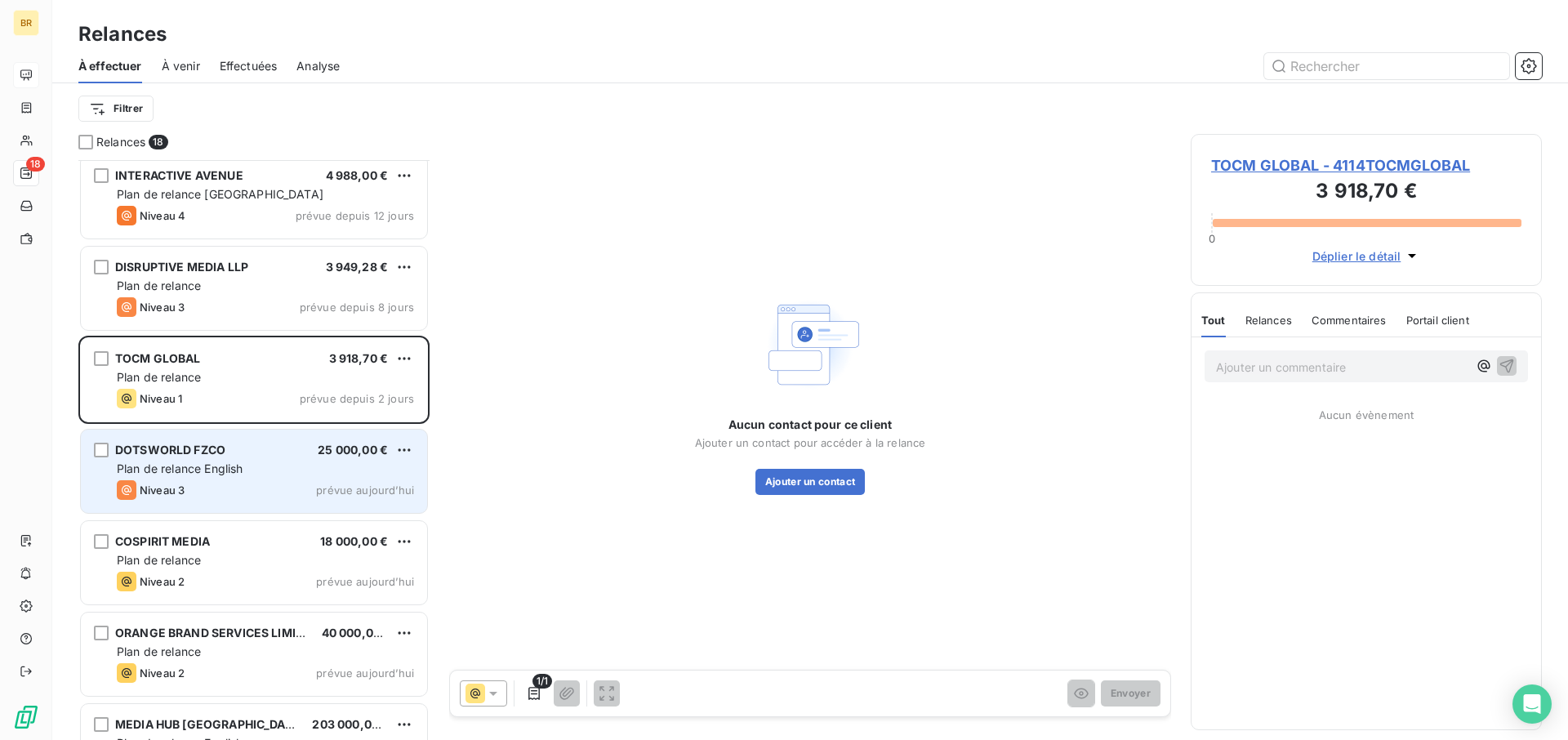
click at [241, 469] on span "Plan de relance English" at bounding box center [179, 468] width 126 height 14
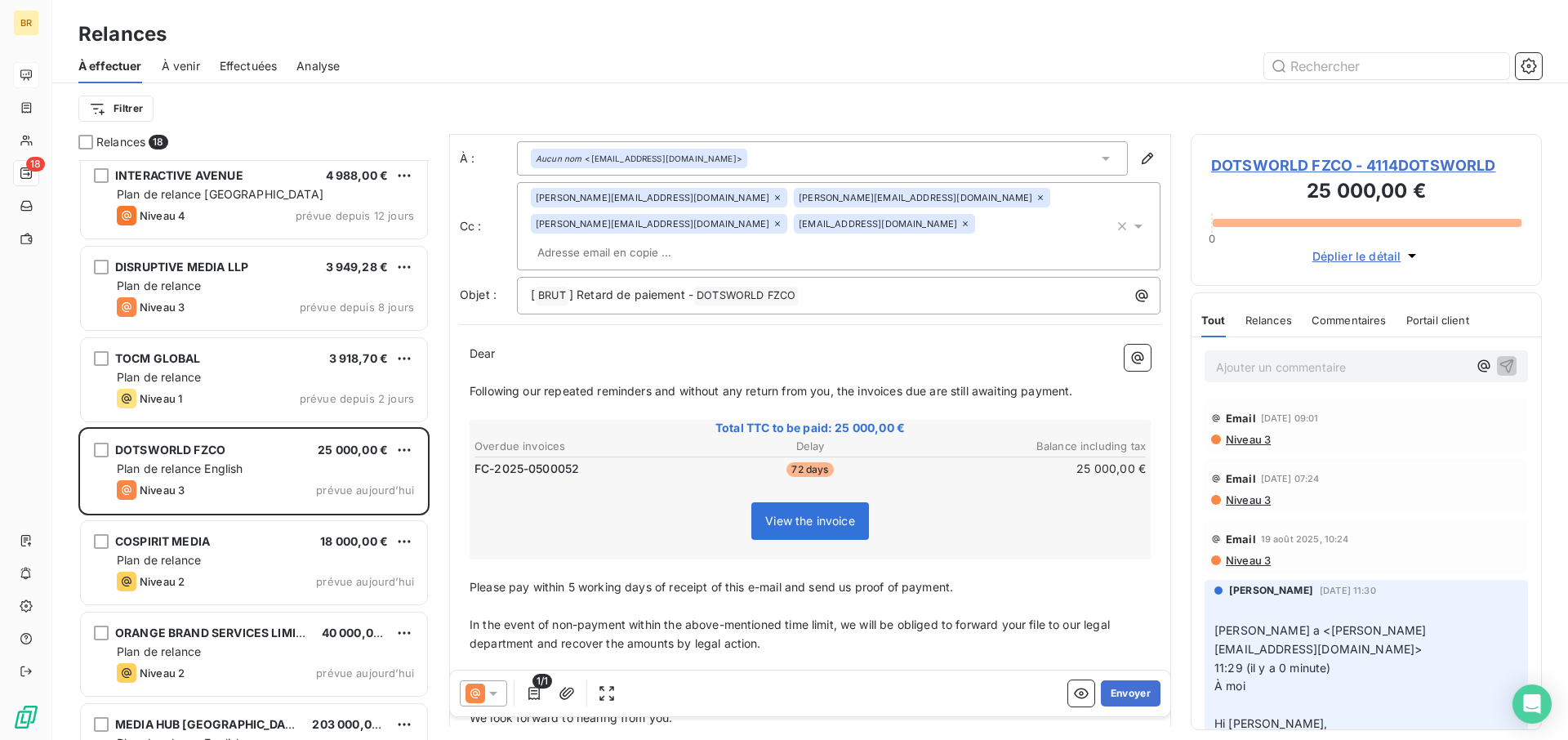
scroll to position [28, 0]
click at [1127, 544] on button "Envoyer" at bounding box center [1131, 693] width 60 height 26
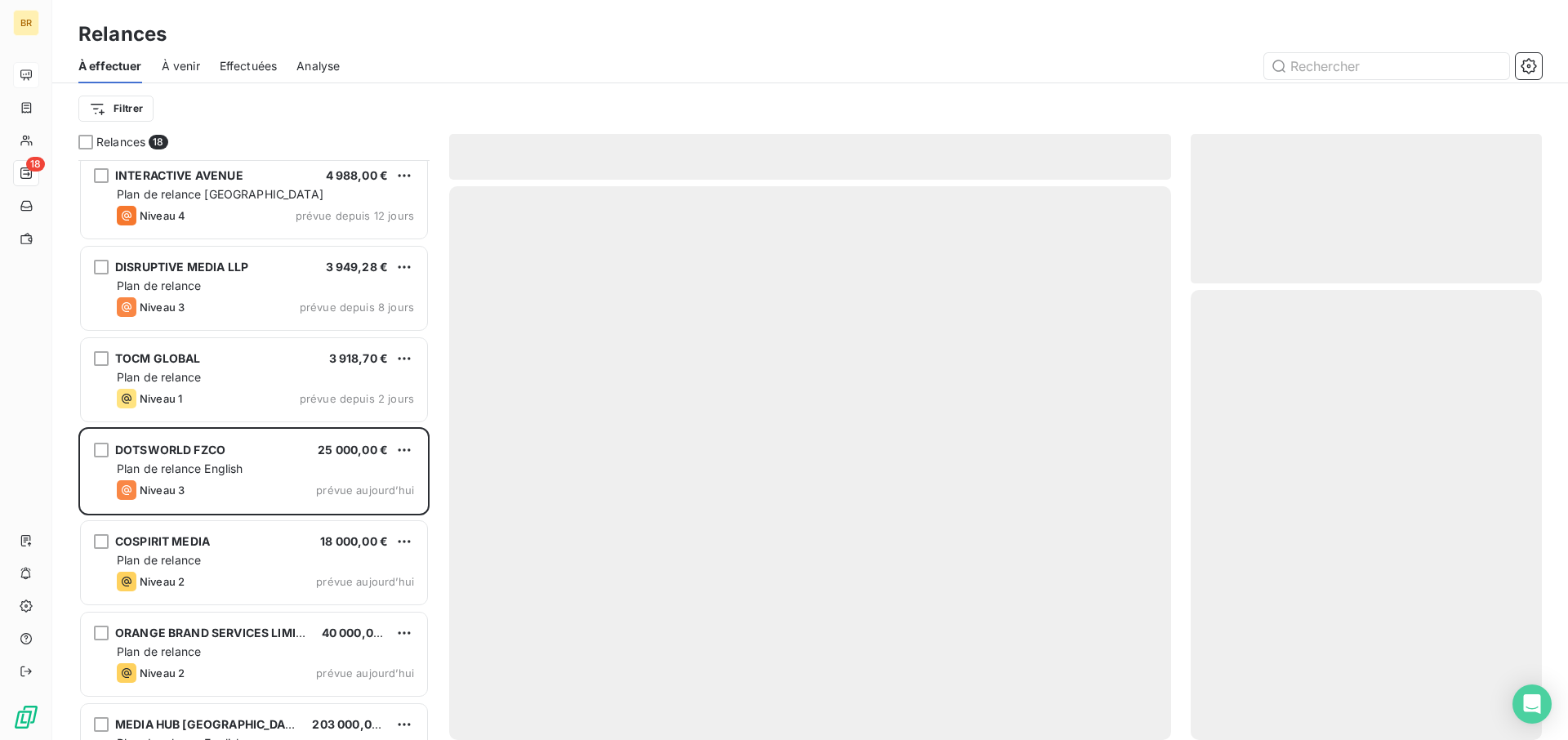
scroll to position [975, 0]
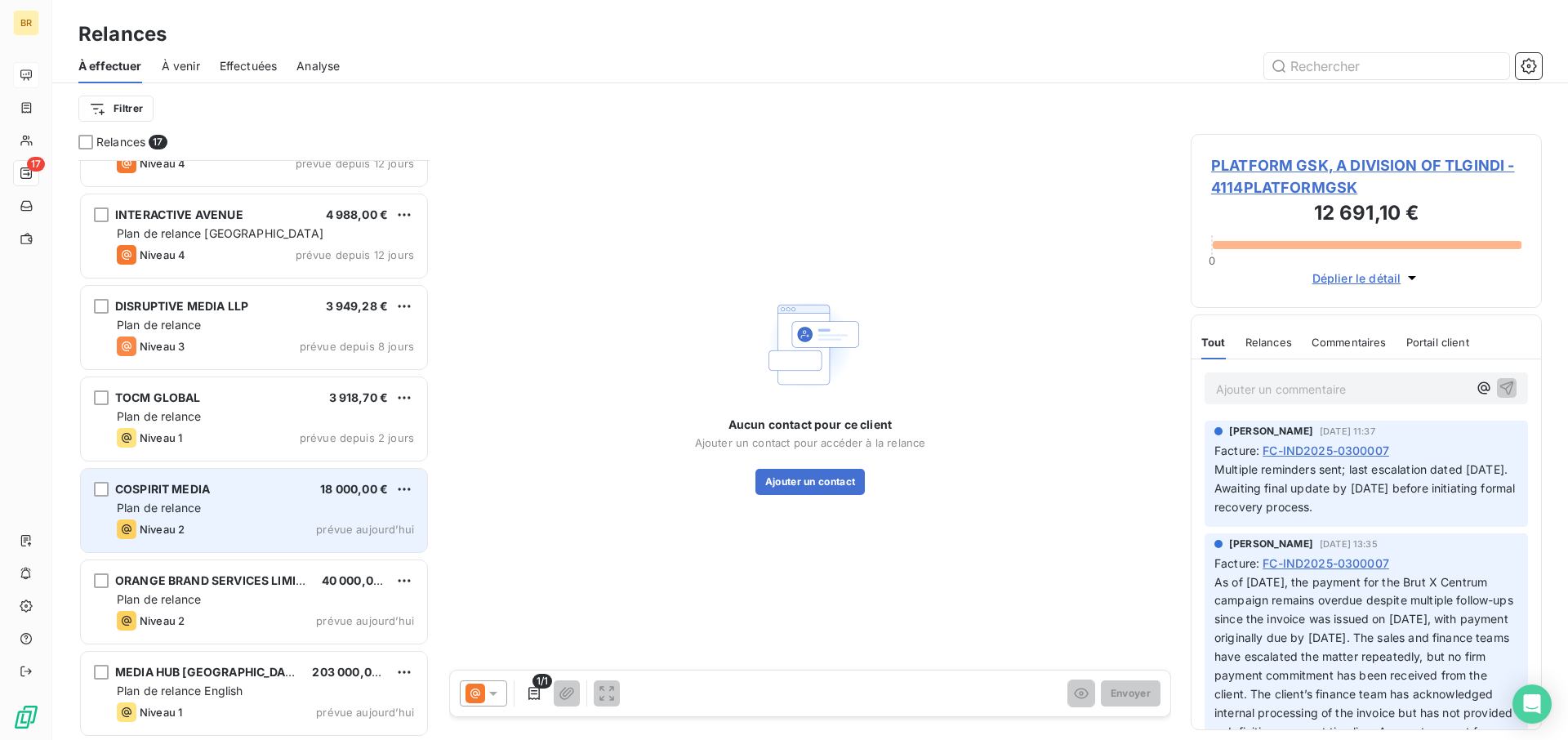
click at [217, 525] on div "Niveau 2 prévue aujourd’hui" at bounding box center [265, 528] width 297 height 19
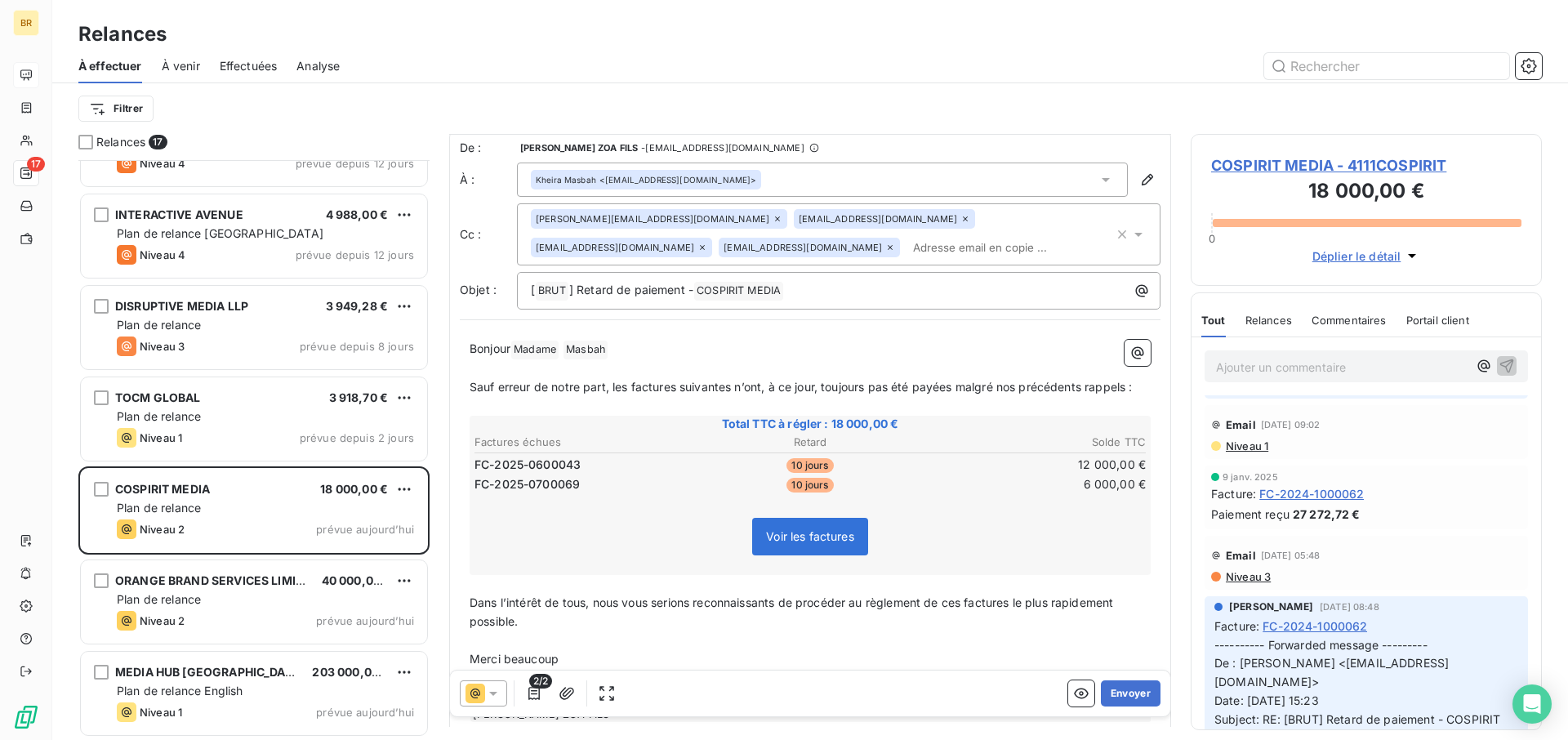
scroll to position [978, 0]
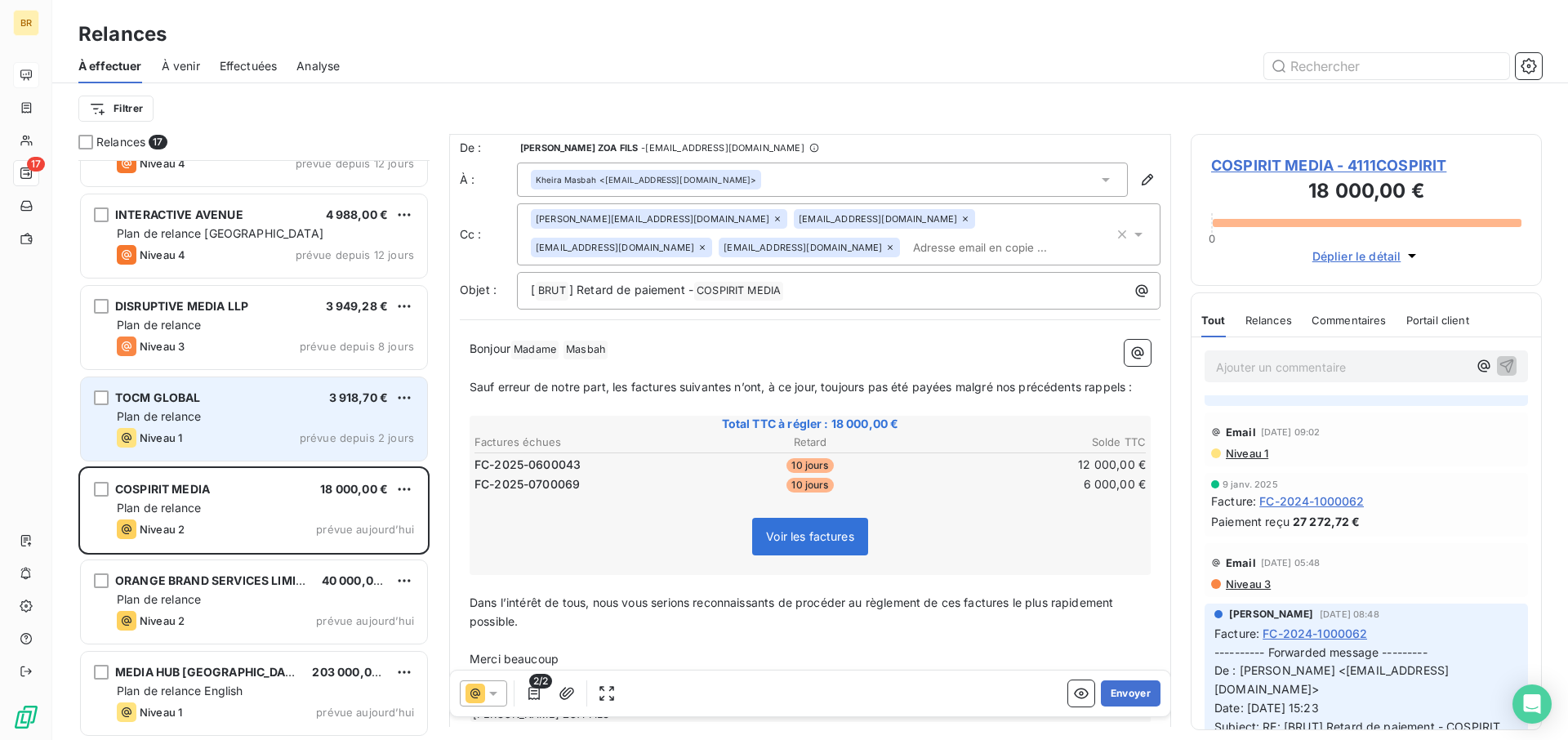
click at [260, 437] on div "Niveau 1 prévue depuis 2 jours" at bounding box center [265, 437] width 297 height 19
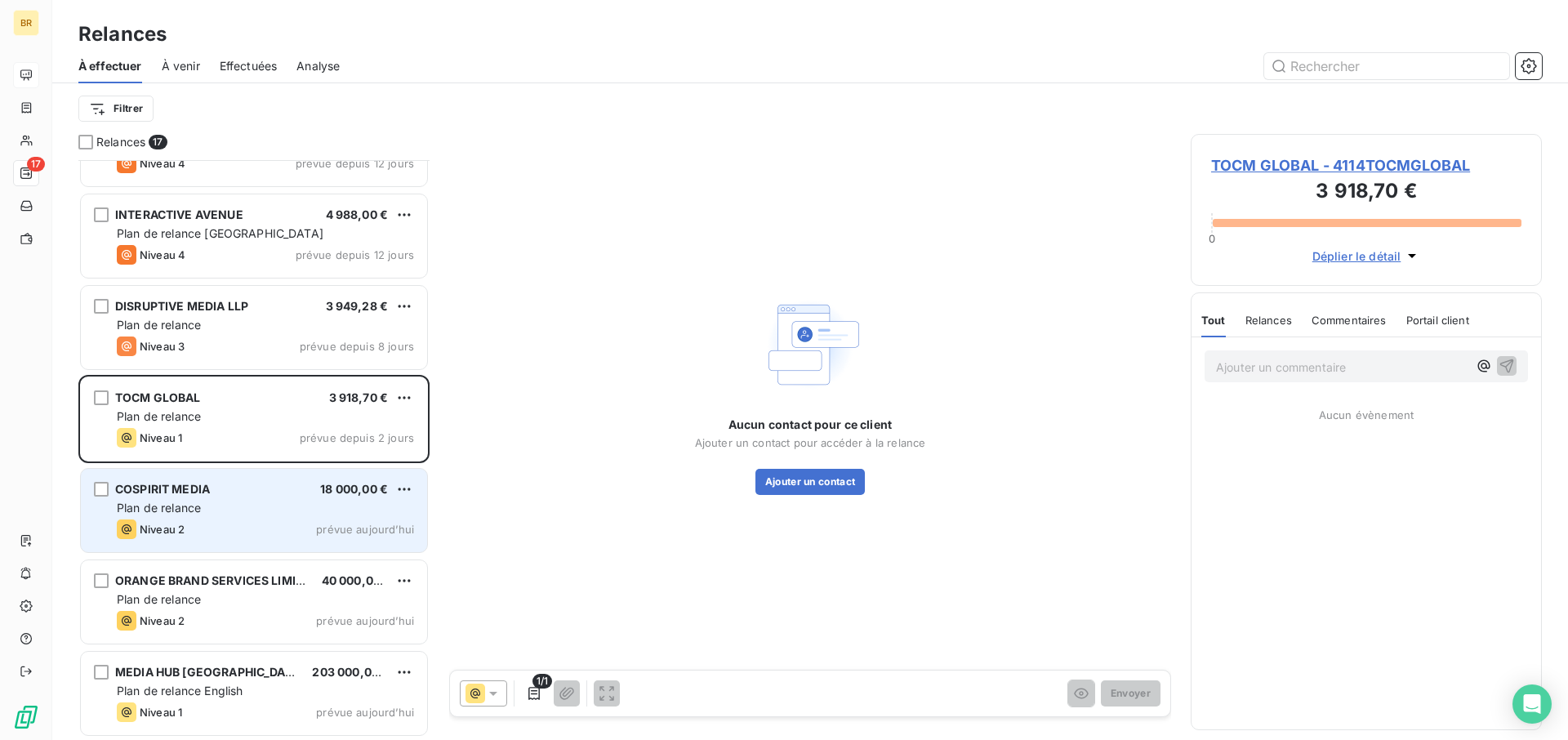
click at [242, 500] on div "Plan de relance" at bounding box center [265, 507] width 297 height 16
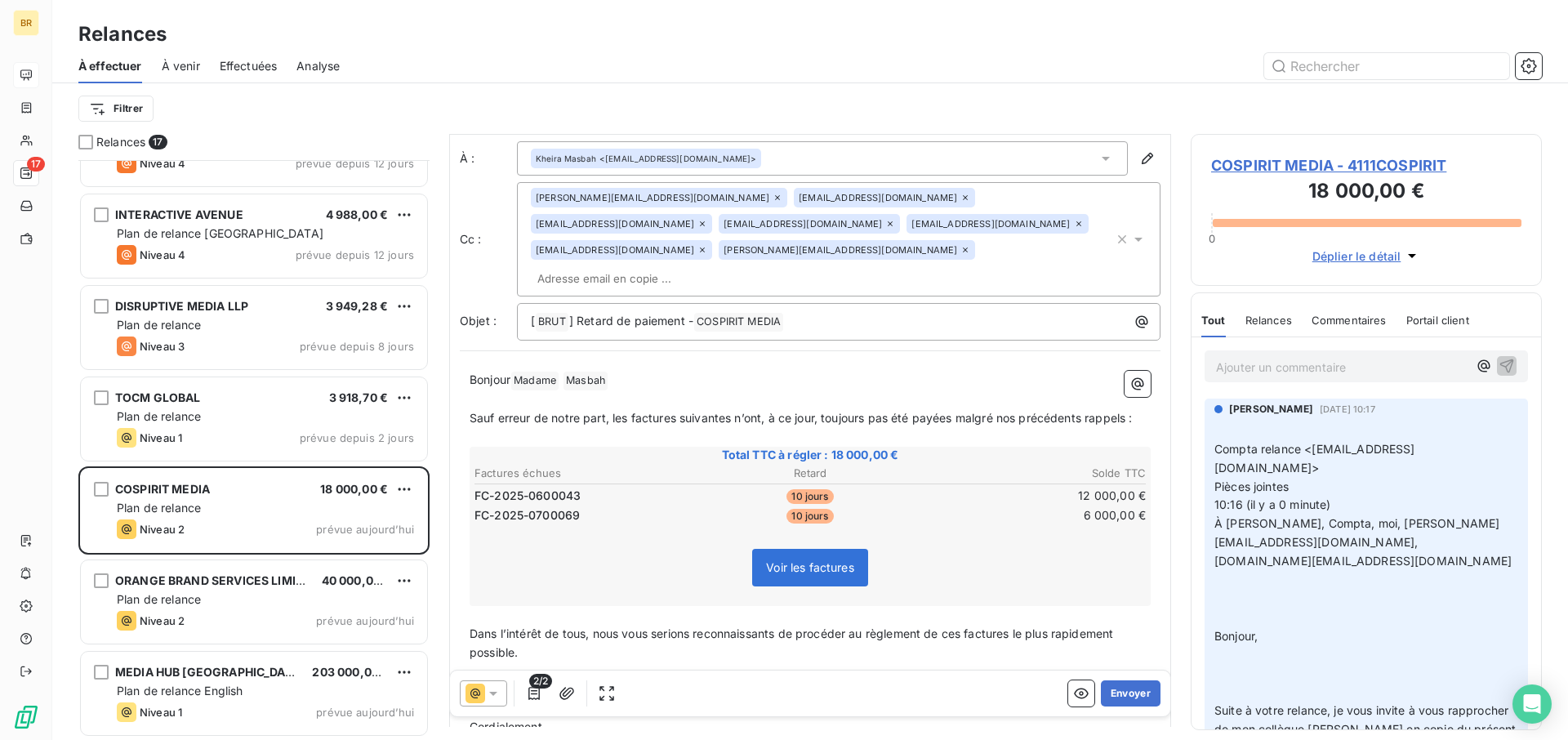
scroll to position [33, 0]
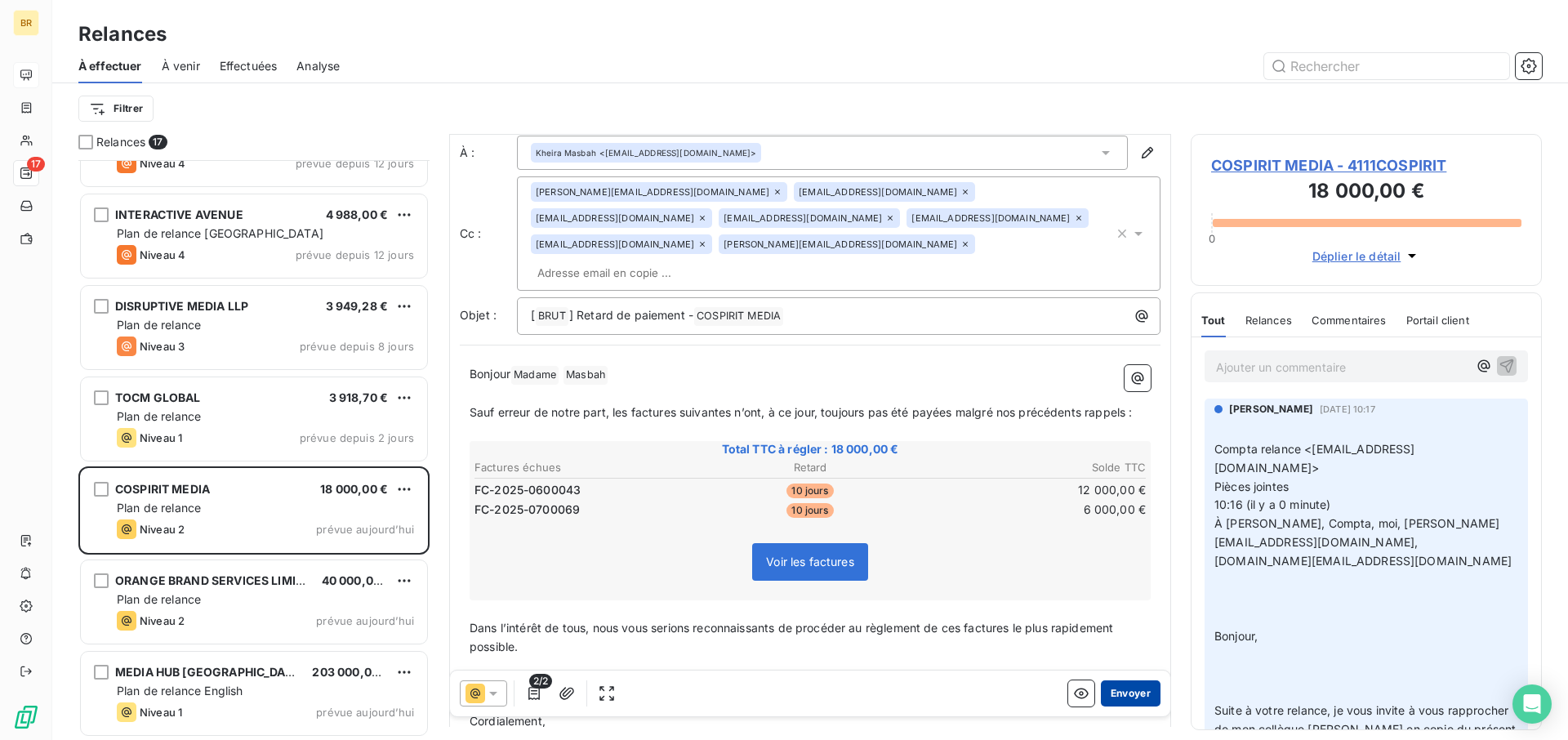
click at [1132, 544] on button "Envoyer" at bounding box center [1131, 693] width 60 height 26
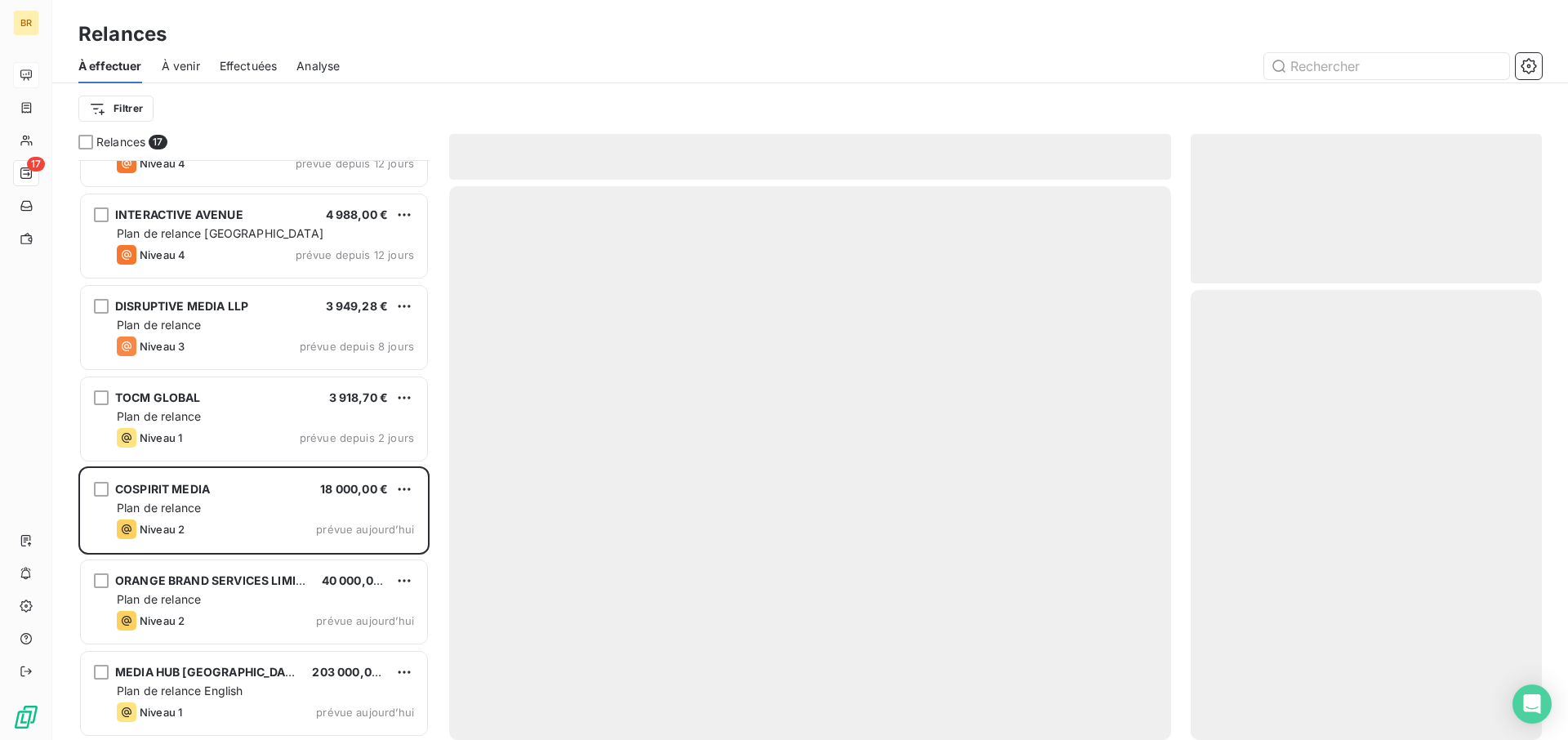
scroll to position [883, 0]
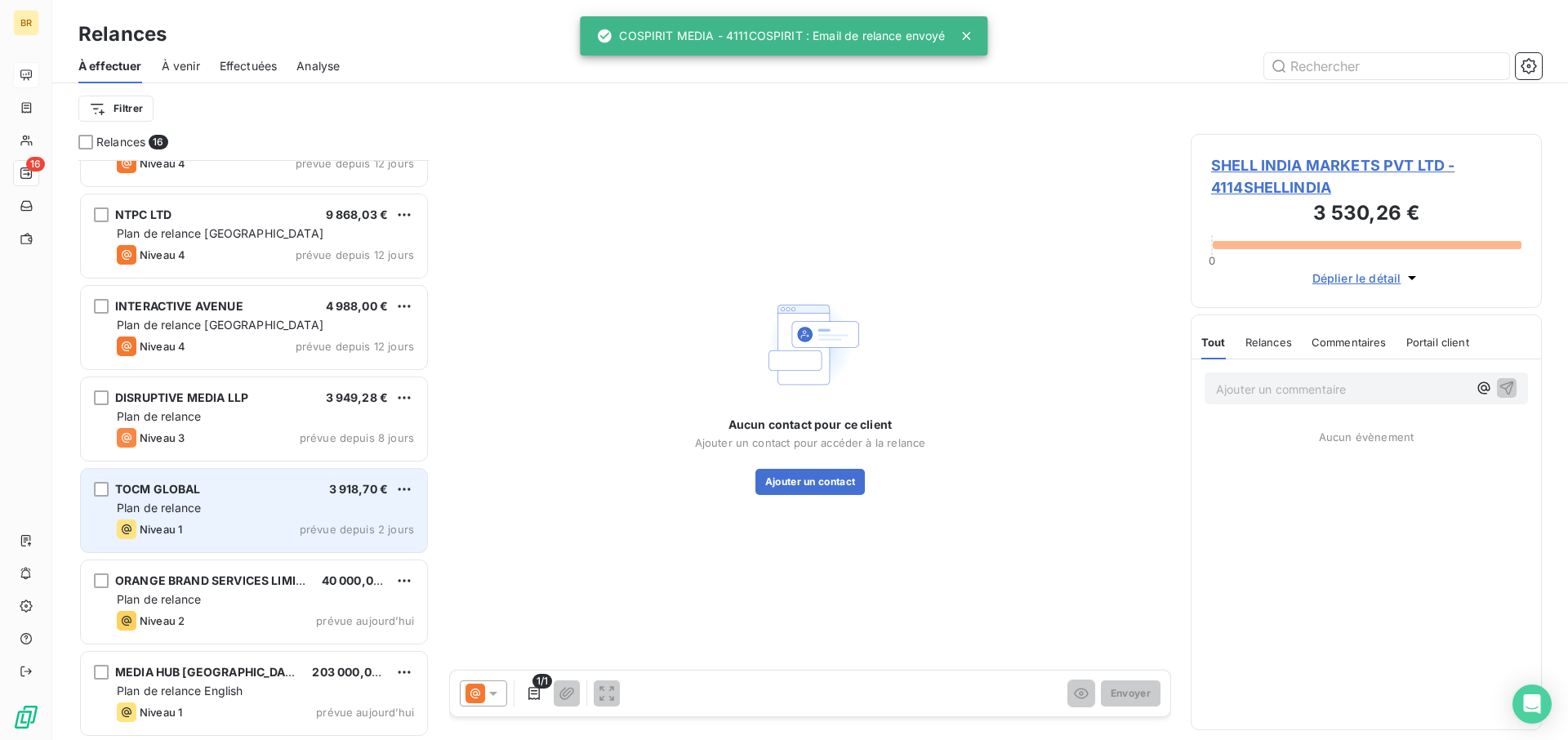
scroll to position [884, 0]
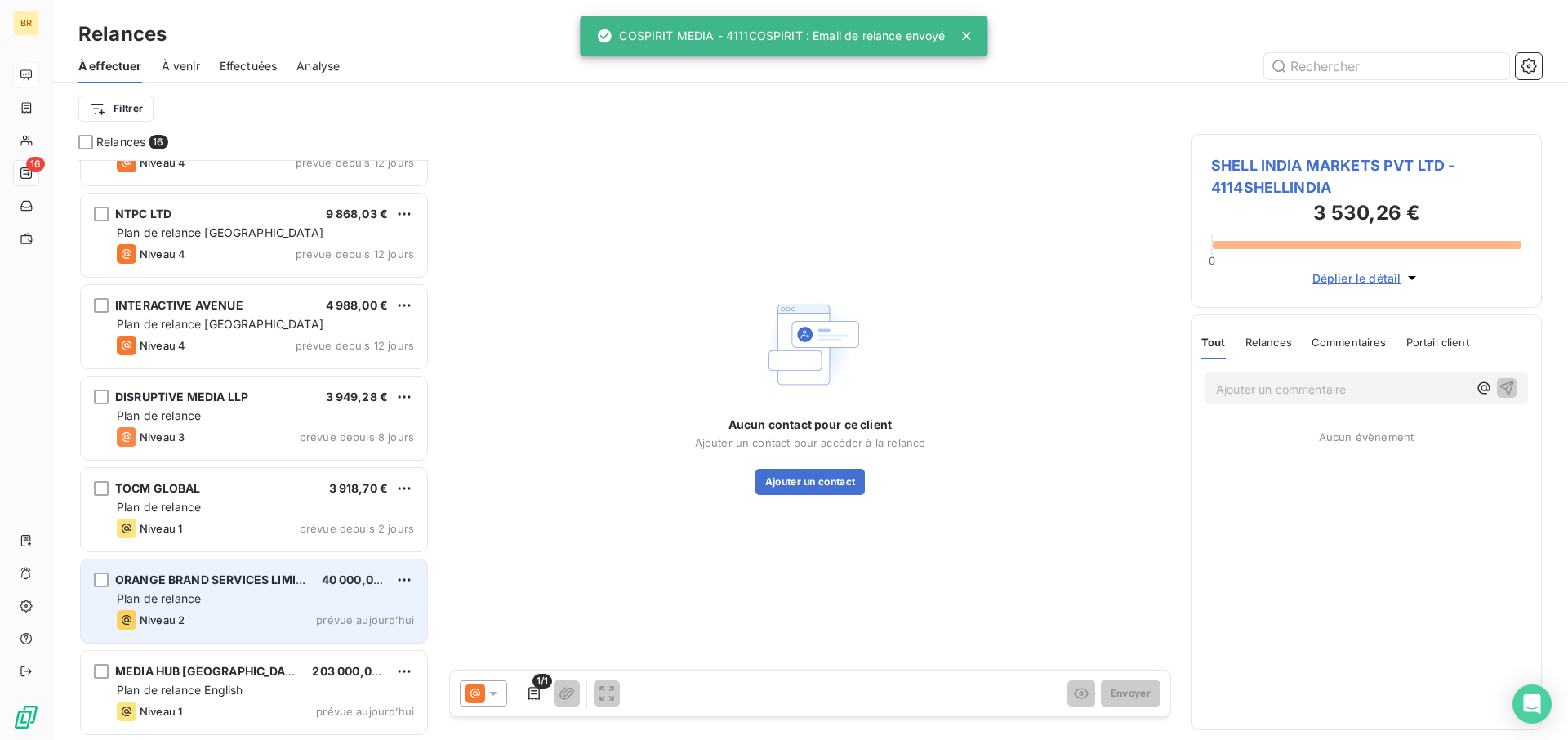
click at [241, 544] on div "Niveau 2 prévue aujourd’hui" at bounding box center [265, 619] width 297 height 19
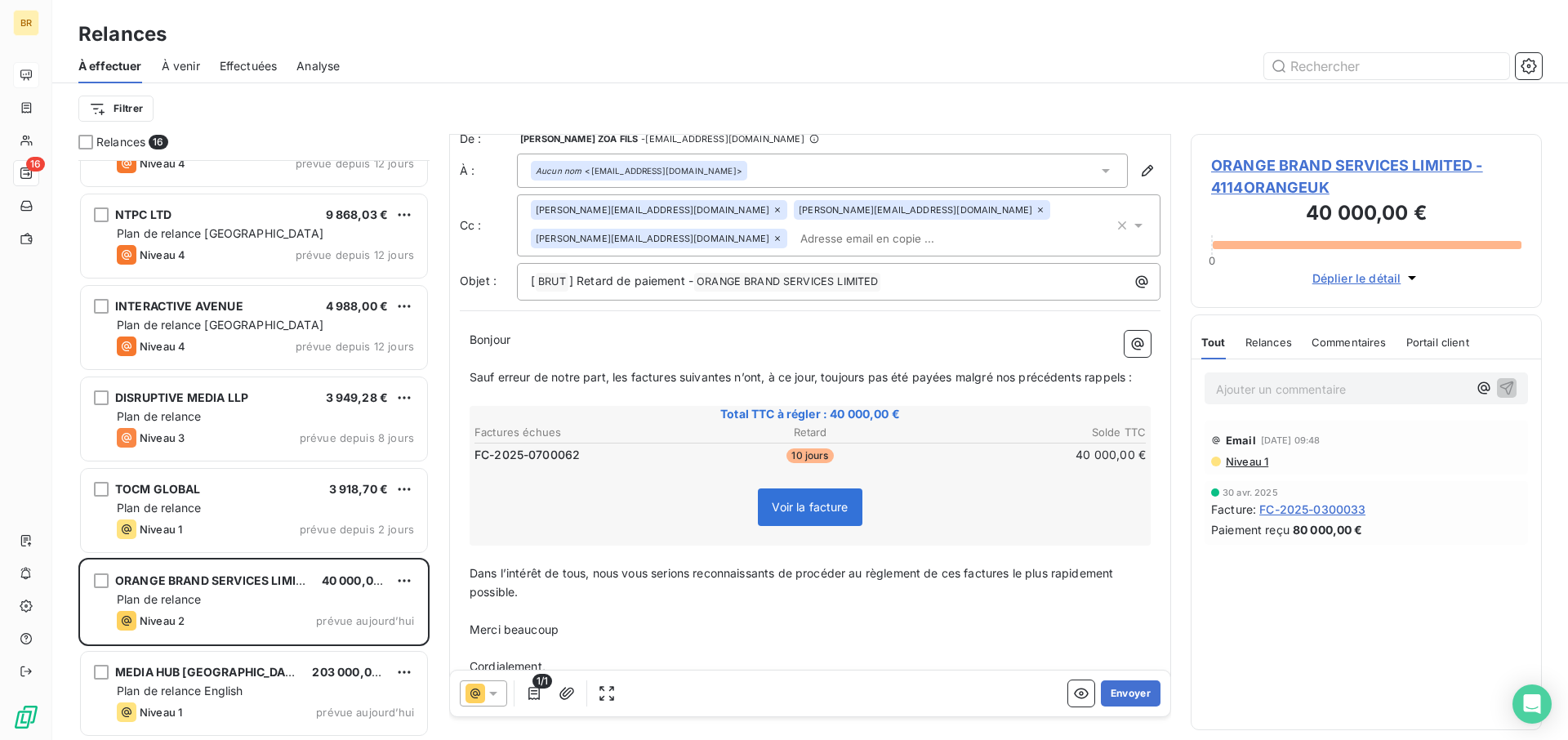
scroll to position [21, 0]
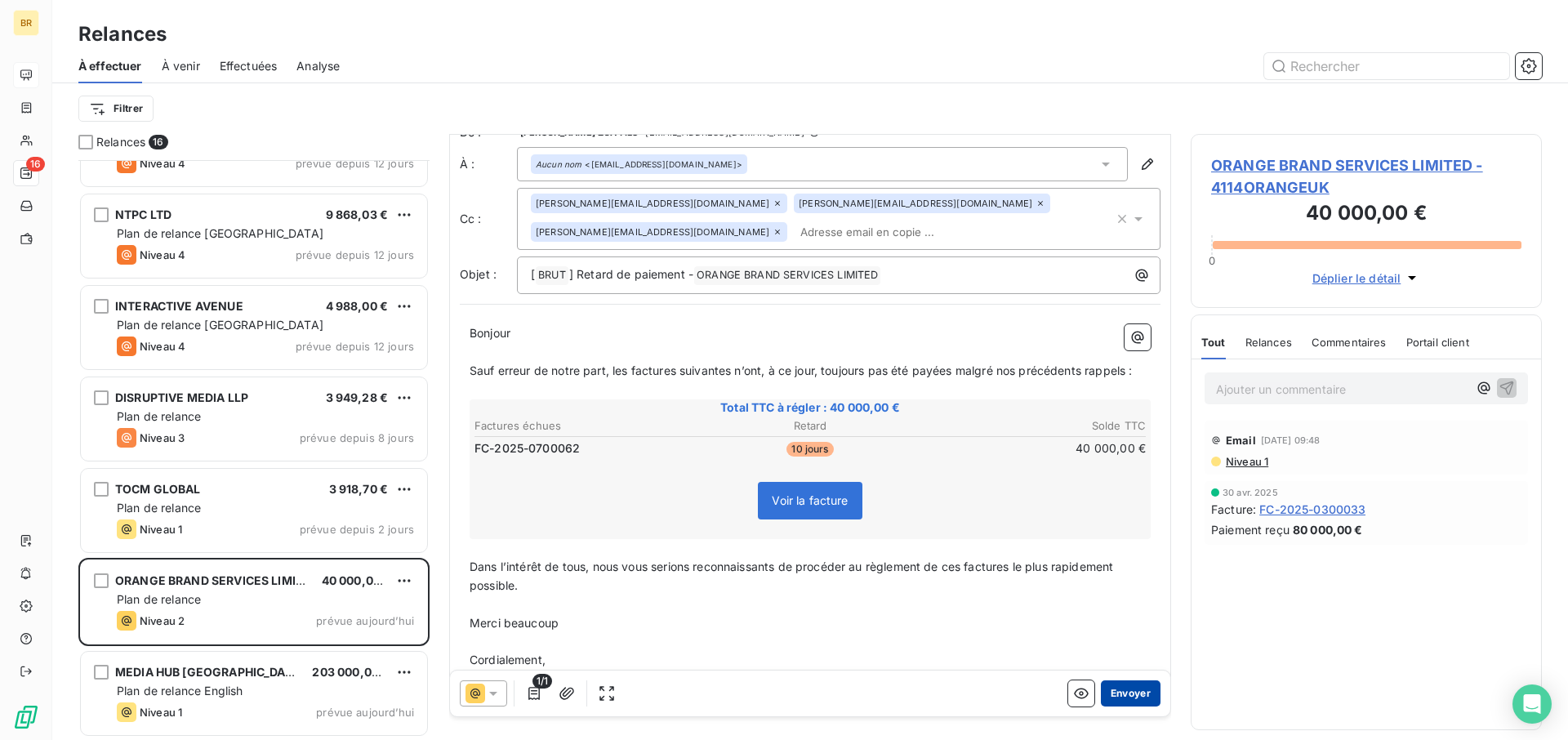
click at [1130, 544] on button "Envoyer" at bounding box center [1131, 693] width 60 height 26
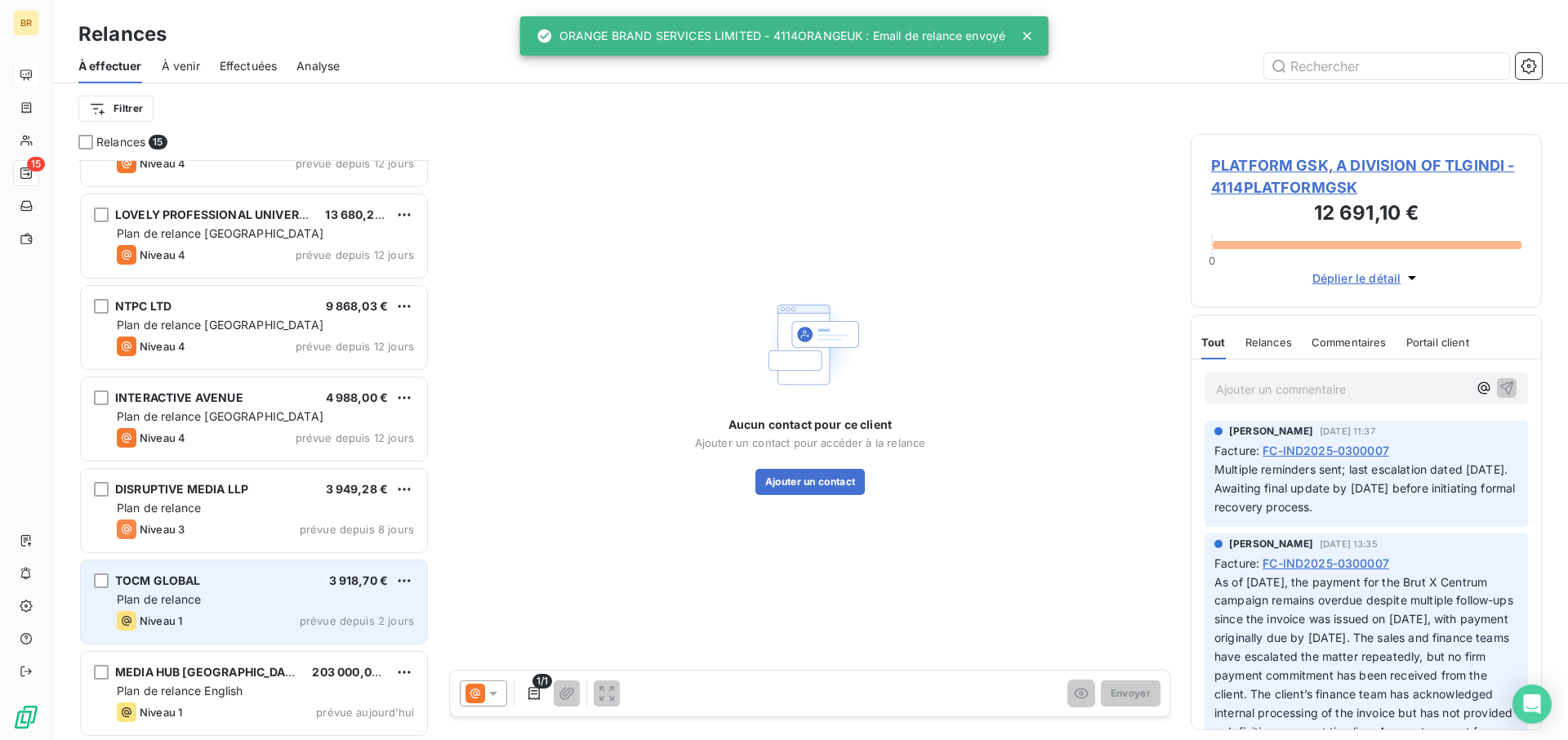
scroll to position [793, 0]
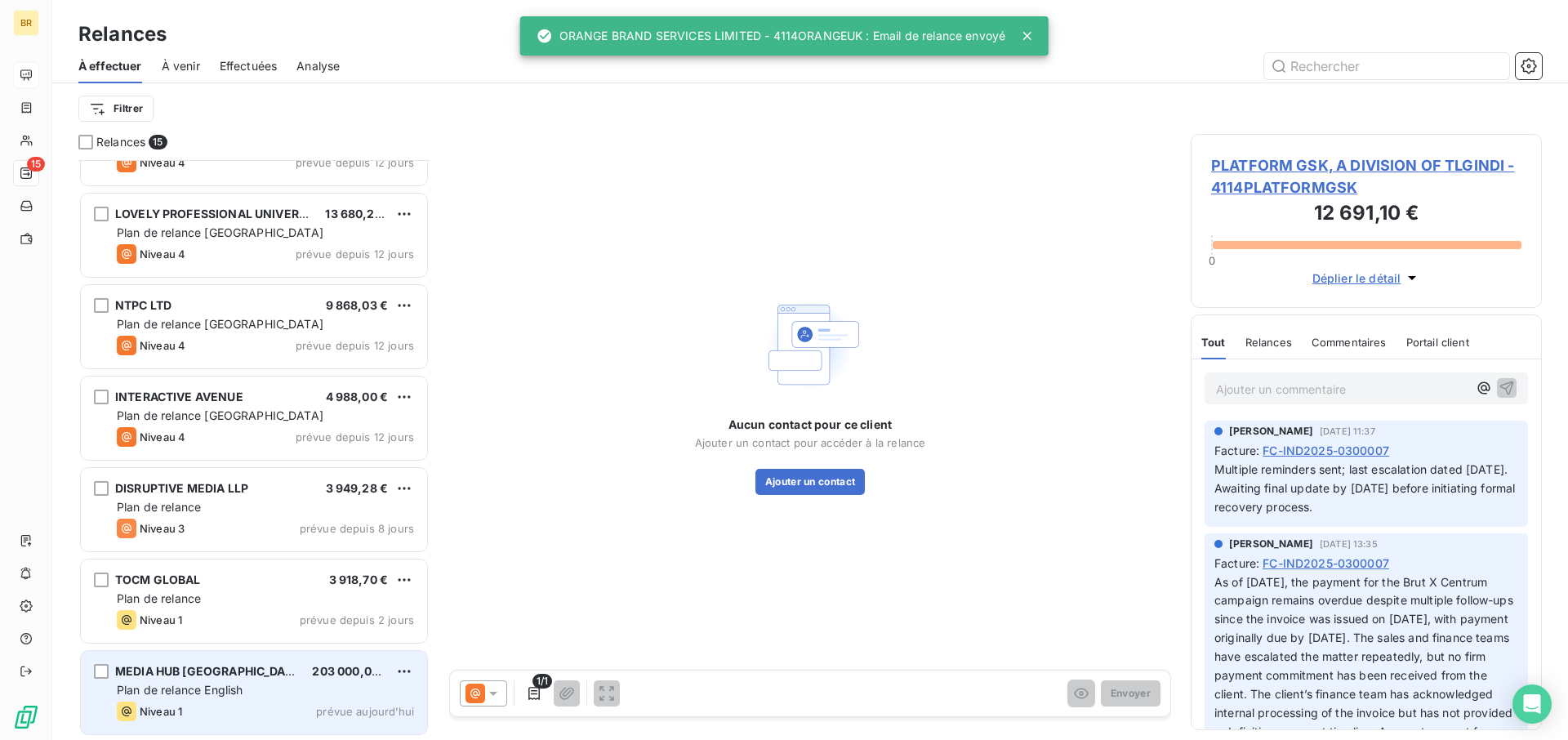
click at [246, 544] on div "Plan de relance English" at bounding box center [265, 689] width 297 height 16
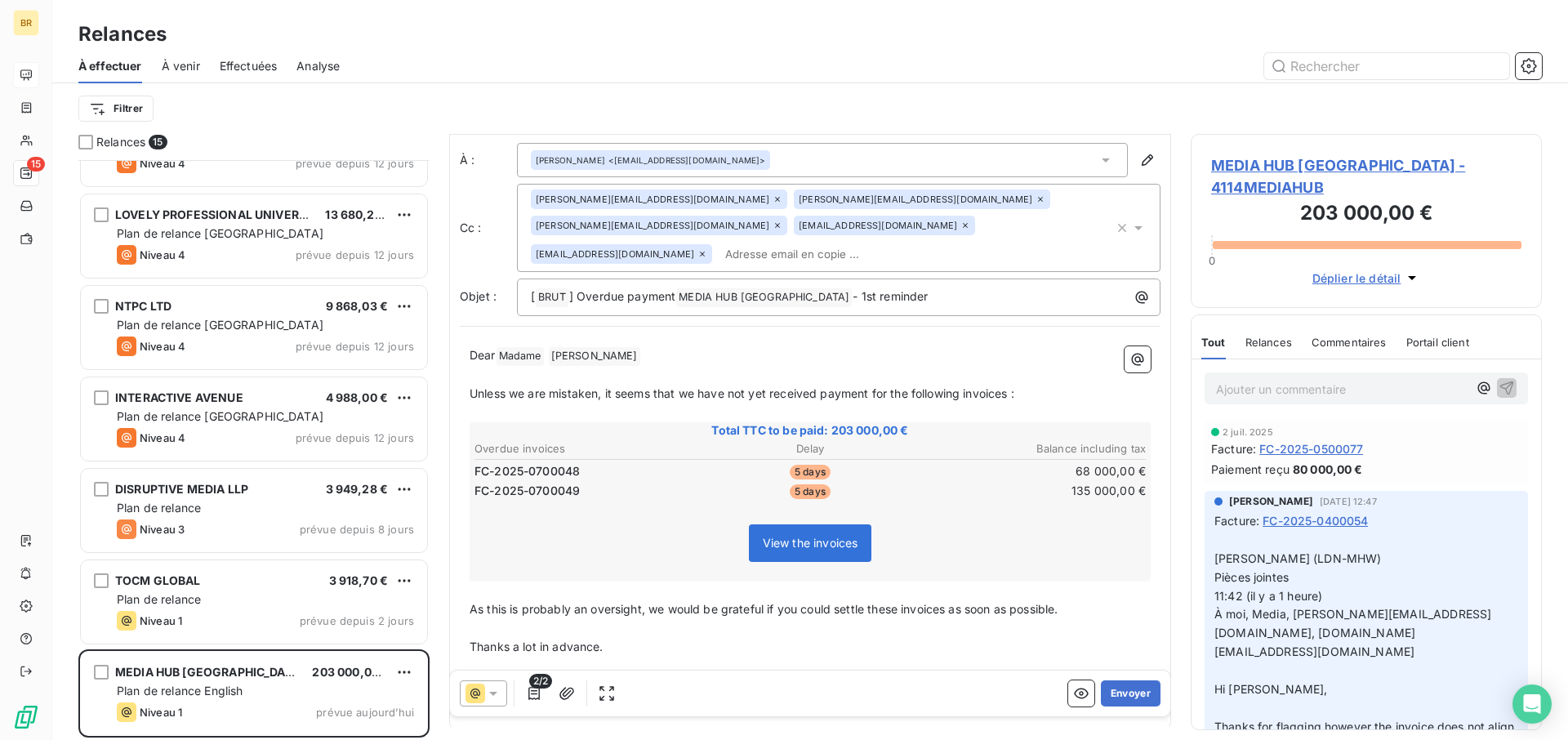
scroll to position [33, 0]
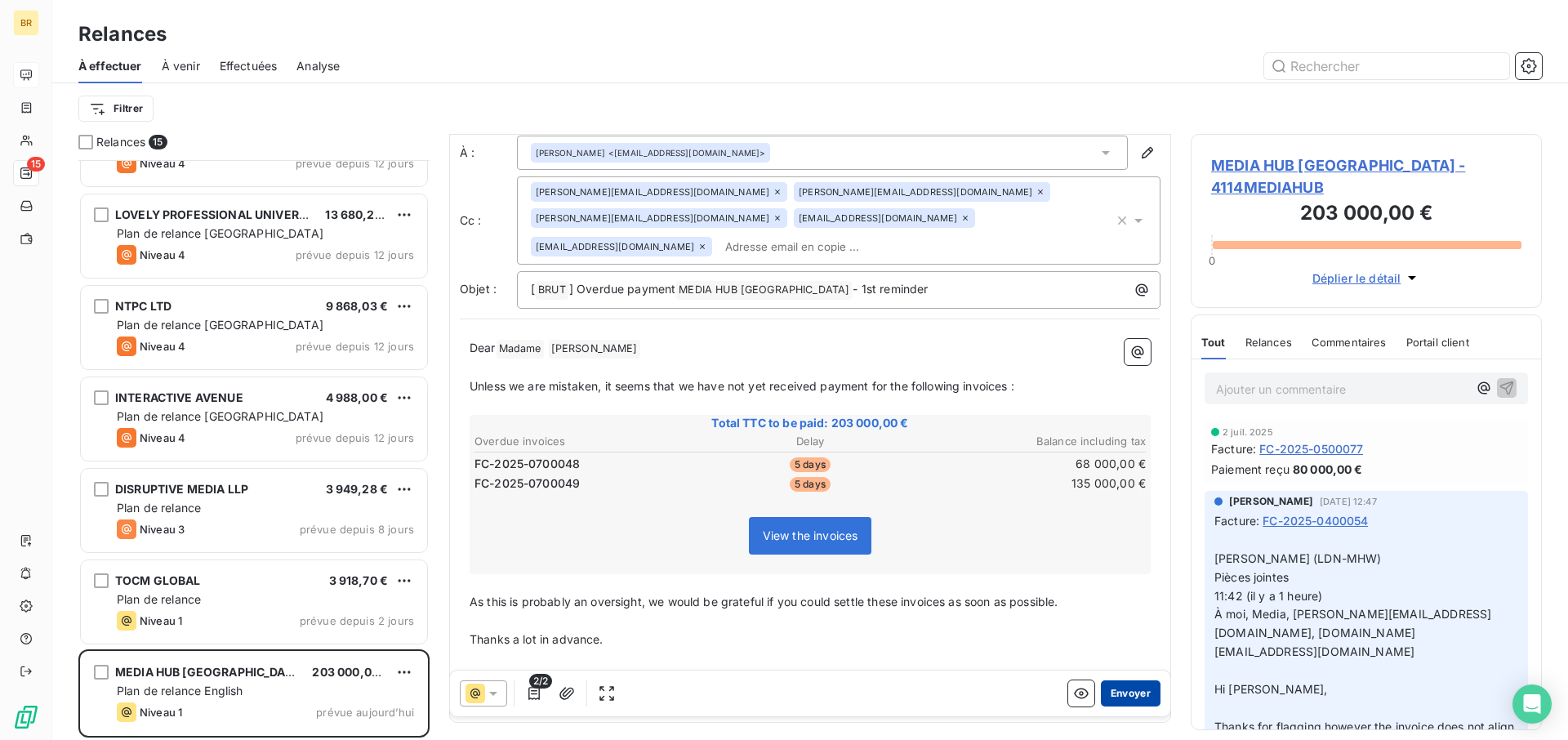
click at [1144, 544] on button "Envoyer" at bounding box center [1131, 693] width 60 height 26
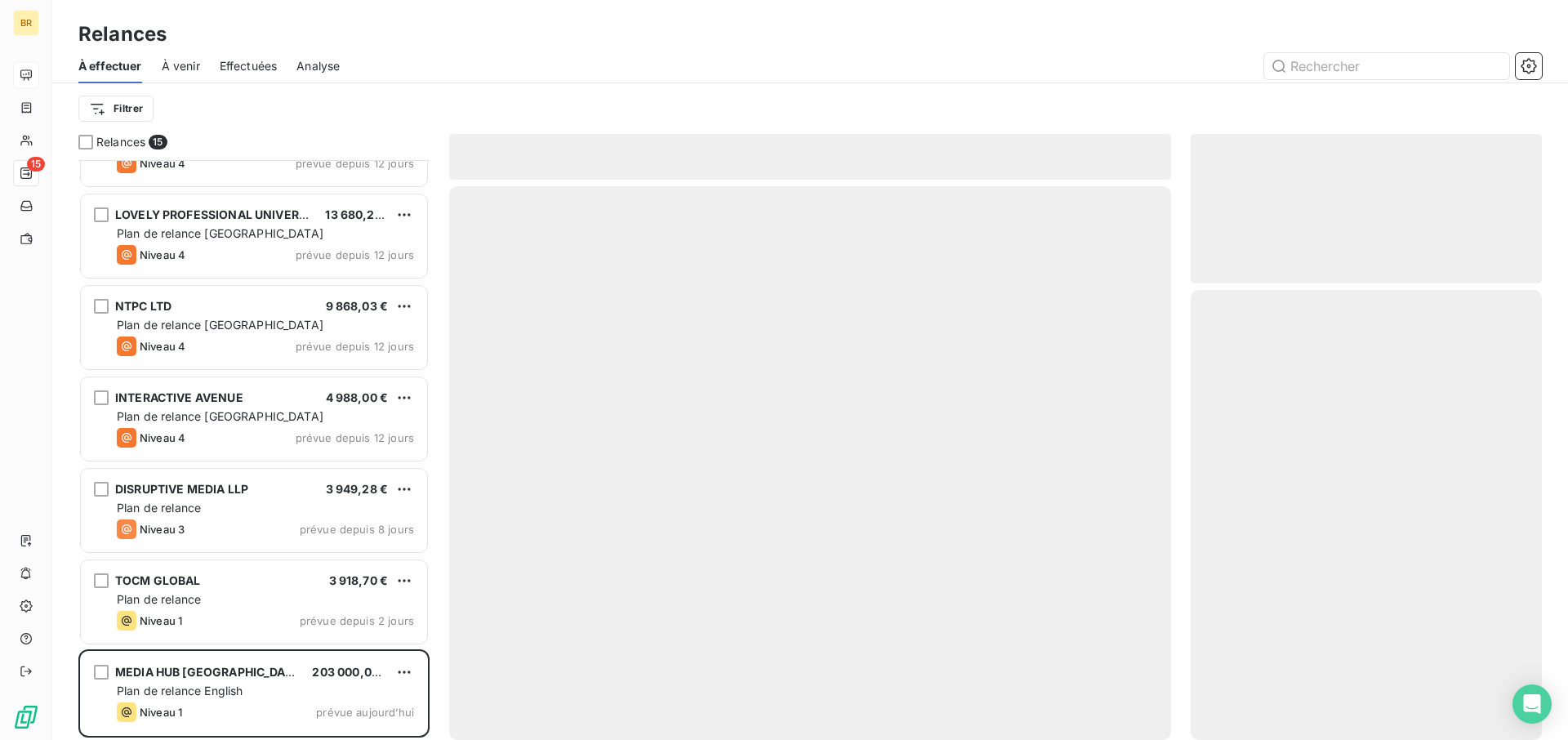
scroll to position [700, 0]
